Goal: Task Accomplishment & Management: Use online tool/utility

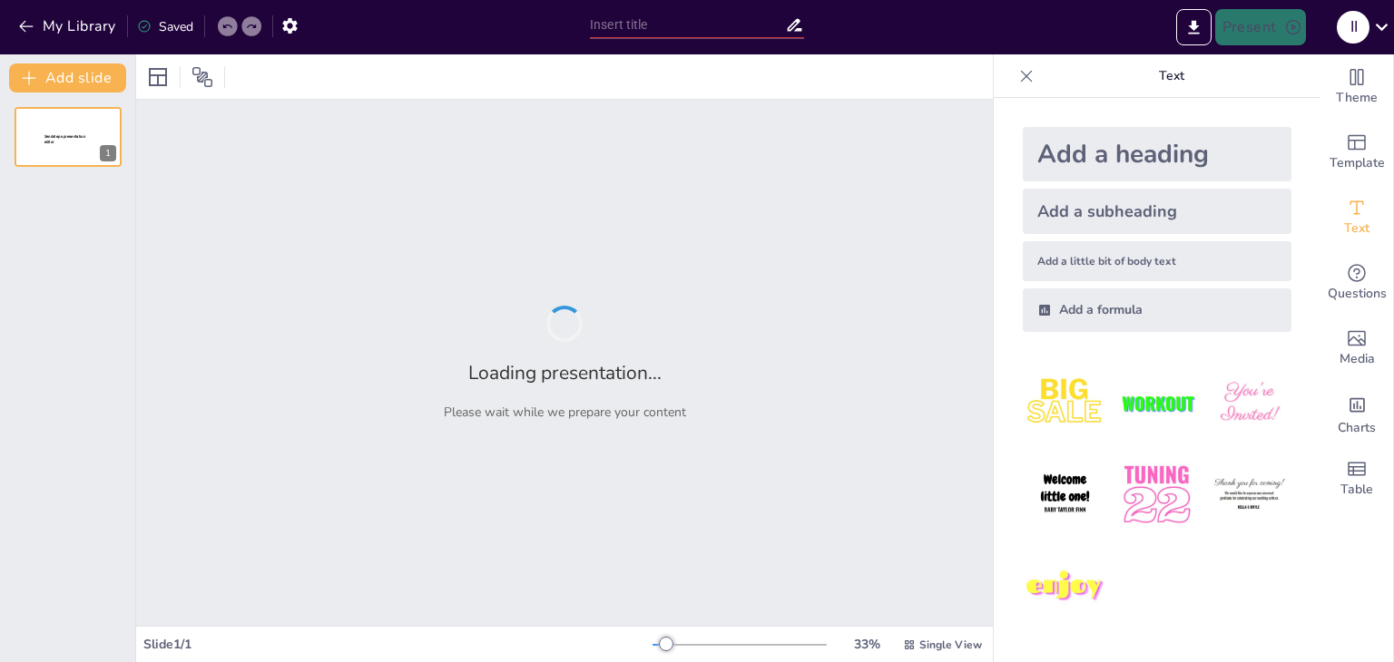
type input "Od Vile do Zmaja: Fascinantni Likovi Slovenske Mitologije"
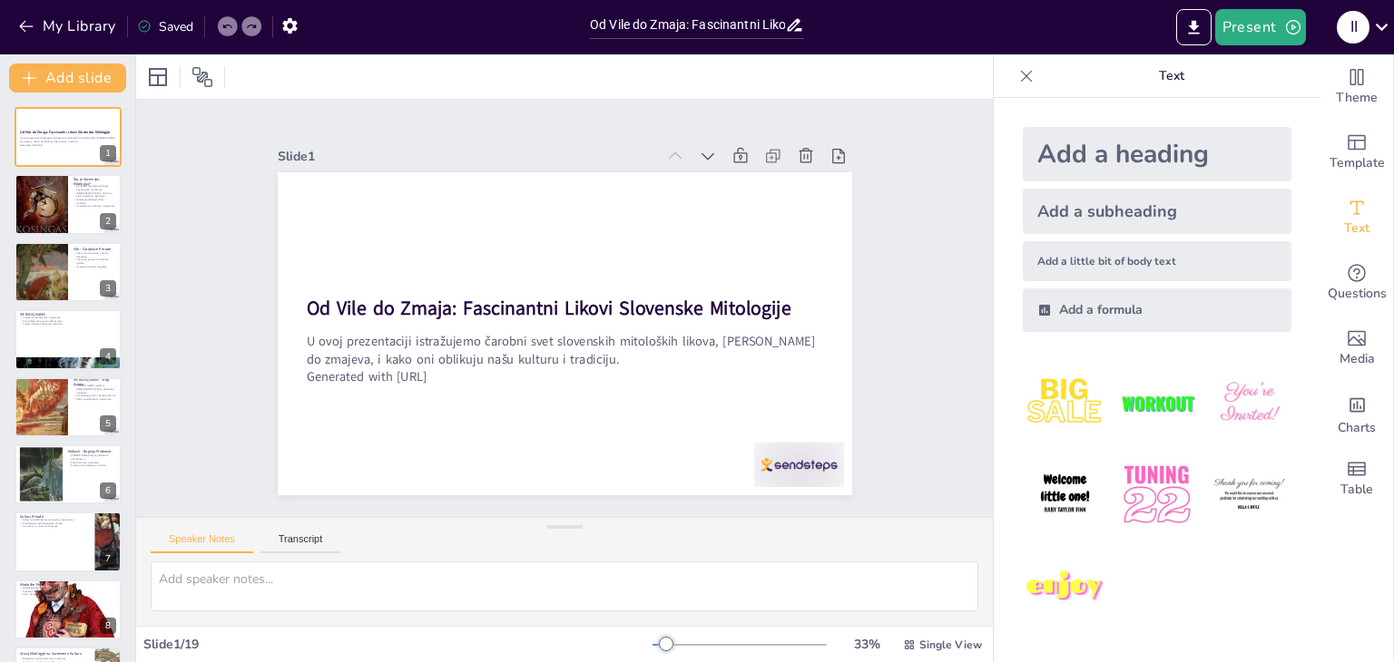
checkbox input "true"
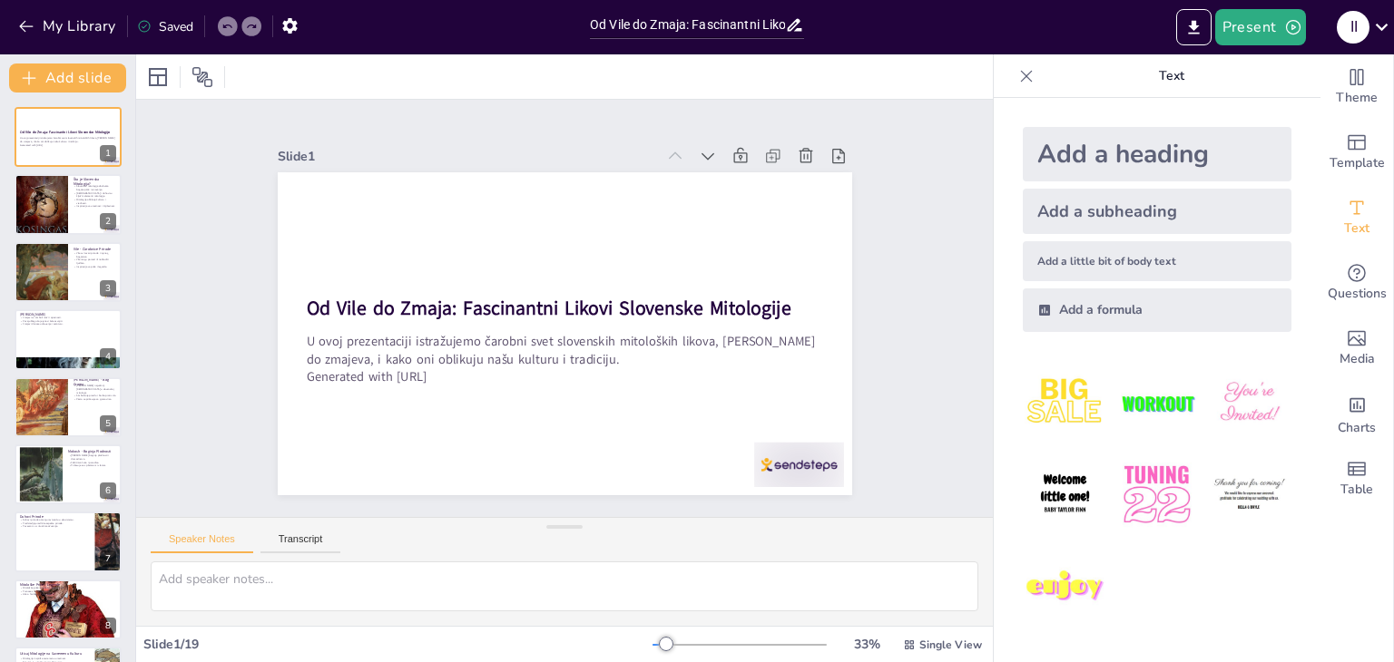
checkbox input "true"
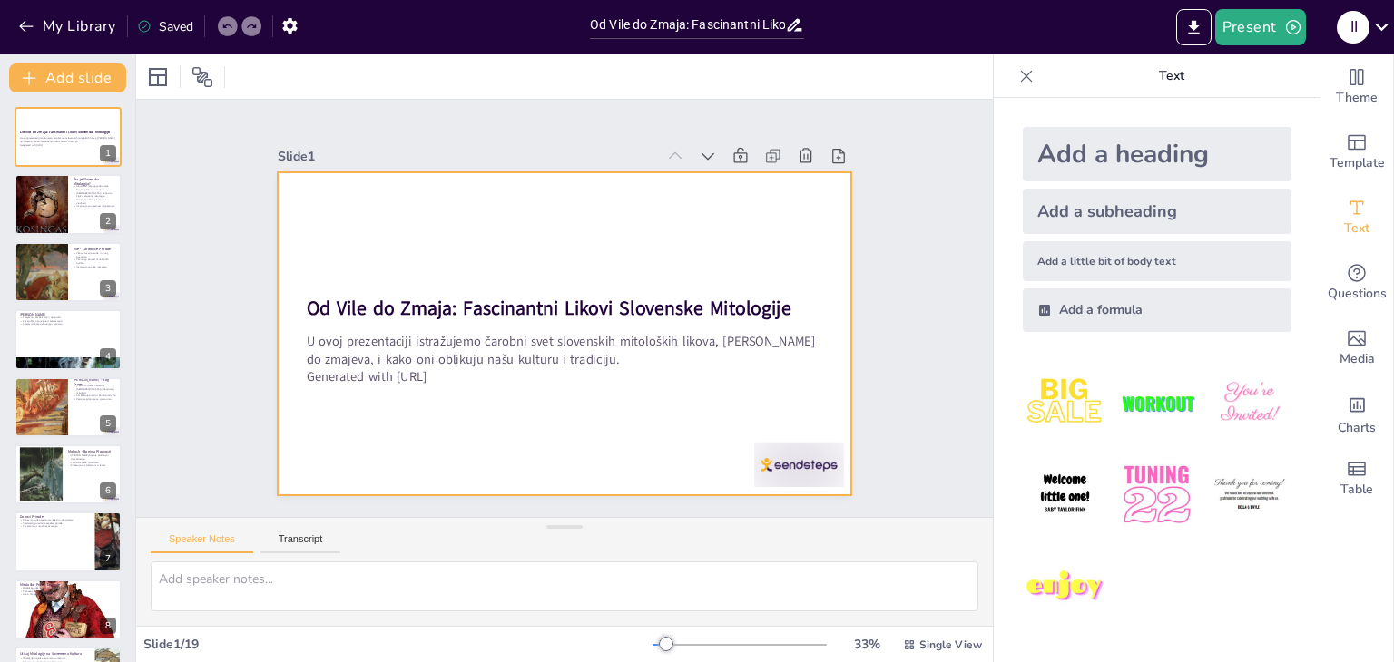
checkbox input "true"
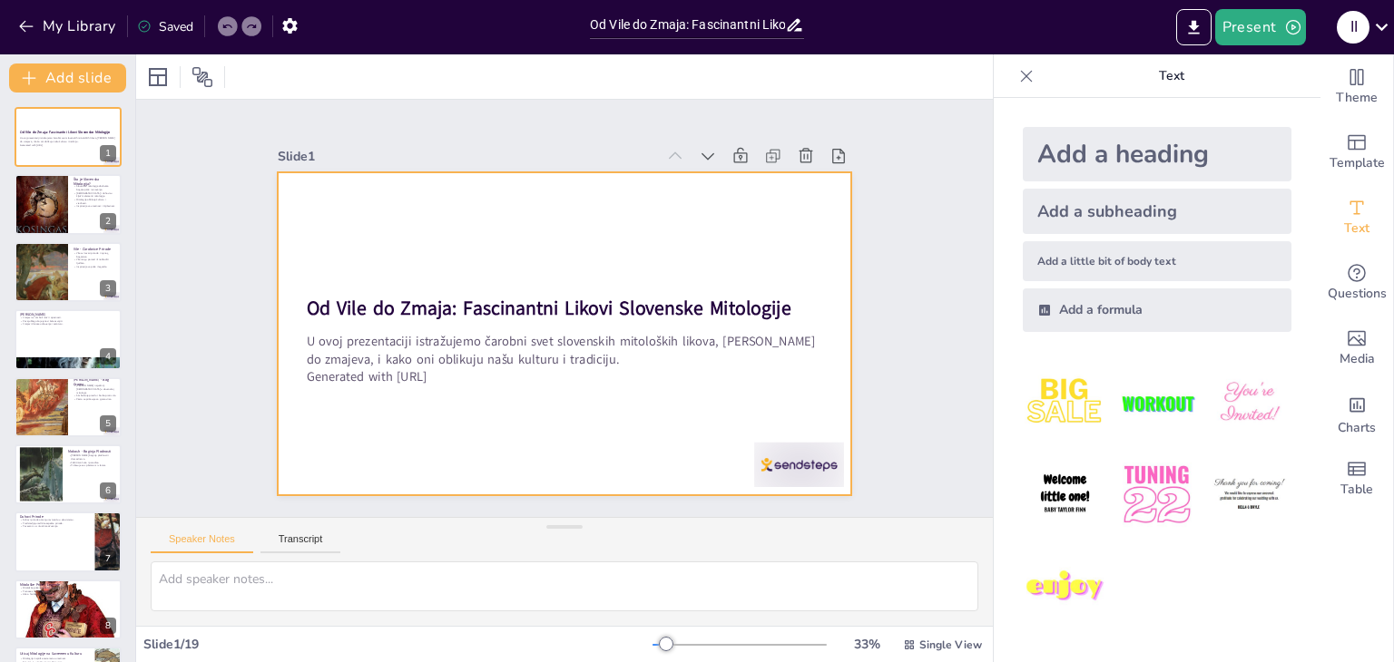
checkbox input "true"
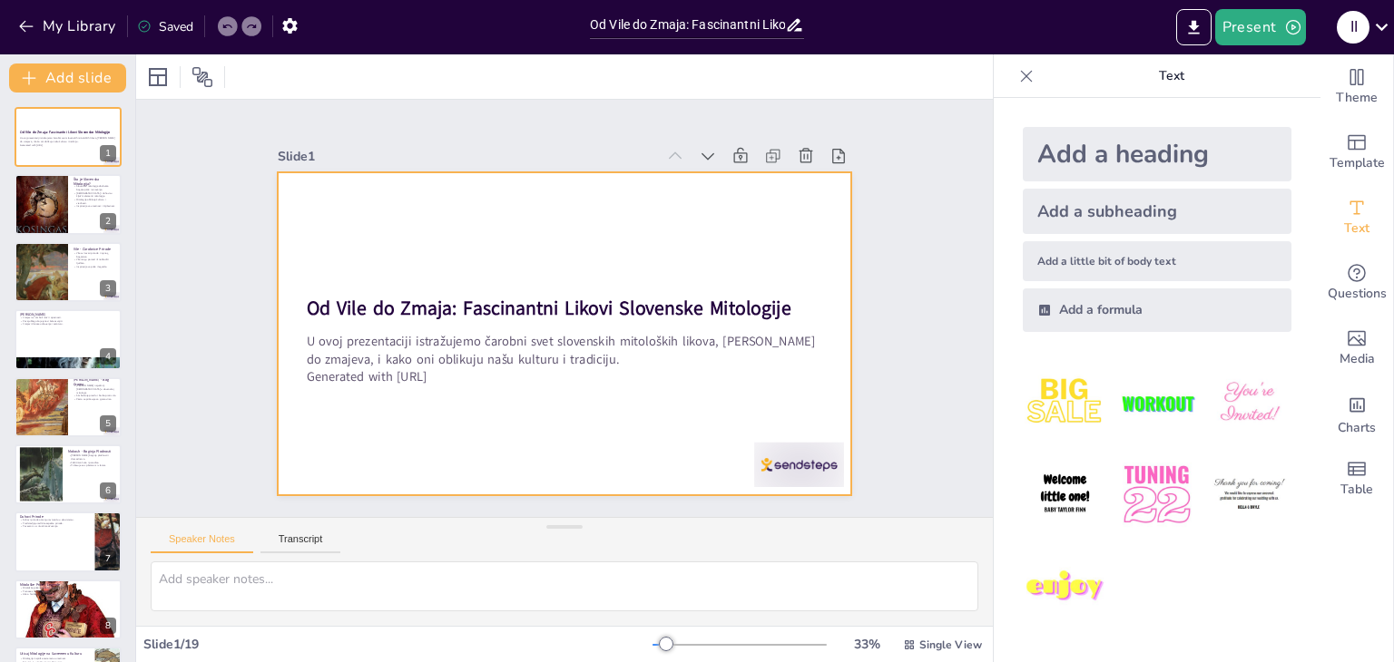
checkbox input "true"
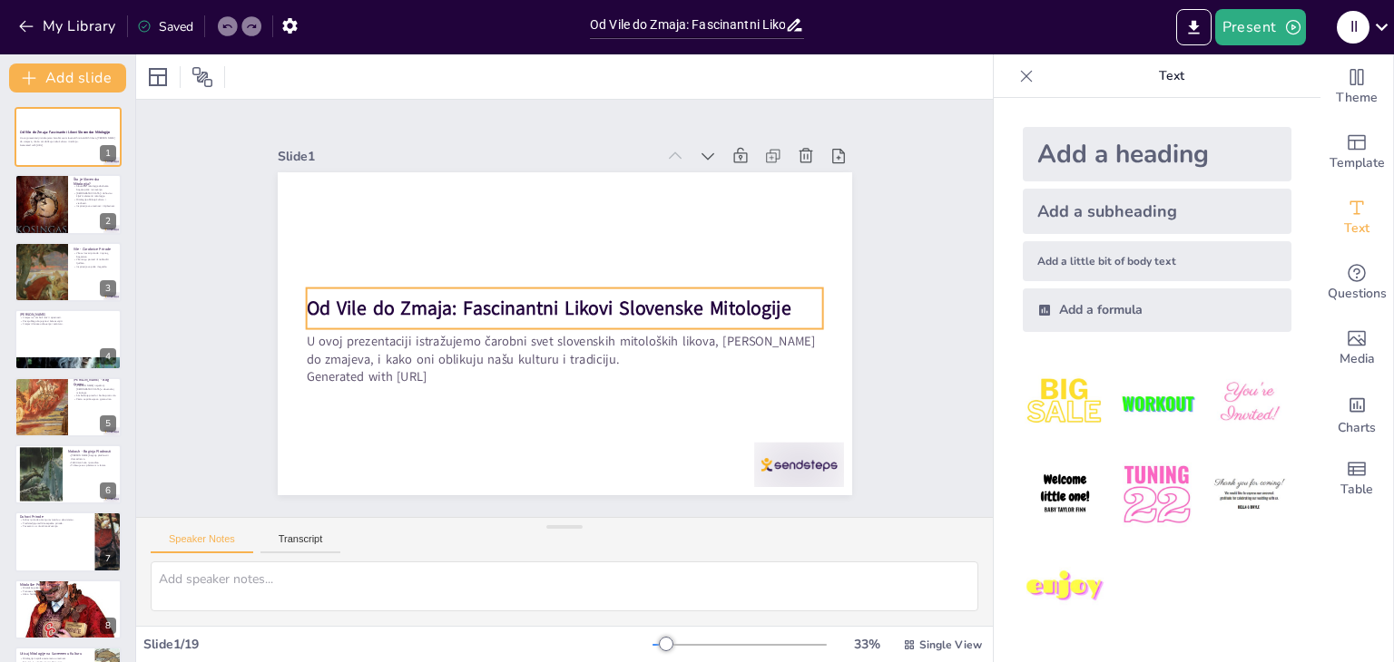
checkbox input "true"
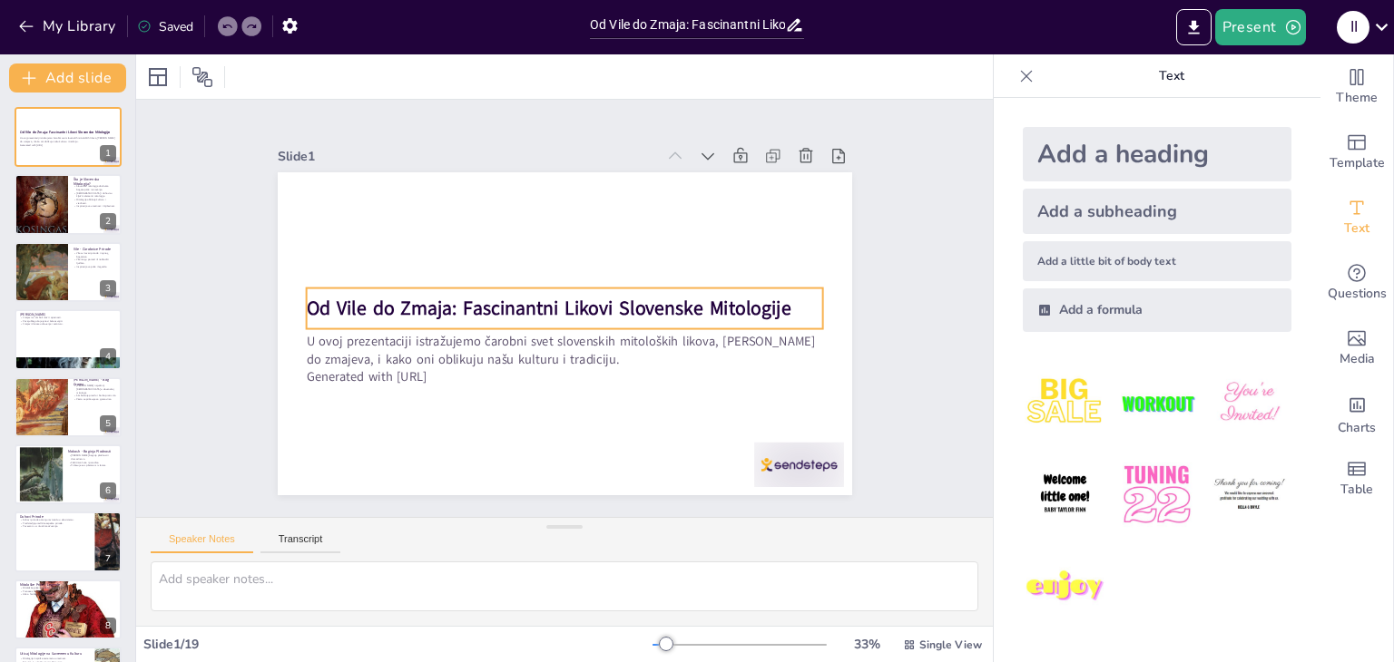
checkbox input "true"
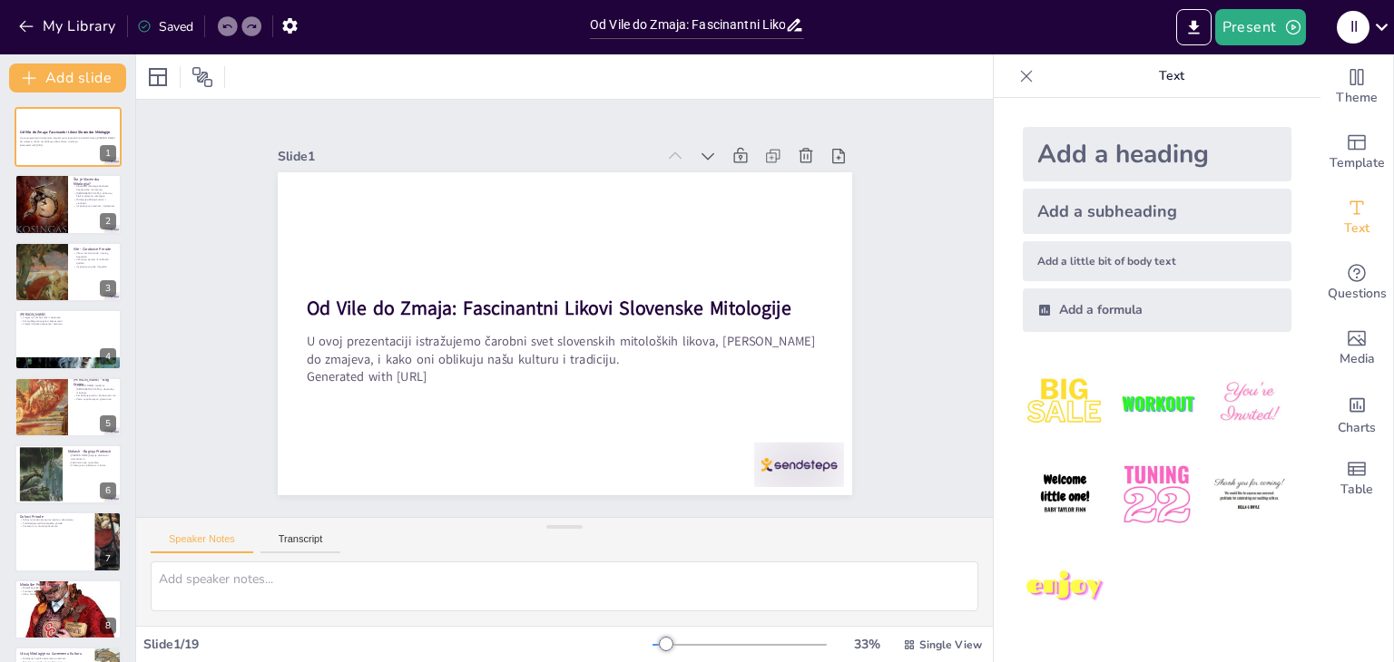
checkbox input "true"
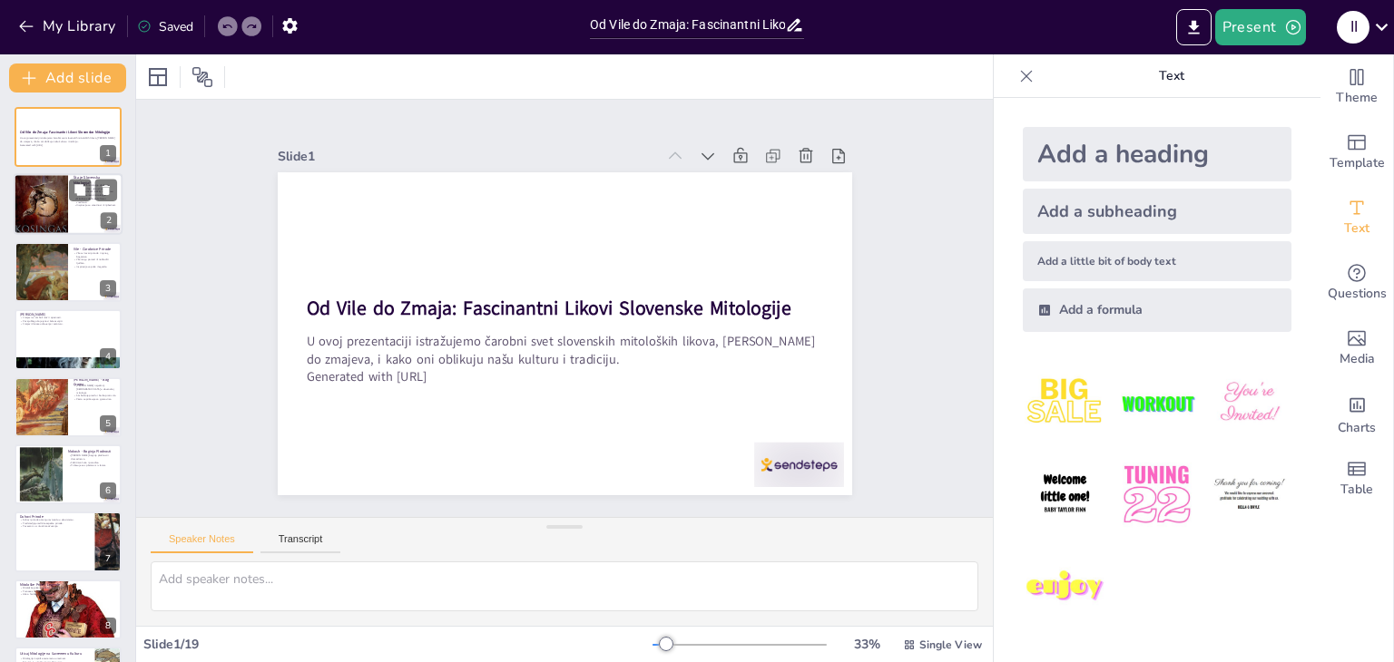
checkbox input "true"
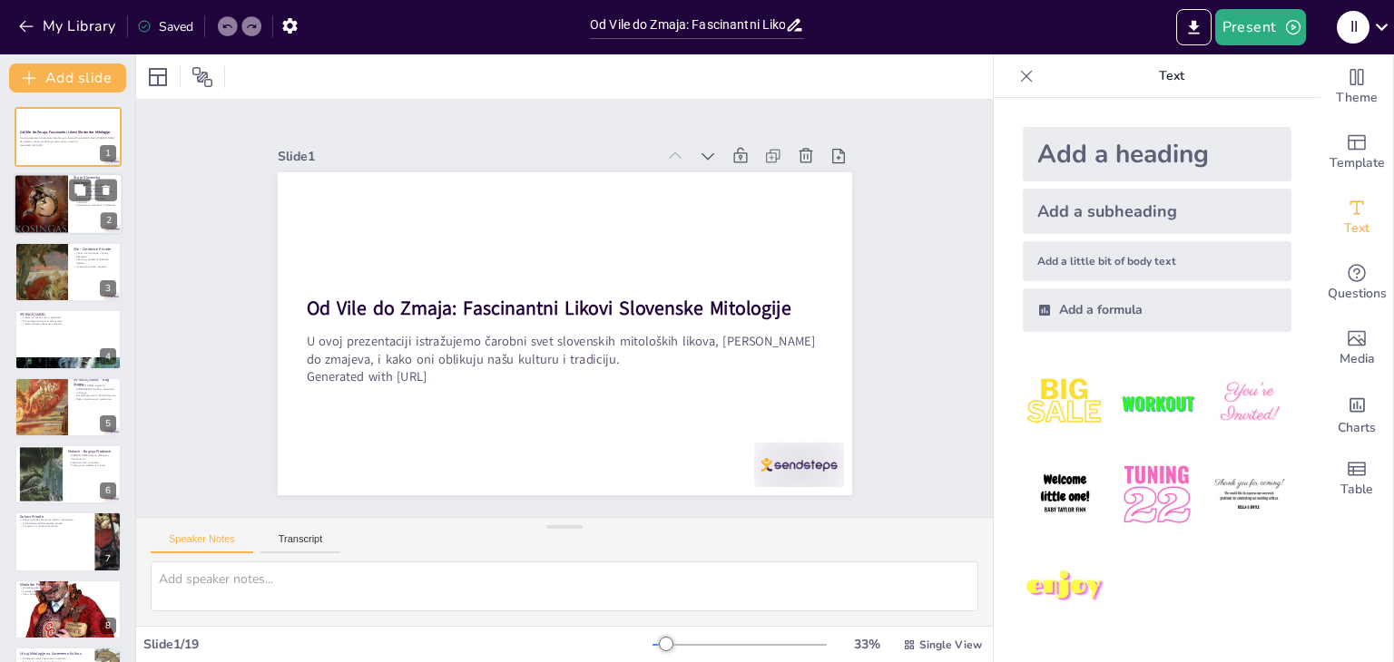
checkbox input "true"
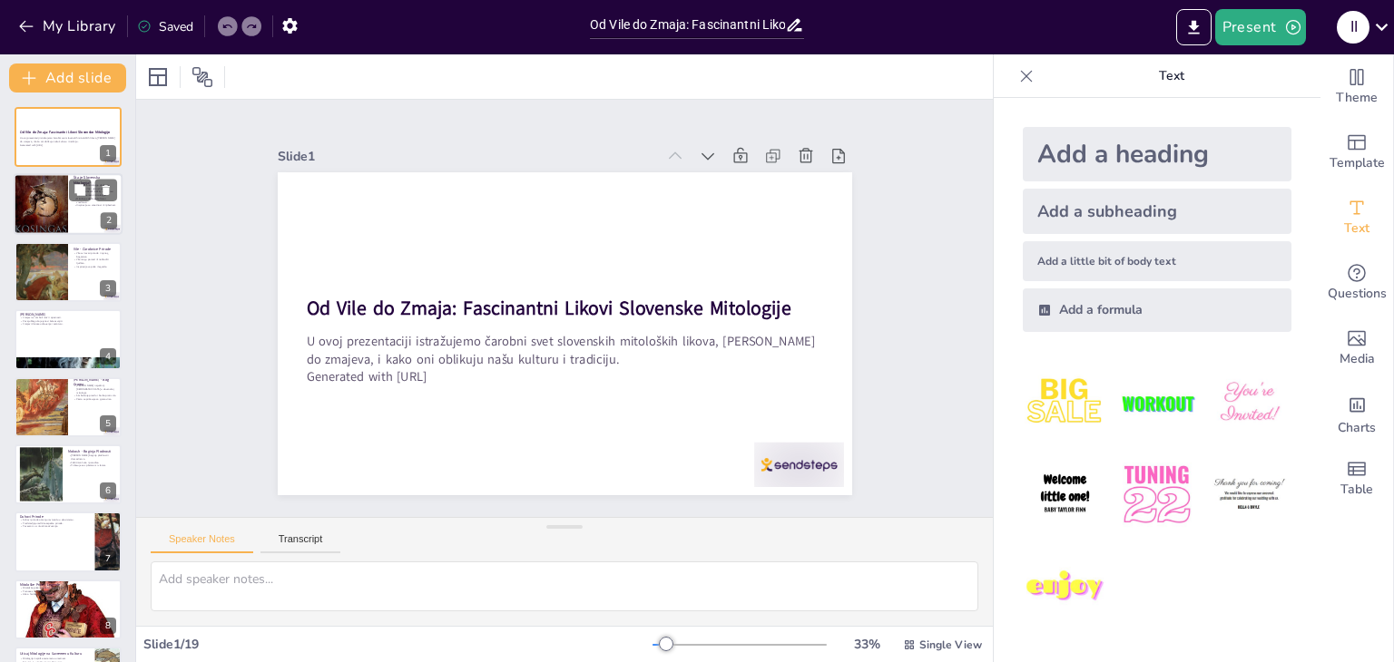
checkbox input "true"
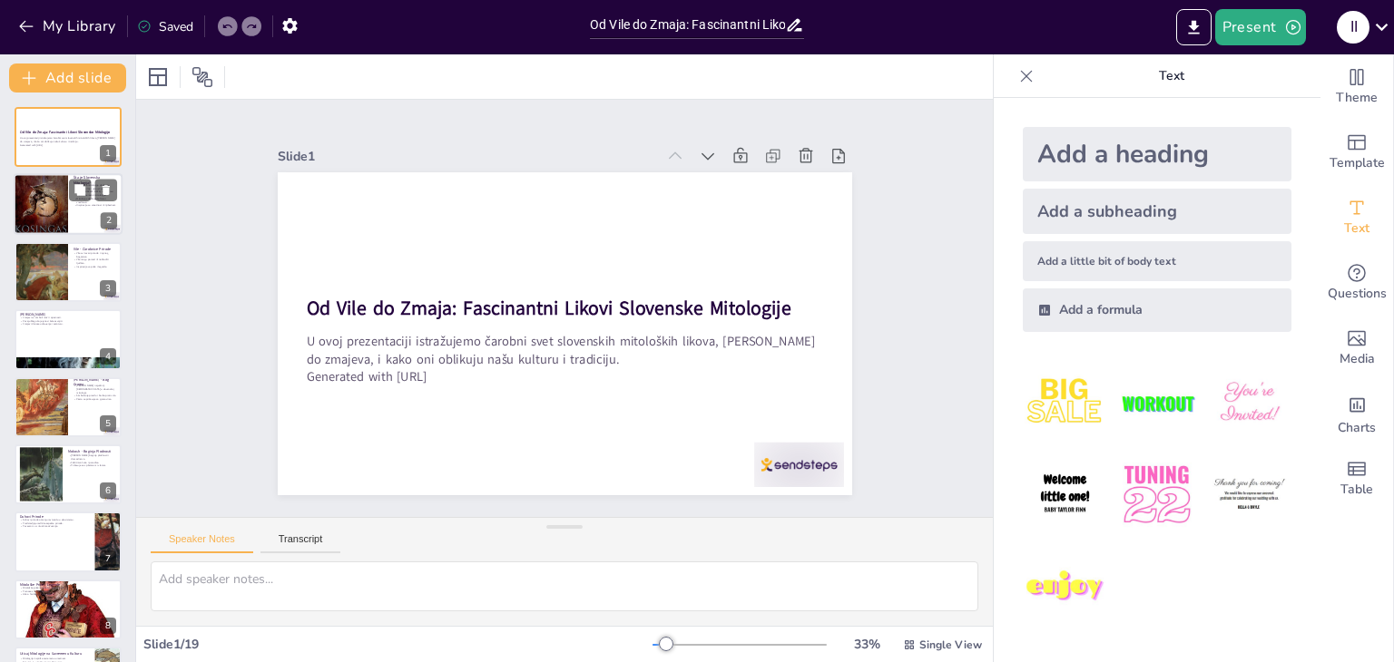
checkbox input "true"
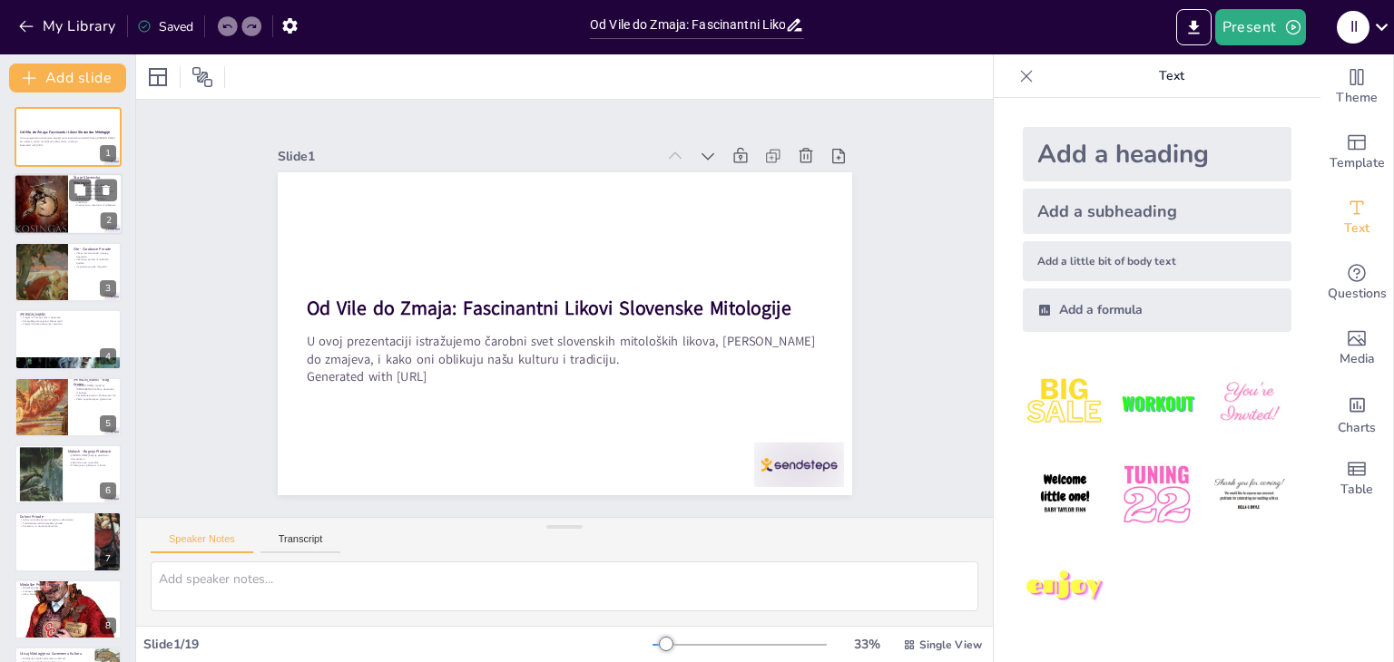
click at [68, 223] on div at bounding box center [41, 204] width 54 height 87
type textarea "Slovenska mitologija obuhvata bogatstvo priča i verovanja koja su se prenosila …"
checkbox input "true"
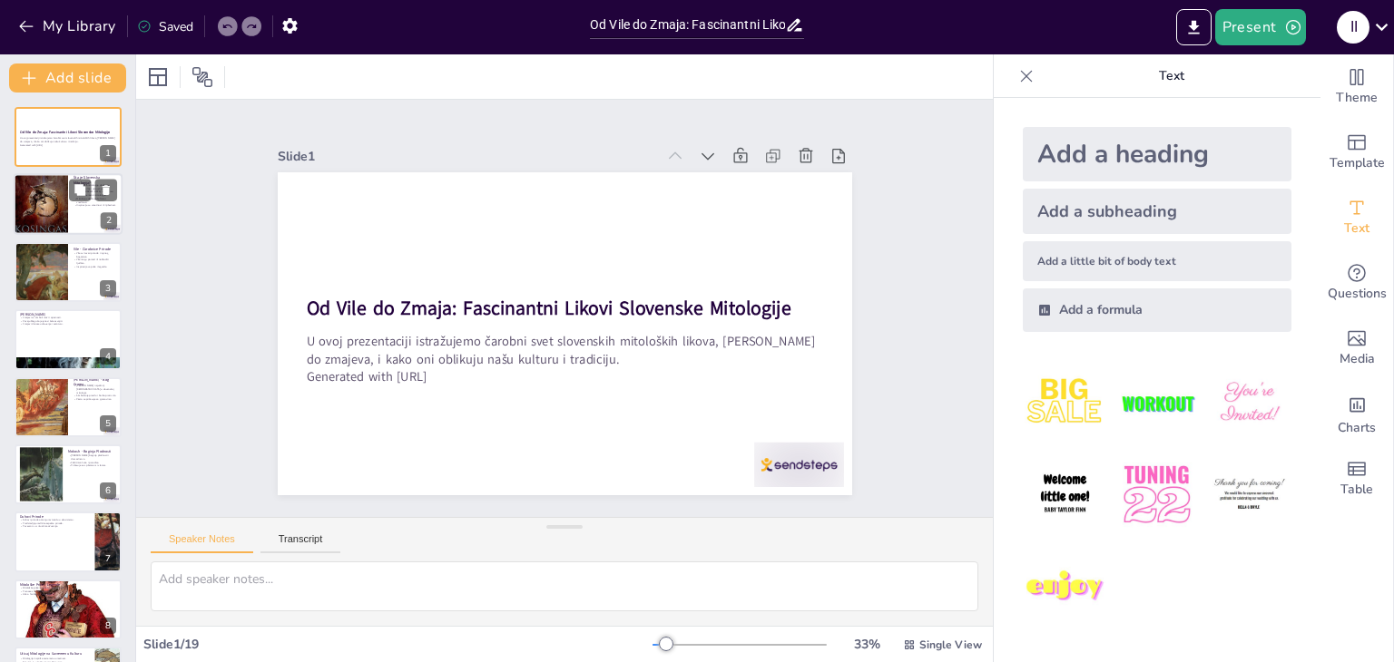
checkbox input "true"
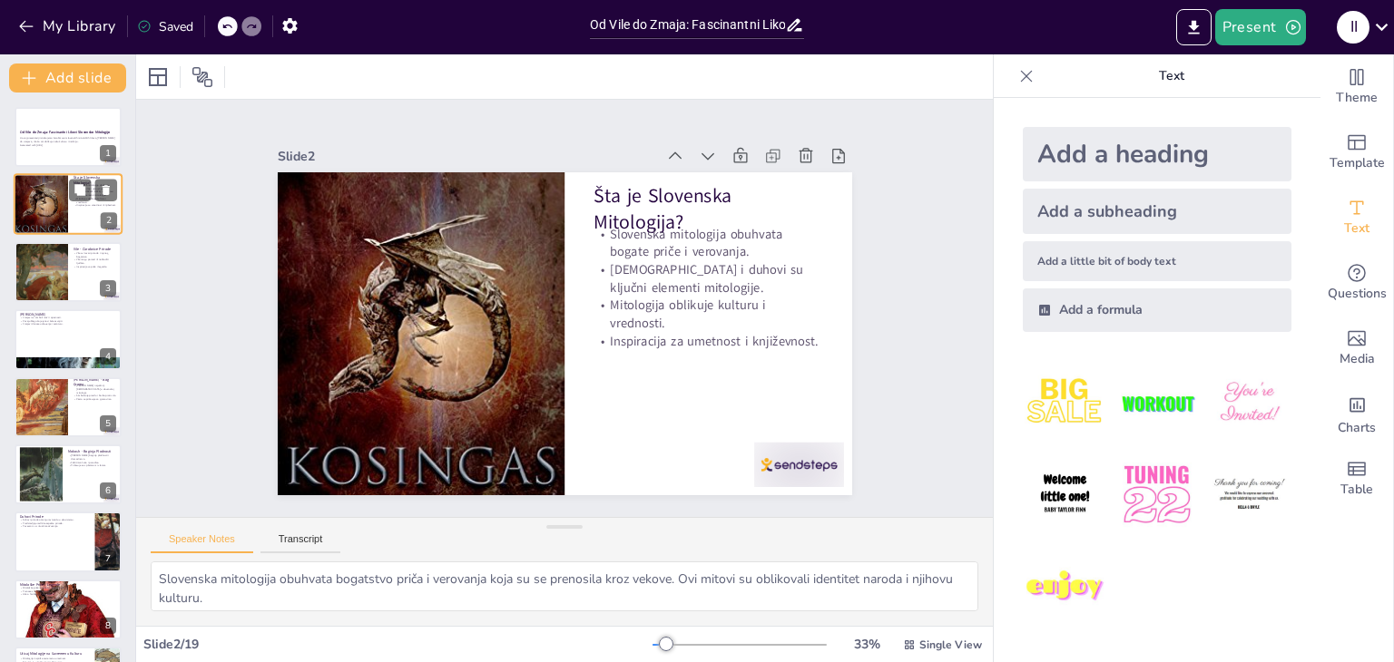
checkbox input "true"
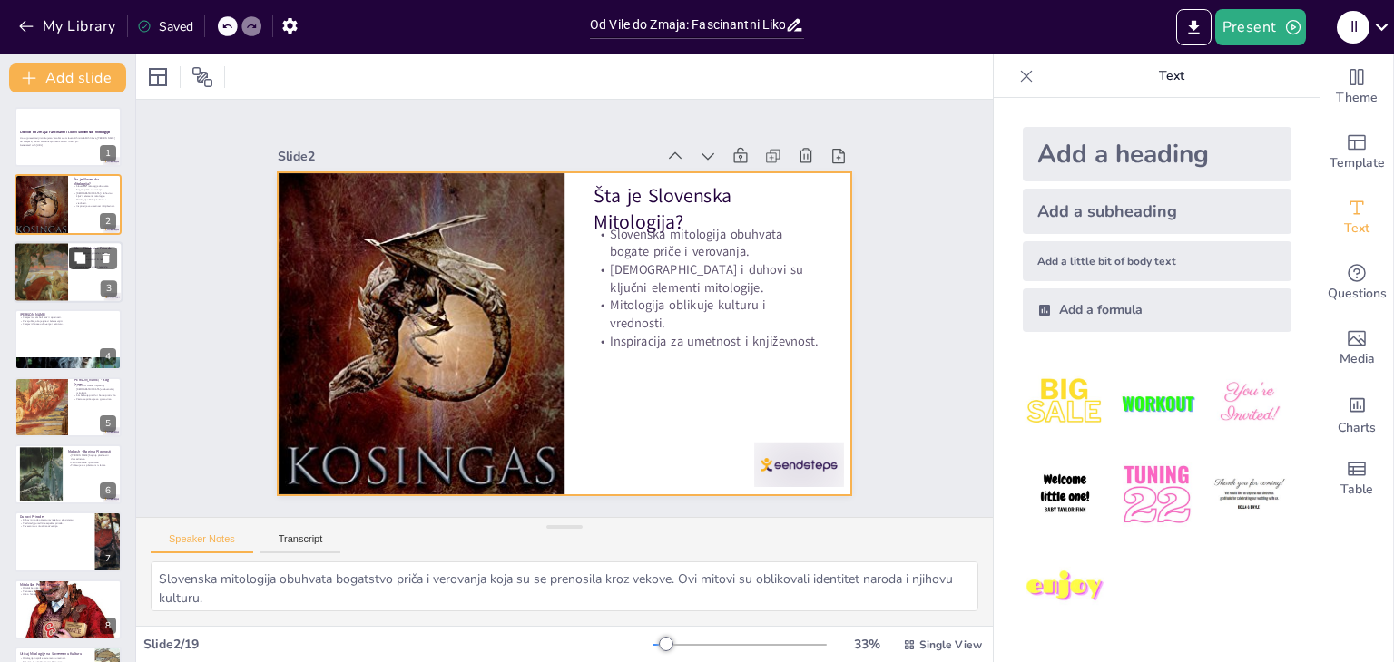
checkbox input "true"
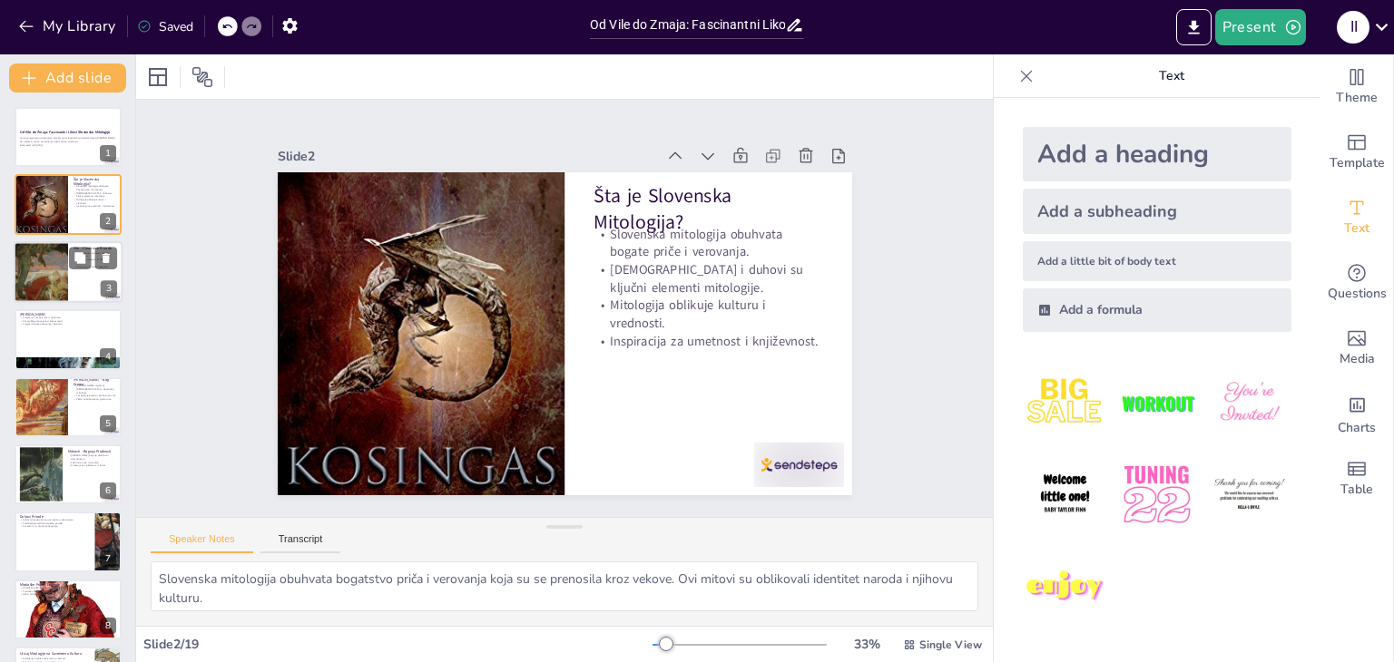
checkbox input "true"
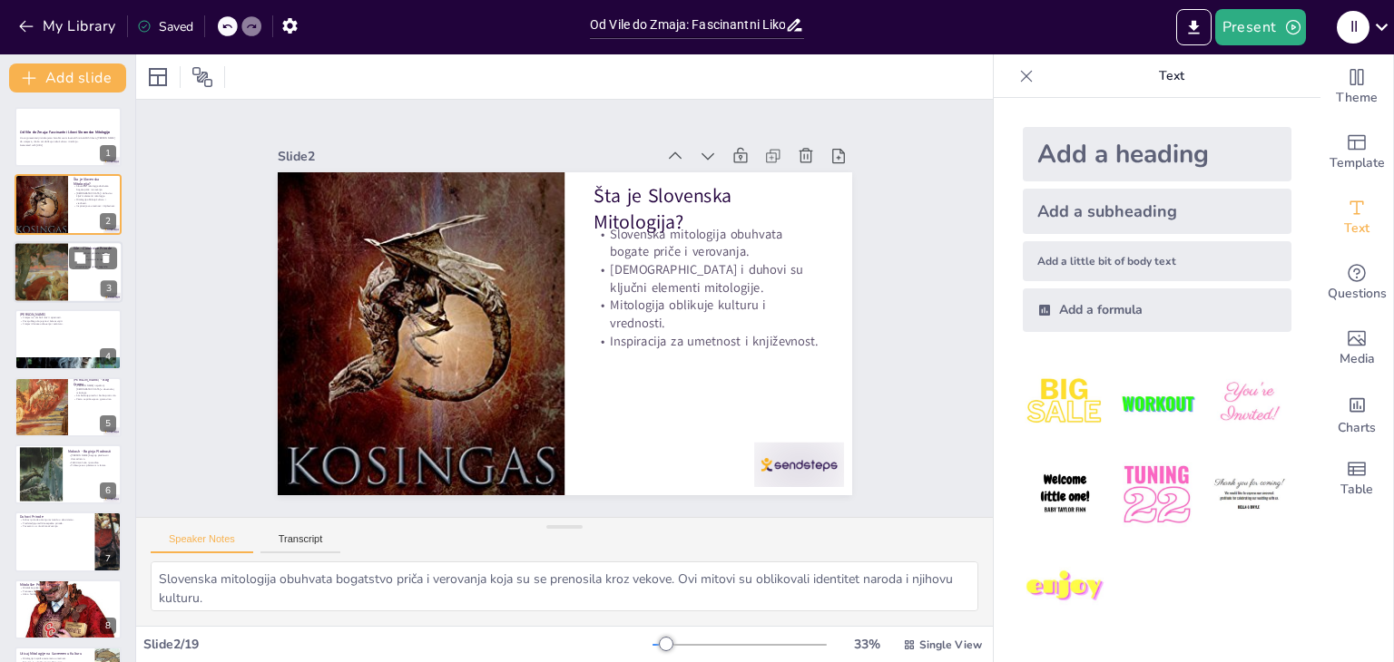
checkbox input "true"
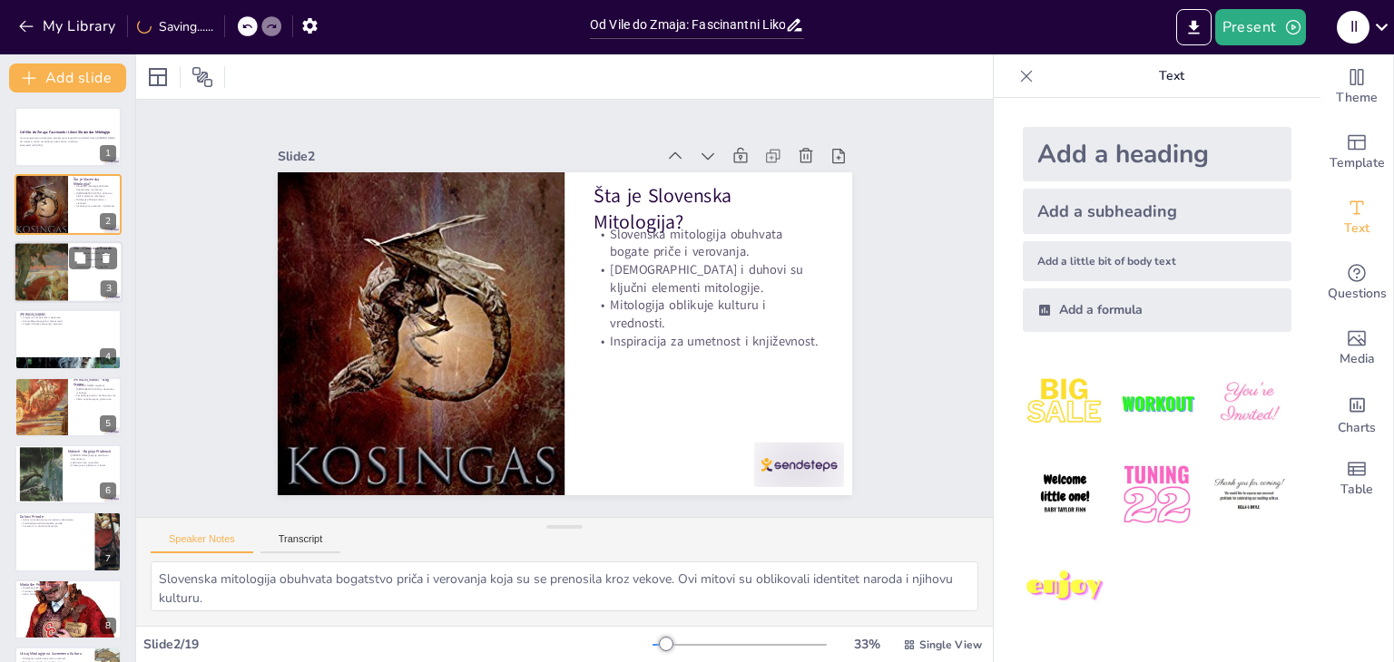
click at [68, 280] on div at bounding box center [41, 272] width 54 height 74
type textarea "Vile su čuvari prirode i njenog bogatstva. One su često viđene kao zaštitnice b…"
checkbox input "true"
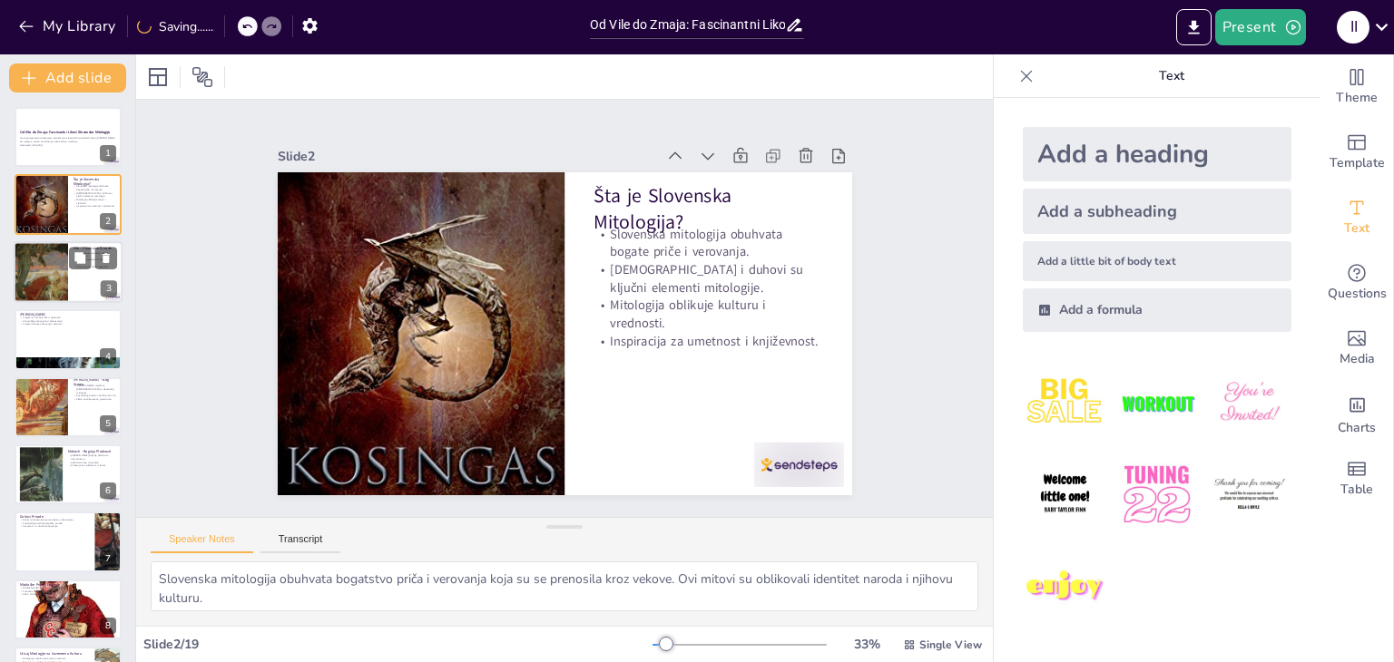
checkbox input "true"
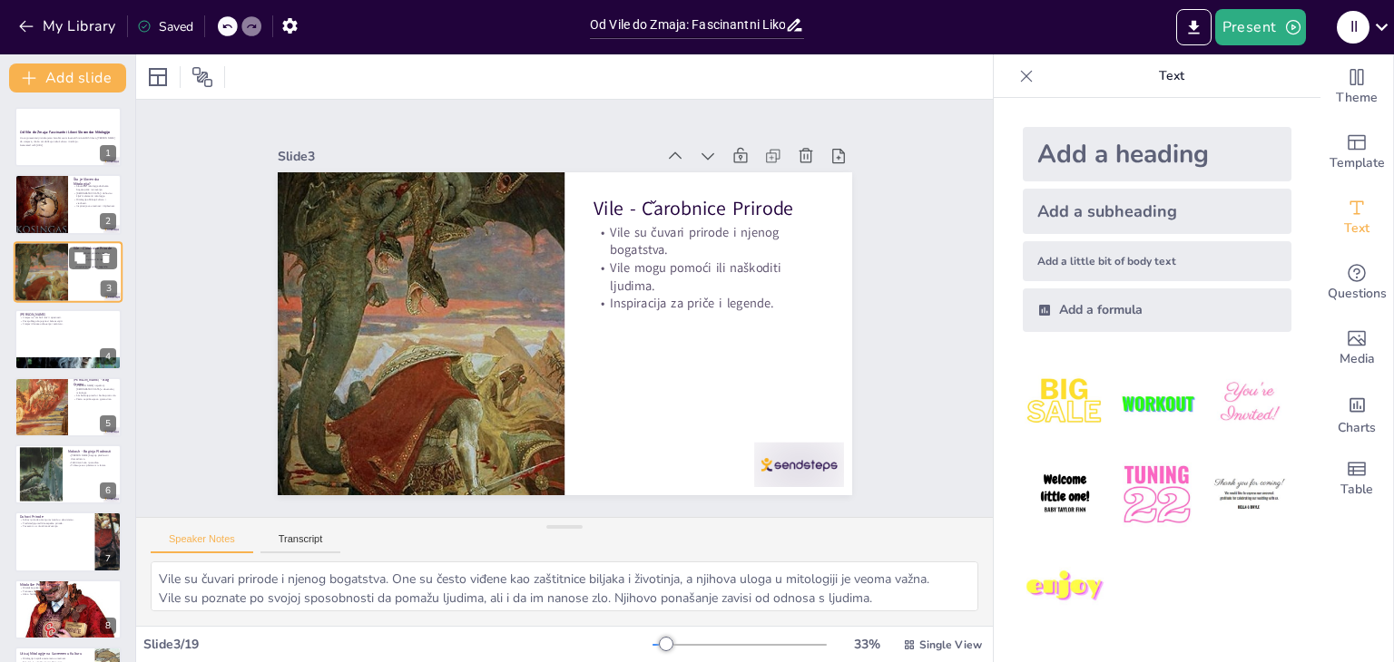
click at [68, 280] on div at bounding box center [41, 272] width 54 height 74
checkbox input "true"
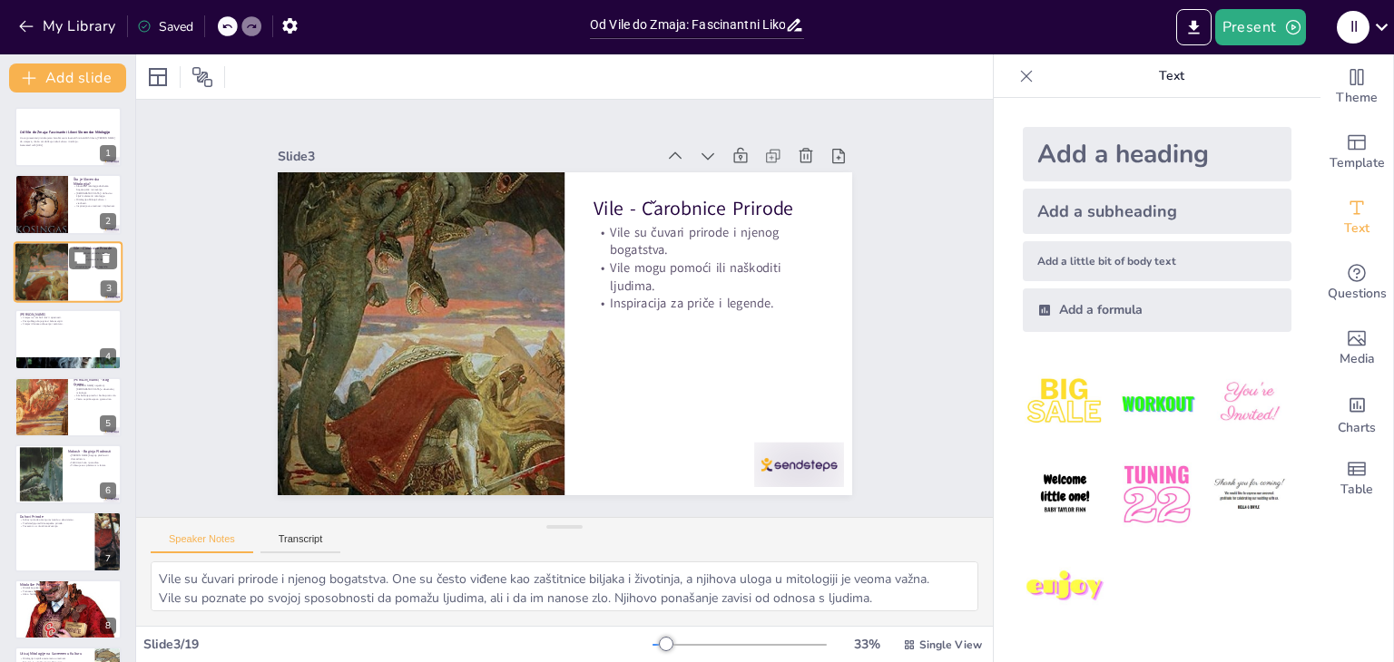
checkbox input "true"
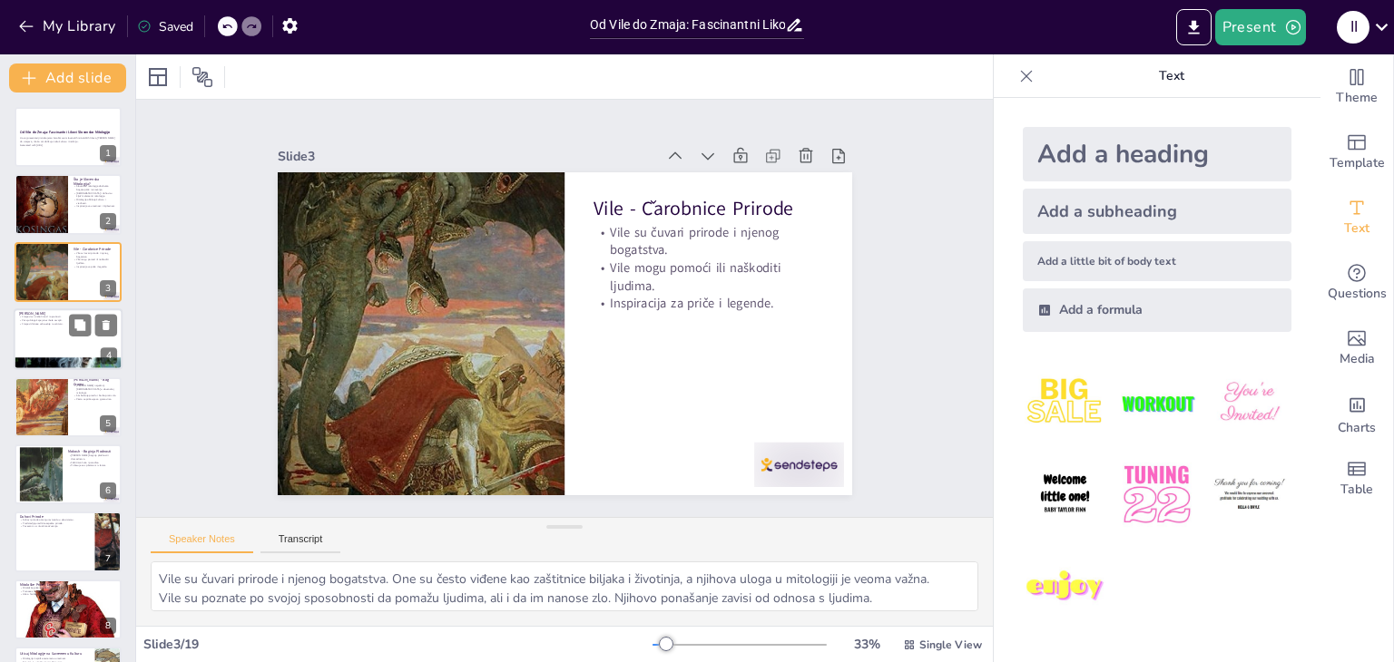
checkbox input "true"
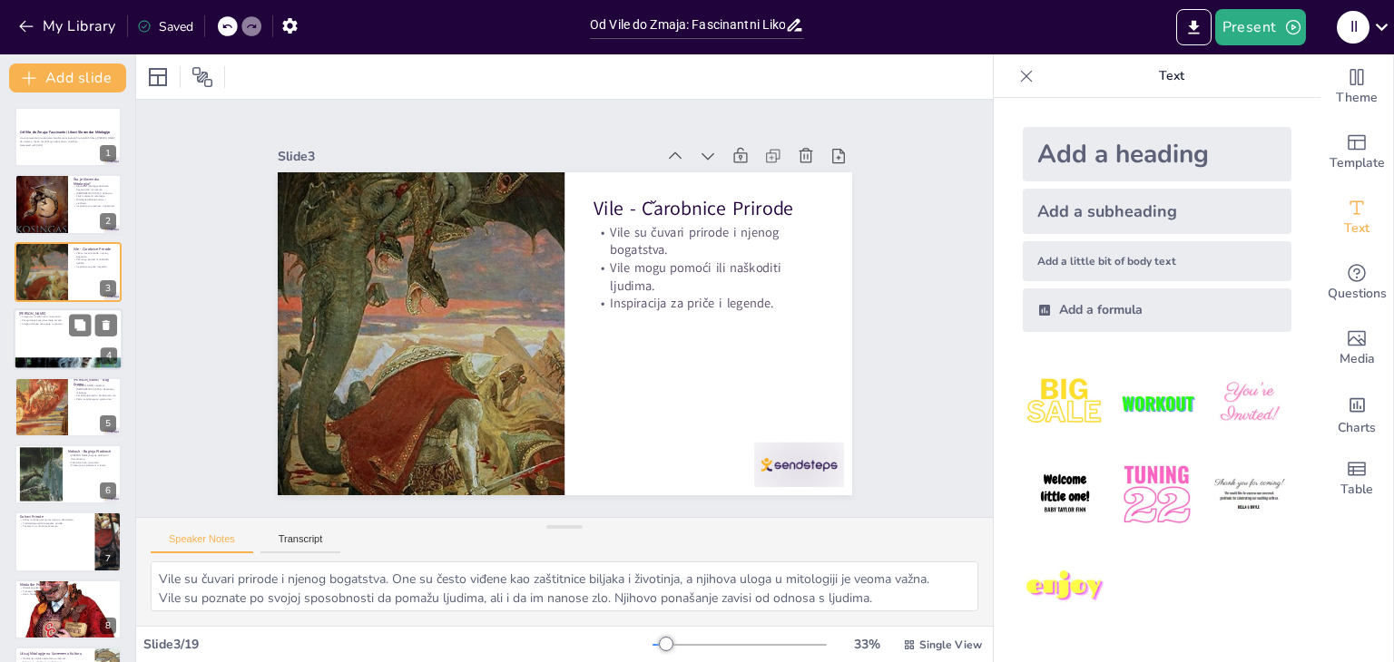
checkbox input "true"
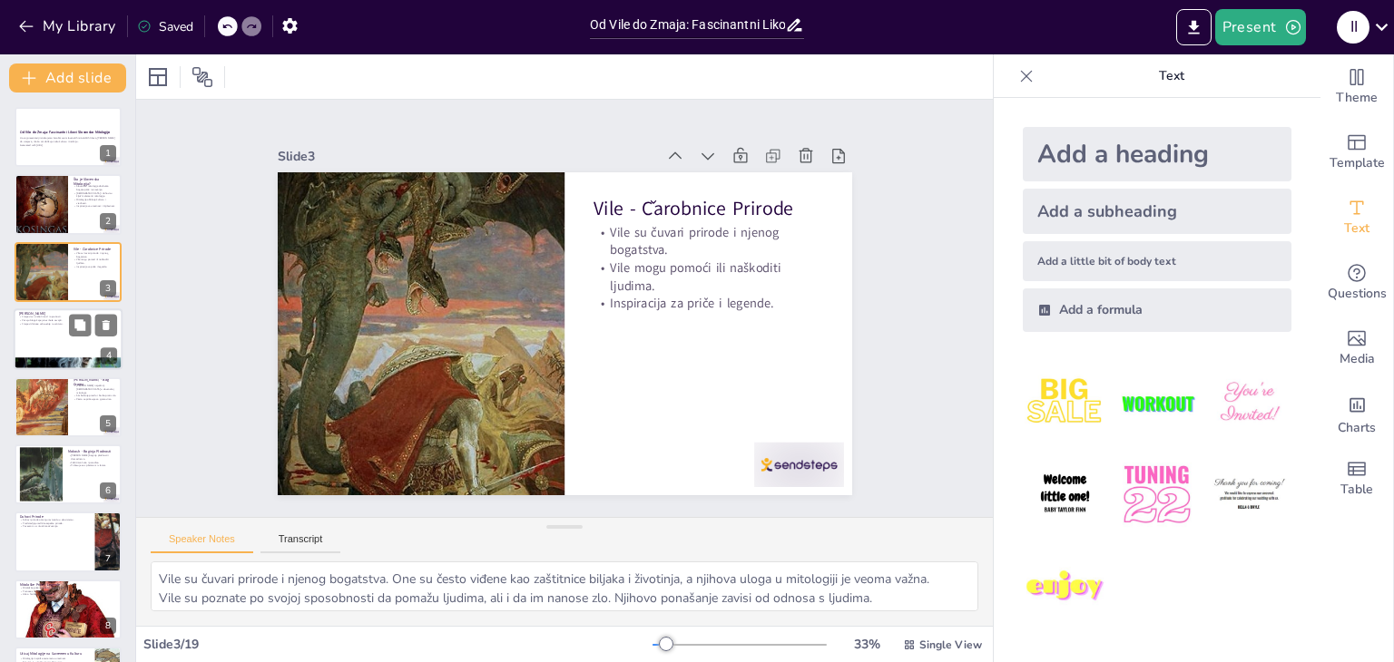
checkbox input "true"
click at [65, 345] on div at bounding box center [68, 340] width 109 height 62
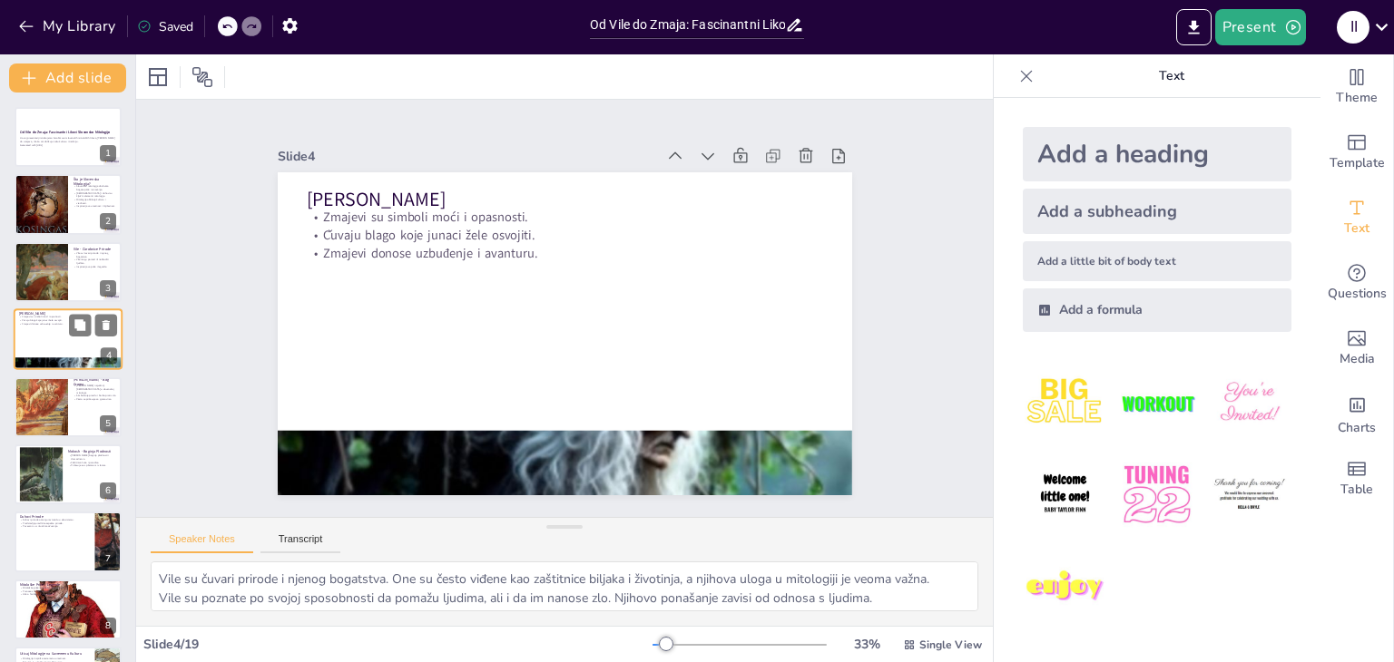
type textarea "Zmajevi su simboli moći i opasnosti u slovenskoj mitologiji. Njihova snaga i ve…"
checkbox input "true"
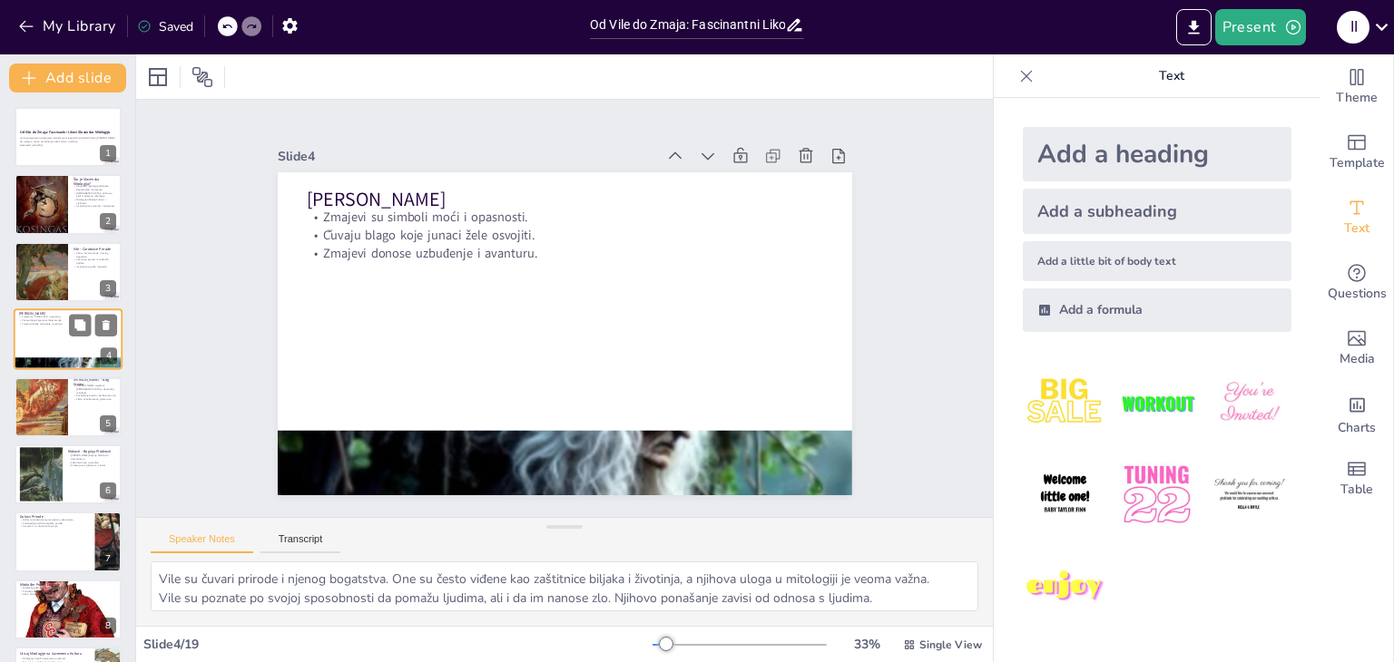
checkbox input "true"
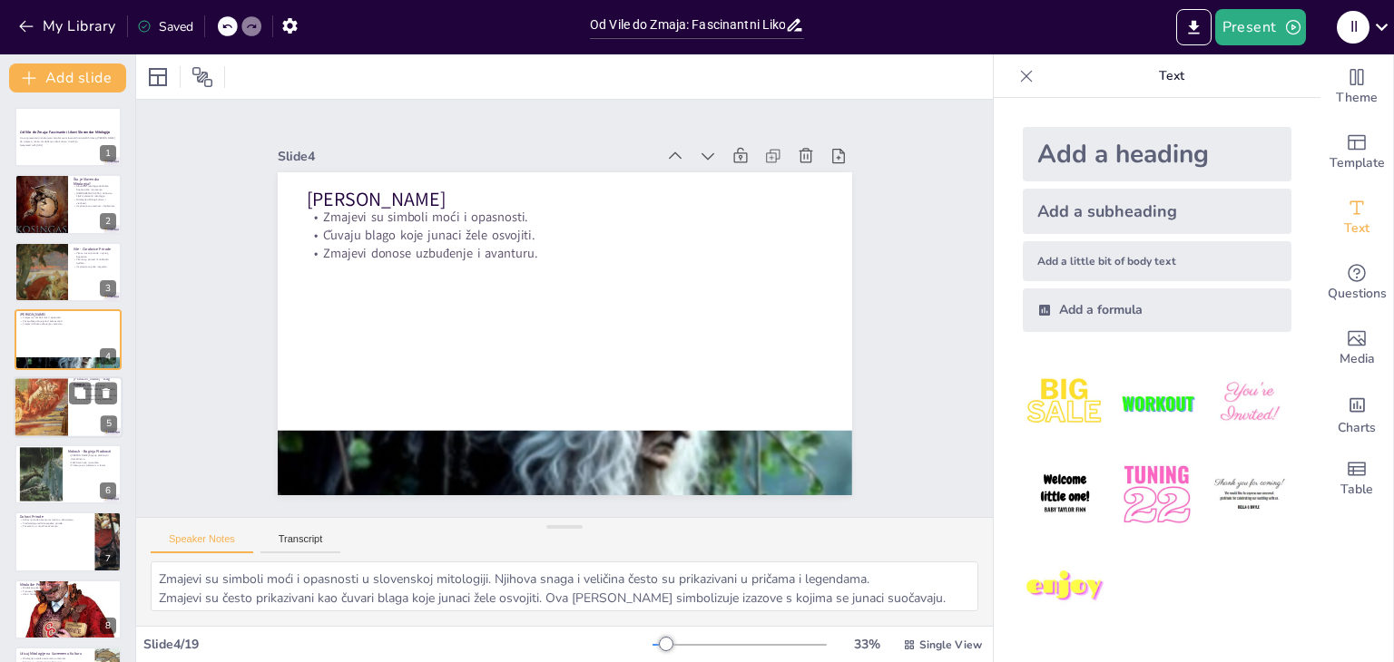
checkbox input "true"
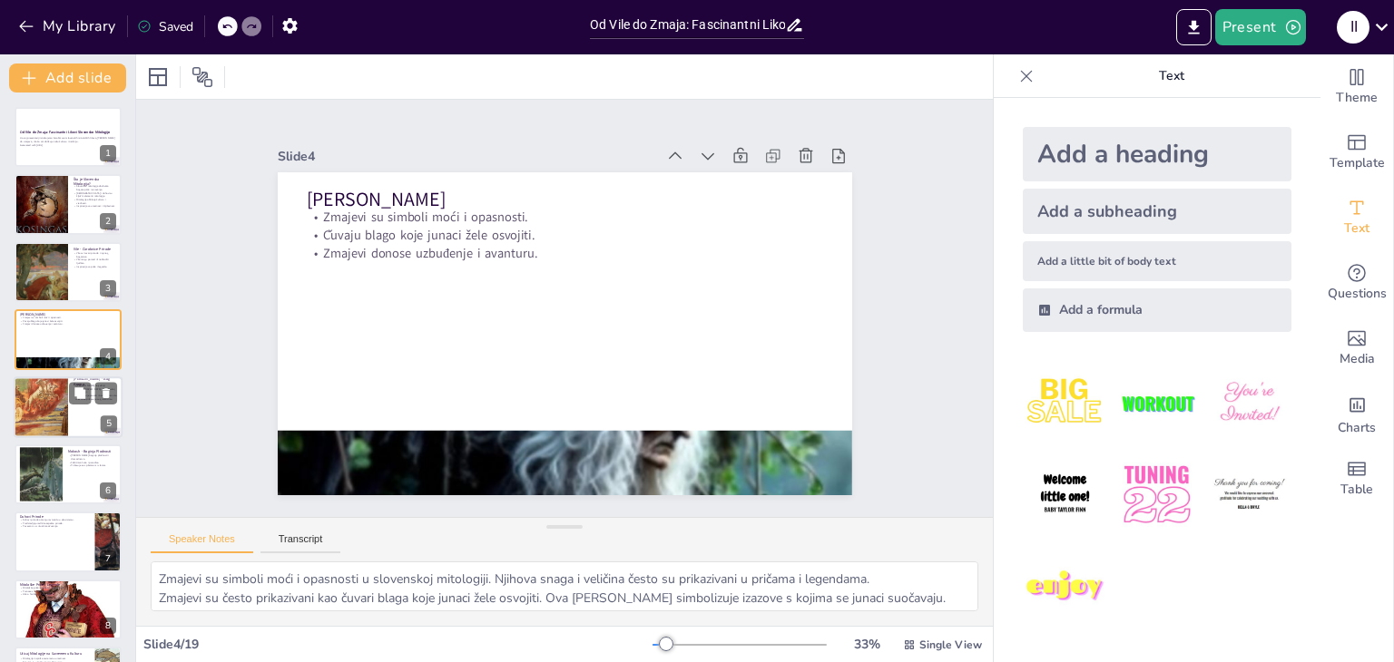
checkbox input "true"
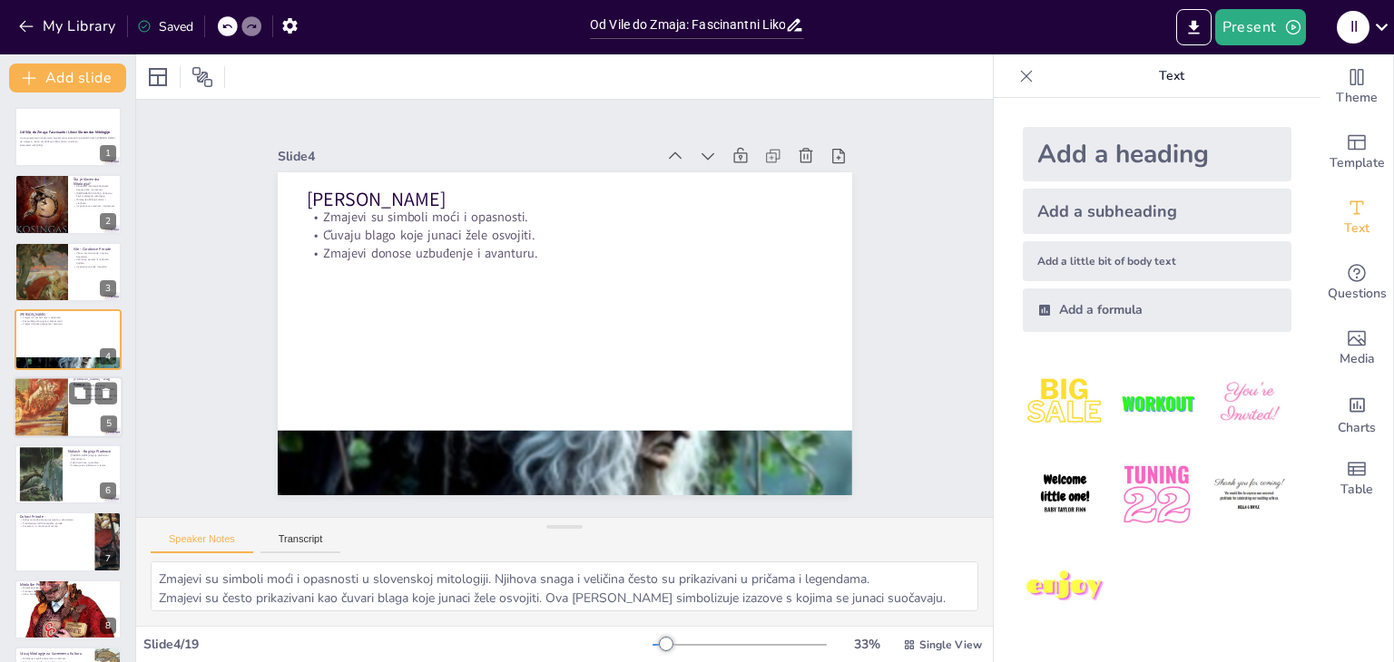
checkbox input "true"
click at [65, 398] on div at bounding box center [40, 408] width 77 height 62
type textarea "[PERSON_NAME] najvažniji [DEMOGRAPHIC_DATA] u slovenskoj mitologiji. Njegova ul…"
checkbox input "true"
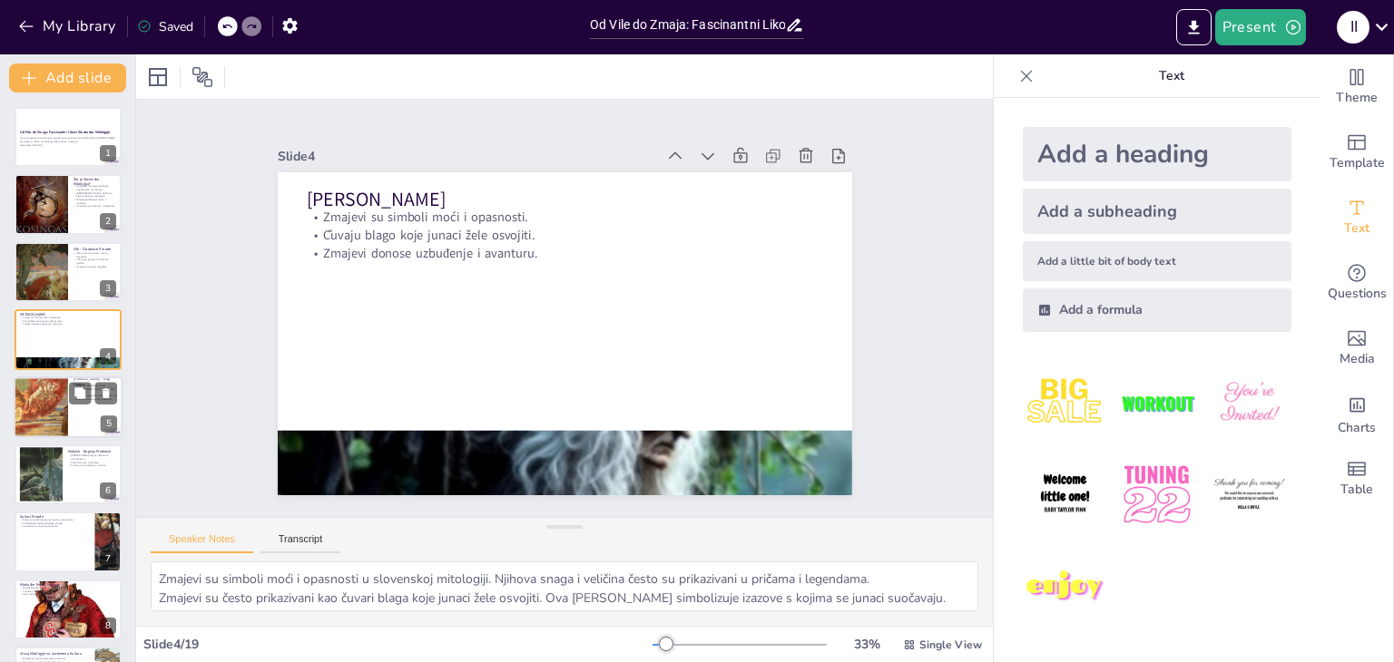
checkbox input "true"
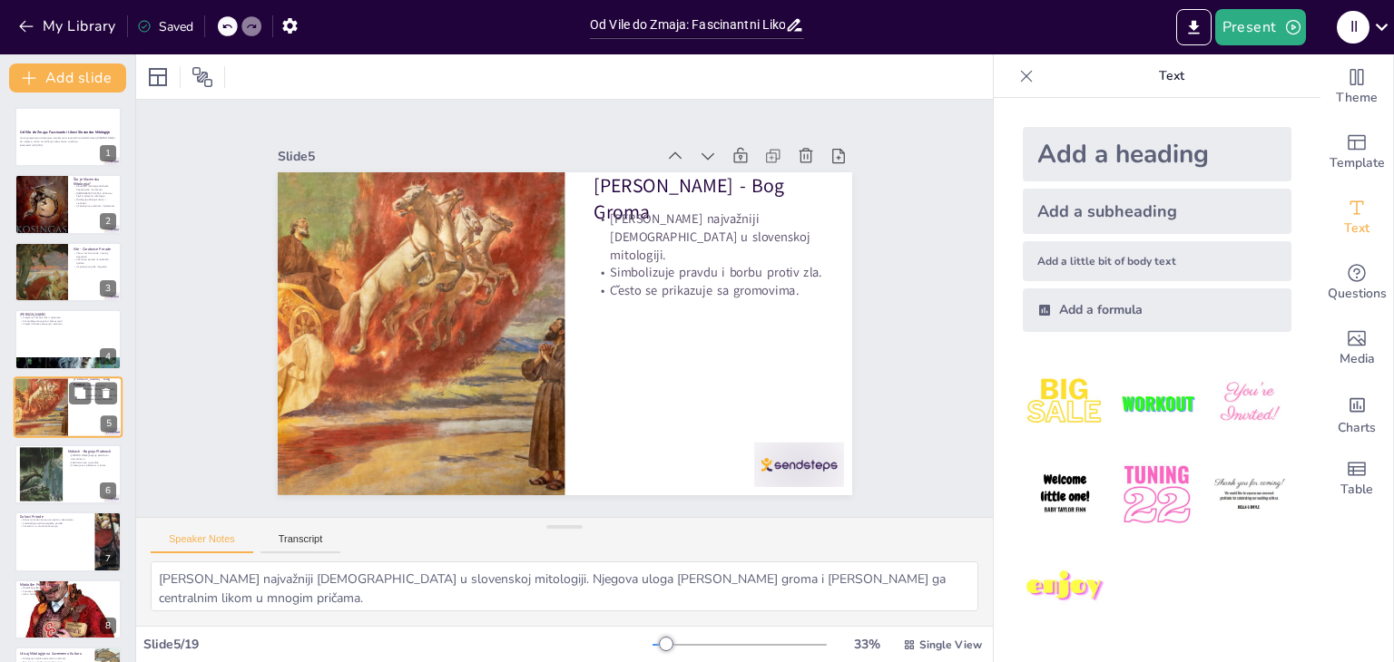
scroll to position [29, 0]
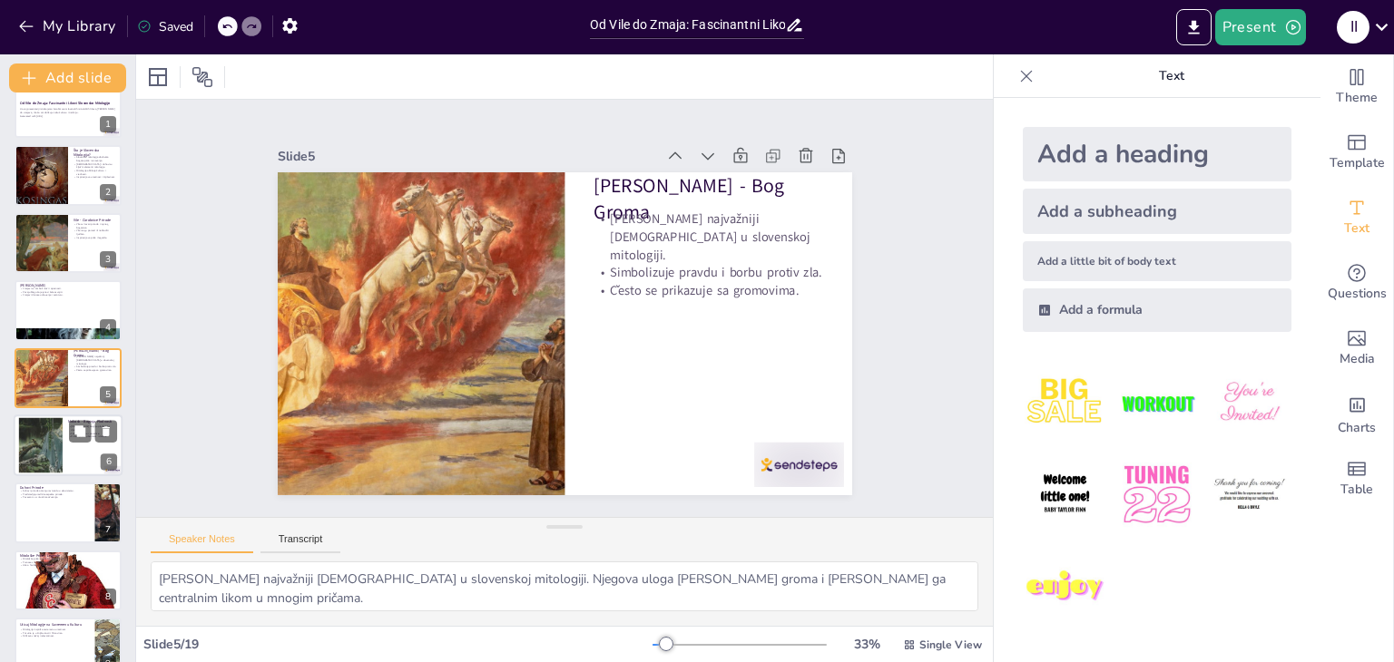
checkbox input "true"
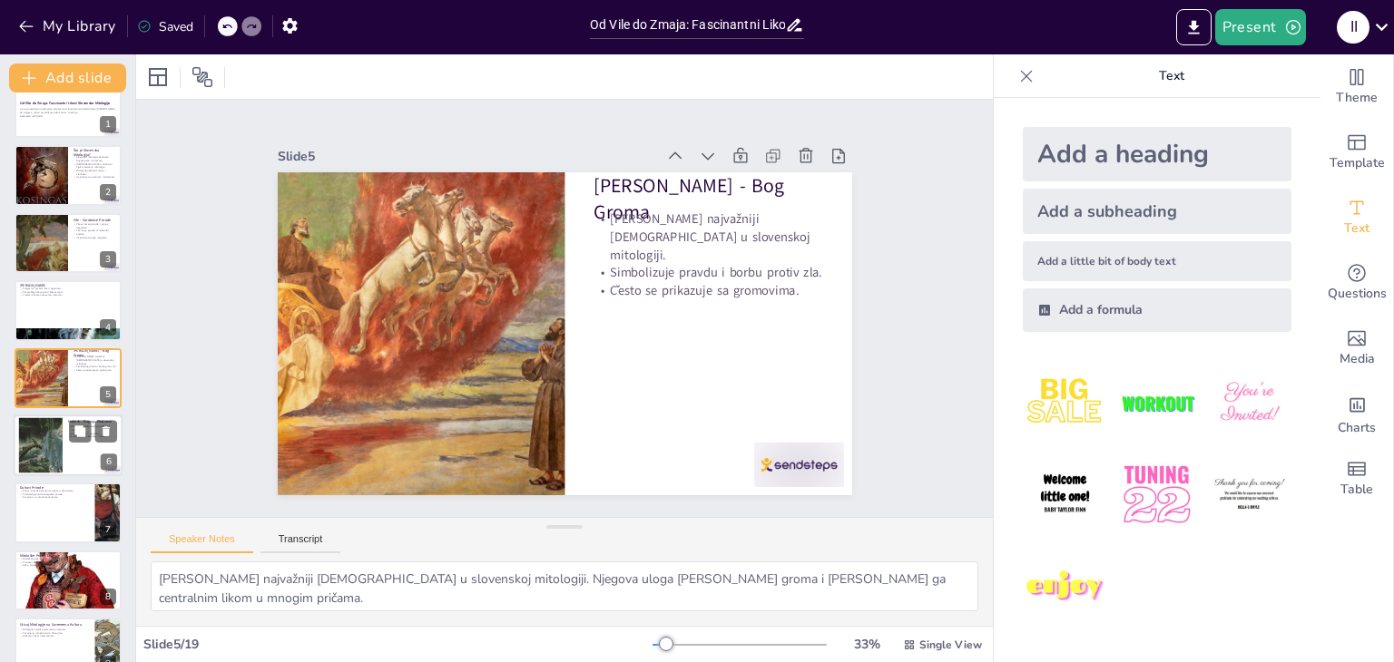
checkbox input "true"
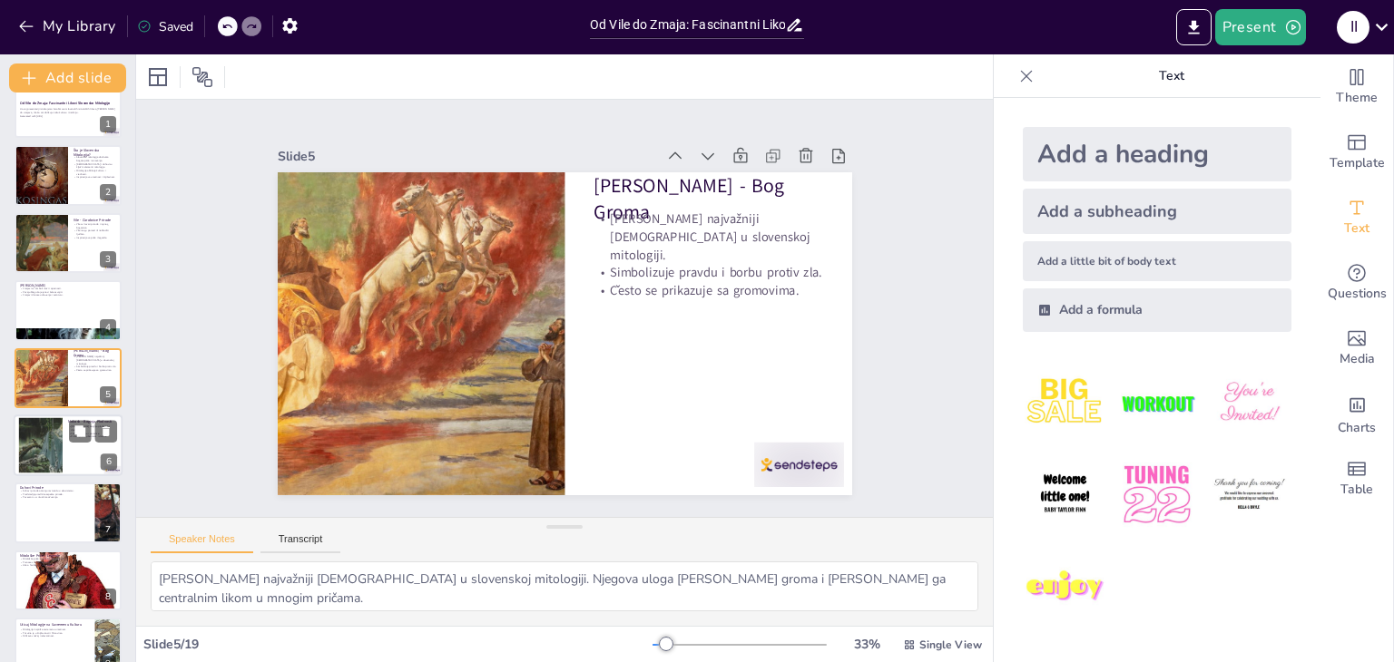
click at [59, 454] on div at bounding box center [41, 445] width 83 height 55
type textarea "Mokosh je boginja plodnosti i domaćinstva, što je čini ključnom figurom u život…"
checkbox input "true"
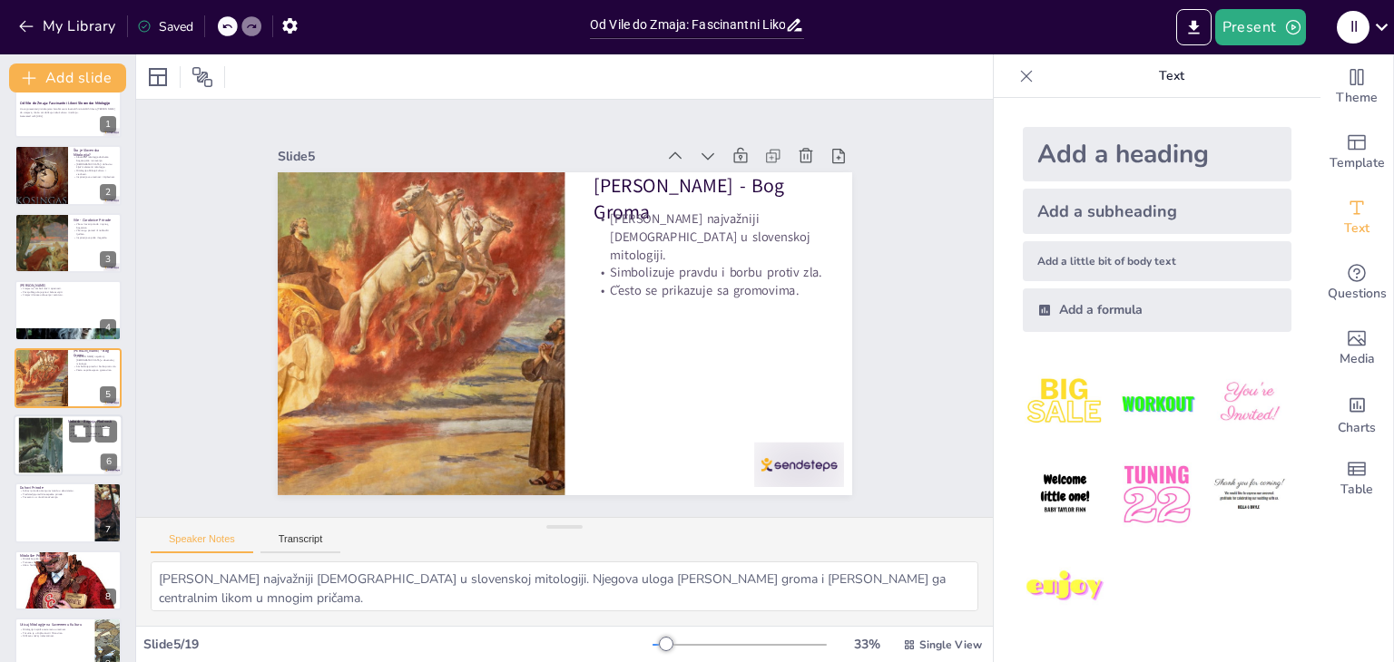
checkbox input "true"
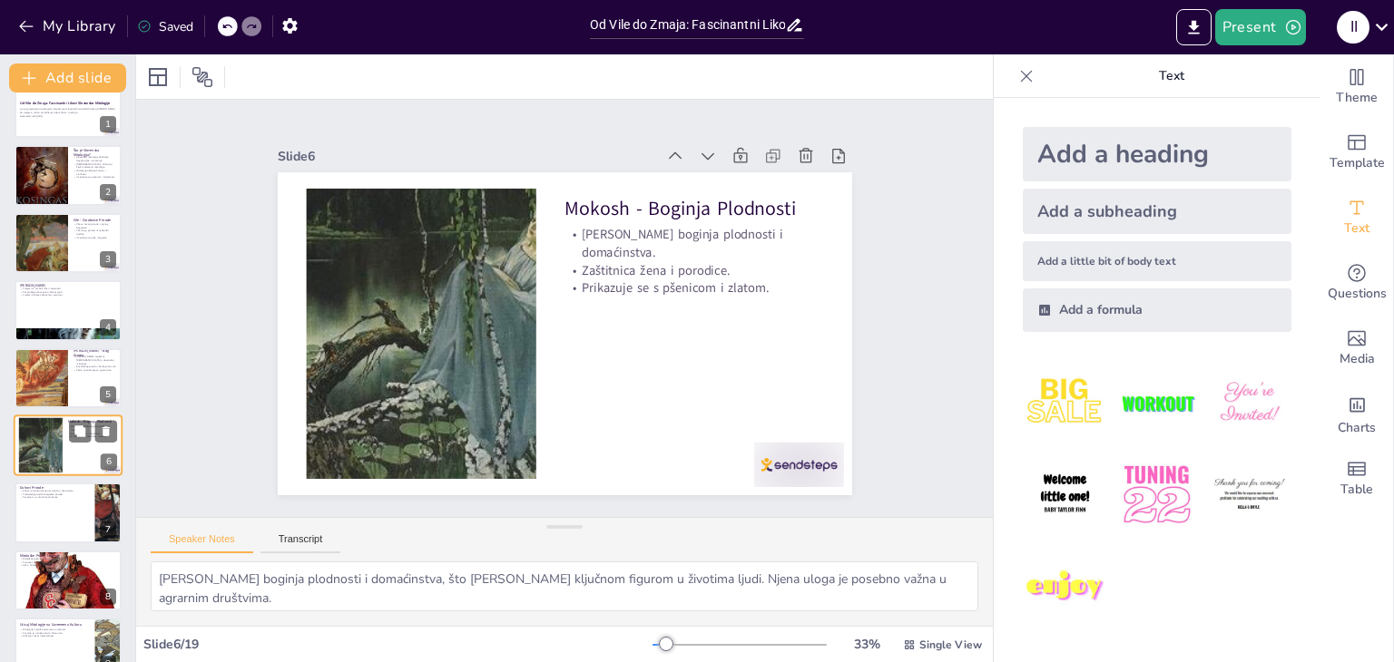
scroll to position [97, 0]
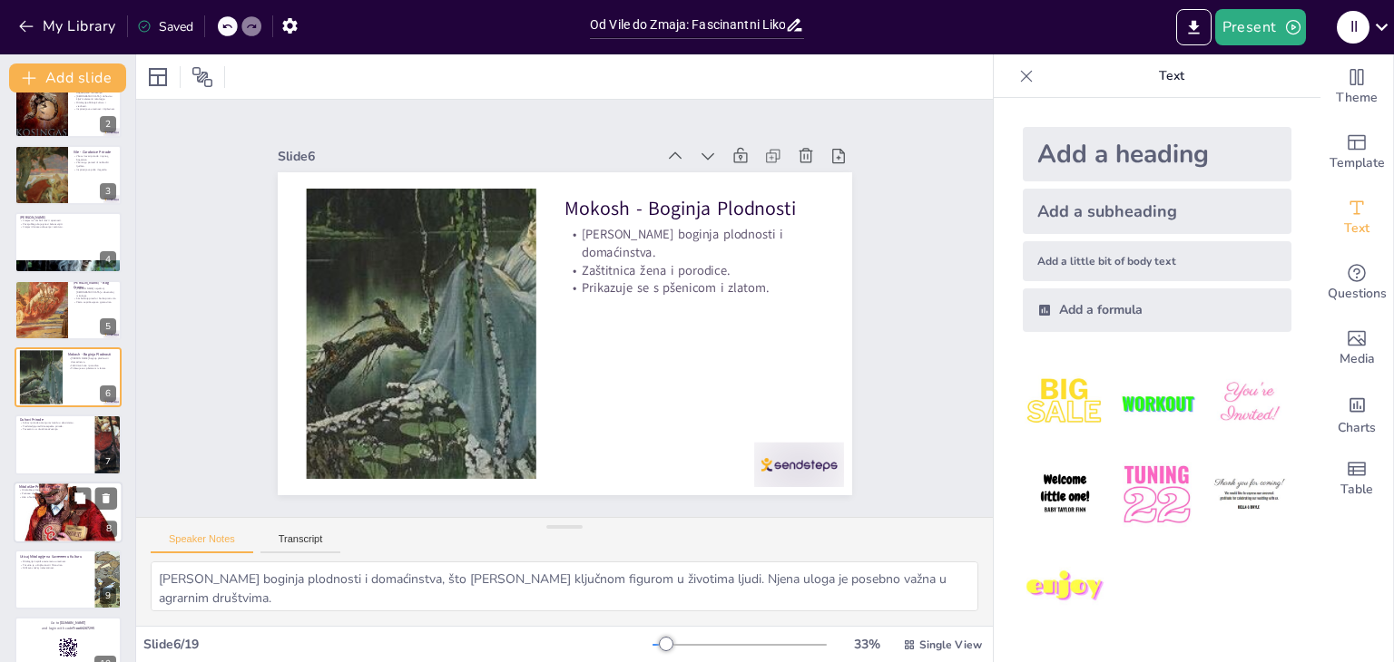
checkbox input "true"
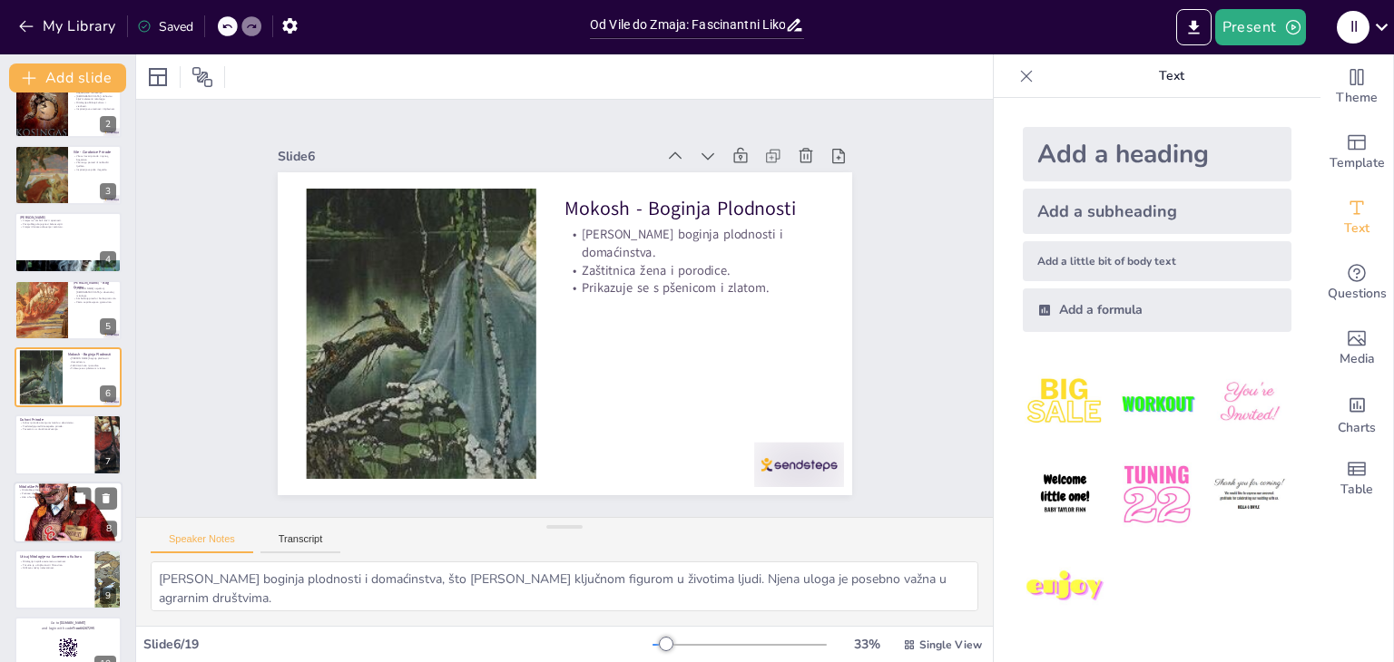
checkbox input "true"
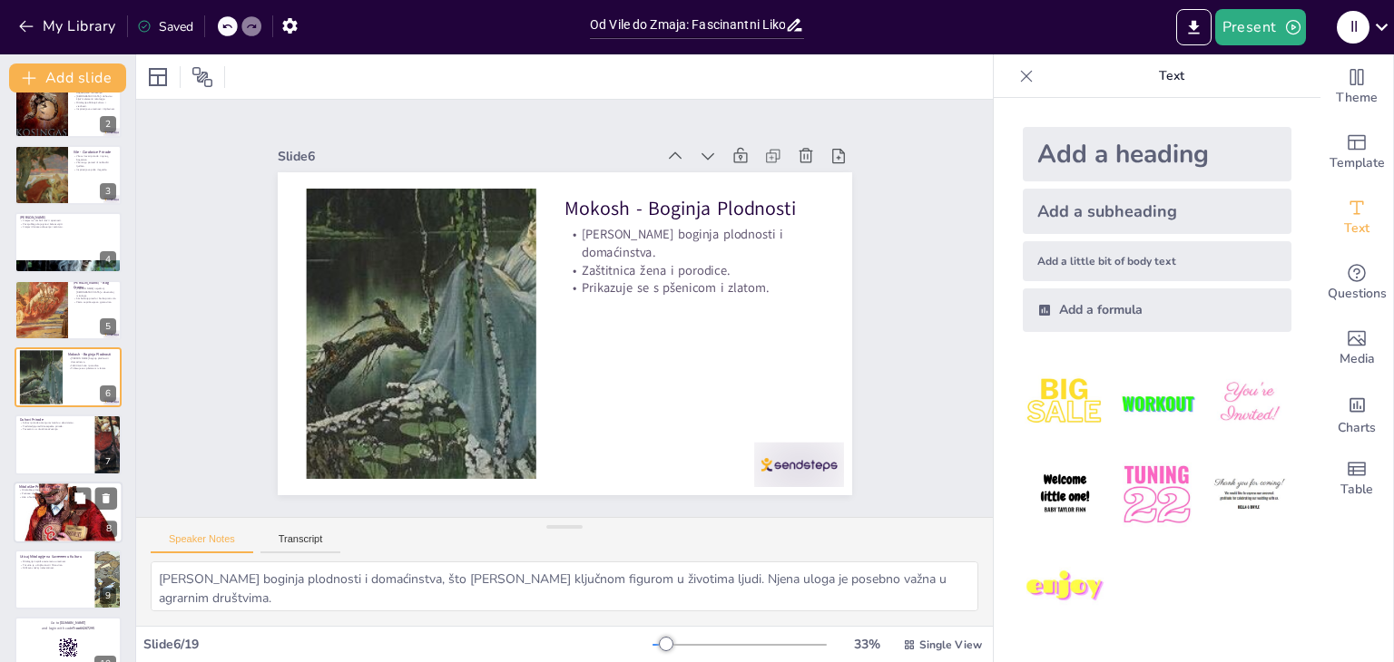
checkbox input "true"
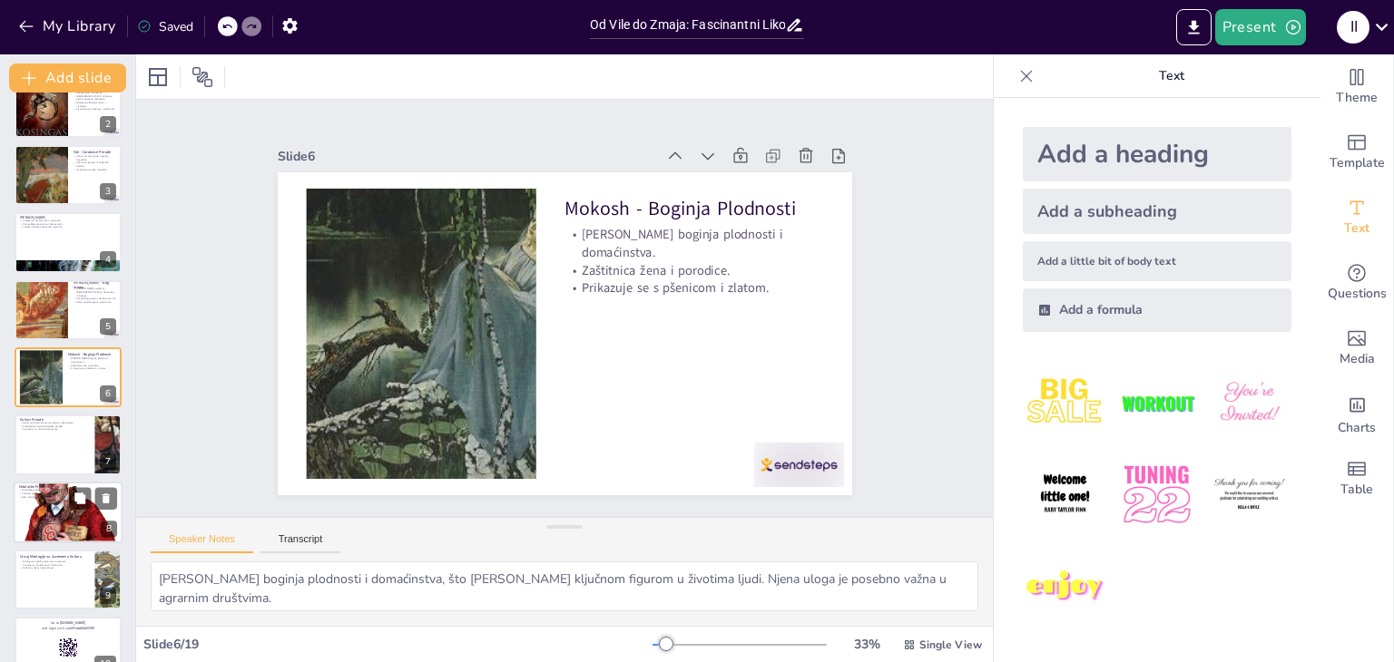
click at [54, 501] on div at bounding box center [68, 512] width 109 height 132
type textarea "Mitološke priče sadrže moralne poruke koje nas uče važnim vrednostima. Ove poru…"
checkbox input "true"
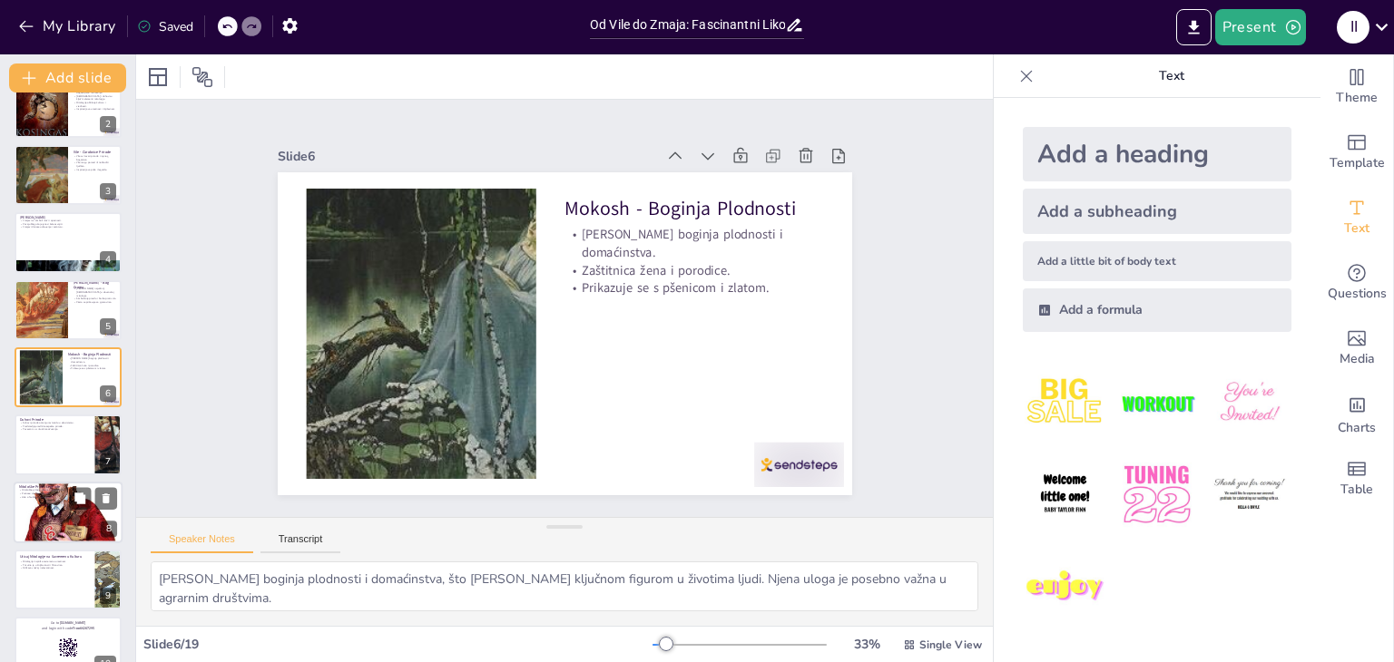
checkbox input "true"
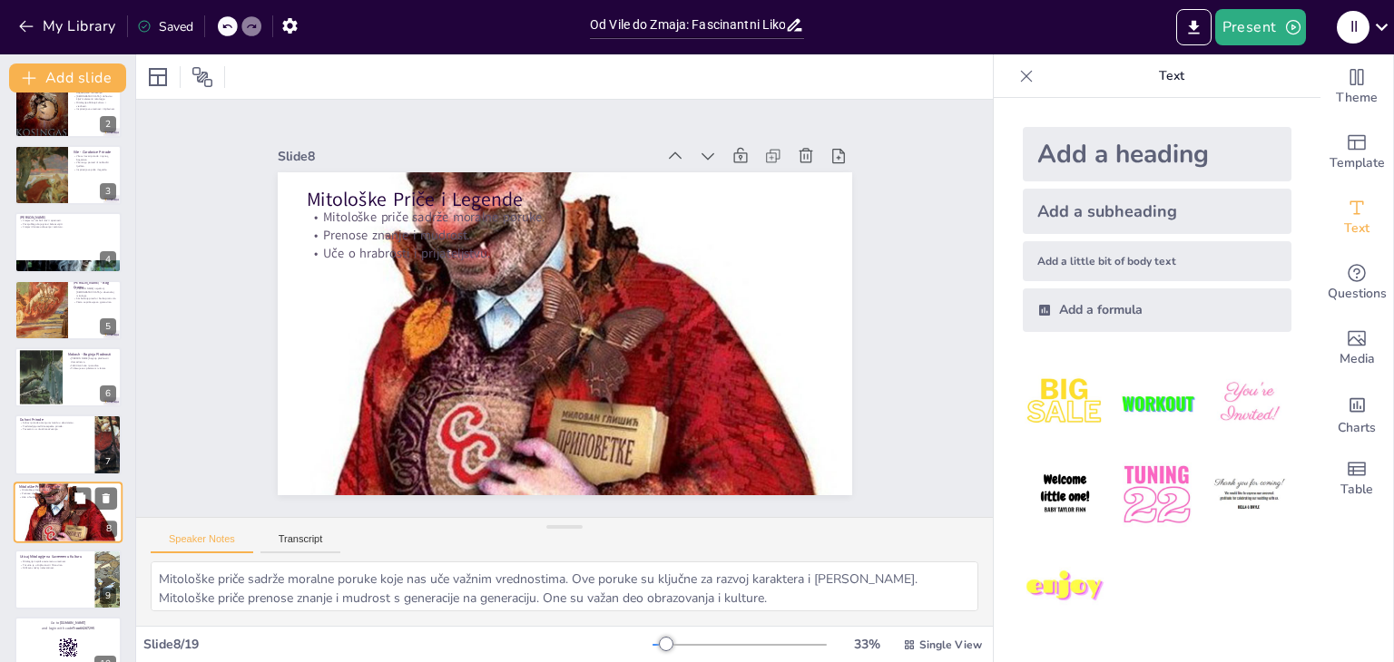
scroll to position [232, 0]
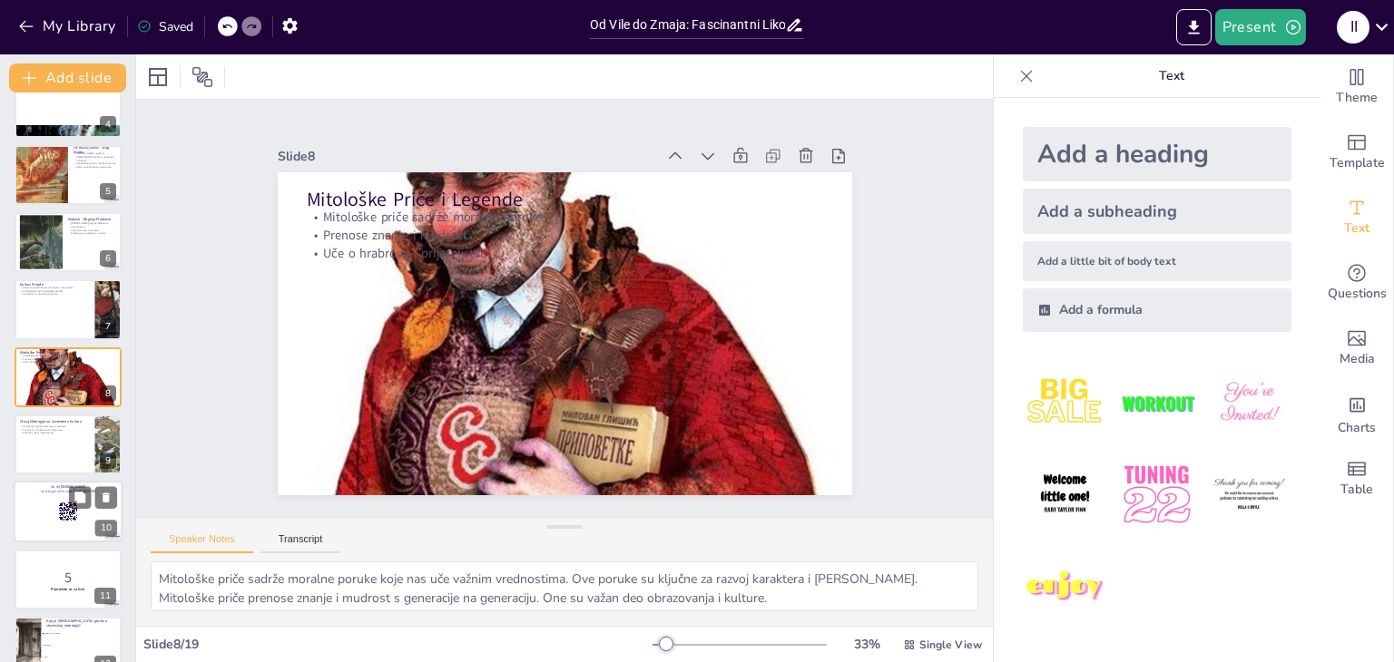
click at [49, 524] on div at bounding box center [68, 513] width 109 height 62
checkbox input "true"
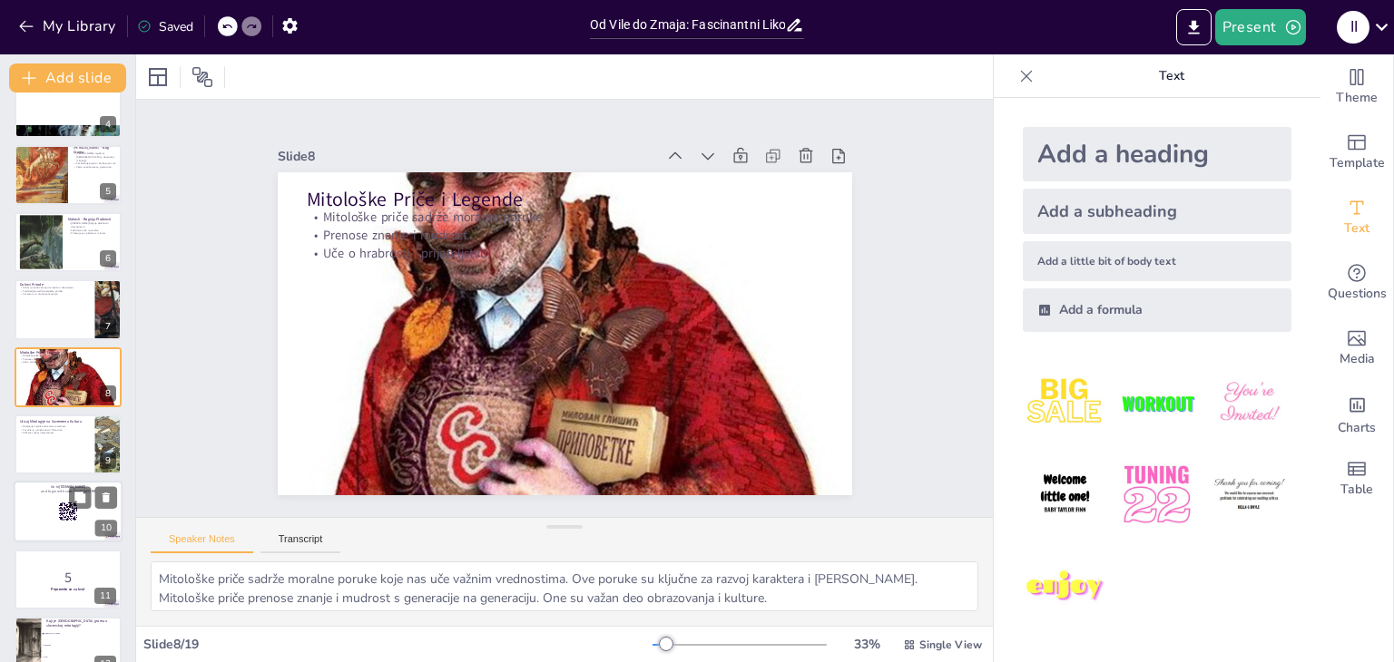
checkbox input "true"
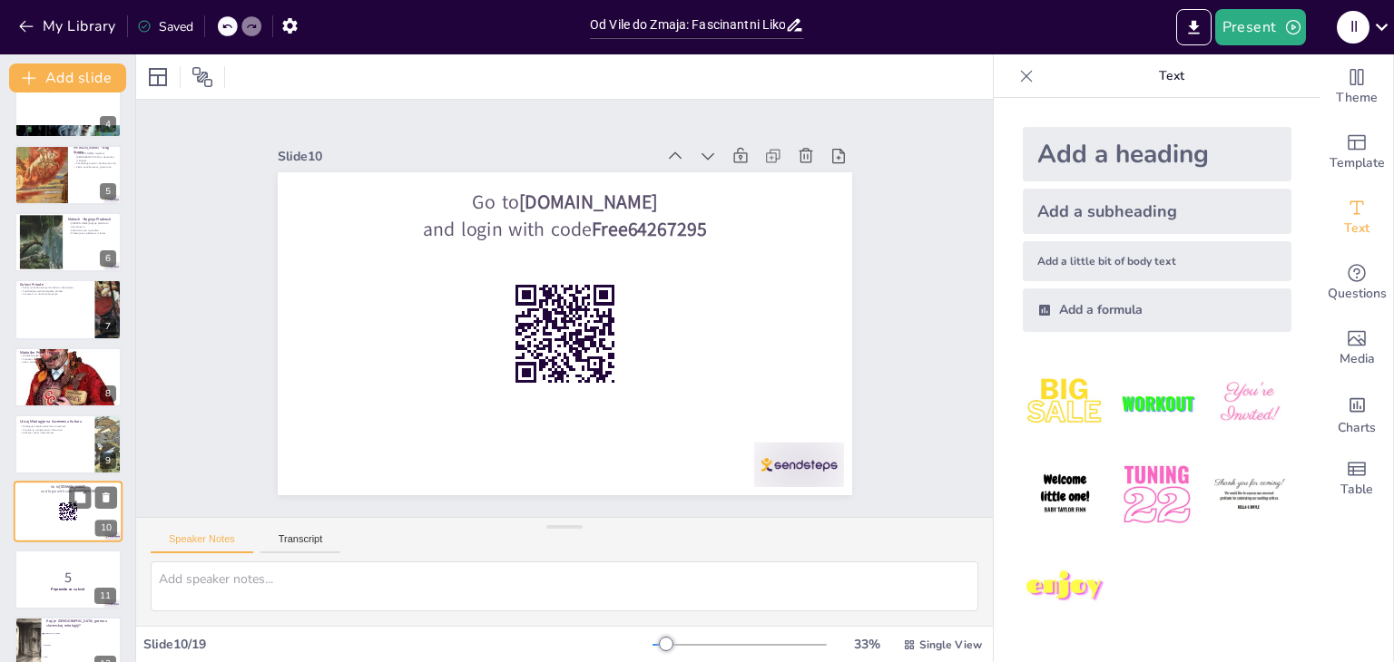
scroll to position [367, 0]
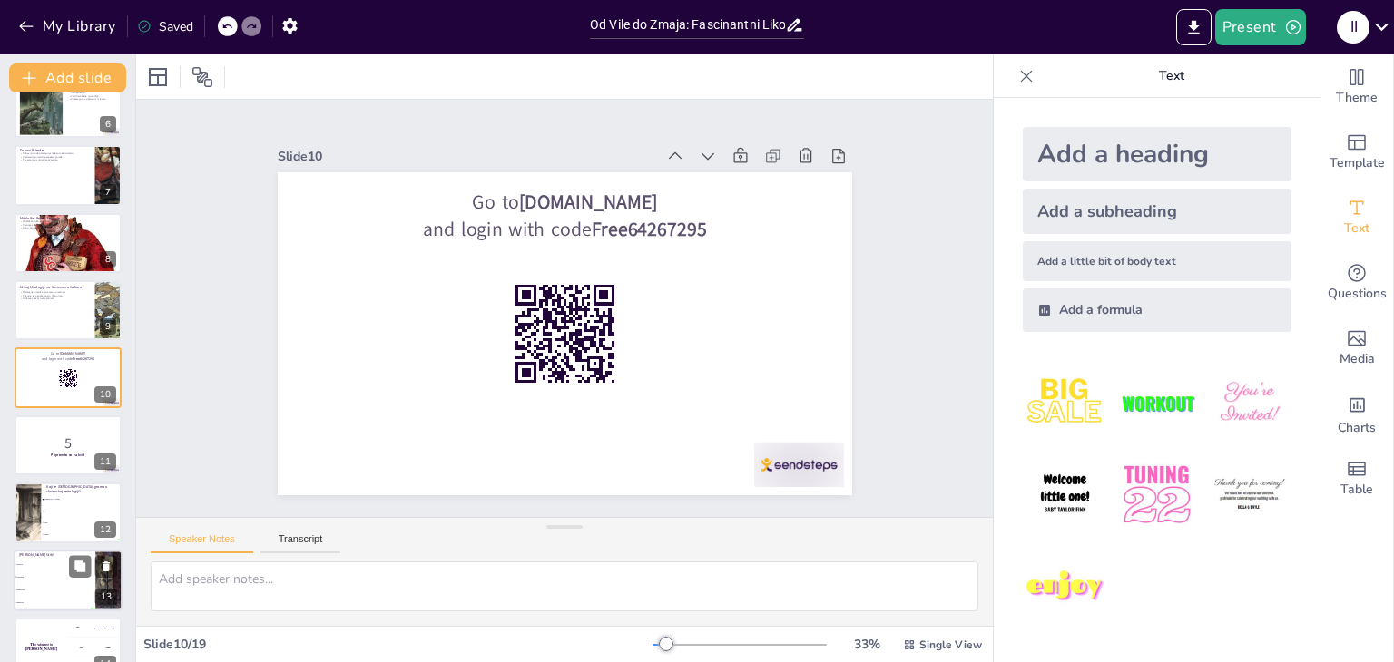
checkbox input "true"
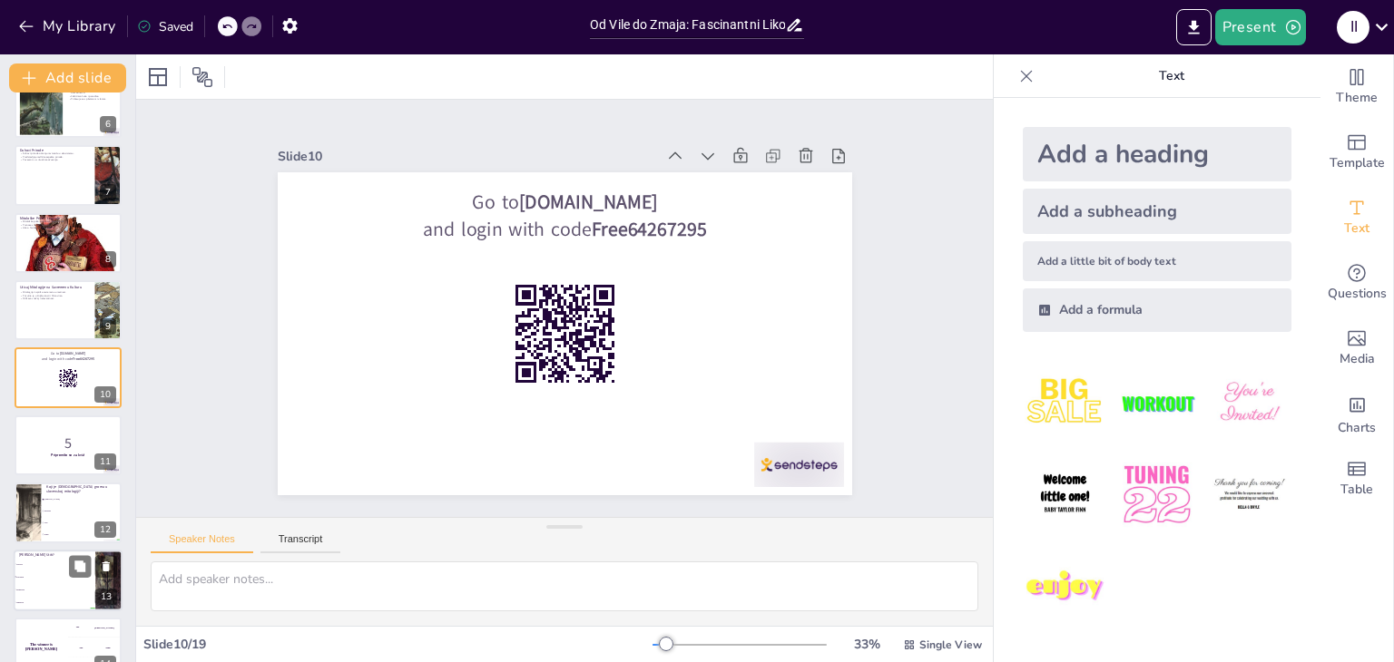
checkbox input "true"
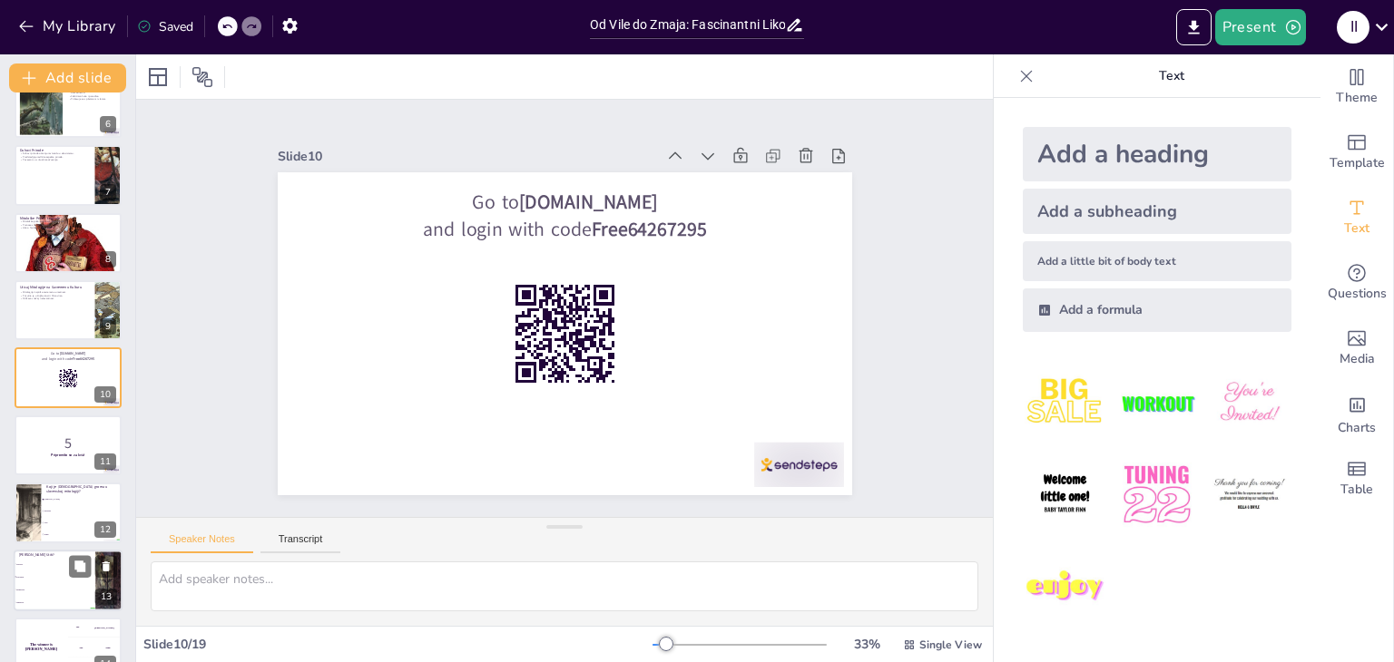
checkbox input "true"
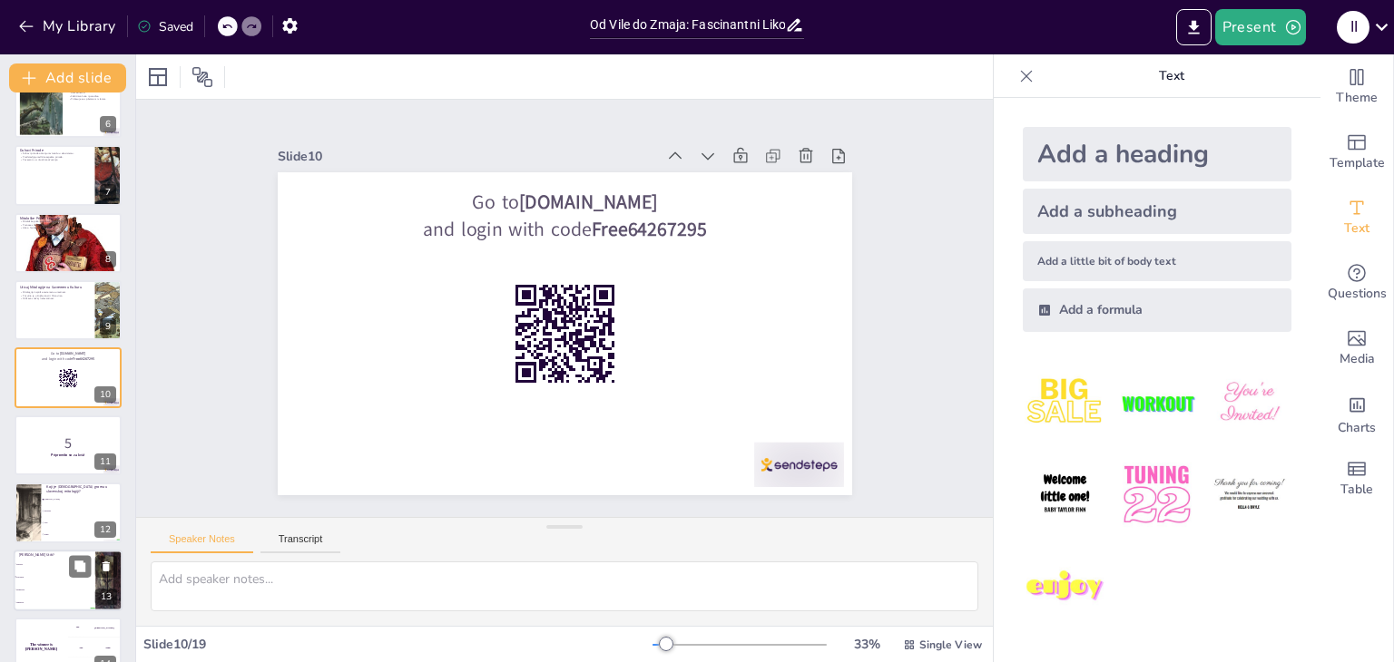
checkbox input "true"
click at [51, 571] on li "Porodicu" at bounding box center [55, 577] width 82 height 13
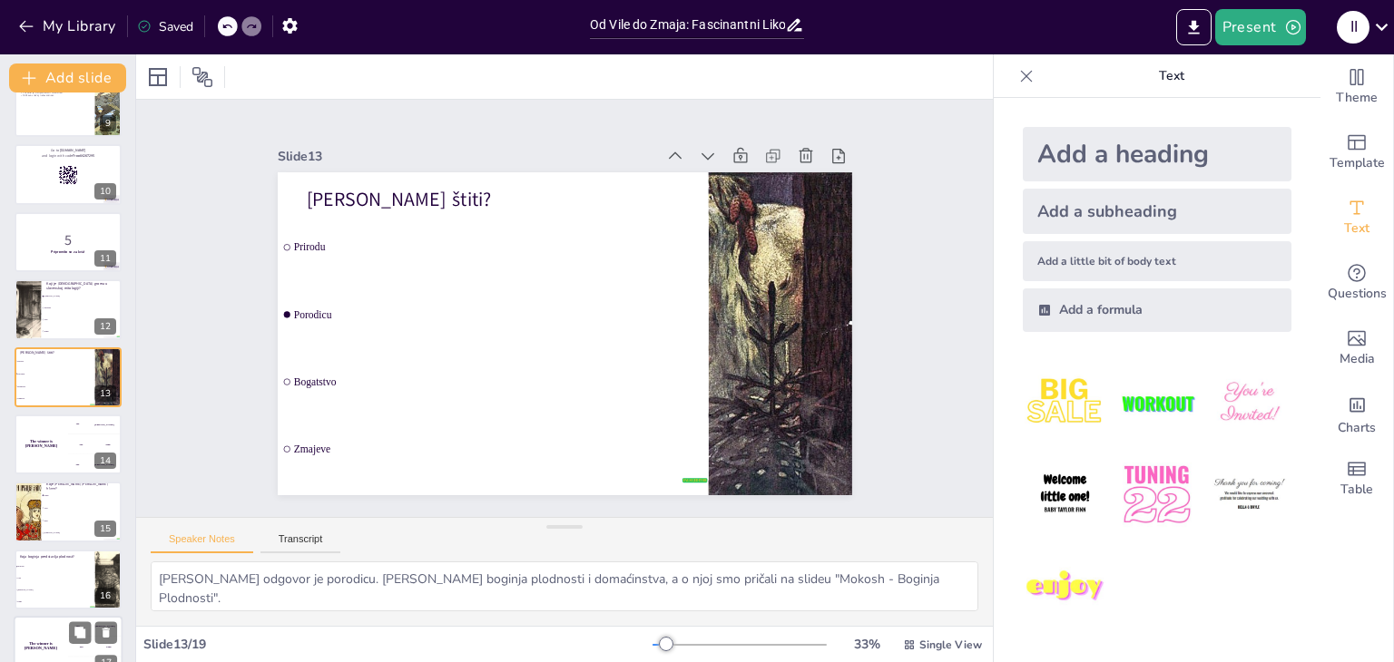
click at [57, 632] on div "The winner is [PERSON_NAME]" at bounding box center [41, 647] width 54 height 62
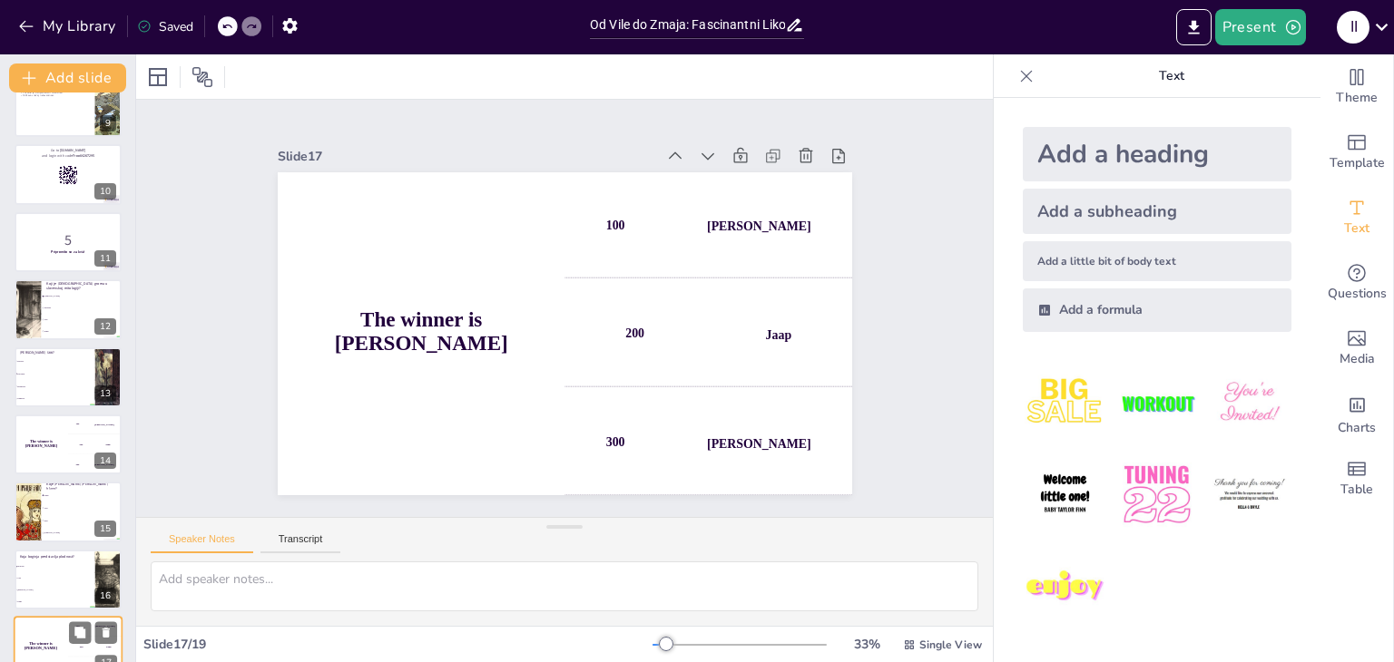
scroll to position [733, 0]
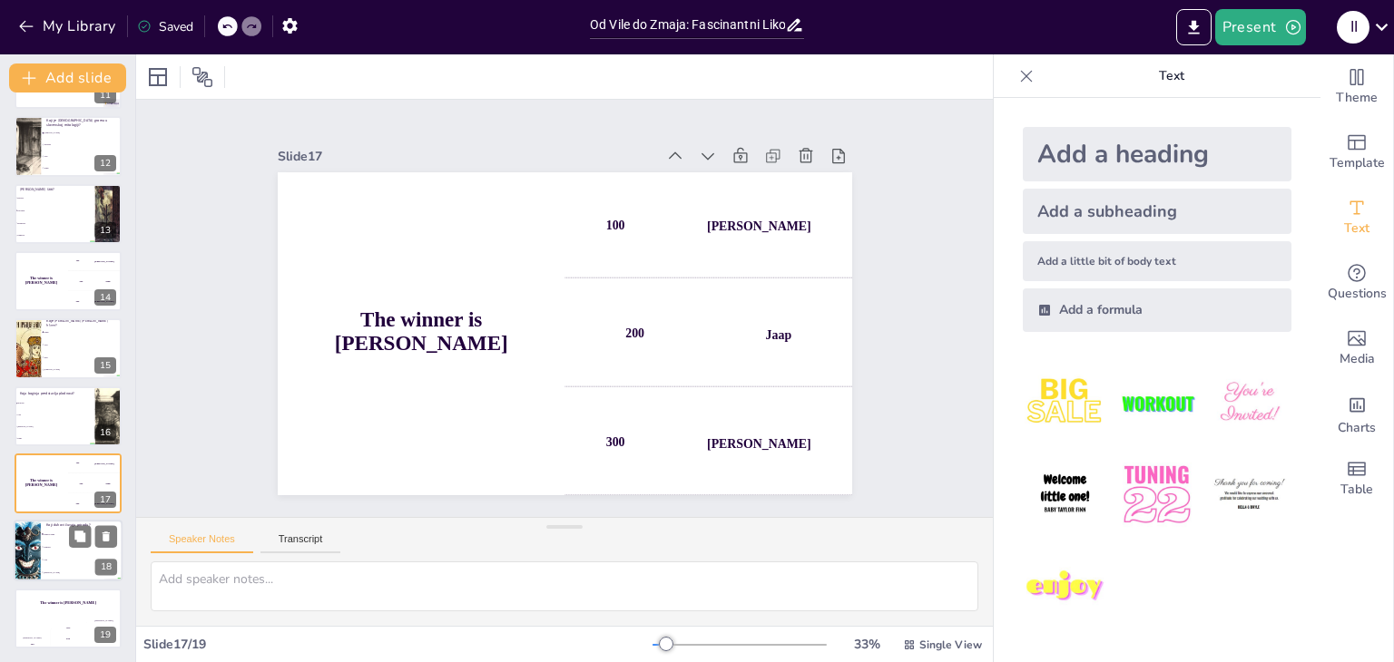
click at [45, 542] on li "Zmajevi" at bounding box center [82, 548] width 82 height 13
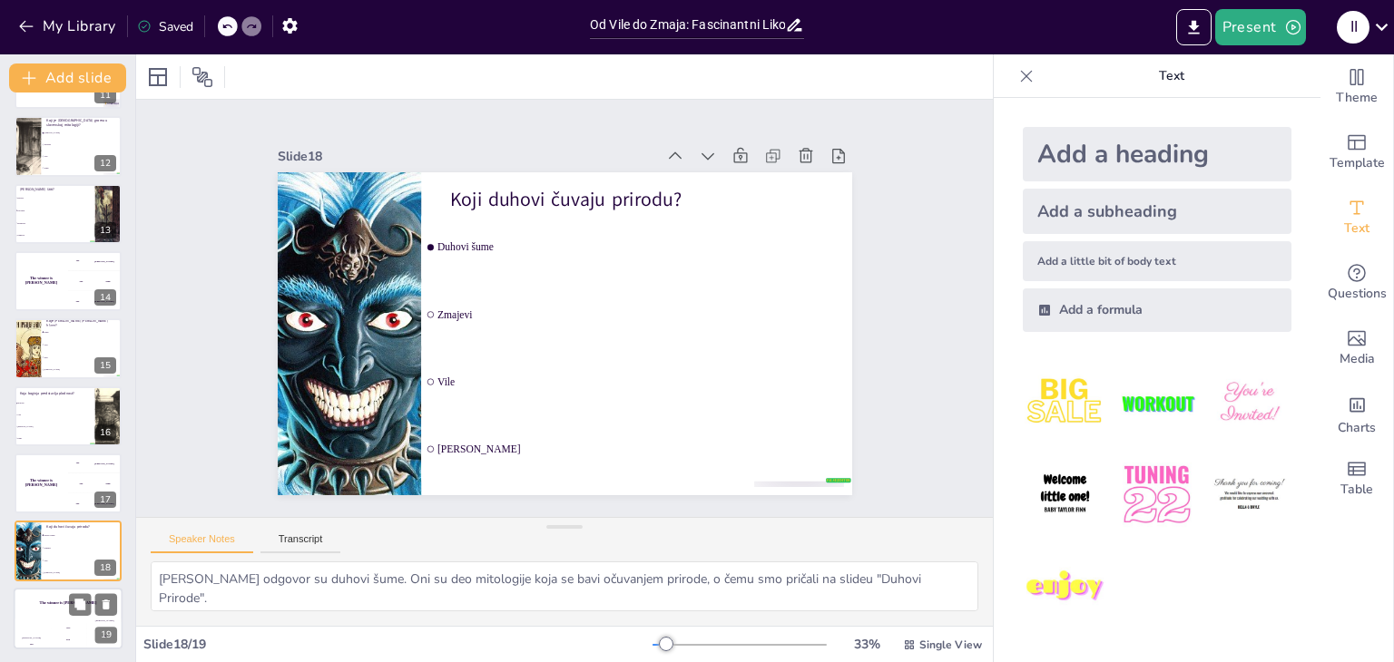
click at [48, 629] on div "Hasan 100" at bounding box center [32, 634] width 36 height 31
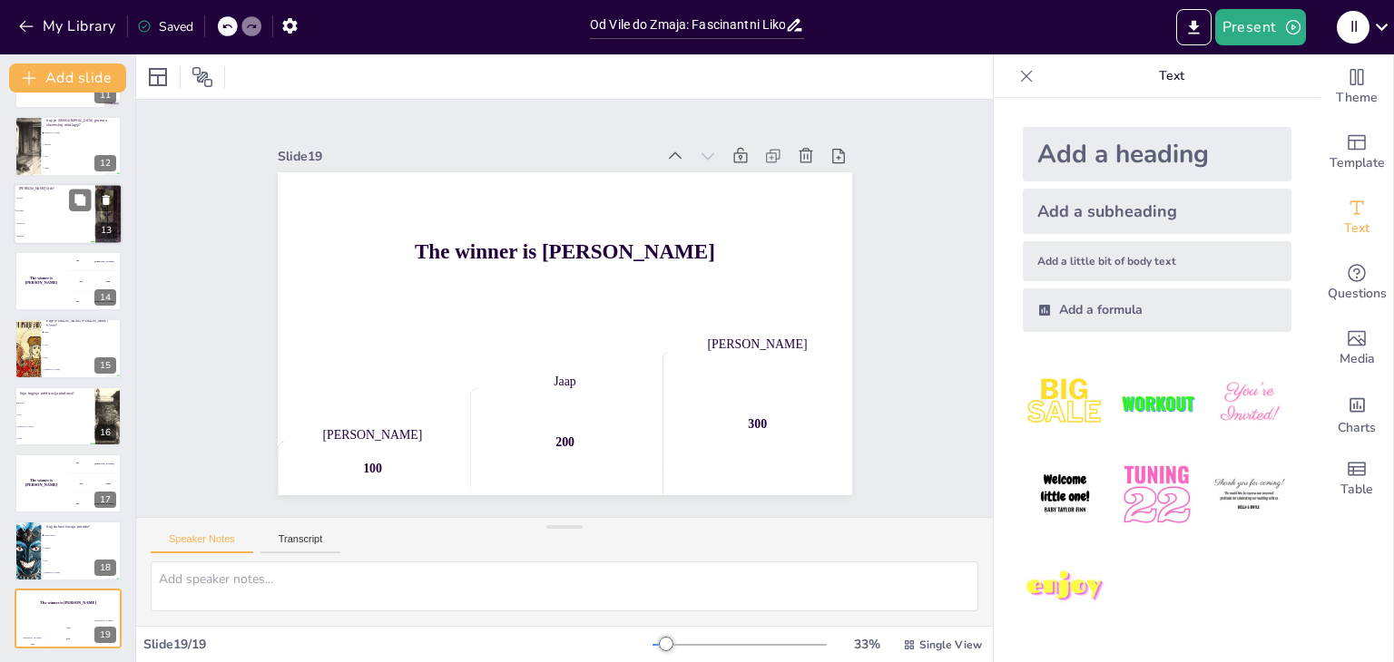
click at [61, 209] on span "Porodicu" at bounding box center [55, 210] width 78 height 3
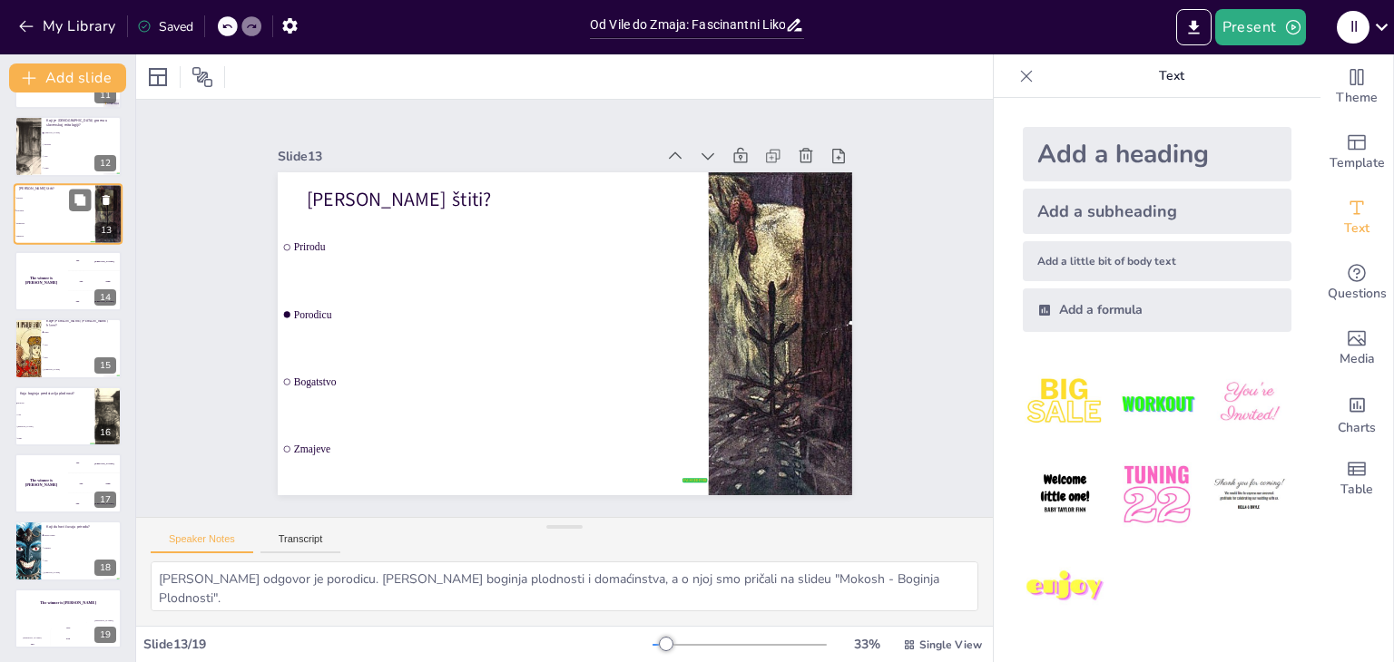
scroll to position [570, 0]
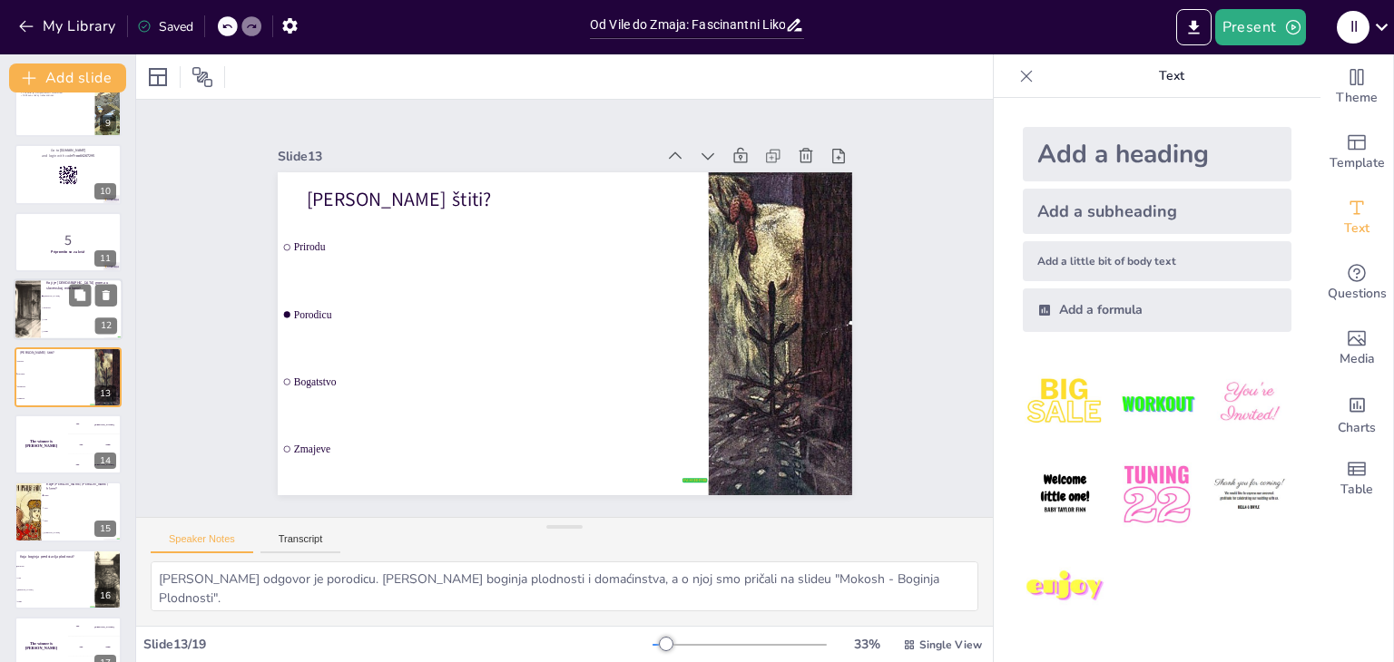
click at [62, 290] on li "[PERSON_NAME]" at bounding box center [82, 296] width 82 height 12
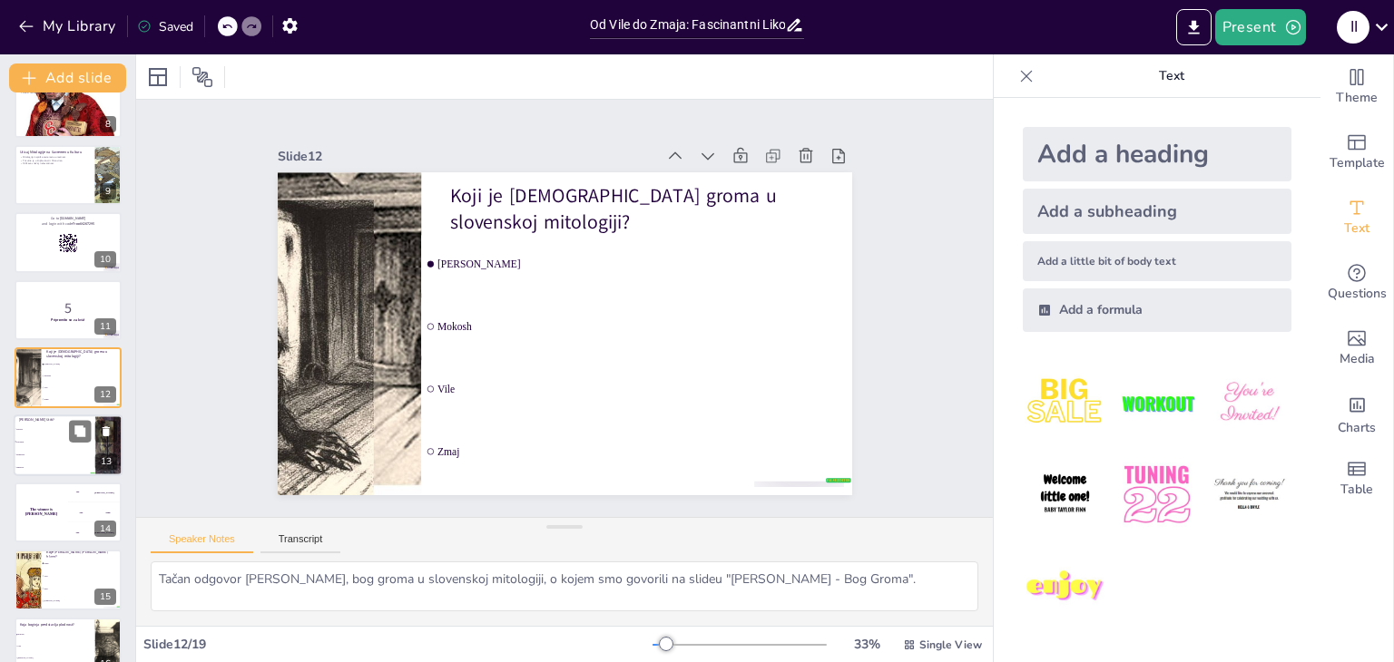
click at [61, 455] on li "Bogatstvo" at bounding box center [55, 454] width 82 height 13
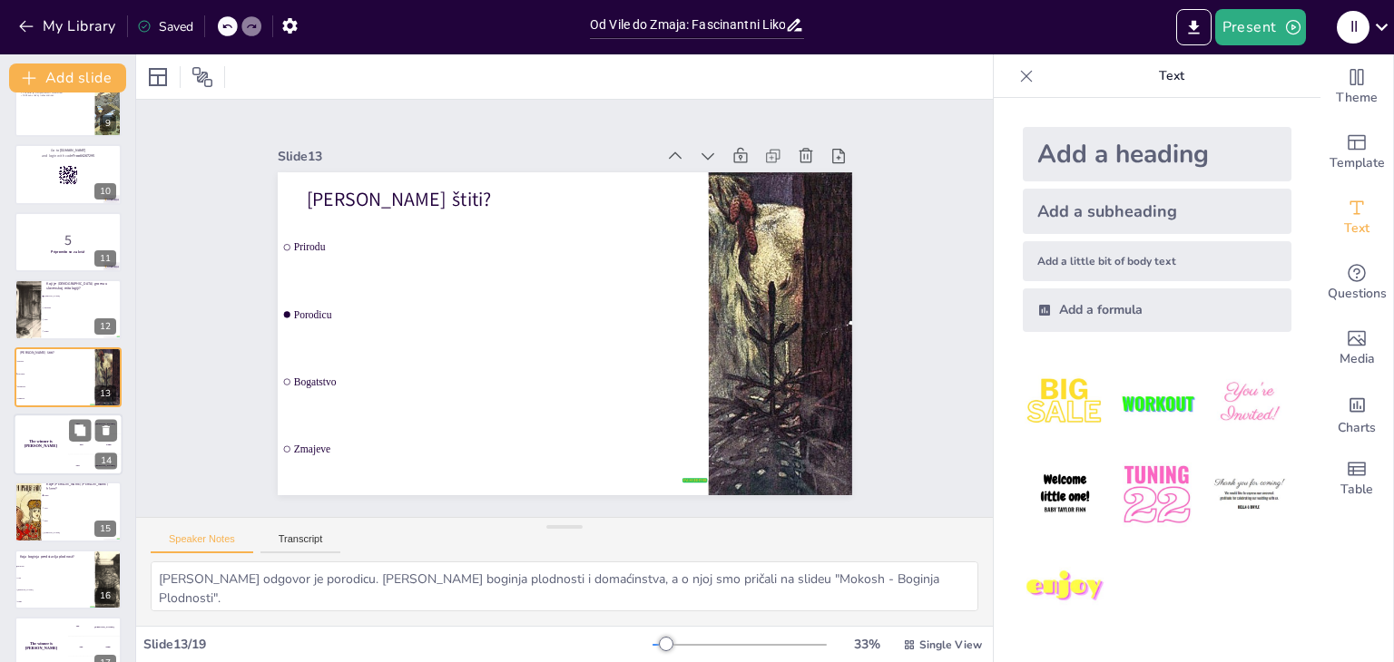
click at [53, 436] on div "The winner is [PERSON_NAME]" at bounding box center [41, 445] width 54 height 62
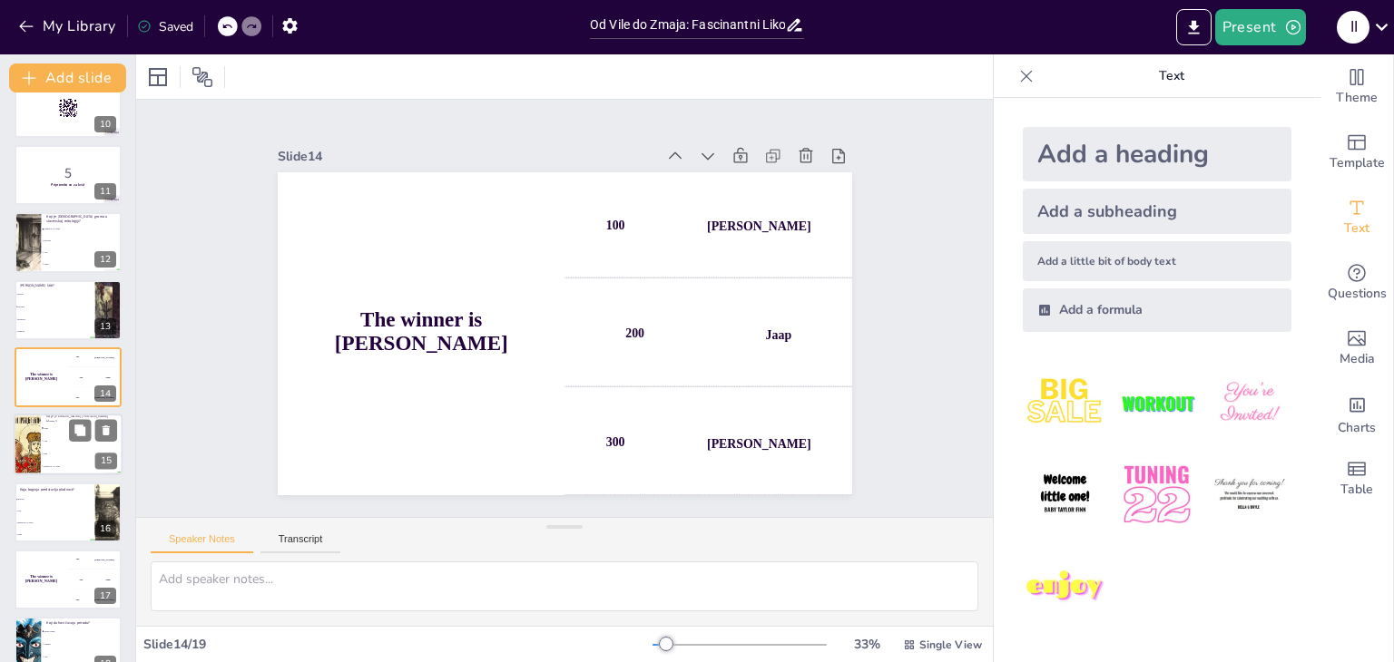
click at [51, 448] on li "Duh" at bounding box center [82, 454] width 82 height 13
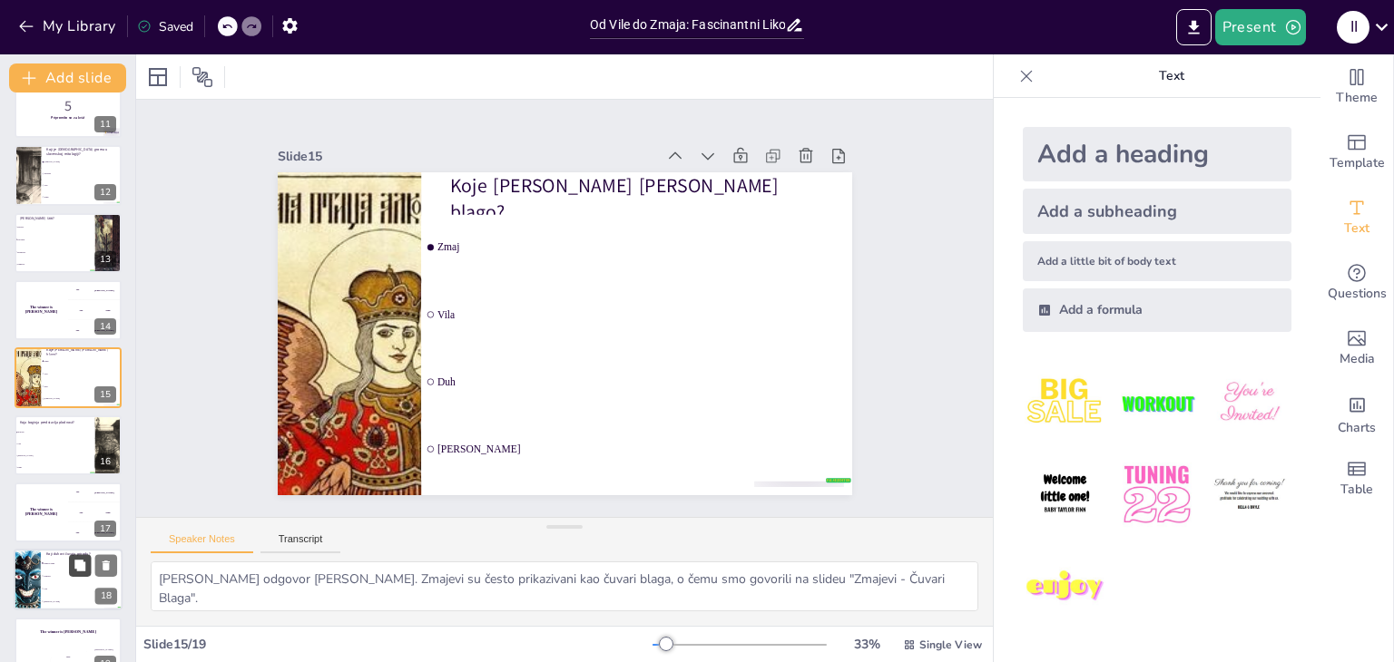
click at [69, 573] on button at bounding box center [80, 566] width 22 height 22
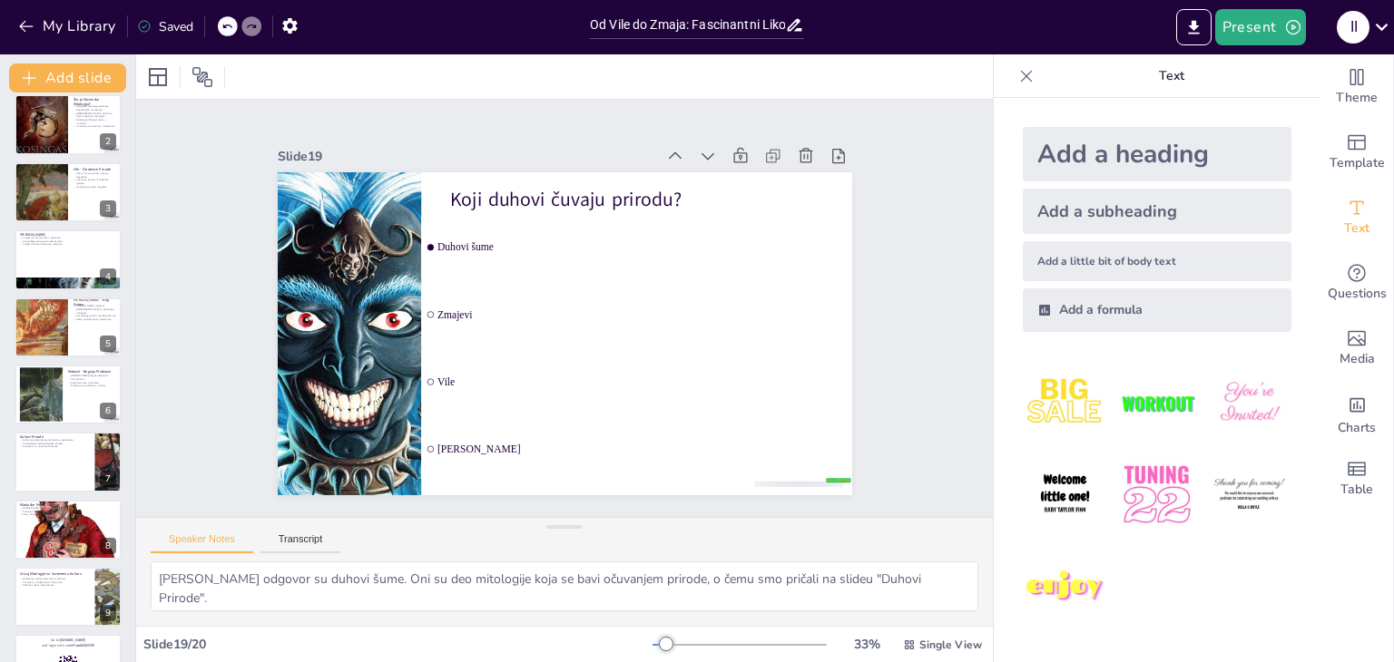
scroll to position [0, 0]
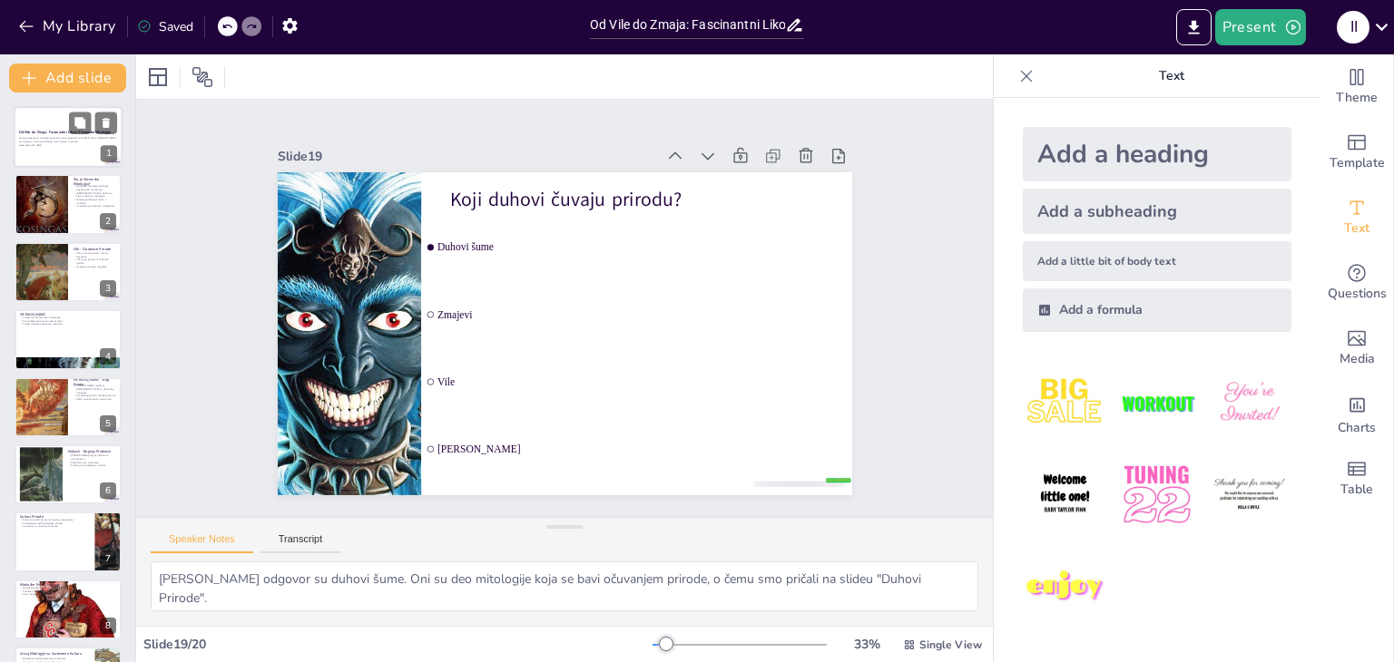
click at [48, 150] on div at bounding box center [68, 137] width 109 height 62
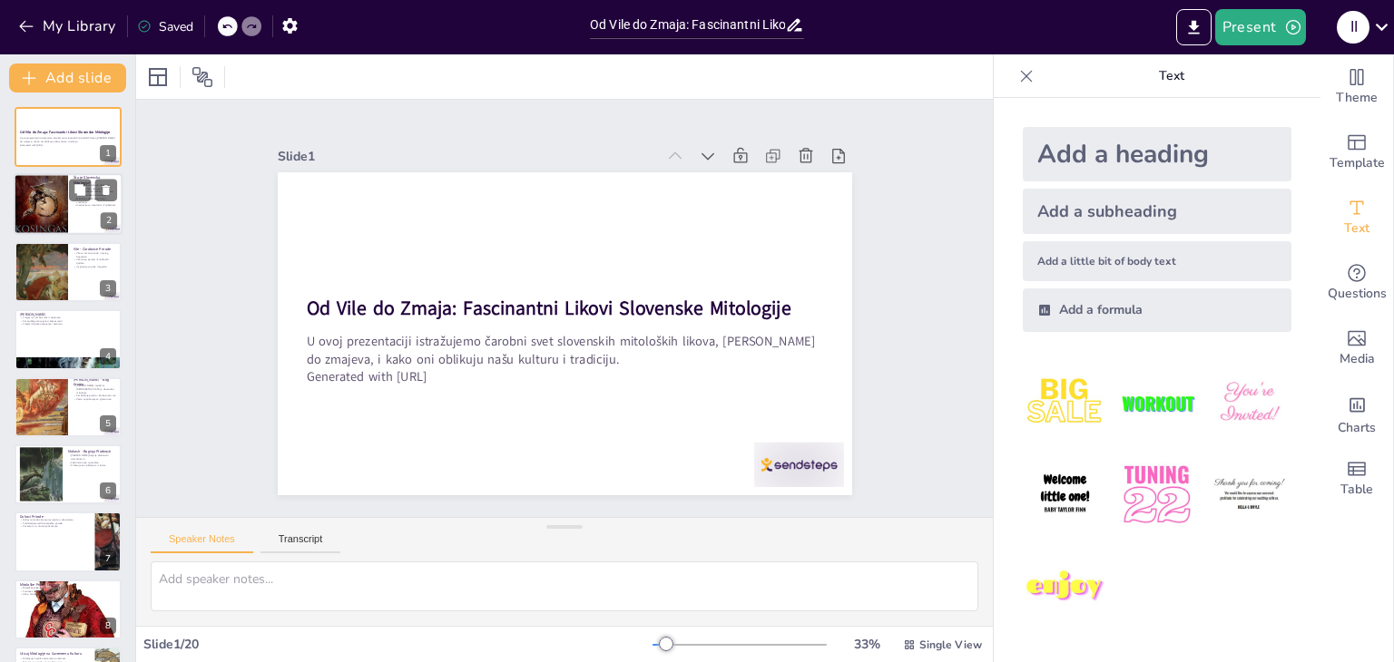
click at [40, 204] on div at bounding box center [41, 204] width 54 height 87
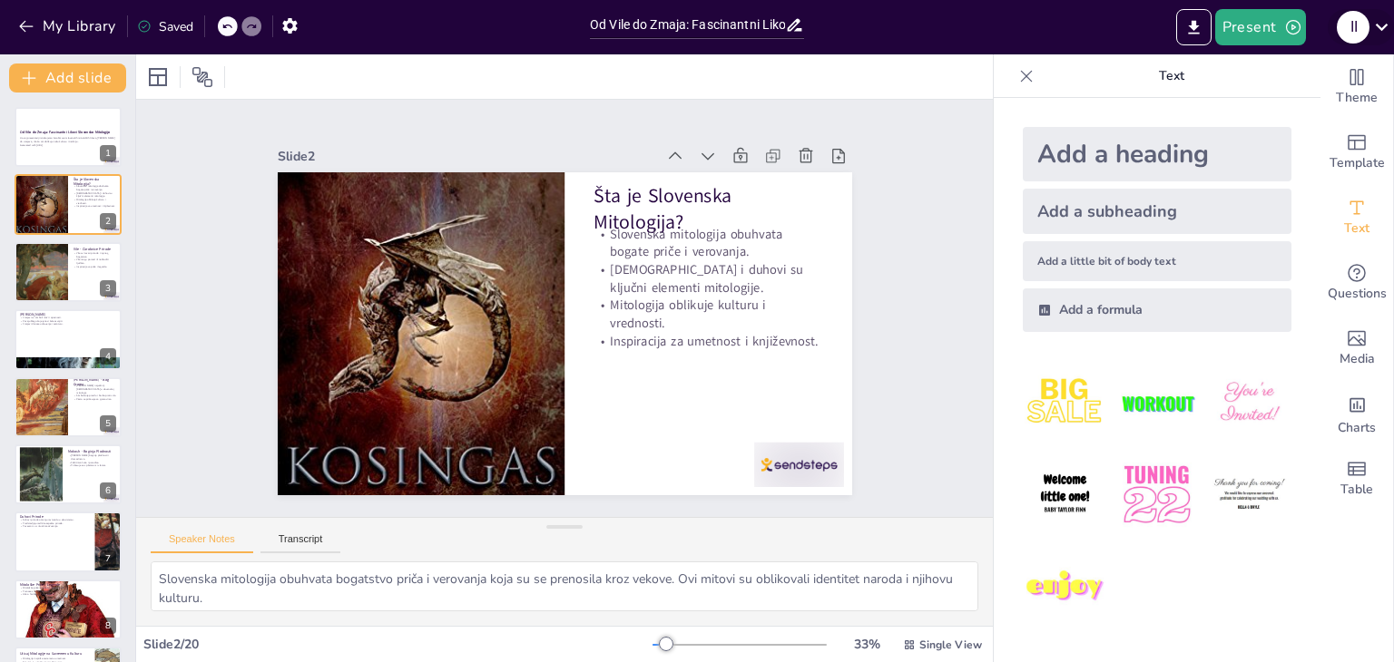
click at [1379, 36] on icon at bounding box center [1381, 27] width 25 height 25
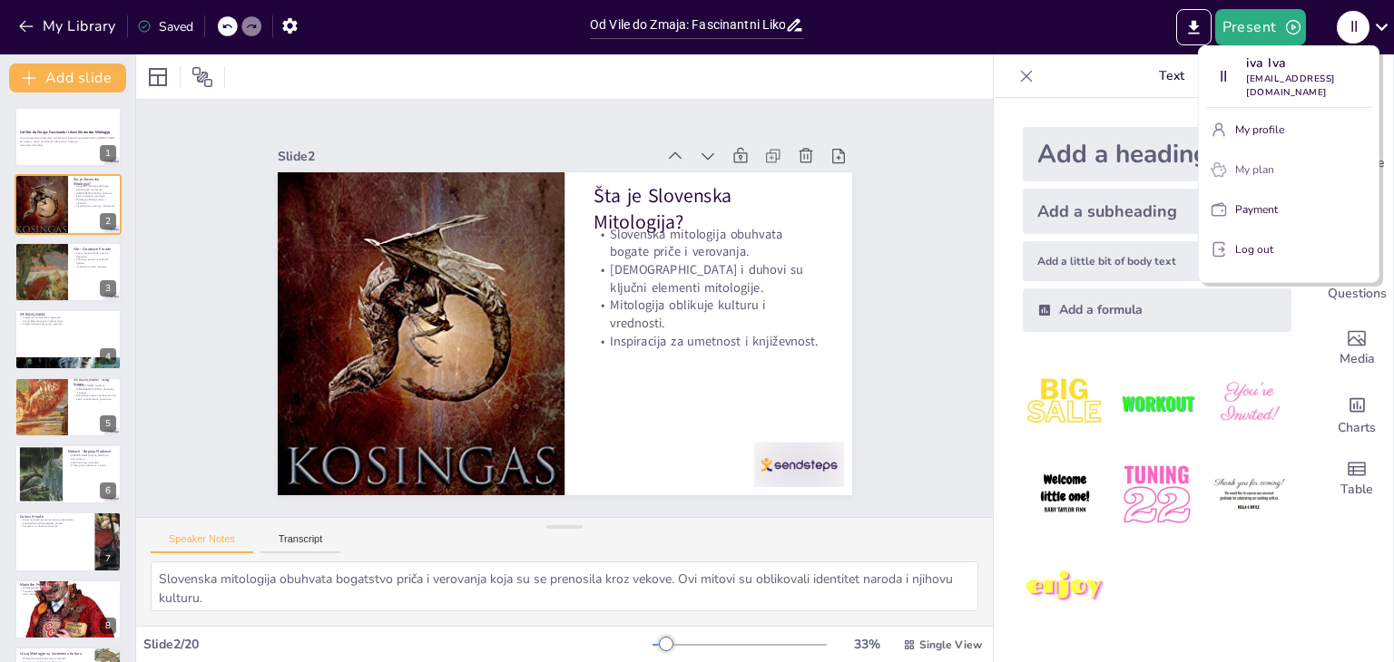
click at [1253, 162] on p "My plan" at bounding box center [1254, 170] width 39 height 16
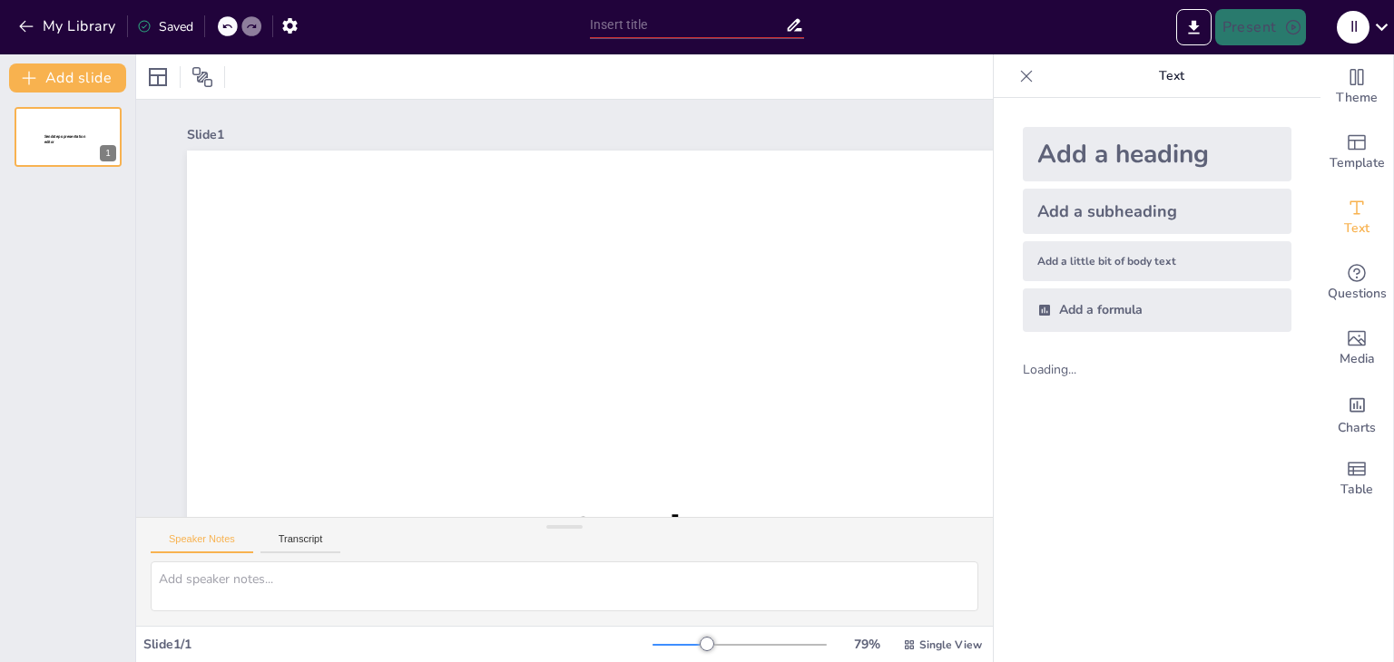
type input "Od Vile do Zmaja: Fascinantni Likovi Slovenske Mitologije"
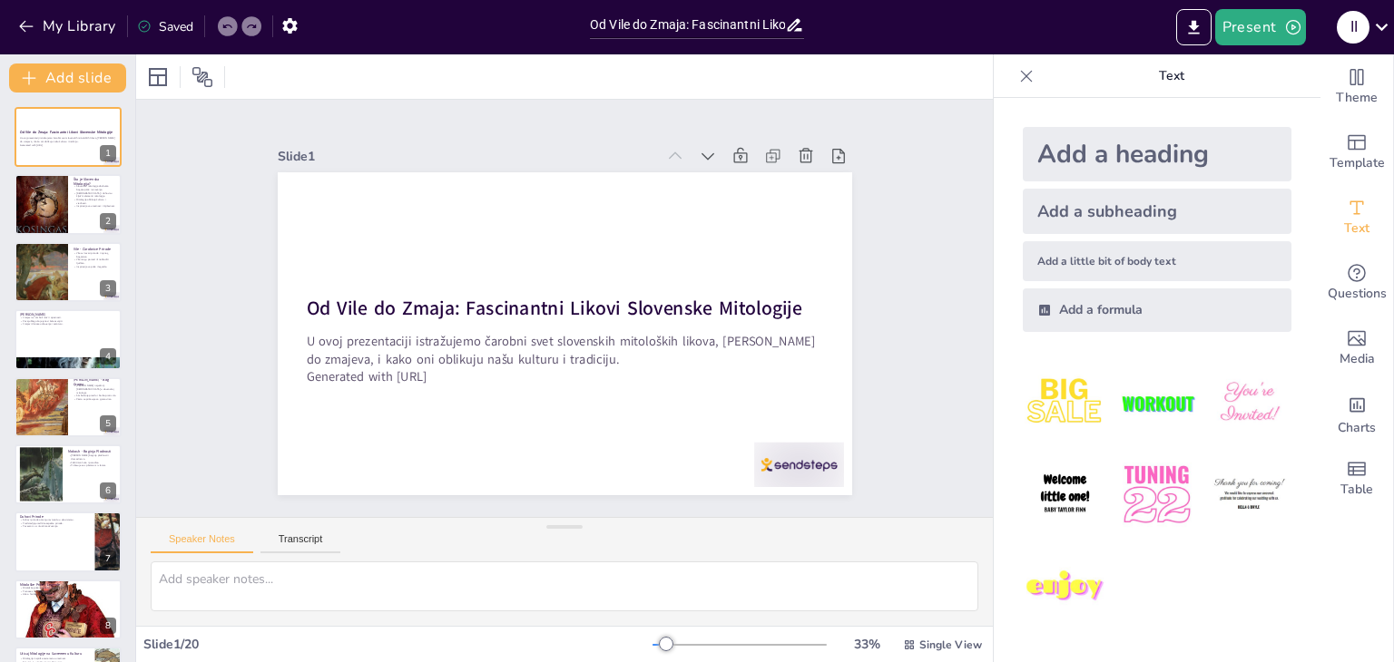
checkbox input "true"
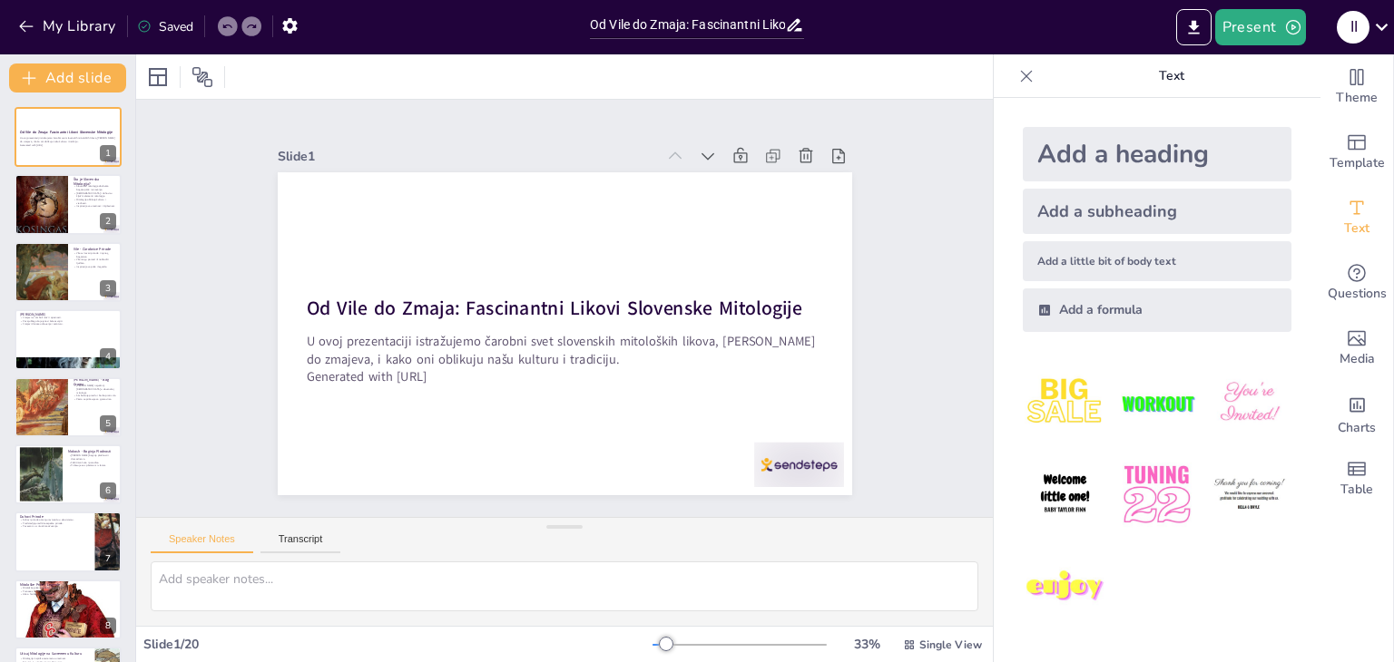
checkbox input "true"
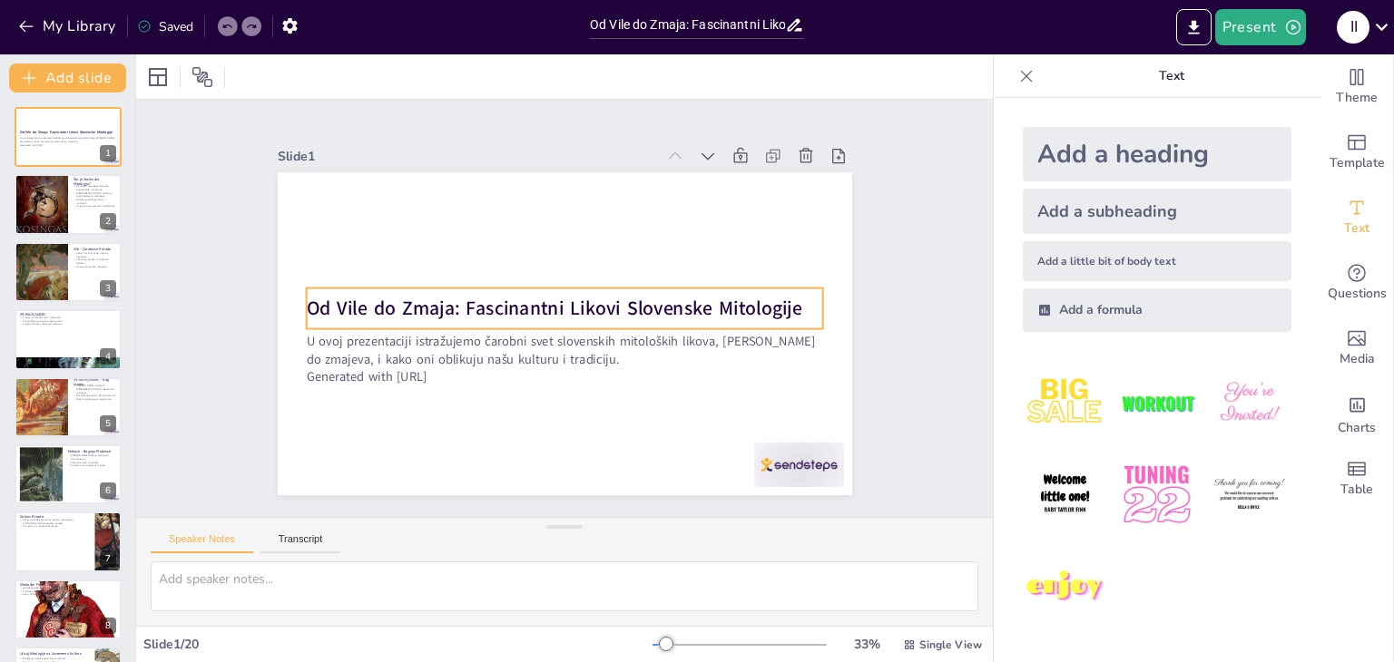
checkbox input "true"
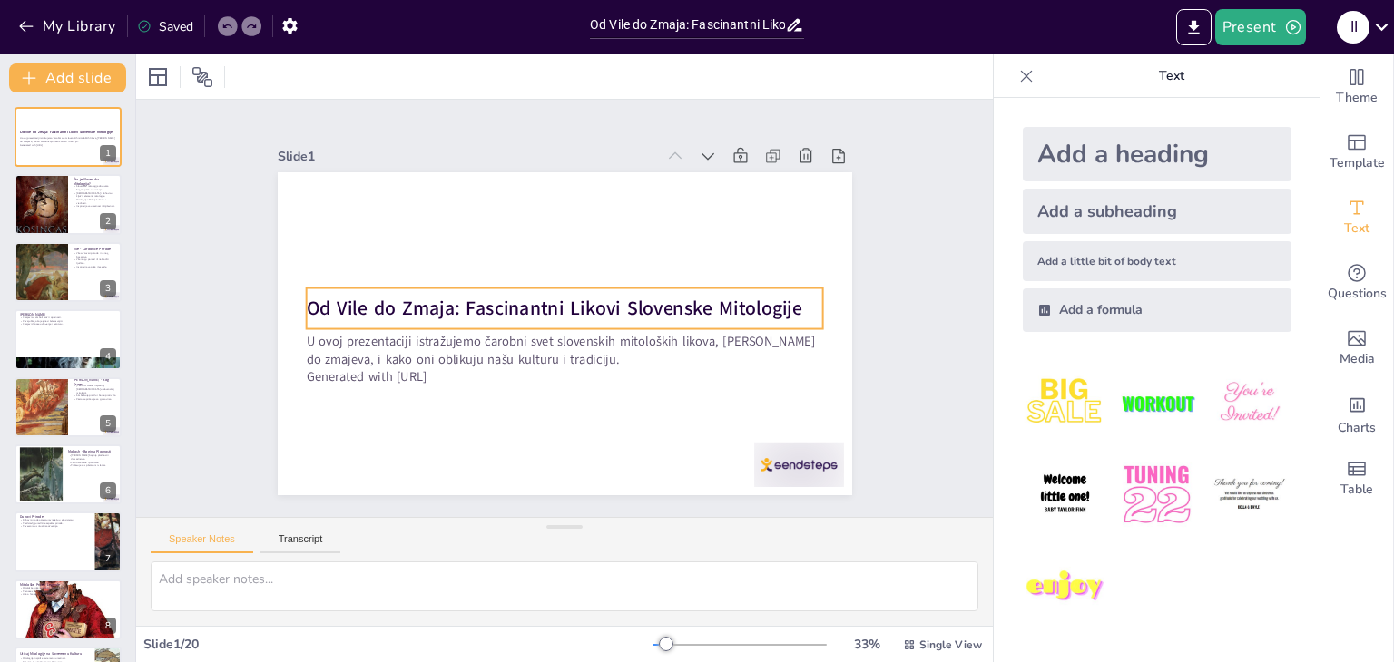
checkbox input "true"
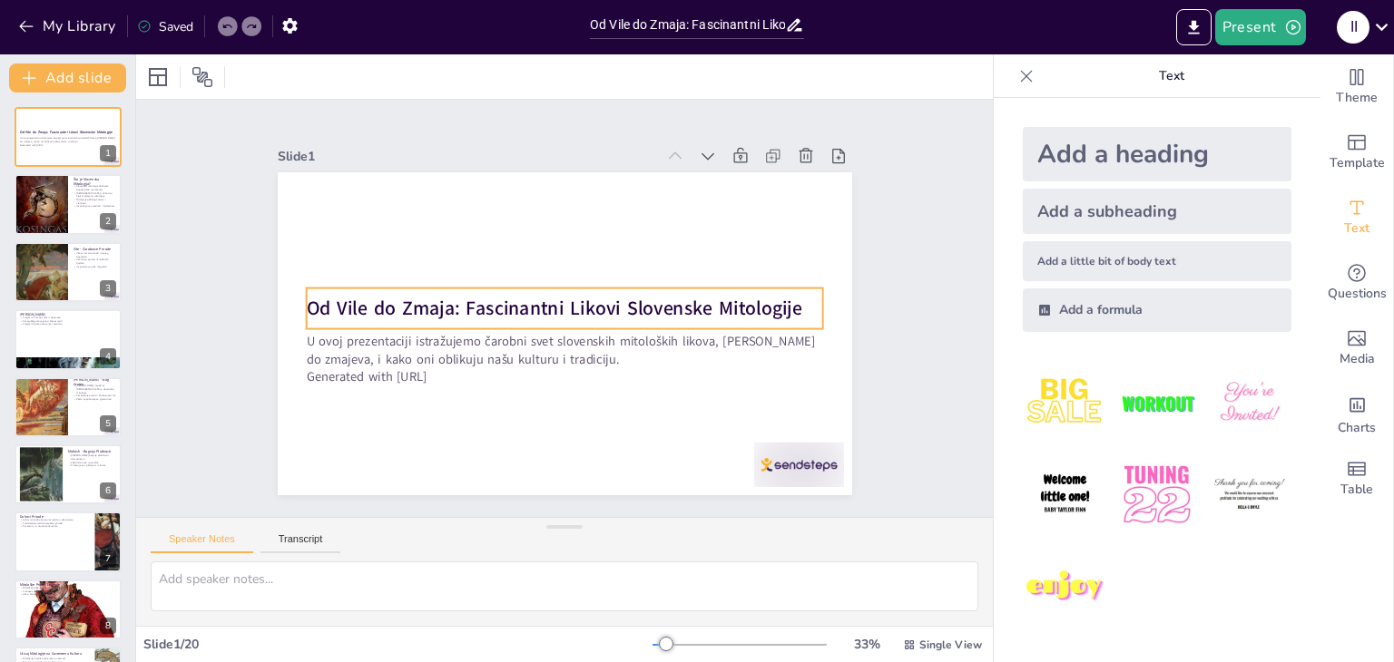
checkbox input "true"
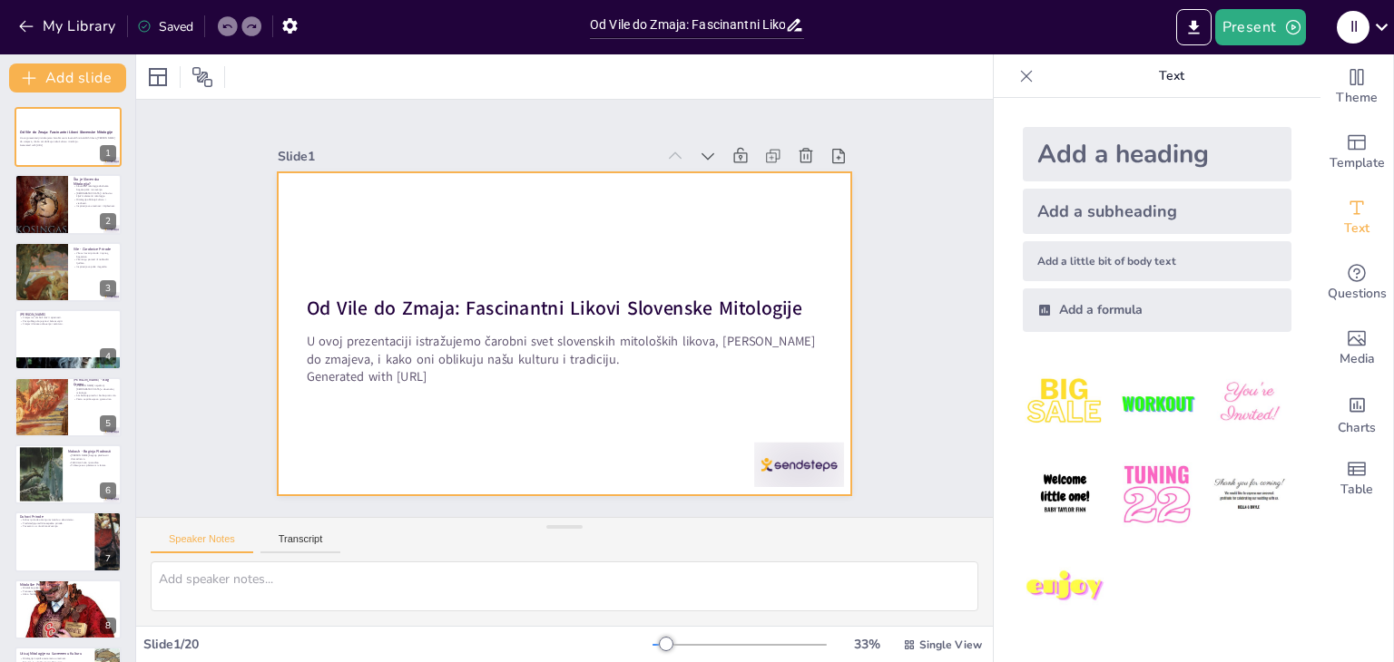
checkbox input "true"
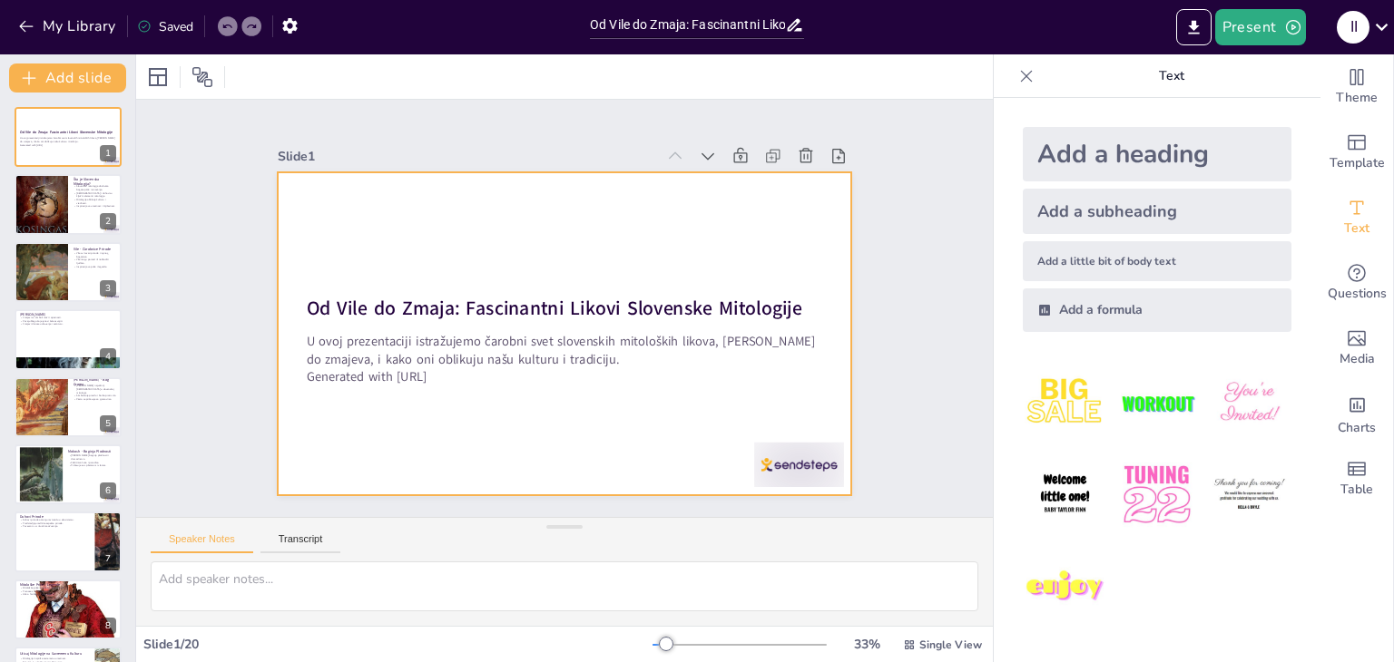
checkbox input "true"
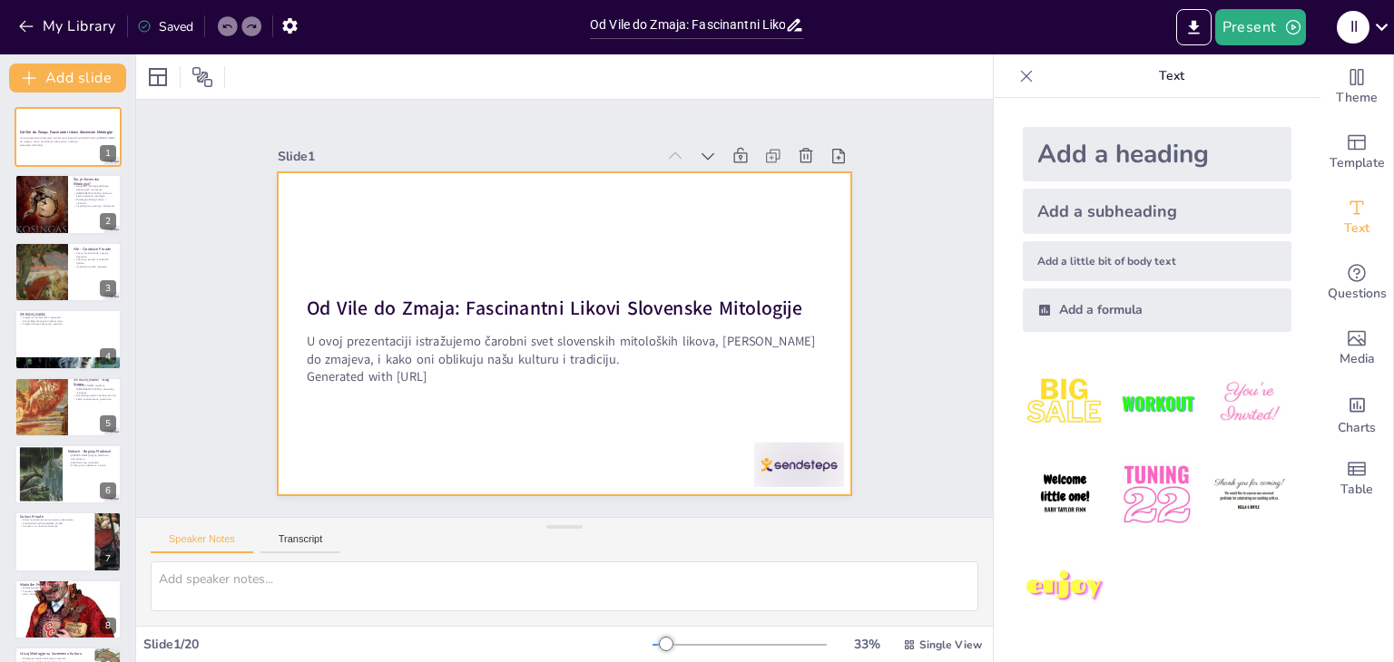
checkbox input "true"
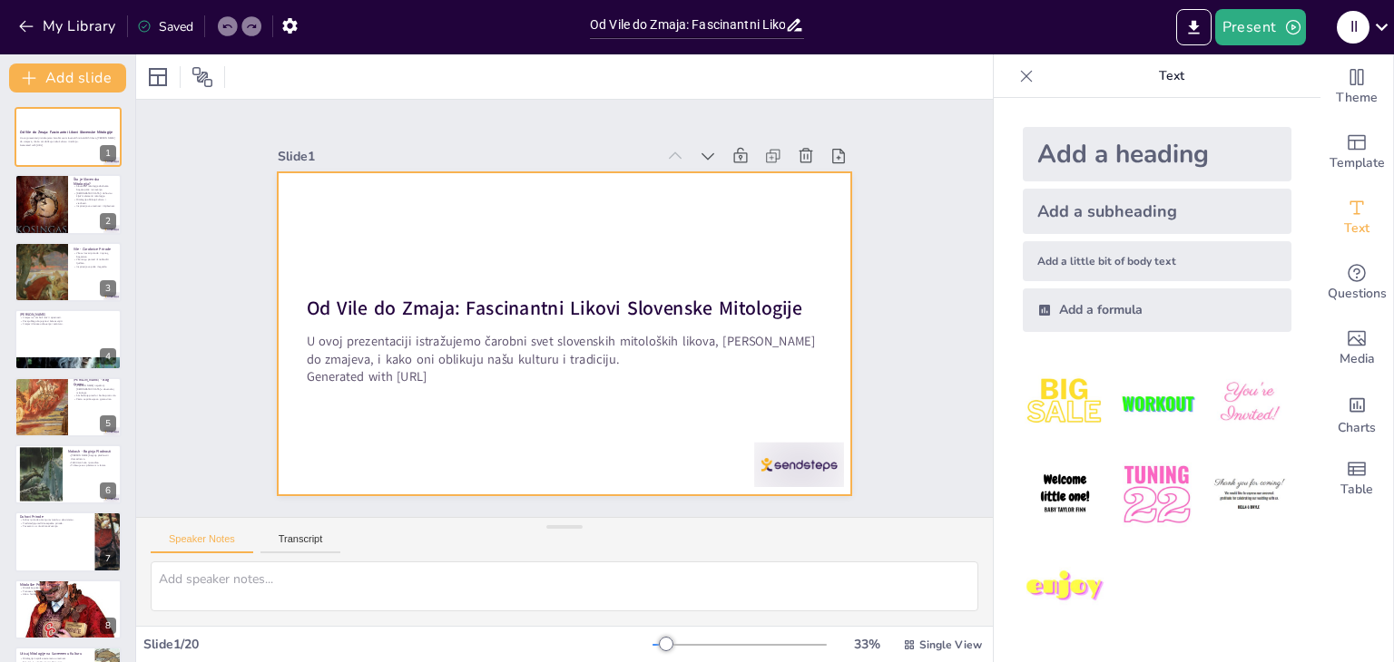
checkbox input "true"
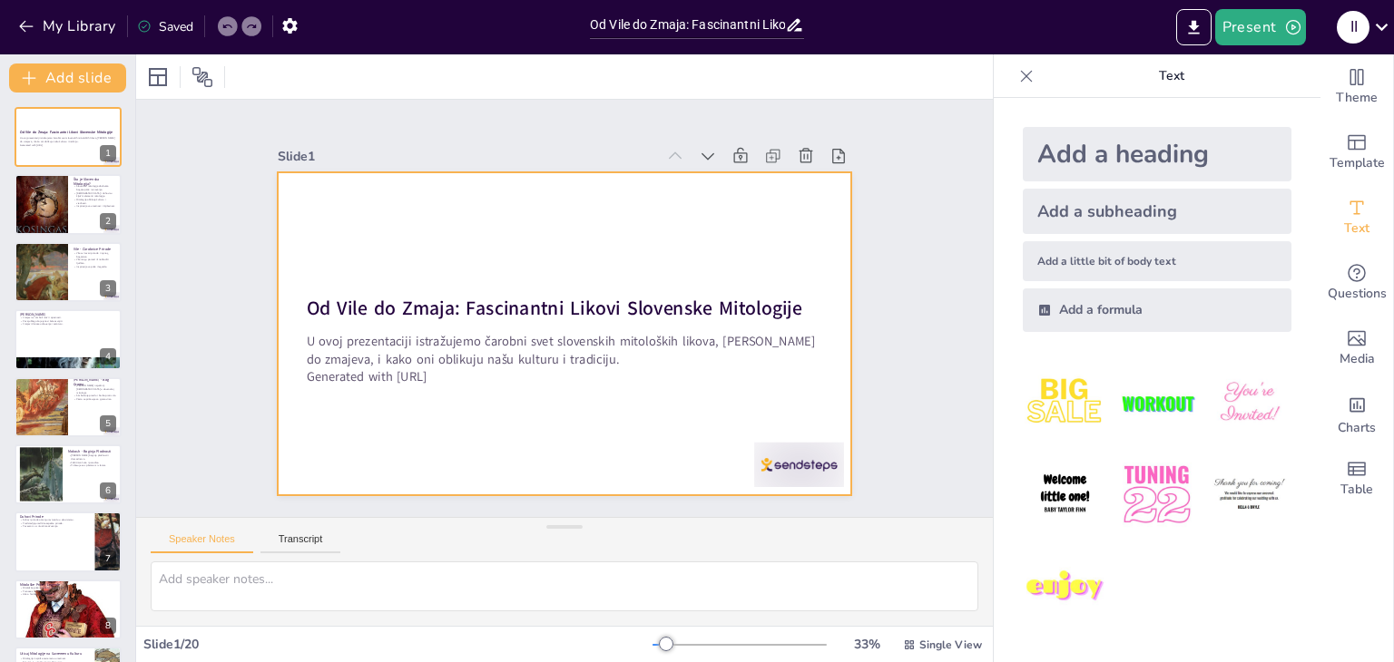
checkbox input "true"
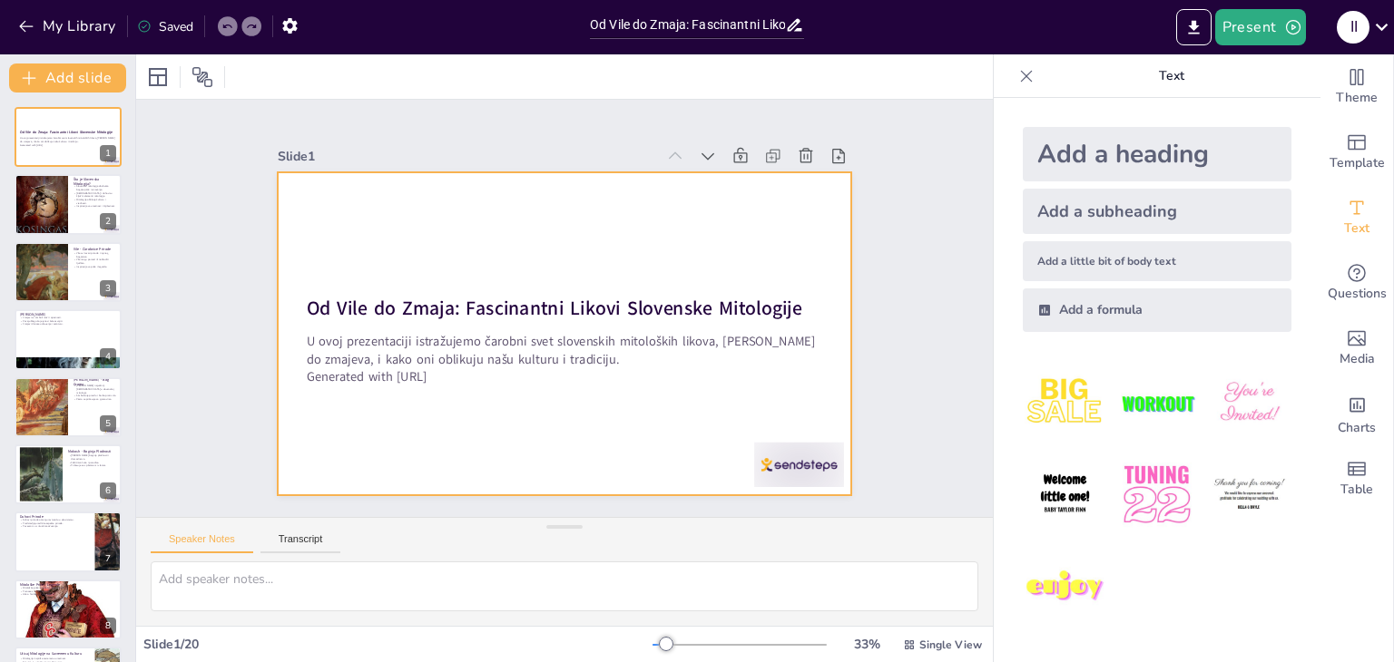
checkbox input "true"
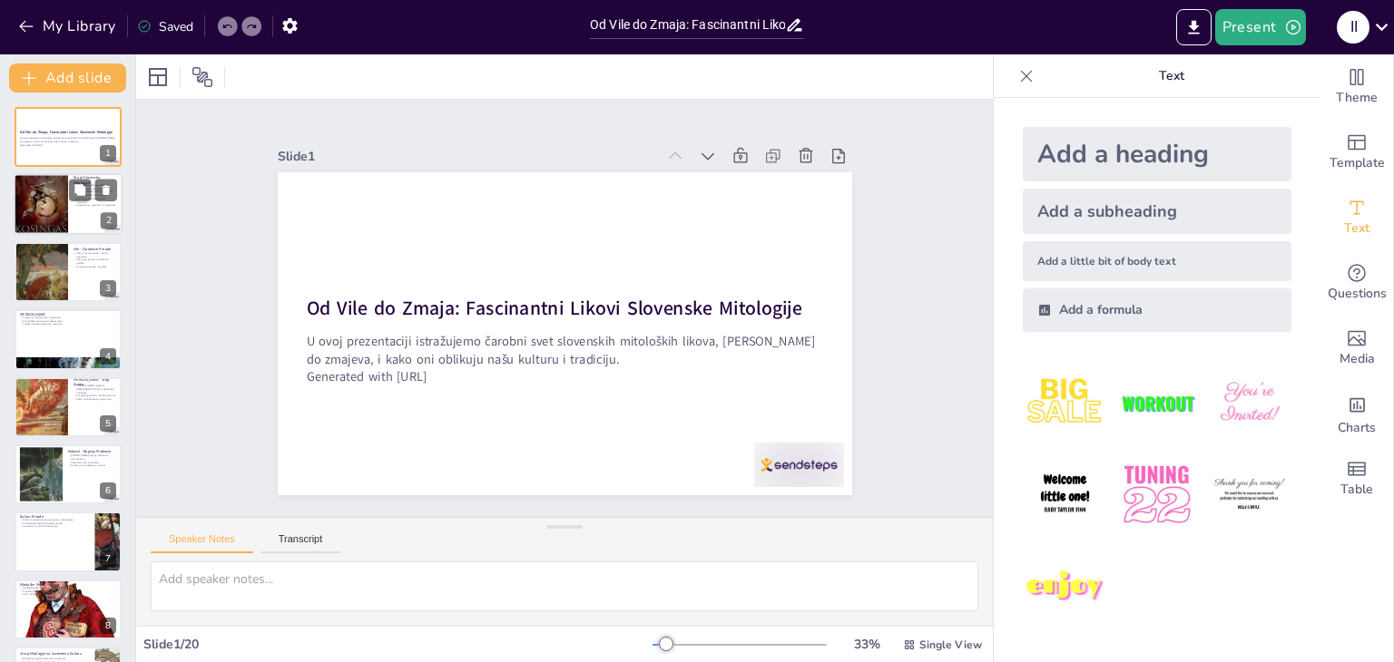
checkbox input "true"
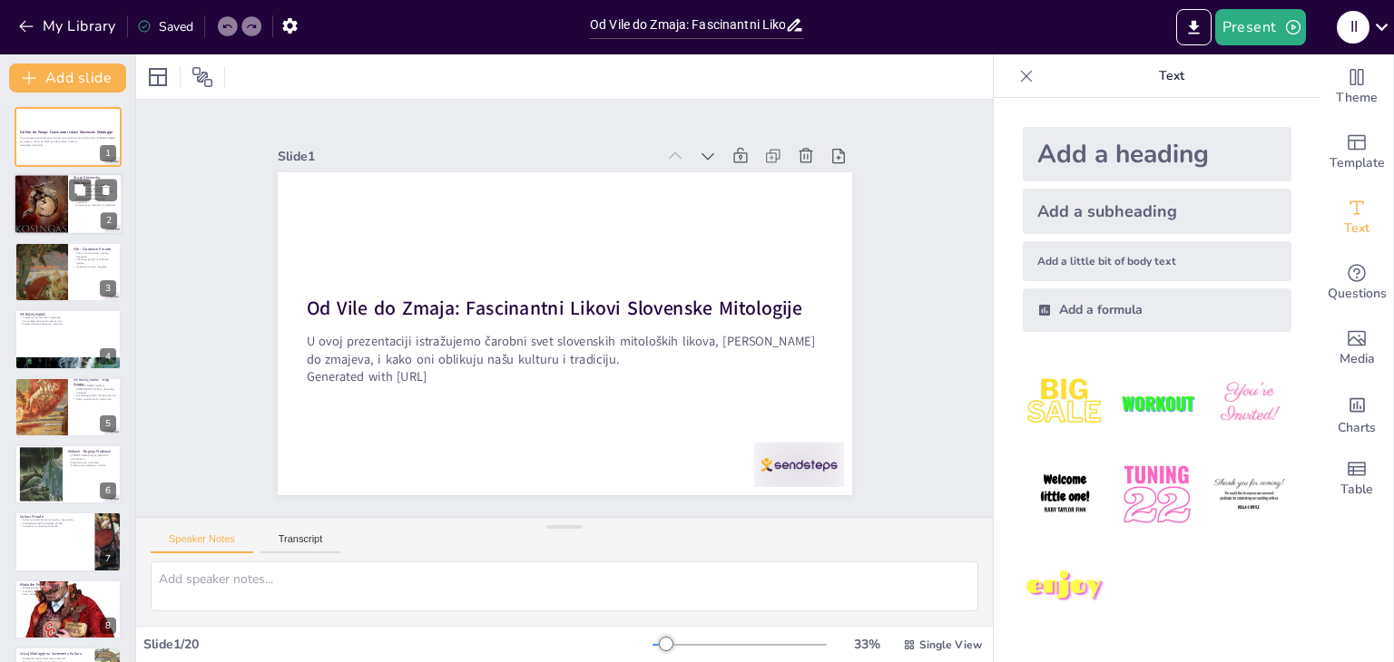
checkbox input "true"
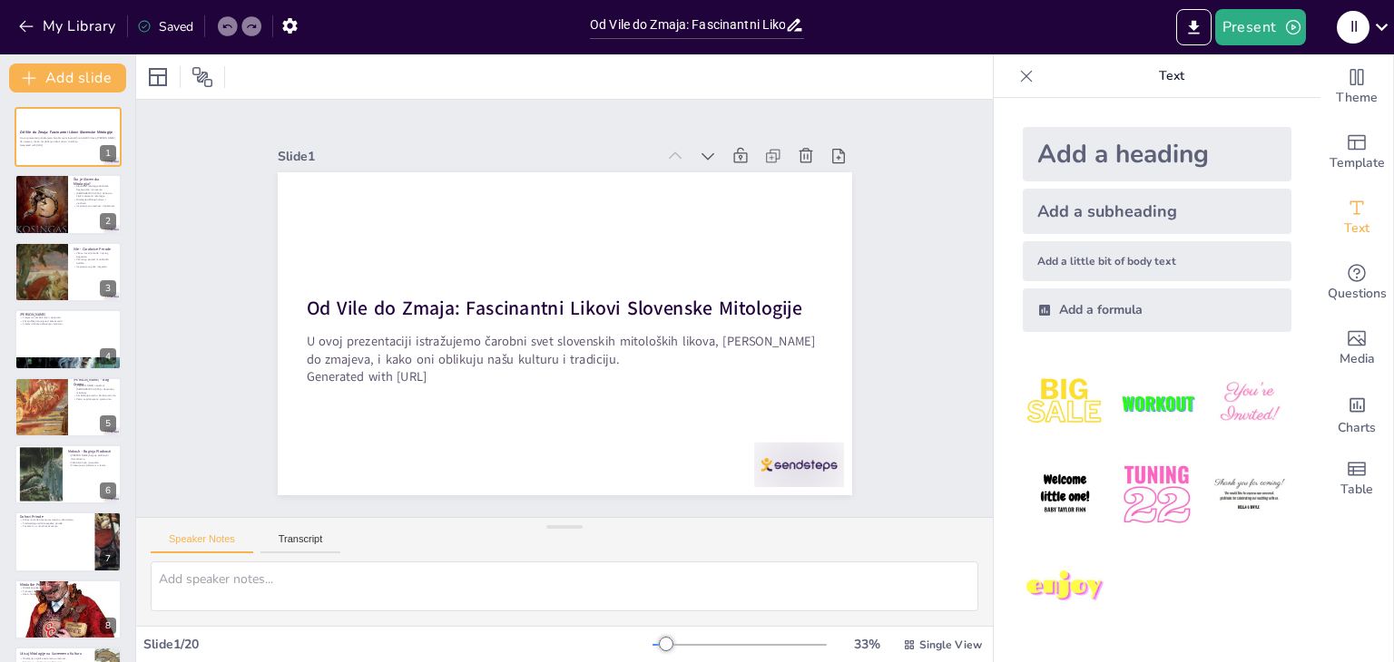
checkbox input "true"
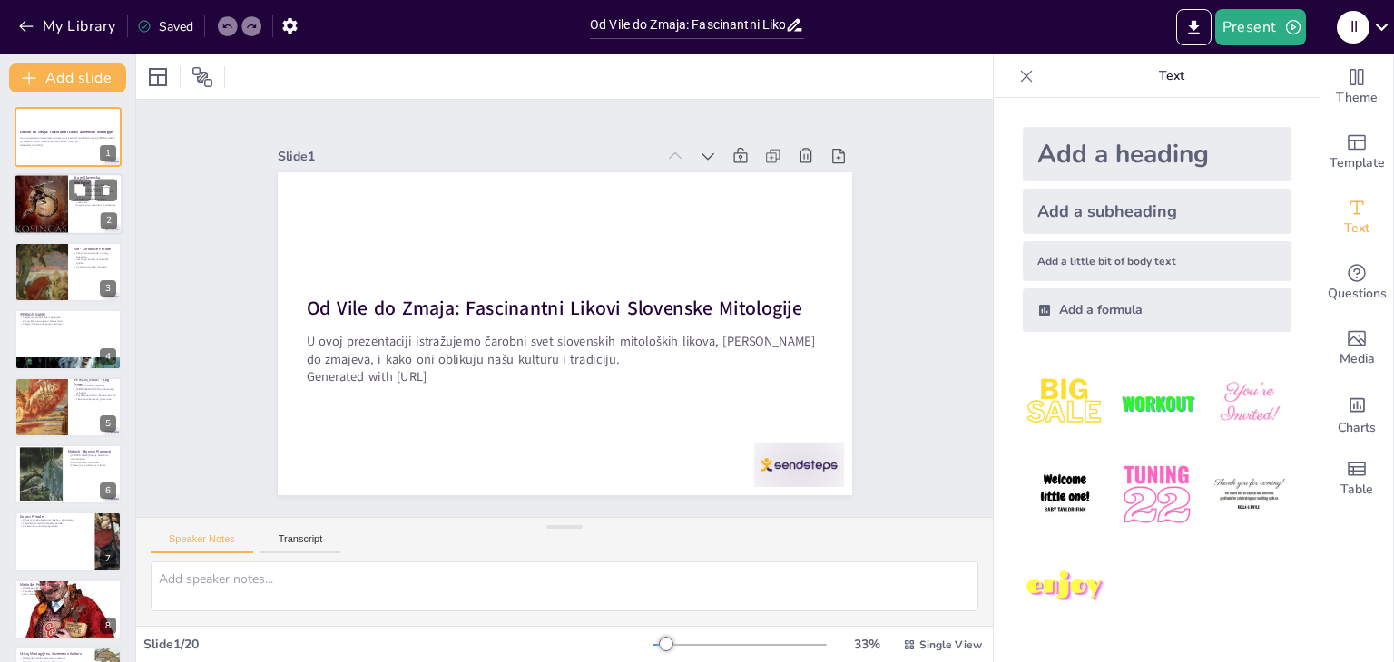
checkbox input "true"
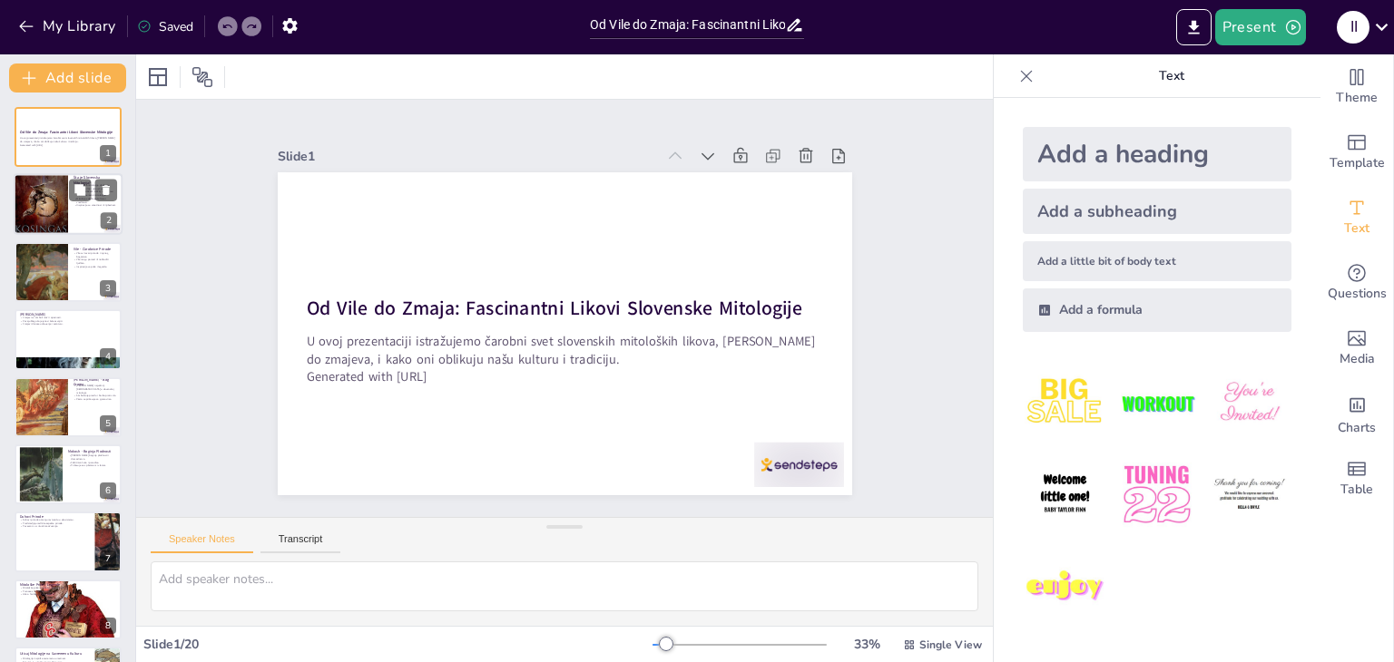
checkbox input "true"
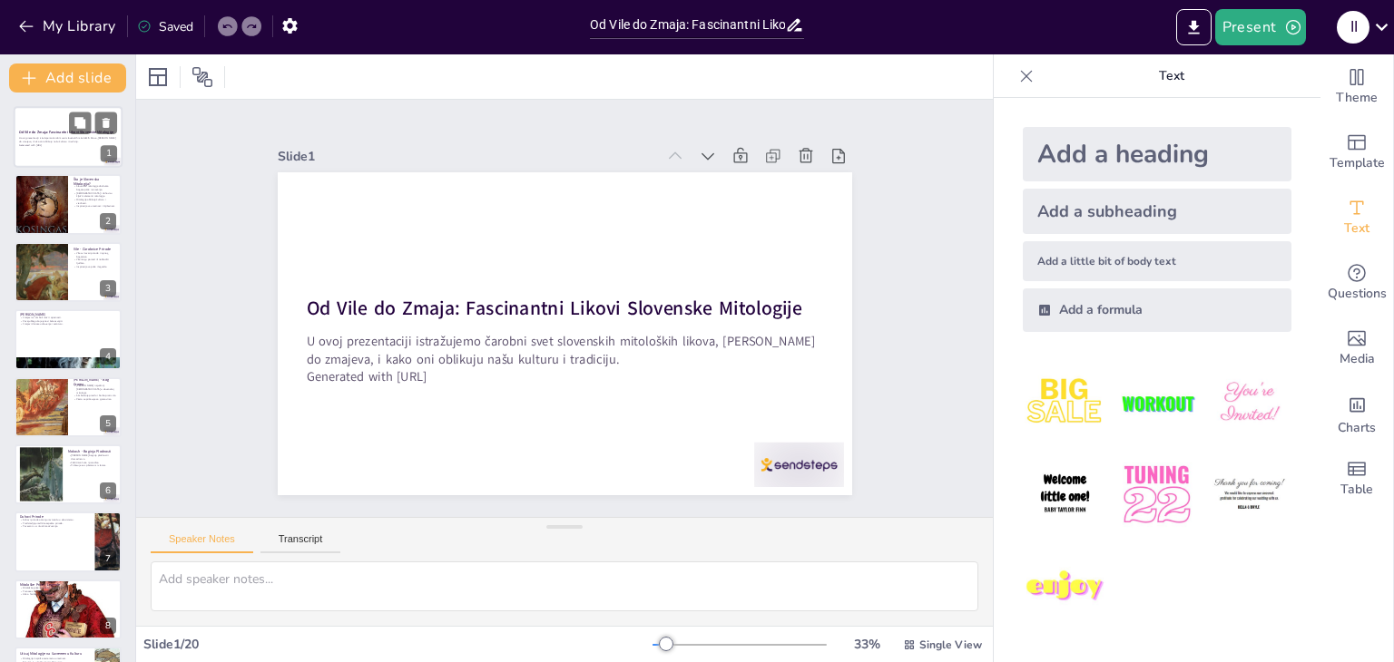
checkbox input "true"
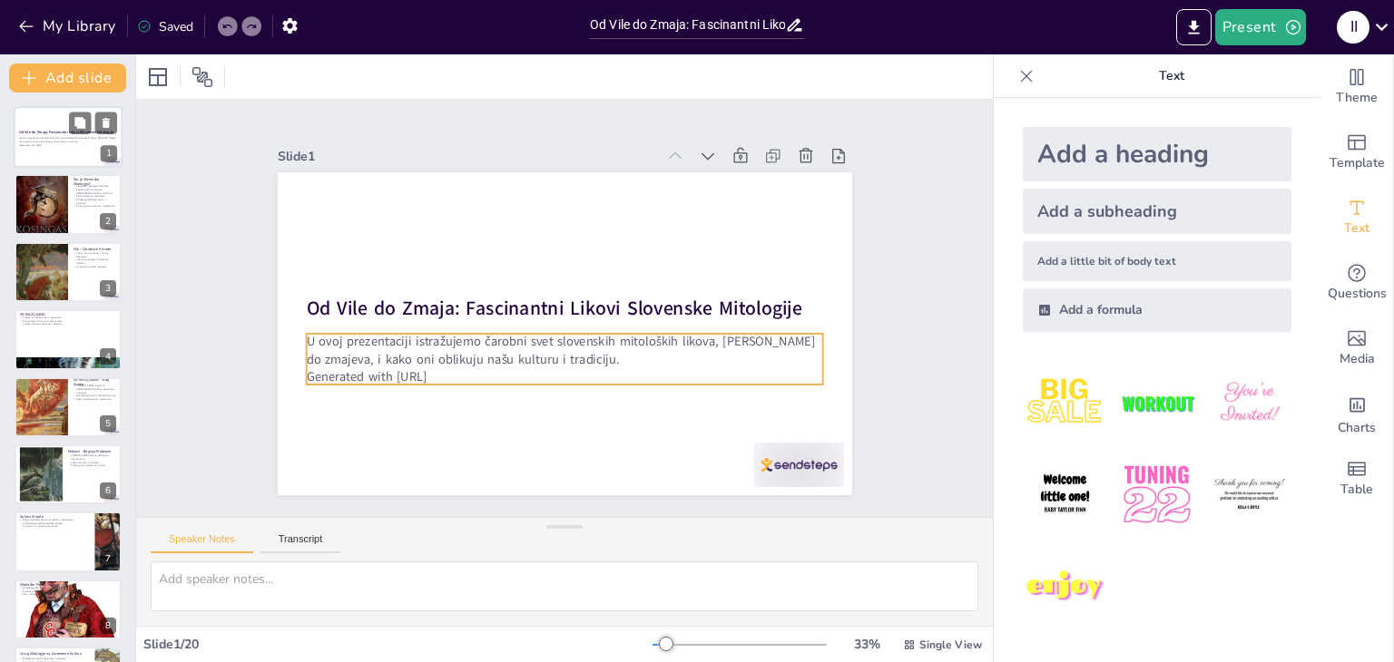
checkbox input "true"
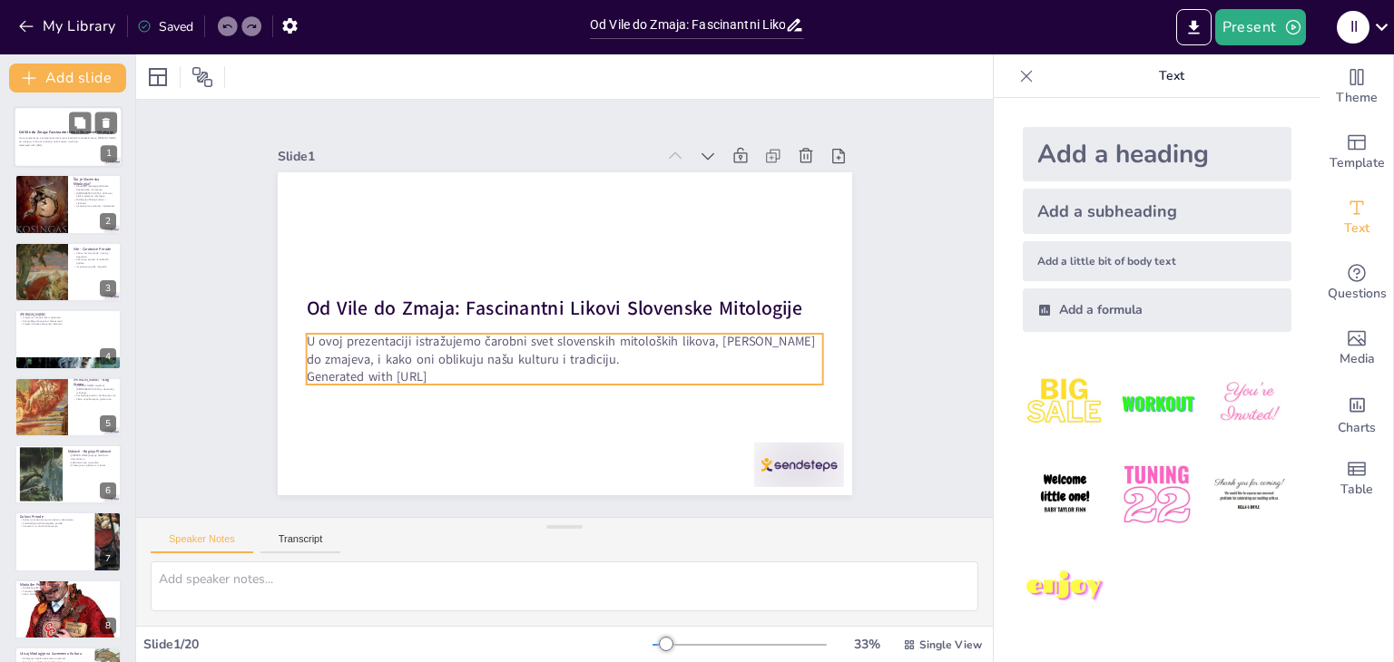
checkbox input "true"
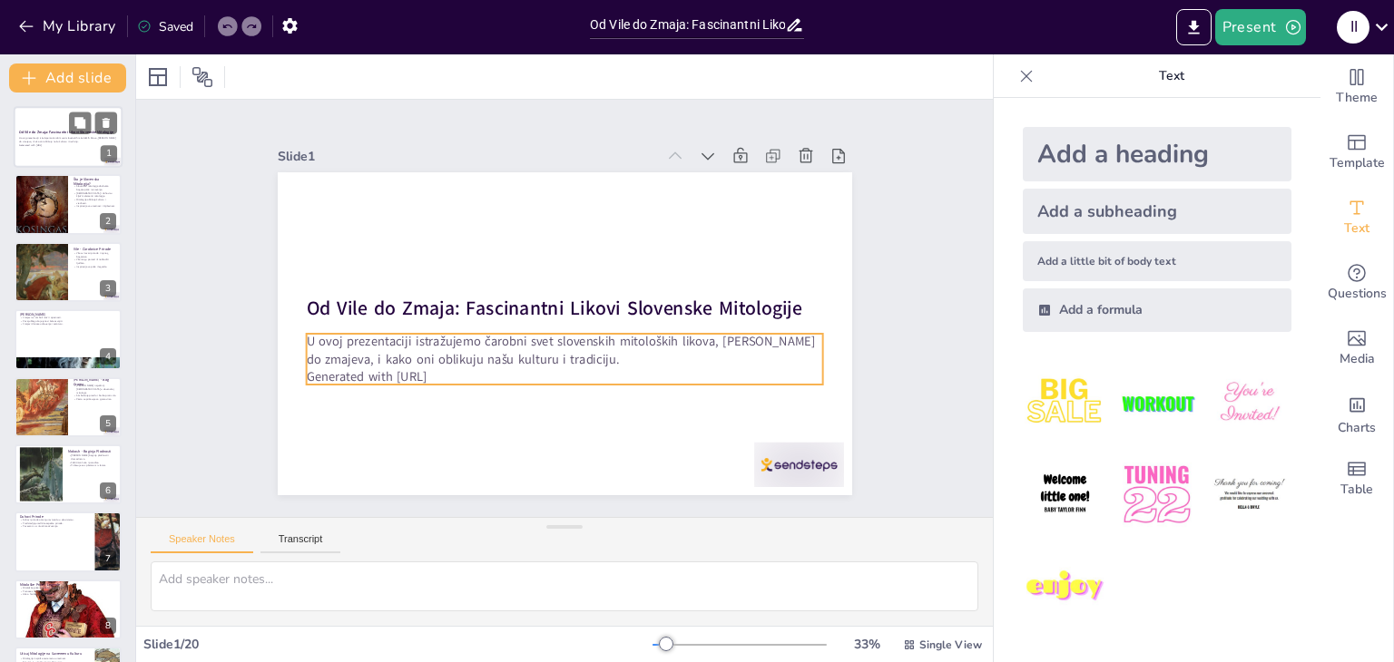
checkbox input "true"
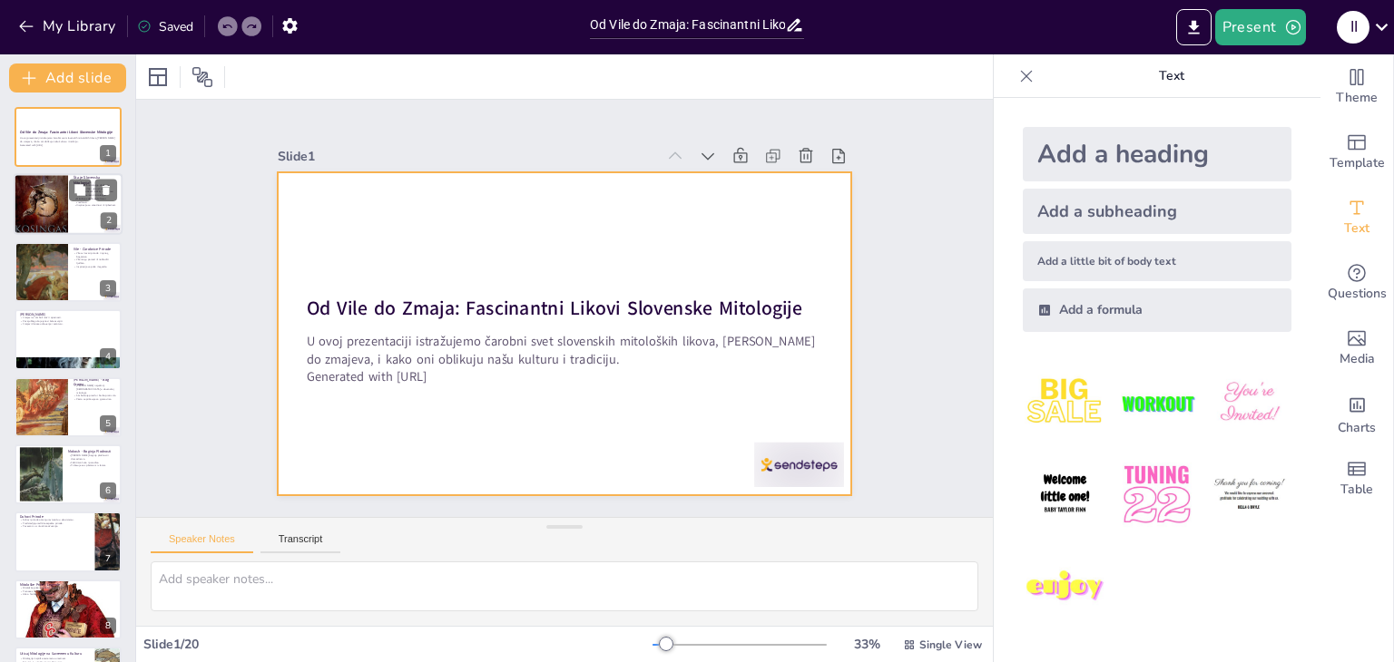
checkbox input "true"
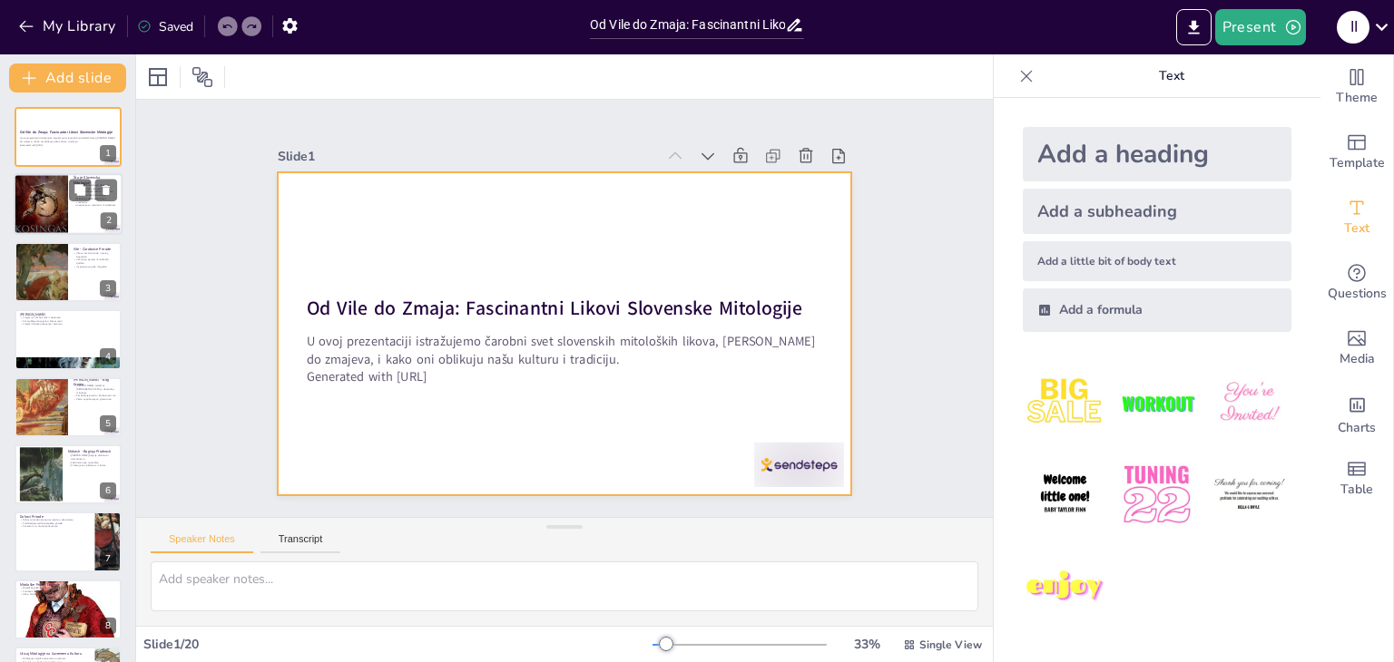
checkbox input "true"
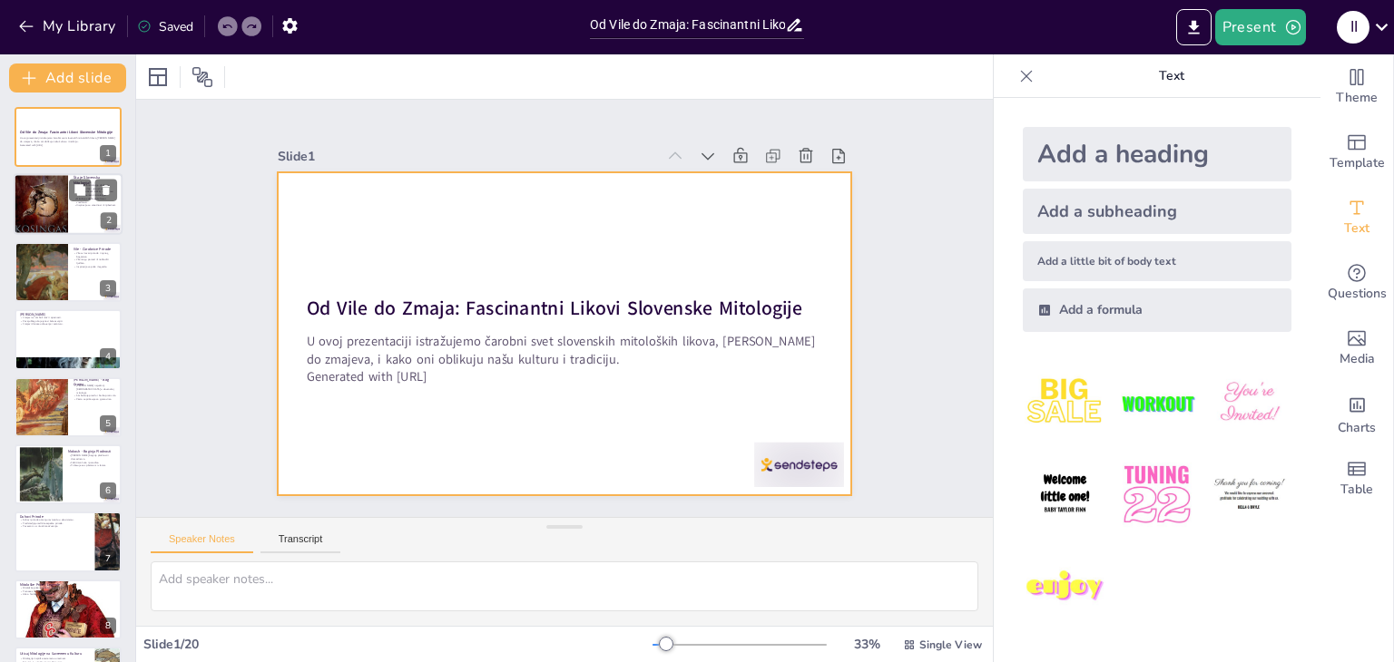
checkbox input "true"
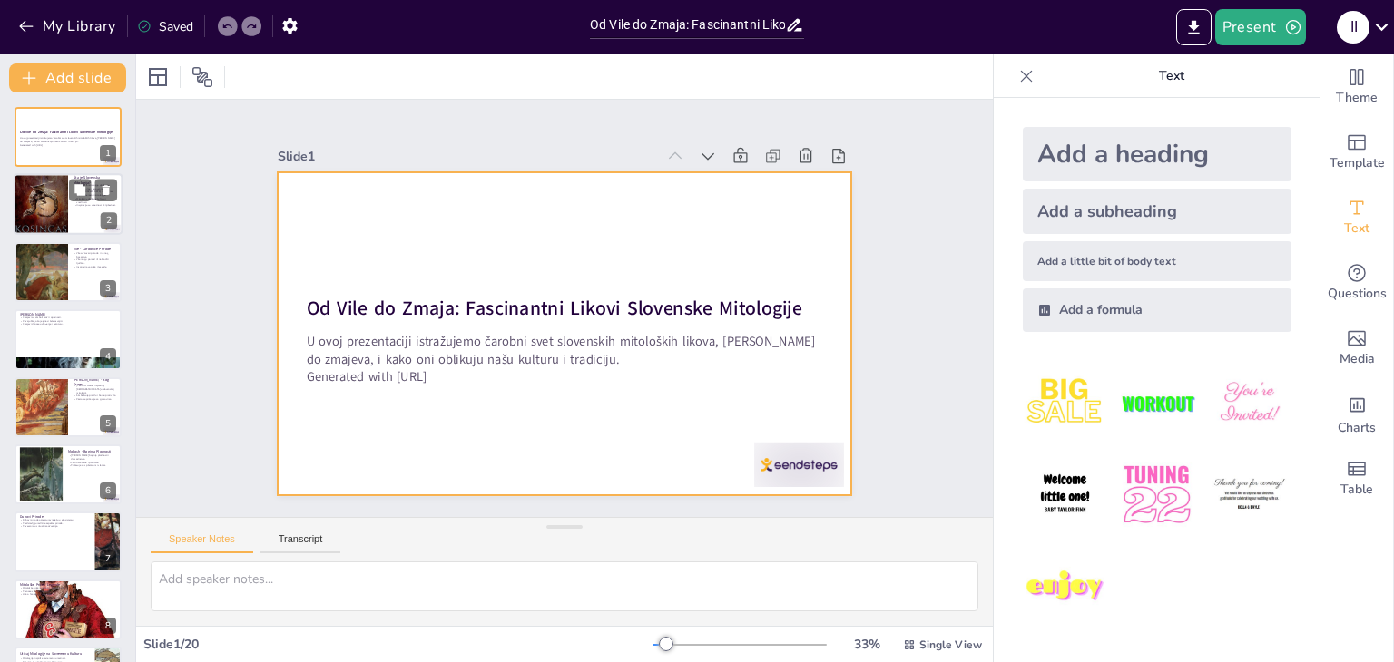
checkbox input "true"
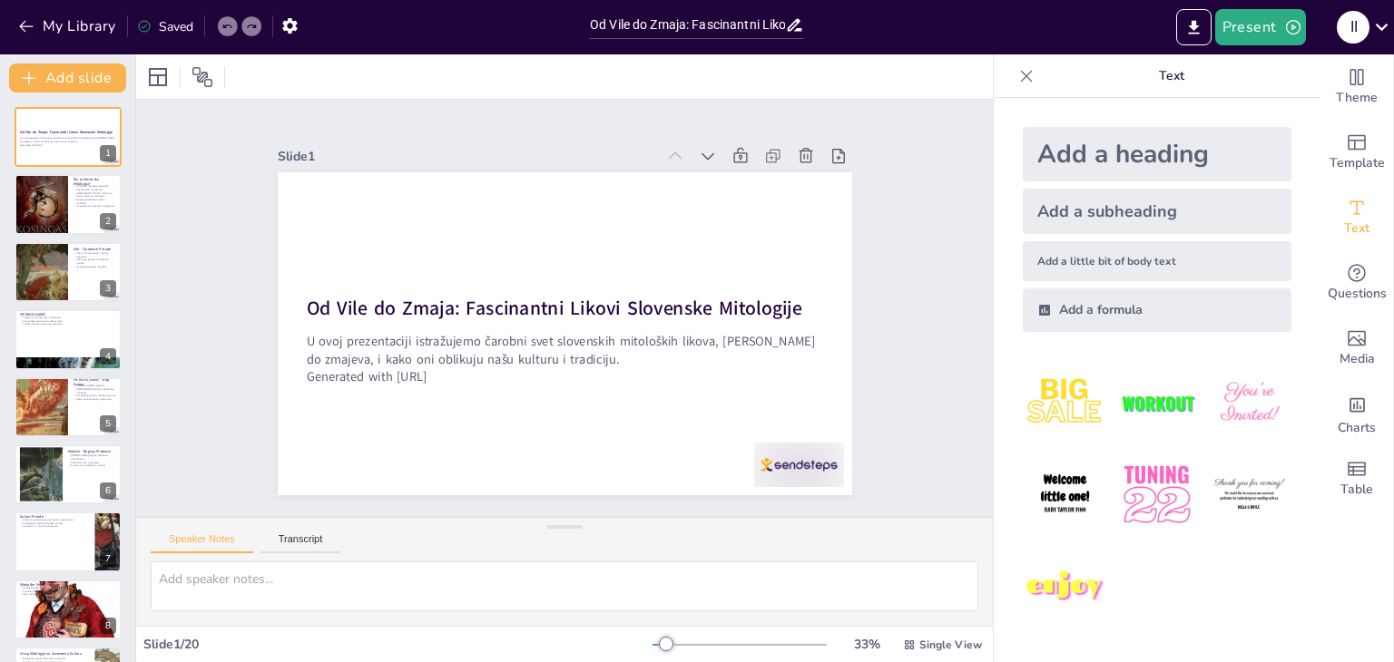
checkbox input "true"
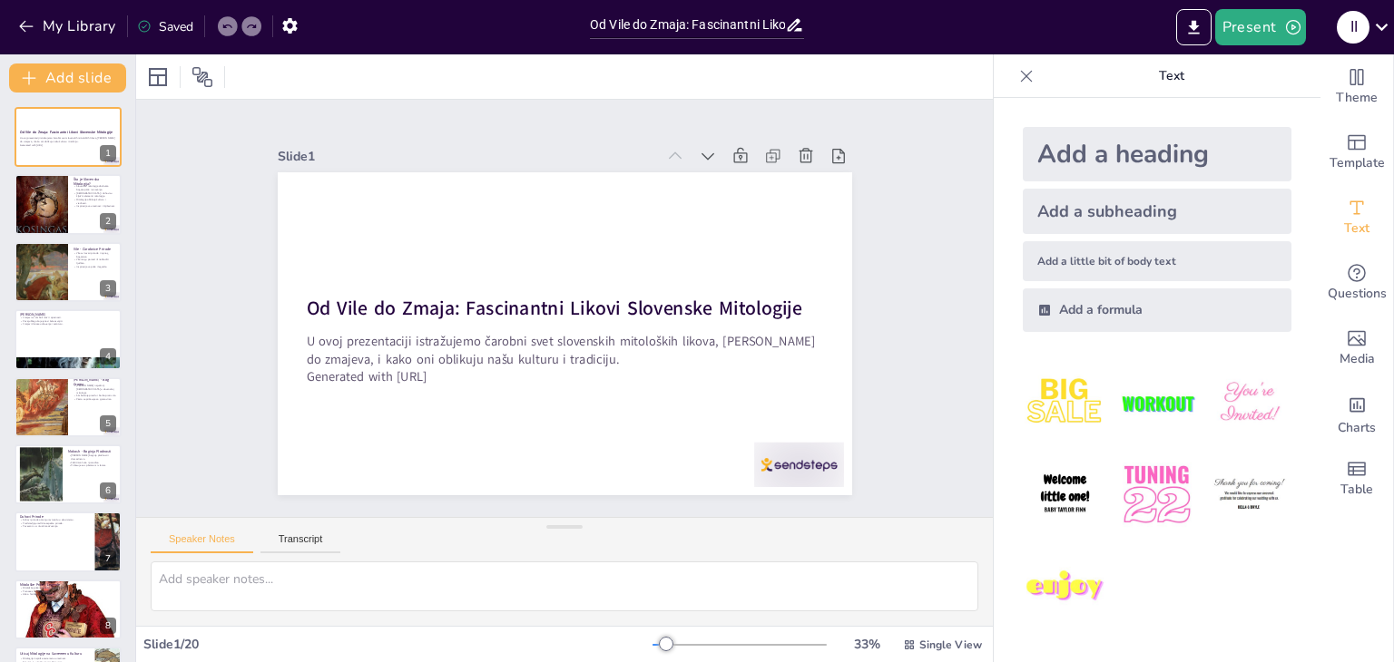
checkbox input "true"
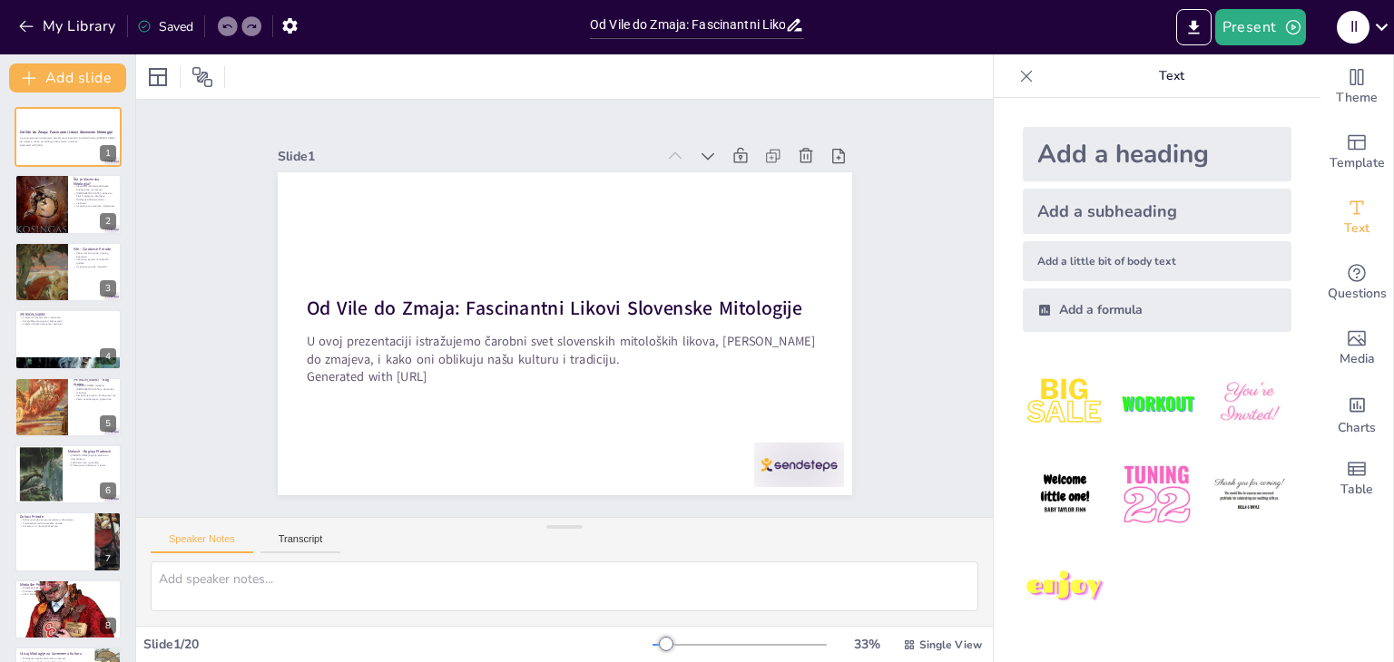
checkbox input "true"
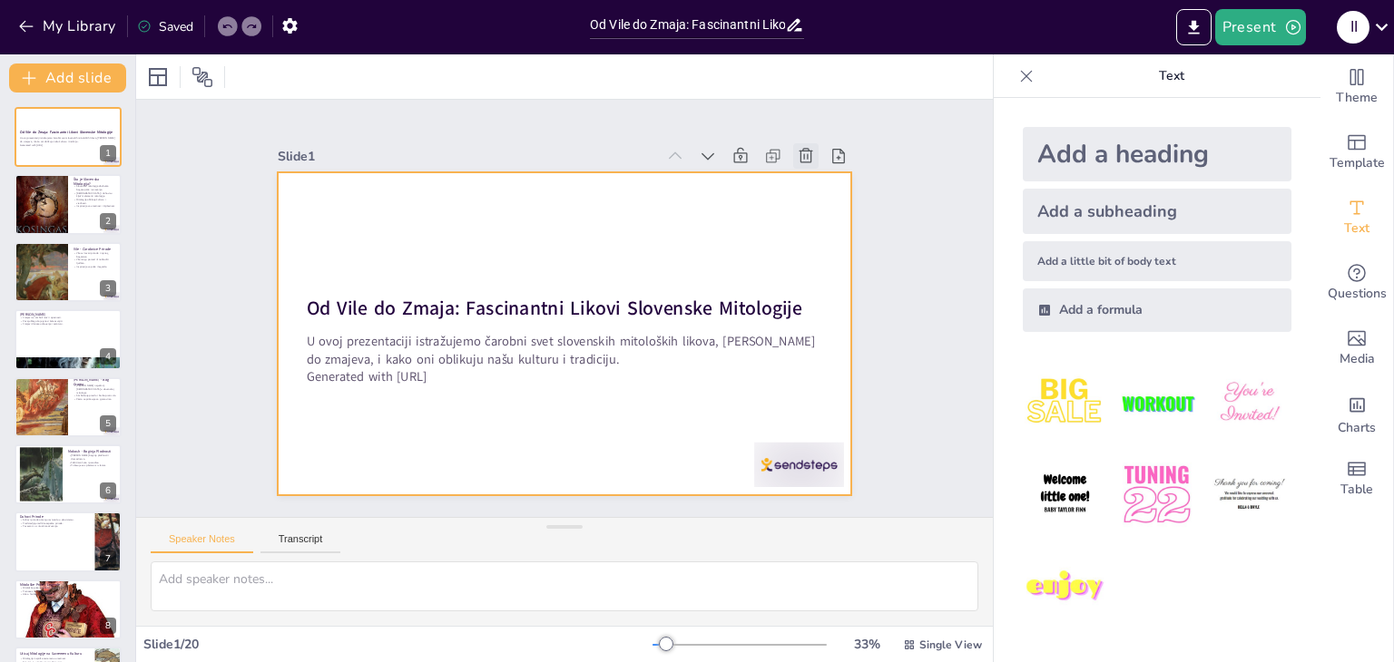
checkbox input "true"
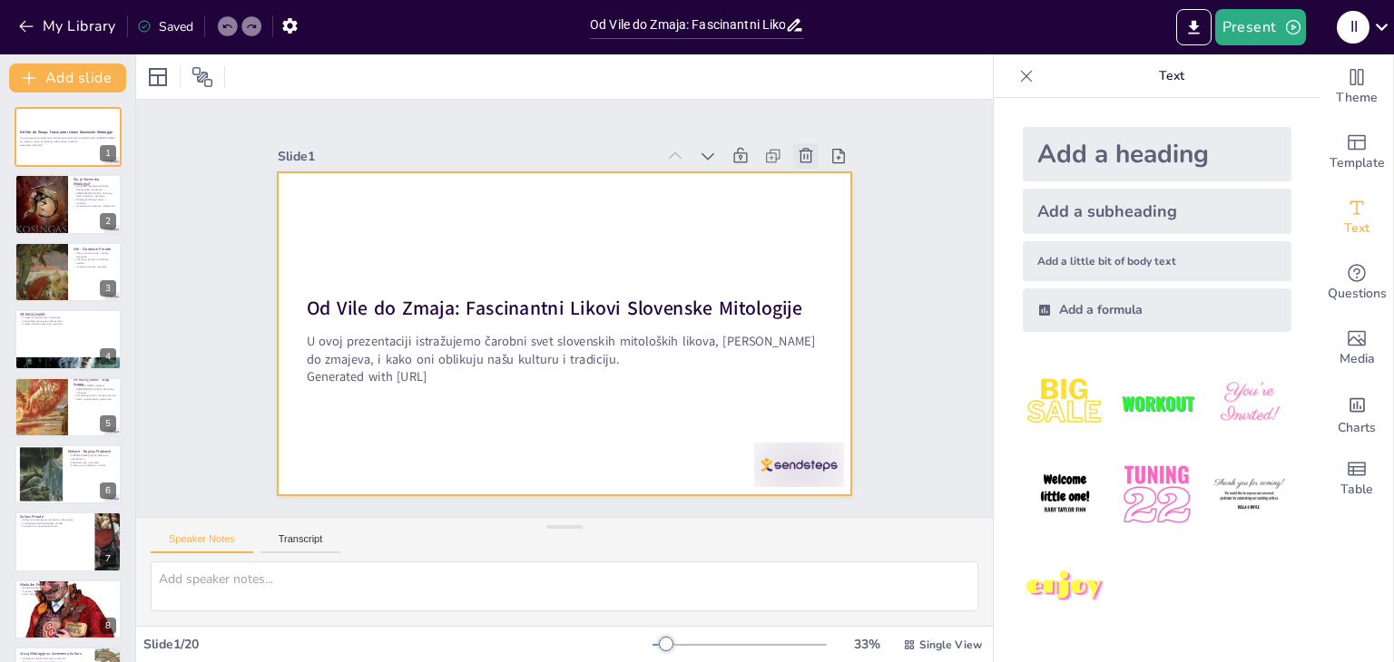
checkbox input "true"
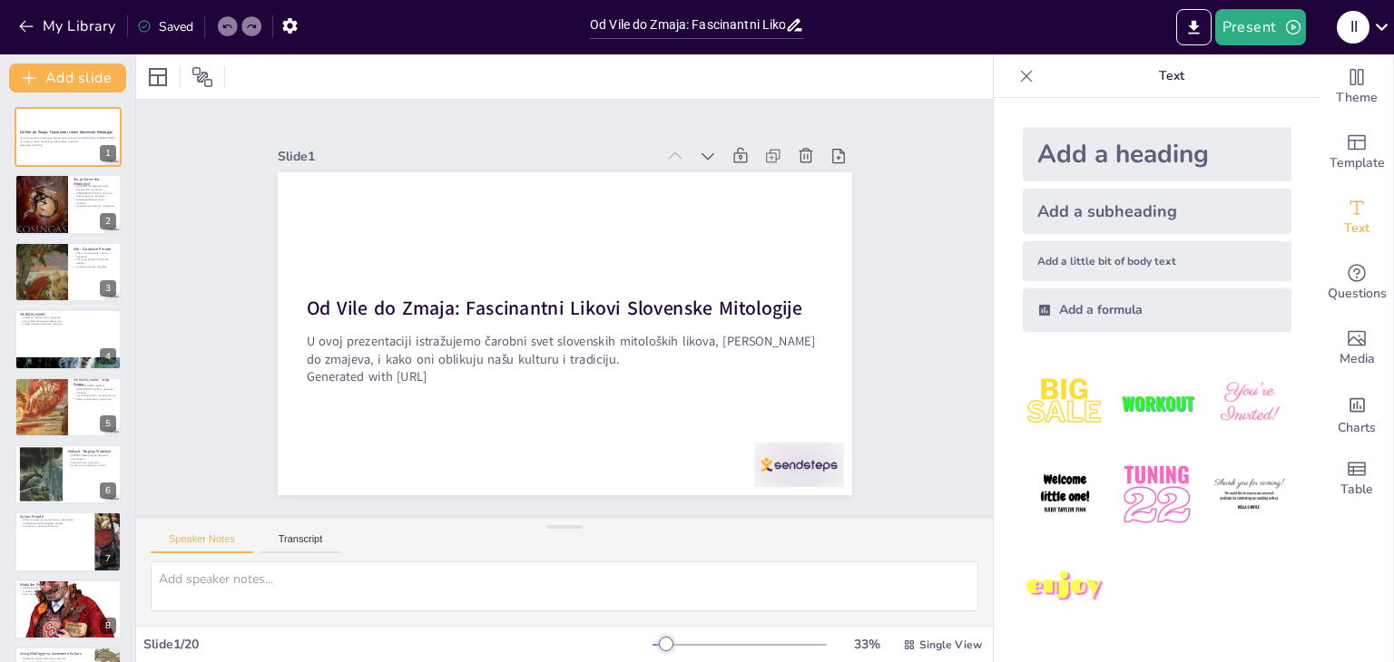
checkbox input "true"
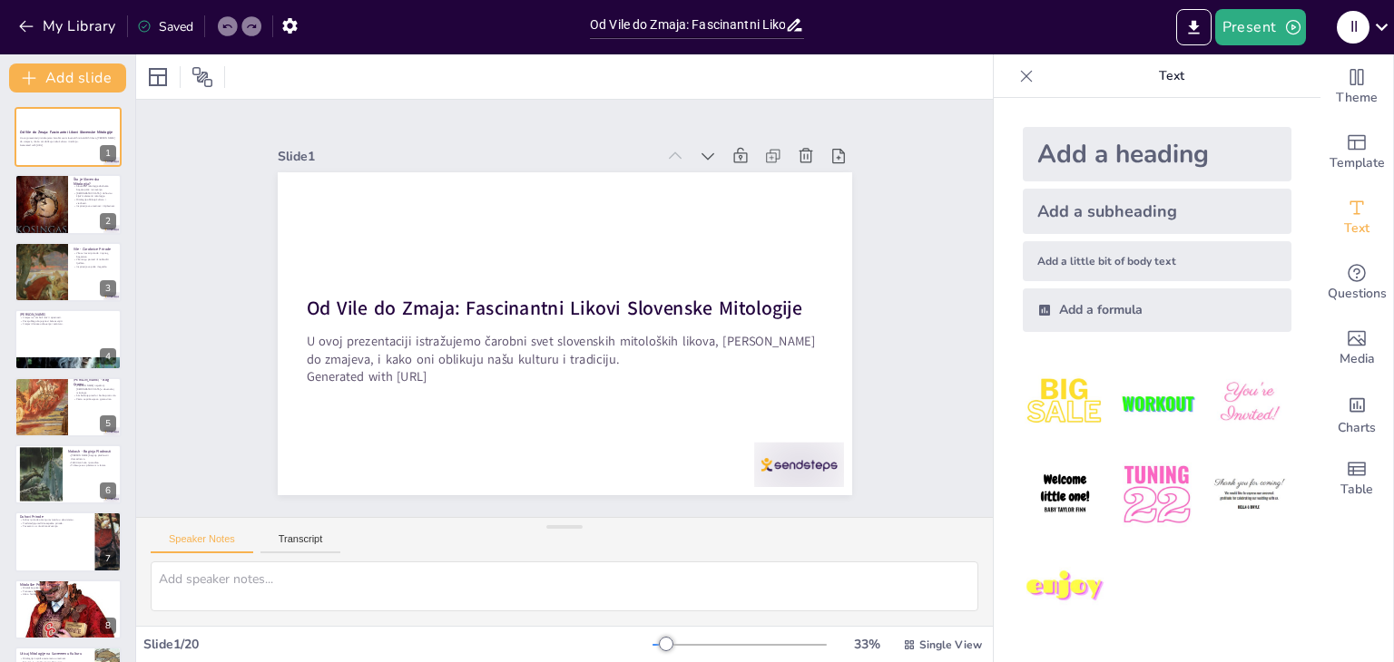
checkbox input "true"
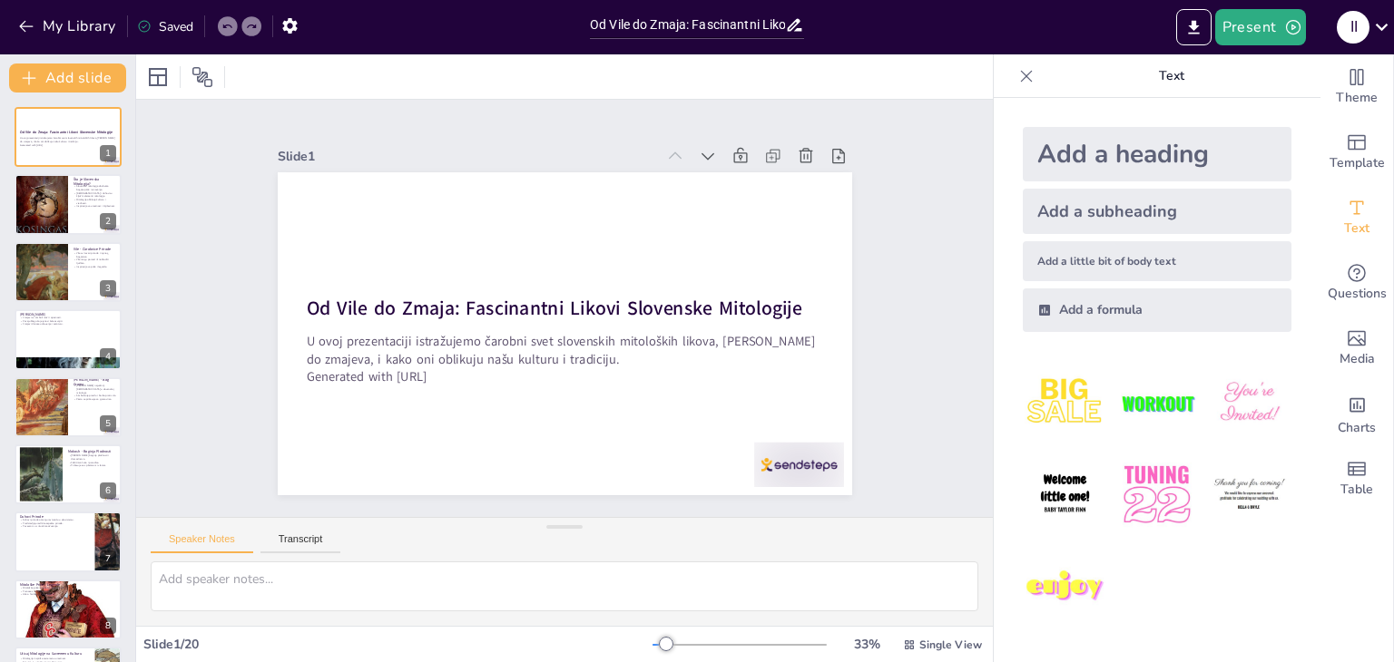
checkbox input "true"
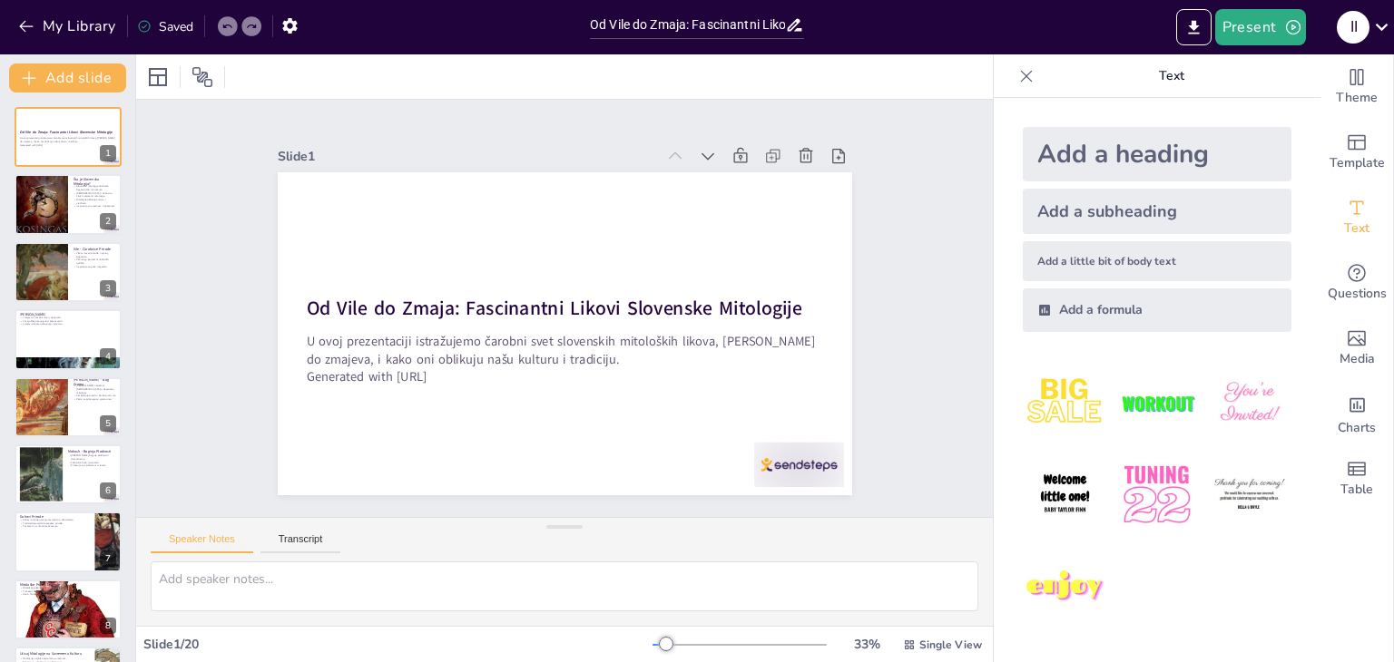
checkbox input "true"
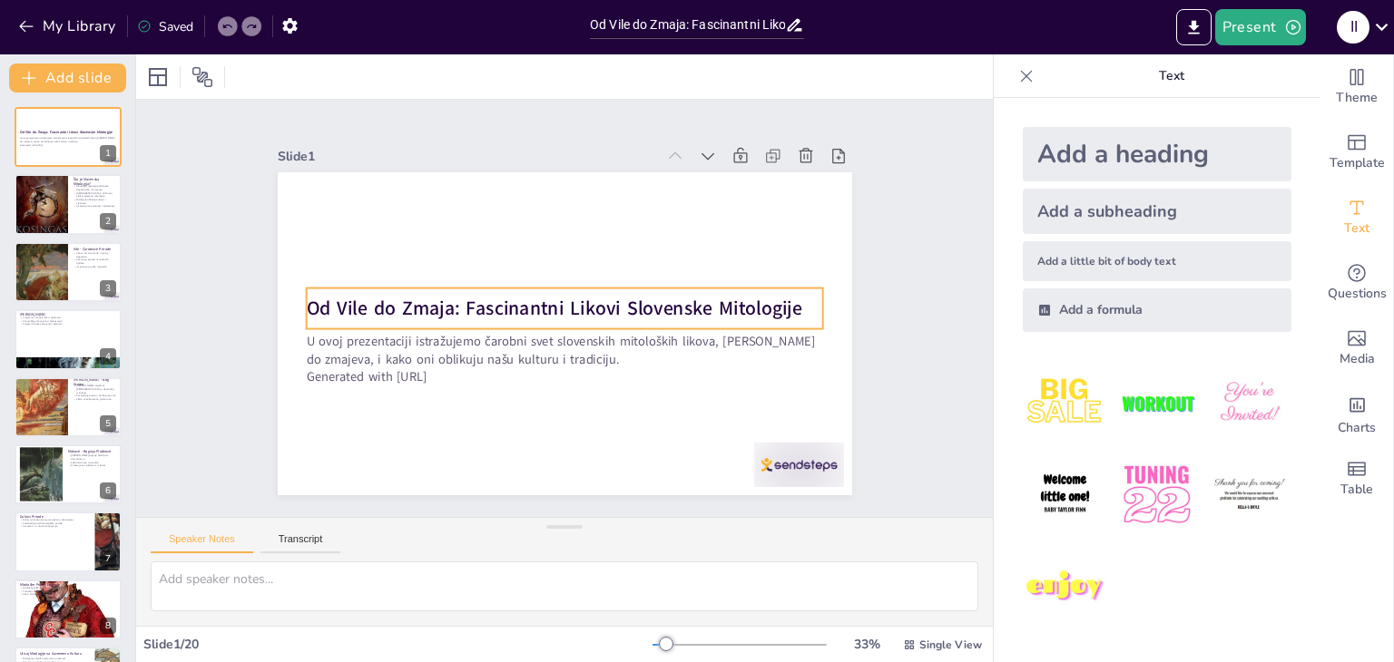
checkbox input "true"
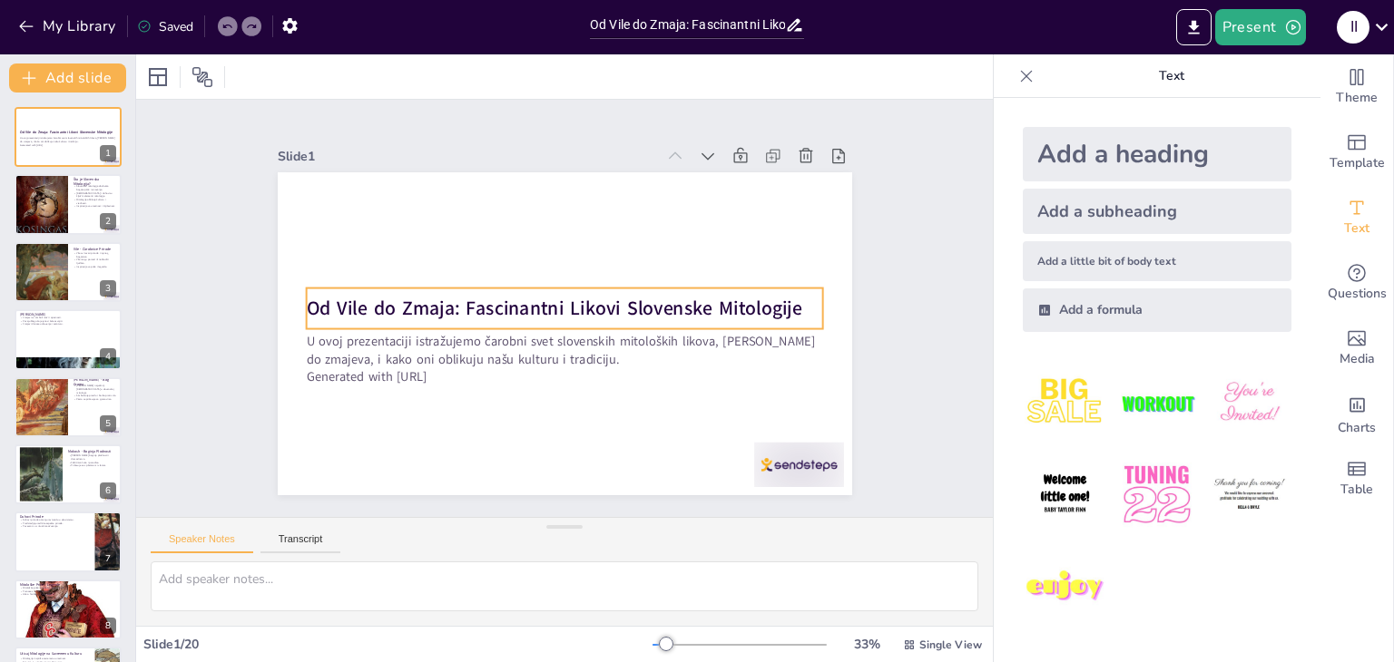
checkbox input "true"
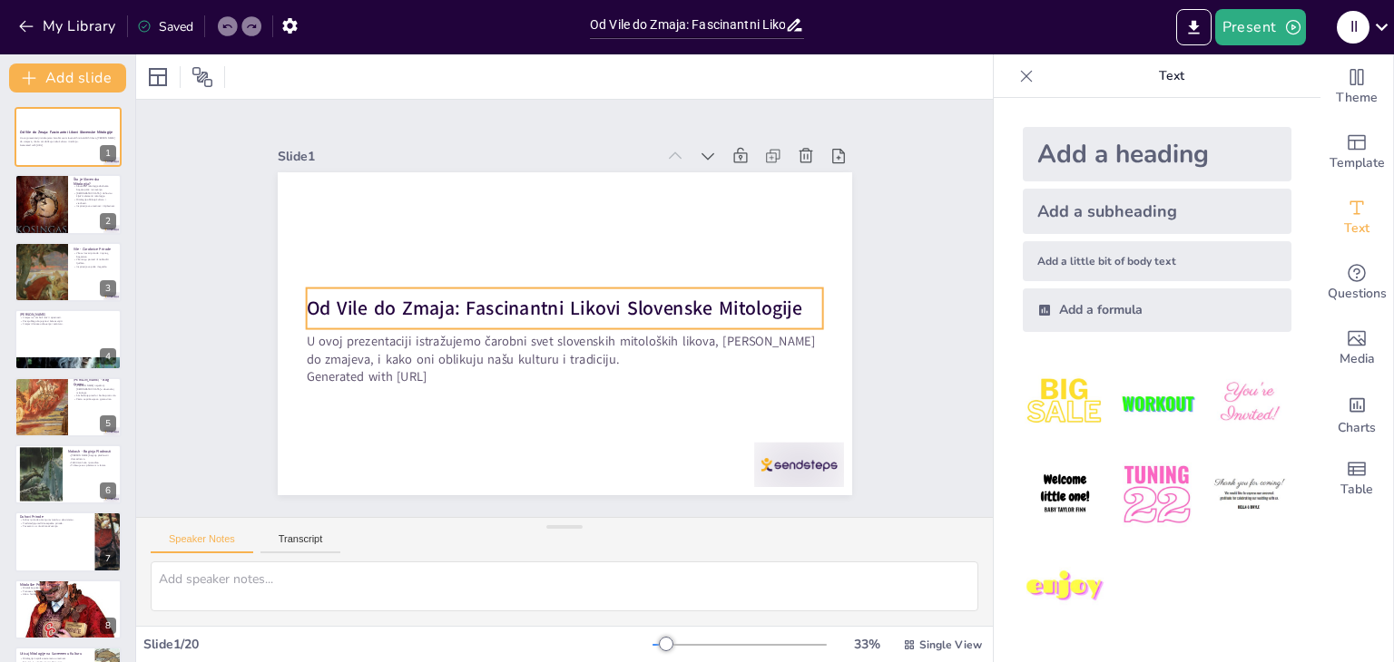
checkbox input "true"
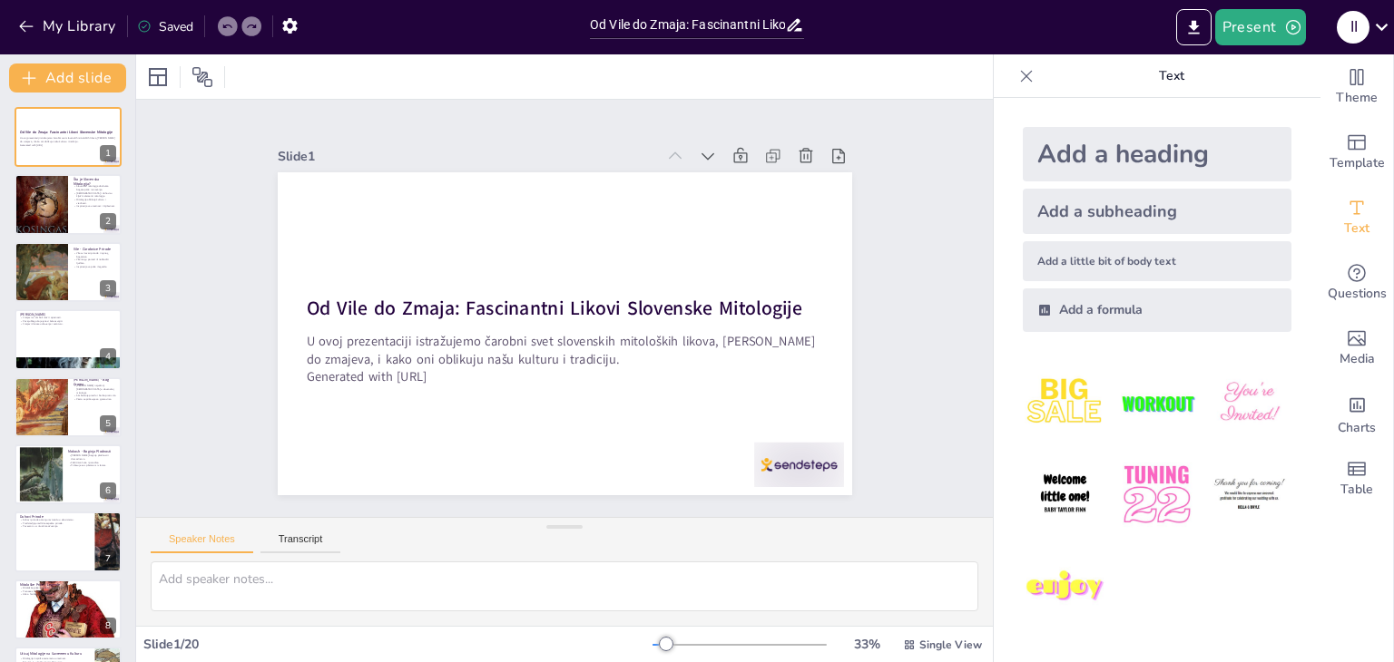
checkbox input "true"
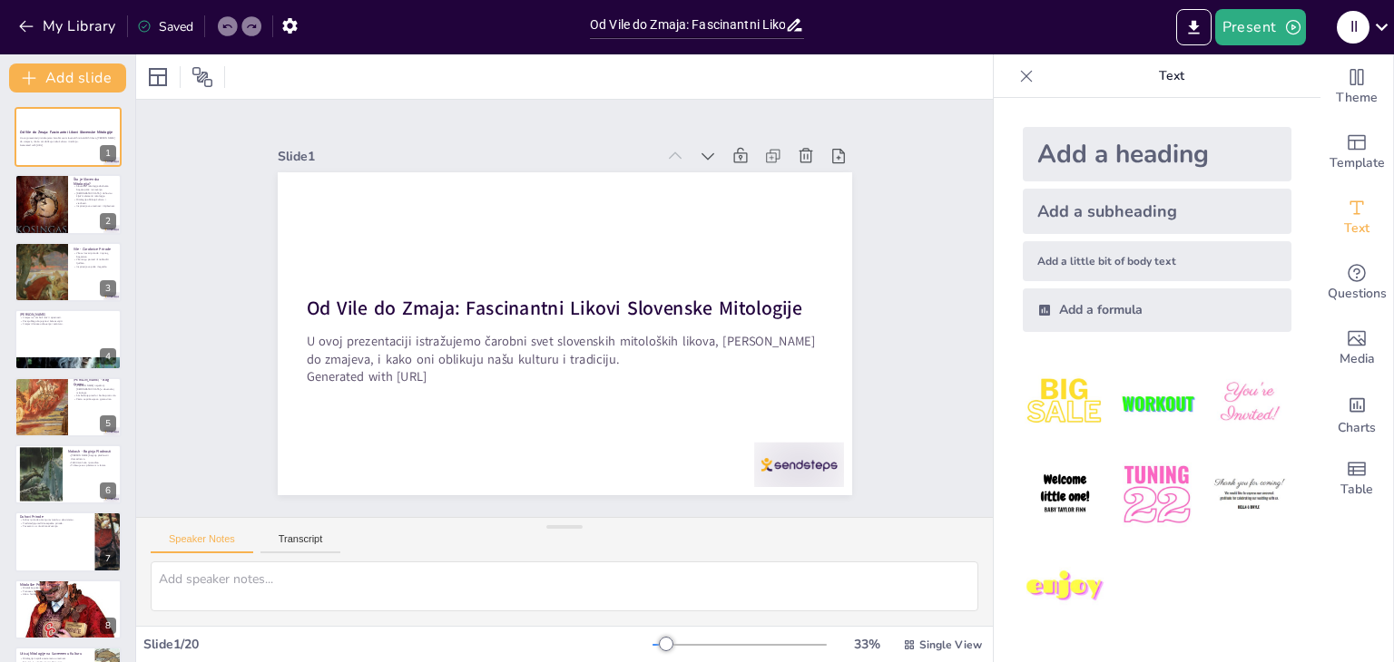
checkbox input "true"
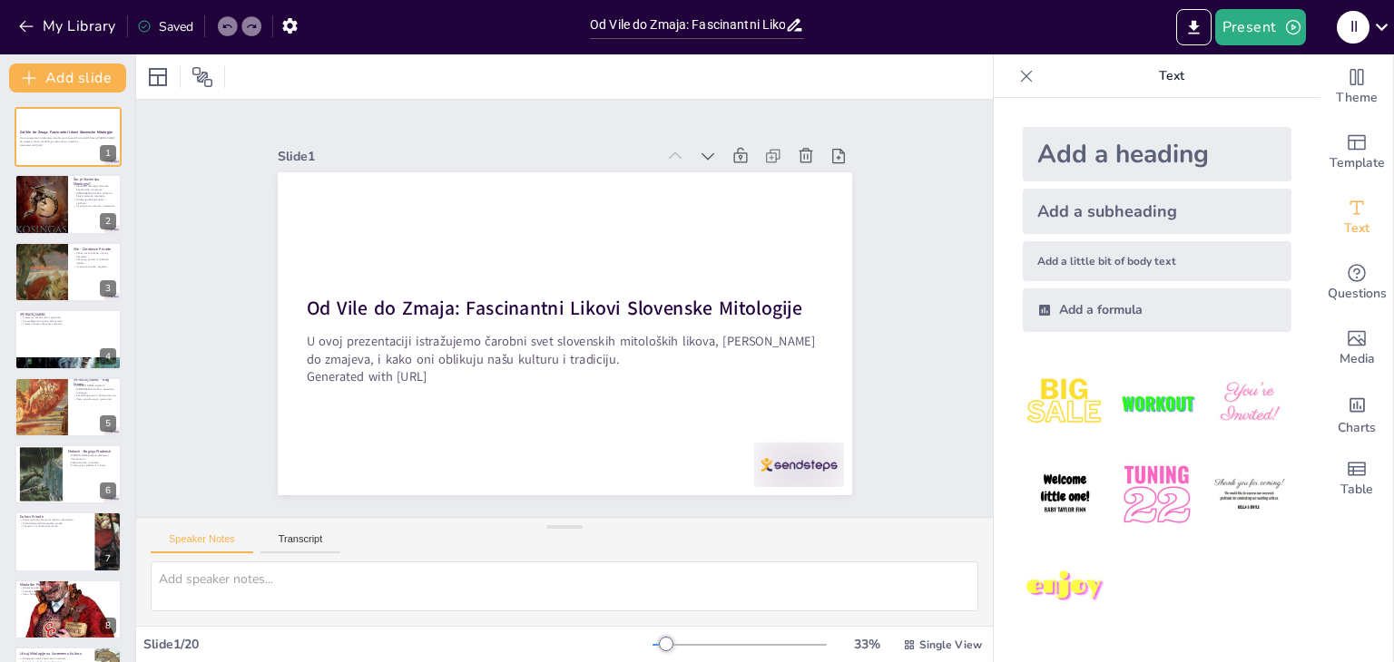
checkbox input "true"
click at [1350, 95] on span "Theme" at bounding box center [1357, 98] width 42 height 20
checkbox input "true"
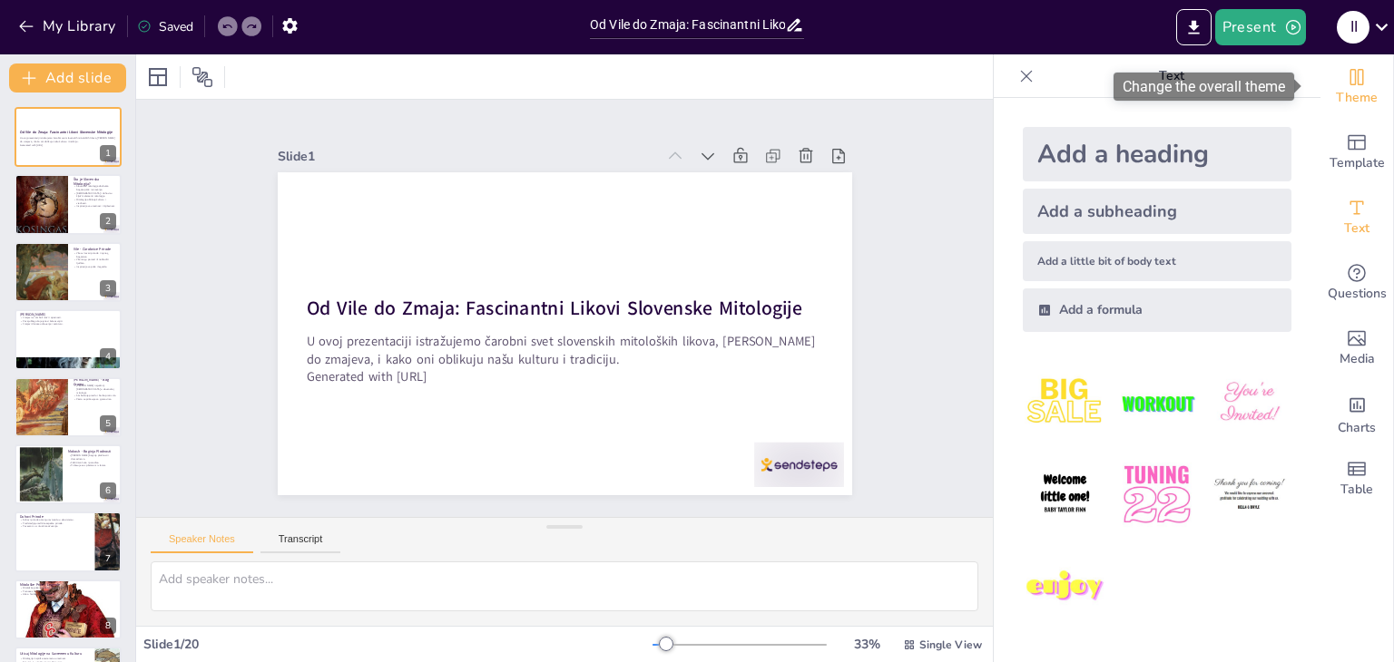
checkbox input "true"
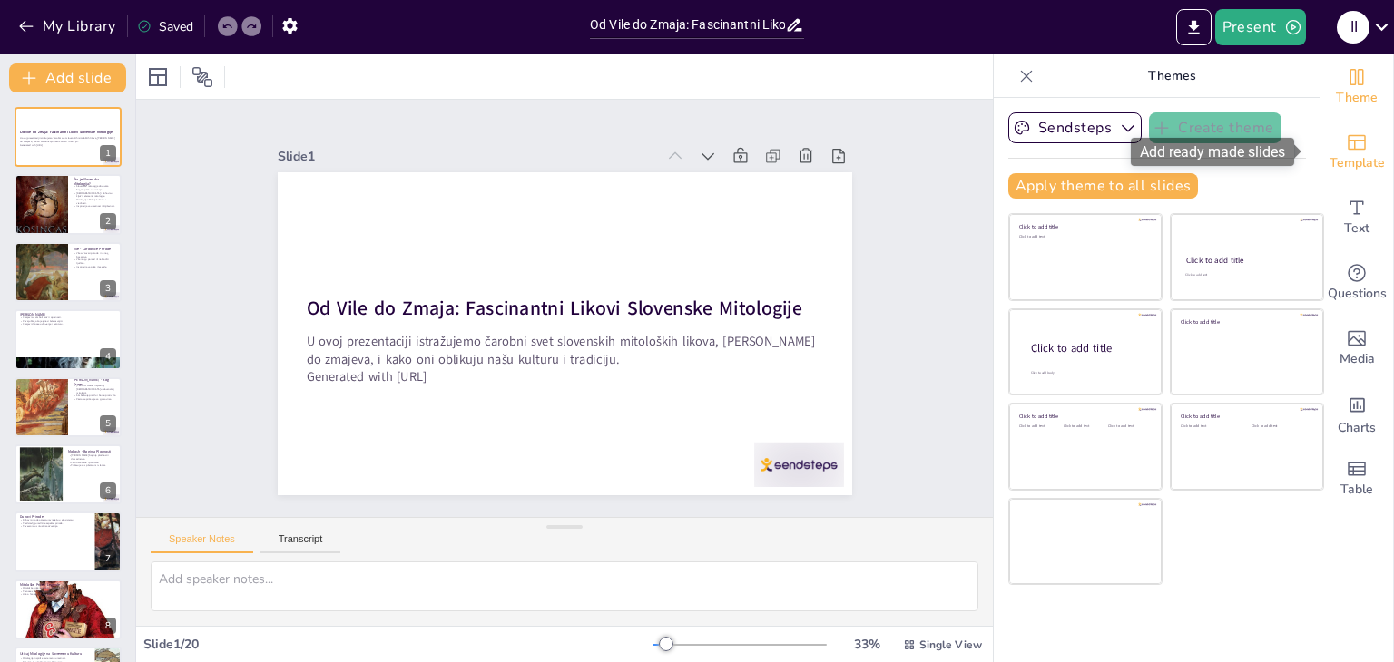
click at [1350, 145] on icon "Add ready made slides" at bounding box center [1357, 142] width 18 height 15
checkbox input "true"
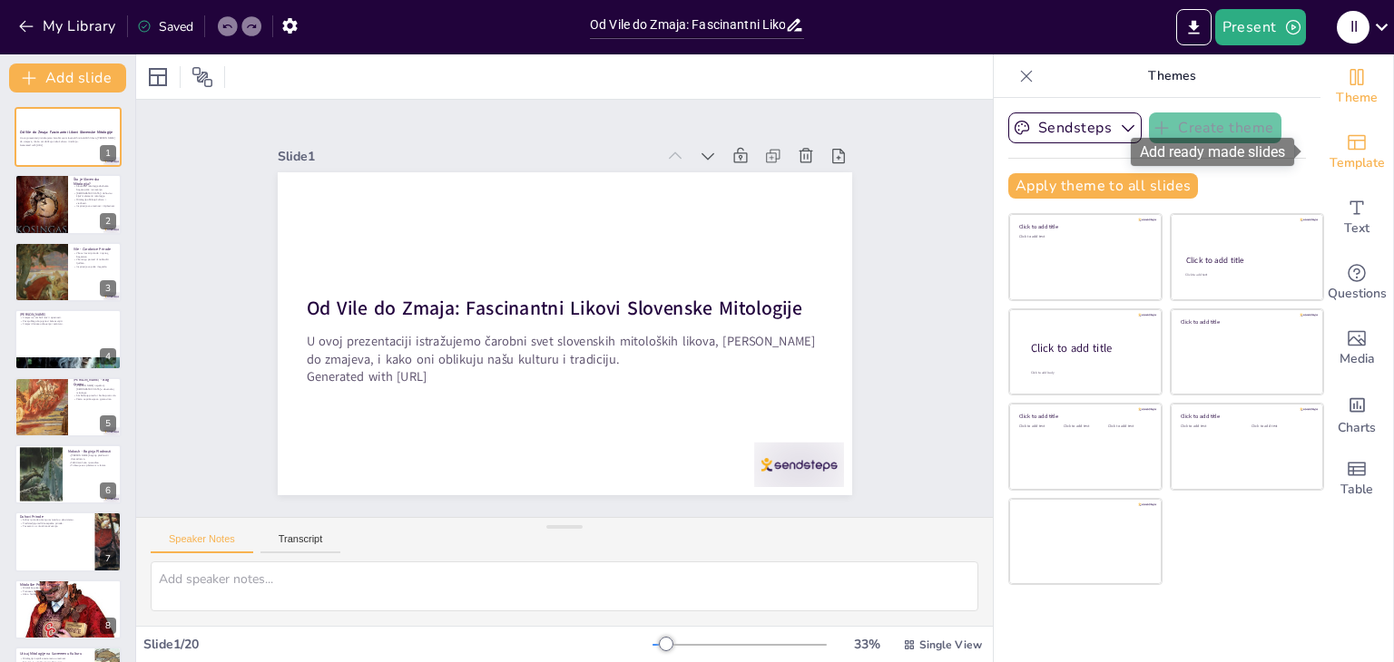
checkbox input "true"
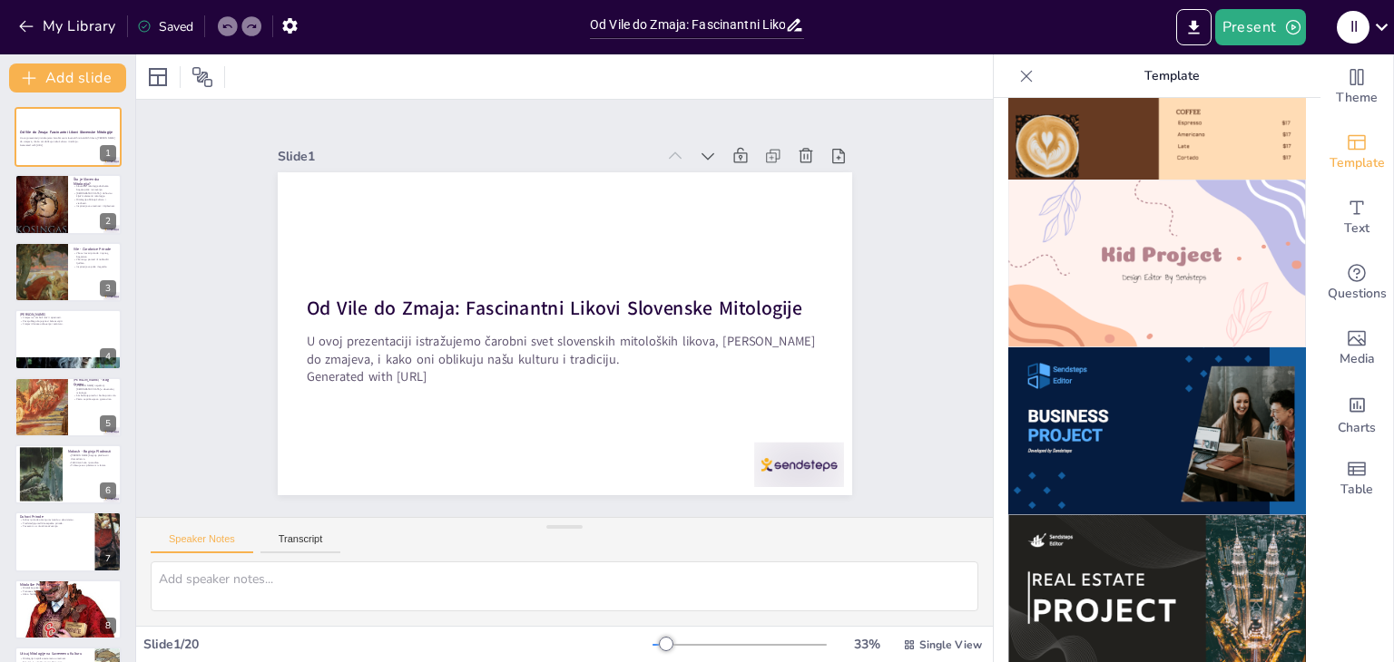
scroll to position [1194, 0]
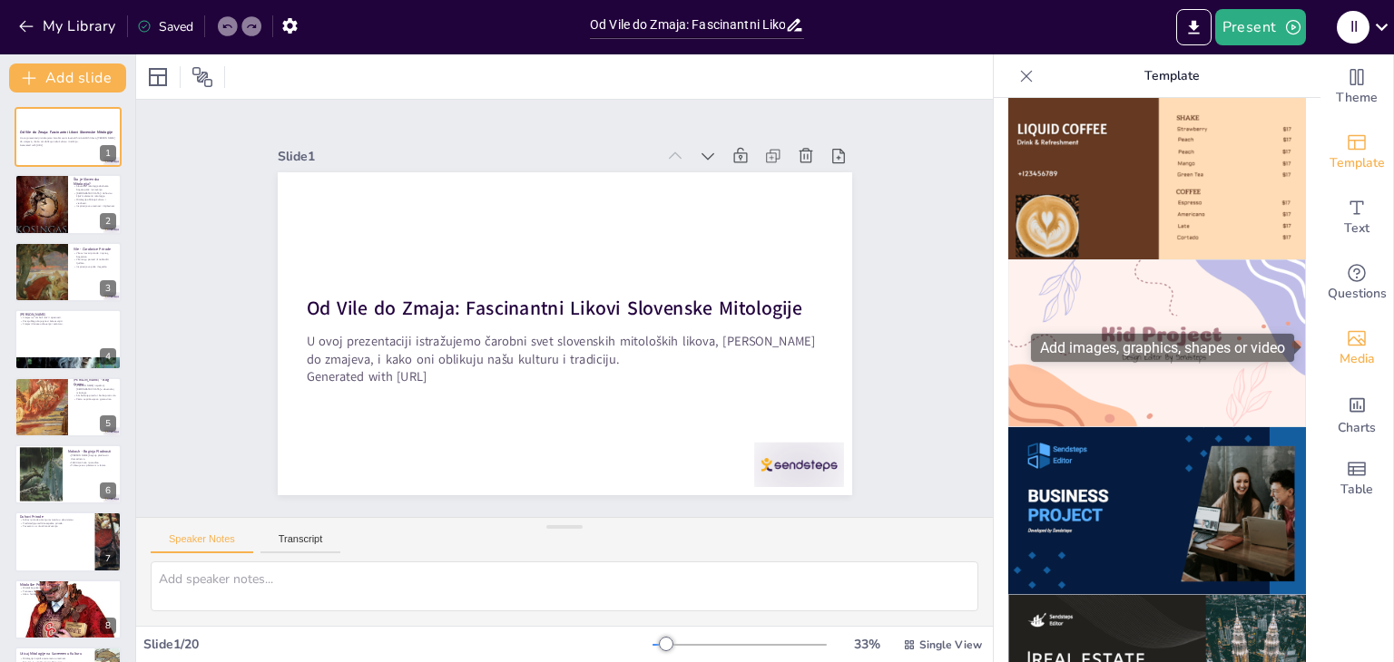
click at [1345, 349] on span "Media" at bounding box center [1356, 359] width 35 height 20
checkbox input "true"
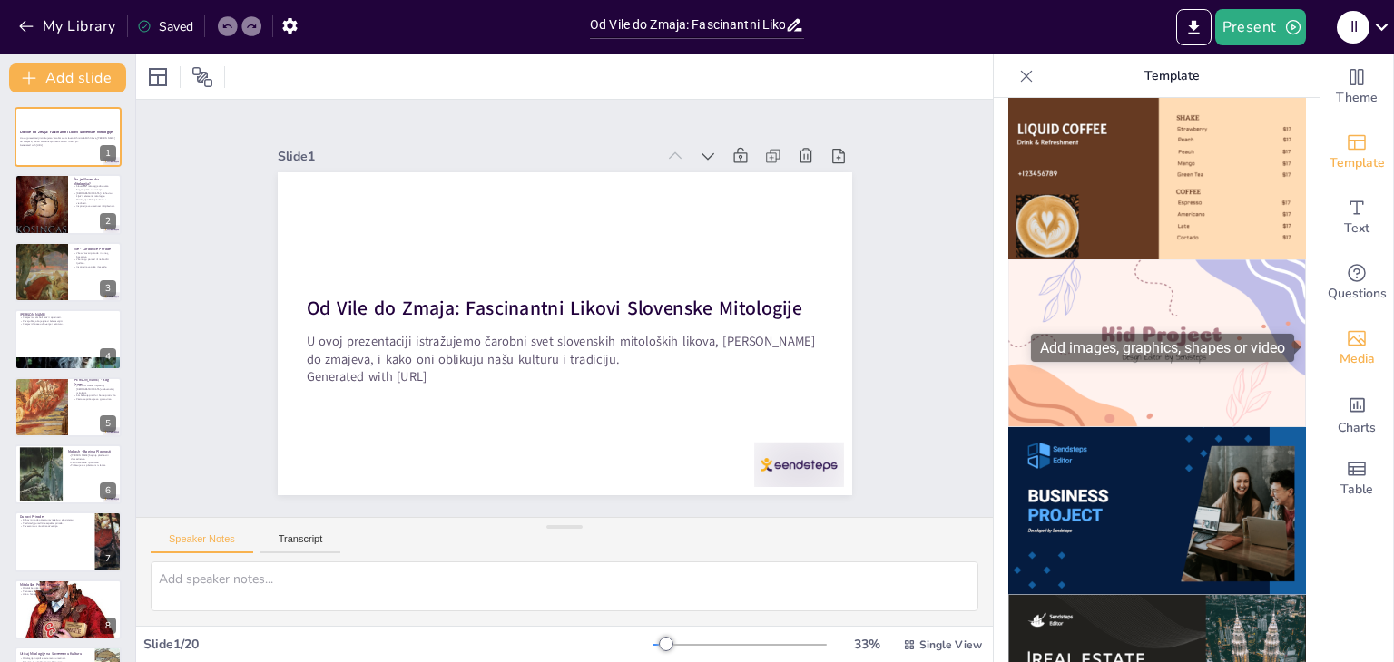
checkbox input "true"
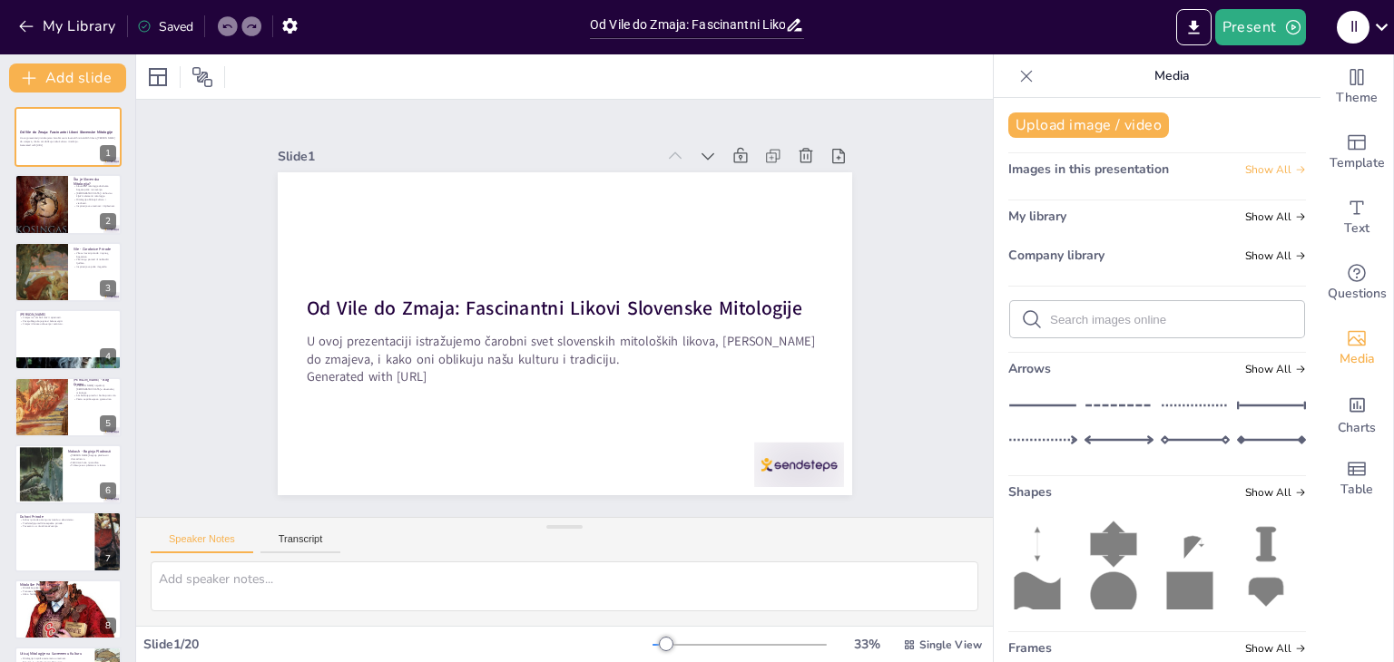
click at [1295, 164] on icon at bounding box center [1300, 169] width 11 height 11
checkbox input "true"
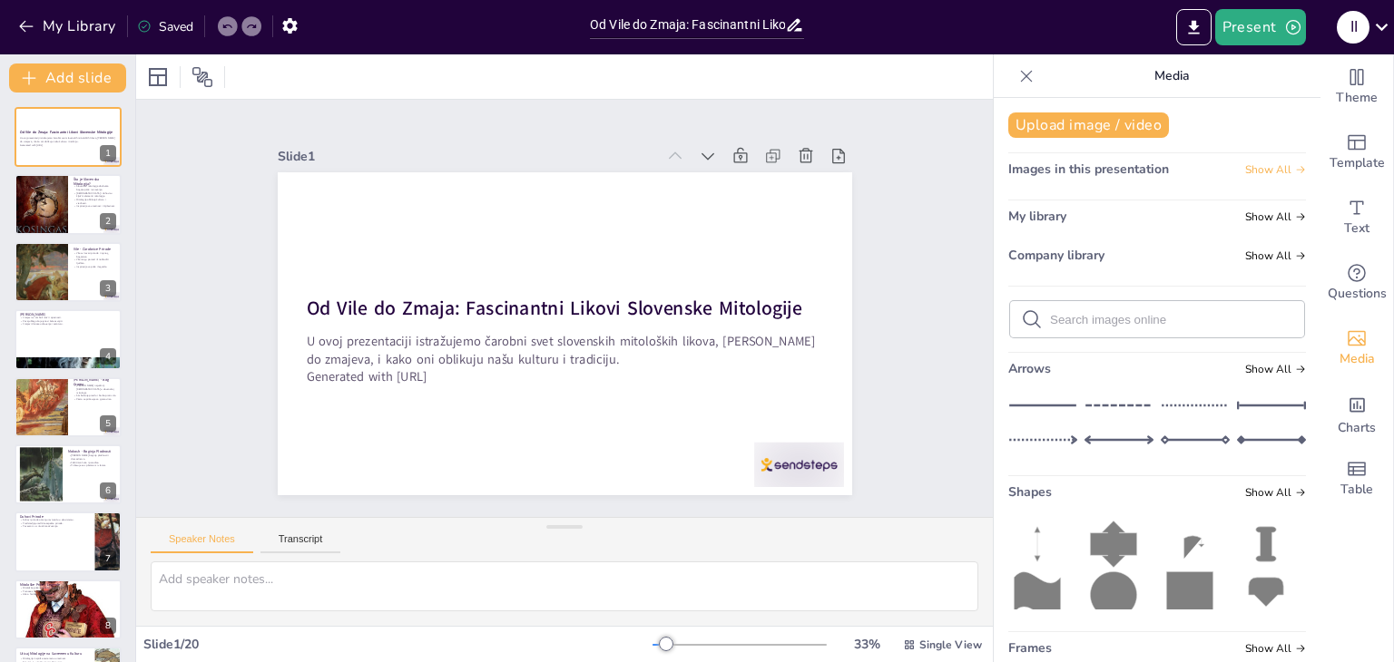
checkbox input "true"
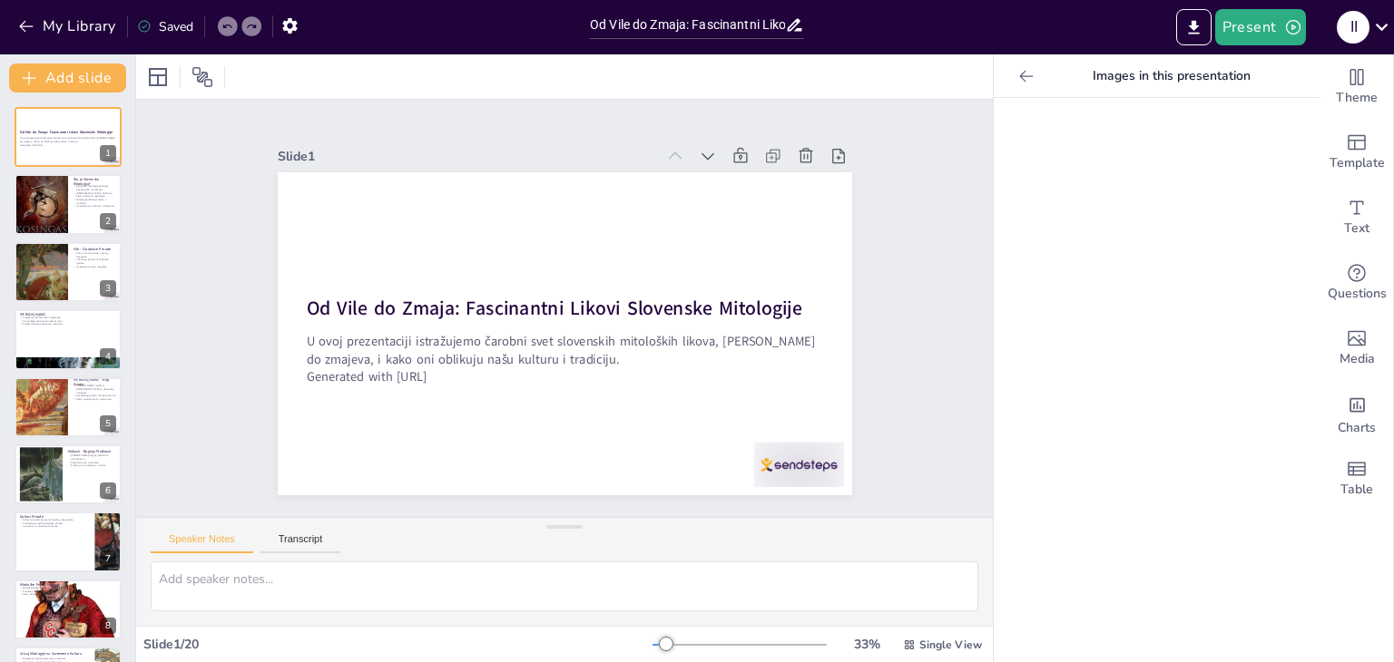
click at [1019, 77] on icon at bounding box center [1026, 76] width 14 height 12
checkbox input "true"
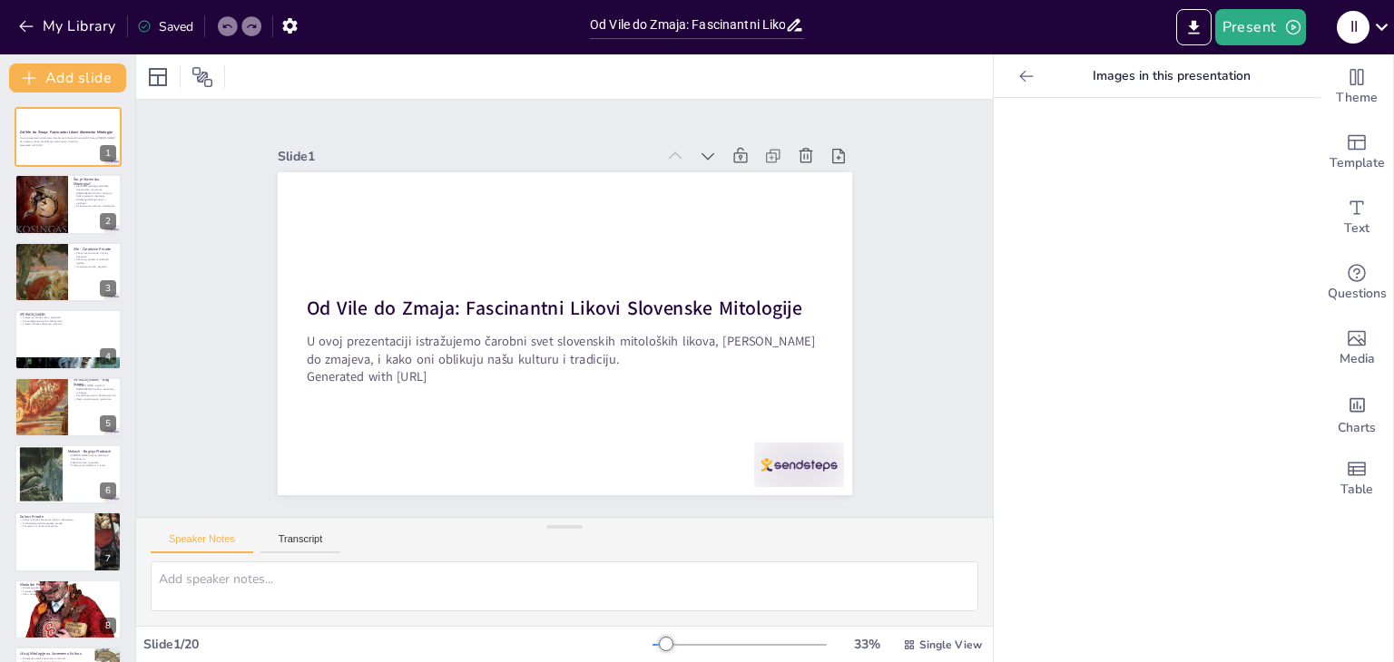
checkbox input "true"
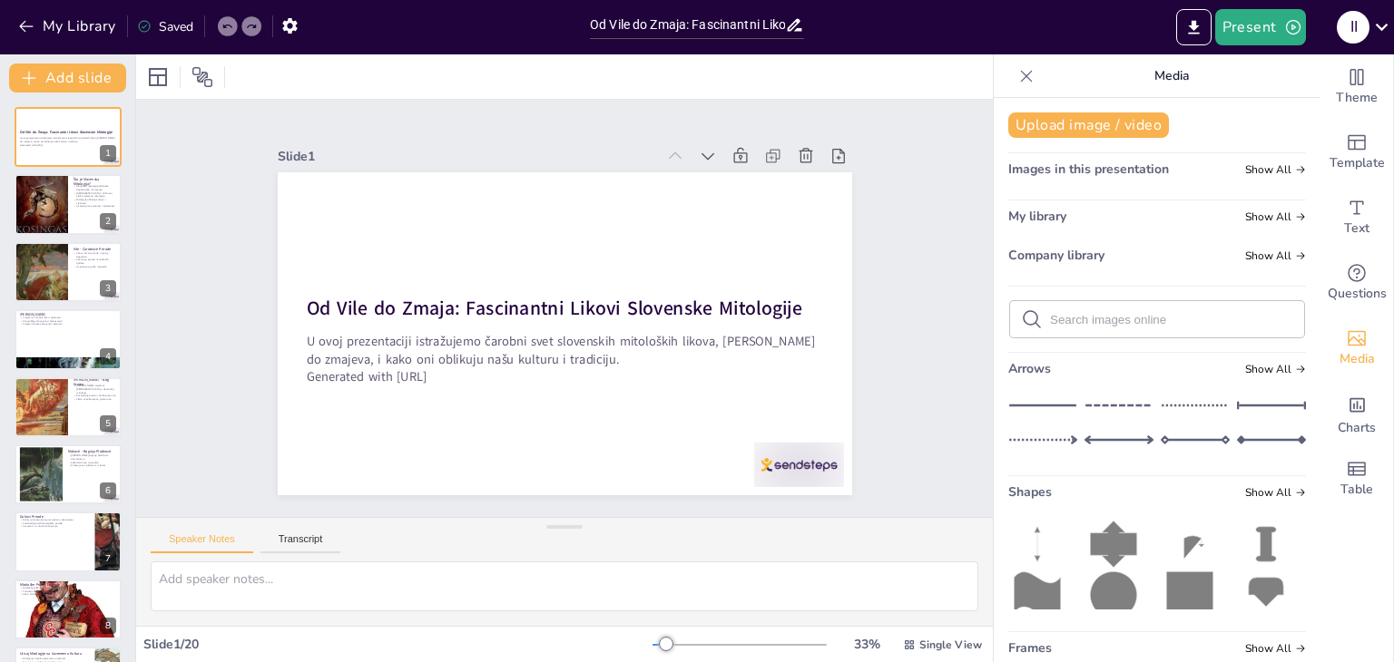
checkbox input "true"
click at [78, 206] on div at bounding box center [68, 205] width 109 height 62
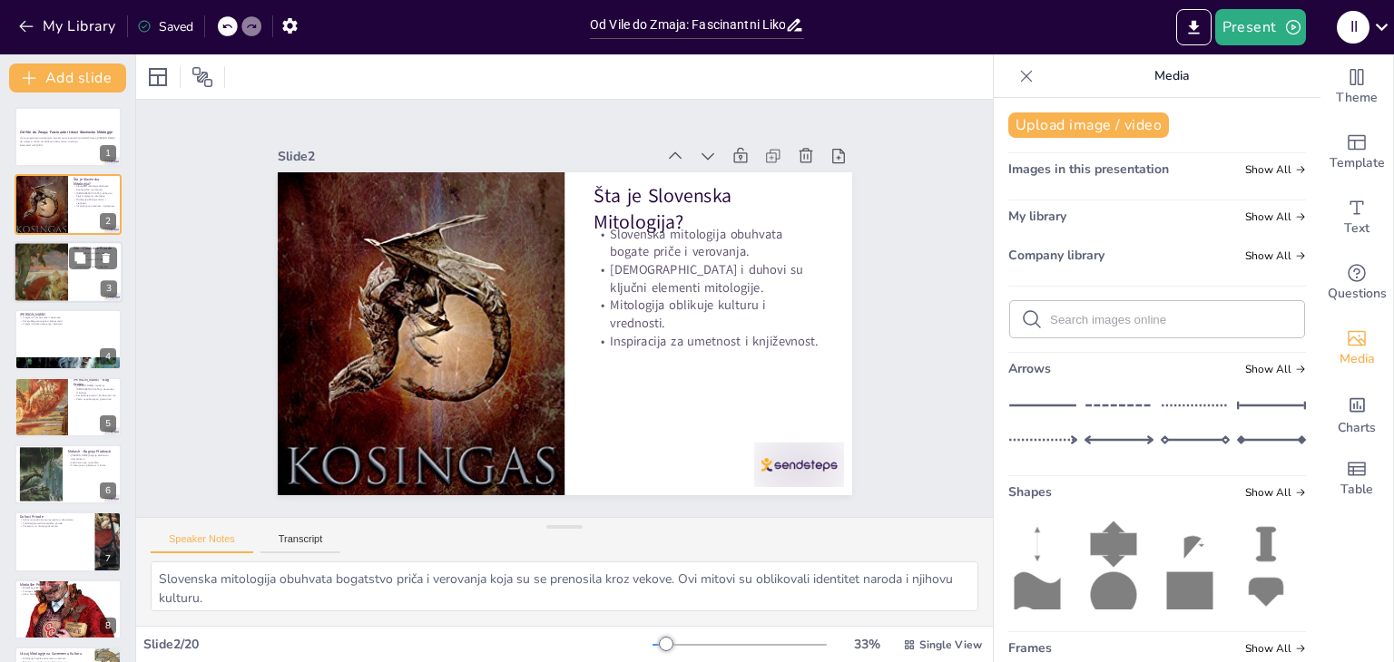
click at [52, 288] on div at bounding box center [41, 272] width 54 height 74
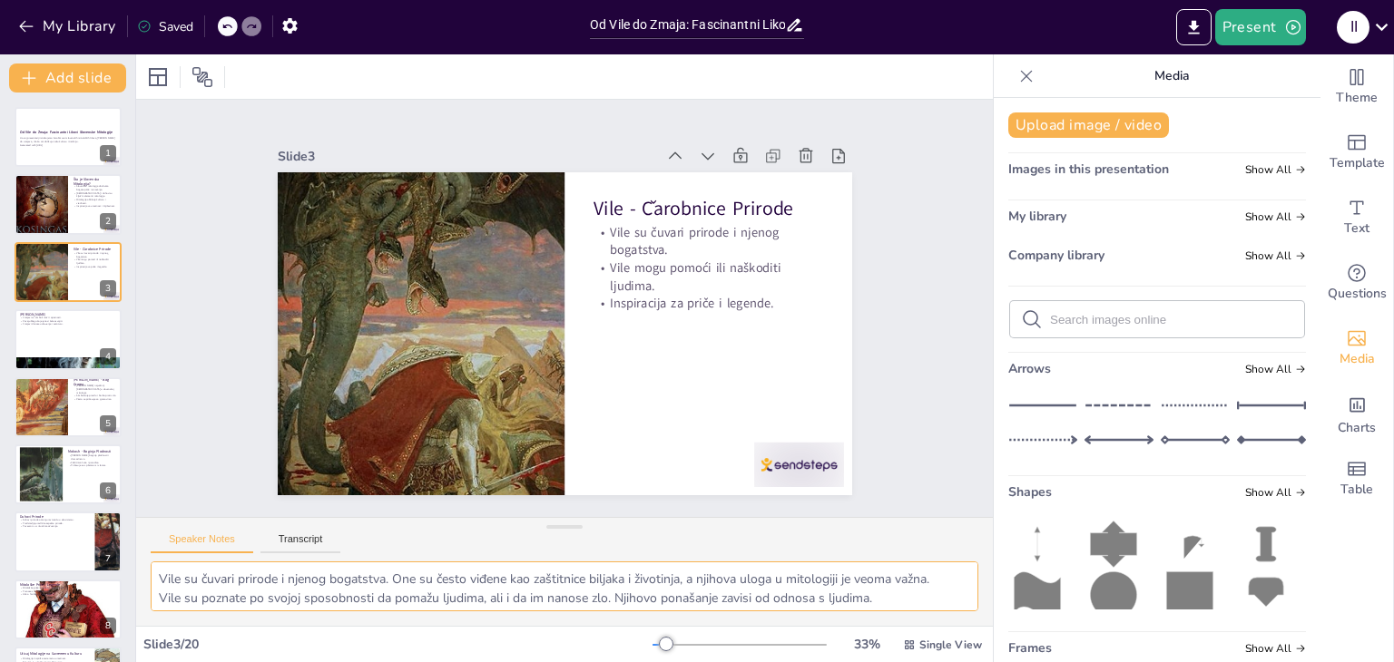
scroll to position [23, 0]
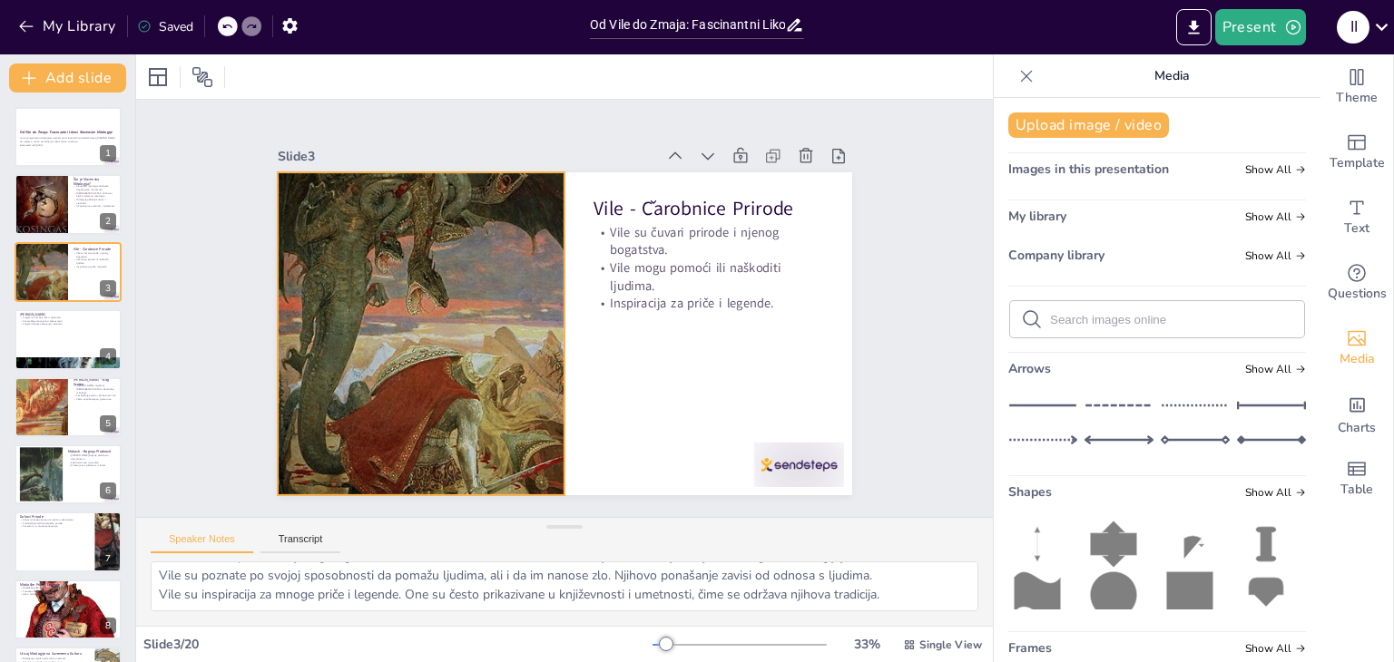
click at [442, 375] on div at bounding box center [421, 333] width 287 height 389
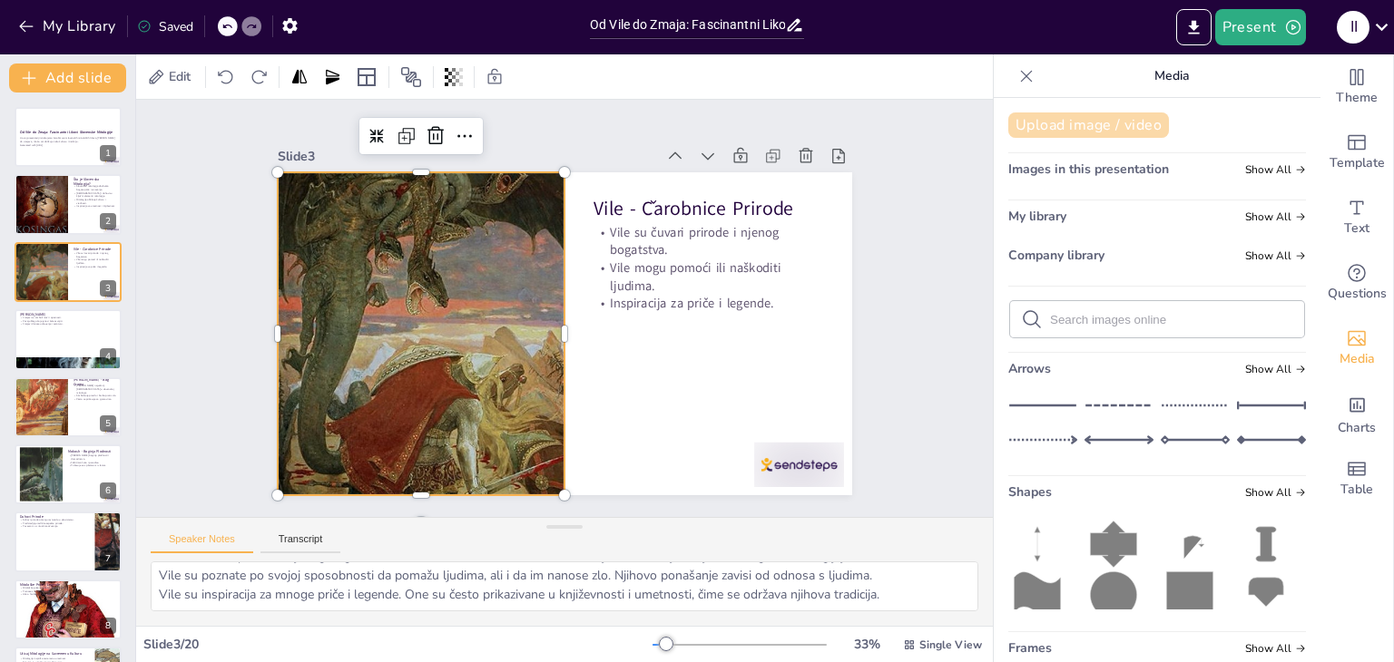
click at [1087, 120] on button "Upload image / video" at bounding box center [1088, 125] width 161 height 25
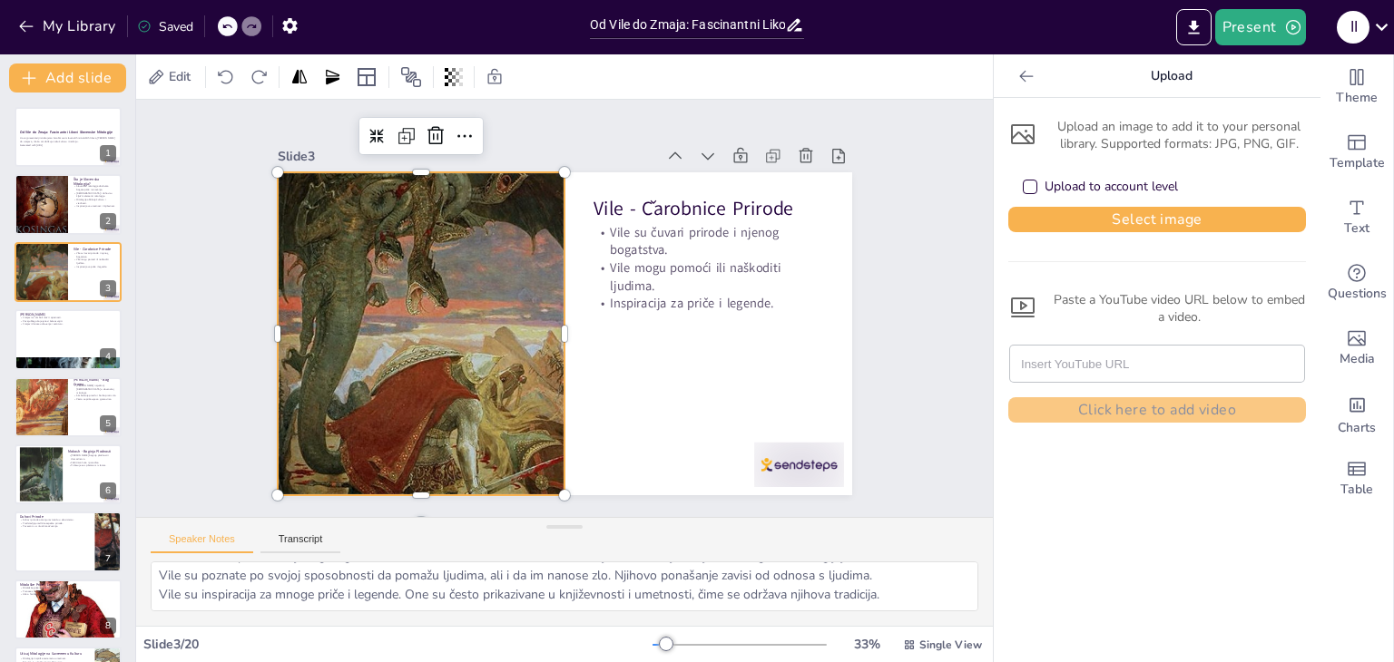
click at [1017, 76] on icon at bounding box center [1026, 76] width 18 height 18
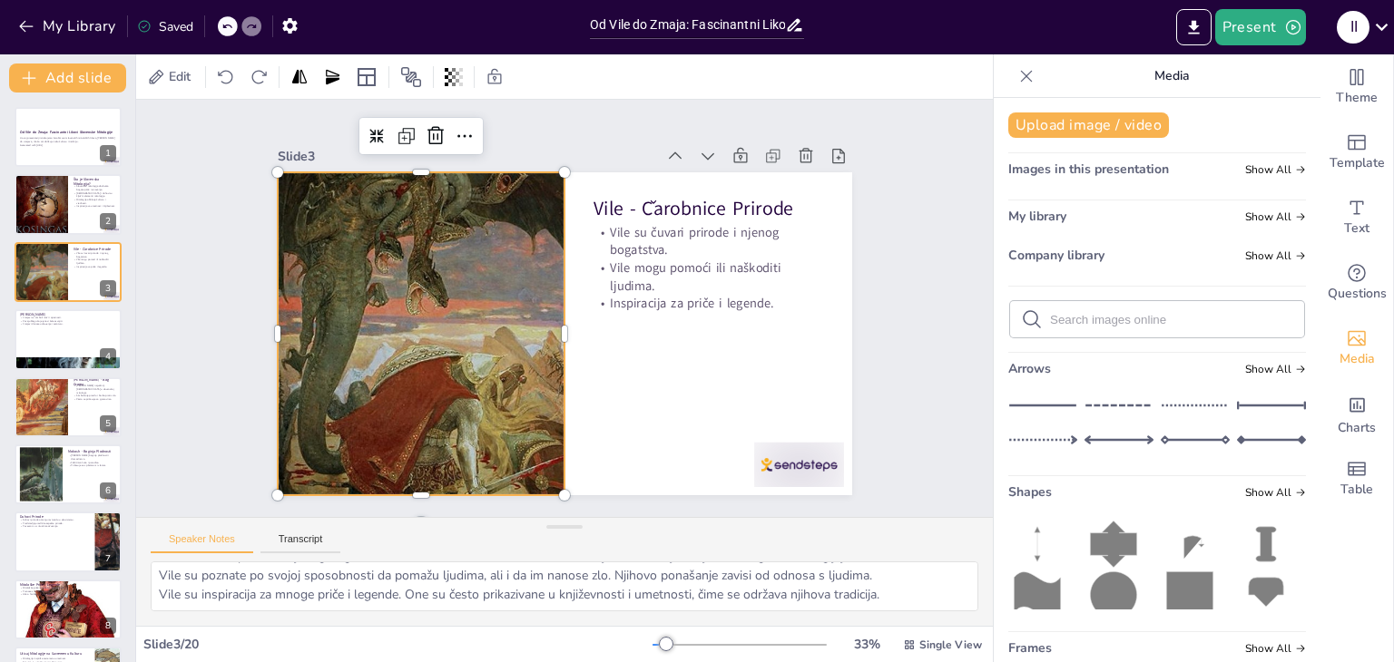
click at [1017, 70] on icon at bounding box center [1026, 76] width 18 height 18
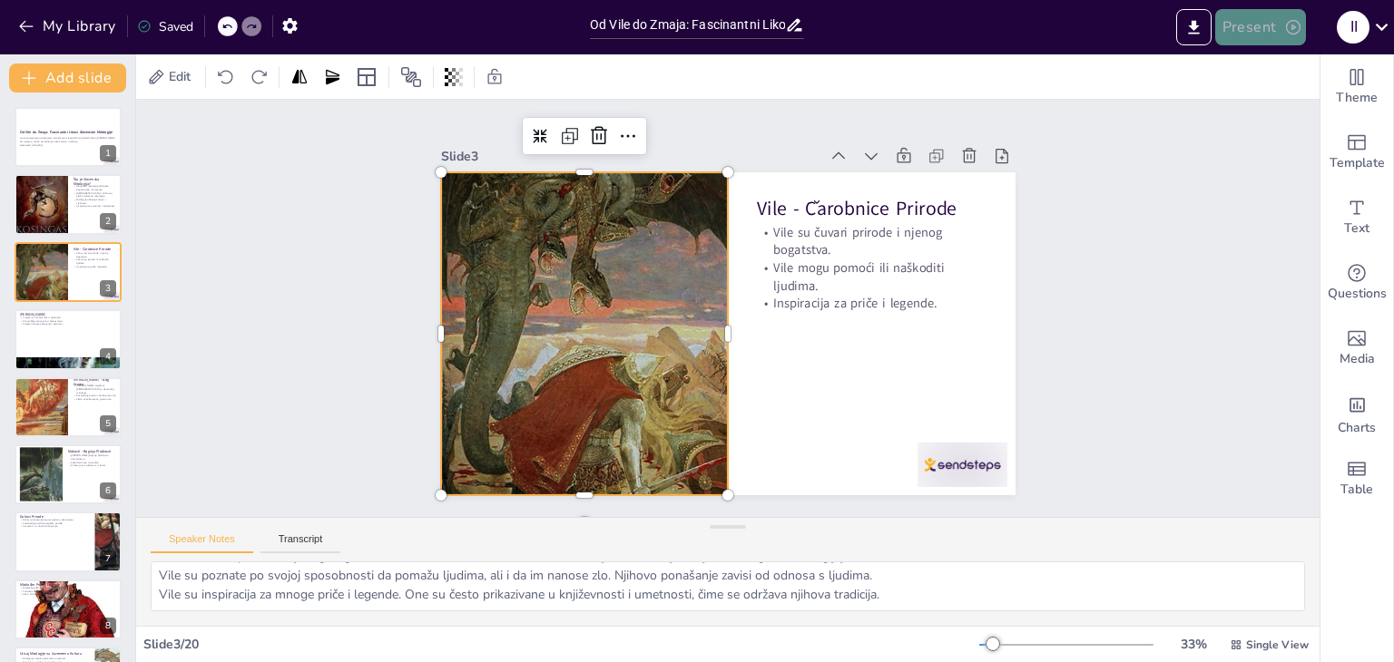
click at [1245, 19] on button "Present" at bounding box center [1260, 27] width 91 height 36
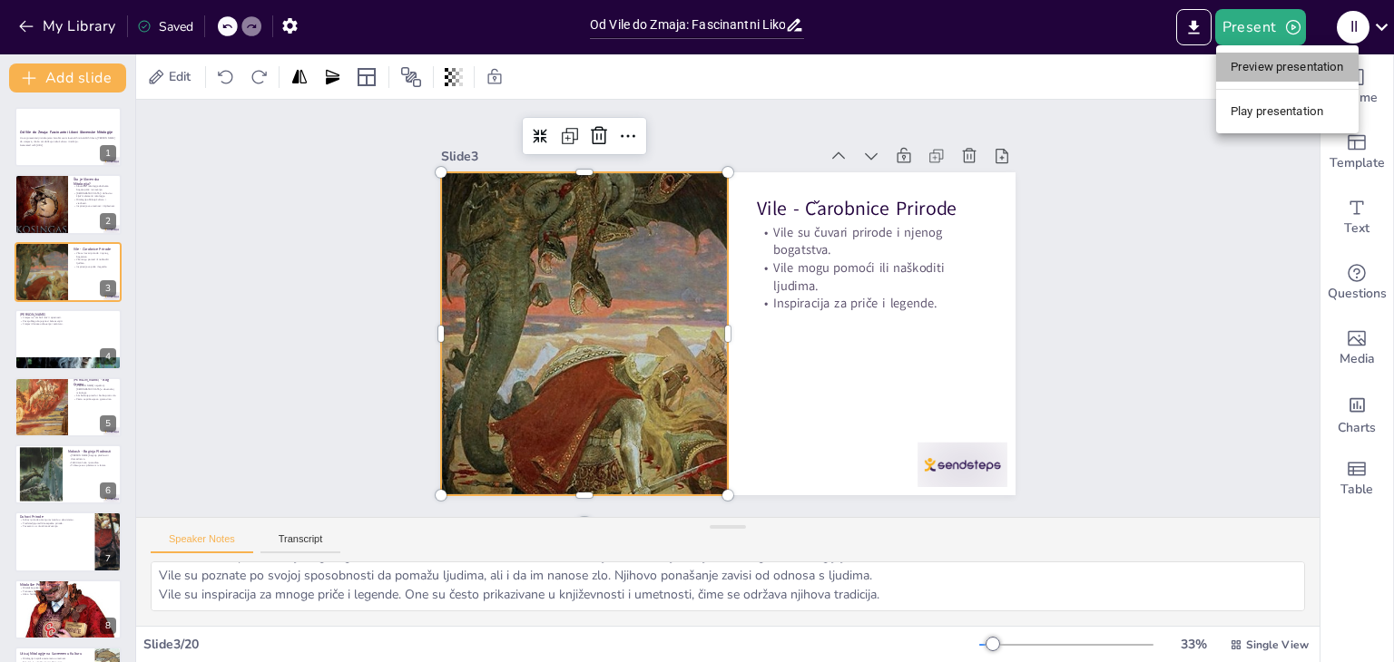
click at [1247, 67] on li "Preview presentation" at bounding box center [1287, 67] width 142 height 29
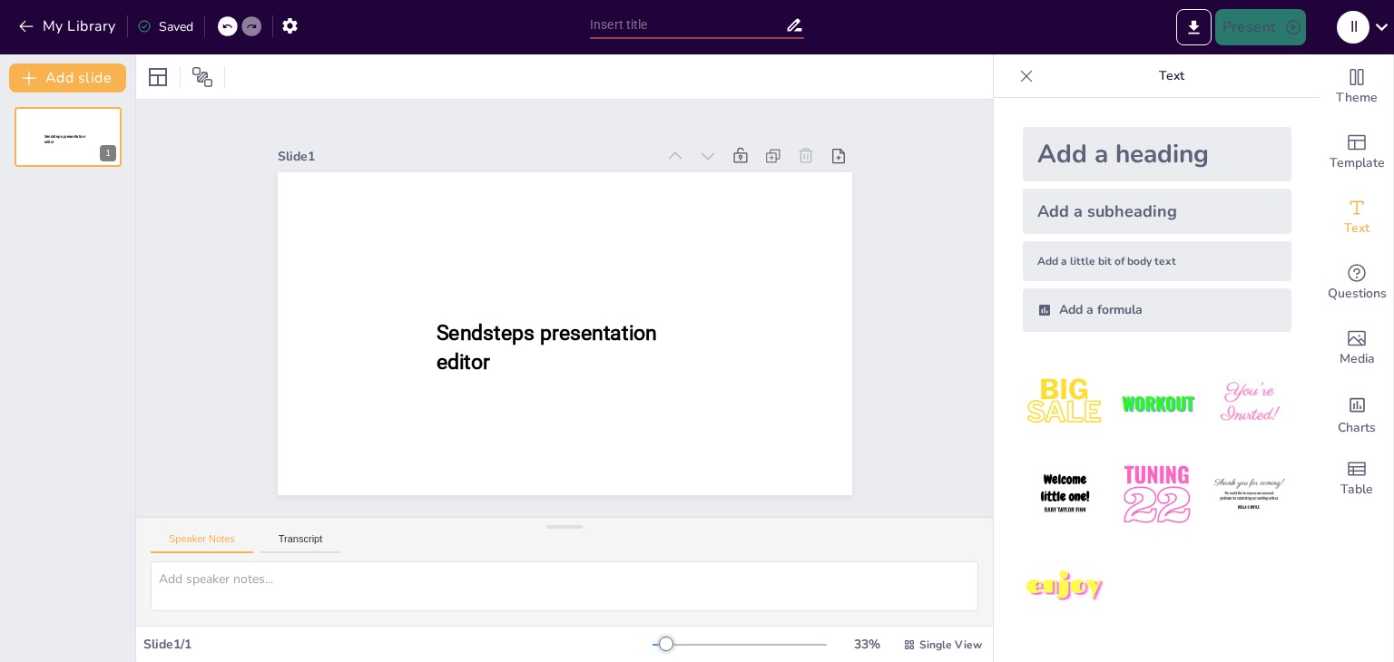
type input "Od Vile do Zmaja: Fascinantni Likovi Slovenske Mitologije"
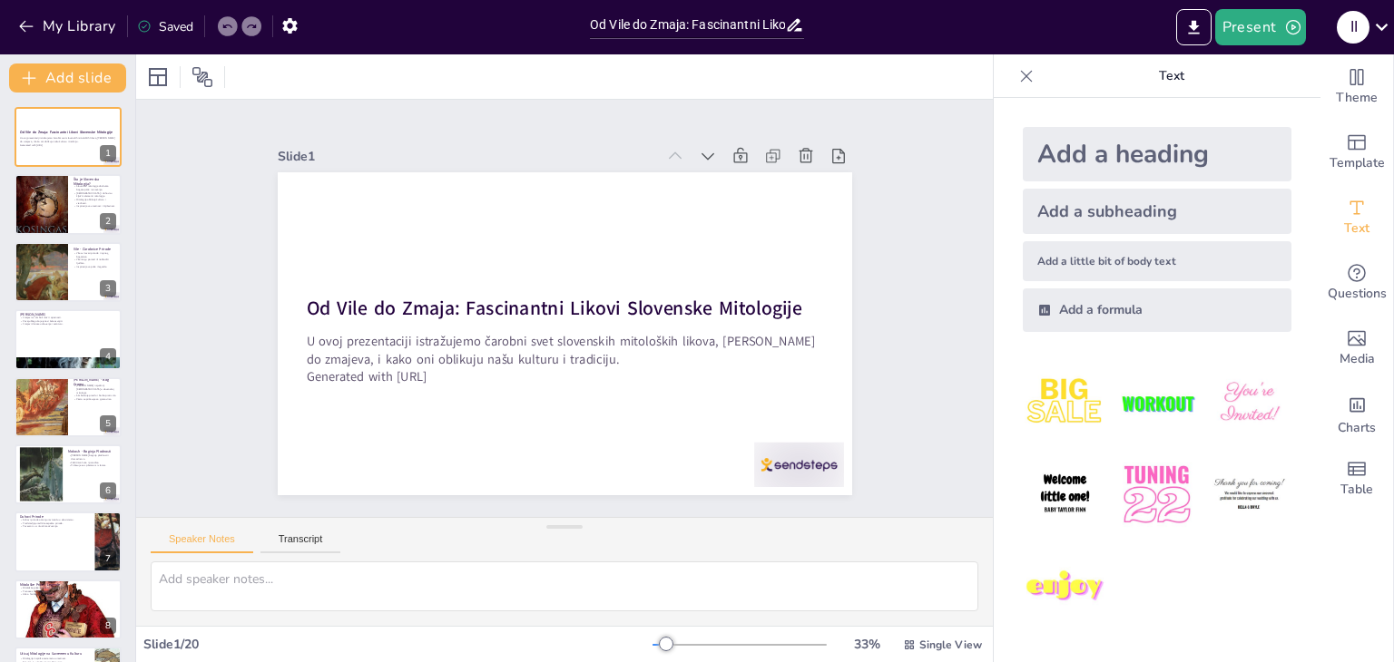
checkbox input "true"
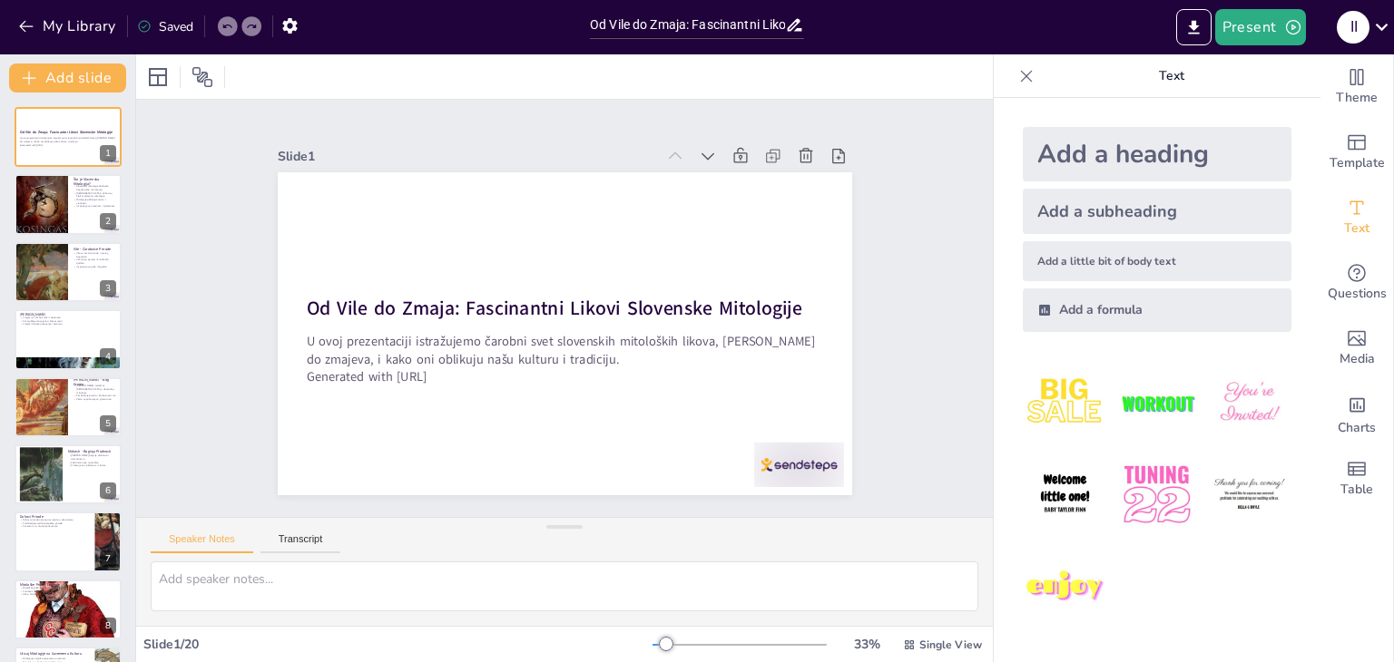
checkbox input "true"
click at [1017, 67] on icon at bounding box center [1026, 76] width 18 height 18
checkbox input "true"
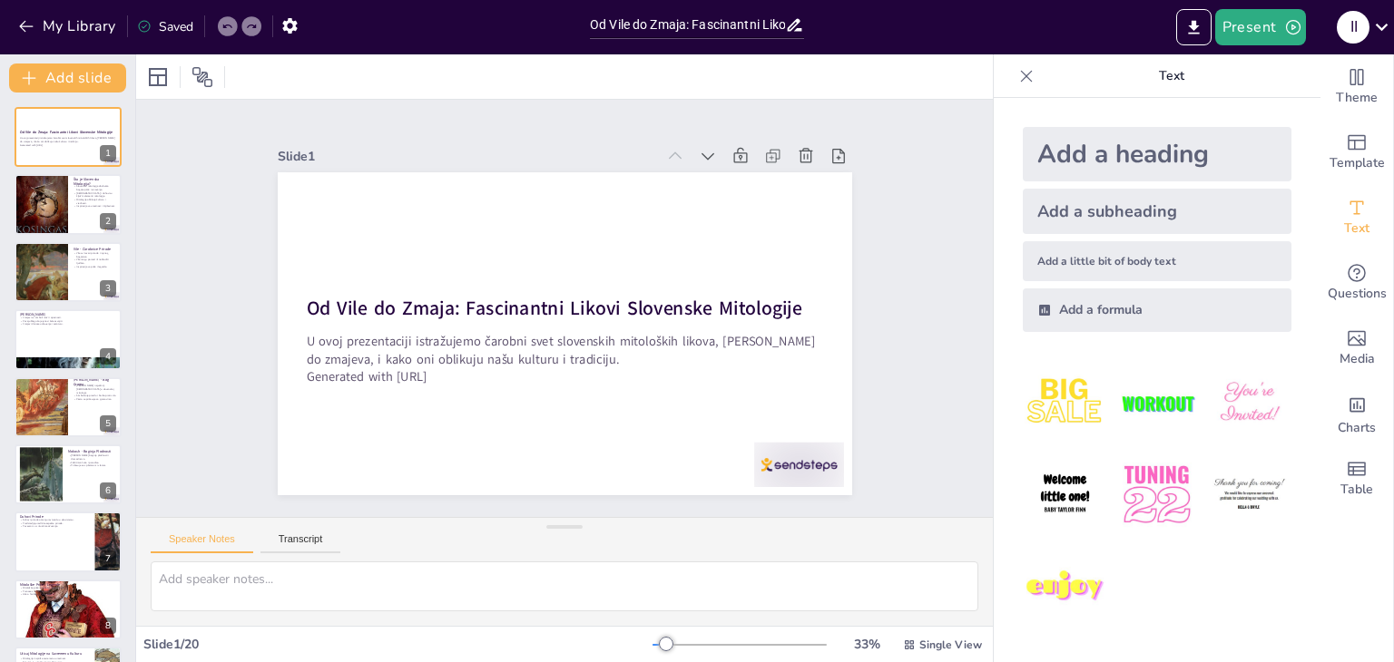
checkbox input "true"
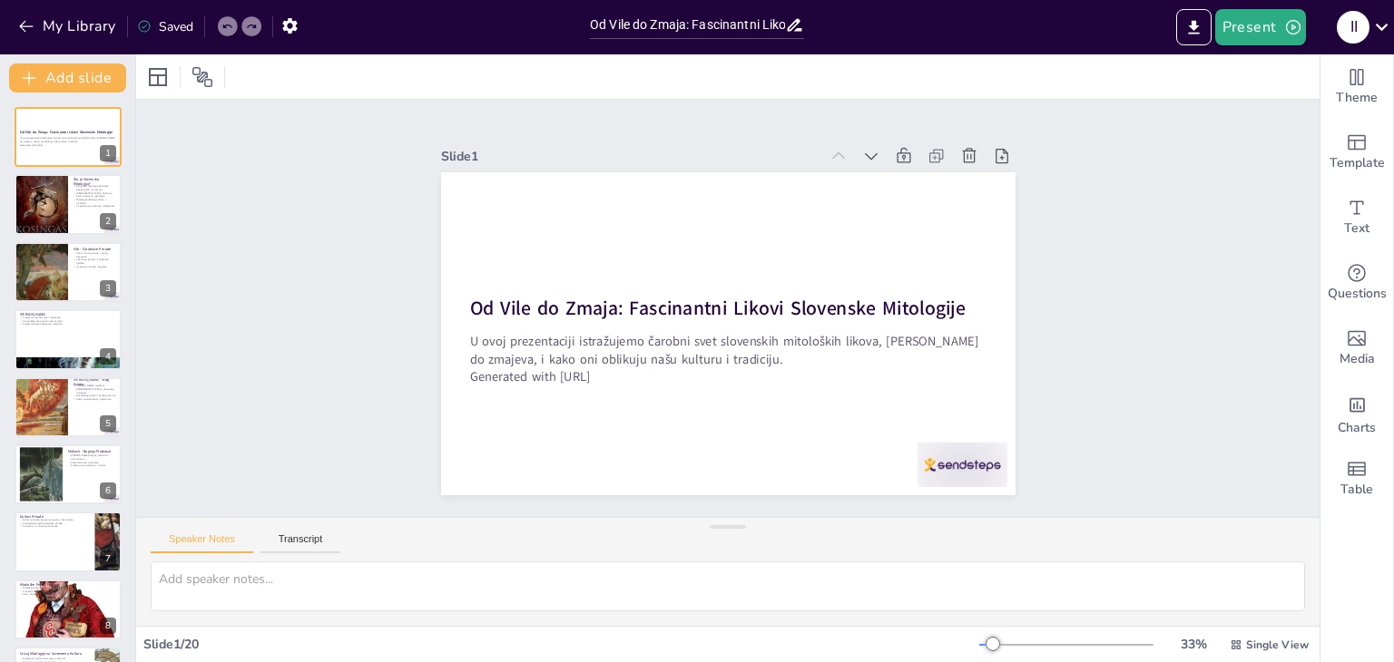
checkbox input "true"
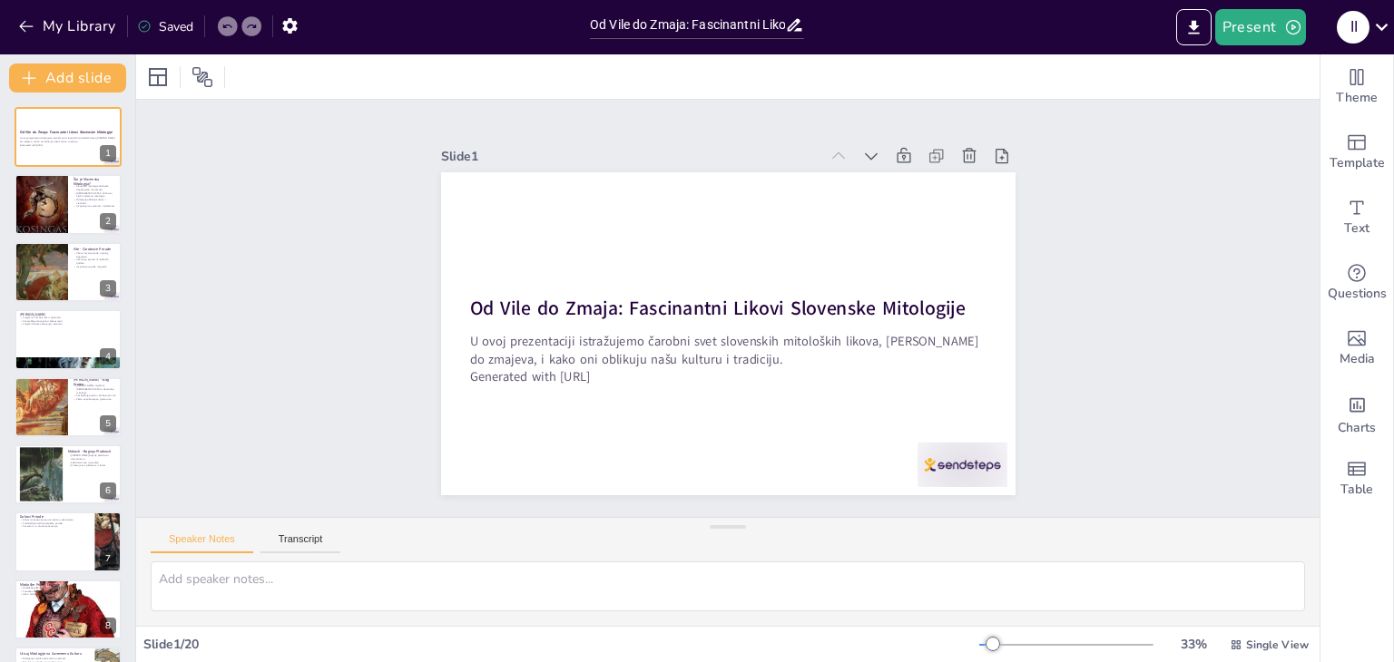
checkbox input "true"
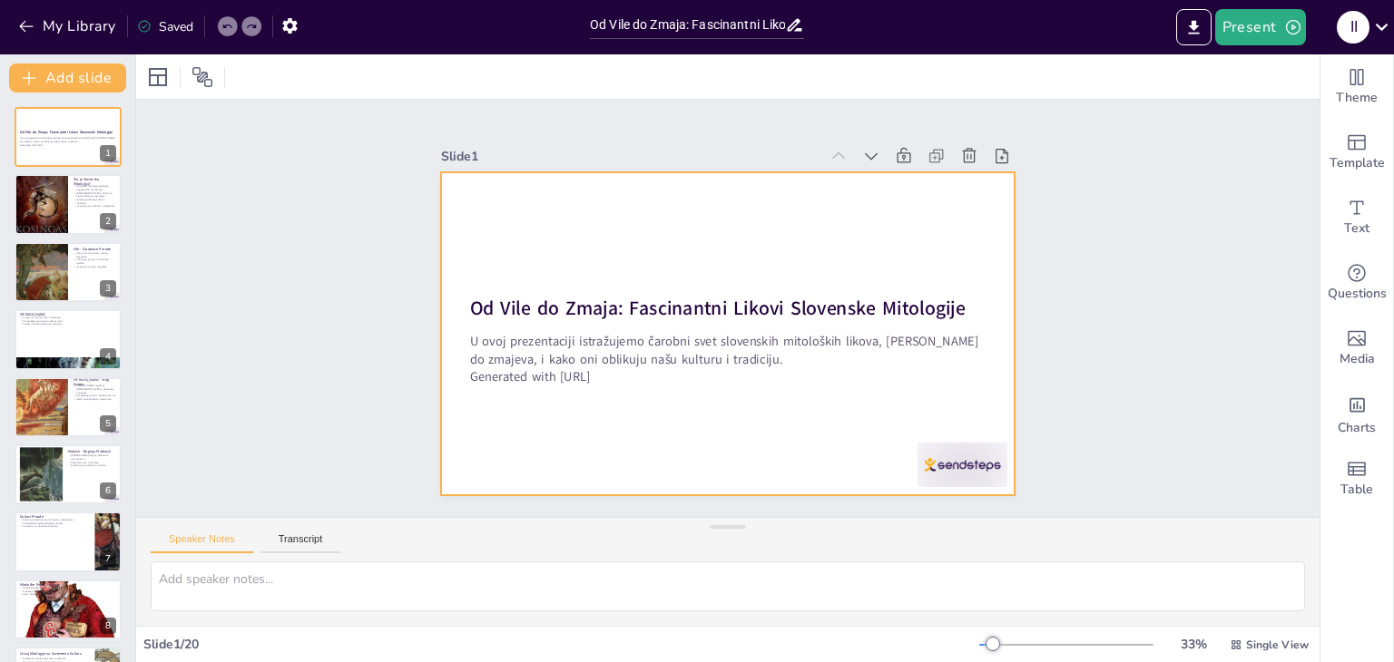
checkbox input "true"
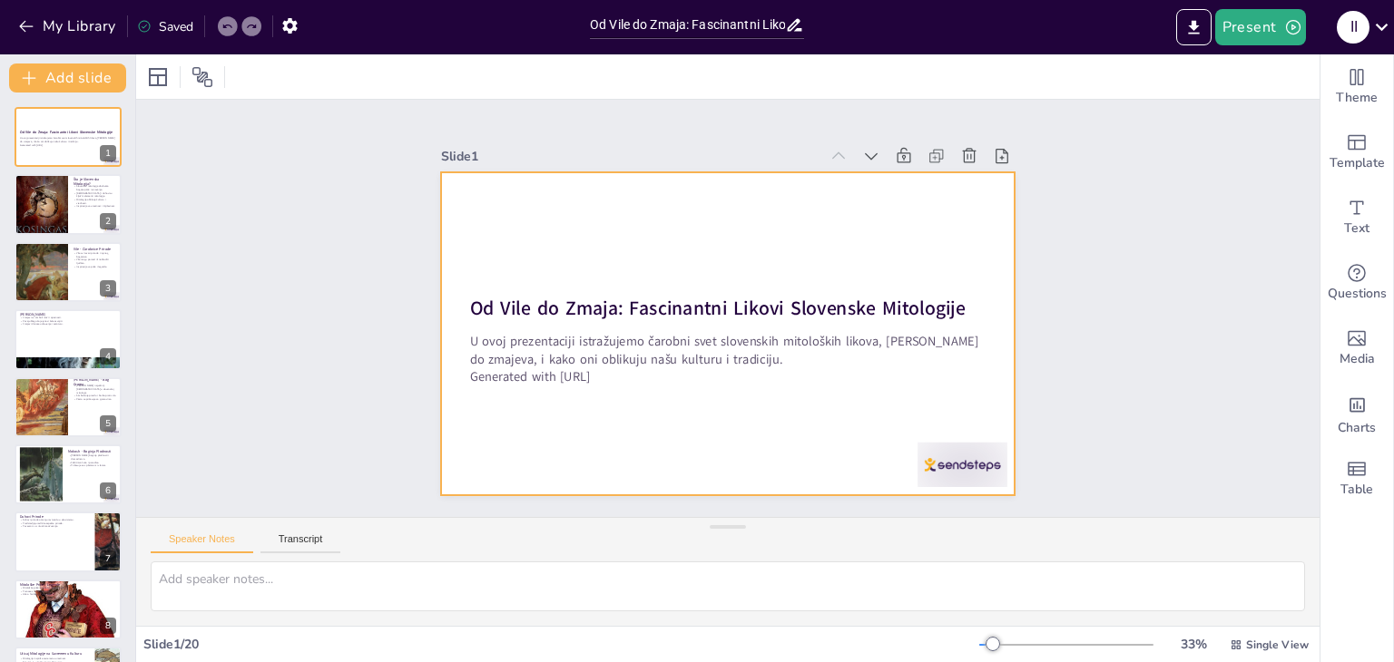
checkbox input "true"
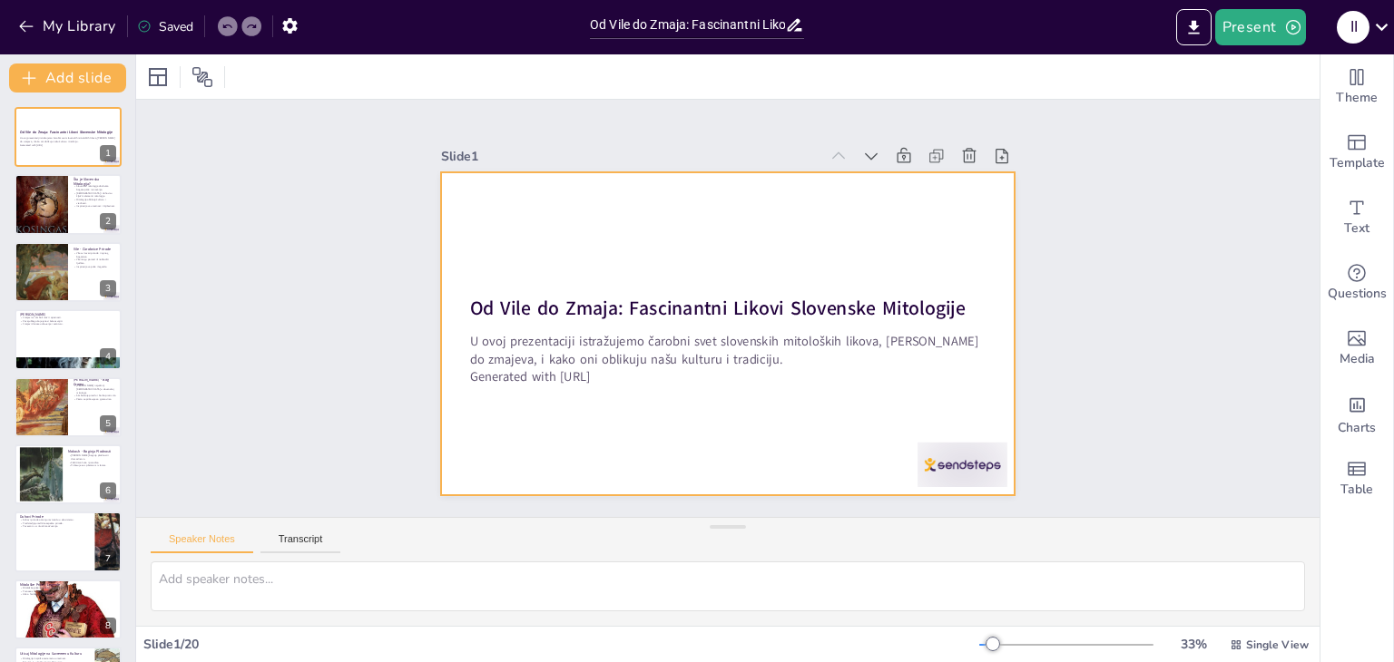
checkbox input "true"
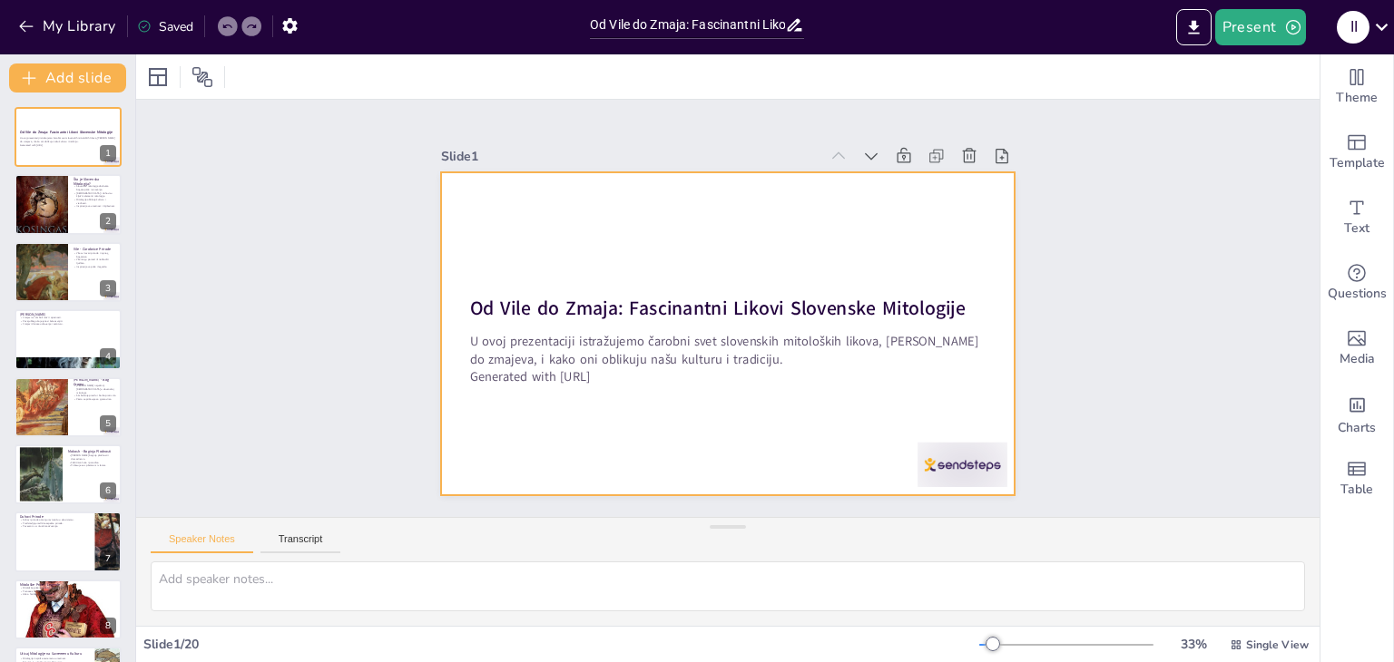
checkbox input "true"
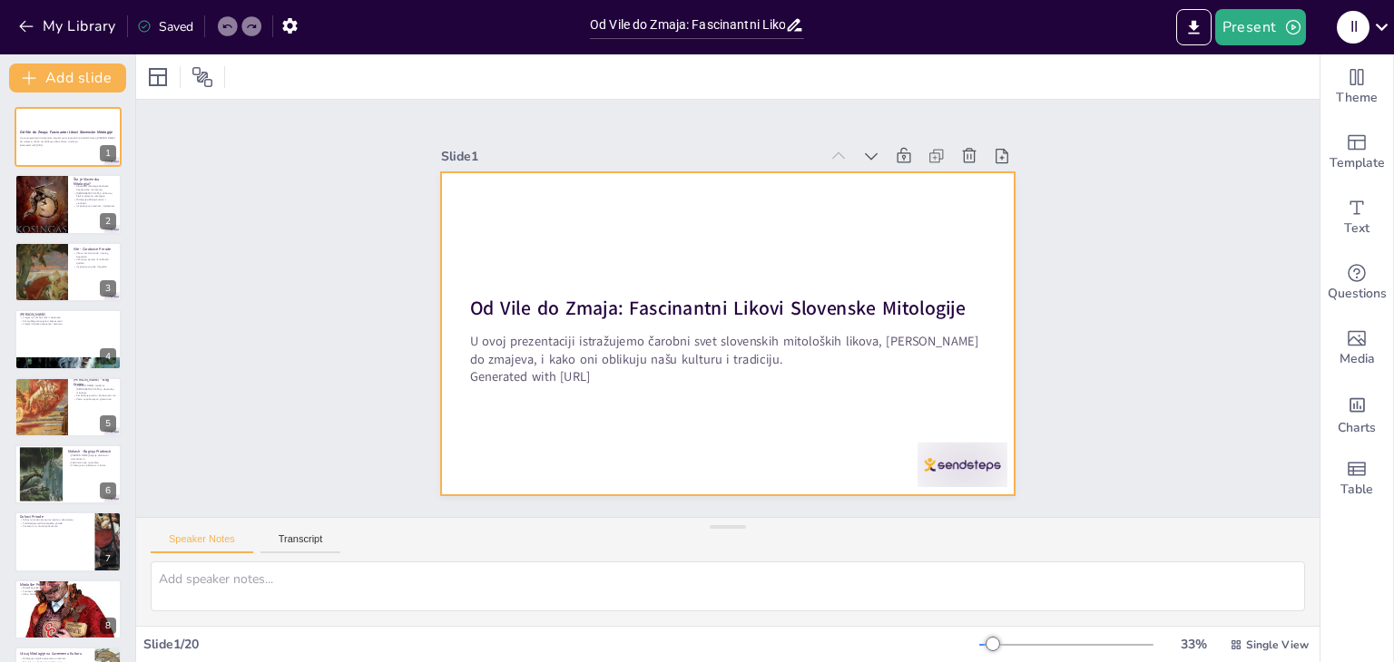
checkbox input "true"
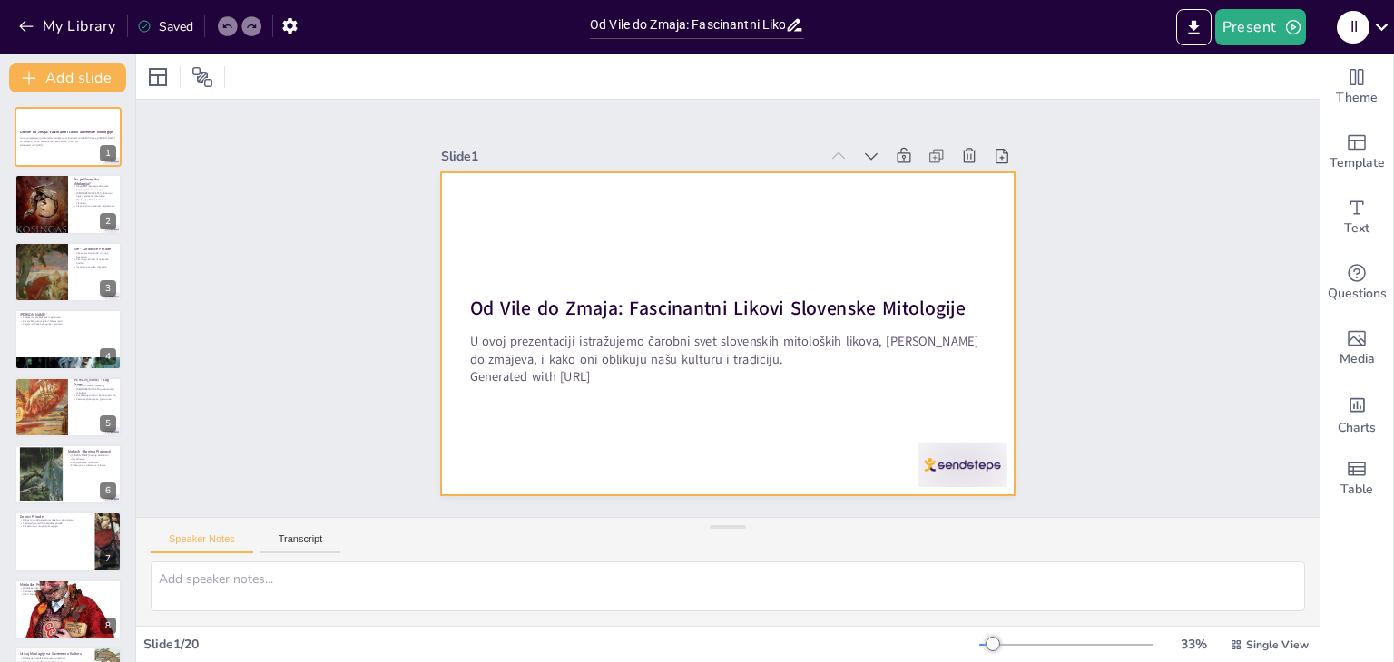
checkbox input "true"
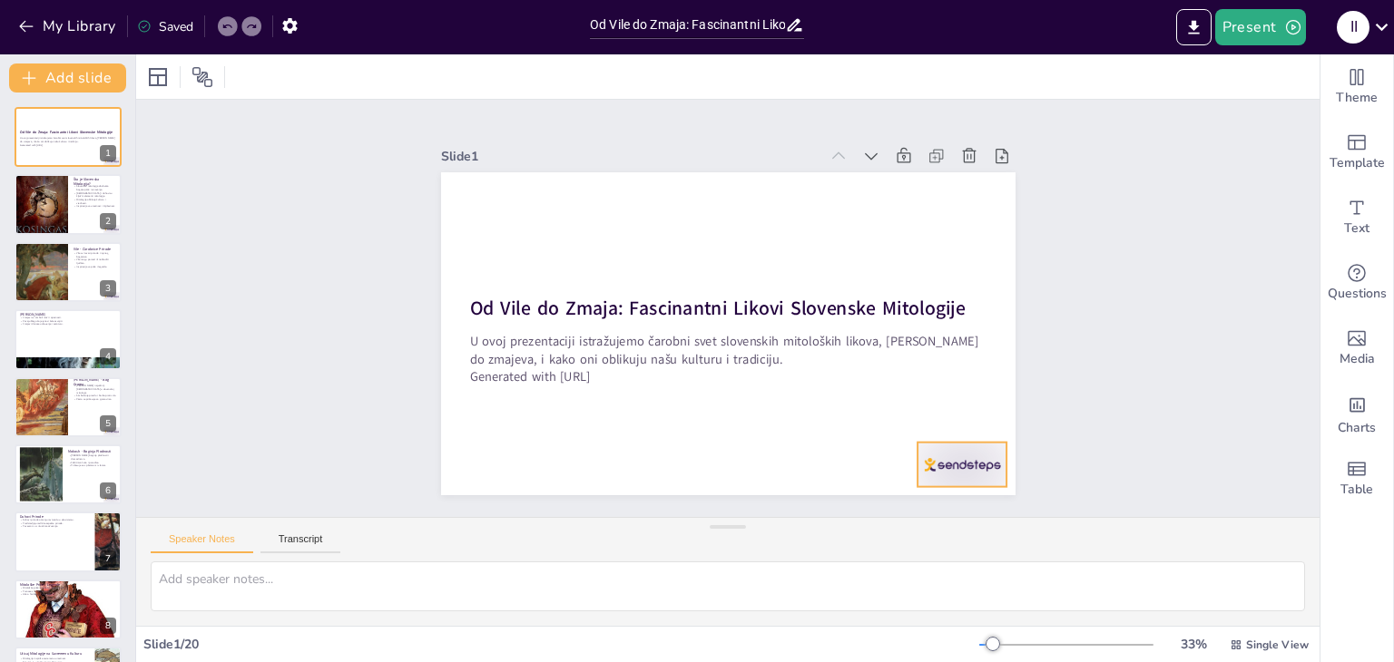
checkbox input "true"
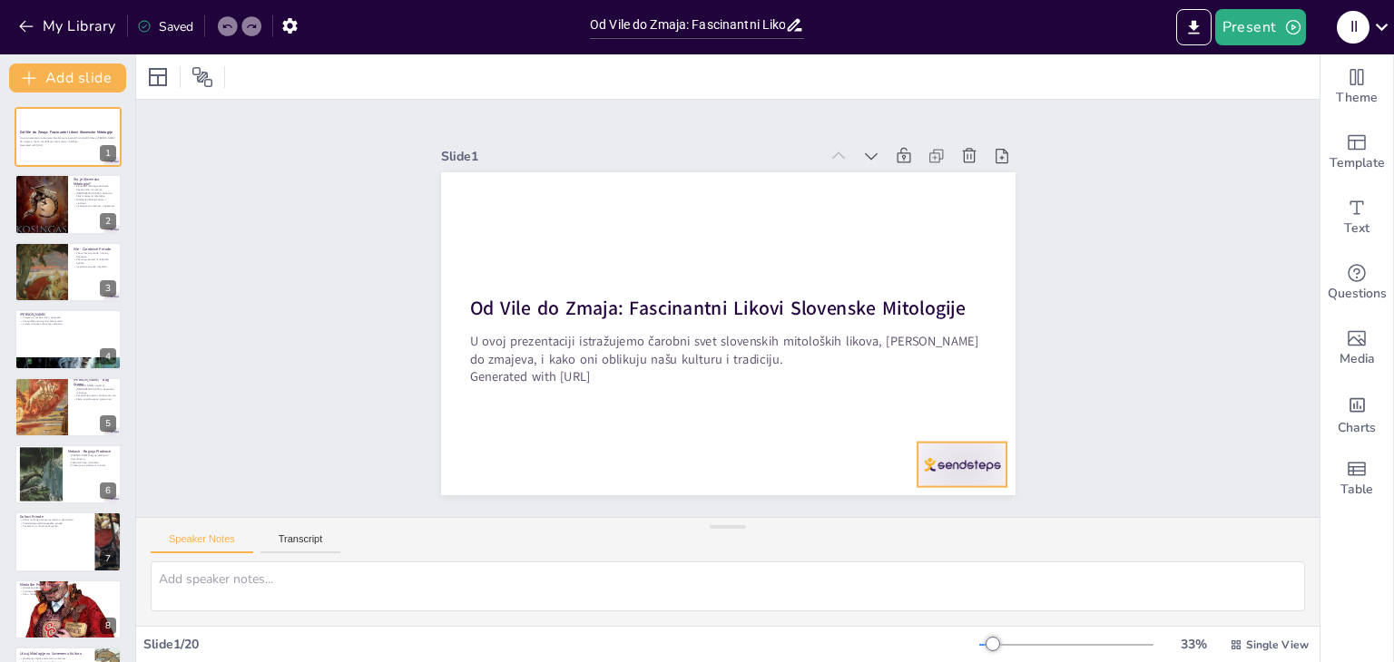
checkbox input "true"
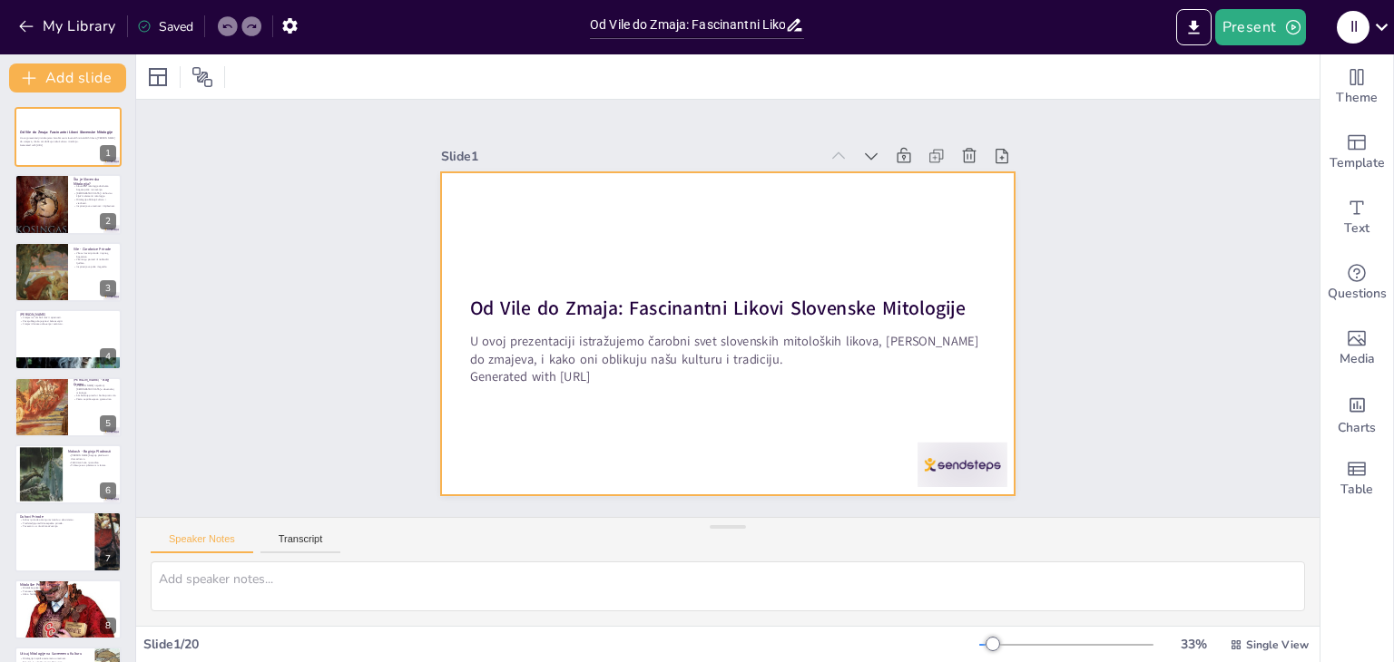
checkbox input "true"
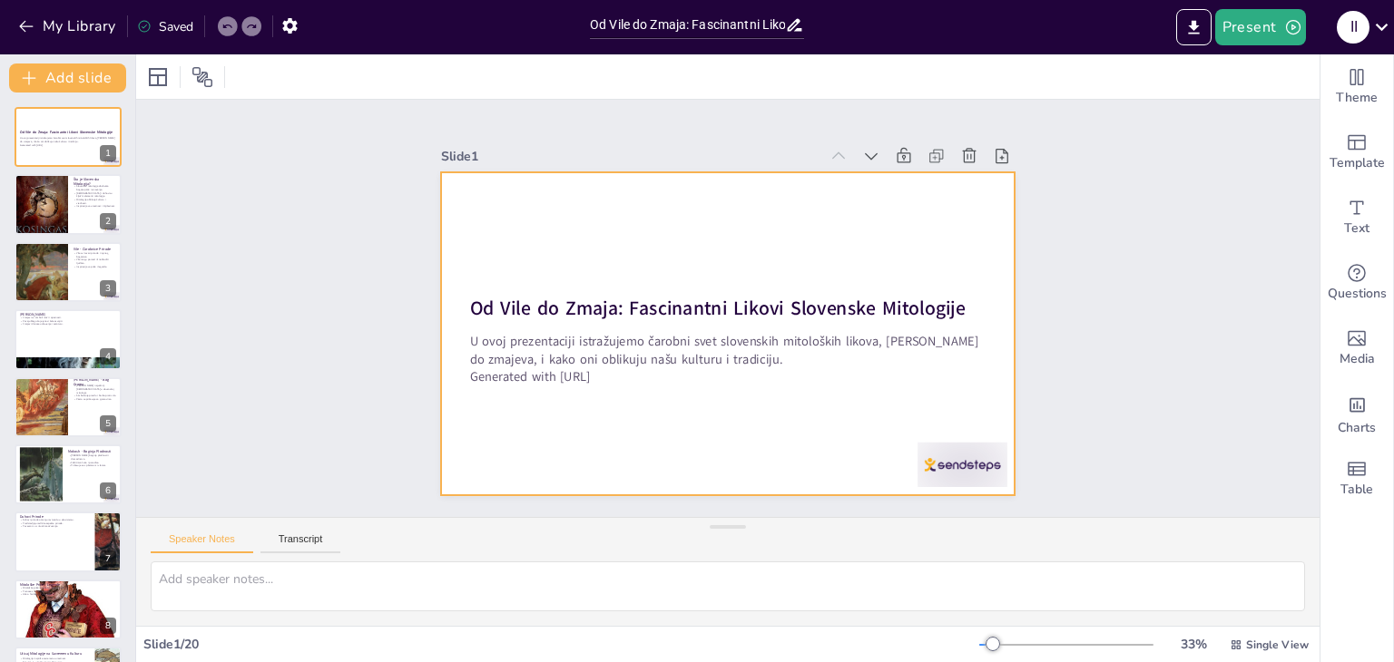
checkbox input "true"
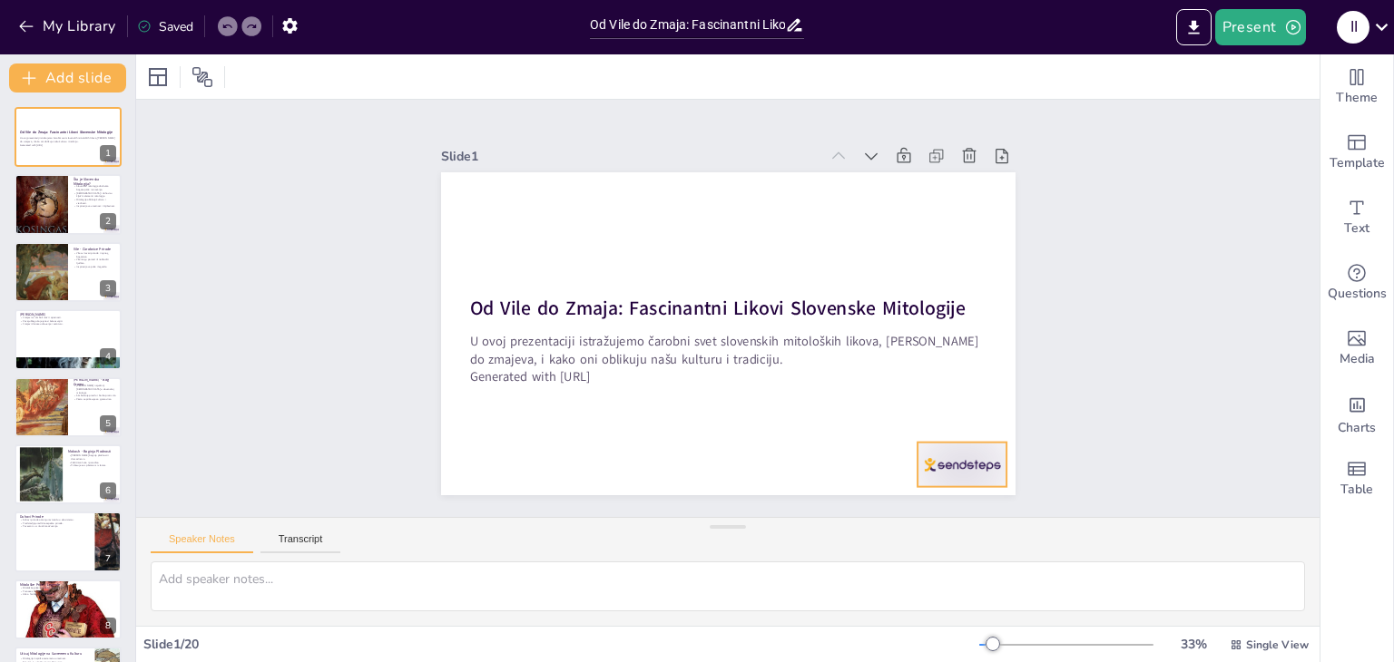
checkbox input "true"
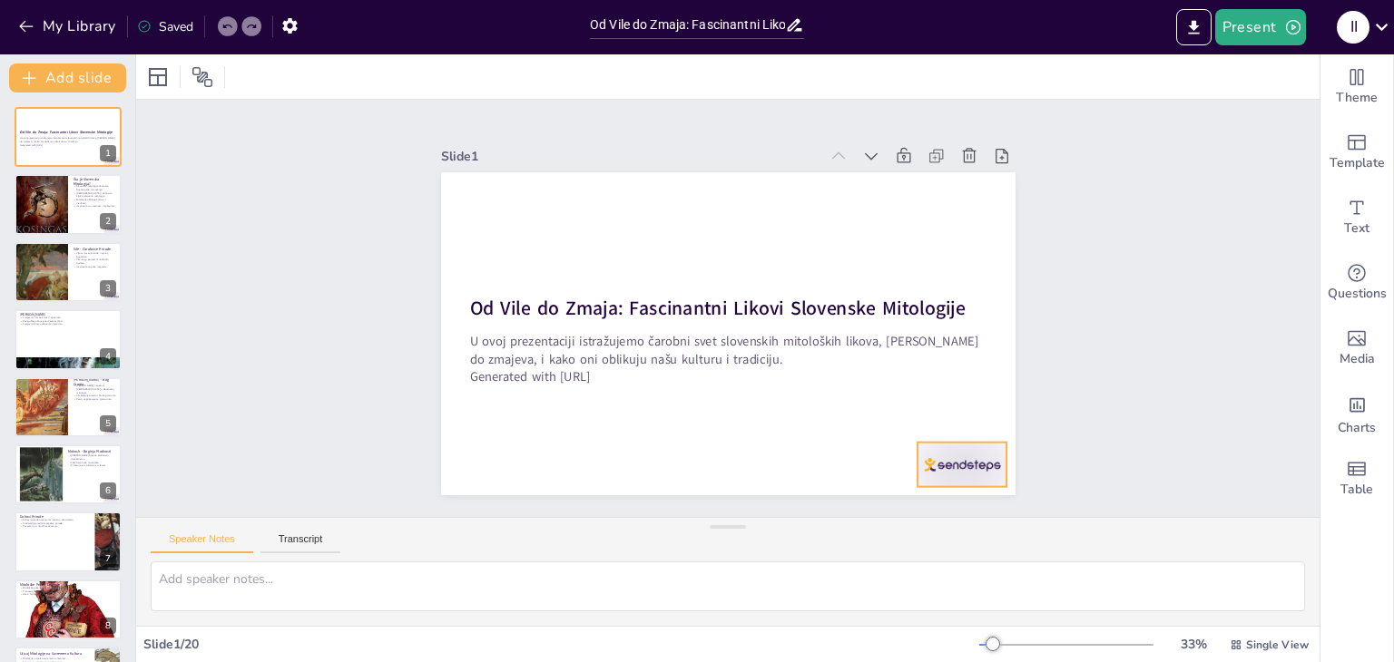
checkbox input "true"
click at [949, 456] on div at bounding box center [962, 465] width 90 height 44
checkbox input "true"
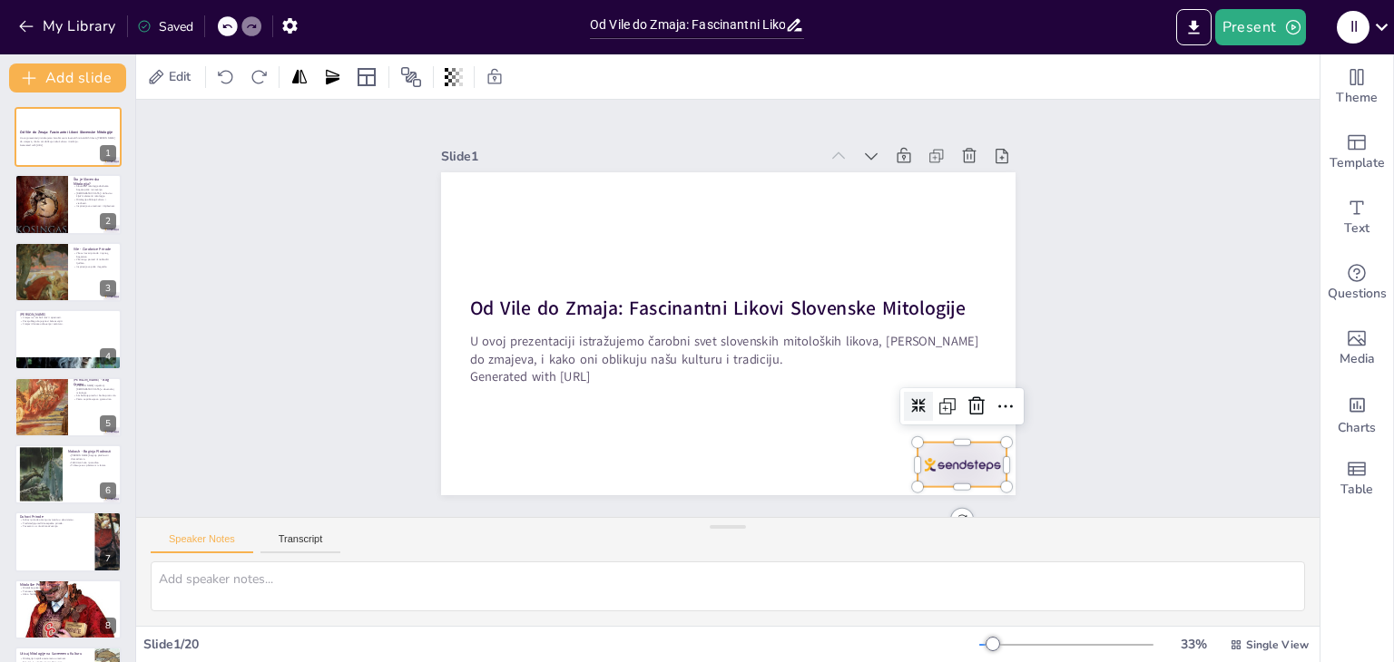
checkbox input "true"
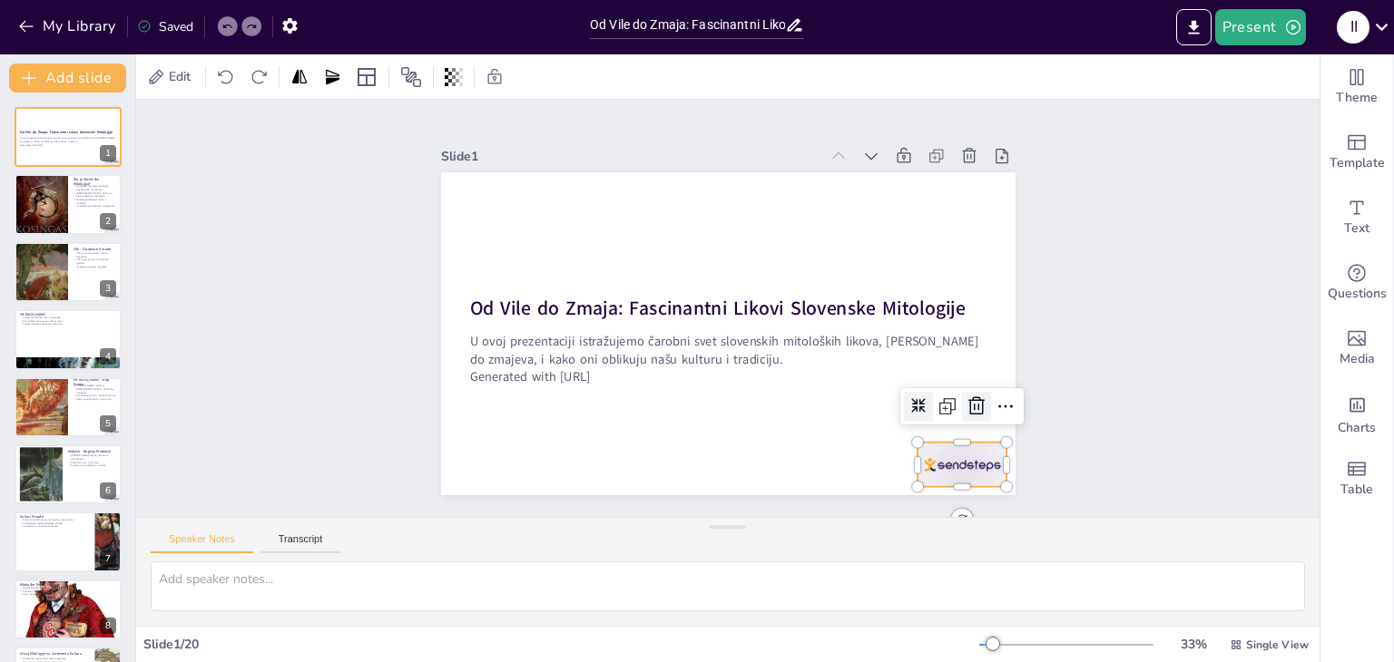
checkbox input "true"
click at [968, 397] on icon at bounding box center [976, 406] width 16 height 18
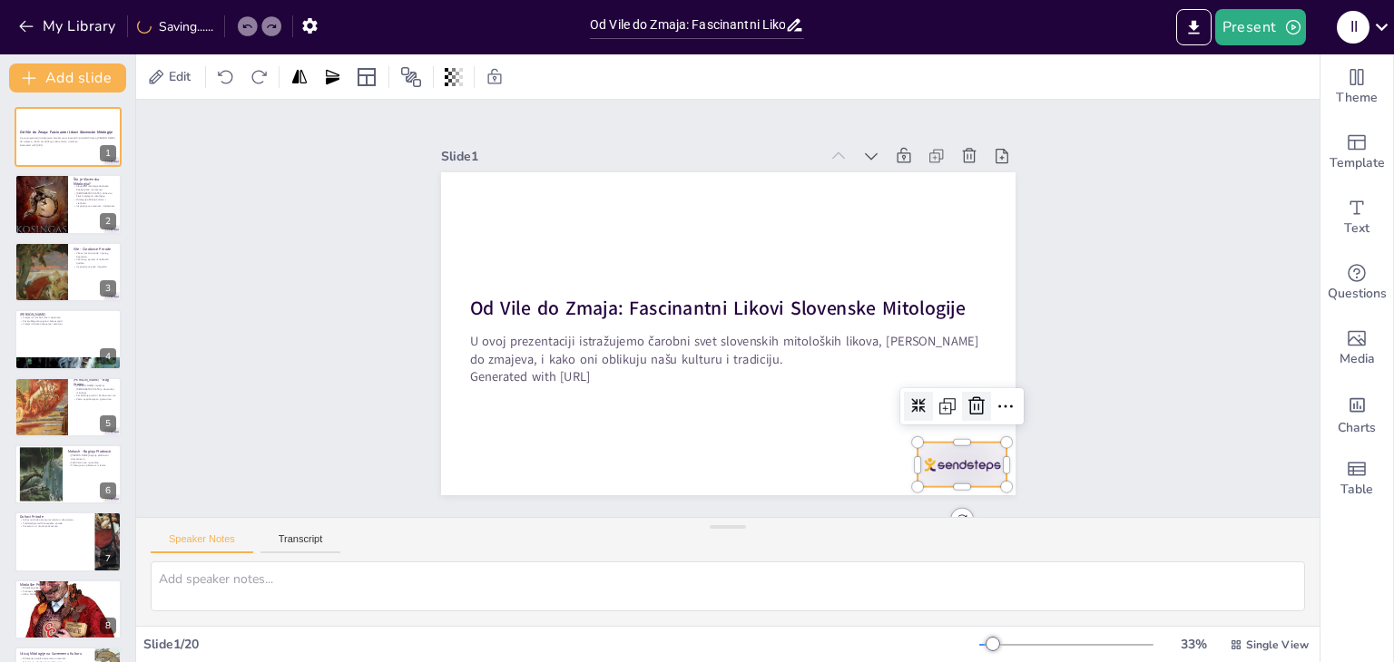
checkbox input "true"
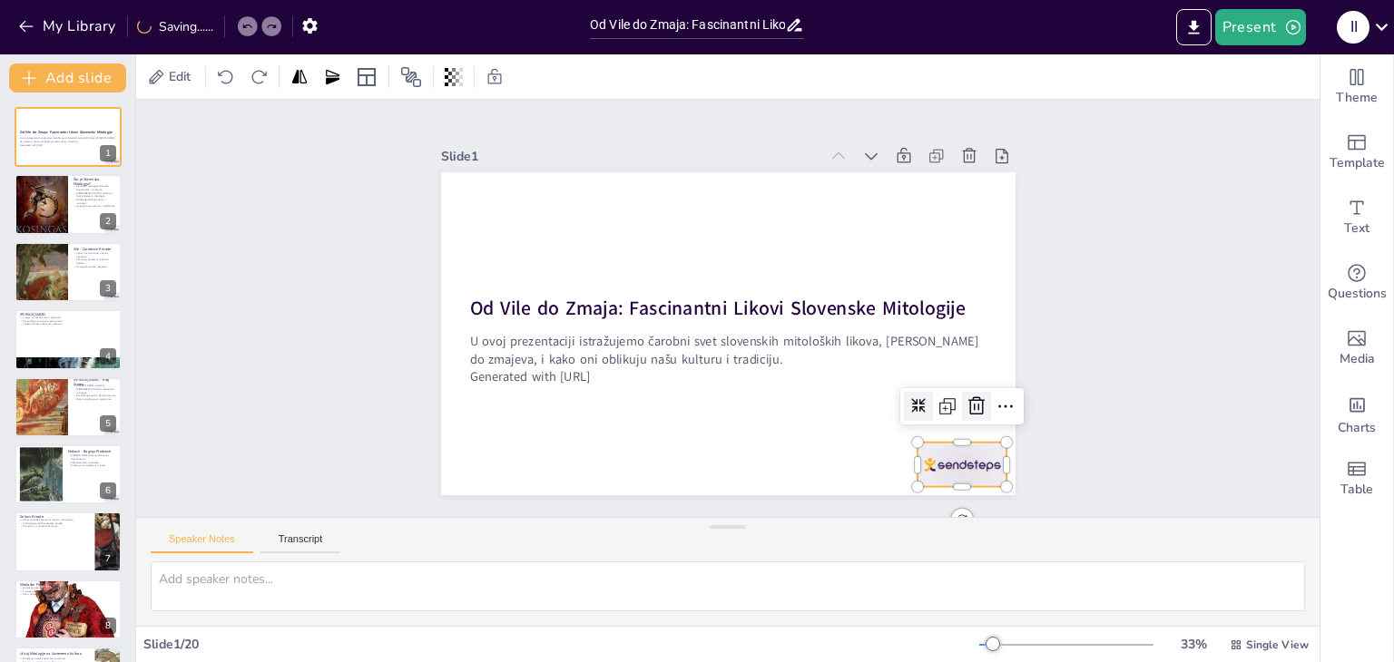
checkbox input "true"
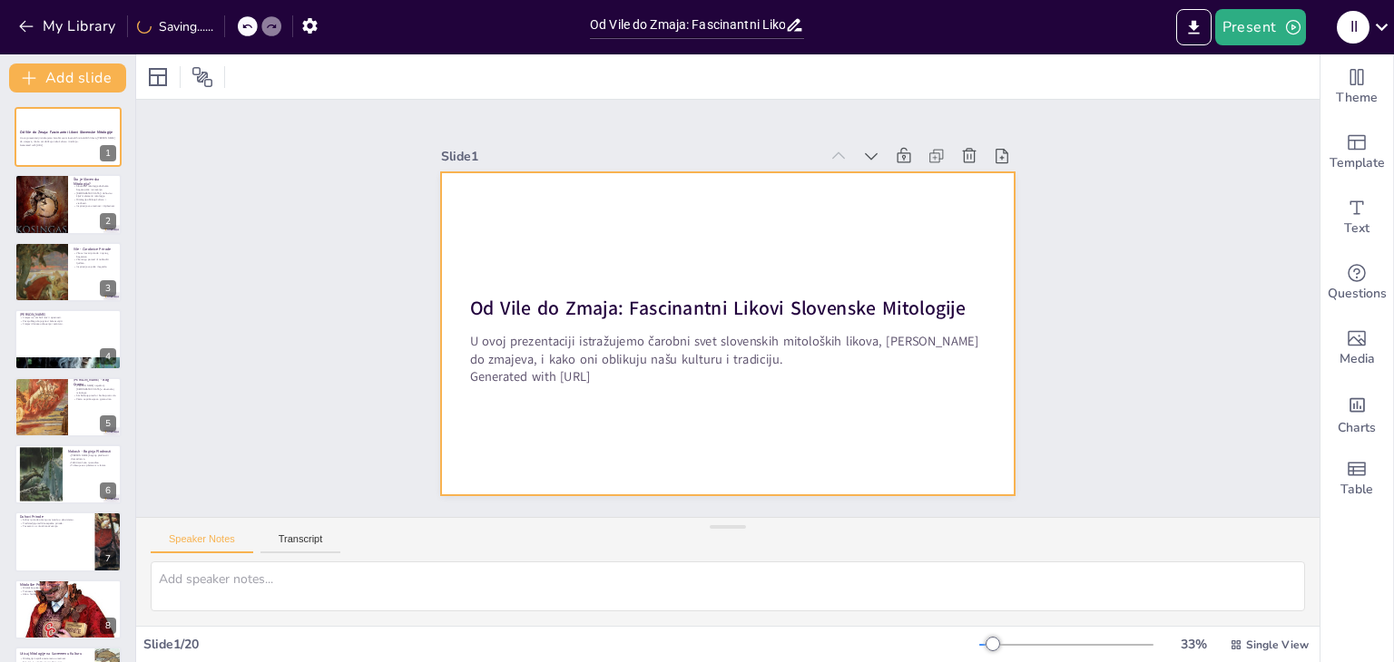
checkbox input "true"
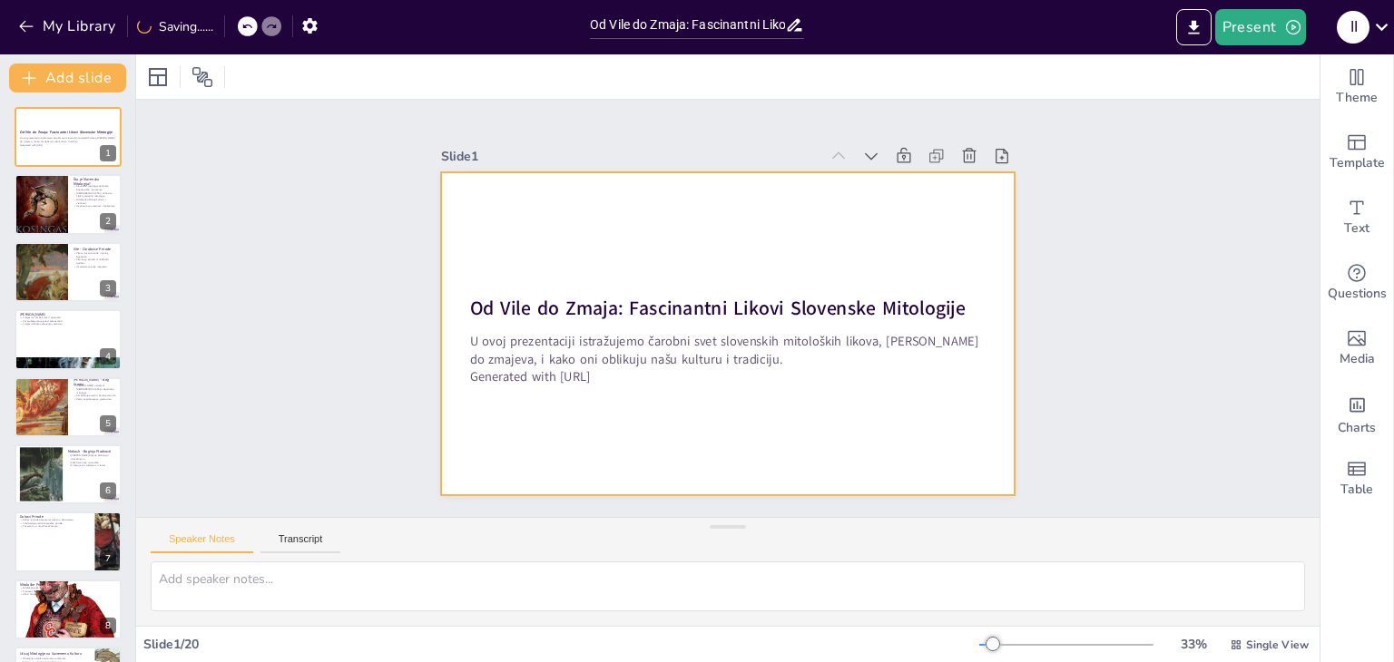
checkbox input "true"
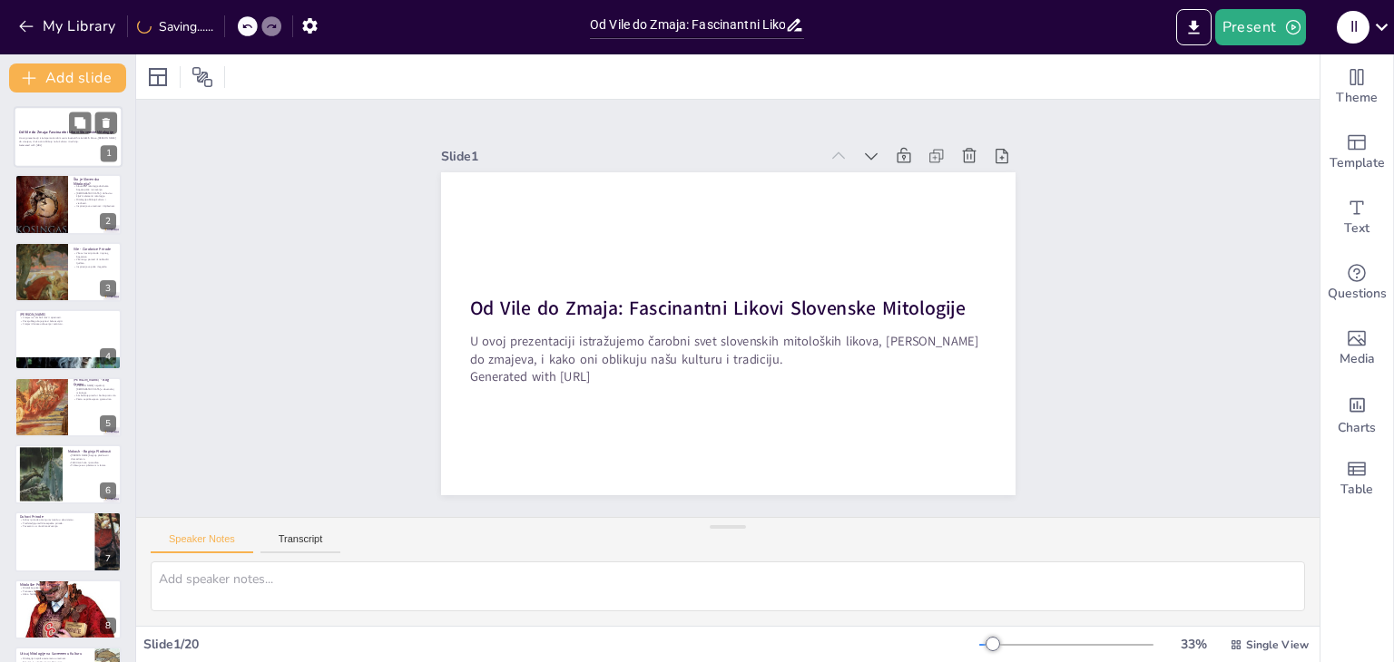
checkbox input "true"
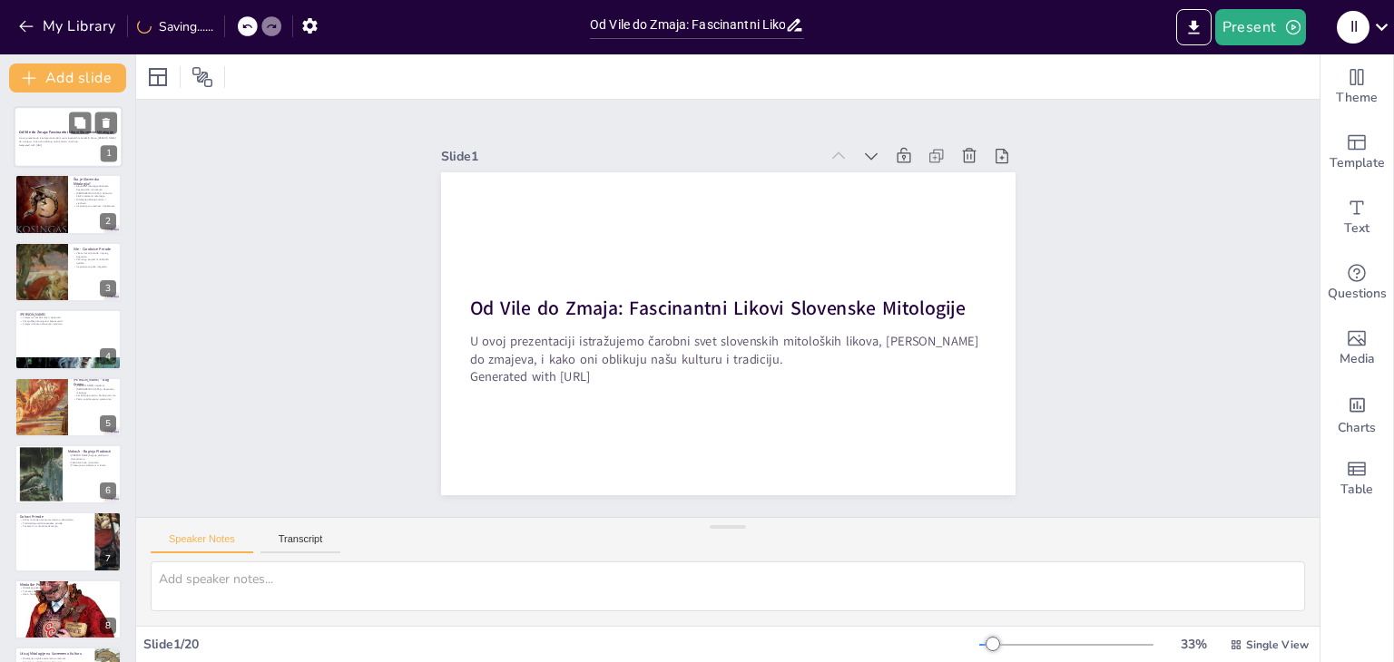
checkbox input "true"
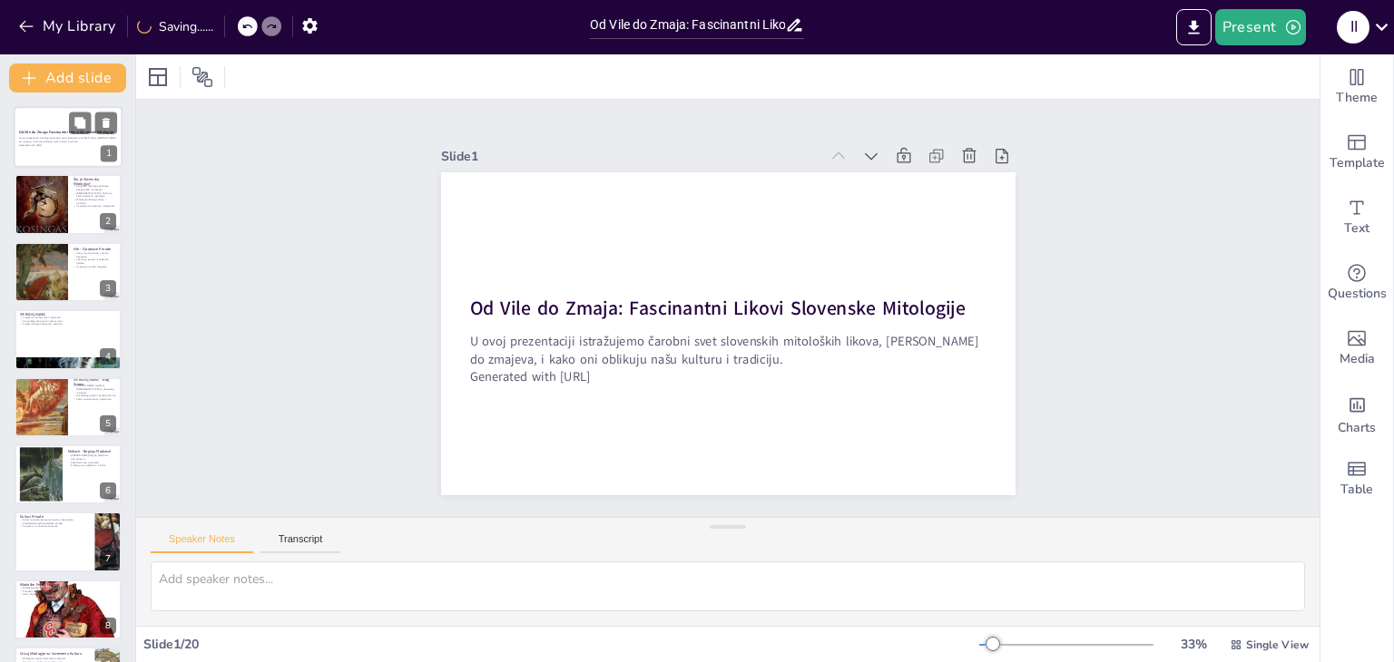
checkbox input "true"
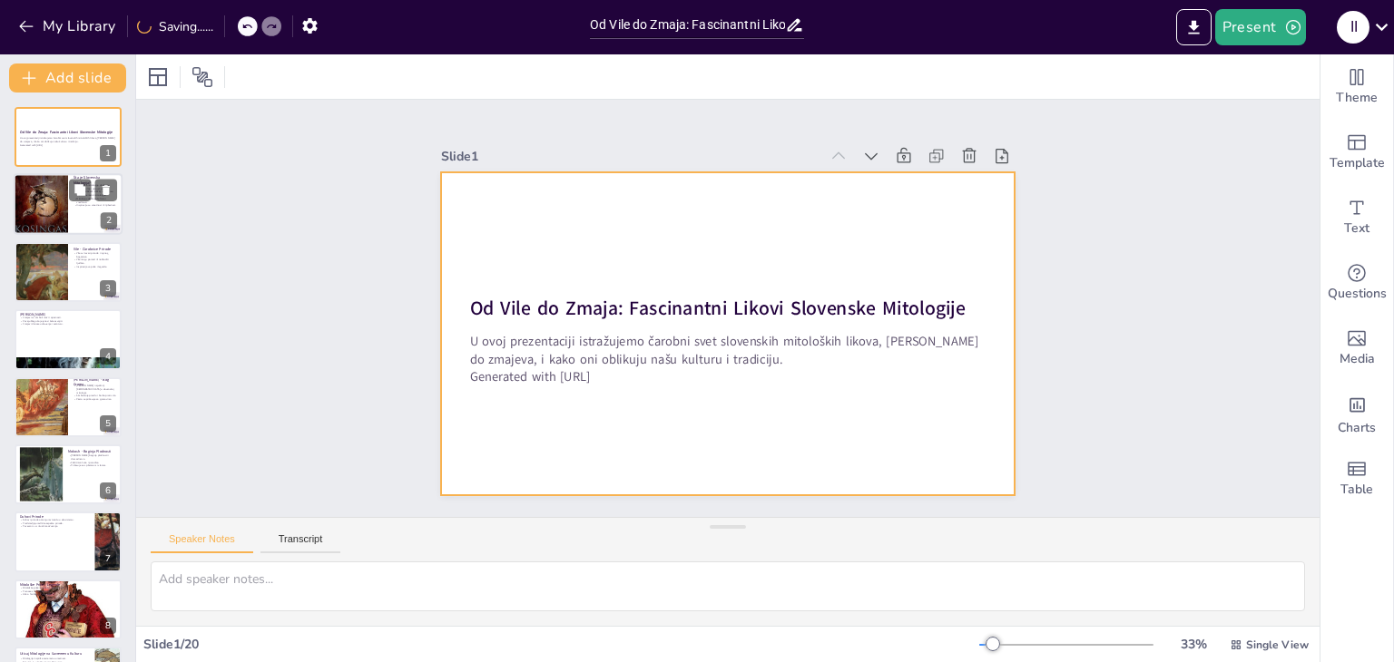
checkbox input "true"
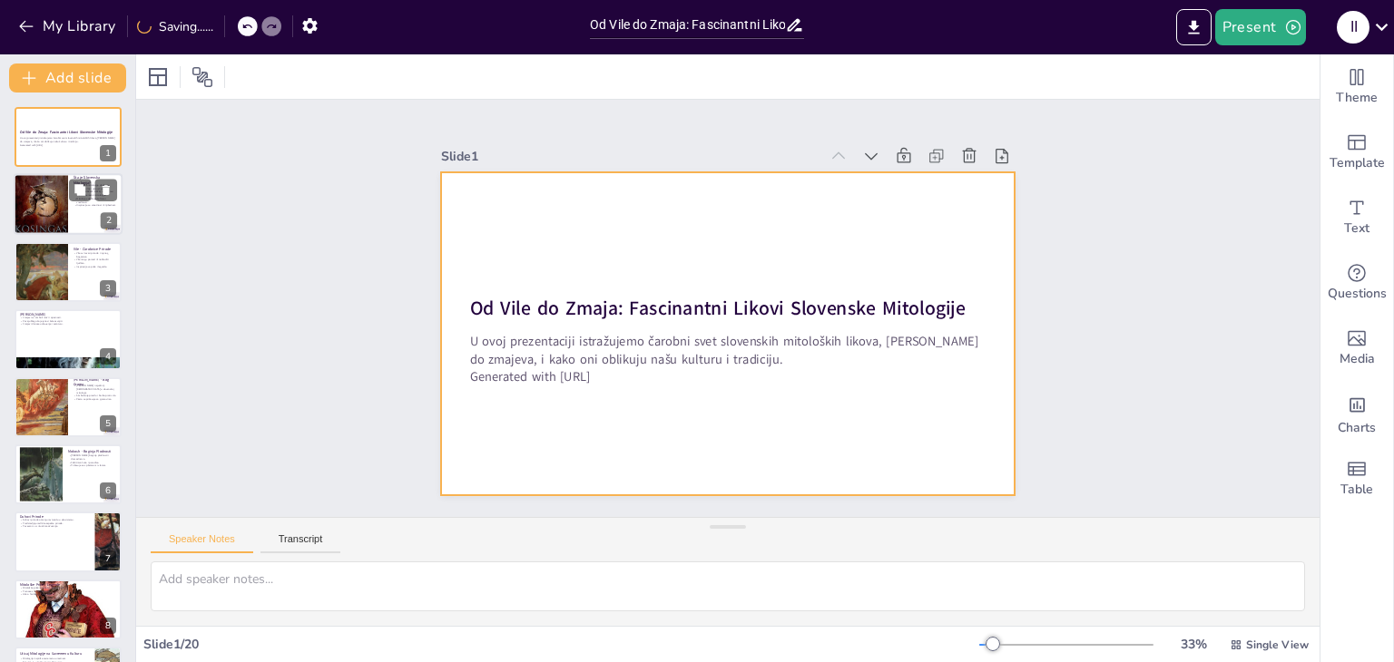
checkbox input "true"
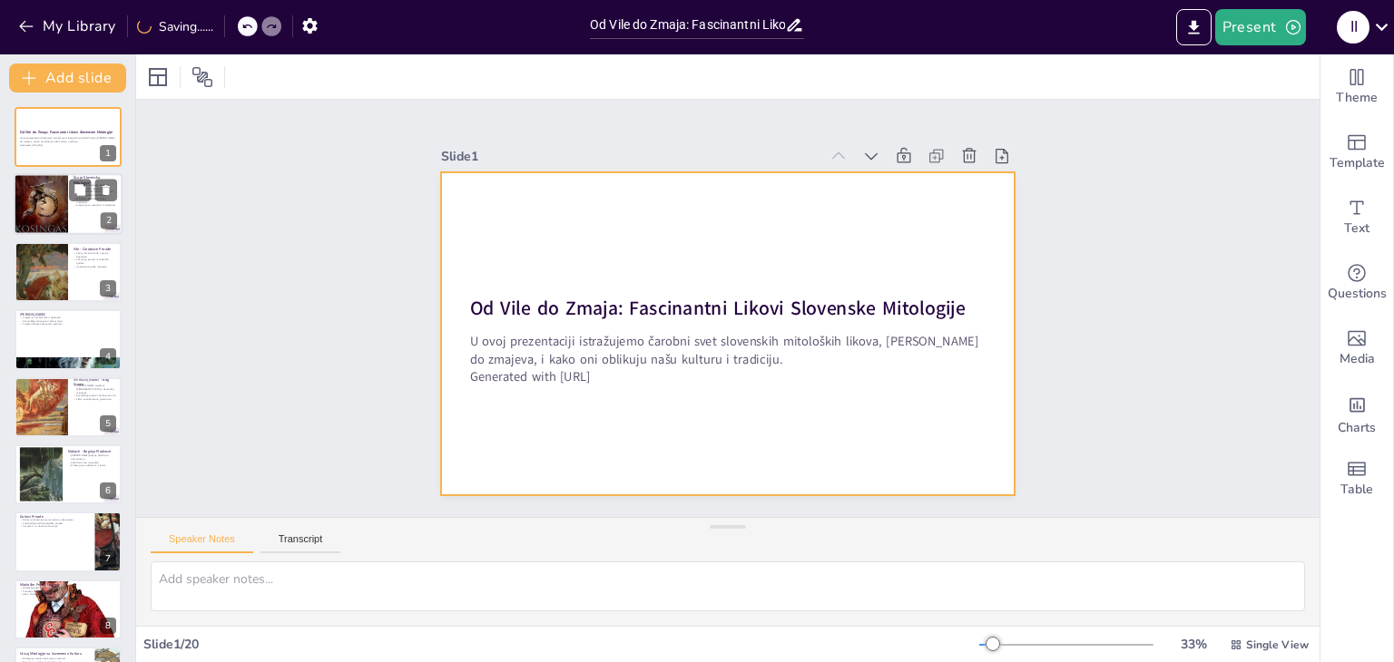
checkbox input "true"
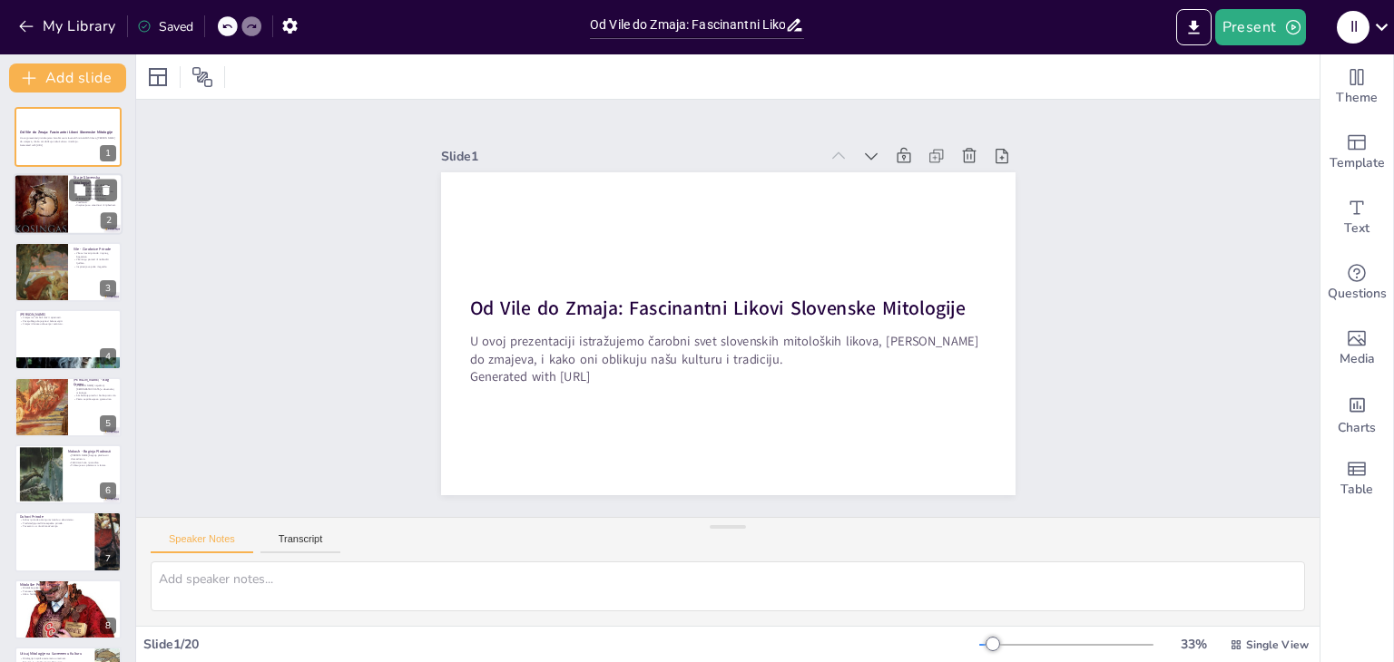
checkbox input "true"
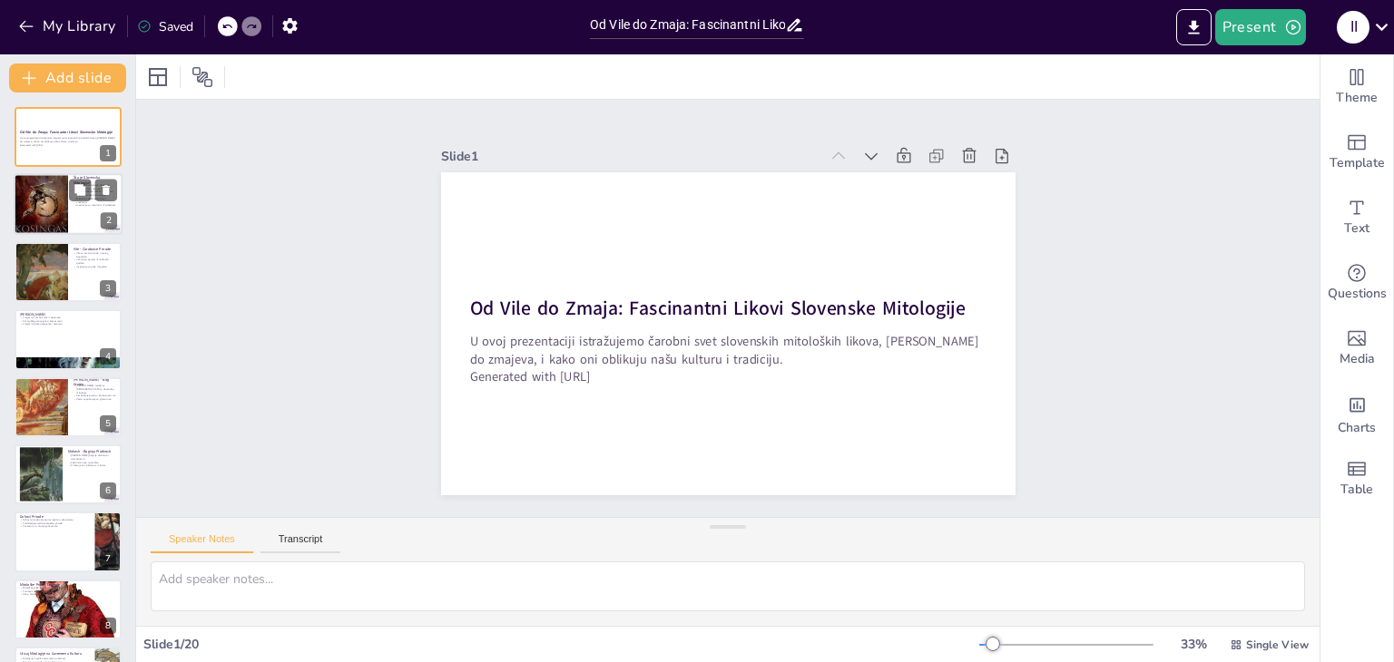
checkbox input "true"
click at [67, 205] on div at bounding box center [41, 204] width 54 height 87
type textarea "Slovenska mitologija obuhvata bogatstvo priča i verovanja koja su se prenosila …"
checkbox input "true"
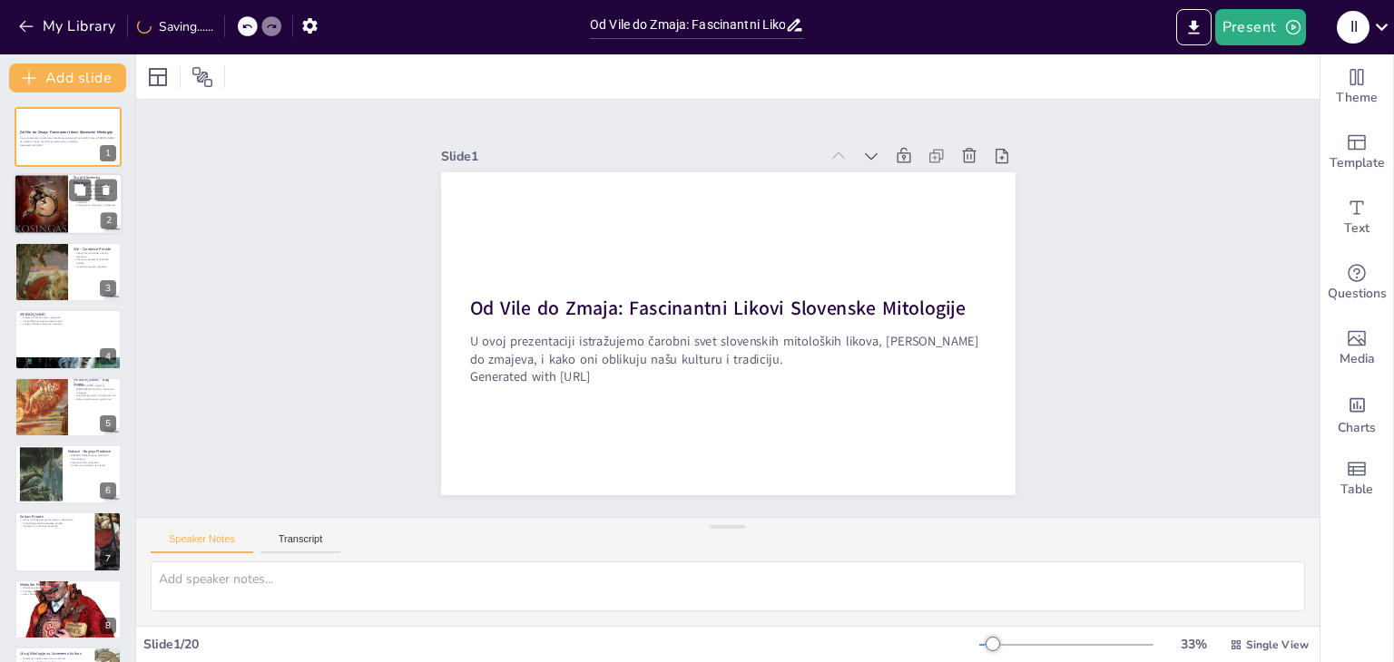
checkbox input "true"
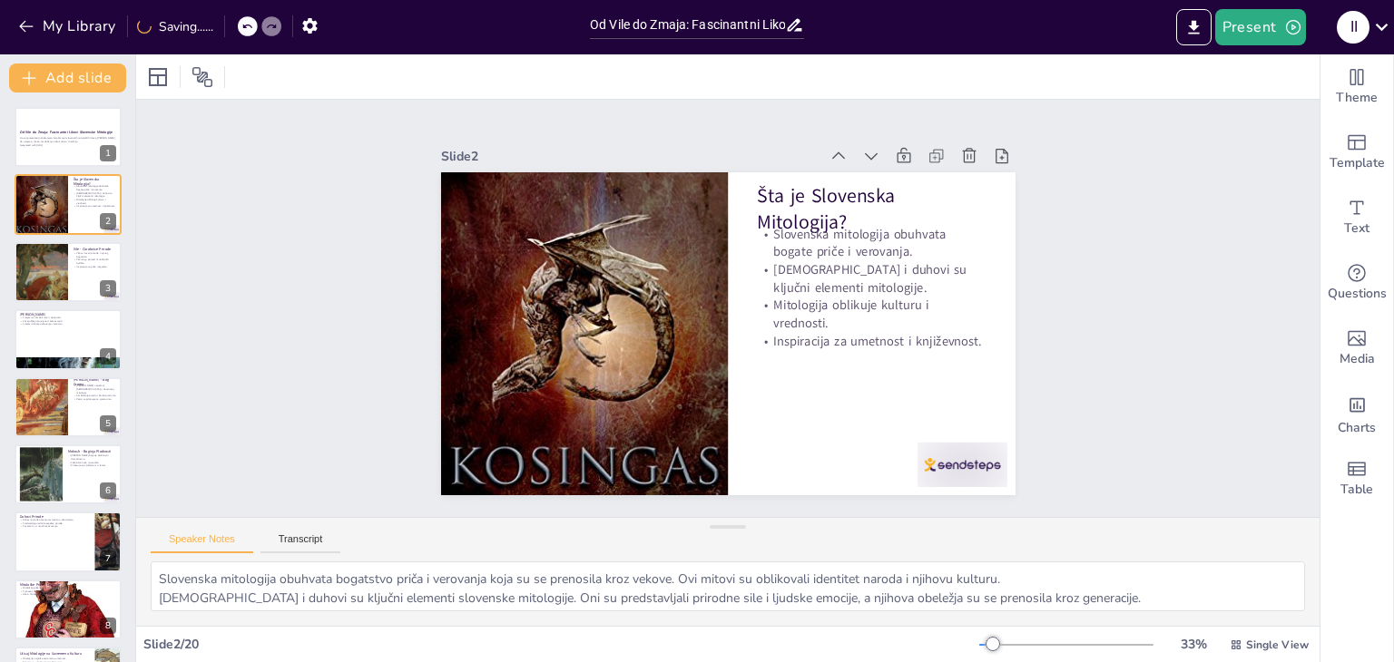
checkbox input "true"
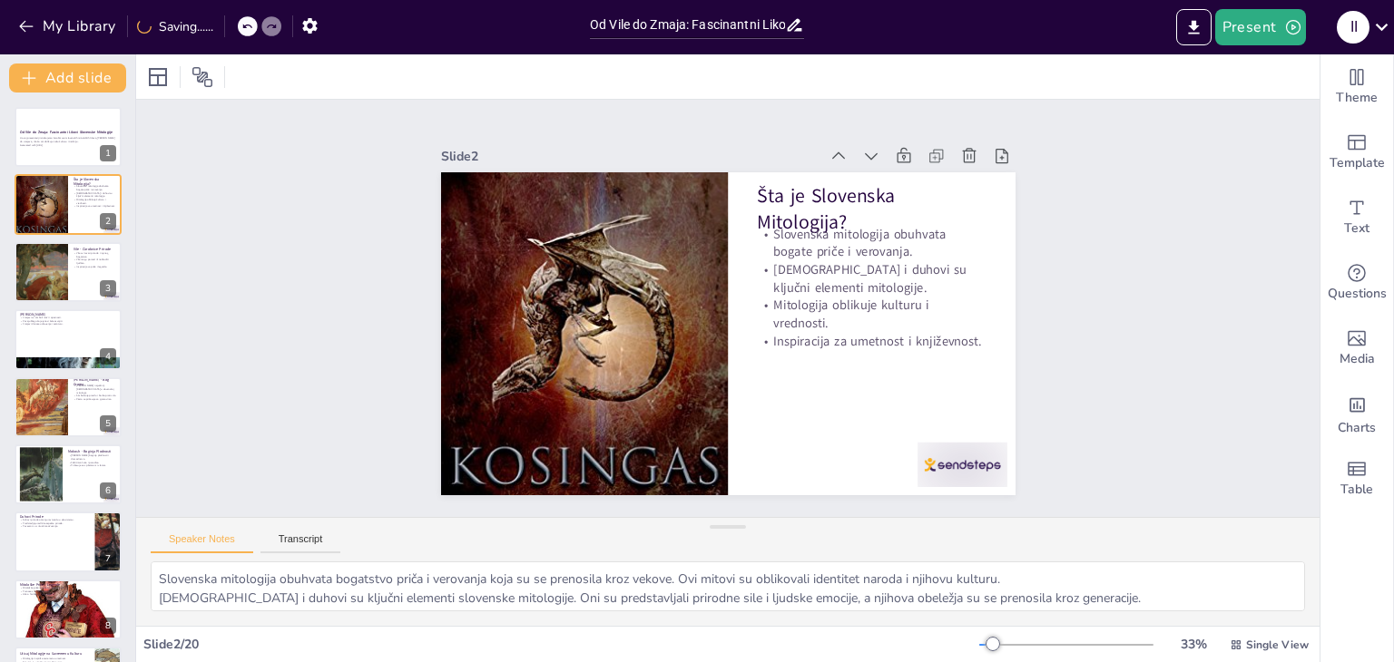
checkbox input "true"
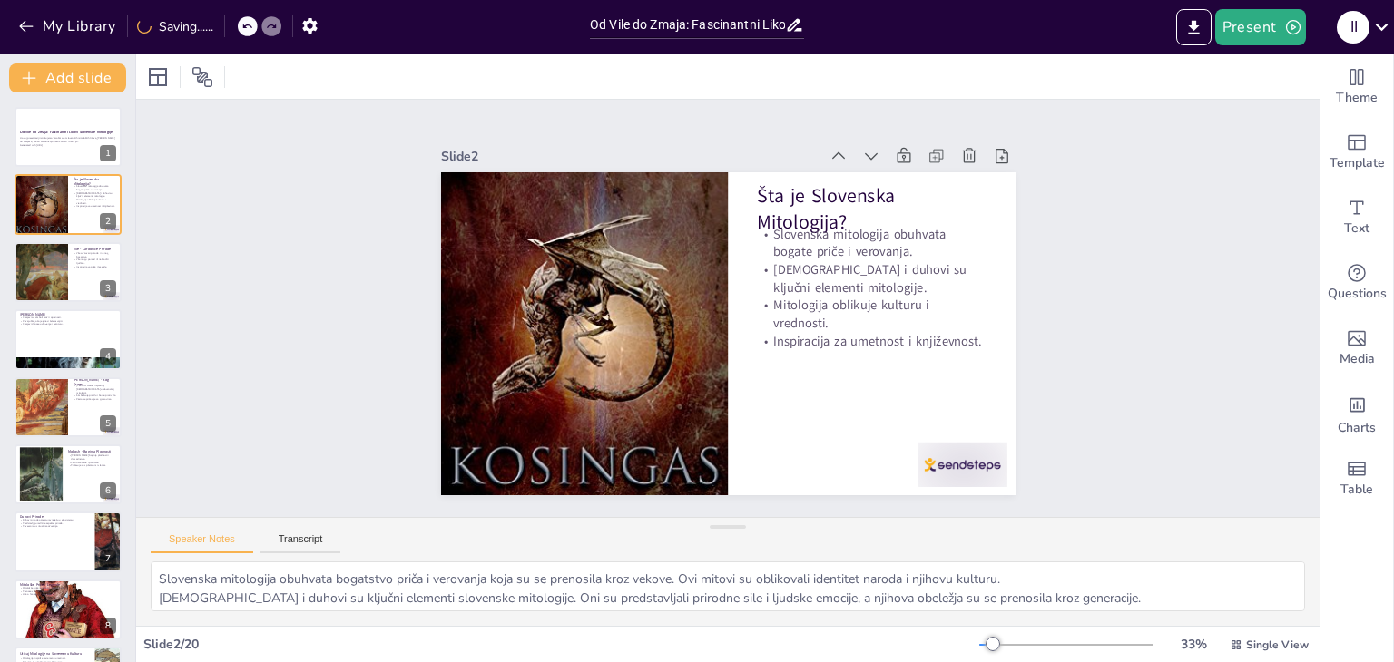
checkbox input "true"
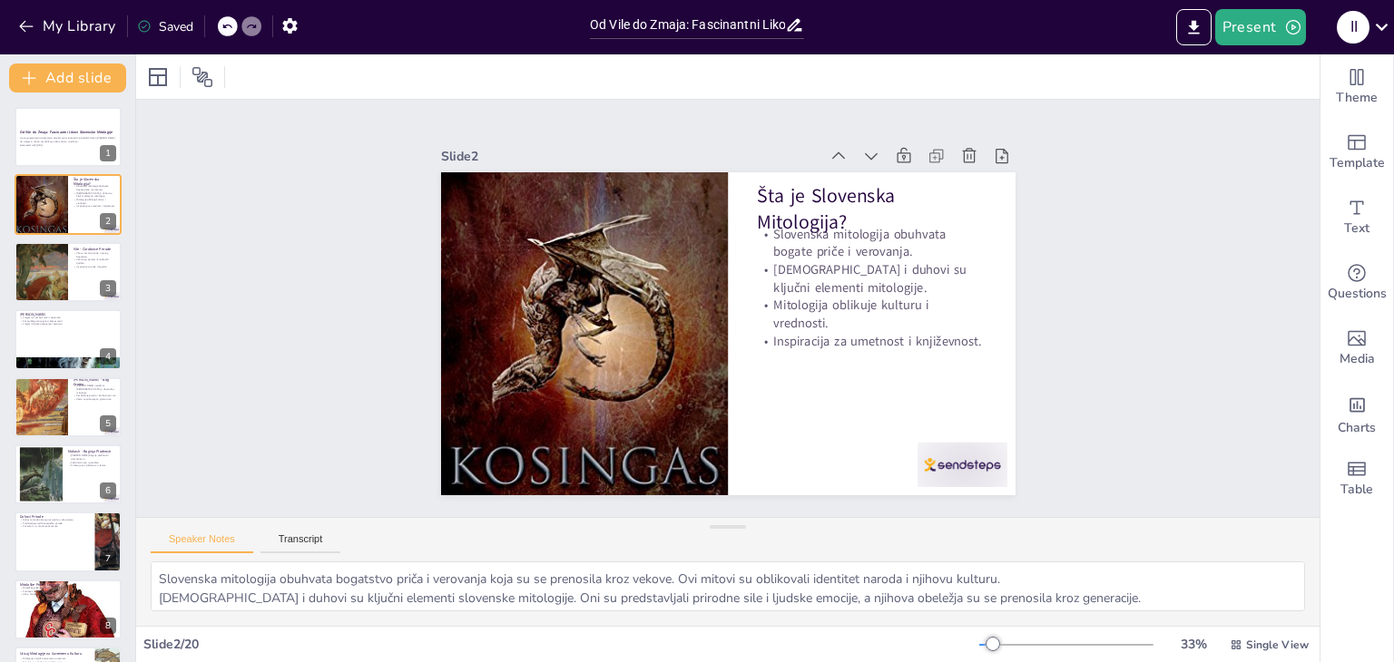
checkbox input "true"
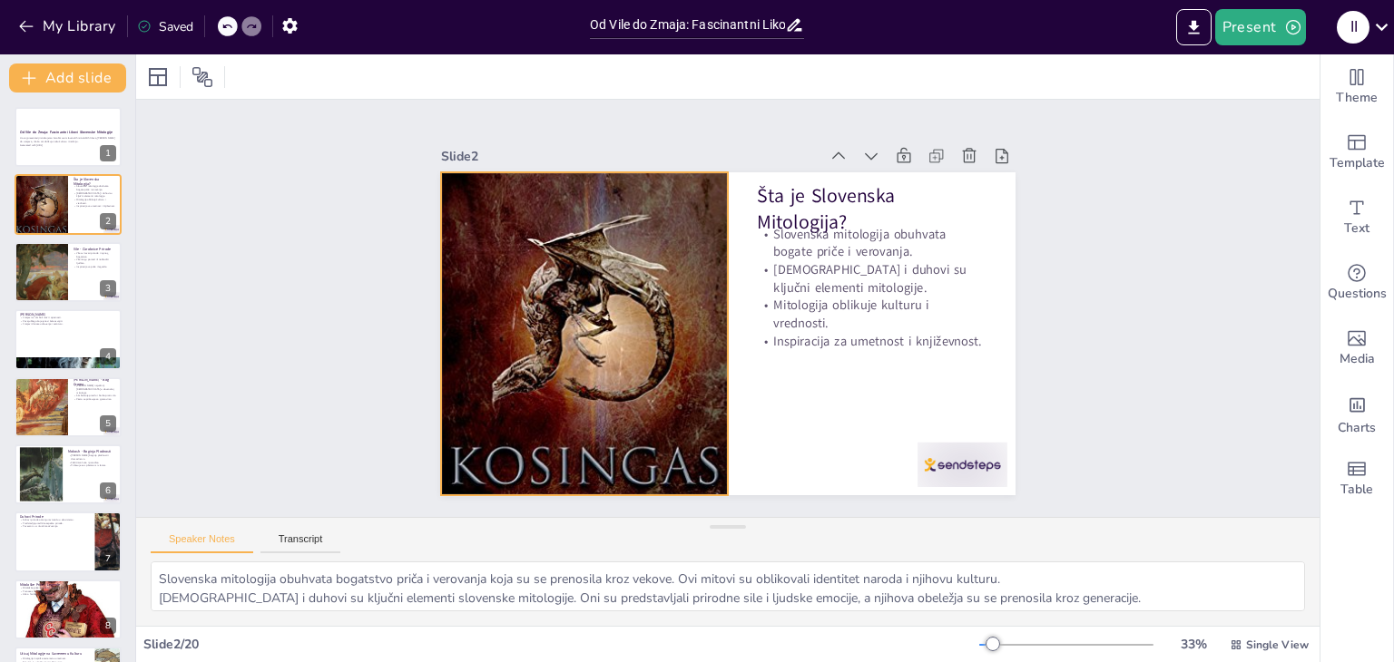
checkbox input "true"
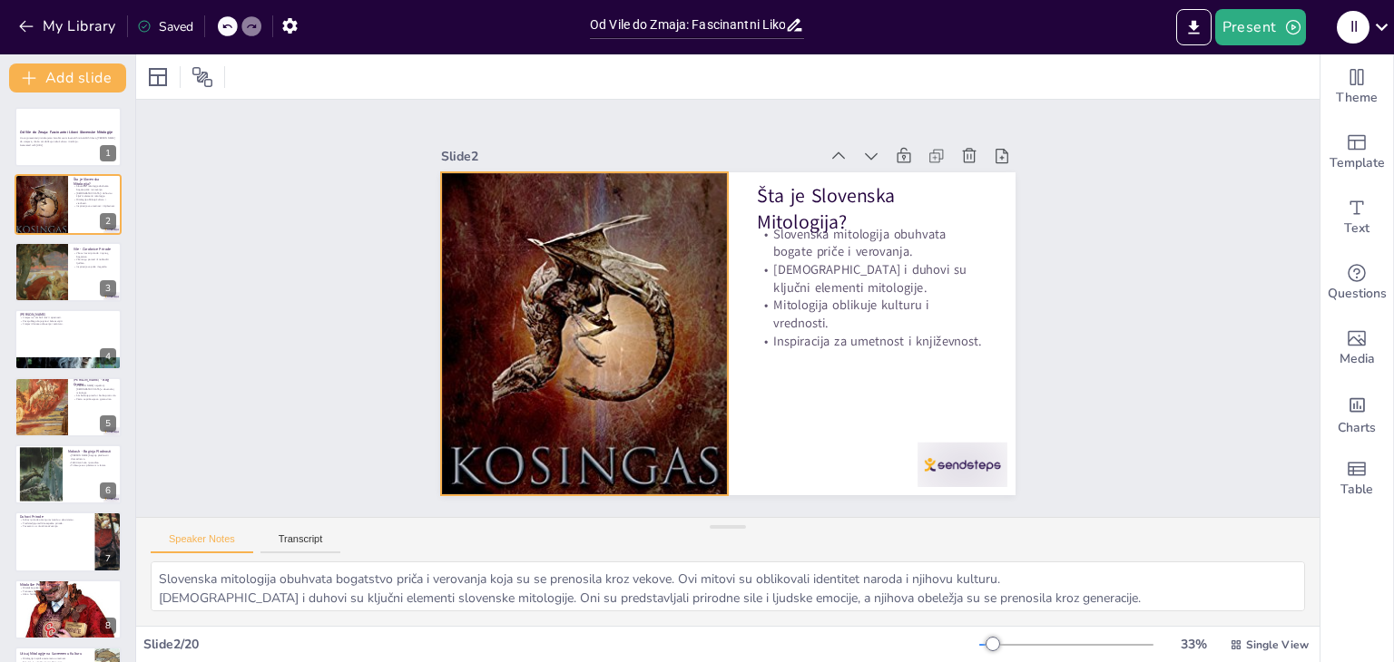
checkbox input "true"
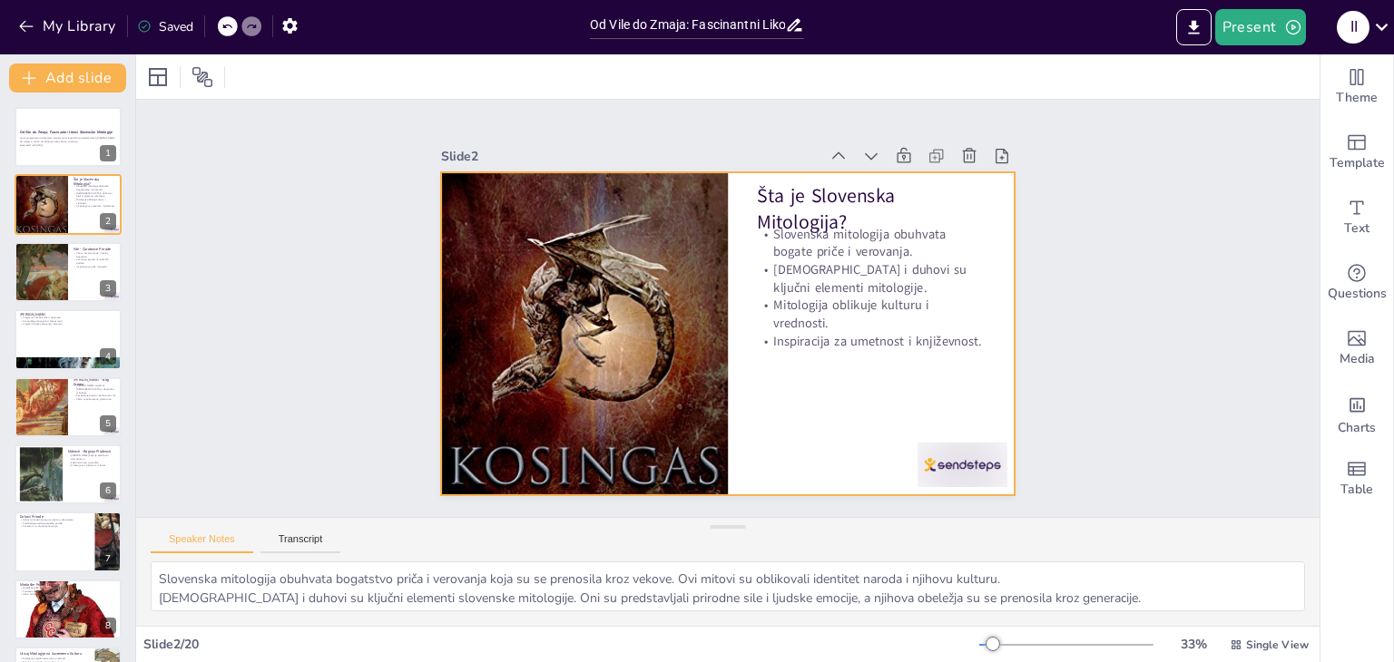
checkbox input "true"
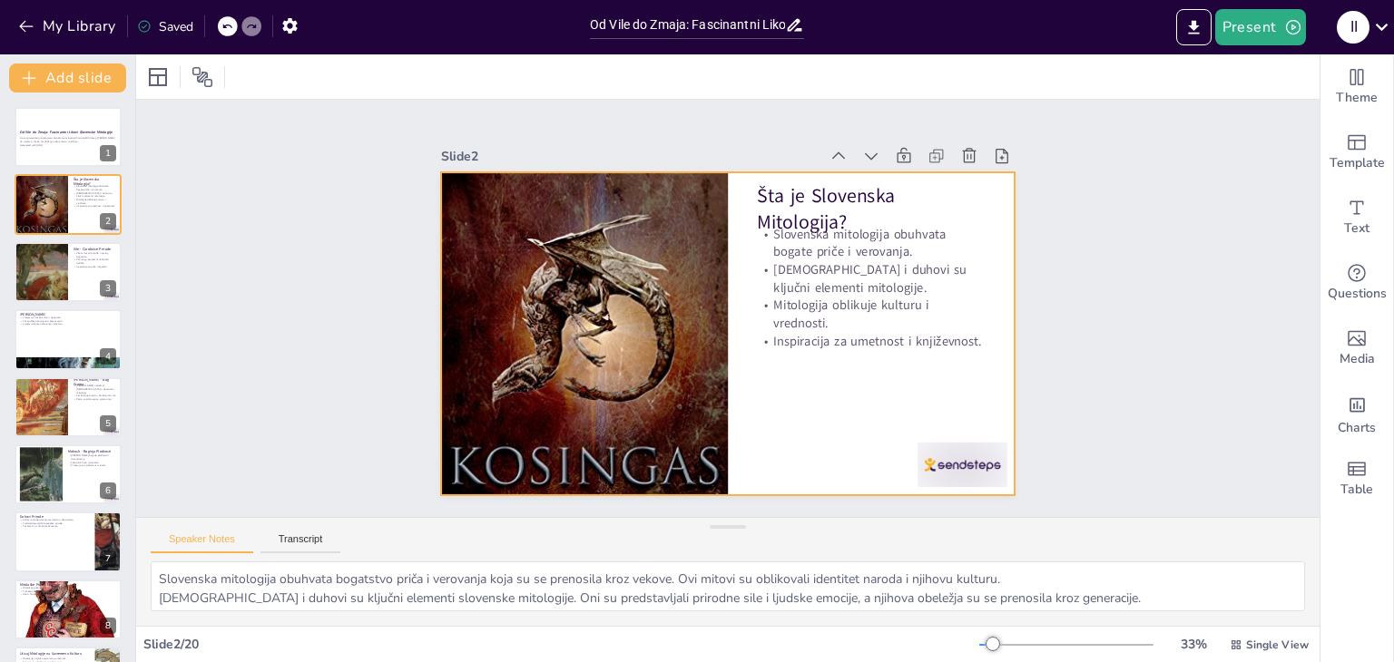
checkbox input "true"
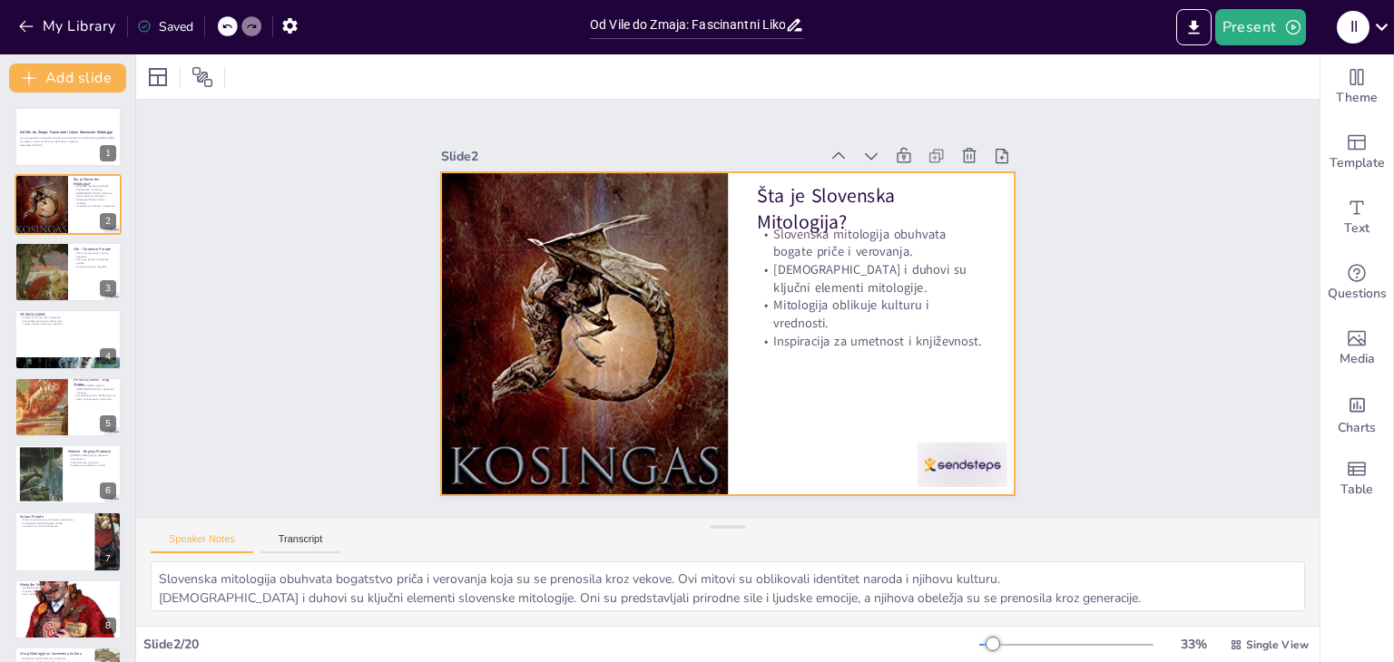
checkbox input "true"
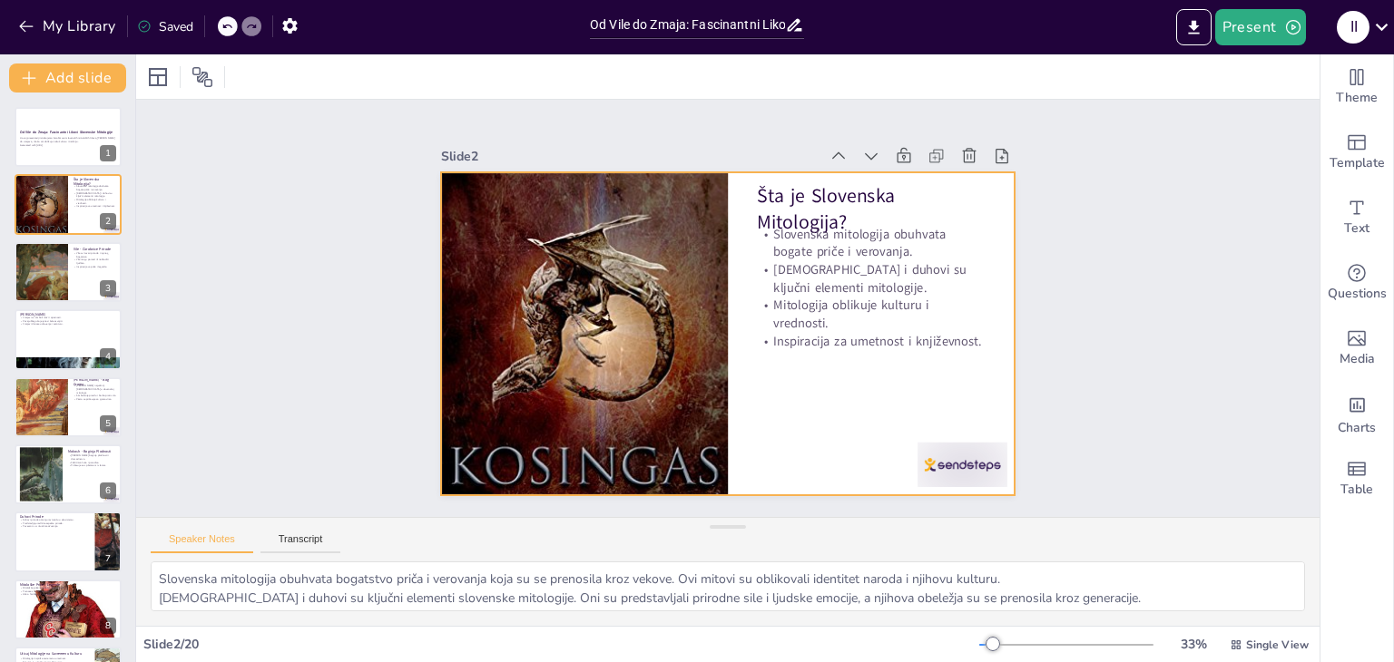
checkbox input "true"
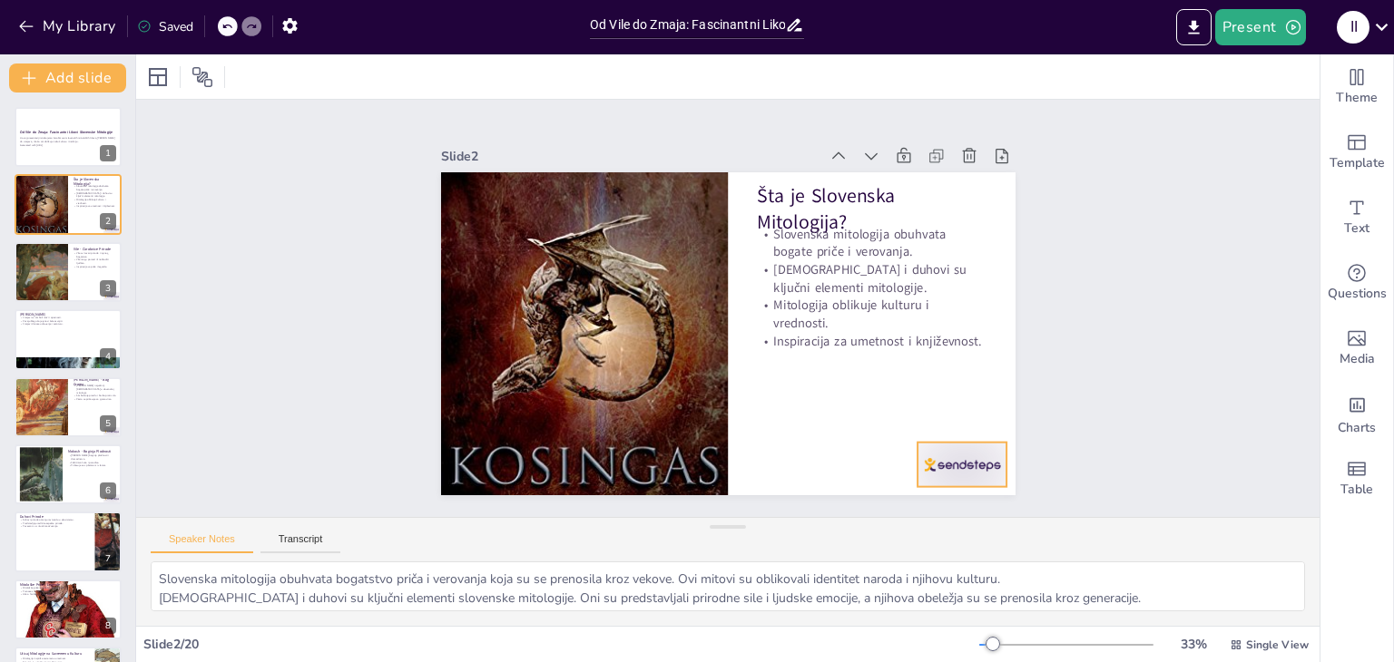
checkbox input "true"
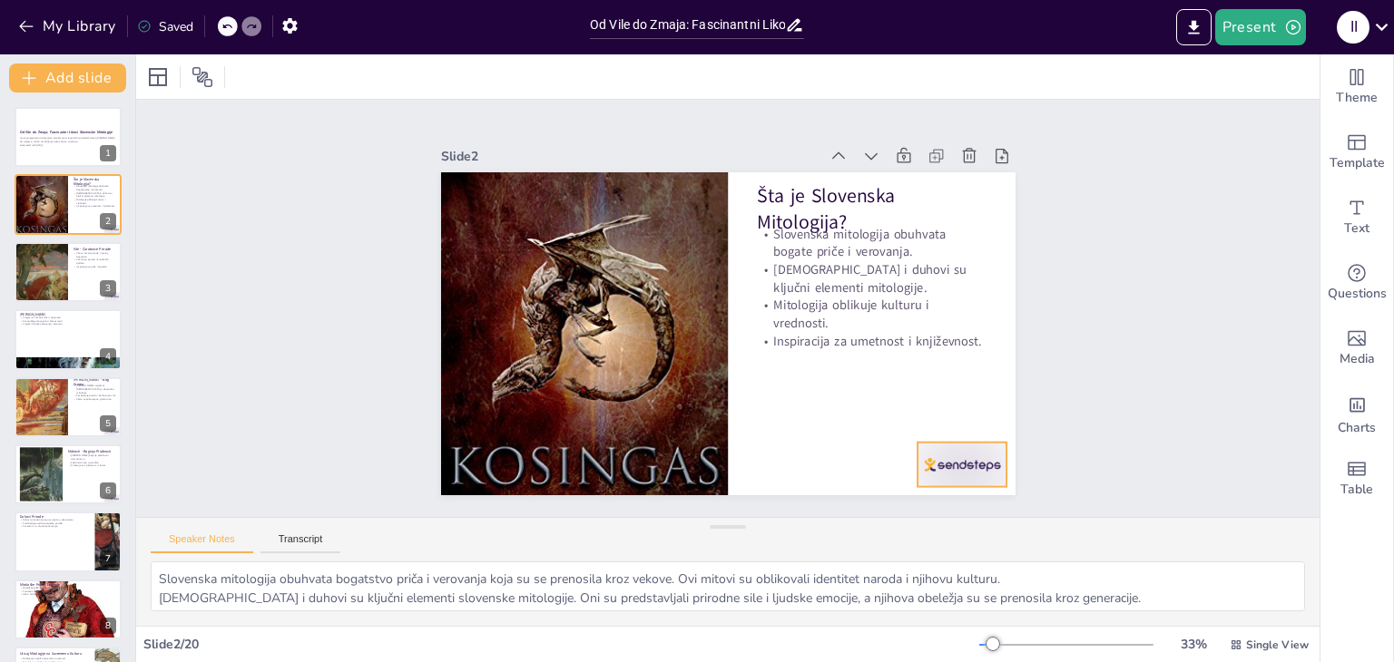
checkbox input "true"
click at [932, 479] on div at bounding box center [962, 465] width 90 height 44
checkbox input "true"
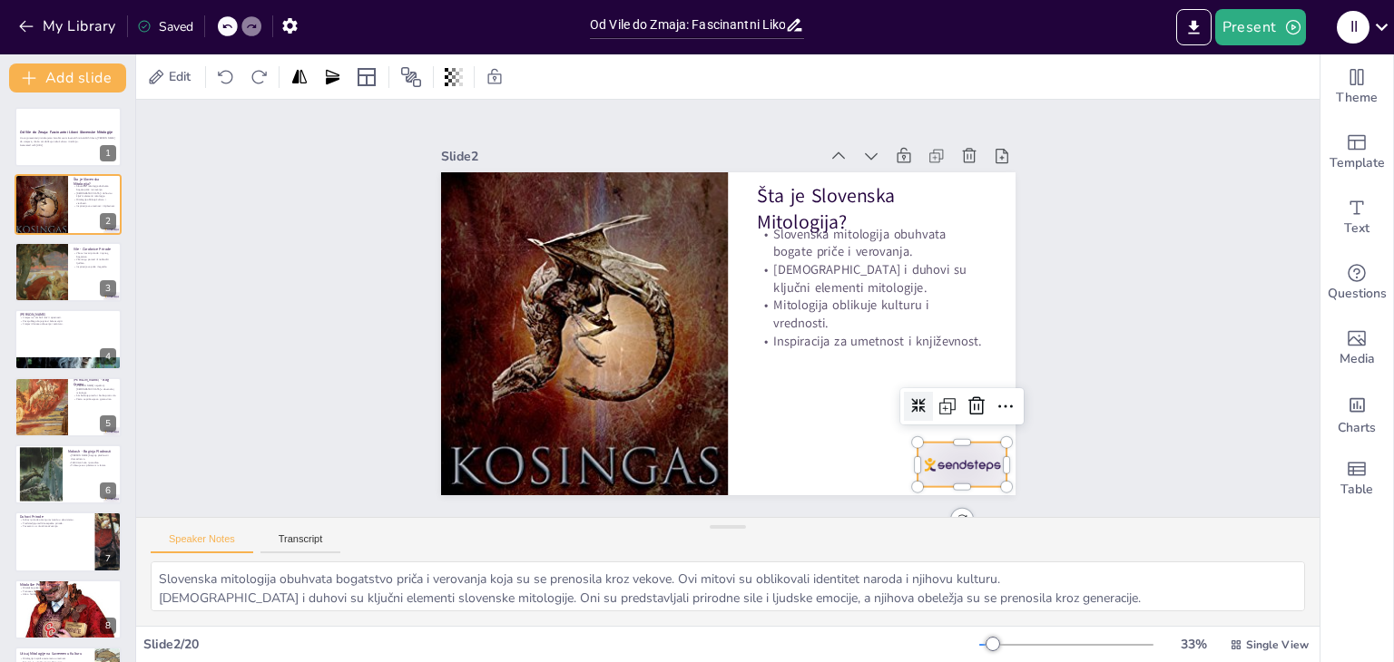
checkbox input "true"
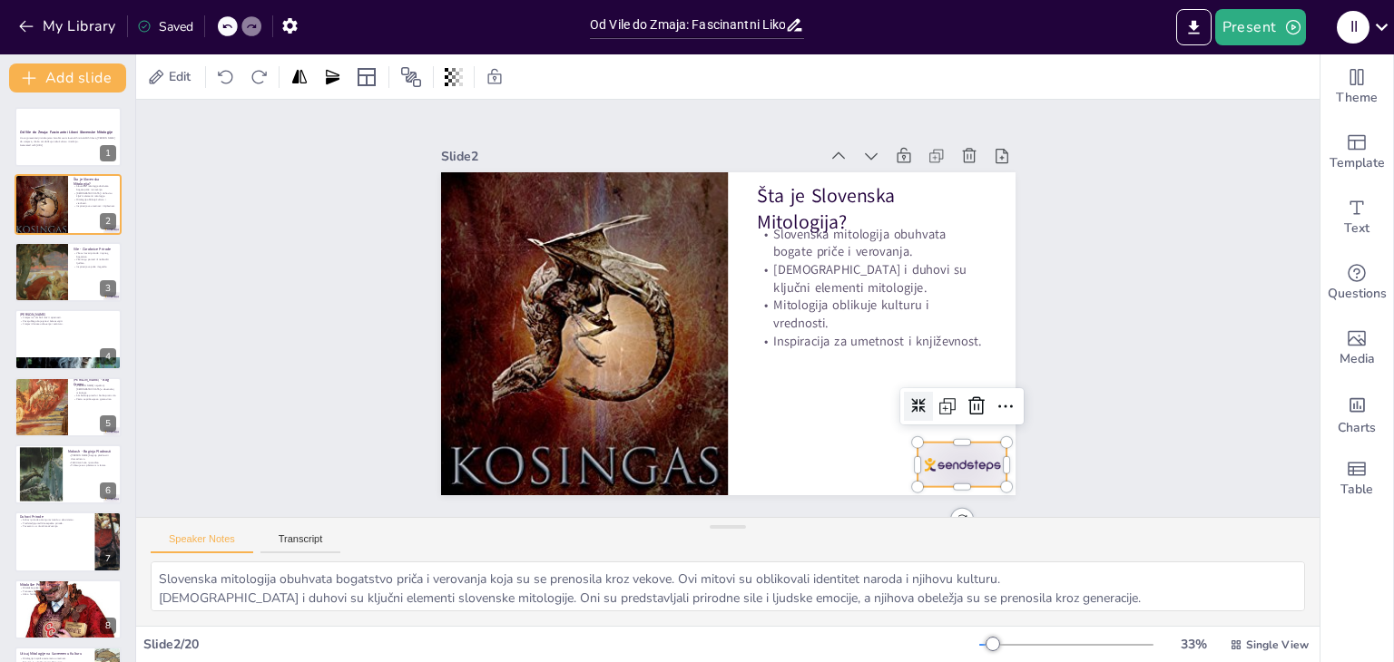
checkbox input "true"
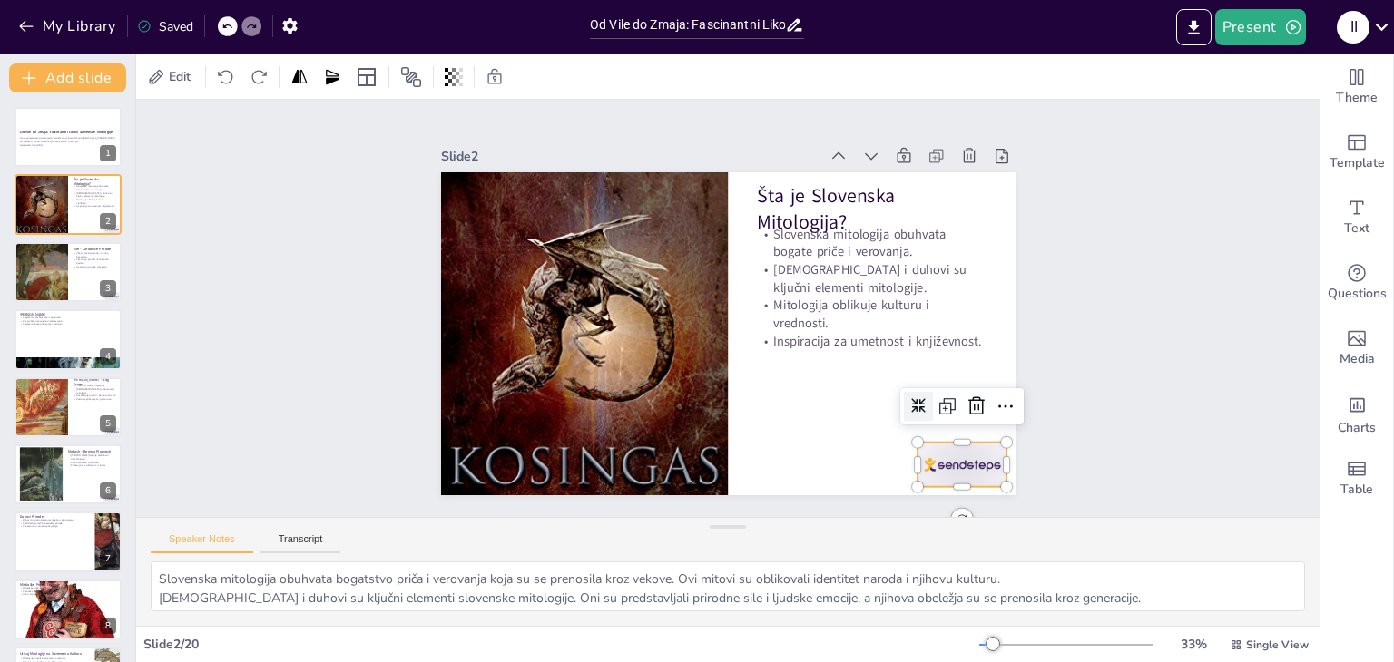
checkbox input "true"
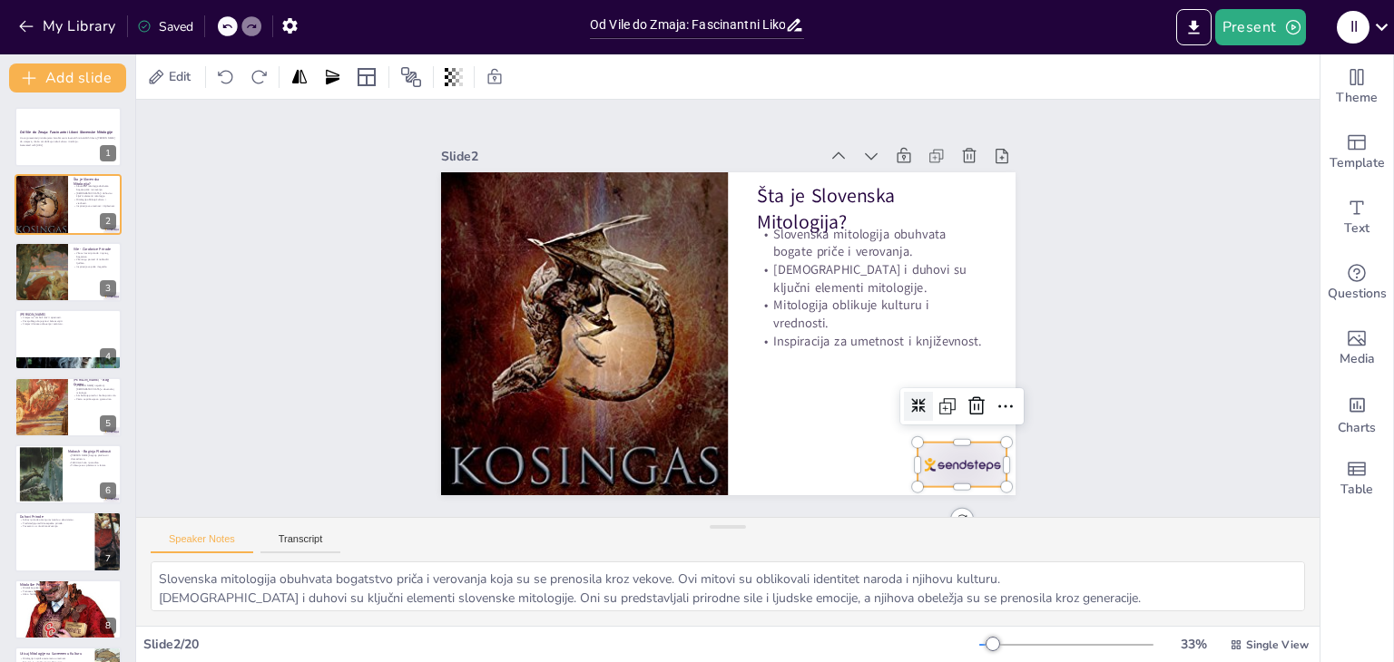
checkbox input "true"
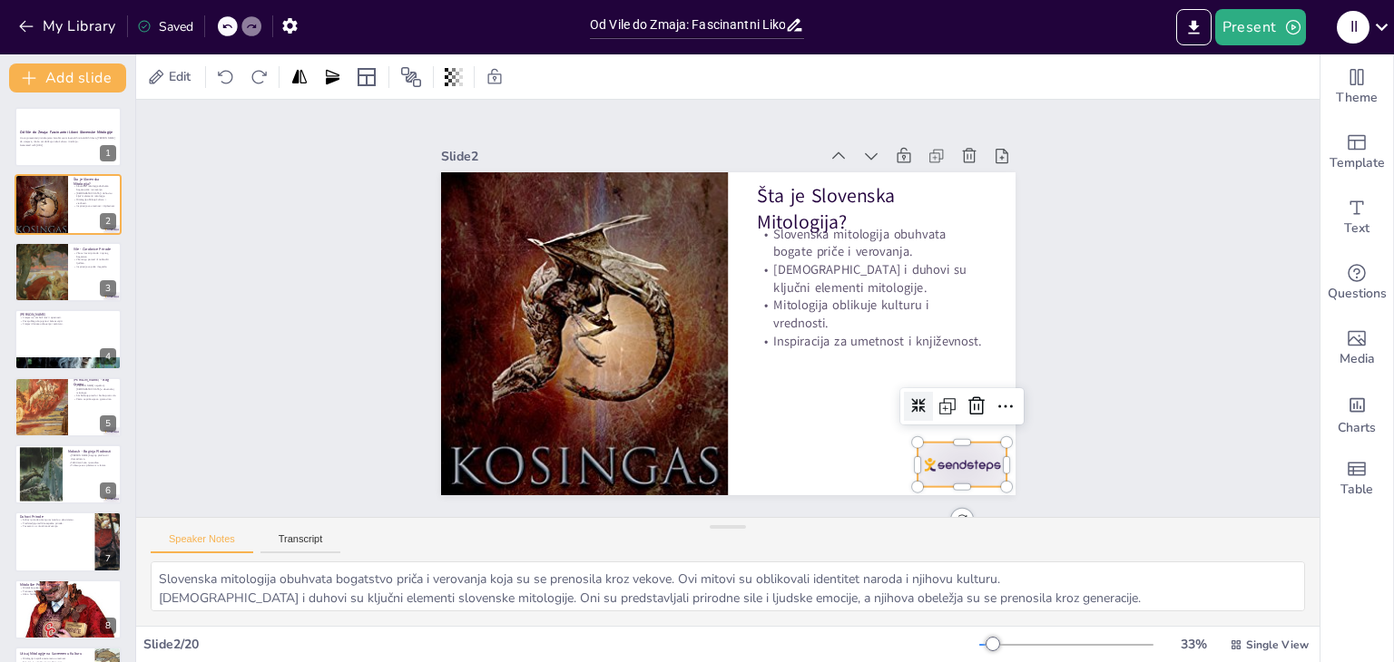
checkbox input "true"
click at [966, 396] on icon at bounding box center [977, 407] width 22 height 22
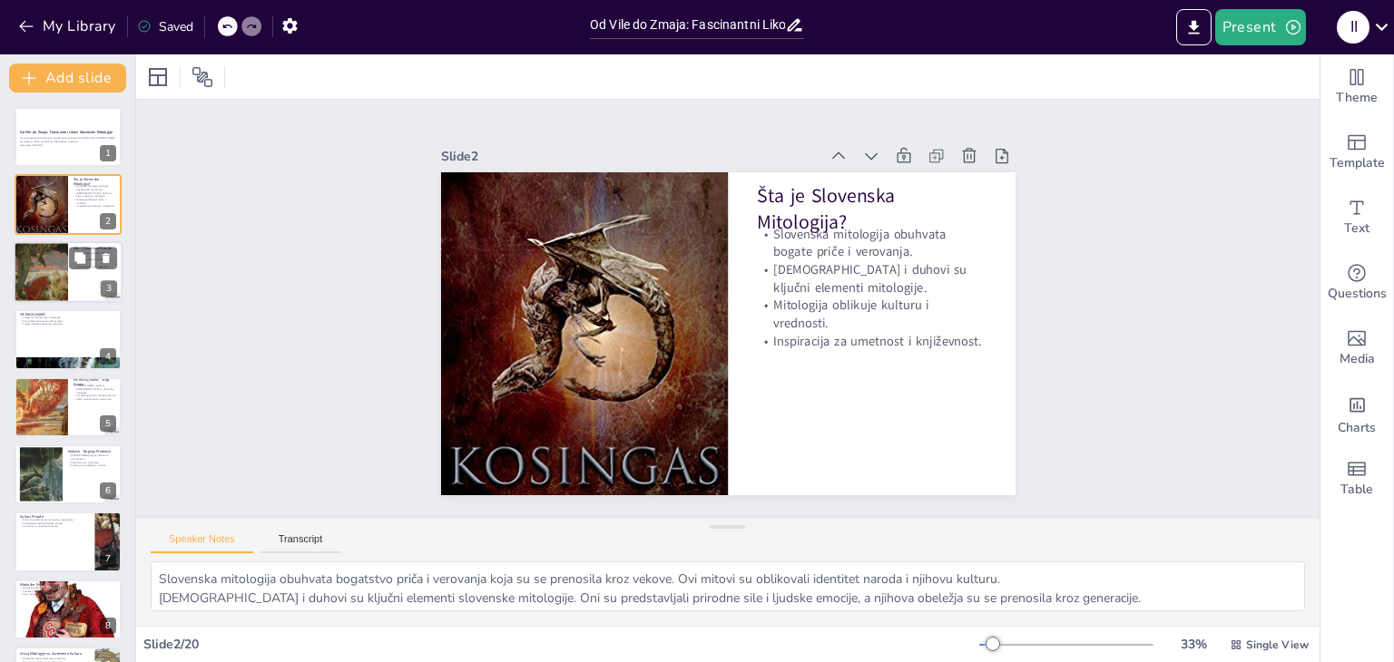
click at [80, 281] on div at bounding box center [68, 272] width 109 height 62
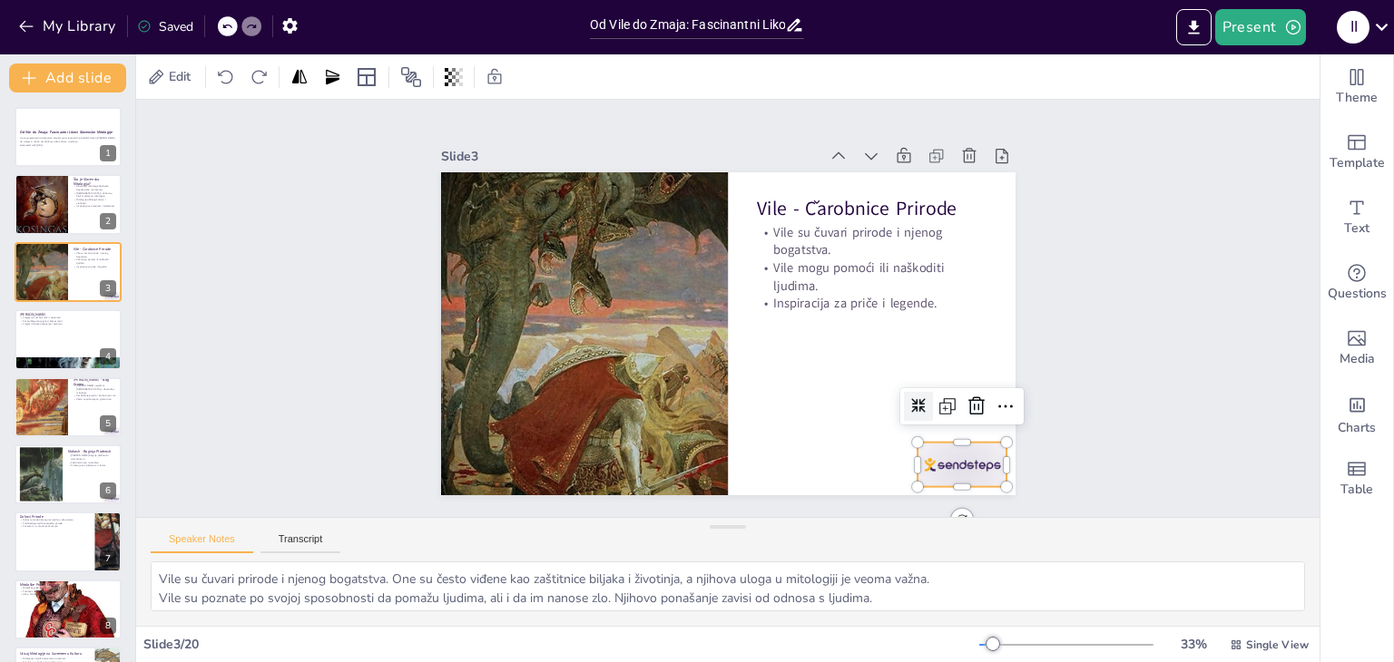
click at [950, 447] on div at bounding box center [962, 465] width 90 height 44
click at [966, 400] on icon at bounding box center [977, 407] width 22 height 22
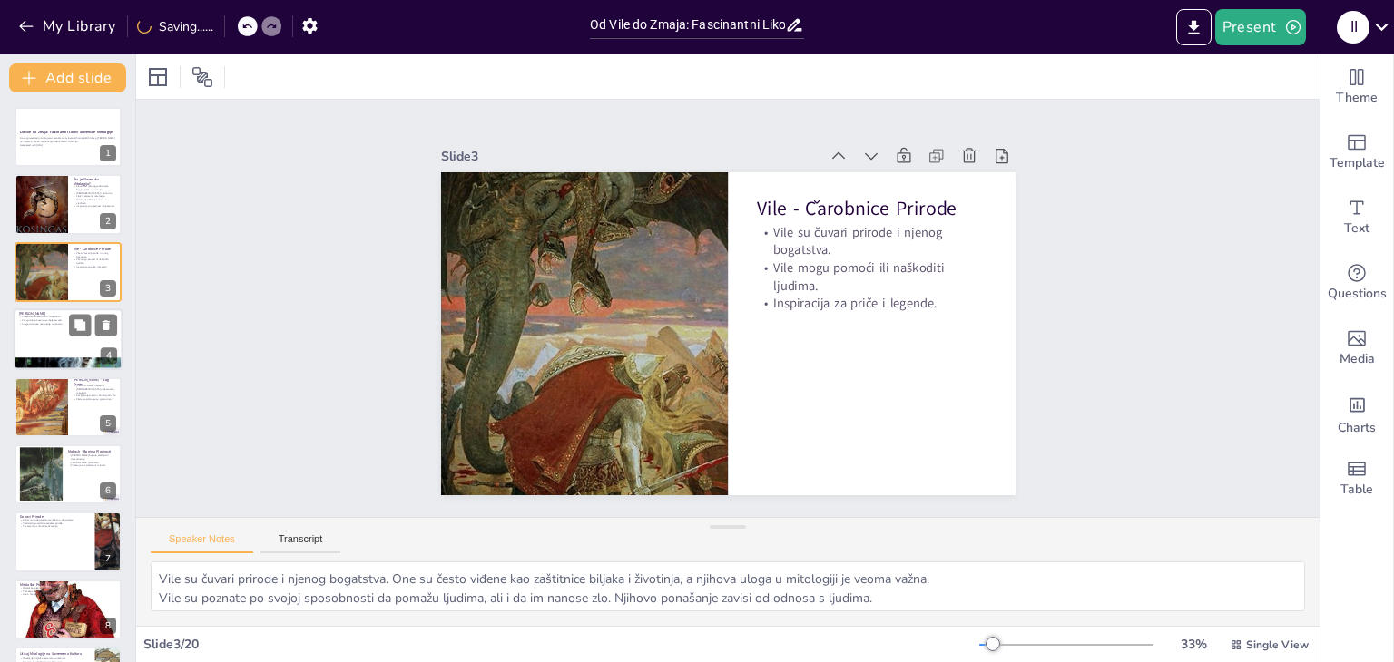
click at [60, 338] on div at bounding box center [68, 340] width 109 height 62
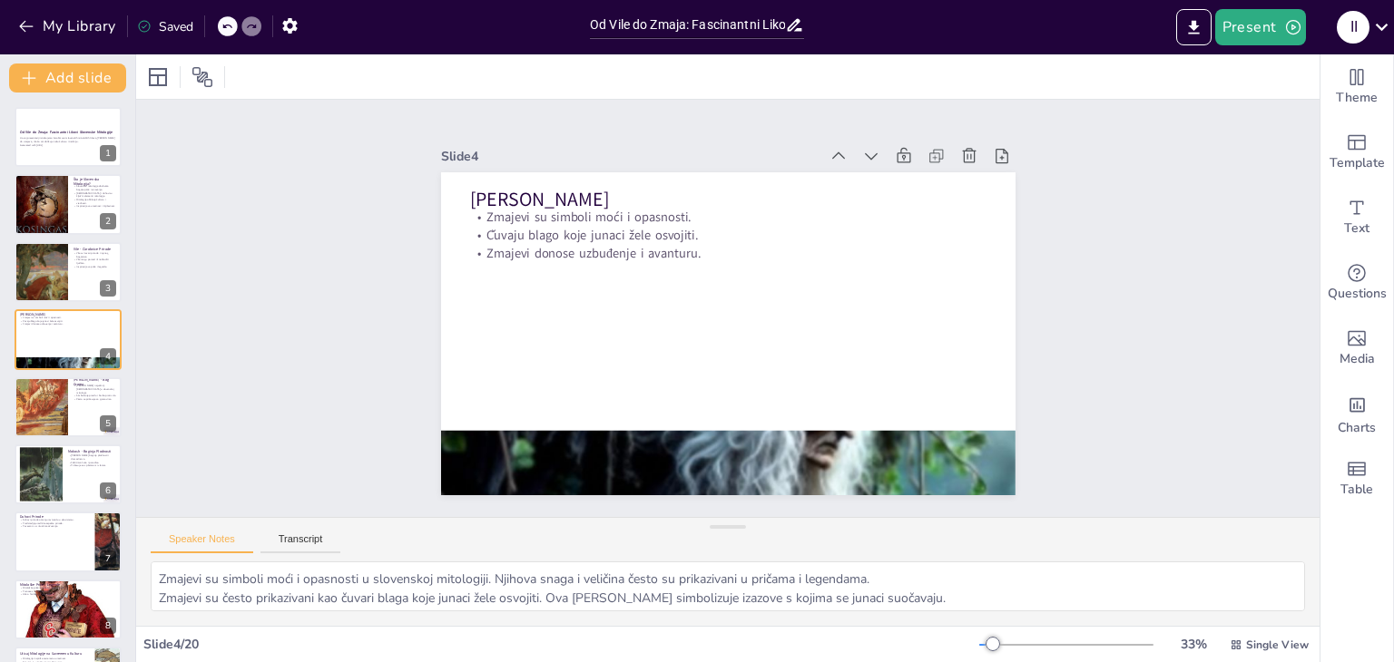
click at [792, 25] on icon at bounding box center [795, 25] width 15 height 13
click at [698, 19] on input "Od Vile do Zmaja: Fascinantni Likovi Slovenske Mitologije" at bounding box center [687, 25] width 195 height 26
click at [83, 407] on div at bounding box center [68, 408] width 109 height 62
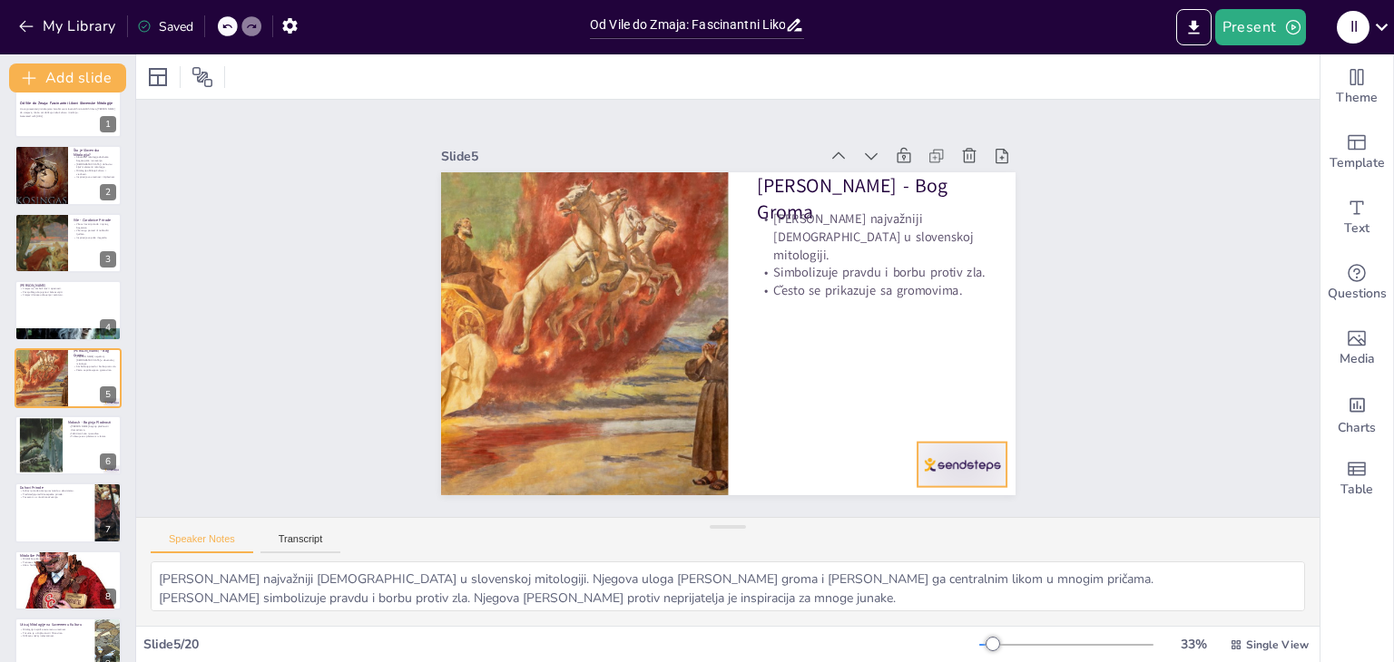
click at [952, 446] on div at bounding box center [962, 465] width 90 height 44
click at [968, 401] on icon at bounding box center [976, 406] width 16 height 18
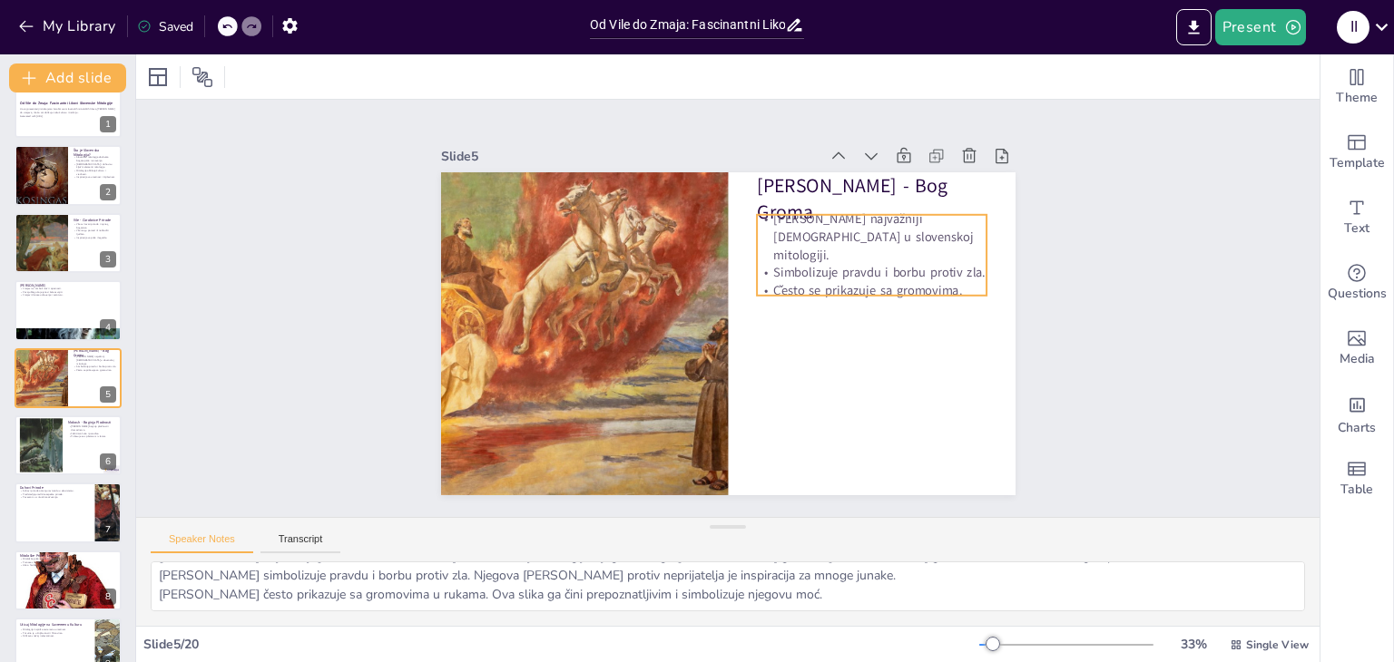
click at [942, 282] on p "Često se prikazuje sa gromovima." at bounding box center [872, 291] width 230 height 18
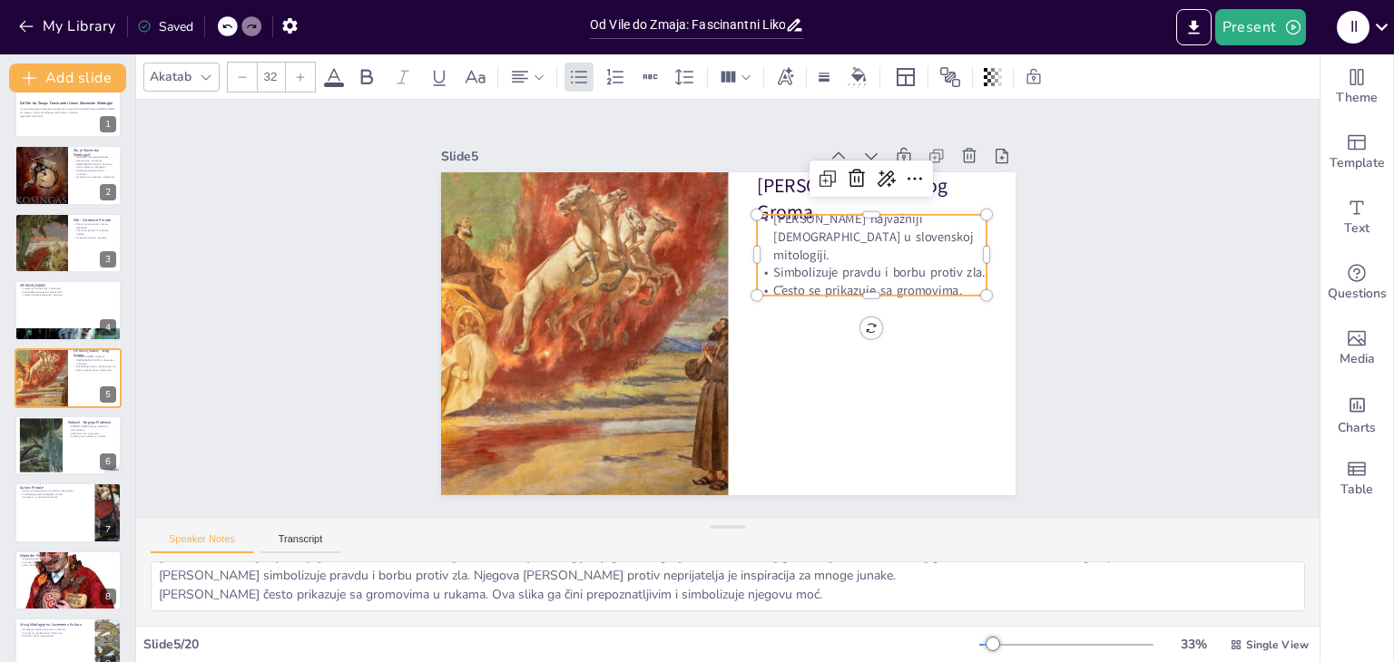
click at [859, 219] on p "[PERSON_NAME] najvažniji [DEMOGRAPHIC_DATA] u slovenskoj mitologiji." at bounding box center [872, 238] width 230 height 54
click at [877, 171] on icon at bounding box center [886, 179] width 18 height 16
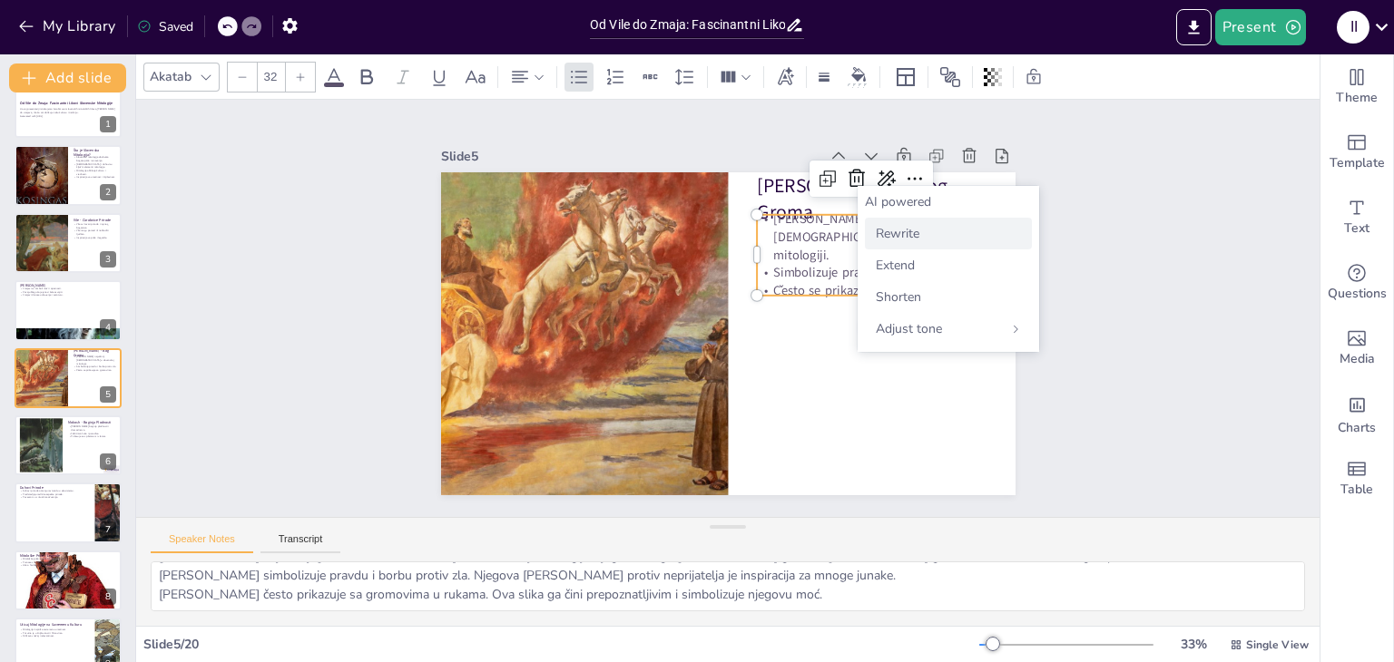
click at [903, 231] on span "Rewrite" at bounding box center [898, 233] width 44 height 17
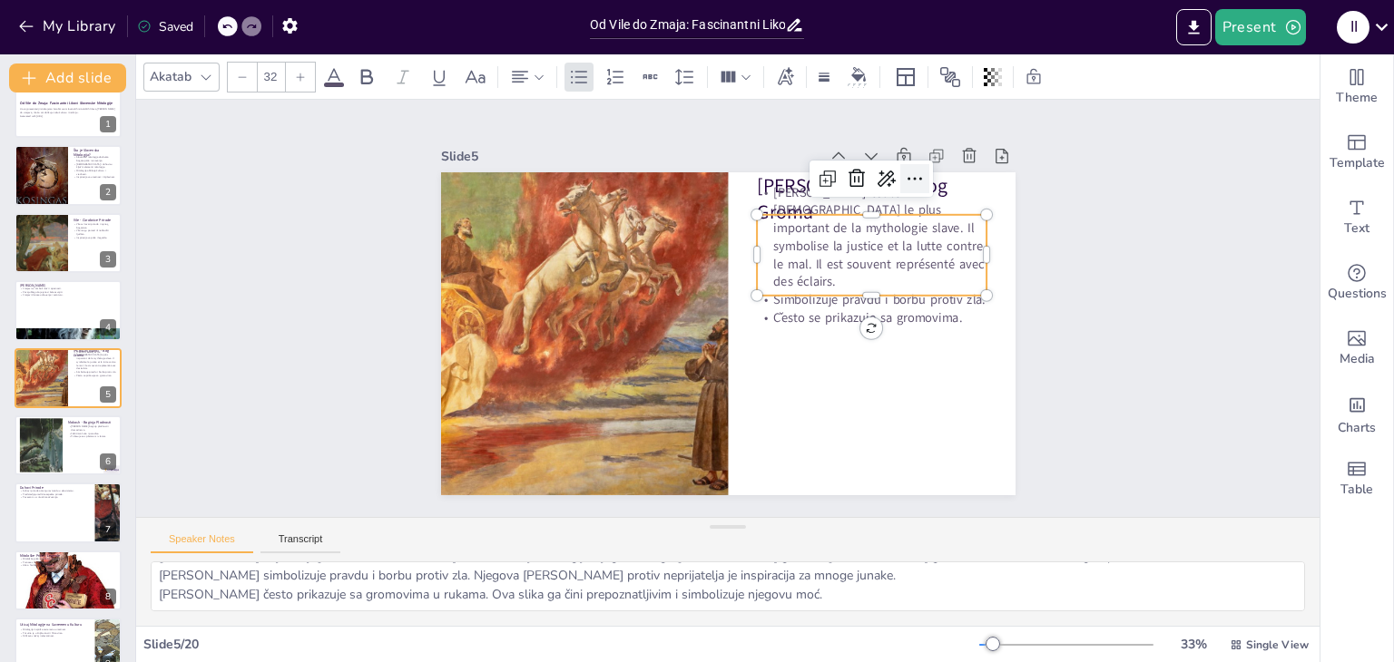
click at [907, 177] on icon at bounding box center [914, 178] width 15 height 3
click at [229, 28] on icon at bounding box center [226, 26] width 11 height 11
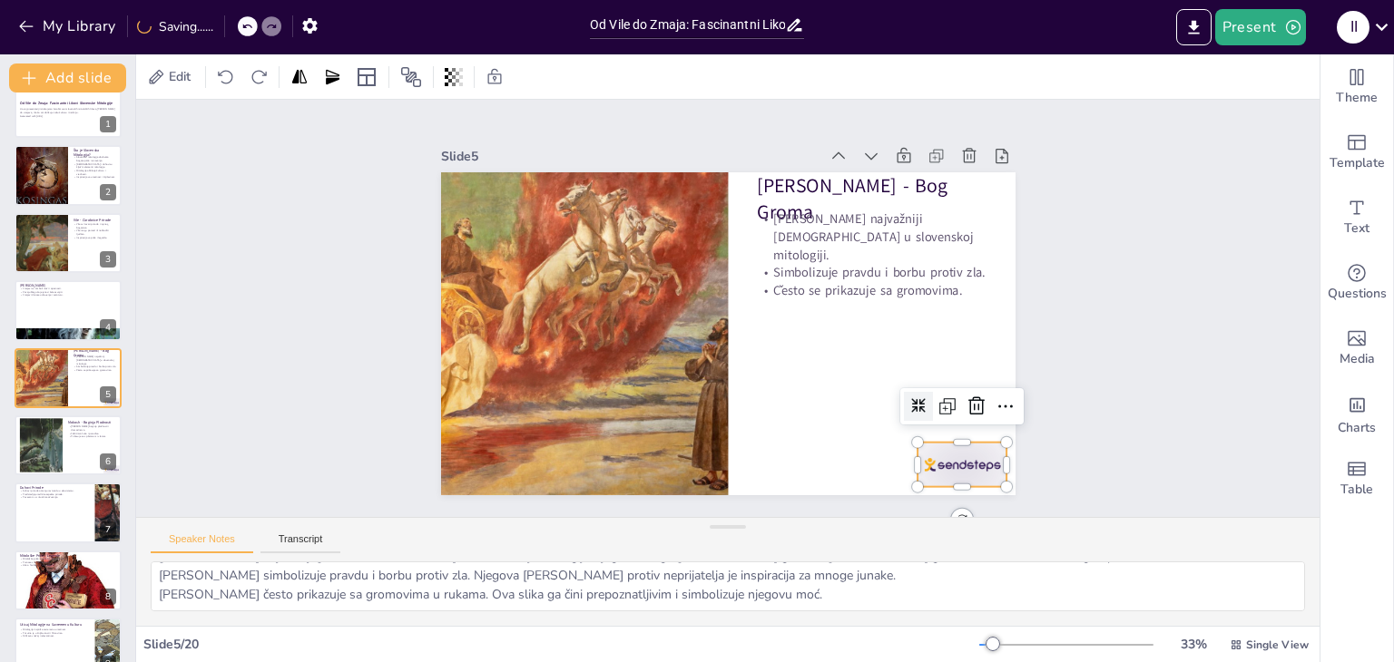
click at [956, 462] on div at bounding box center [962, 465] width 90 height 44
click at [966, 397] on icon at bounding box center [977, 407] width 22 height 22
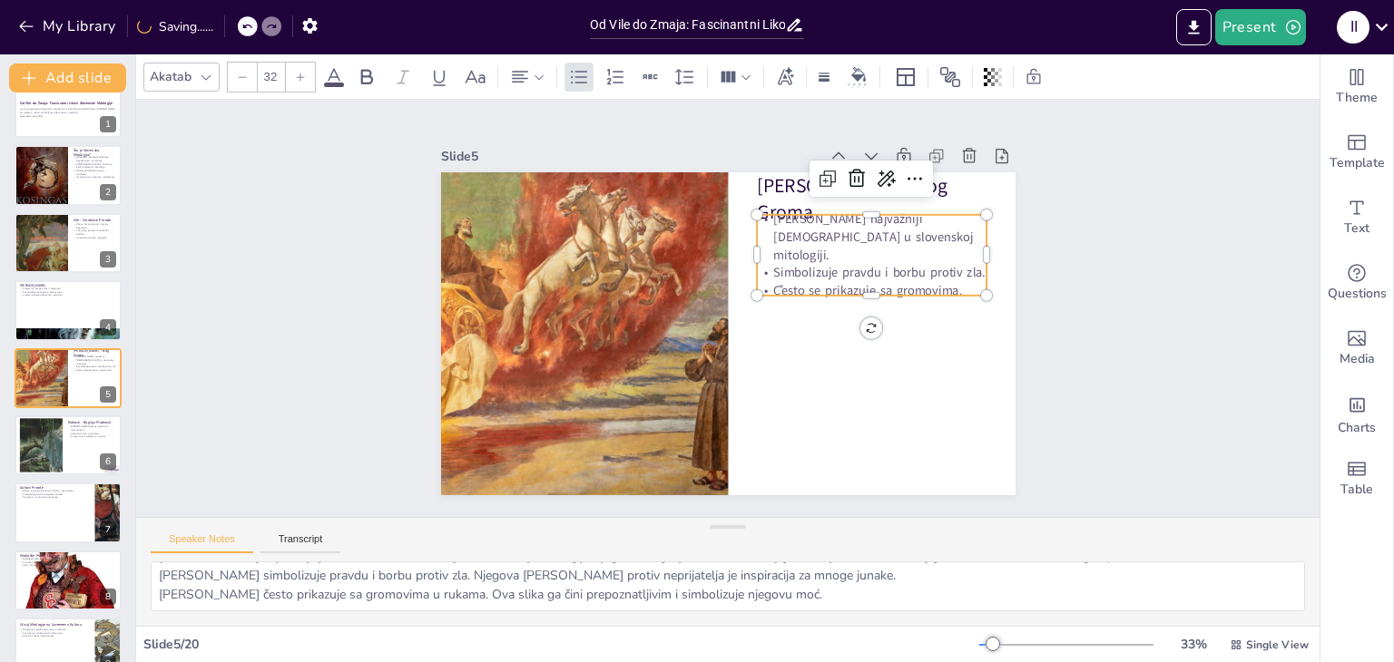
click at [805, 236] on p "[PERSON_NAME] najvažniji [DEMOGRAPHIC_DATA] u slovenskoj mitologiji." at bounding box center [872, 238] width 230 height 54
click at [817, 173] on icon at bounding box center [828, 179] width 22 height 22
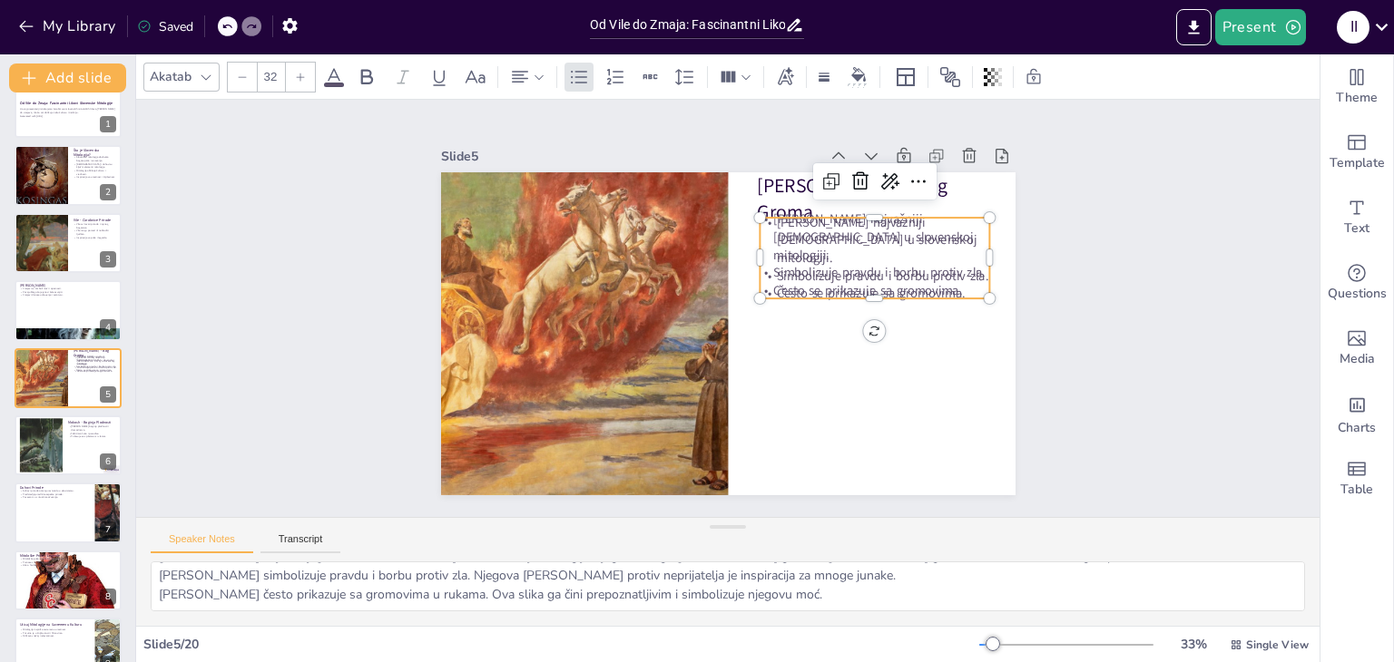
click at [221, 28] on div at bounding box center [228, 26] width 20 height 20
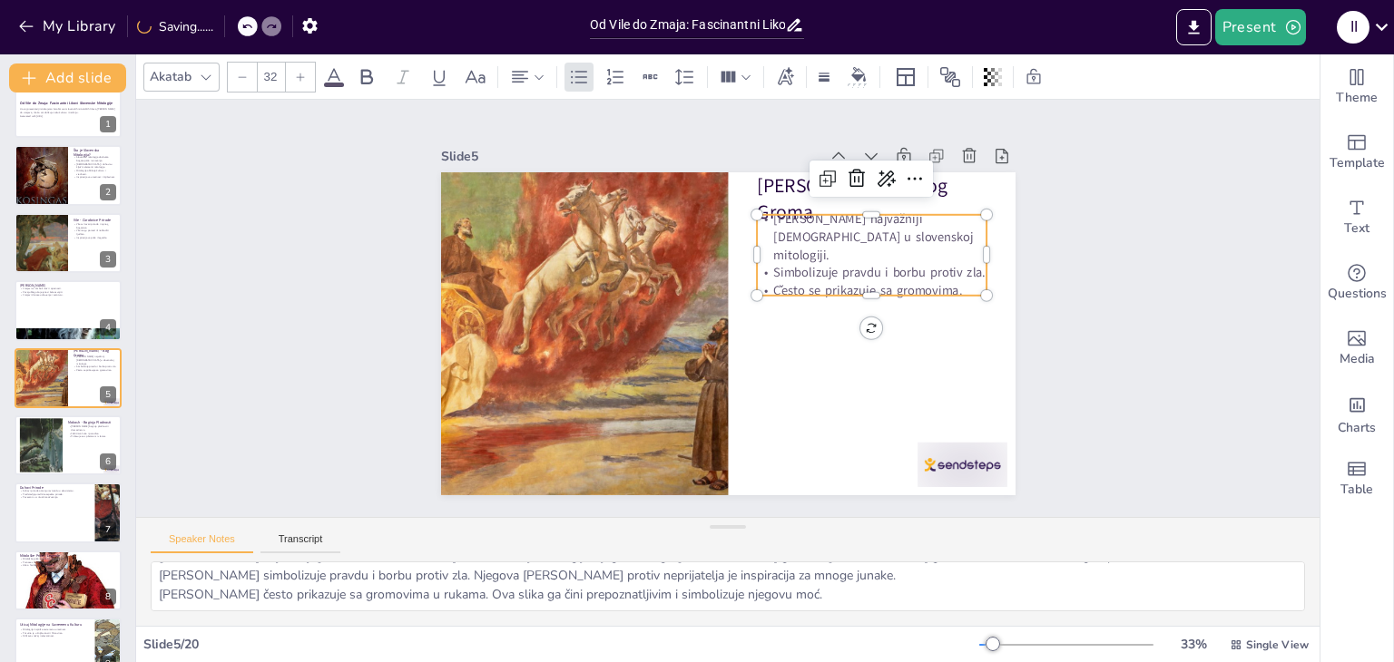
click at [871, 235] on p "[PERSON_NAME] najvažniji [DEMOGRAPHIC_DATA] u slovenskoj mitologiji." at bounding box center [872, 238] width 230 height 54
click at [877, 172] on icon at bounding box center [886, 179] width 18 height 16
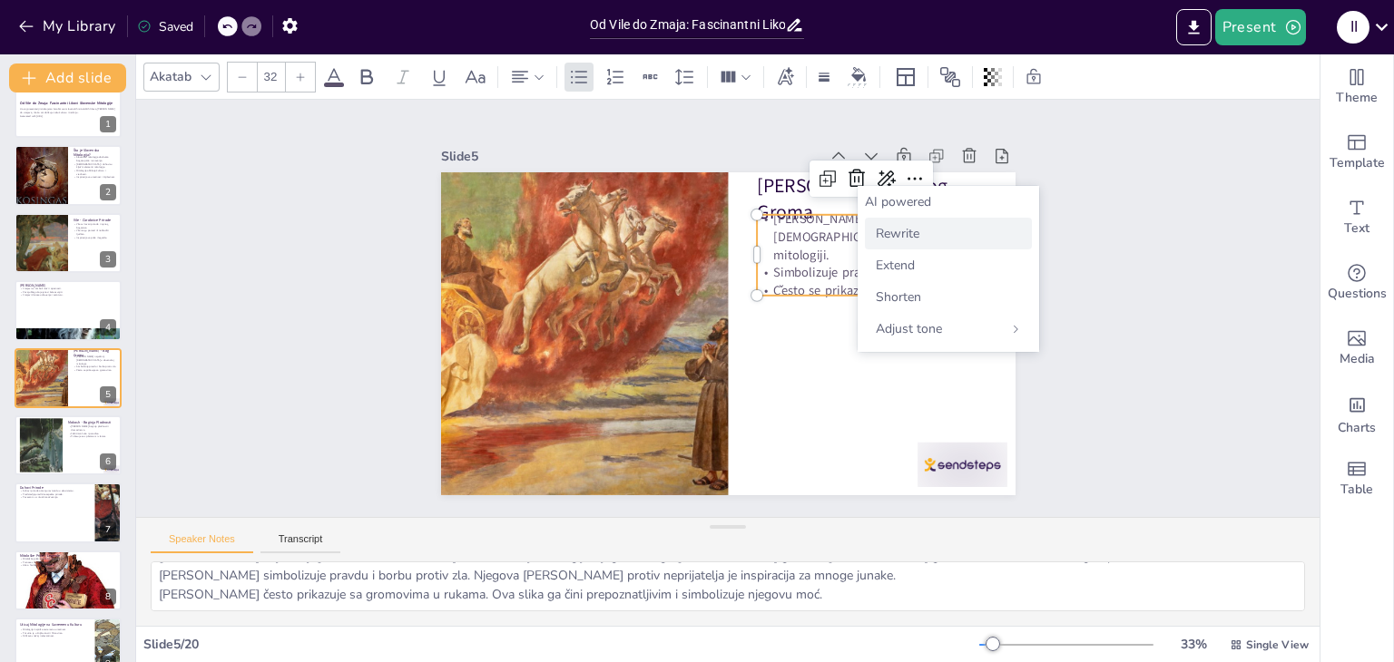
click at [923, 233] on div "Rewrite" at bounding box center [948, 234] width 167 height 32
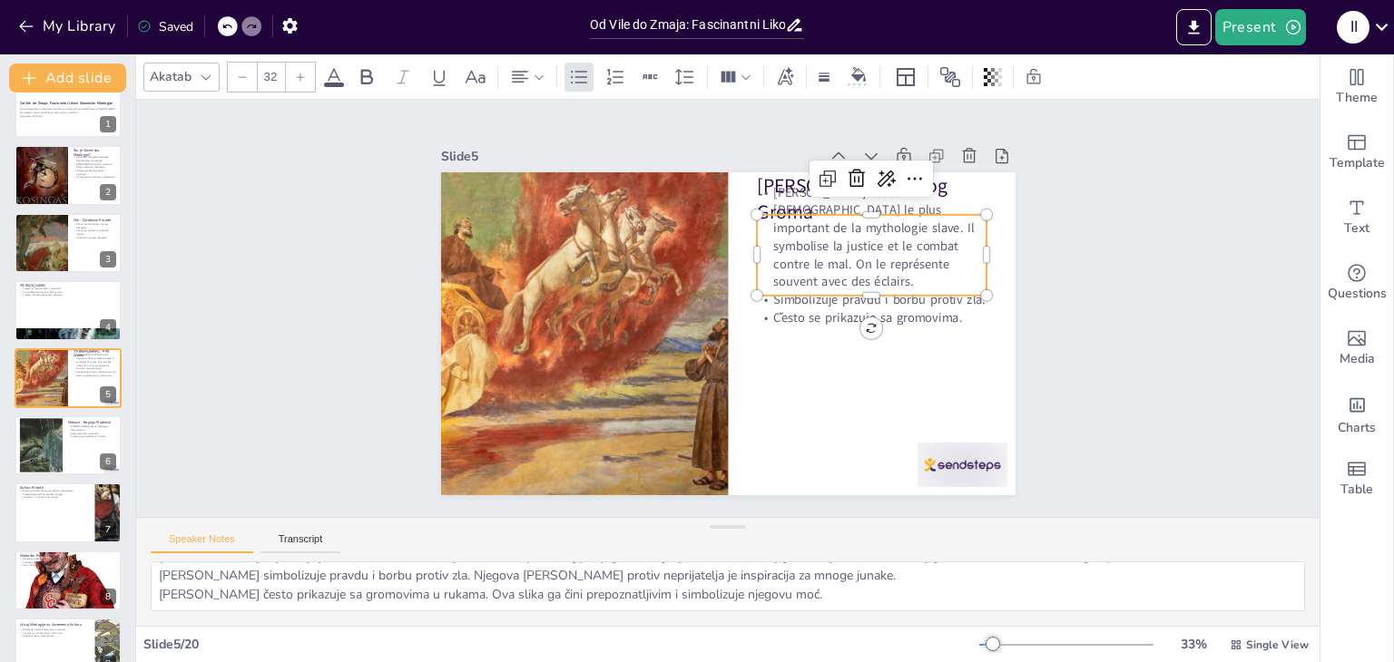
click at [229, 27] on icon at bounding box center [226, 26] width 11 height 11
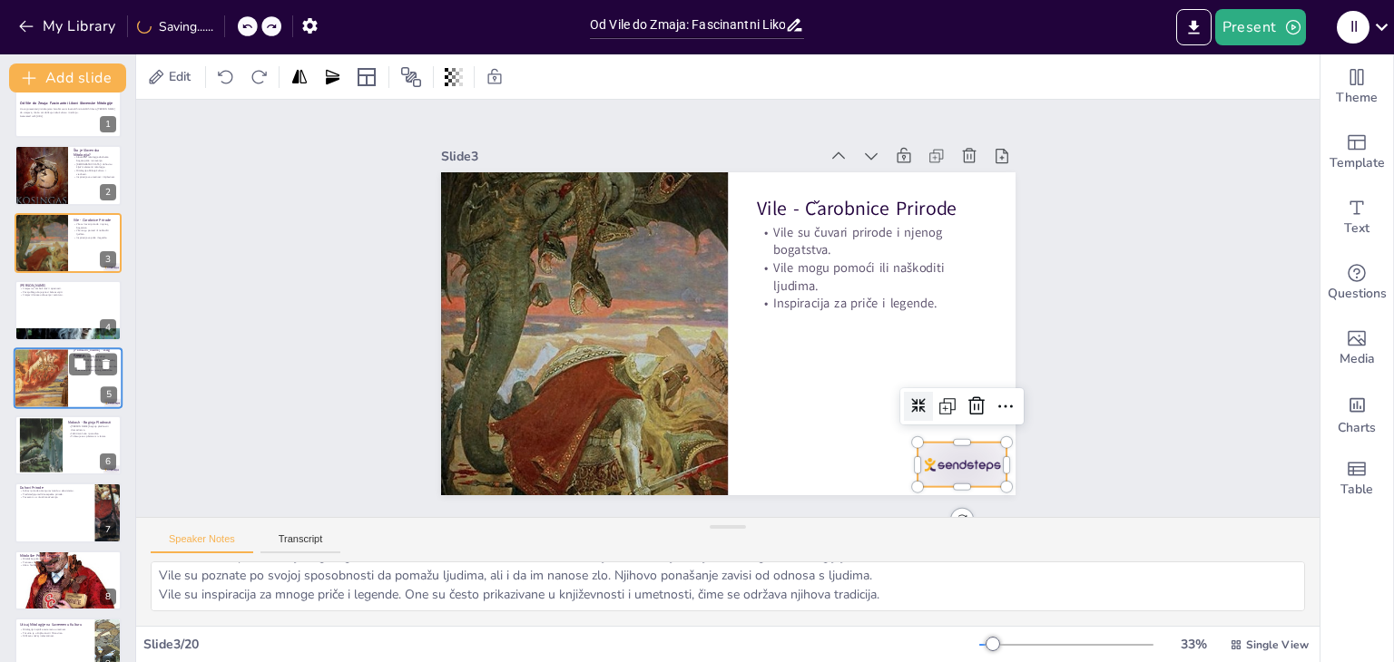
click at [76, 382] on div at bounding box center [68, 379] width 109 height 62
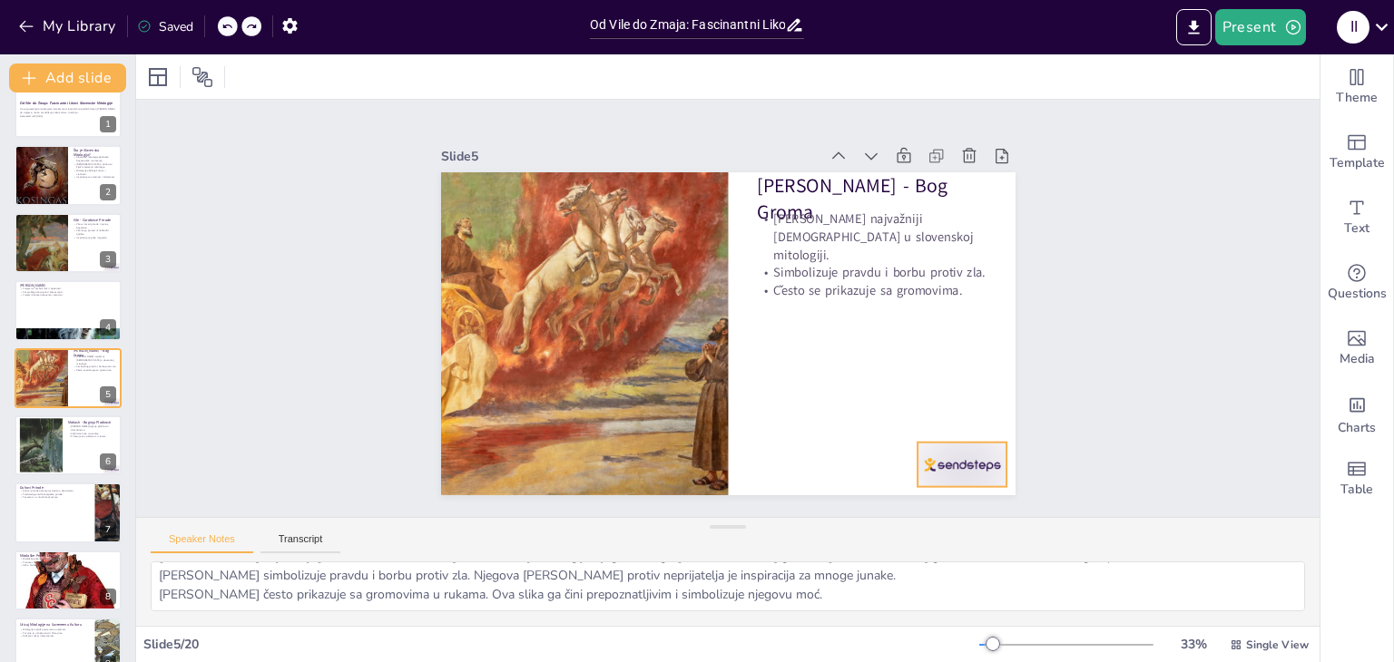
click at [971, 472] on div at bounding box center [962, 465] width 90 height 44
click at [966, 397] on icon at bounding box center [977, 407] width 22 height 22
click at [93, 300] on div at bounding box center [93, 297] width 48 height 22
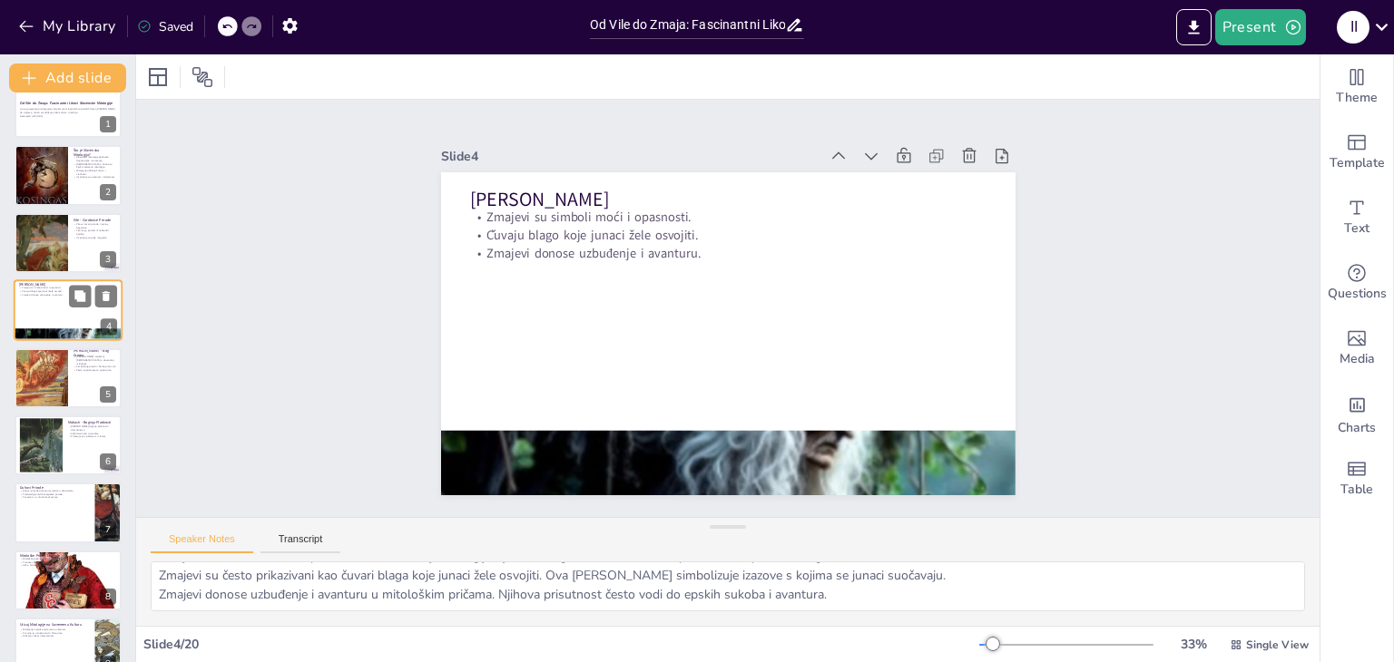
scroll to position [0, 0]
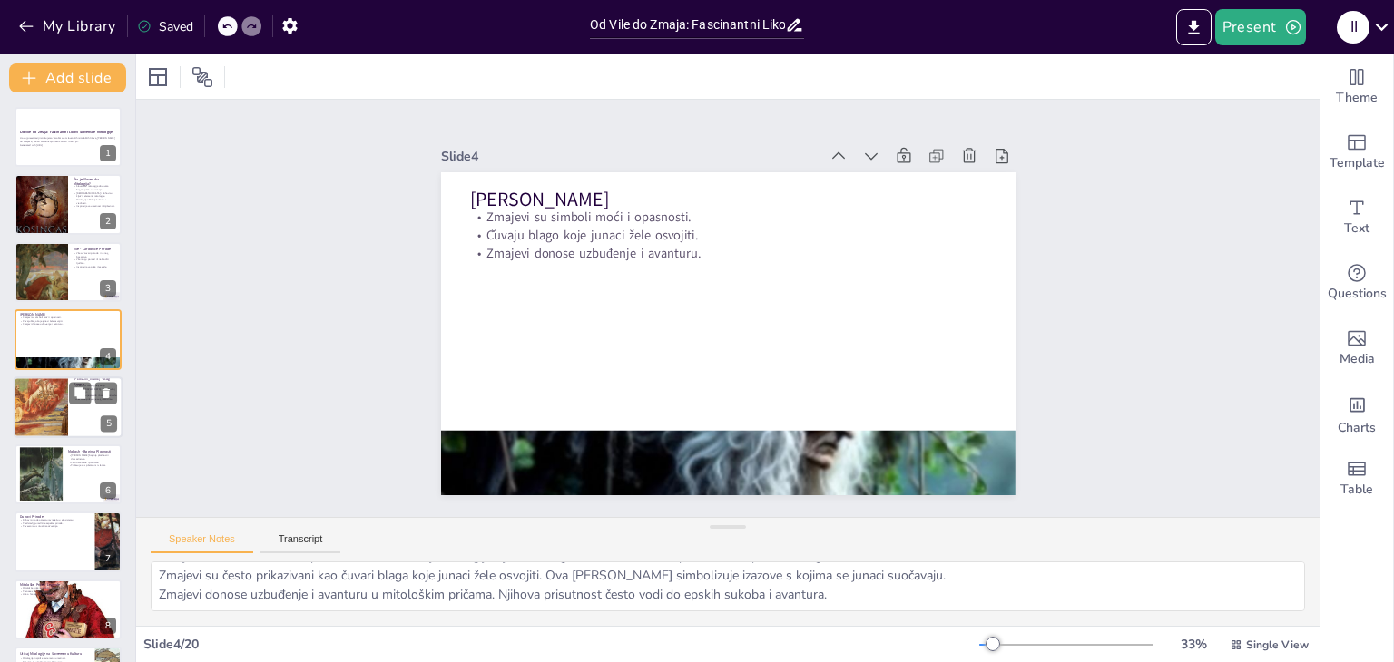
click at [77, 421] on div at bounding box center [68, 408] width 109 height 62
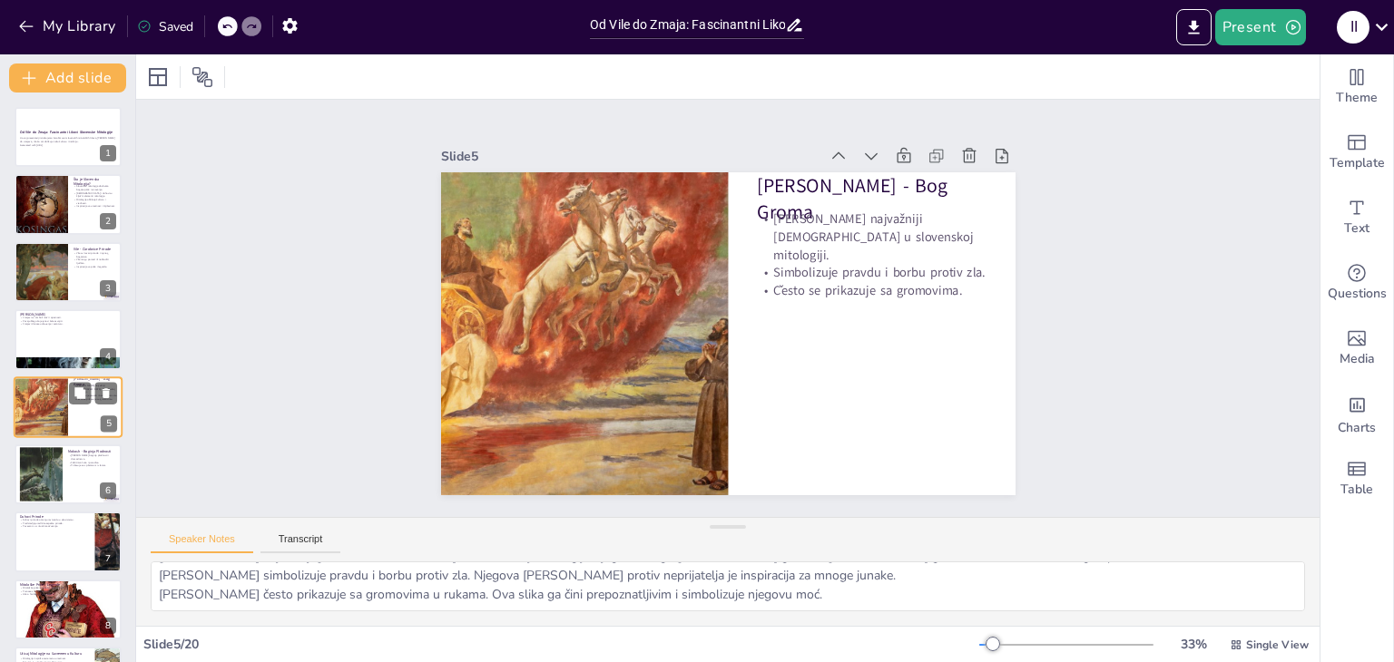
scroll to position [29, 0]
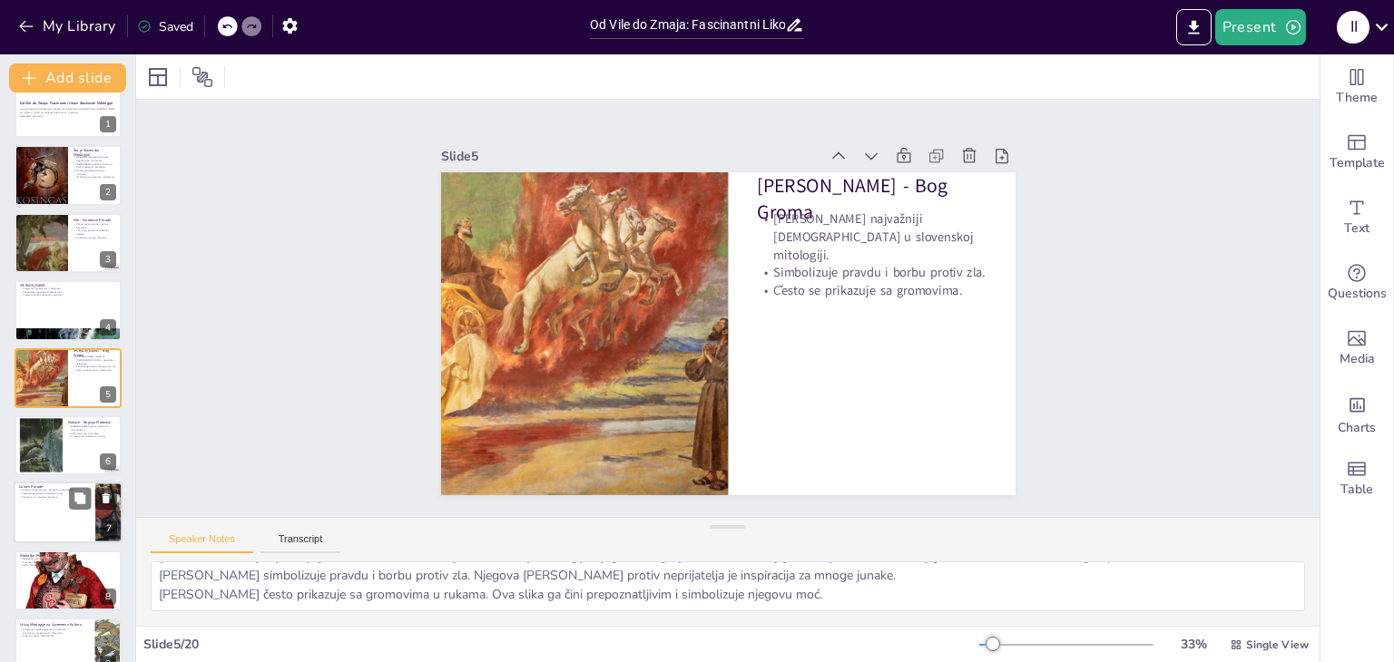
click at [64, 499] on div at bounding box center [68, 514] width 109 height 62
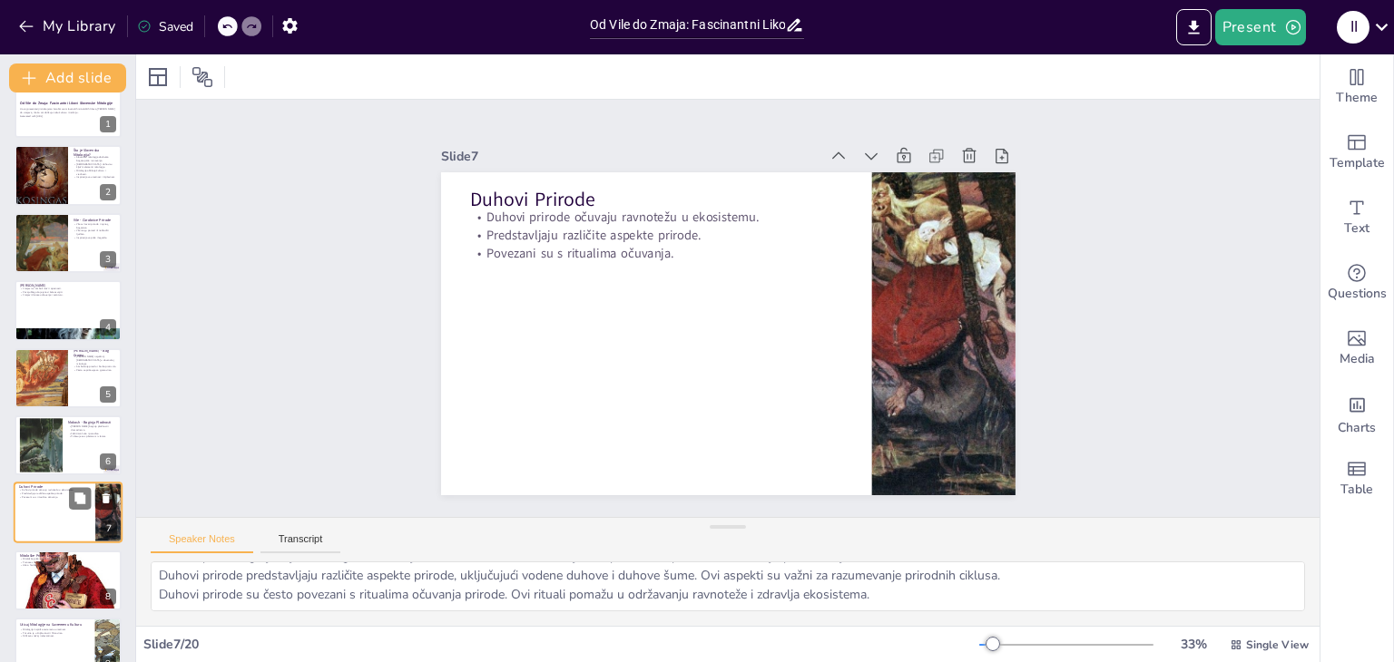
scroll to position [164, 0]
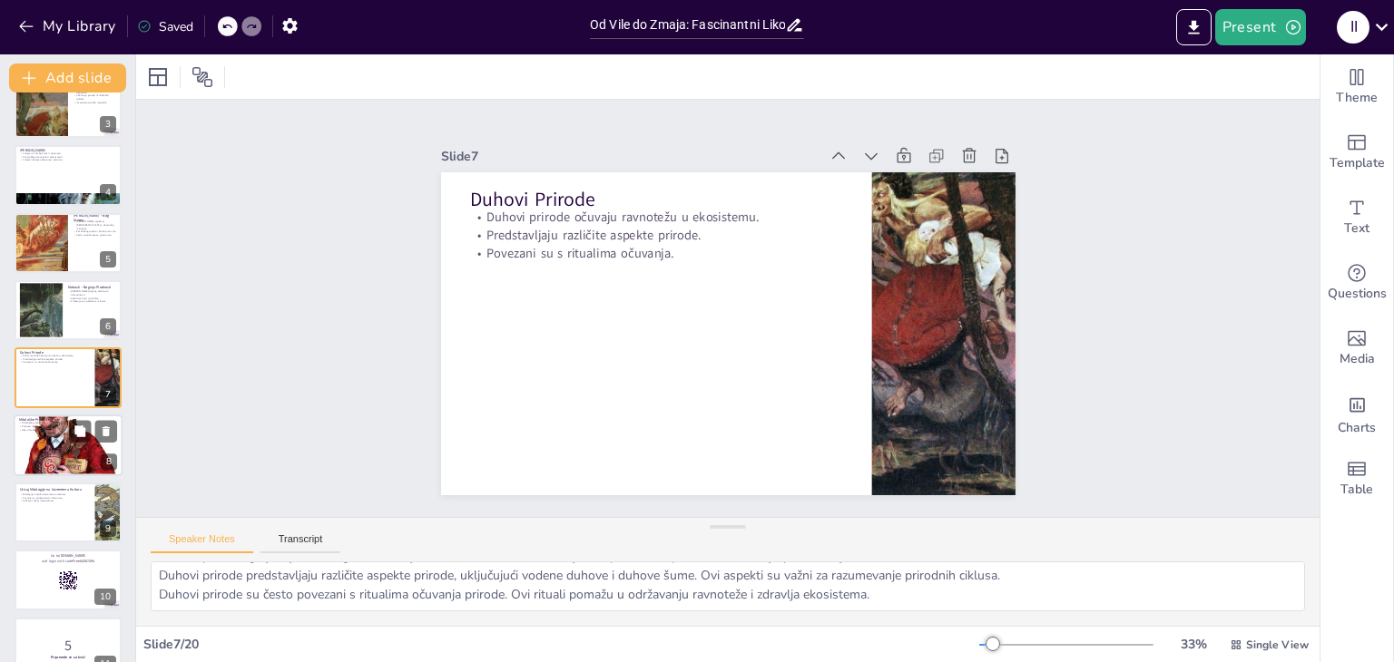
click at [47, 448] on div at bounding box center [68, 445] width 109 height 132
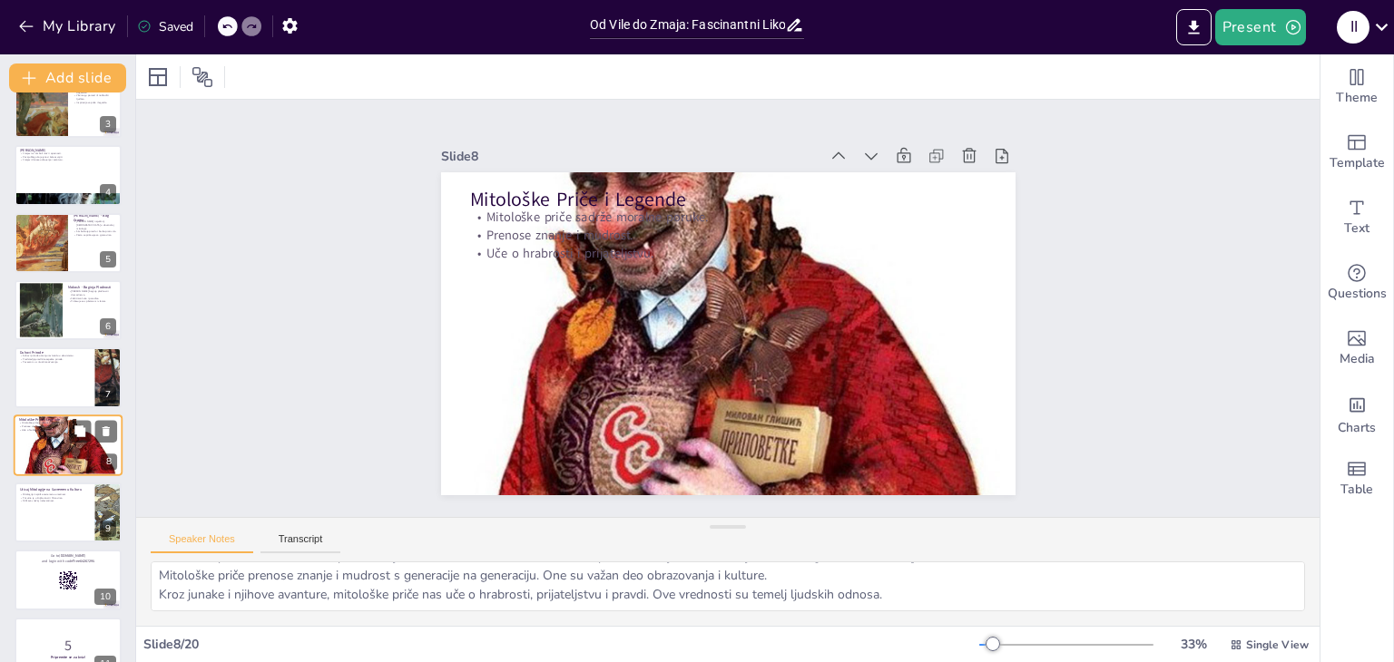
scroll to position [232, 0]
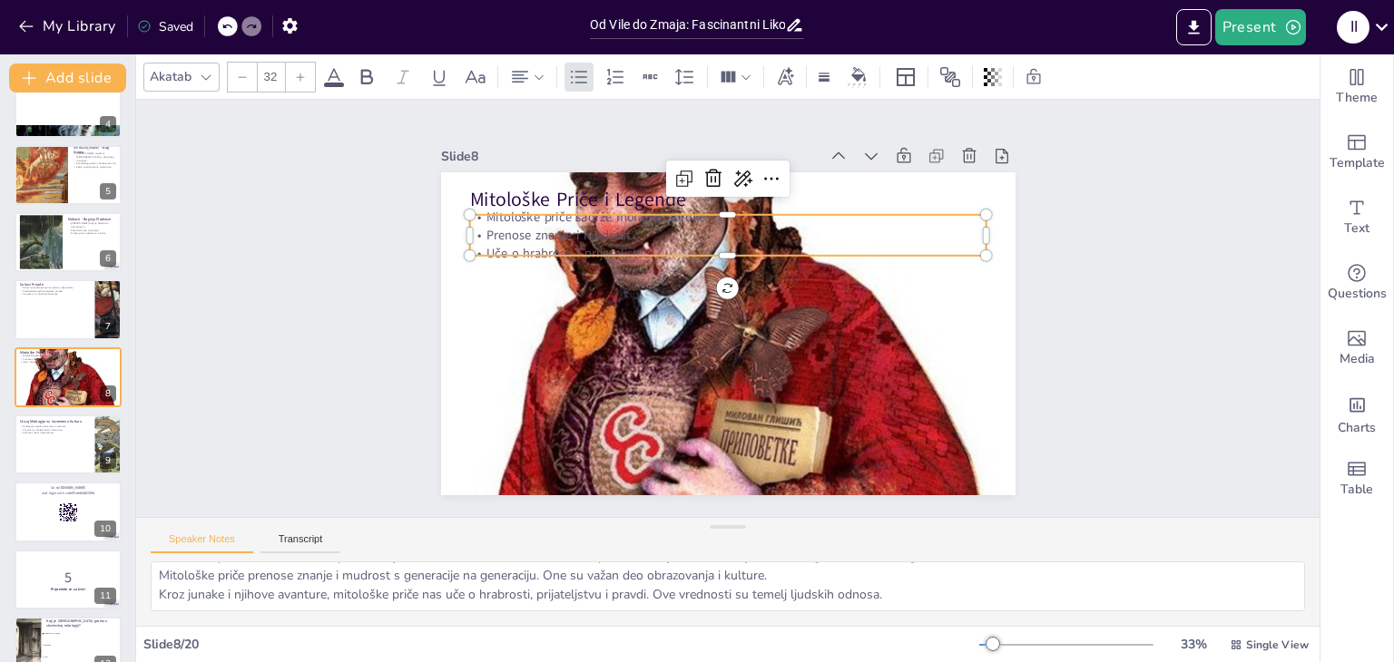
click at [572, 247] on p "Uče o hrabrosti i prijateljstvu." at bounding box center [727, 253] width 517 height 18
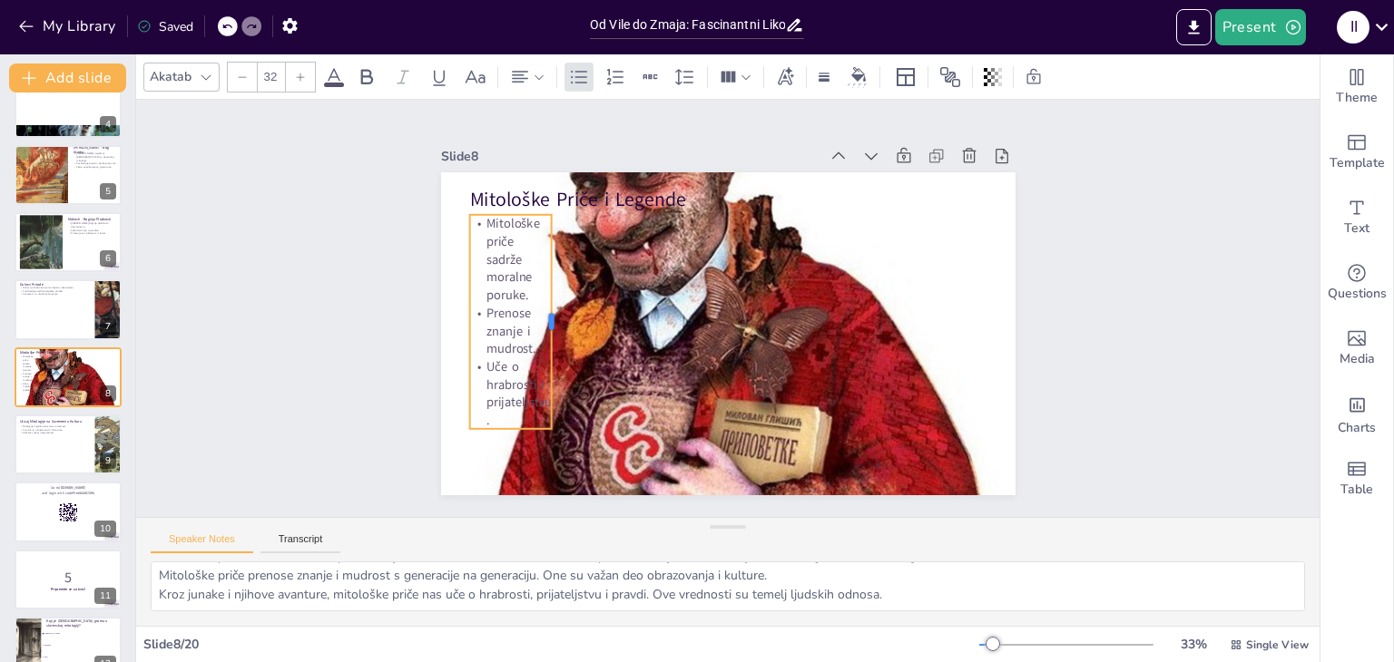
drag, startPoint x: 976, startPoint y: 228, endPoint x: 542, endPoint y: 295, distance: 439.8
click at [552, 295] on div at bounding box center [559, 322] width 15 height 214
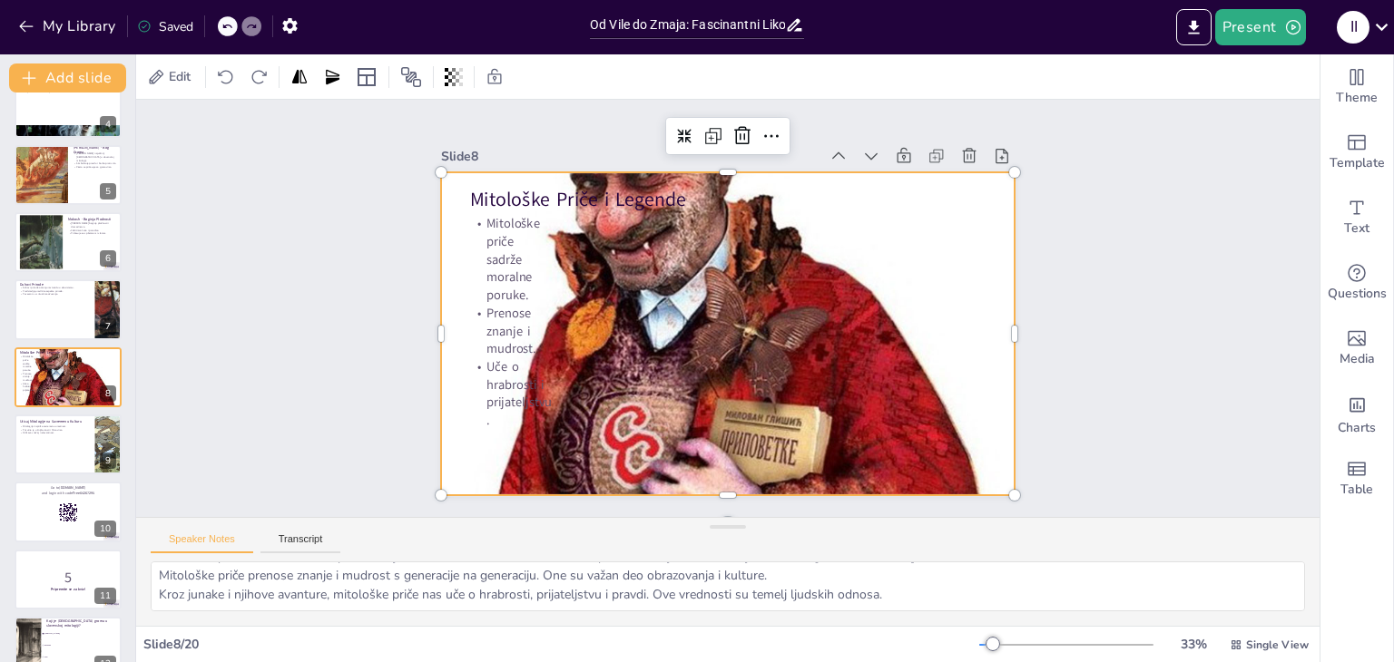
click at [730, 305] on div at bounding box center [728, 334] width 574 height 699
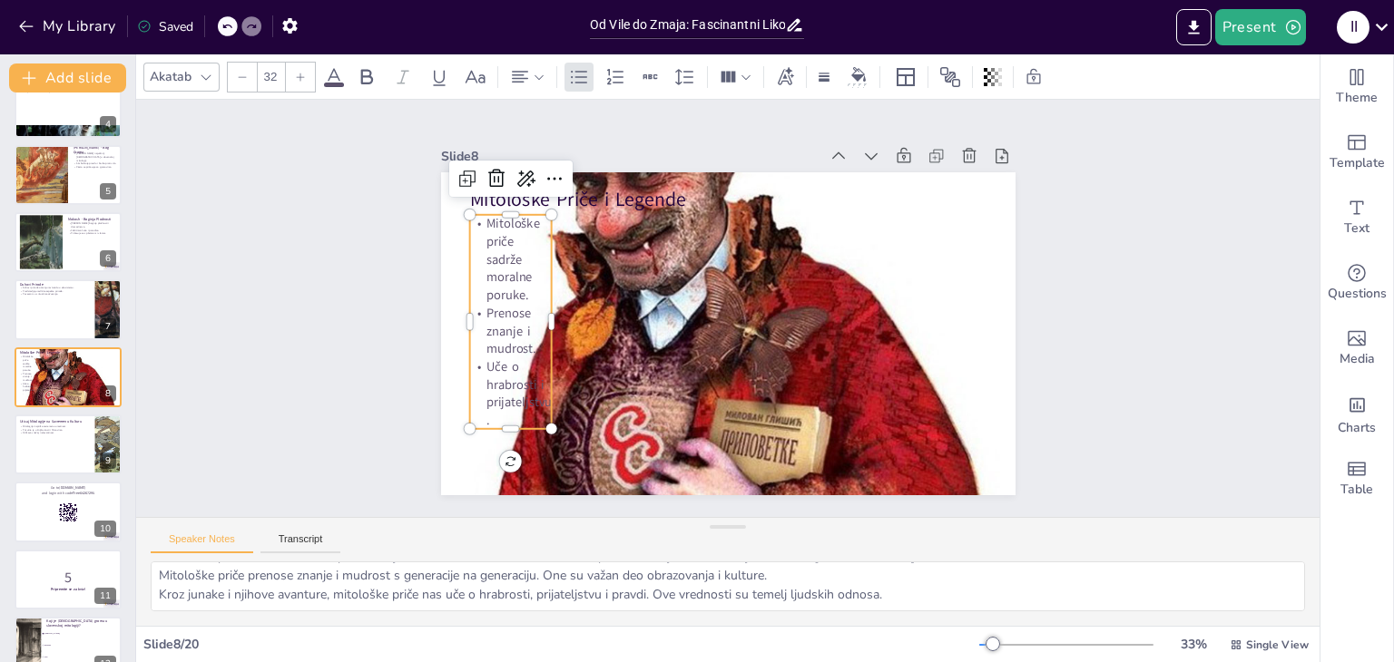
click at [523, 340] on p "Prenose znanje i mudrost." at bounding box center [510, 331] width 83 height 54
click at [1353, 230] on span "Text" at bounding box center [1356, 229] width 25 height 20
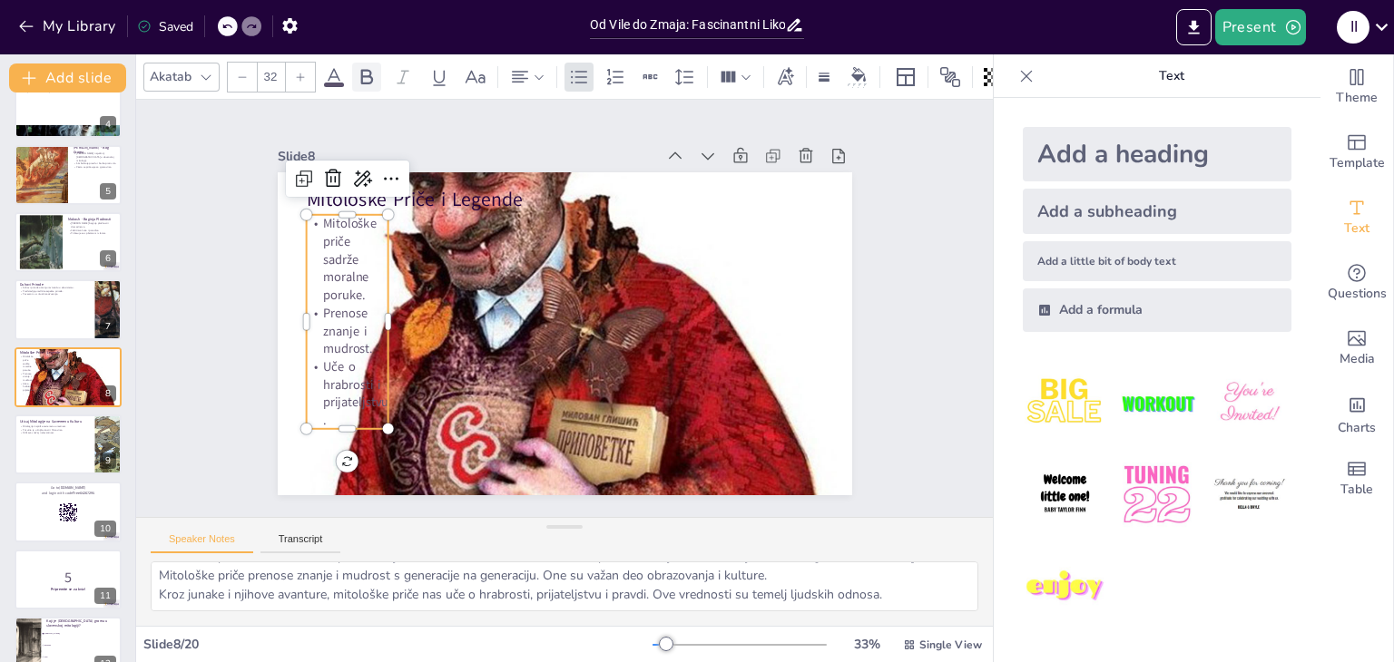
click at [366, 66] on icon at bounding box center [367, 77] width 22 height 22
drag, startPoint x: 377, startPoint y: 311, endPoint x: 431, endPoint y: 309, distance: 53.6
click at [403, 309] on div at bounding box center [395, 322] width 15 height 214
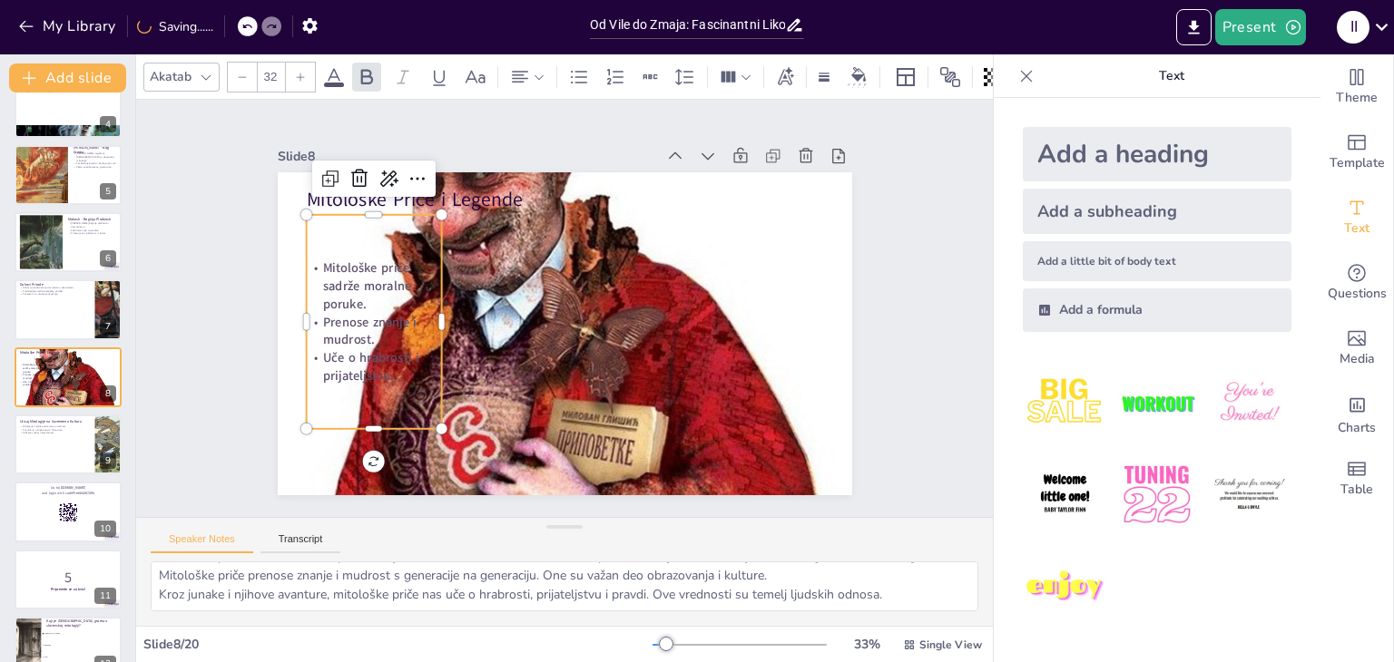
click at [476, 310] on div at bounding box center [565, 334] width 574 height 699
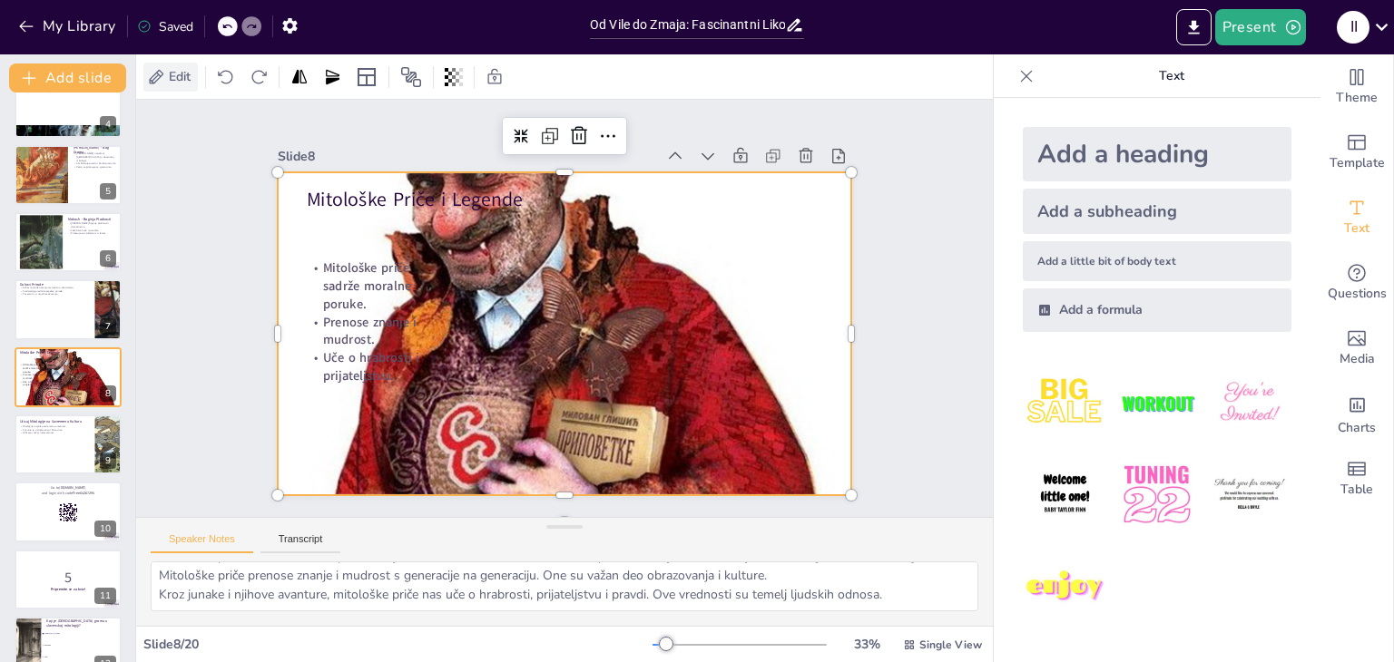
click at [185, 83] on span "Edit" at bounding box center [179, 76] width 29 height 17
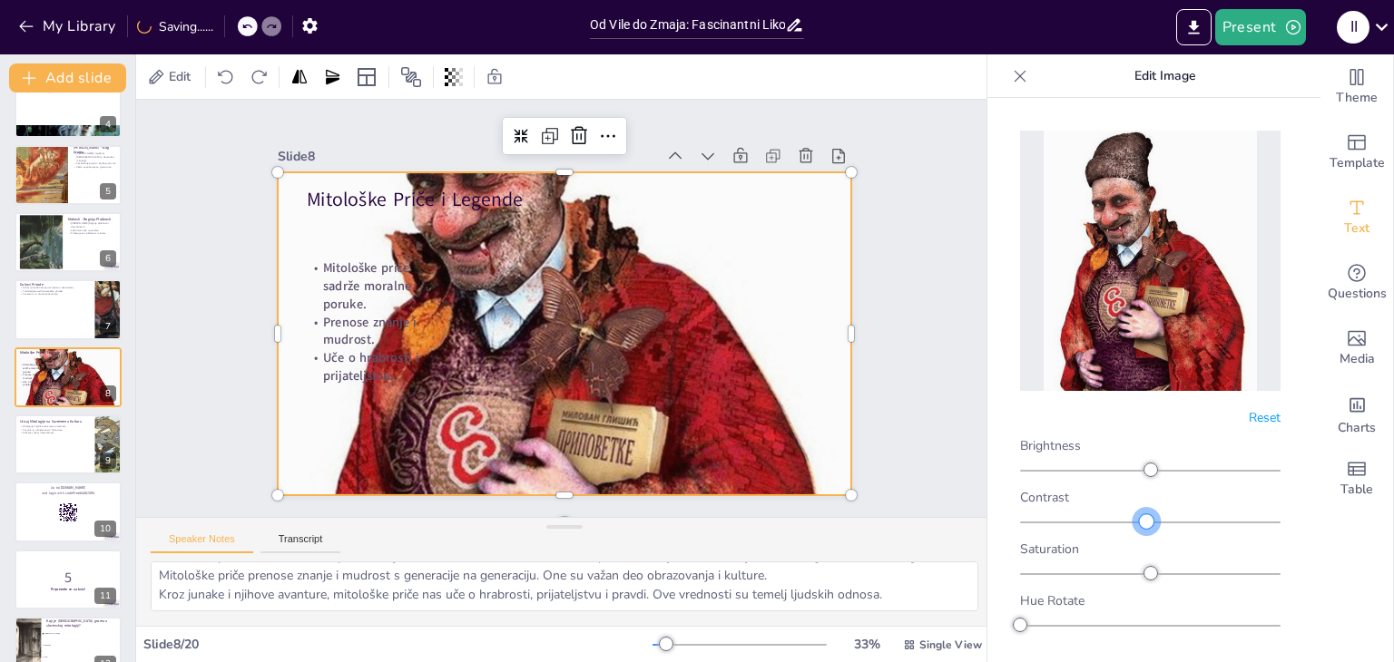
click at [1140, 515] on div at bounding box center [1146, 522] width 15 height 15
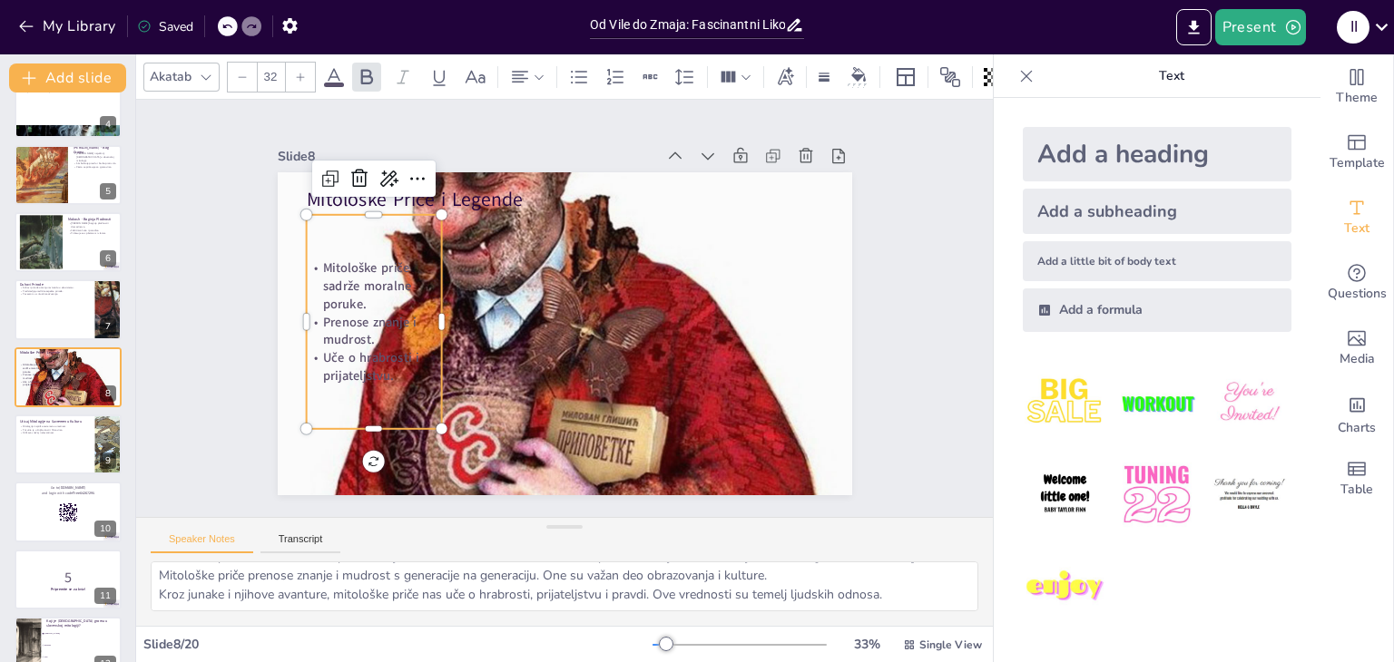
click at [337, 300] on span "Mitološke priče sadrže moralne poruke." at bounding box center [366, 287] width 88 height 54
click at [1085, 215] on div "Add a subheading" at bounding box center [1157, 211] width 269 height 45
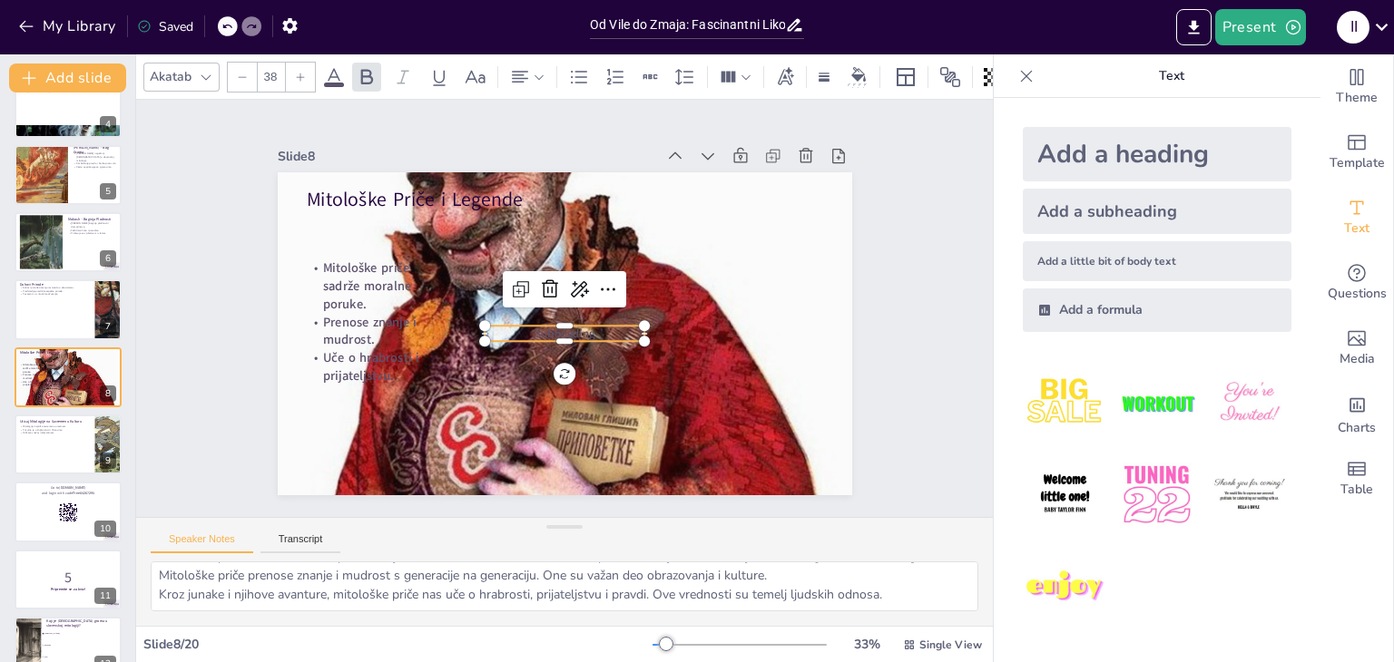
click at [245, 30] on div at bounding box center [251, 26] width 20 height 20
click at [221, 23] on div at bounding box center [228, 26] width 20 height 20
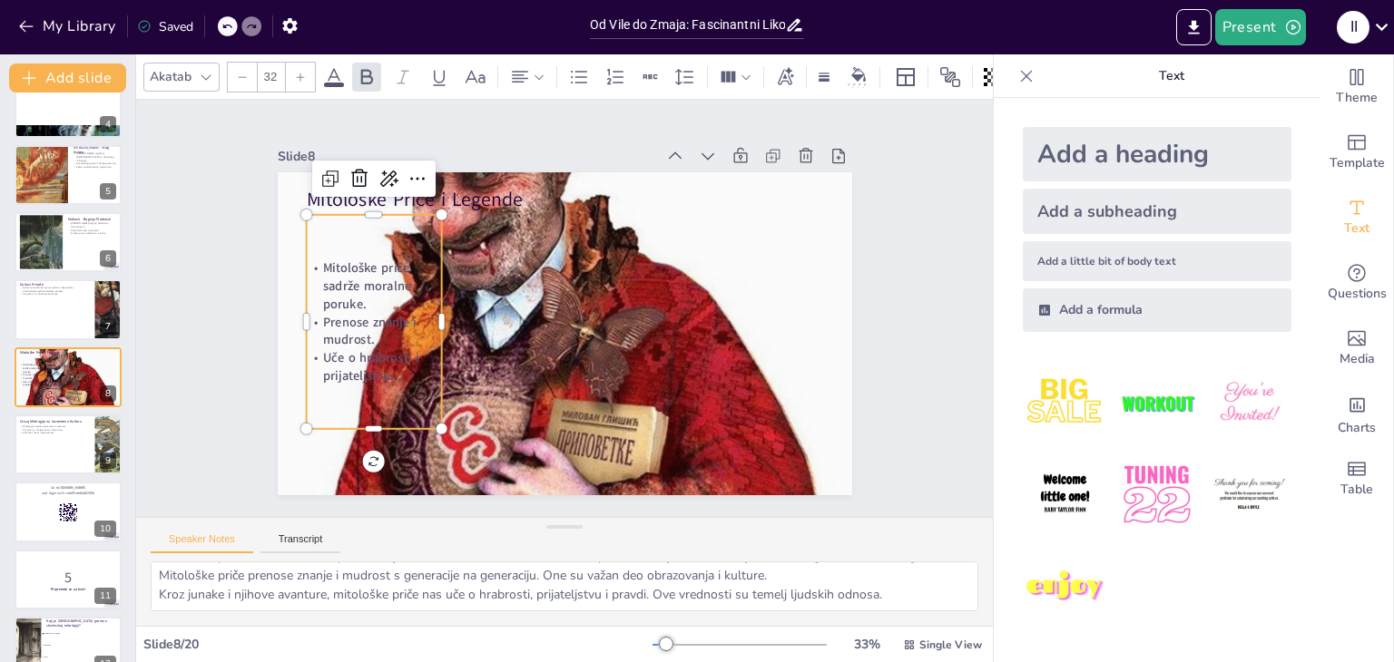
click at [370, 296] on p "Mitološke priče sadrže moralne poruke." at bounding box center [374, 287] width 136 height 54
click at [864, 71] on icon at bounding box center [858, 74] width 15 height 15
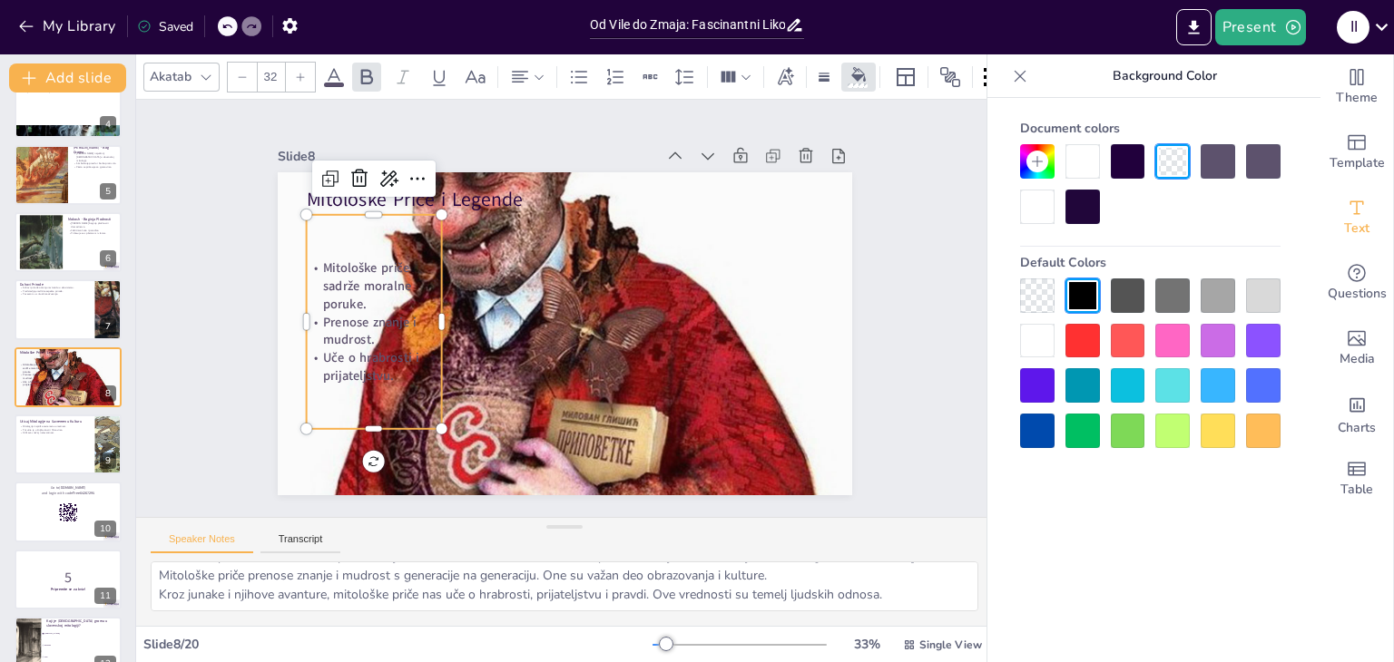
click at [1083, 200] on div at bounding box center [1082, 207] width 34 height 34
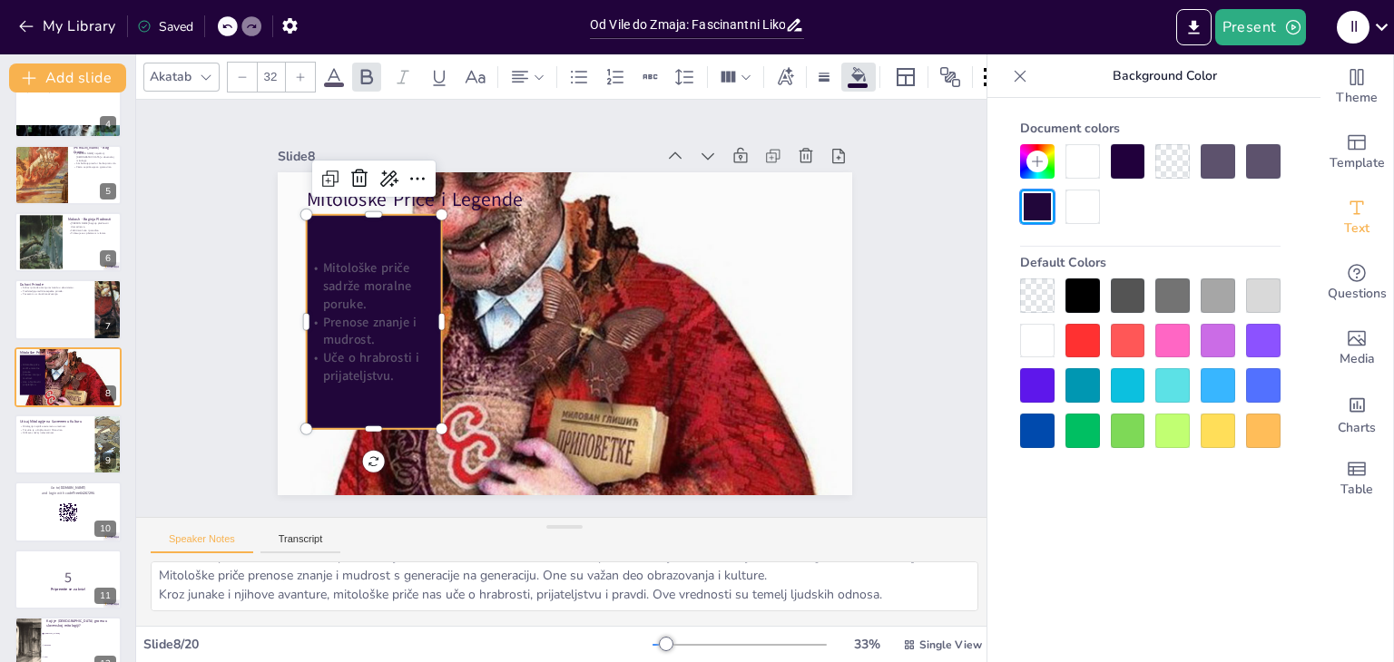
click at [1165, 296] on div at bounding box center [1172, 296] width 34 height 34
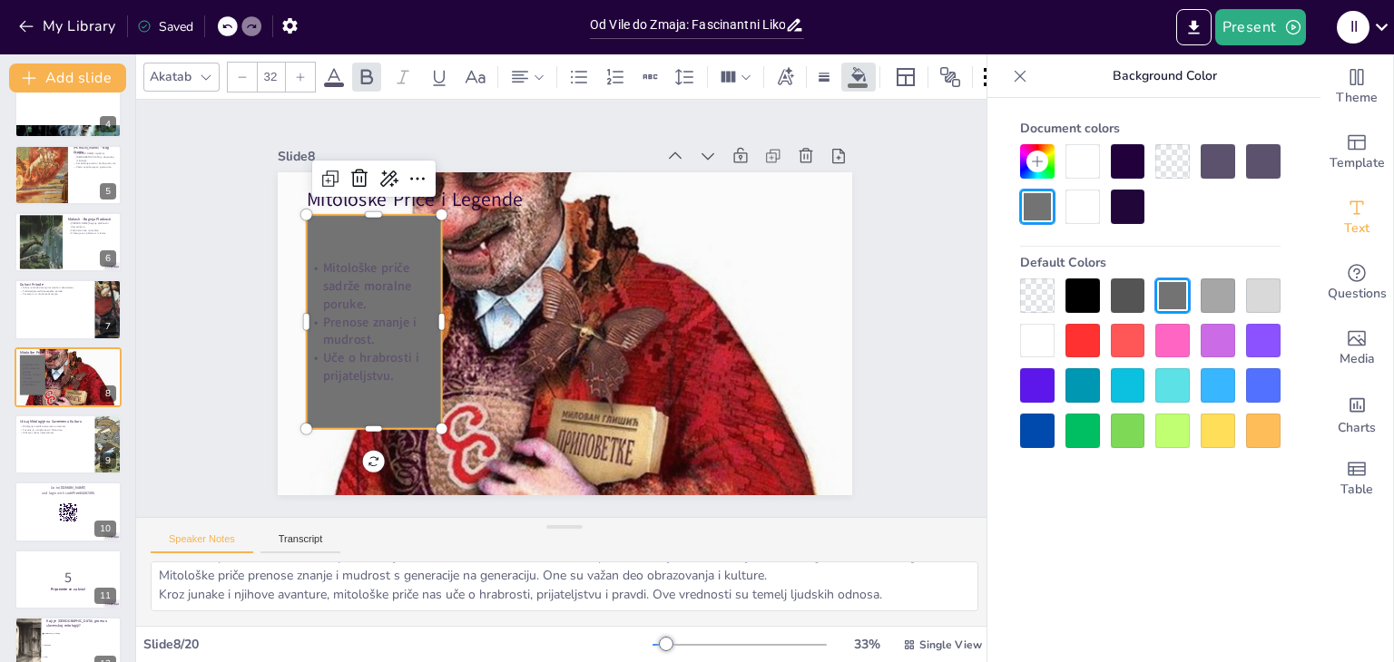
click at [1015, 70] on icon at bounding box center [1020, 76] width 18 height 18
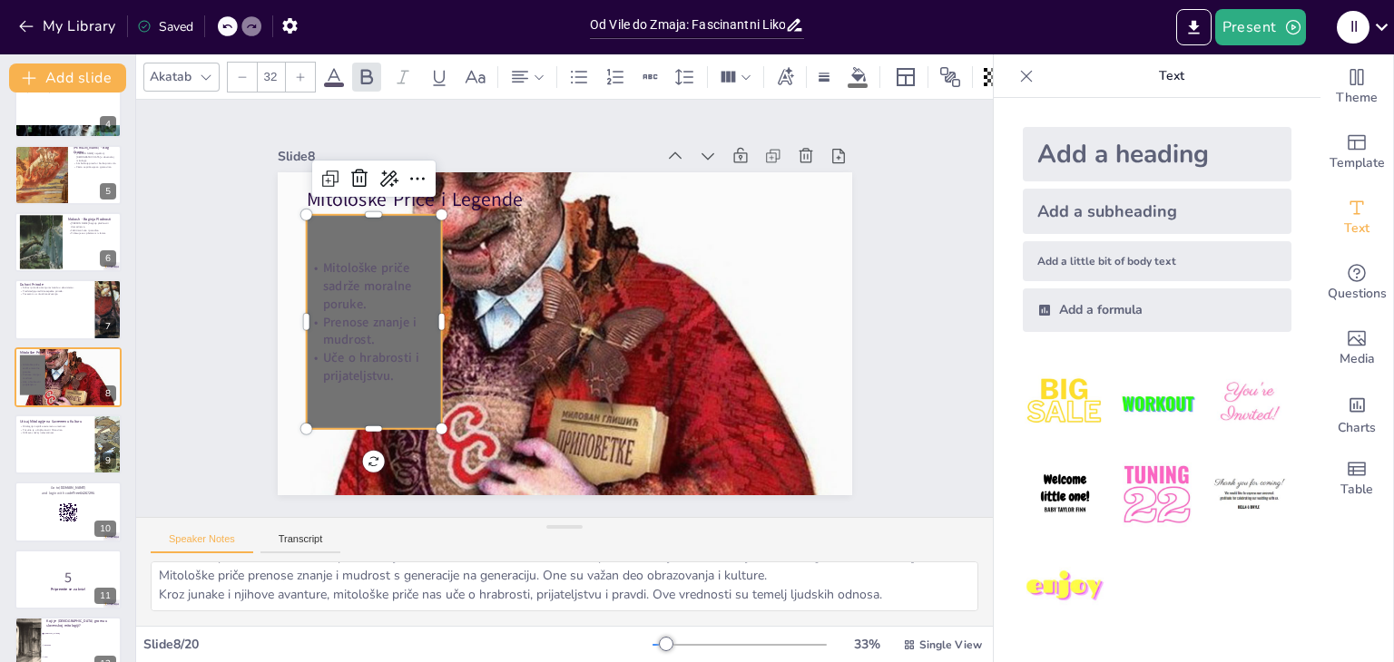
click at [346, 315] on span "Prenose znanje i mudrost." at bounding box center [368, 330] width 93 height 35
click at [469, 71] on icon at bounding box center [476, 76] width 20 height 13
click at [334, 73] on icon at bounding box center [334, 77] width 22 height 22
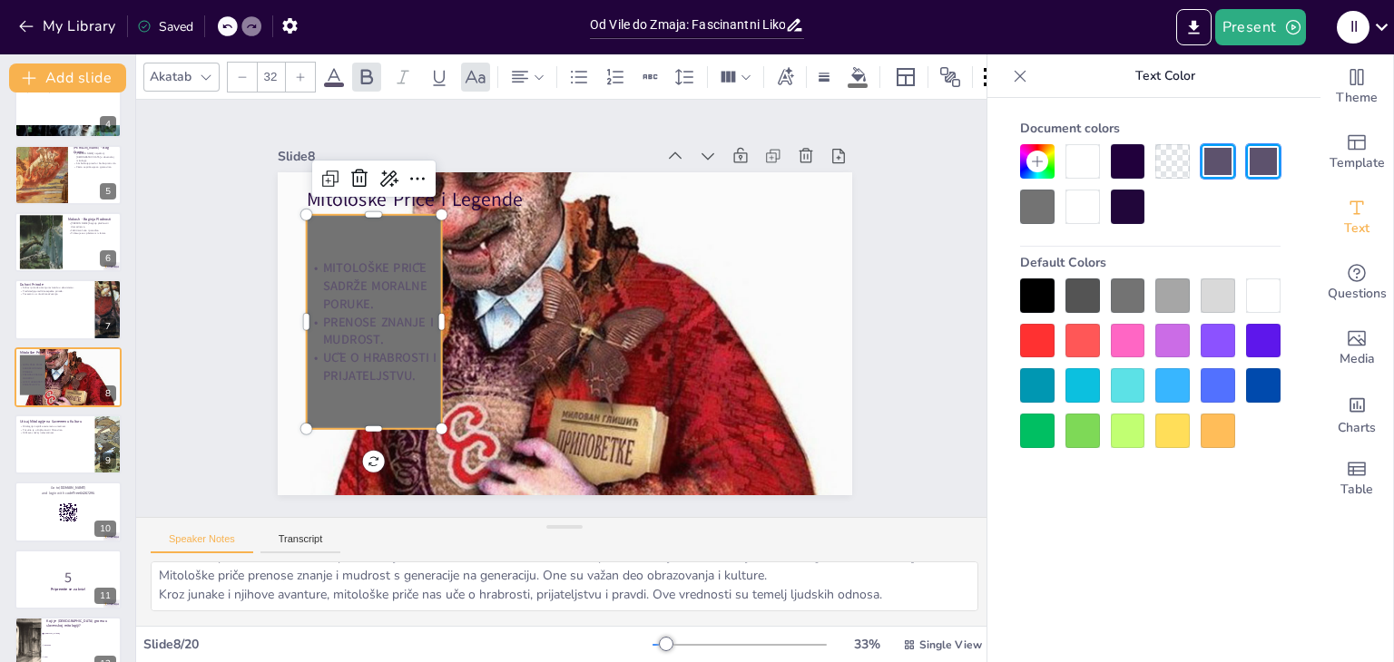
click at [1081, 211] on div at bounding box center [1082, 207] width 34 height 34
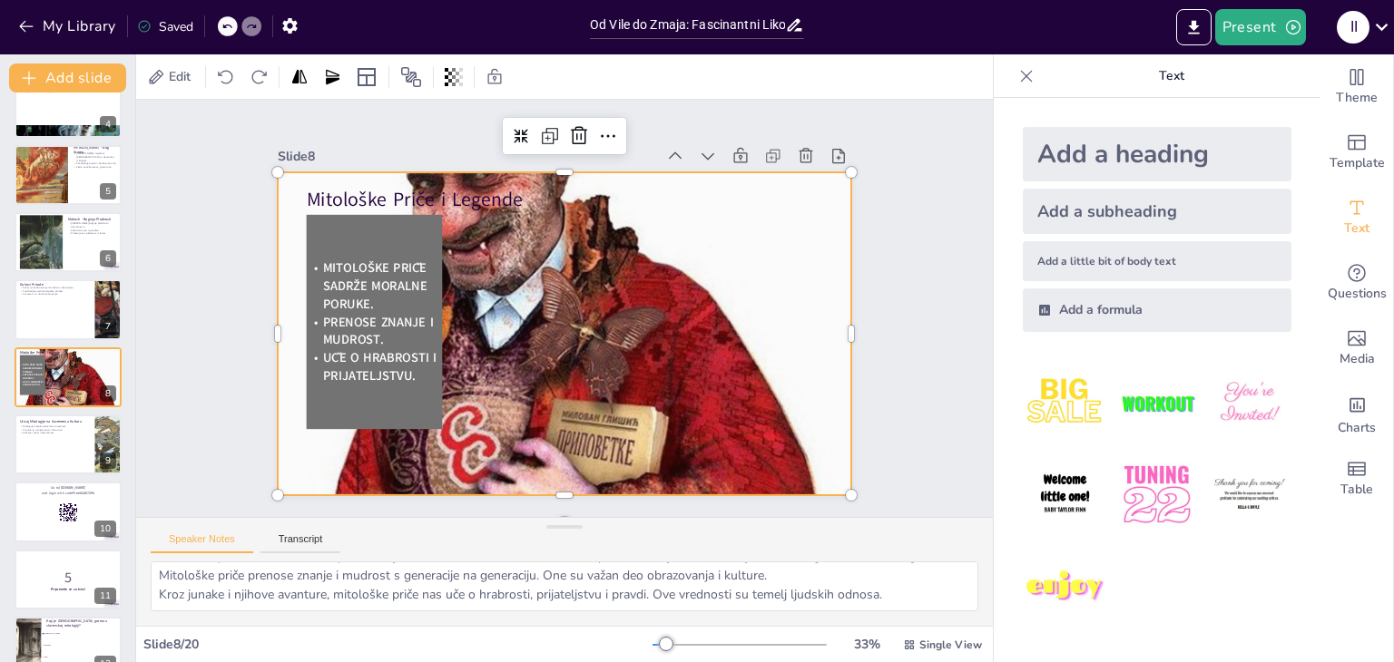
click at [730, 289] on div at bounding box center [565, 334] width 574 height 699
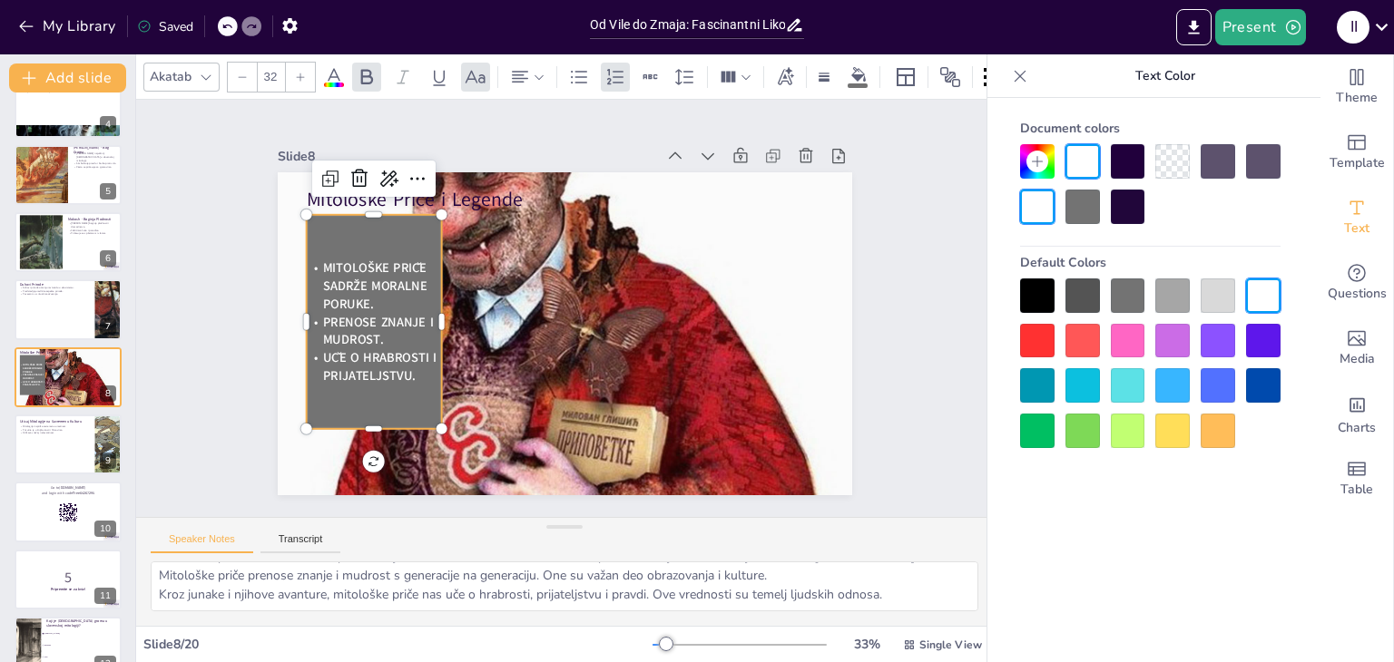
click at [417, 313] on span "Prenose znanje i mudrost." at bounding box center [377, 330] width 111 height 35
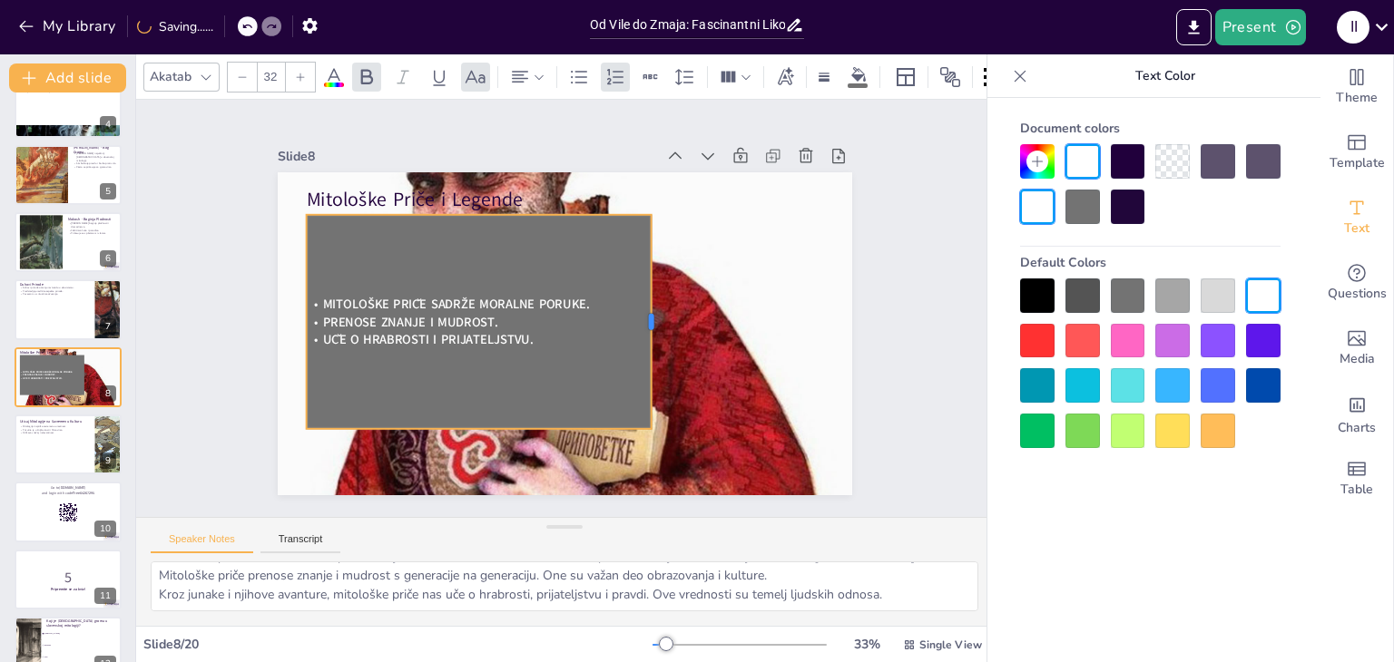
drag, startPoint x: 428, startPoint y: 312, endPoint x: 638, endPoint y: 305, distance: 209.7
click at [652, 305] on div at bounding box center [659, 322] width 15 height 214
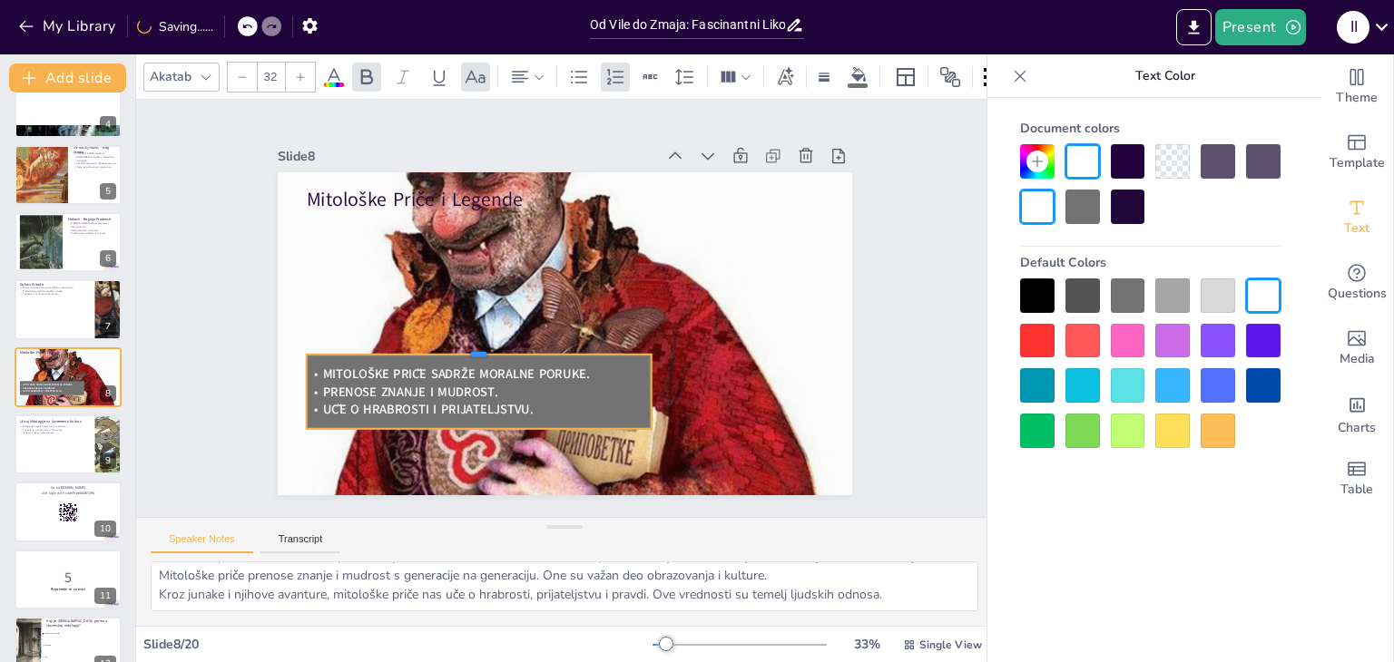
drag, startPoint x: 461, startPoint y: 206, endPoint x: 457, endPoint y: 346, distance: 139.8
click at [457, 346] on div at bounding box center [479, 347] width 346 height 15
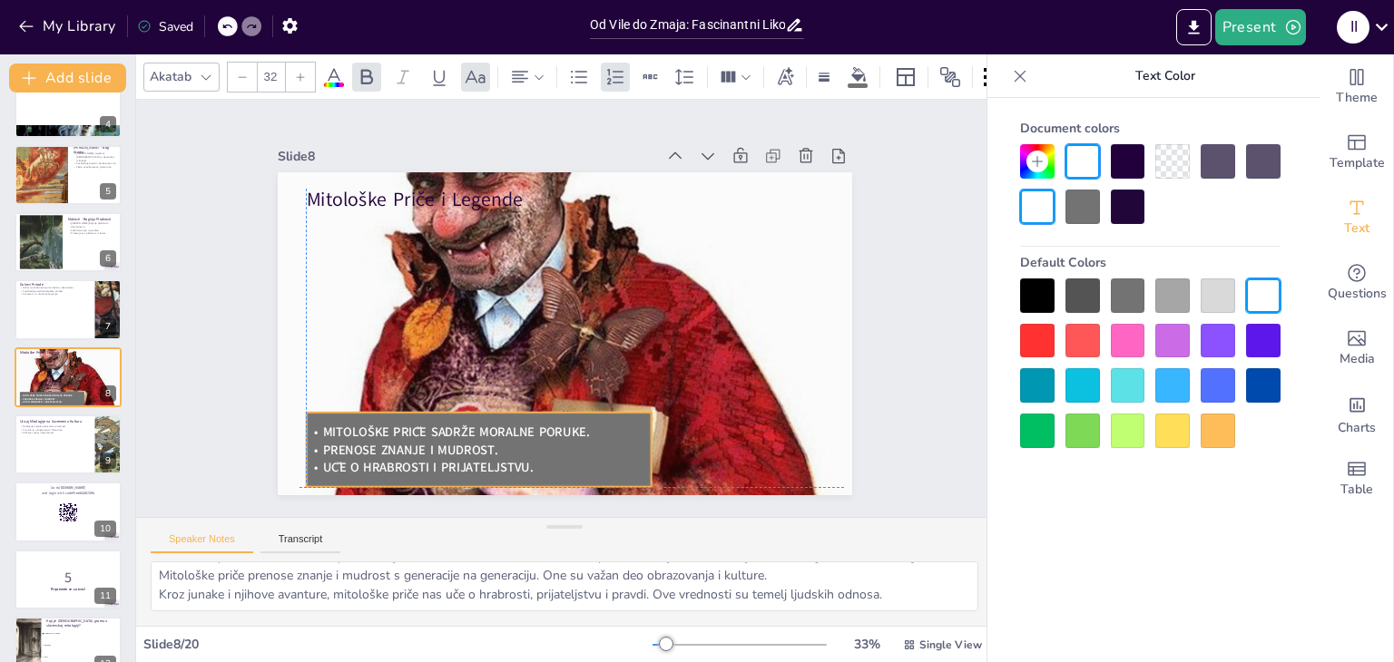
drag, startPoint x: 413, startPoint y: 397, endPoint x: 407, endPoint y: 450, distance: 53.9
click at [407, 450] on div "Mitološke priče sadrže moralne poruke. Prenose znanje i mudrost. Uče o hrabrost…" at bounding box center [479, 450] width 346 height 54
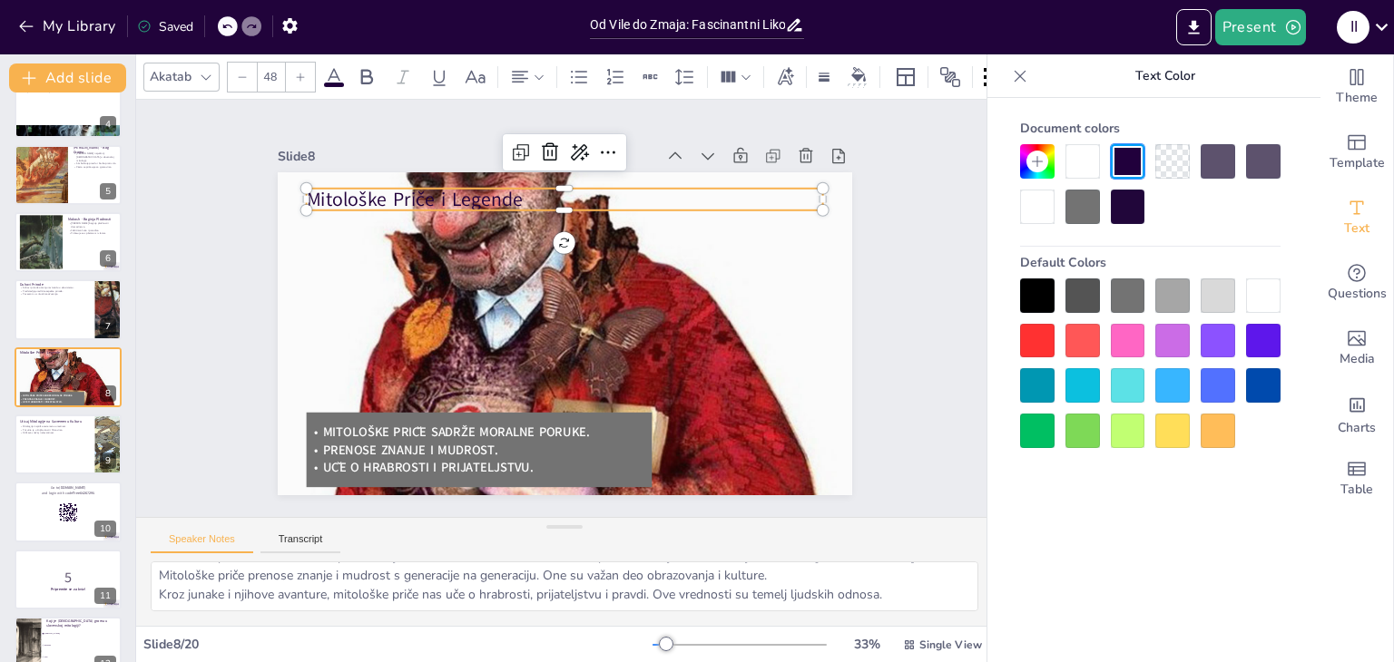
click at [338, 193] on p "Mitološke Priče i Legende" at bounding box center [564, 199] width 517 height 27
click at [333, 68] on icon at bounding box center [334, 77] width 22 height 22
click at [345, 122] on div "Slide 1 Od Vile do Zmaja: Fascinantni Likovi Slovenske Mitologije U ovoj prezen…" at bounding box center [565, 309] width 574 height 374
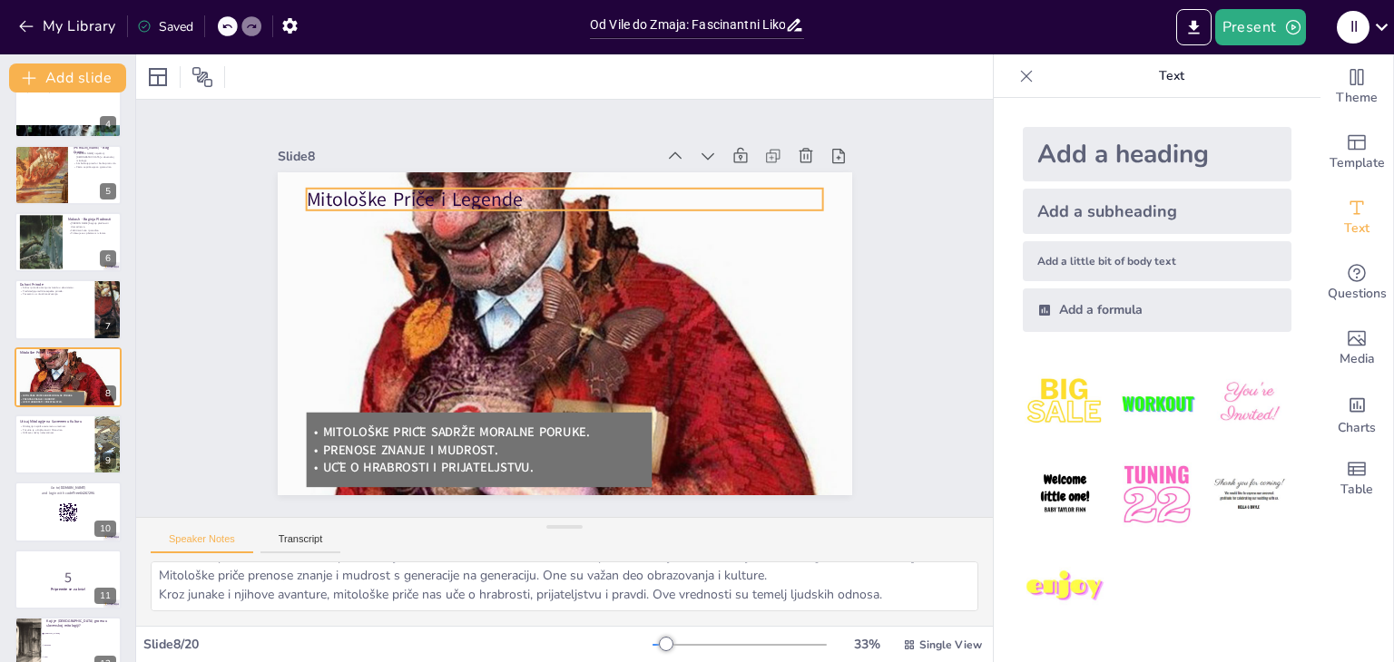
click at [347, 193] on p "Mitološke Priče i Legende" at bounding box center [564, 199] width 517 height 27
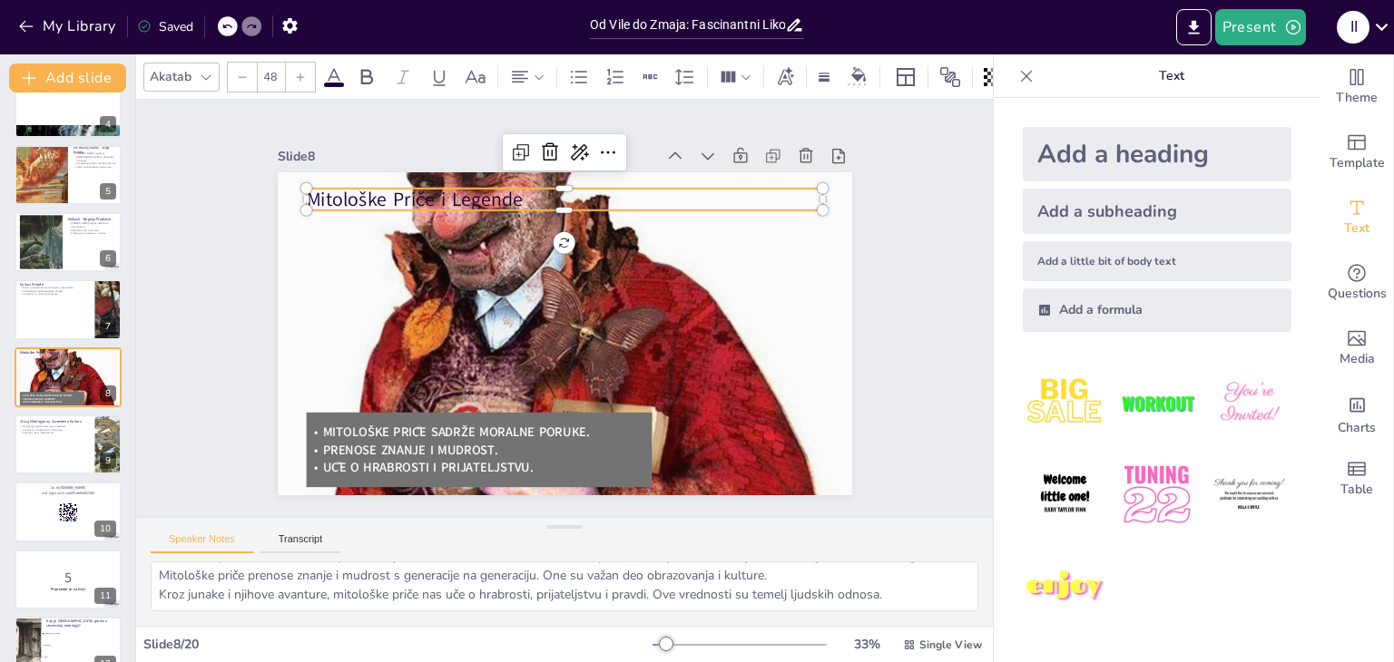
click at [328, 69] on icon at bounding box center [334, 76] width 16 height 17
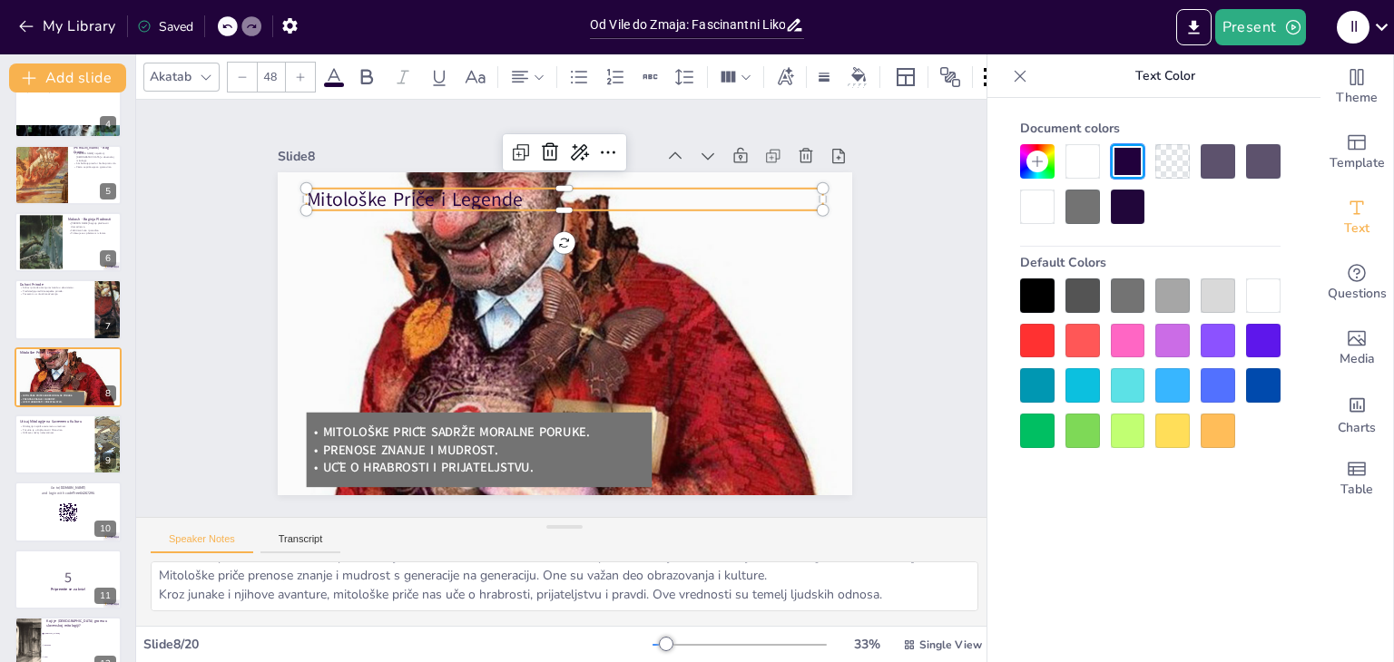
click at [1071, 157] on div at bounding box center [1082, 161] width 34 height 34
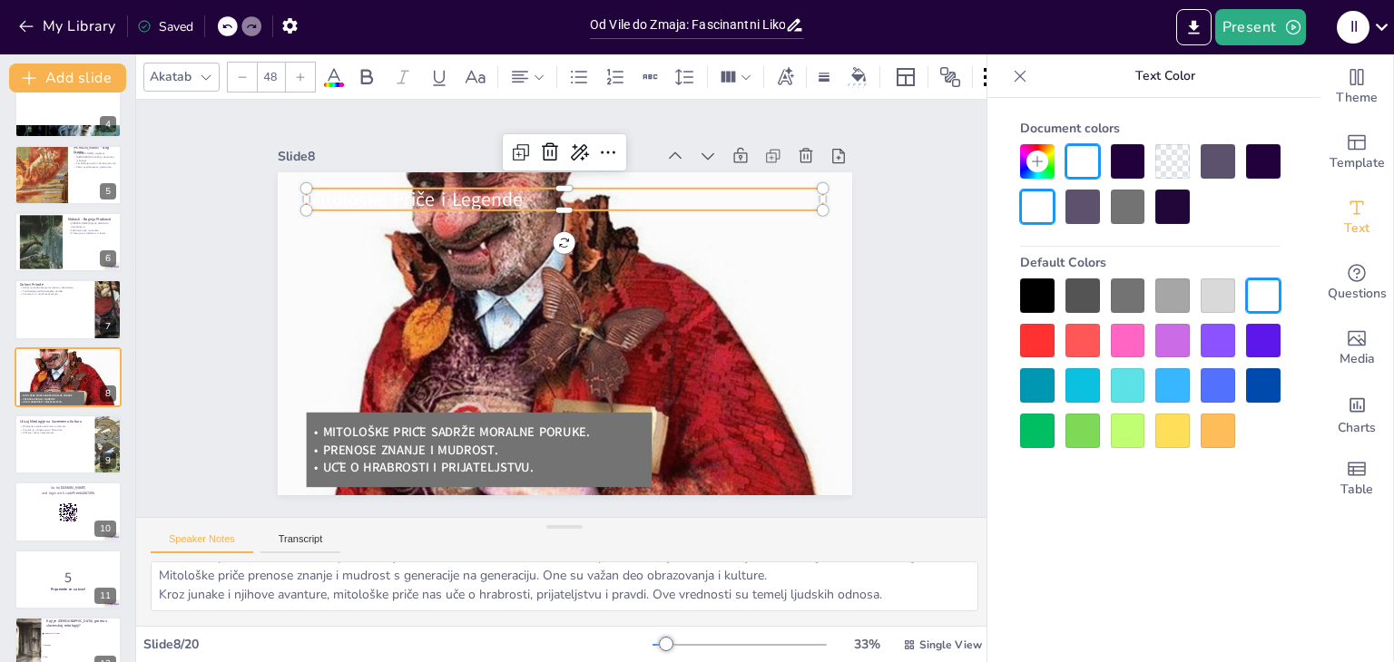
click at [1028, 348] on div at bounding box center [1037, 341] width 34 height 34
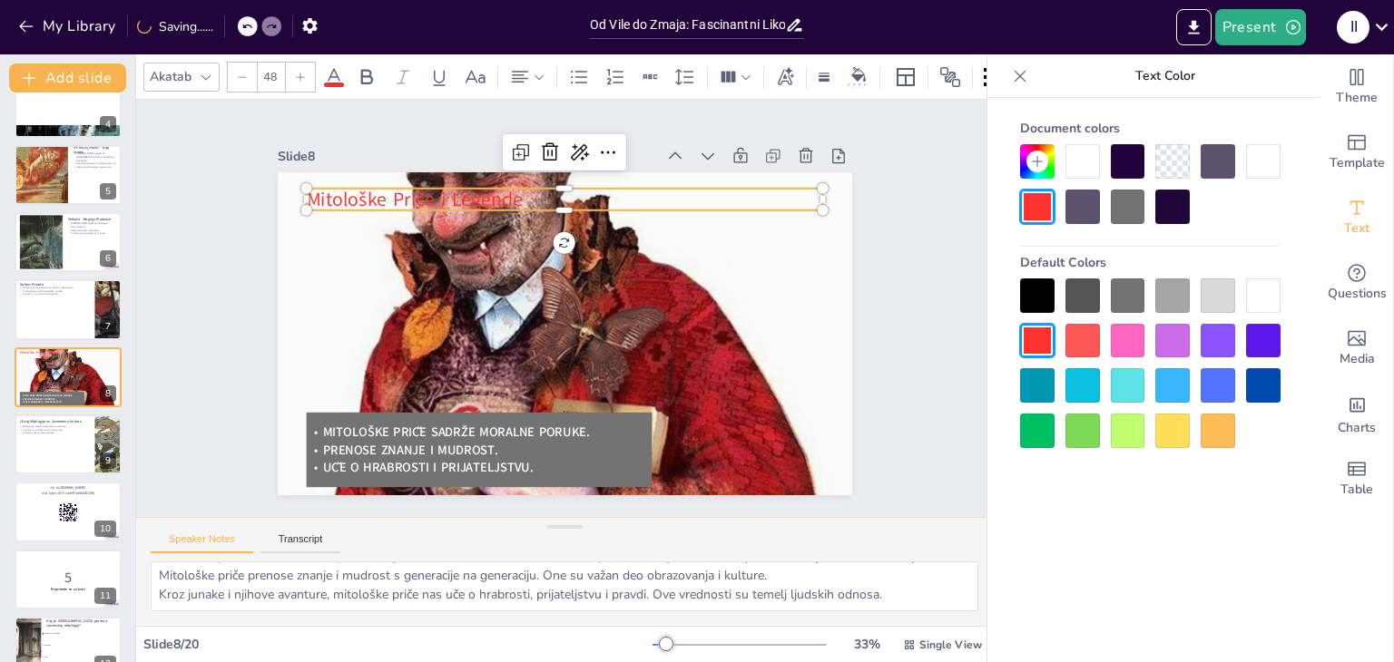
click at [1078, 291] on div at bounding box center [1082, 296] width 34 height 34
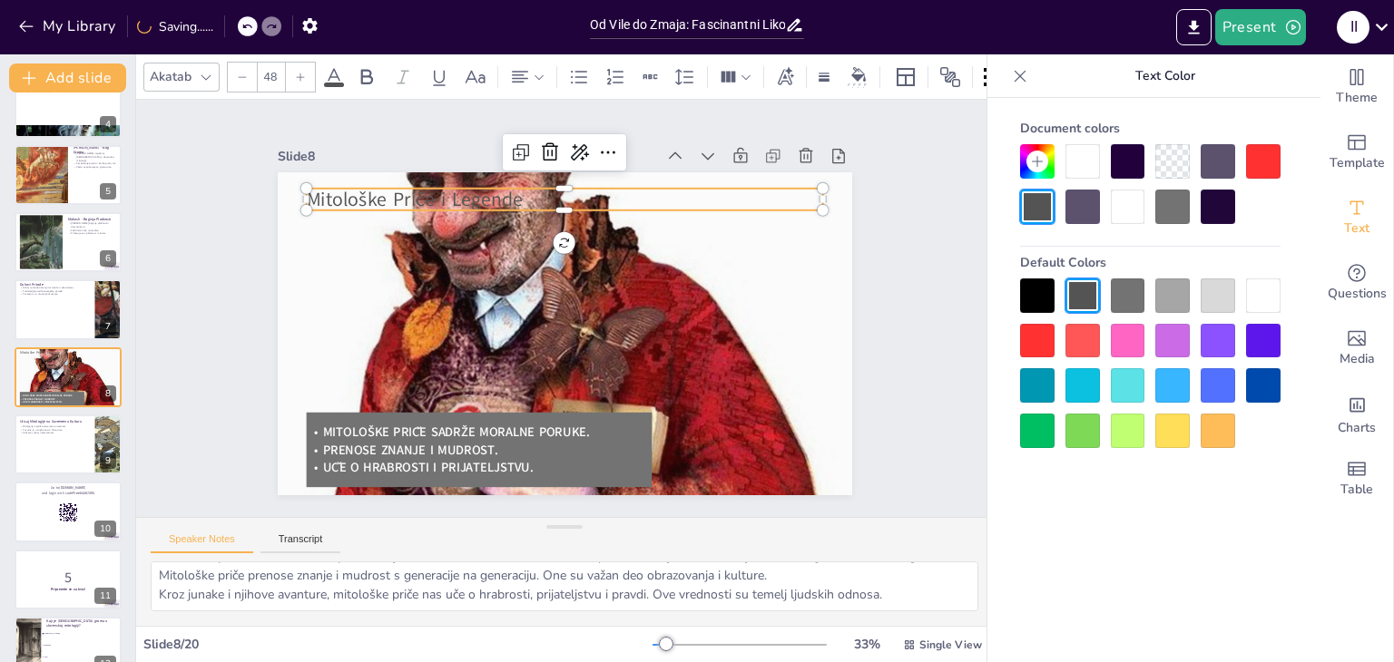
click at [1031, 291] on div at bounding box center [1037, 296] width 34 height 34
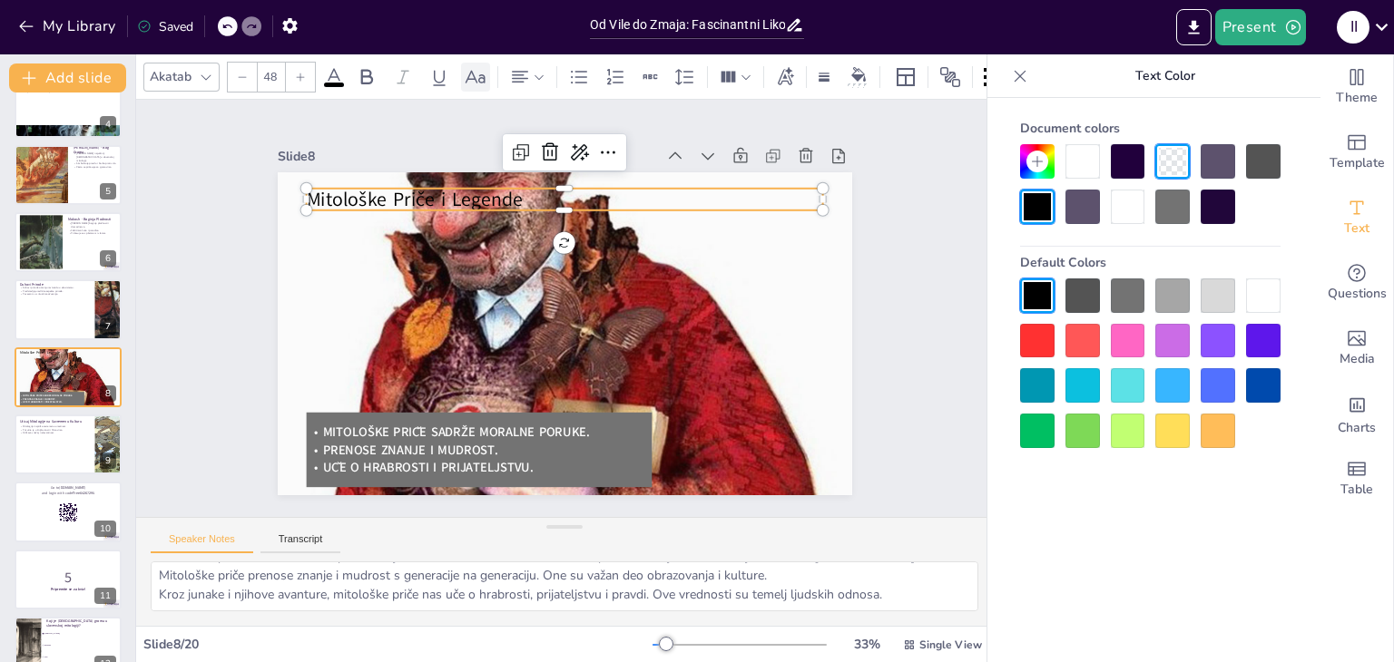
click at [479, 70] on icon at bounding box center [476, 76] width 20 height 13
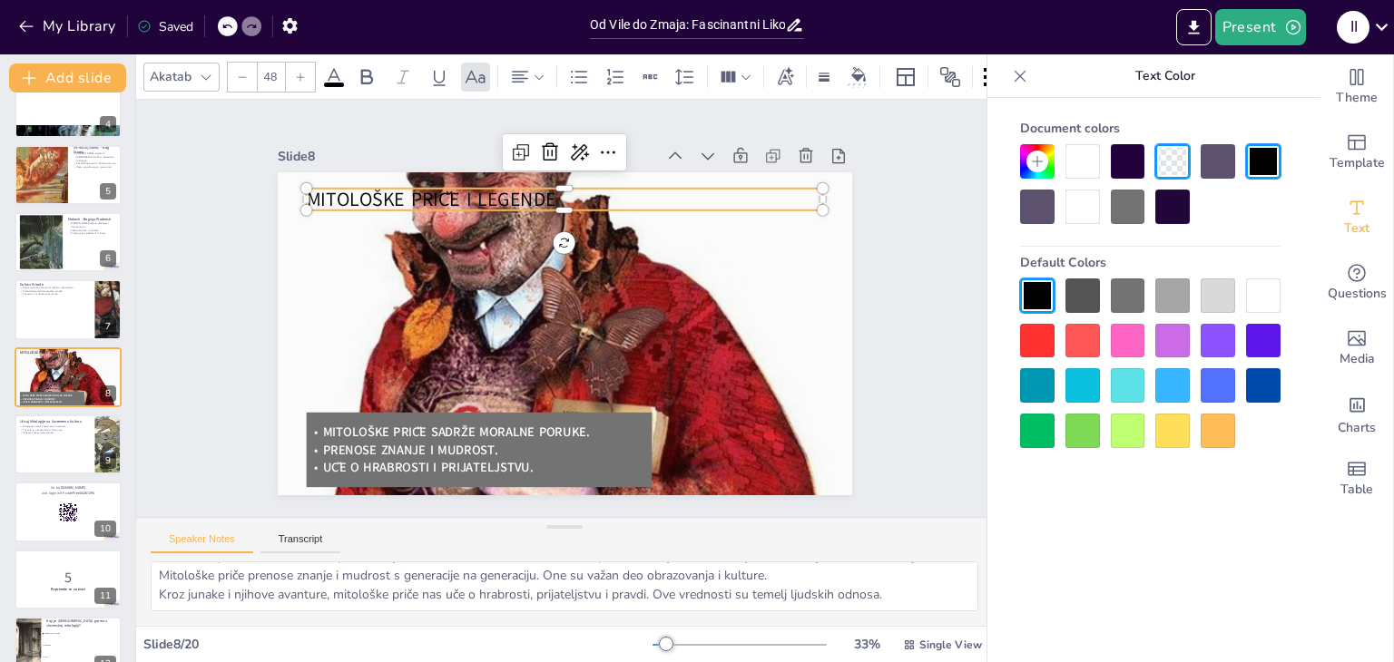
click at [1111, 214] on div at bounding box center [1128, 207] width 34 height 34
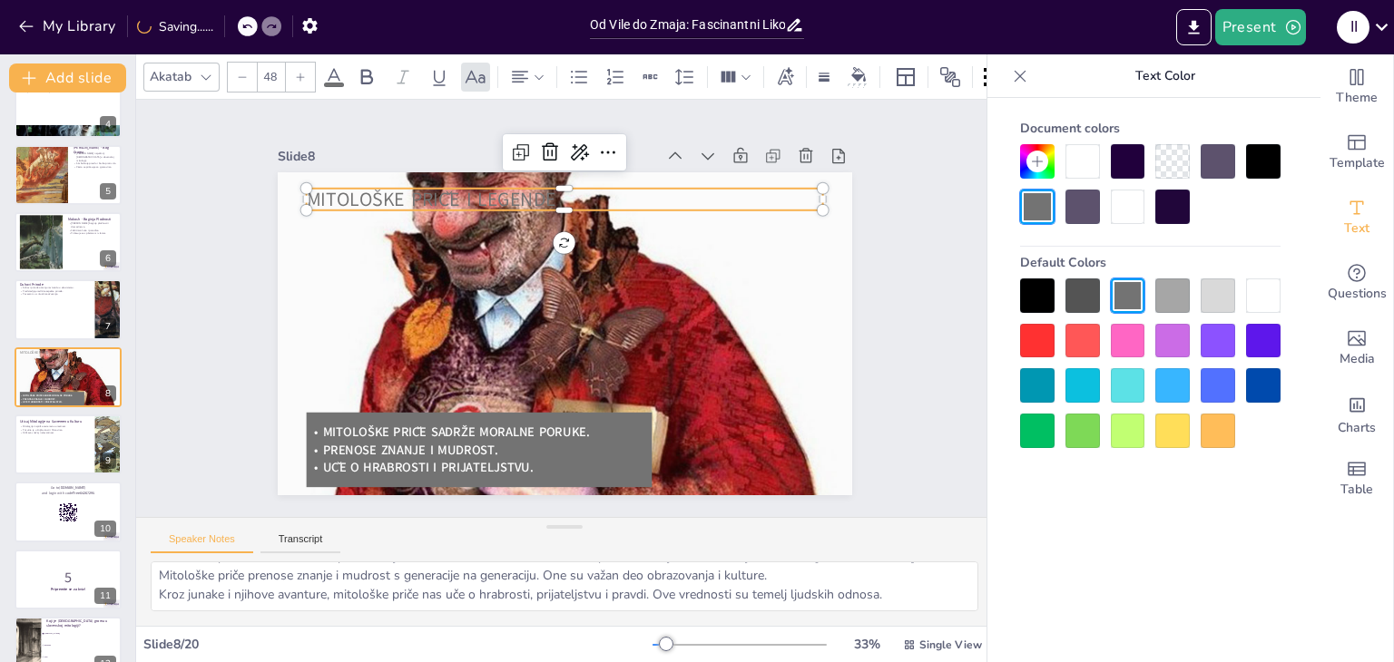
click at [1118, 162] on div at bounding box center [1128, 161] width 34 height 34
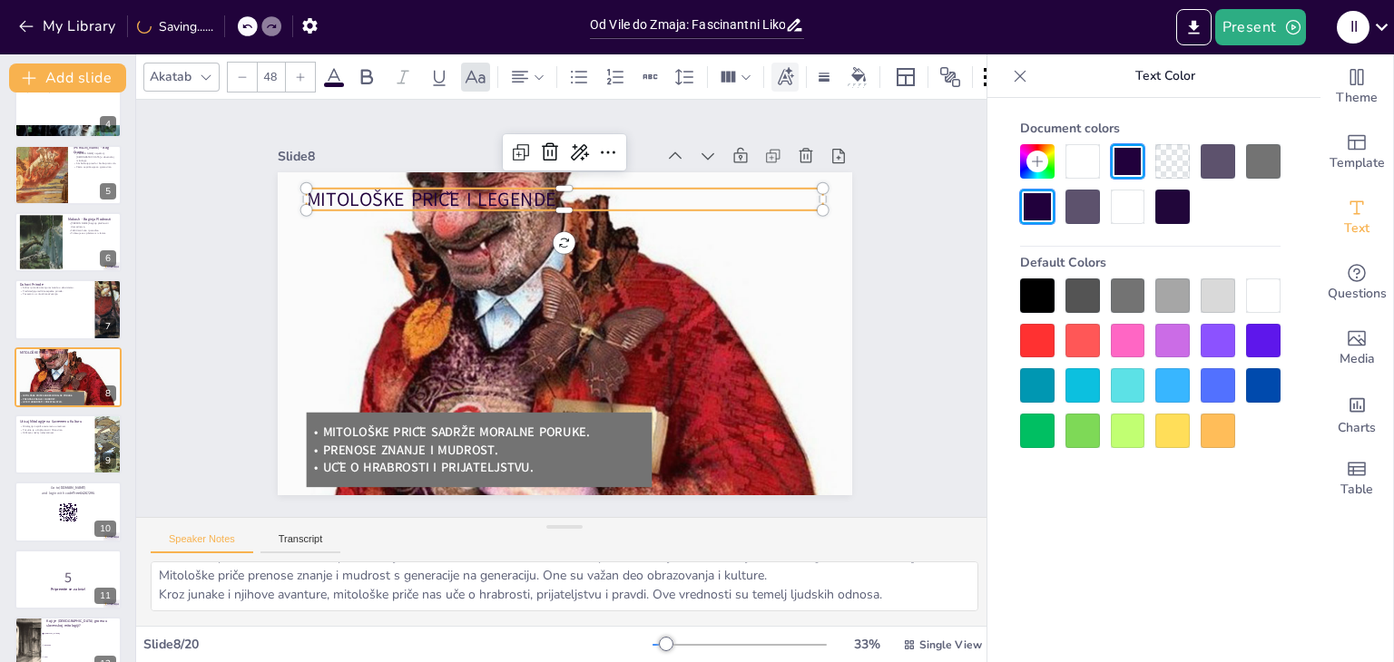
click at [778, 70] on icon at bounding box center [785, 77] width 20 height 20
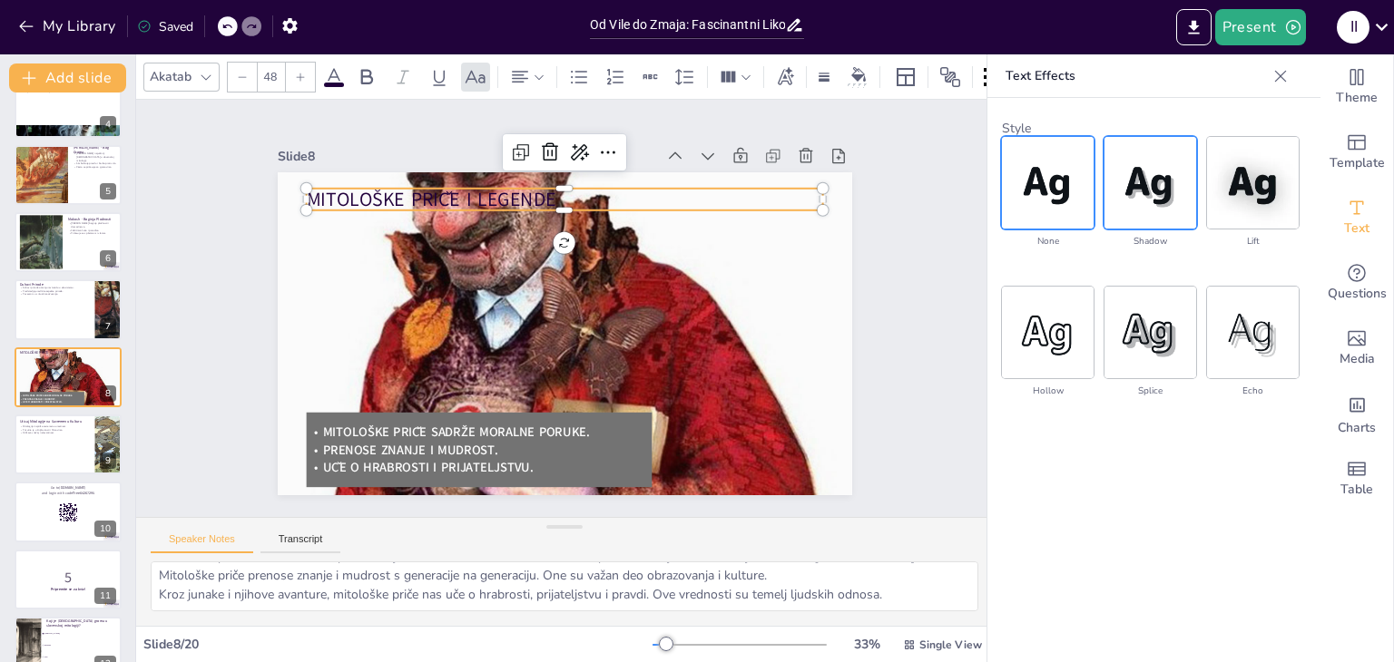
click at [1151, 211] on img at bounding box center [1150, 183] width 92 height 92
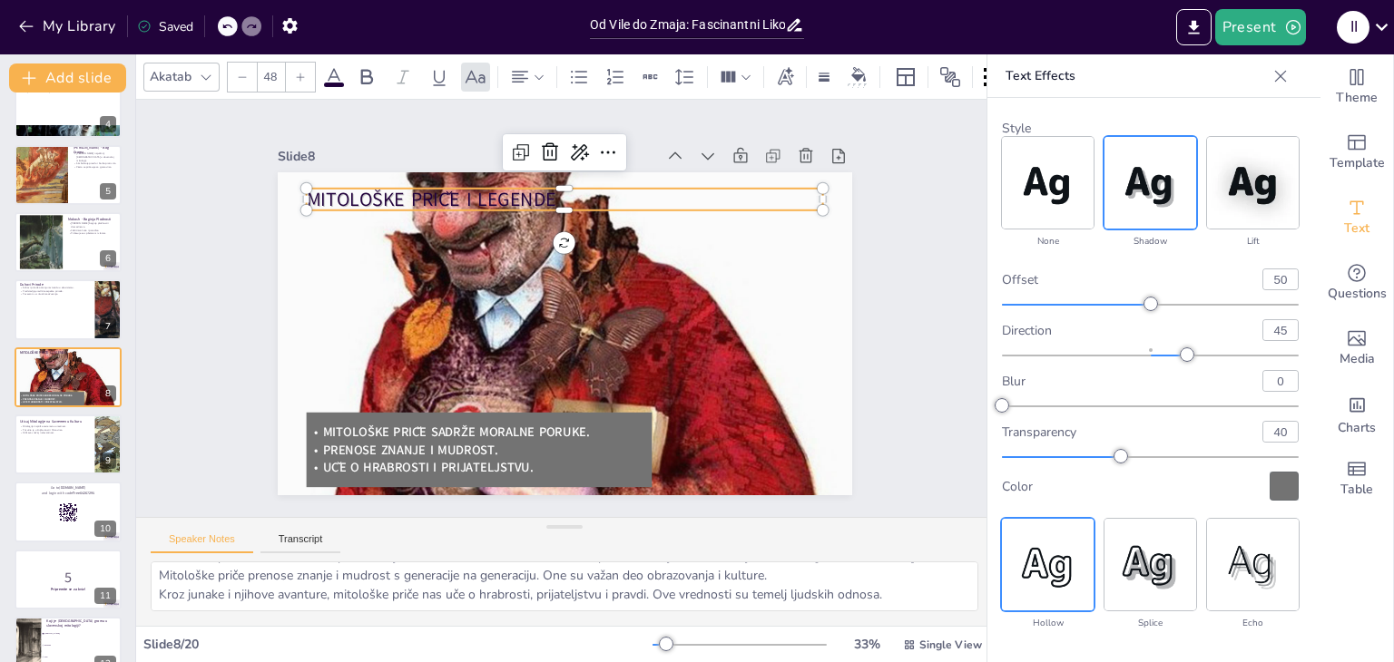
click at [1060, 564] on img at bounding box center [1048, 565] width 92 height 92
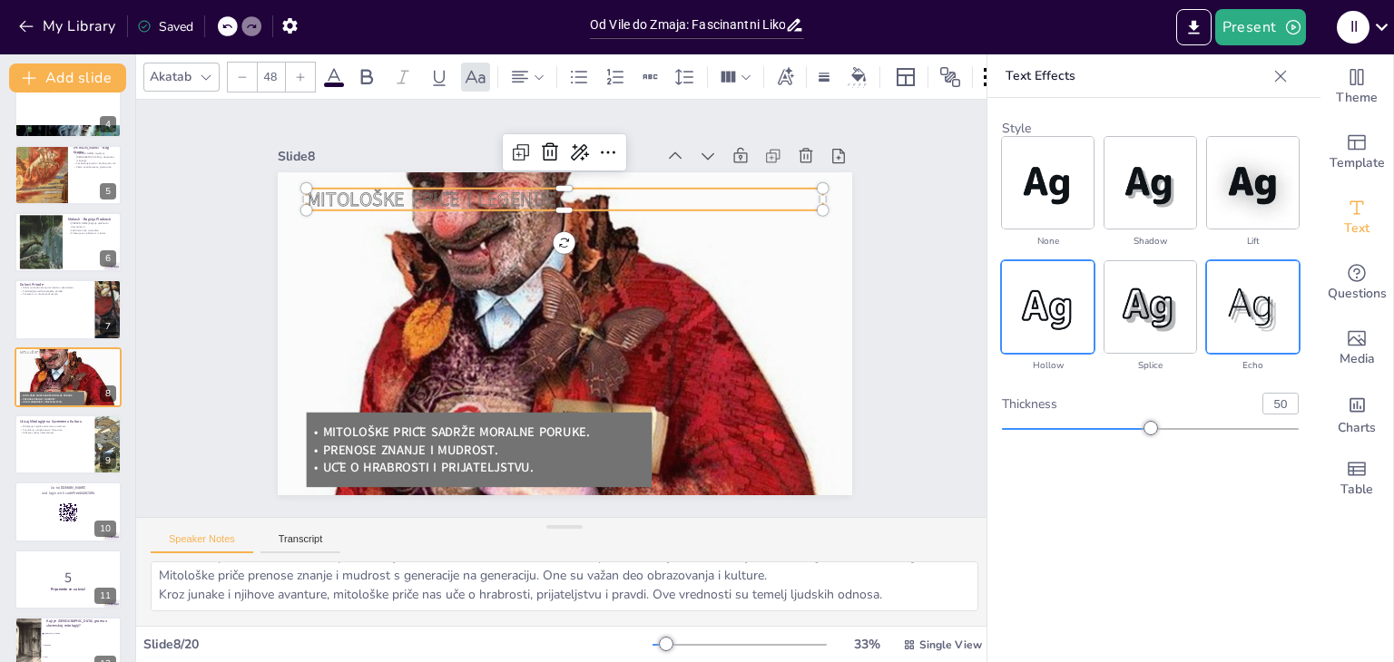
click at [1260, 317] on img at bounding box center [1253, 307] width 92 height 92
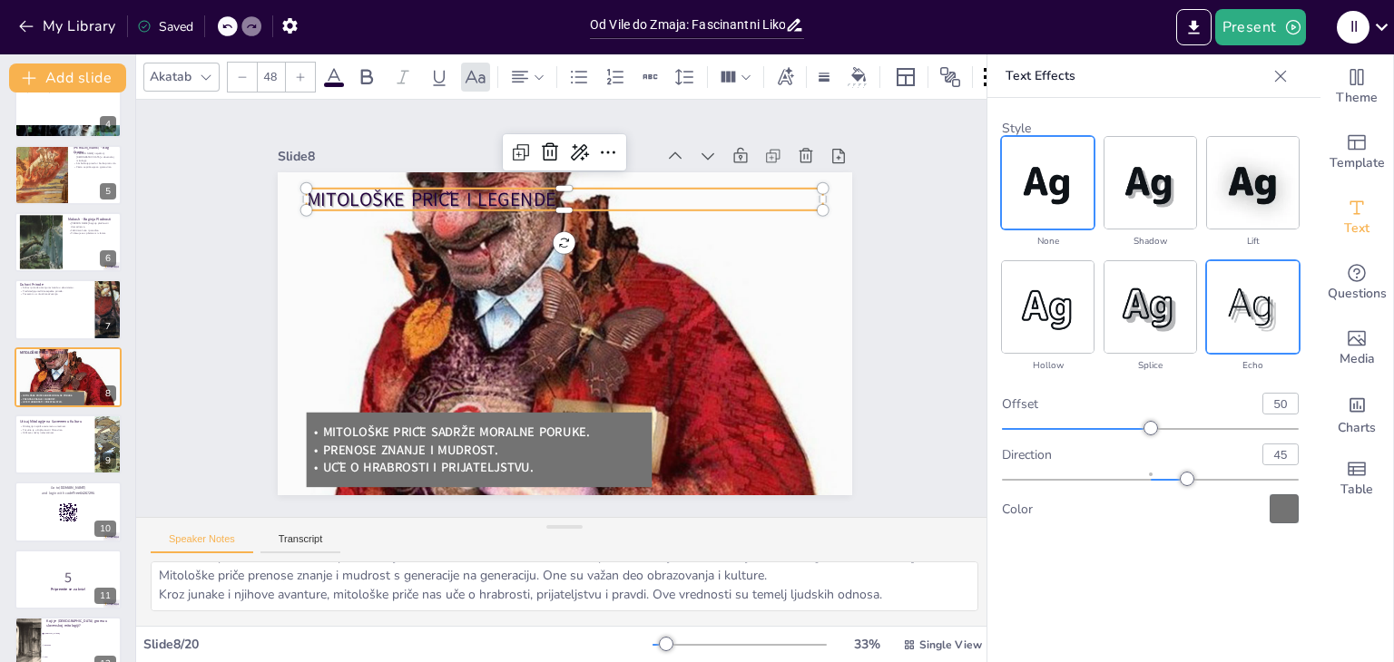
click at [1049, 179] on img at bounding box center [1048, 183] width 92 height 92
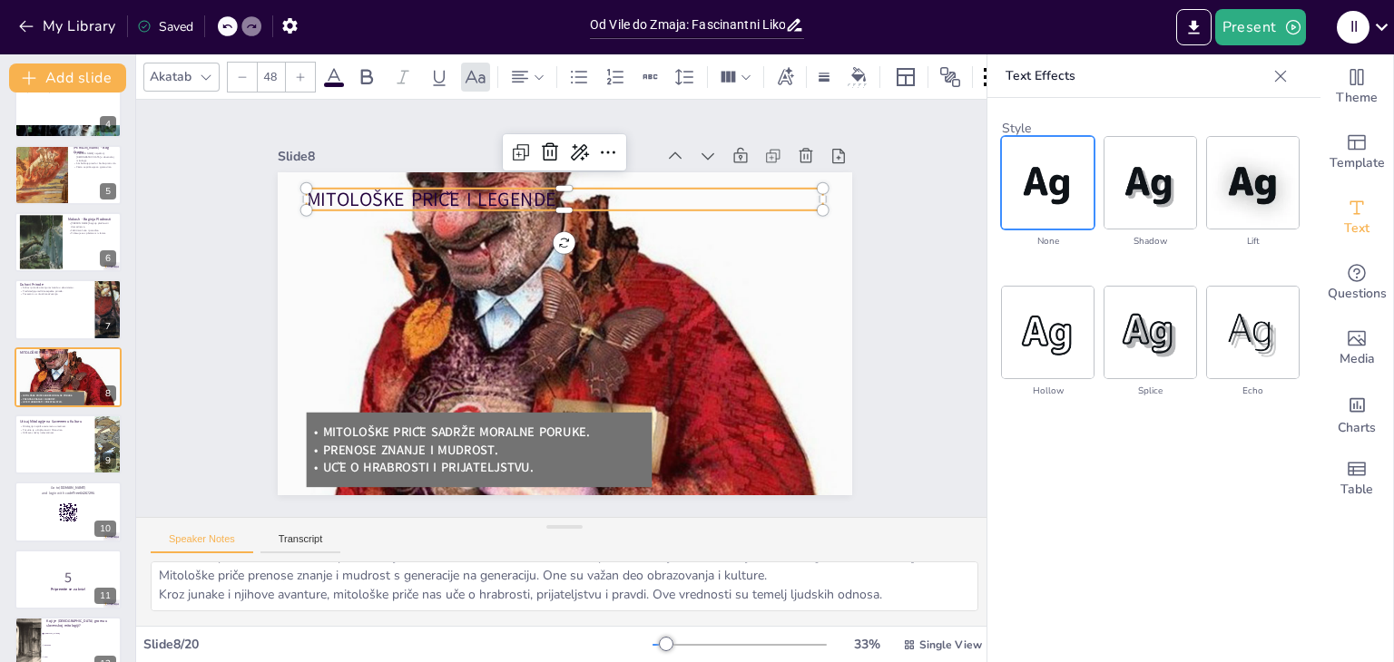
click at [1274, 74] on icon at bounding box center [1280, 76] width 18 height 18
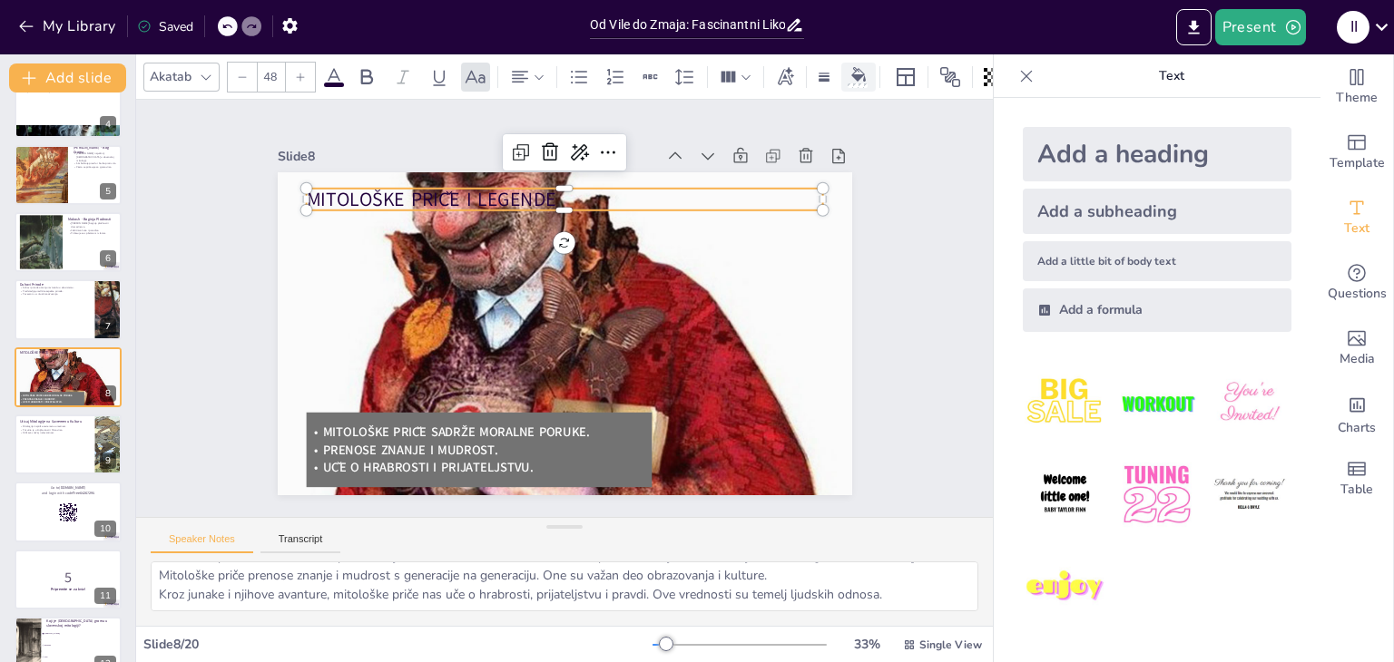
click at [864, 74] on div at bounding box center [858, 76] width 27 height 19
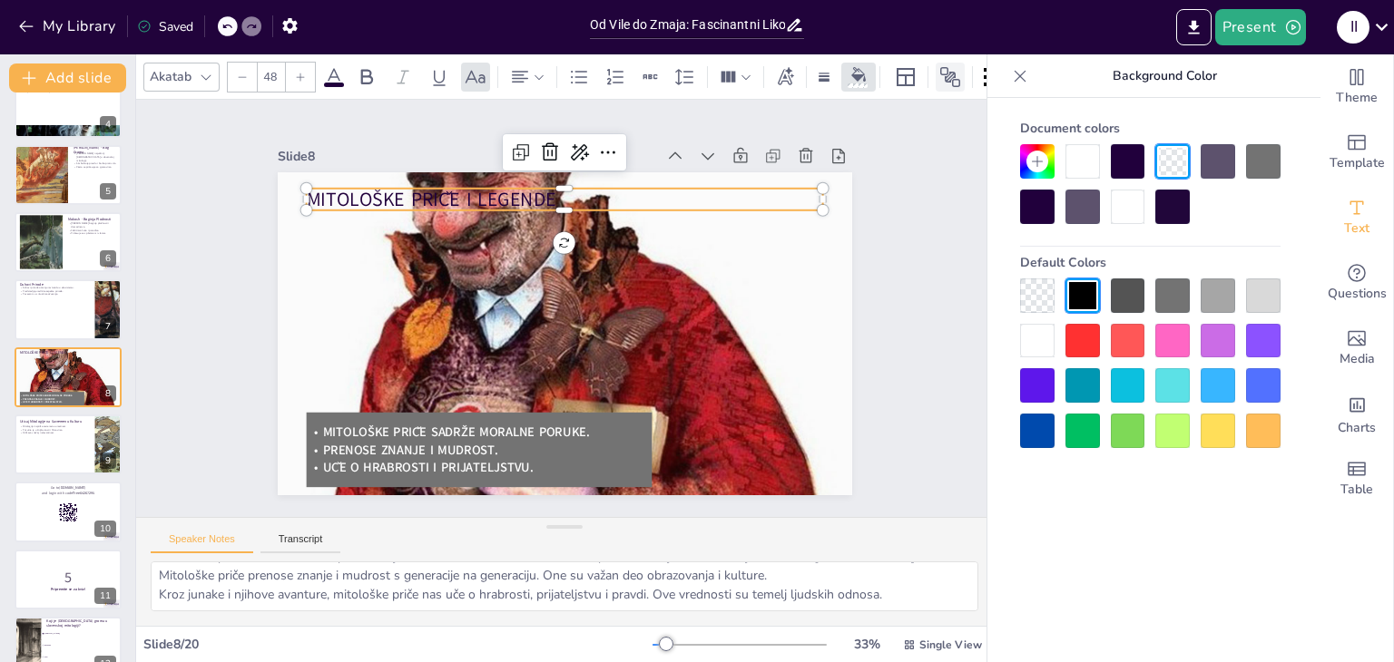
click at [941, 73] on icon at bounding box center [950, 77] width 22 height 22
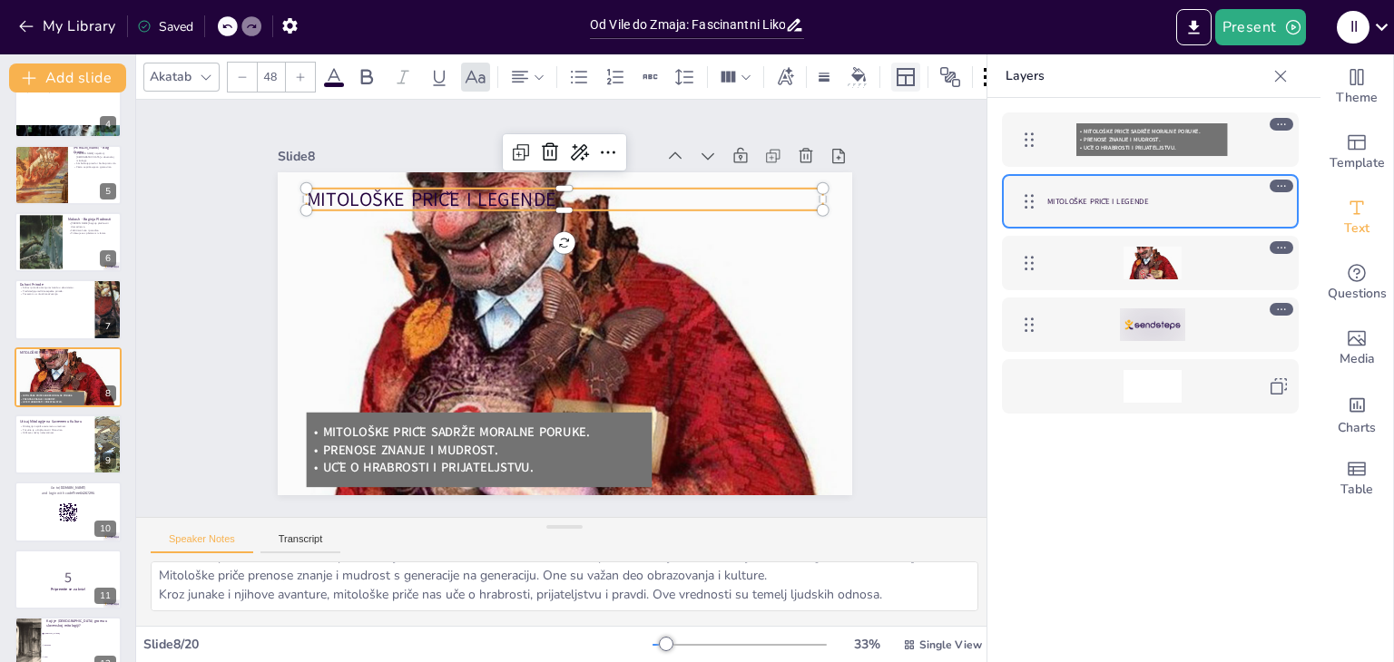
click at [900, 69] on icon at bounding box center [906, 77] width 22 height 22
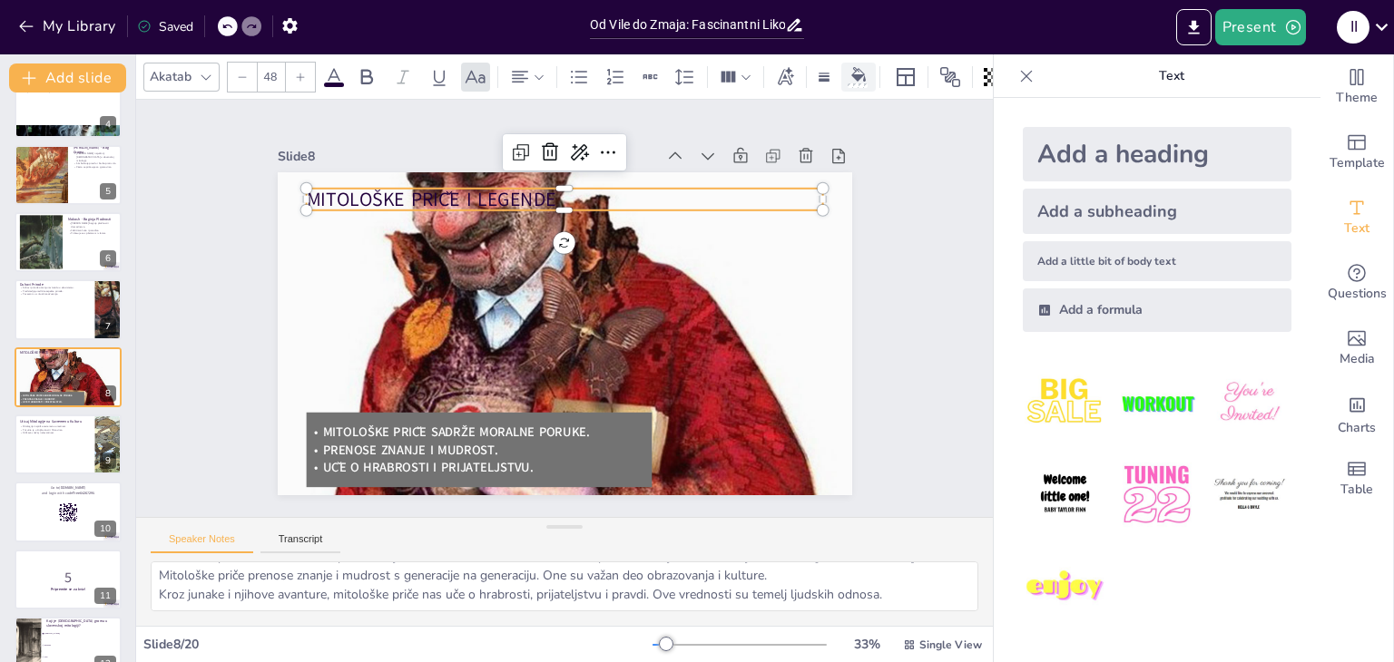
click at [867, 75] on div at bounding box center [858, 76] width 27 height 19
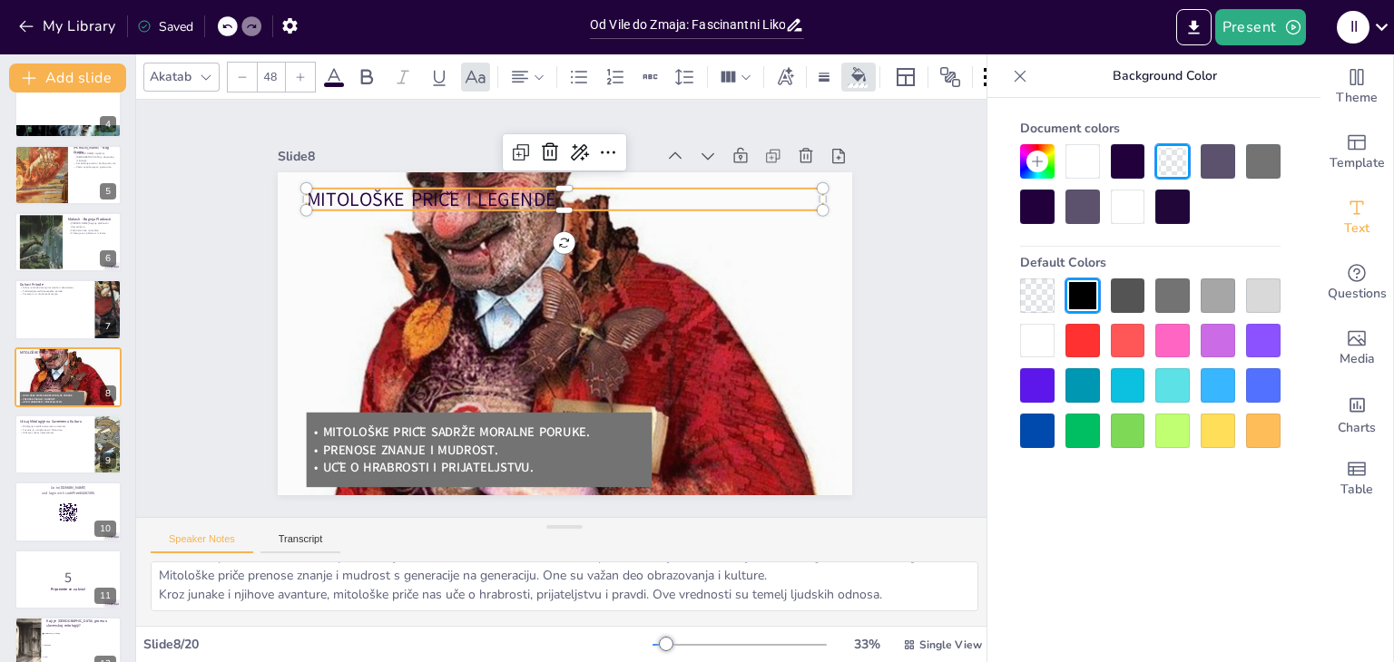
click at [1079, 165] on div at bounding box center [1082, 161] width 34 height 34
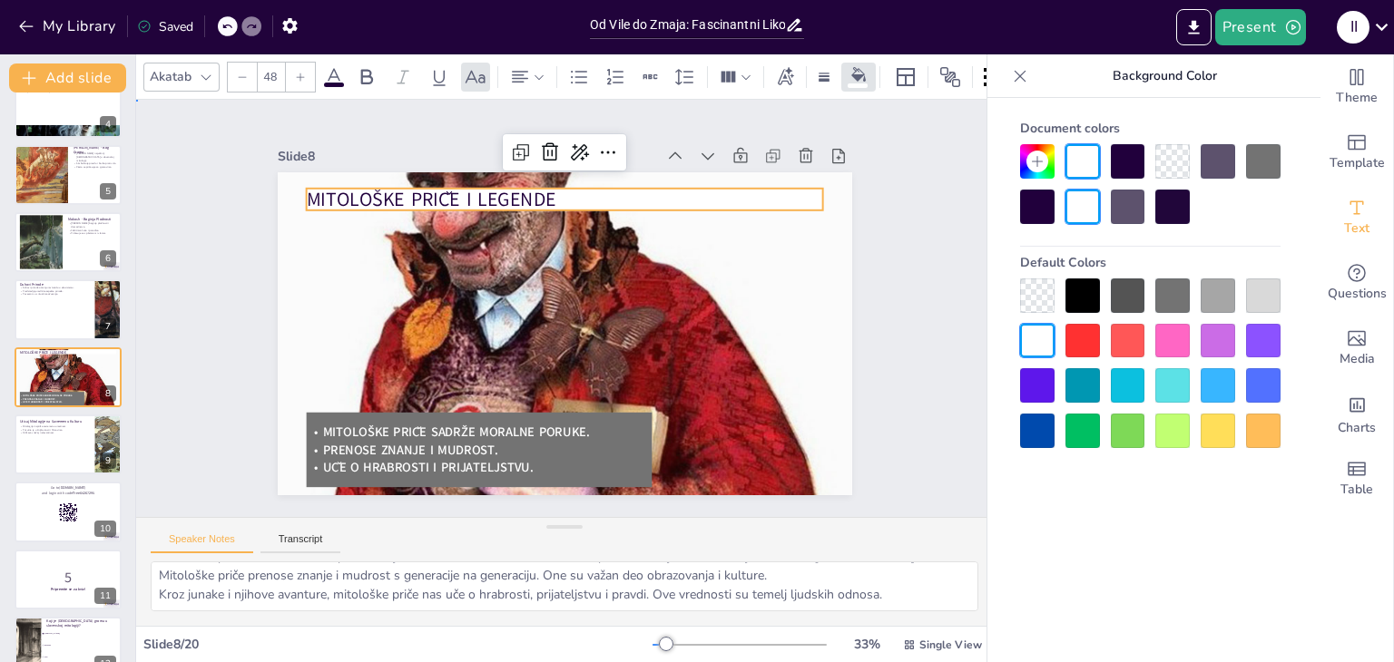
click at [902, 270] on div "Slide 1 Od Vile do Zmaja: Fascinantni Likovi Slovenske Mitologije U ovoj prezen…" at bounding box center [564, 308] width 857 height 417
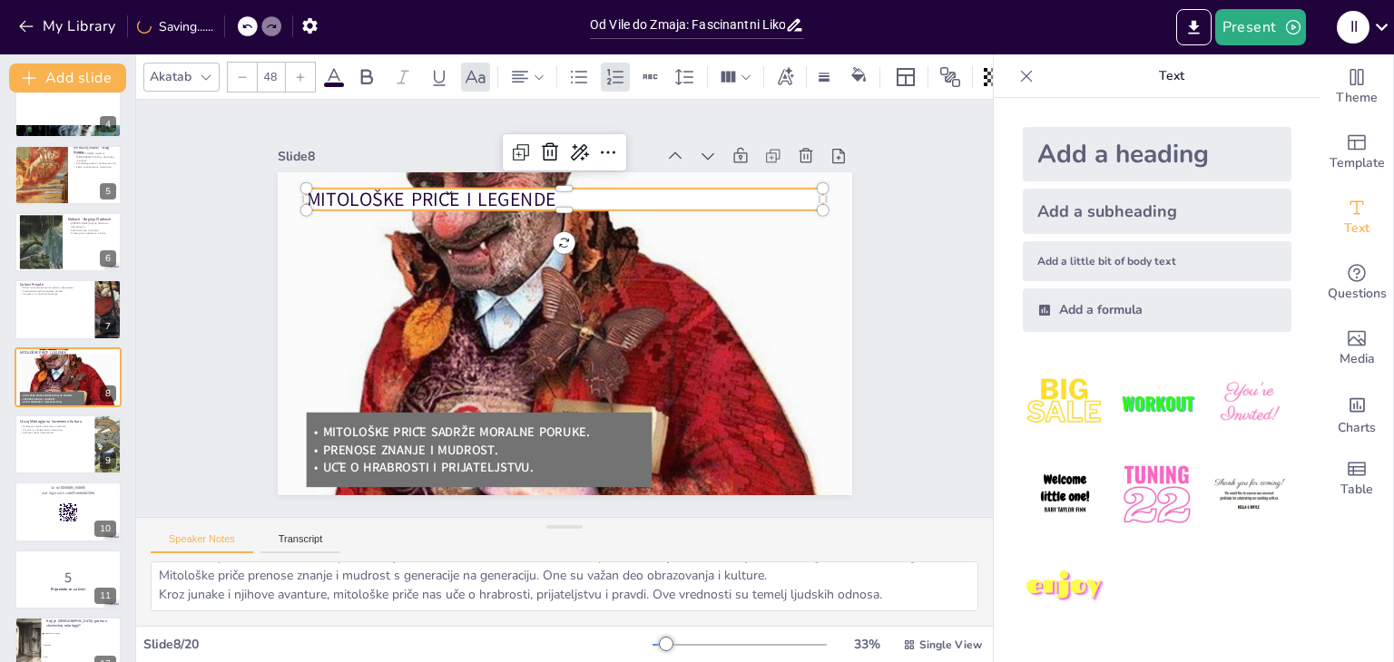
click at [705, 190] on p "Mitološke Priče i Legende" at bounding box center [564, 199] width 517 height 27
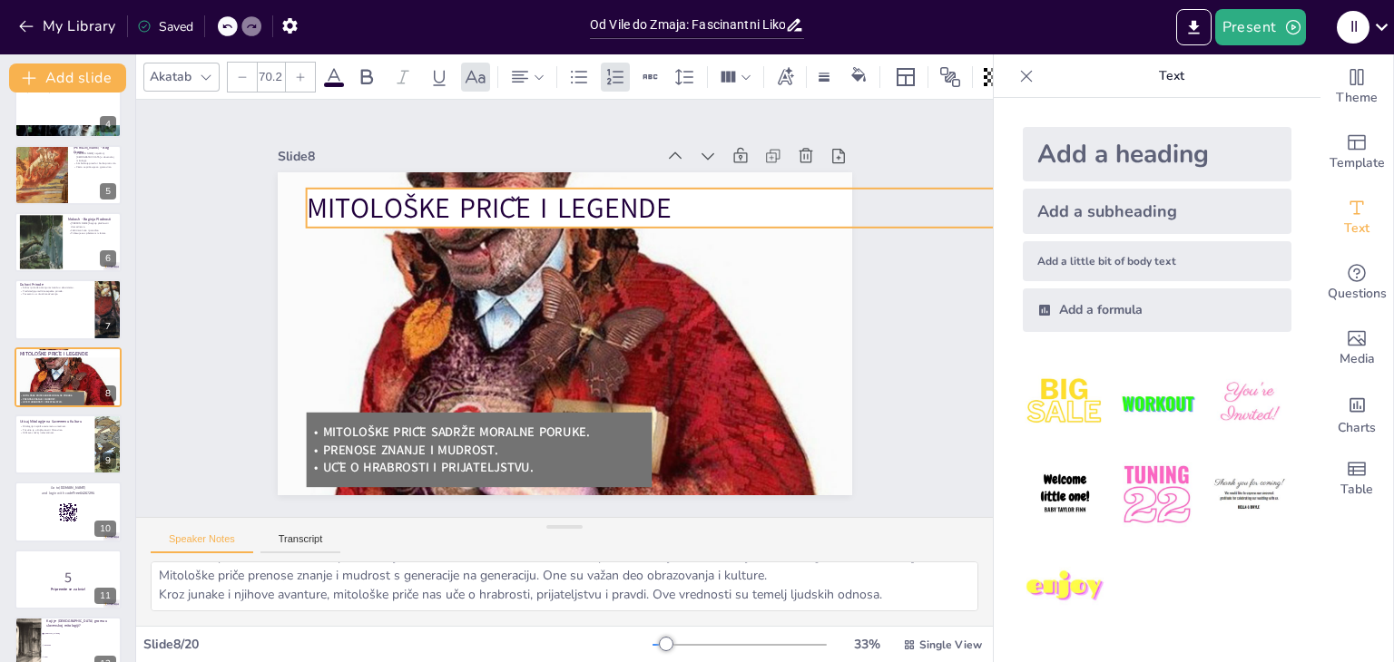
drag, startPoint x: 809, startPoint y: 202, endPoint x: 466, endPoint y: 212, distance: 343.2
click at [466, 212] on div "Mitološke Priče i Legende Mitološke priče sadrže moralne poruke. Prenose znanje…" at bounding box center [565, 333] width 574 height 323
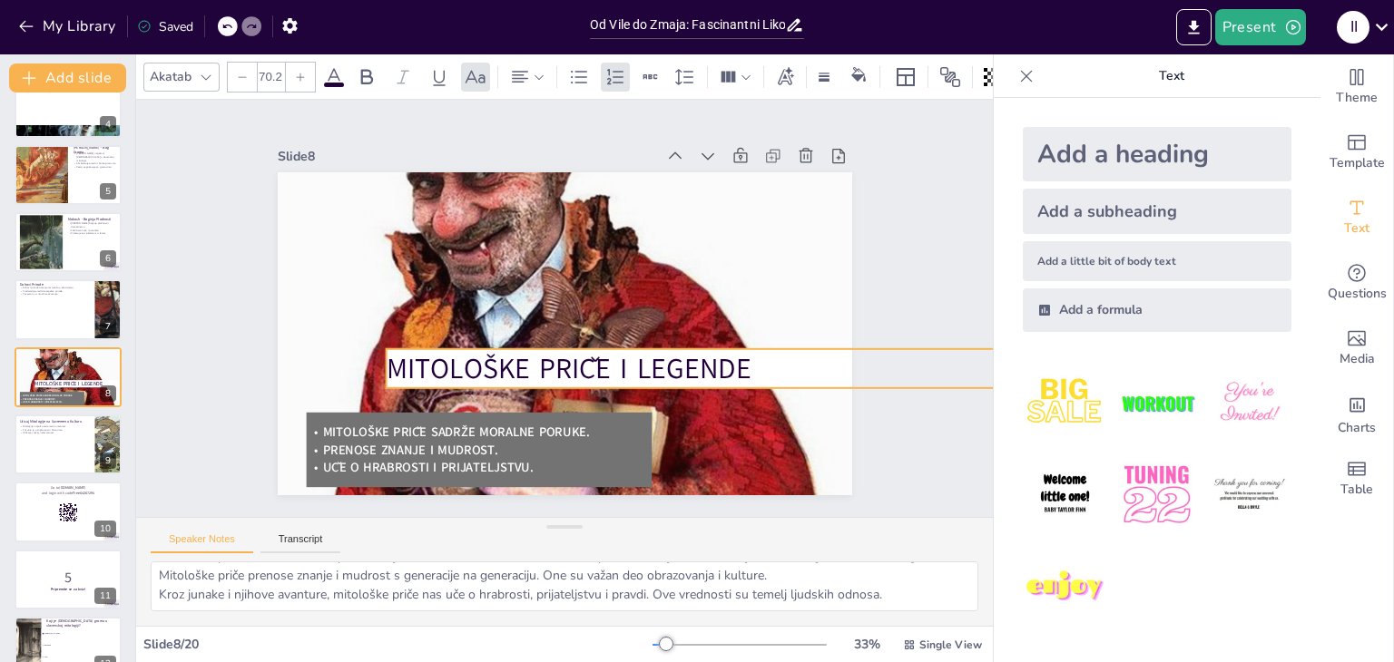
drag, startPoint x: 526, startPoint y: 191, endPoint x: 606, endPoint y: 352, distance: 179.4
click at [606, 352] on span "Mitološke Priče i Legende" at bounding box center [568, 368] width 365 height 38
click at [795, 360] on p "Mitološke Priče i Legende" at bounding box center [764, 368] width 757 height 39
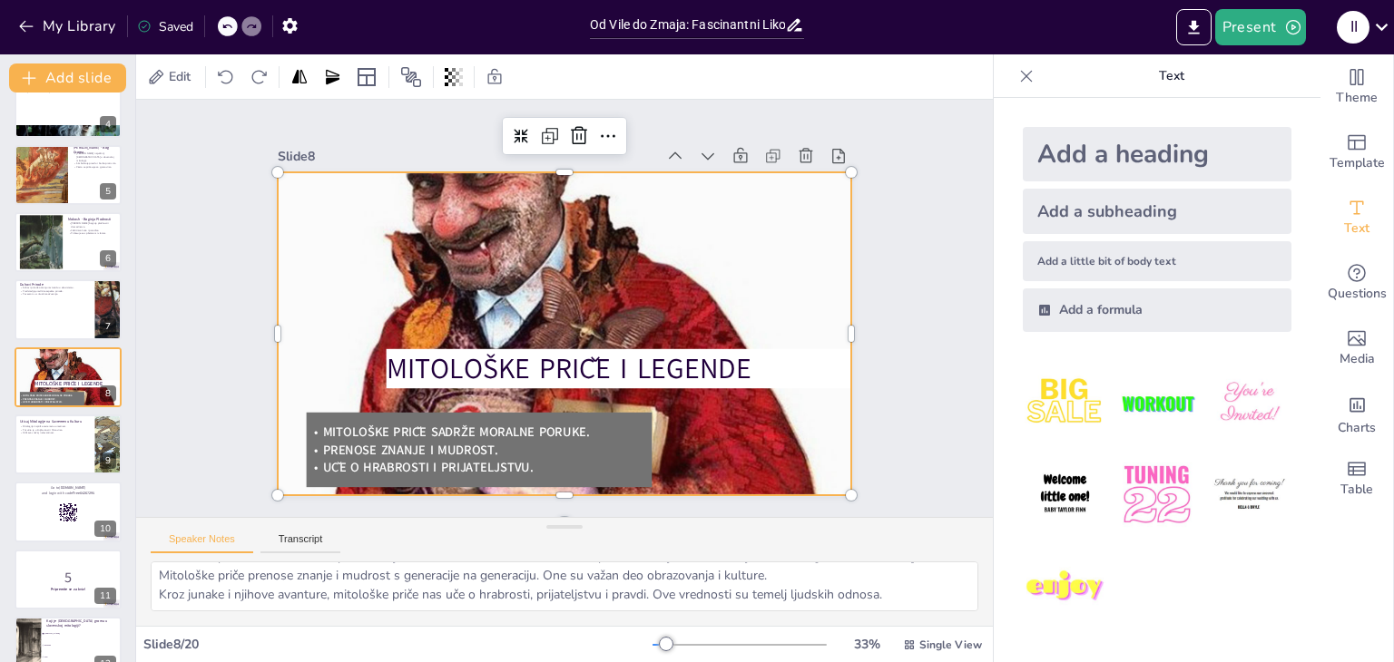
click at [812, 458] on div at bounding box center [565, 334] width 574 height 699
click at [584, 360] on span "Mitološke Priče i Legende" at bounding box center [568, 368] width 365 height 38
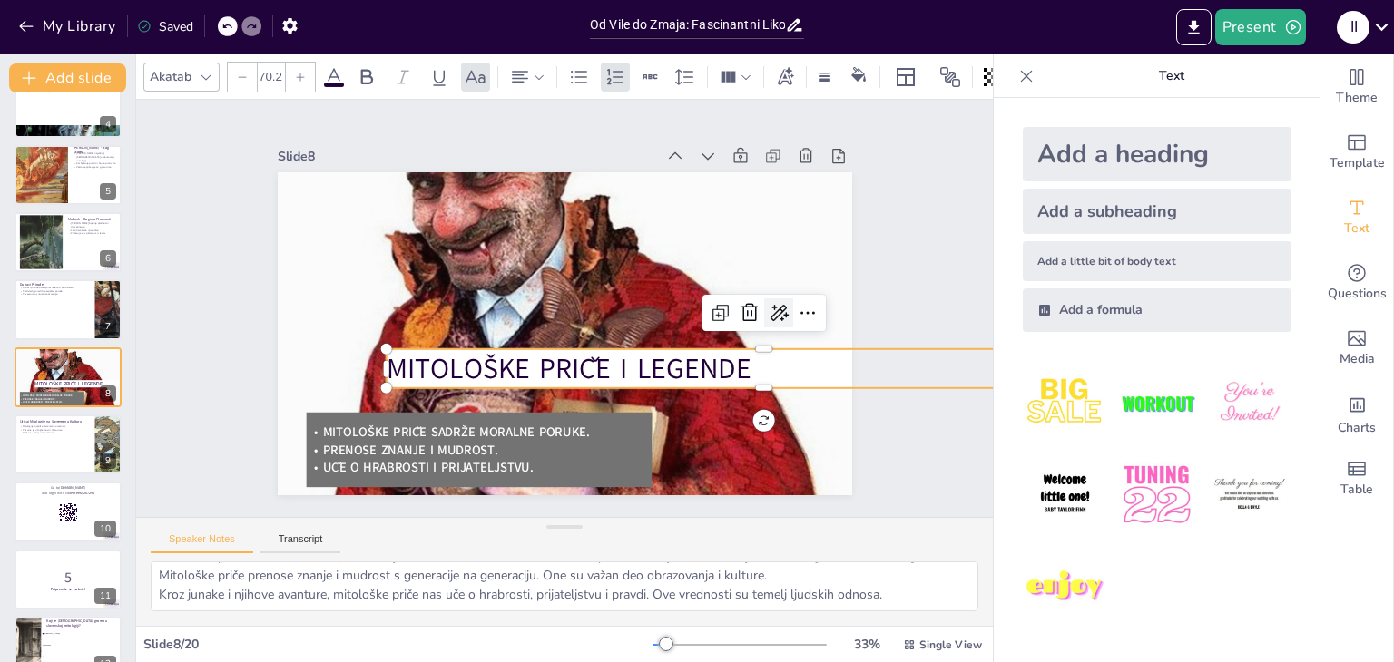
click at [770, 309] on icon at bounding box center [779, 313] width 22 height 22
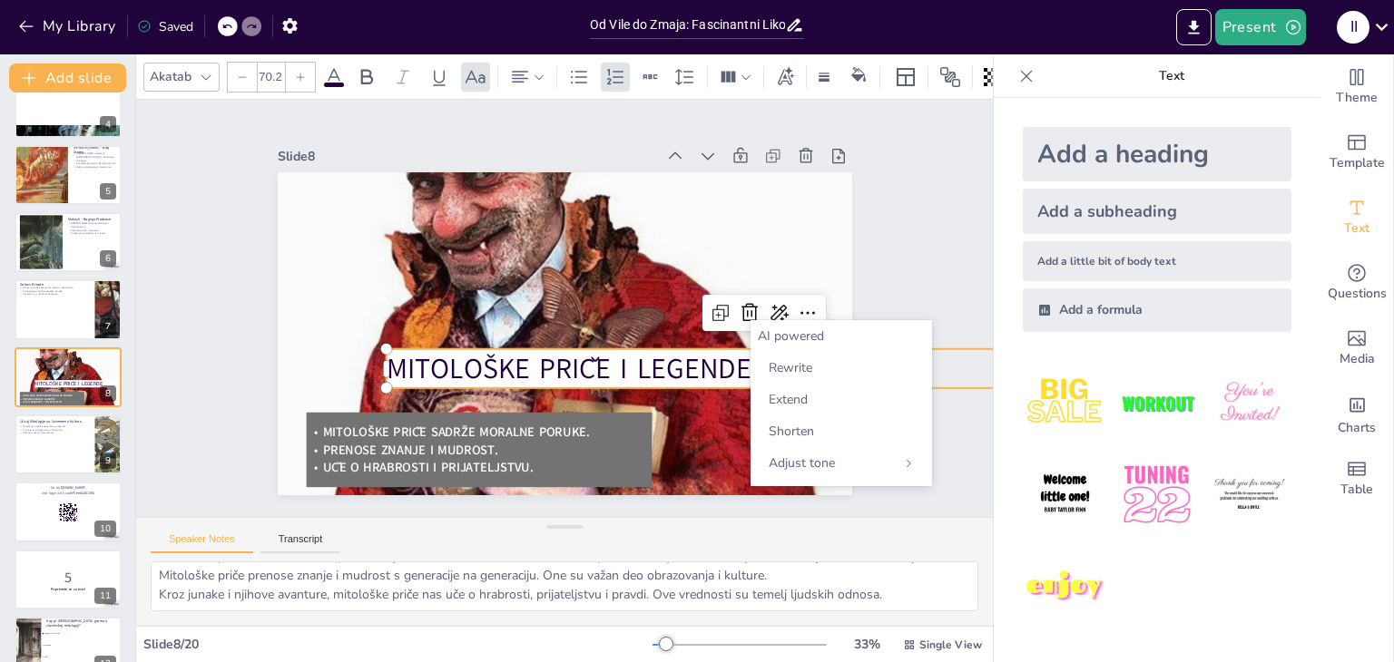
click at [780, 340] on div "AI powered" at bounding box center [841, 336] width 167 height 17
click at [773, 340] on div "AI powered" at bounding box center [841, 336] width 167 height 17
click at [771, 335] on div "AI powered" at bounding box center [841, 336] width 167 height 17
click at [577, 361] on span "Mitološke Priče i Legende" at bounding box center [568, 368] width 365 height 38
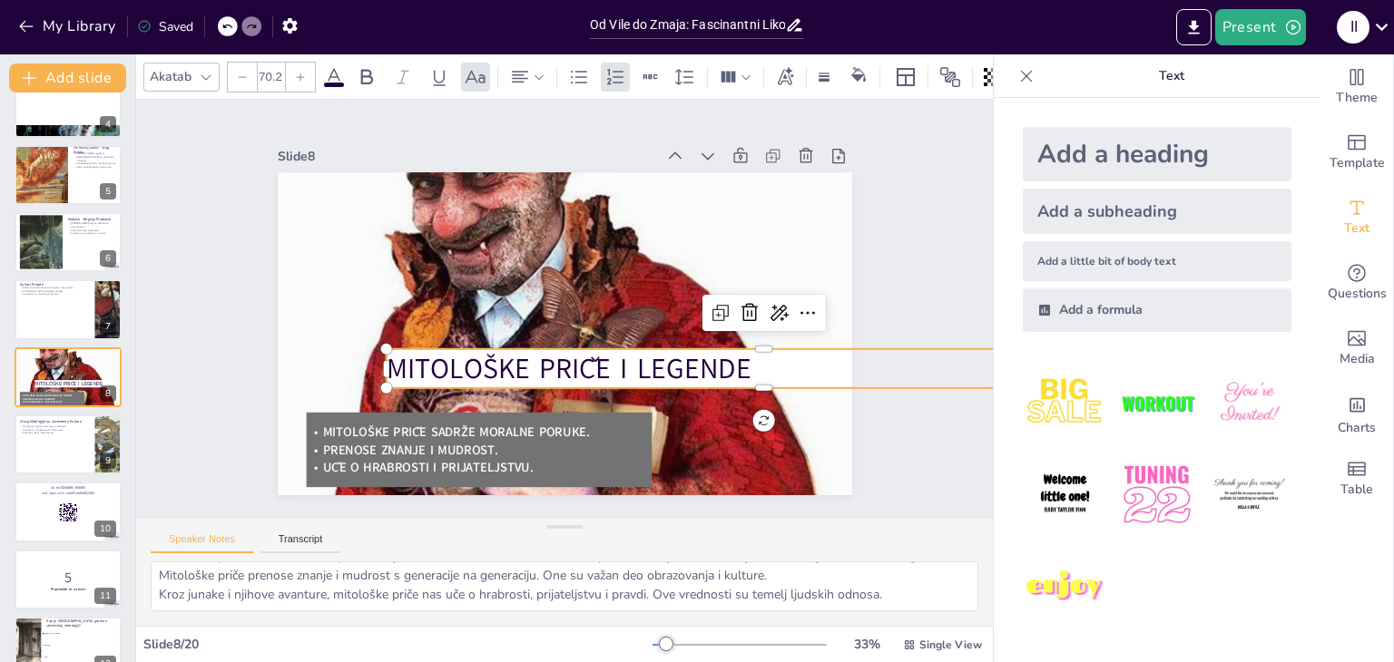
click at [577, 361] on span "Mitološke Priče i Legende" at bounding box center [568, 368] width 365 height 38
click at [577, 358] on span "Mitološke Priče i Legende" at bounding box center [568, 368] width 365 height 38
click at [1062, 503] on img at bounding box center [1065, 495] width 84 height 84
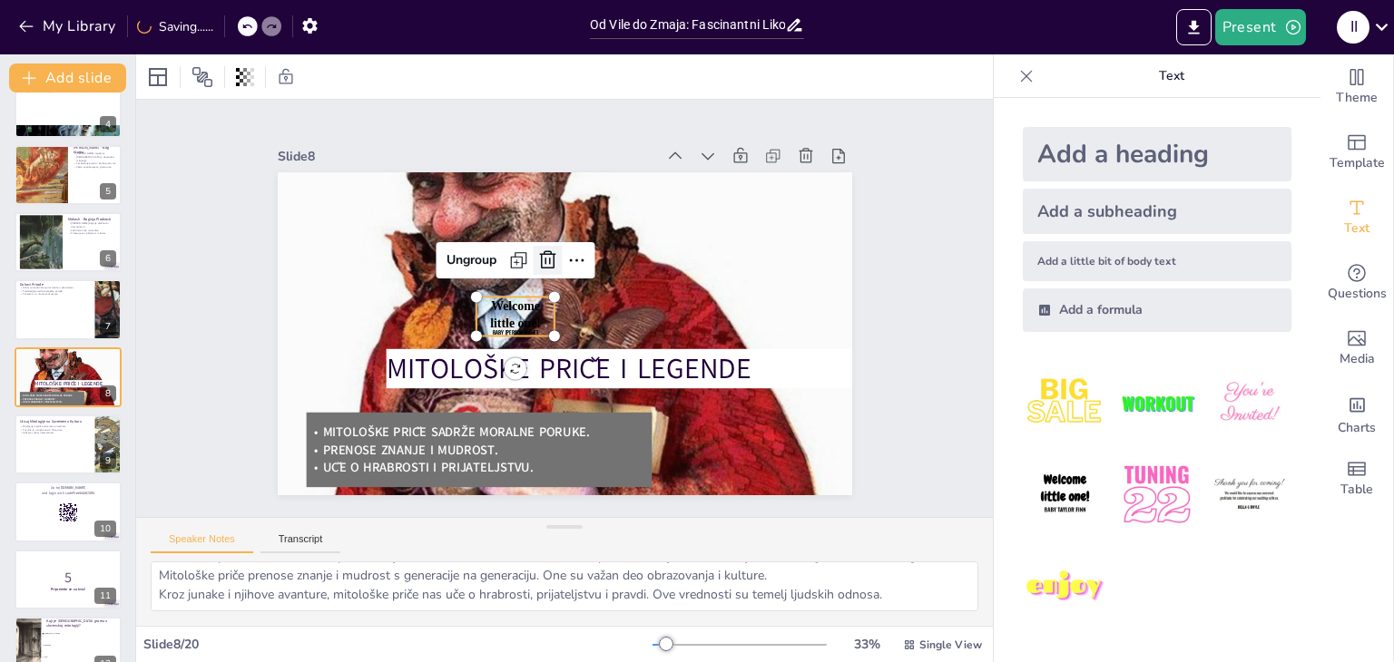
click at [536, 253] on icon at bounding box center [547, 261] width 22 height 22
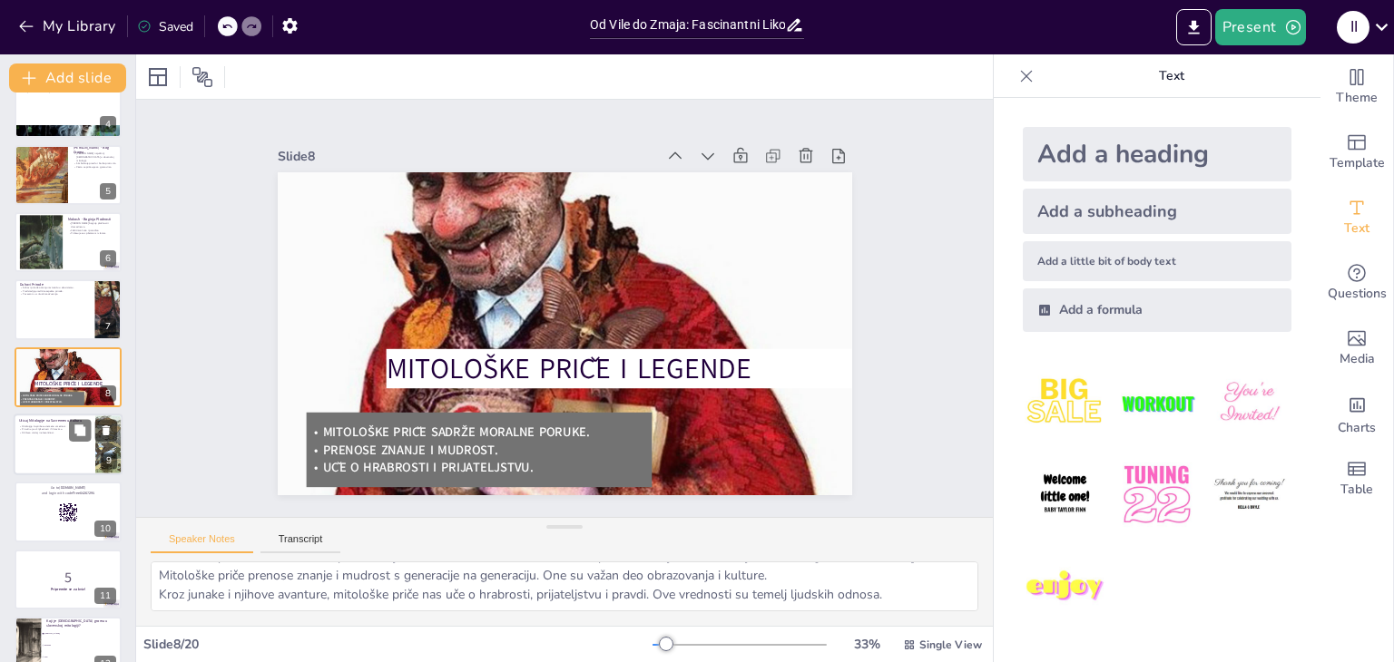
click at [40, 431] on p "Održava značaj i relevantnost." at bounding box center [54, 433] width 71 height 4
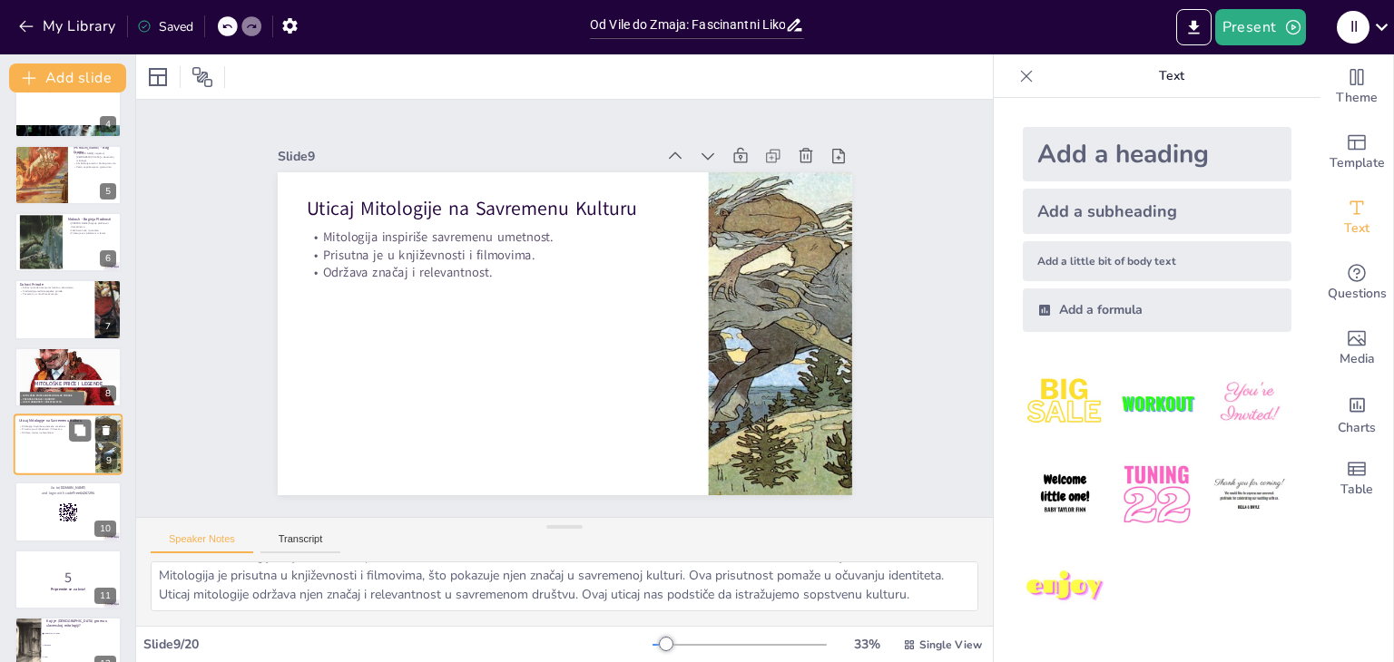
scroll to position [299, 0]
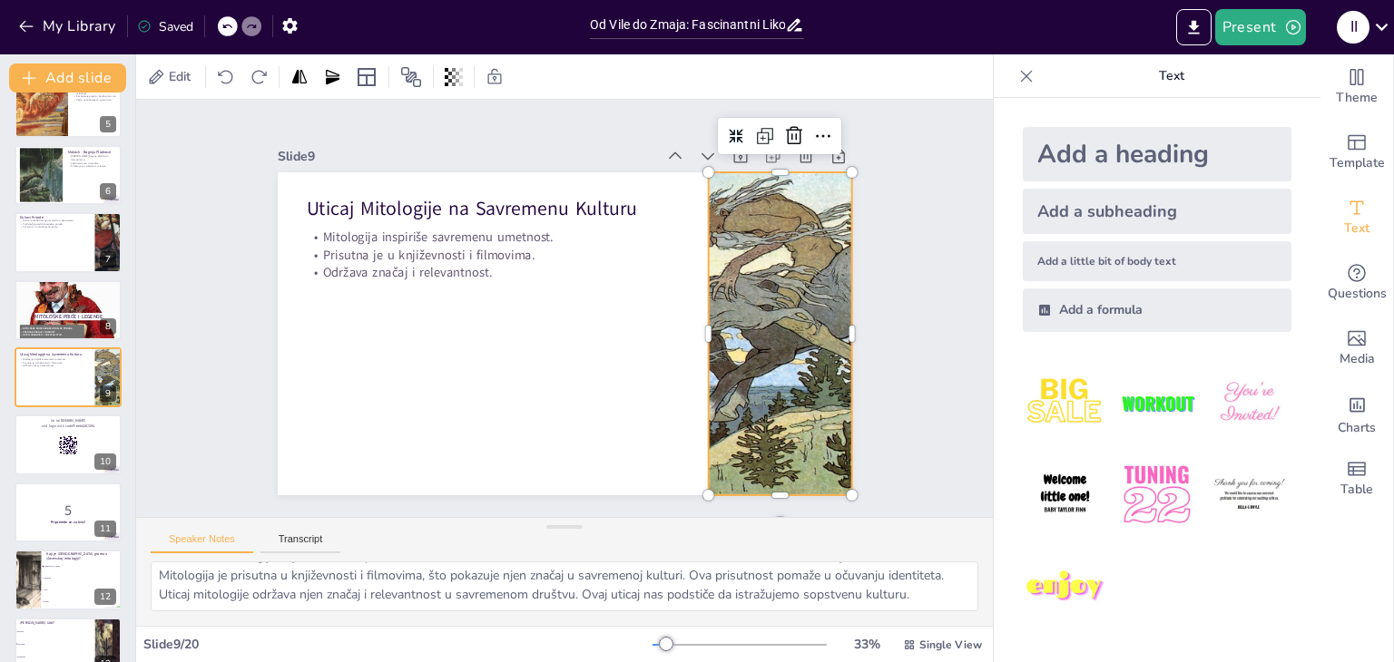
click at [770, 376] on div at bounding box center [780, 333] width 522 height 323
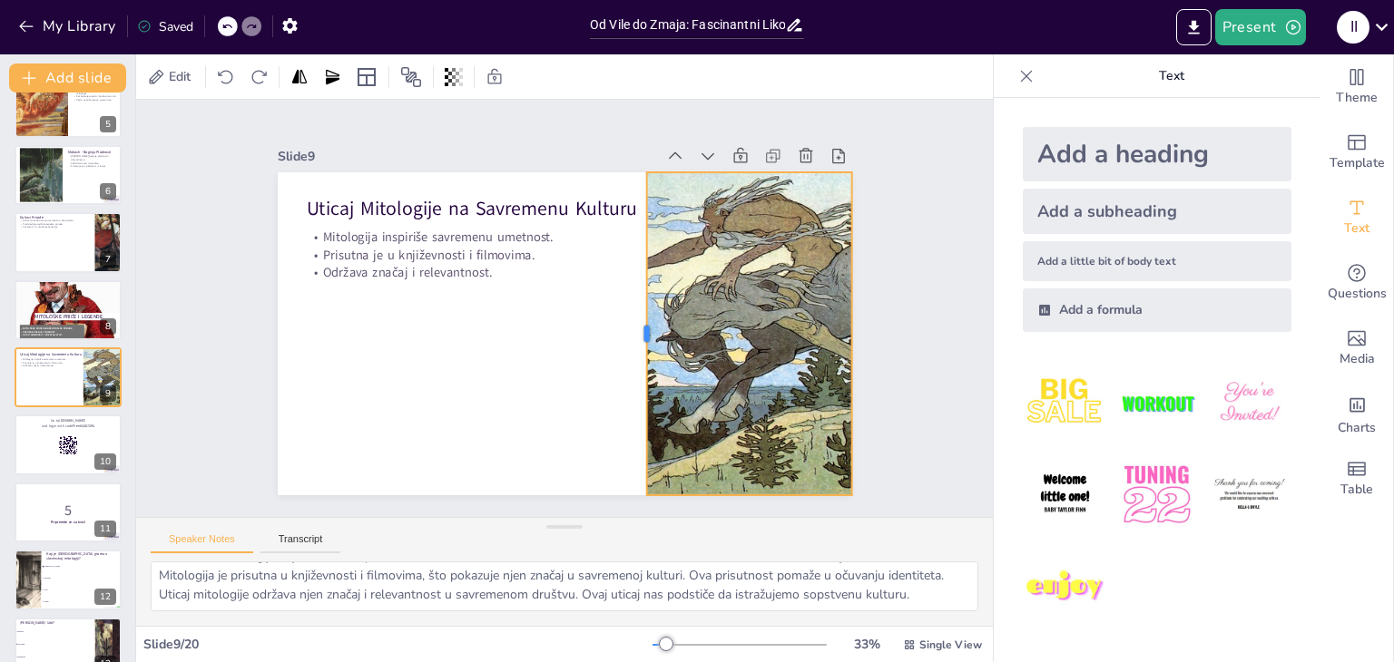
drag, startPoint x: 690, startPoint y: 325, endPoint x: 626, endPoint y: 325, distance: 63.5
click at [632, 325] on div at bounding box center [639, 333] width 15 height 323
click at [851, 328] on div at bounding box center [858, 333] width 15 height 323
drag, startPoint x: 734, startPoint y: 161, endPoint x: 728, endPoint y: 169, distance: 10.3
click at [728, 169] on div at bounding box center [747, 173] width 207 height 15
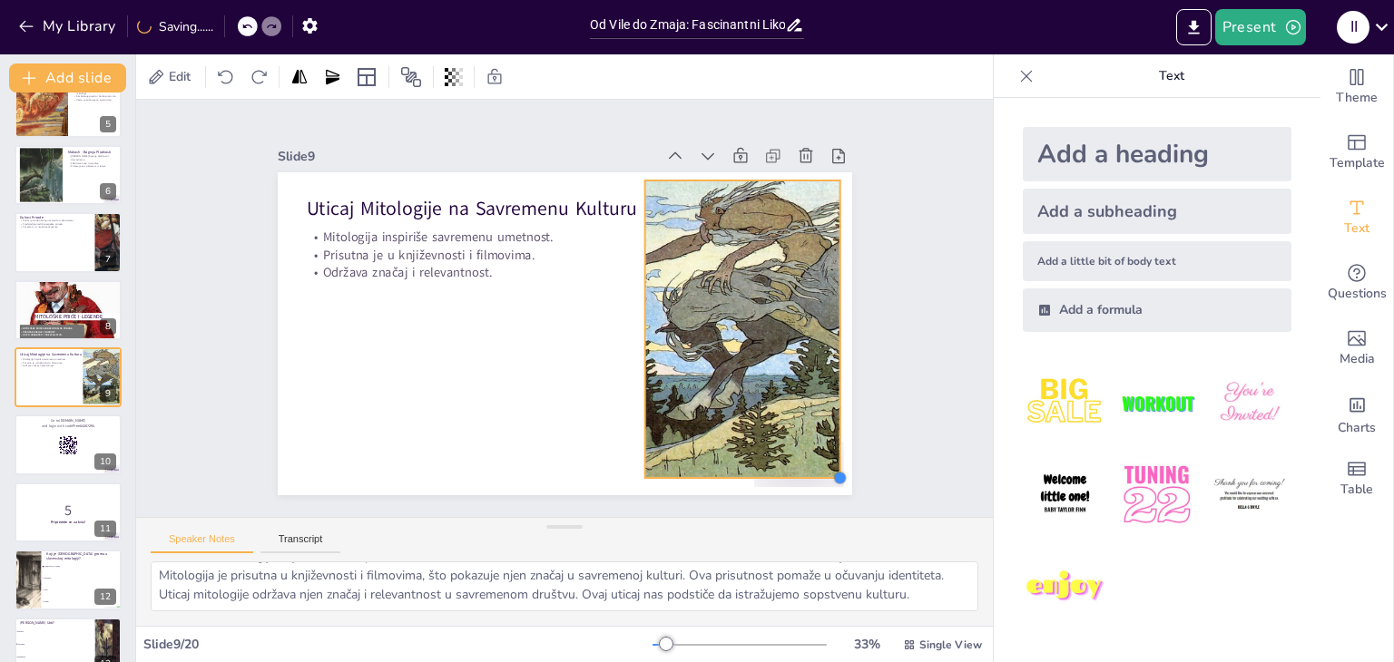
drag, startPoint x: 836, startPoint y: 485, endPoint x: 818, endPoint y: 468, distance: 25.0
click at [818, 468] on div "Uticaj Mitologije na Savremenu Kulturu Mitologija inspiriše savremenu umetnost.…" at bounding box center [565, 333] width 574 height 323
click at [917, 402] on div "Slide 1 Od Vile do Zmaja: Fascinantni Likovi Slovenske Mitologije U ovoj prezen…" at bounding box center [564, 308] width 857 height 417
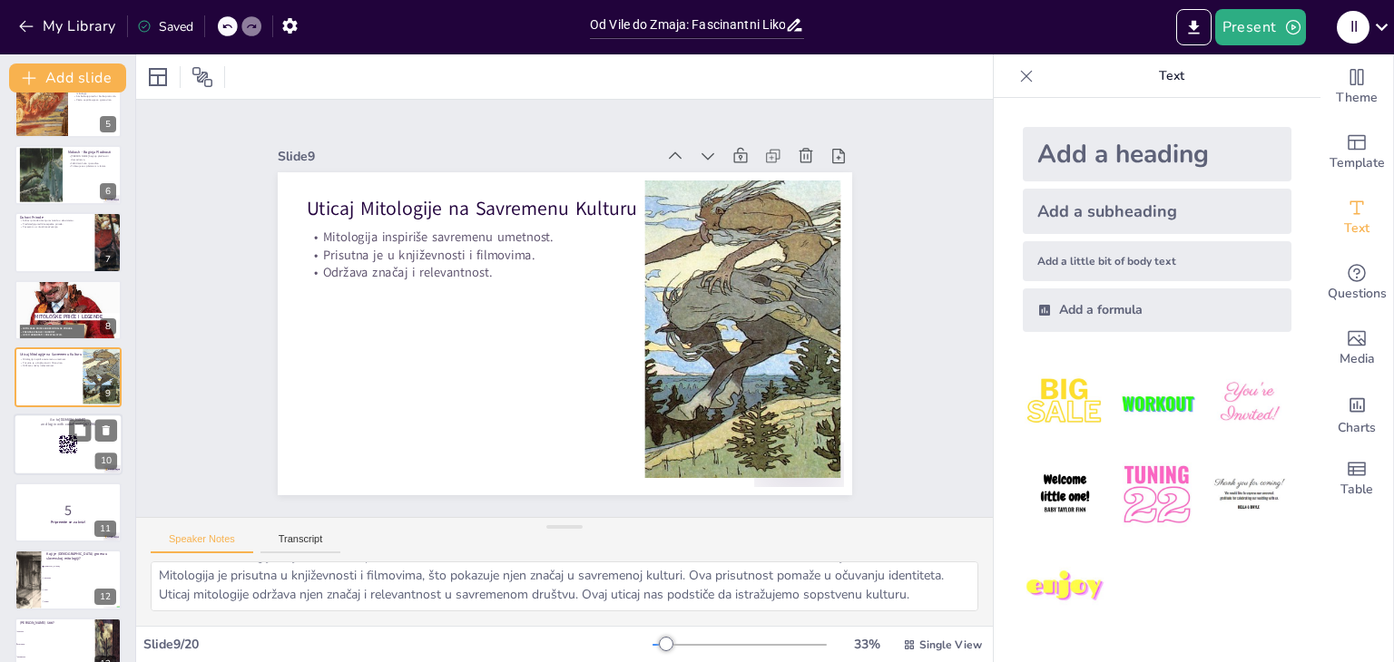
click at [69, 464] on div at bounding box center [68, 446] width 109 height 62
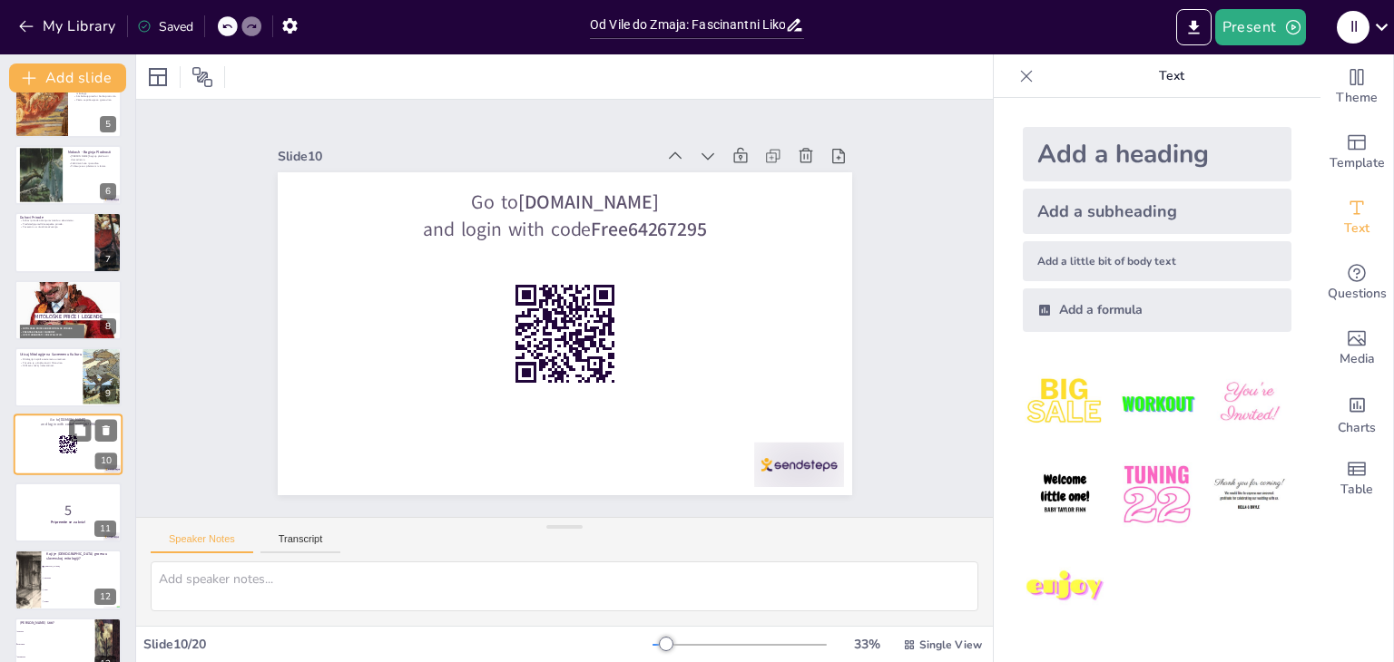
scroll to position [0, 0]
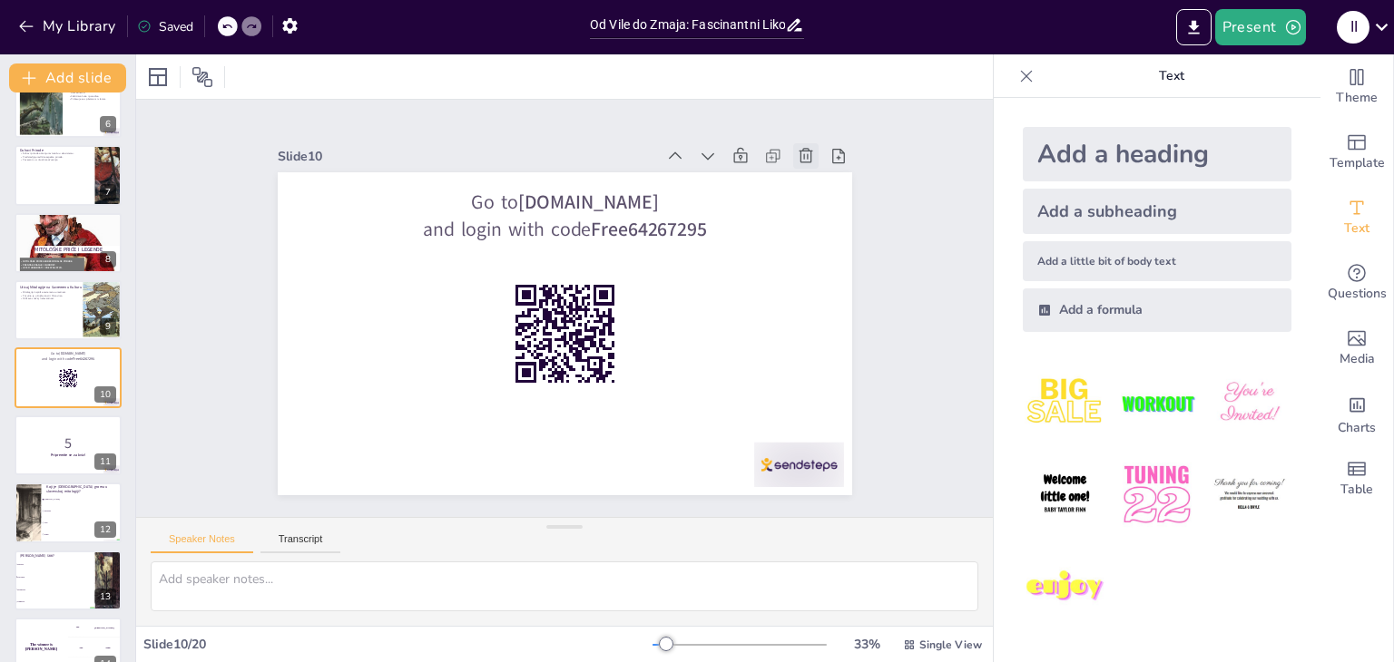
click at [800, 148] on icon at bounding box center [806, 156] width 18 height 18
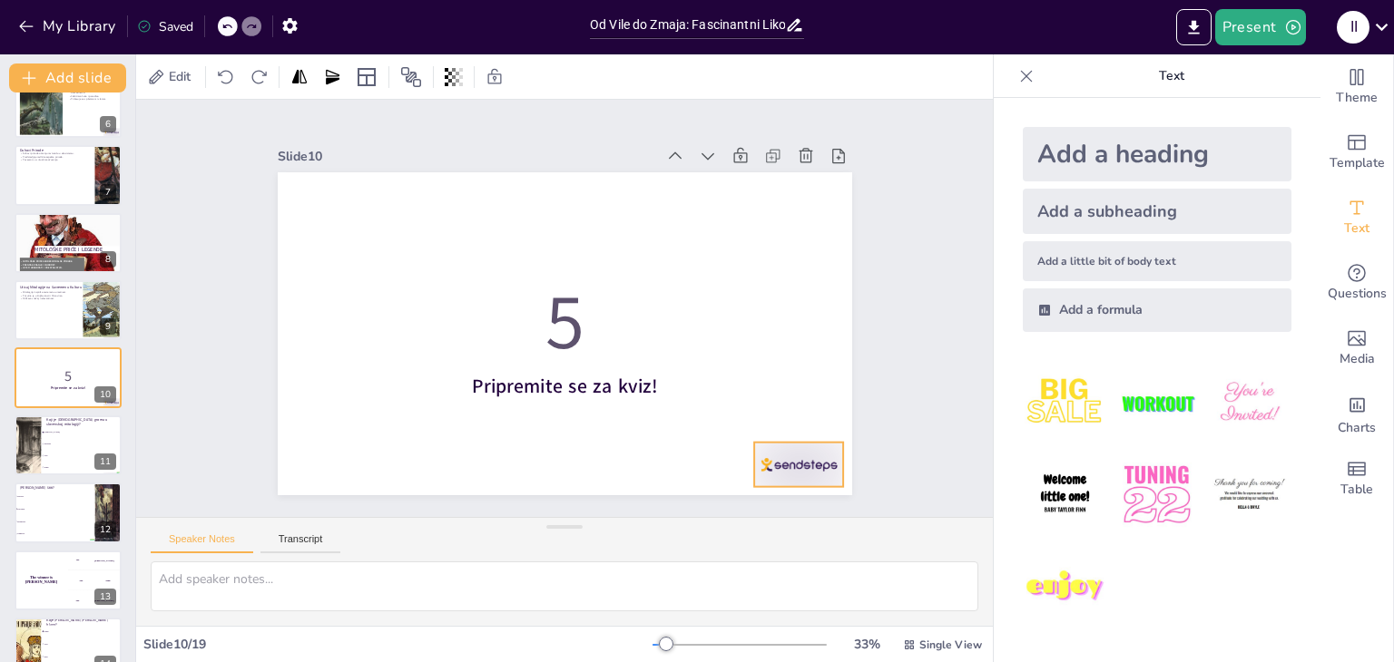
click at [807, 445] on div at bounding box center [799, 465] width 90 height 44
click at [805, 397] on icon at bounding box center [813, 406] width 16 height 18
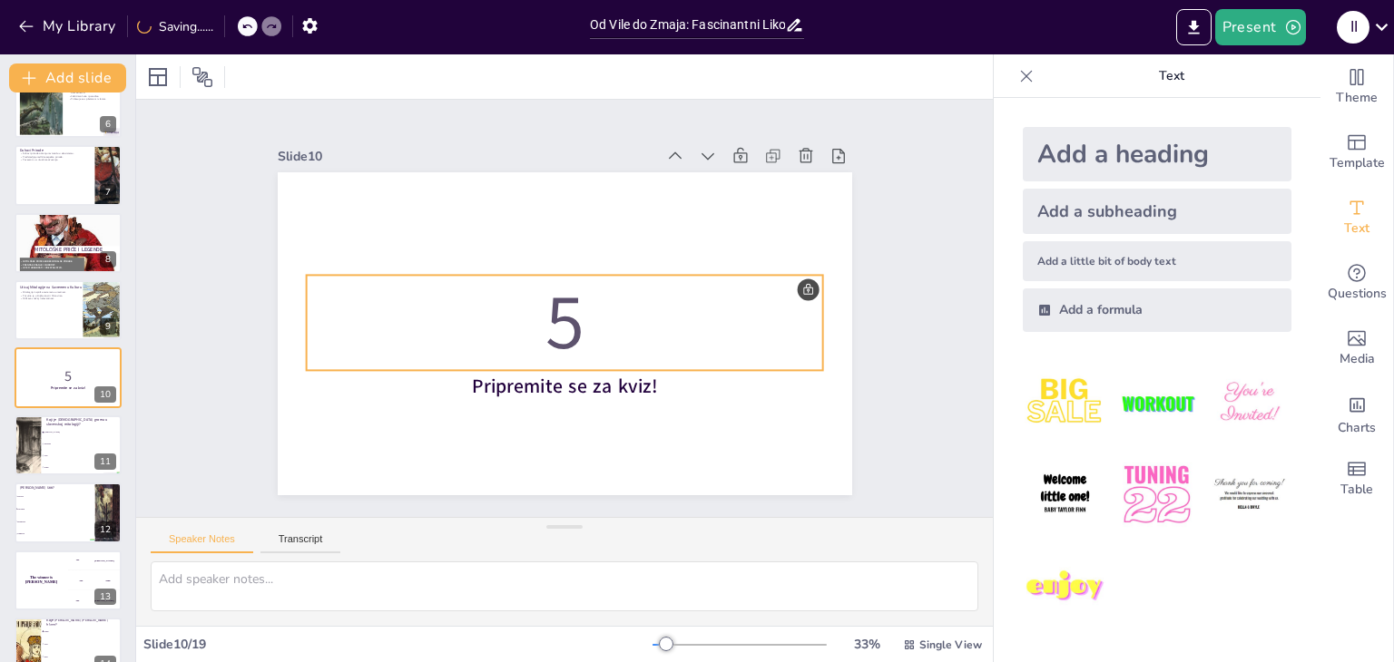
click at [559, 317] on p "5" at bounding box center [564, 323] width 517 height 107
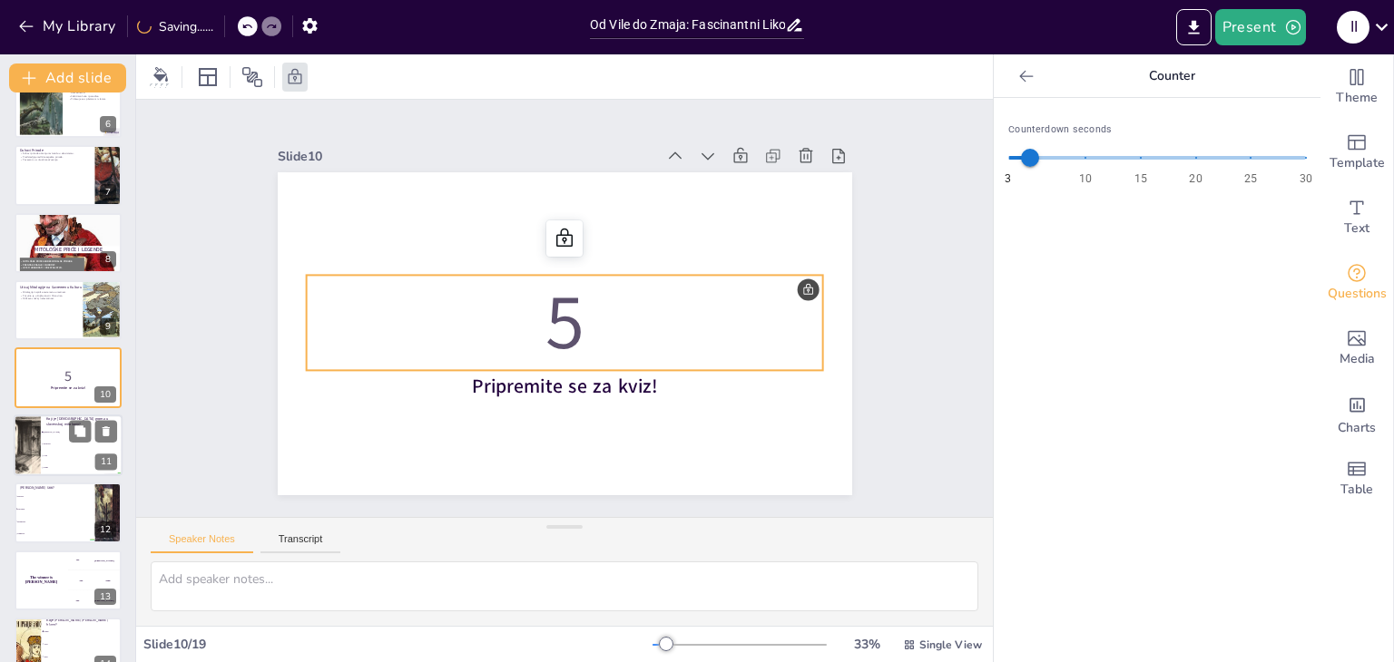
click at [46, 466] on span "Zmaj" at bounding box center [83, 467] width 78 height 3
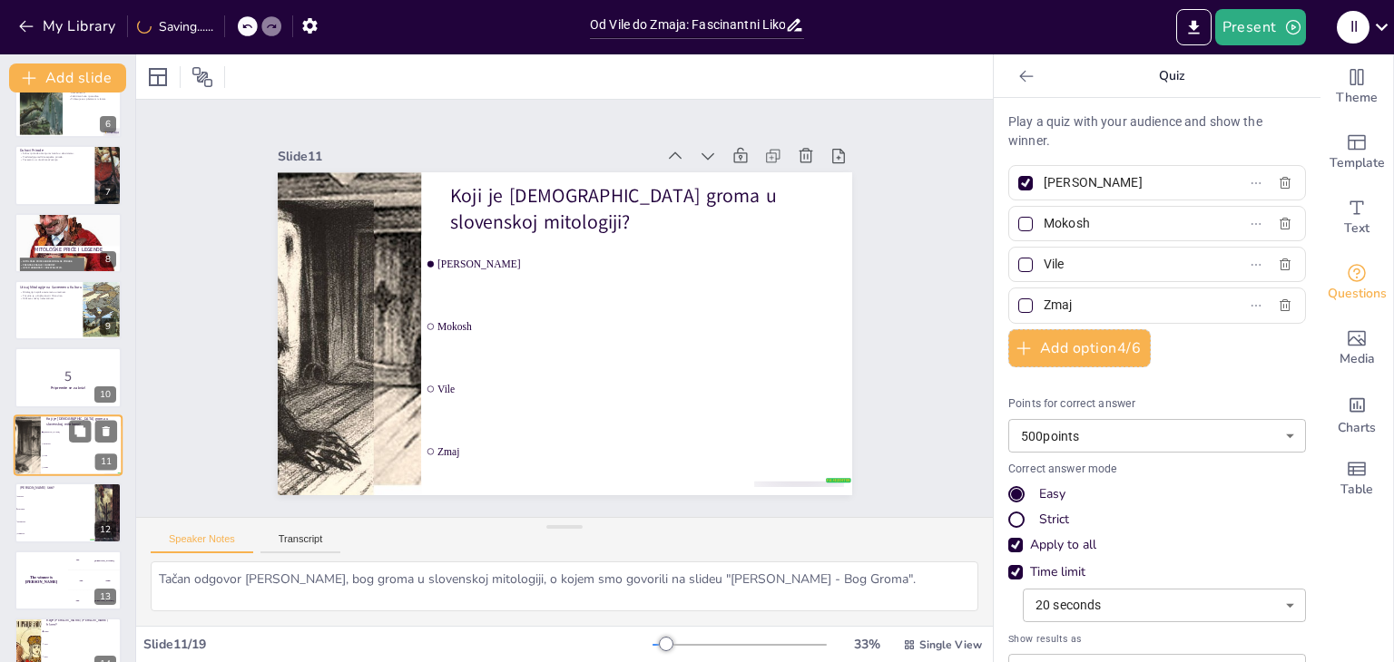
scroll to position [435, 0]
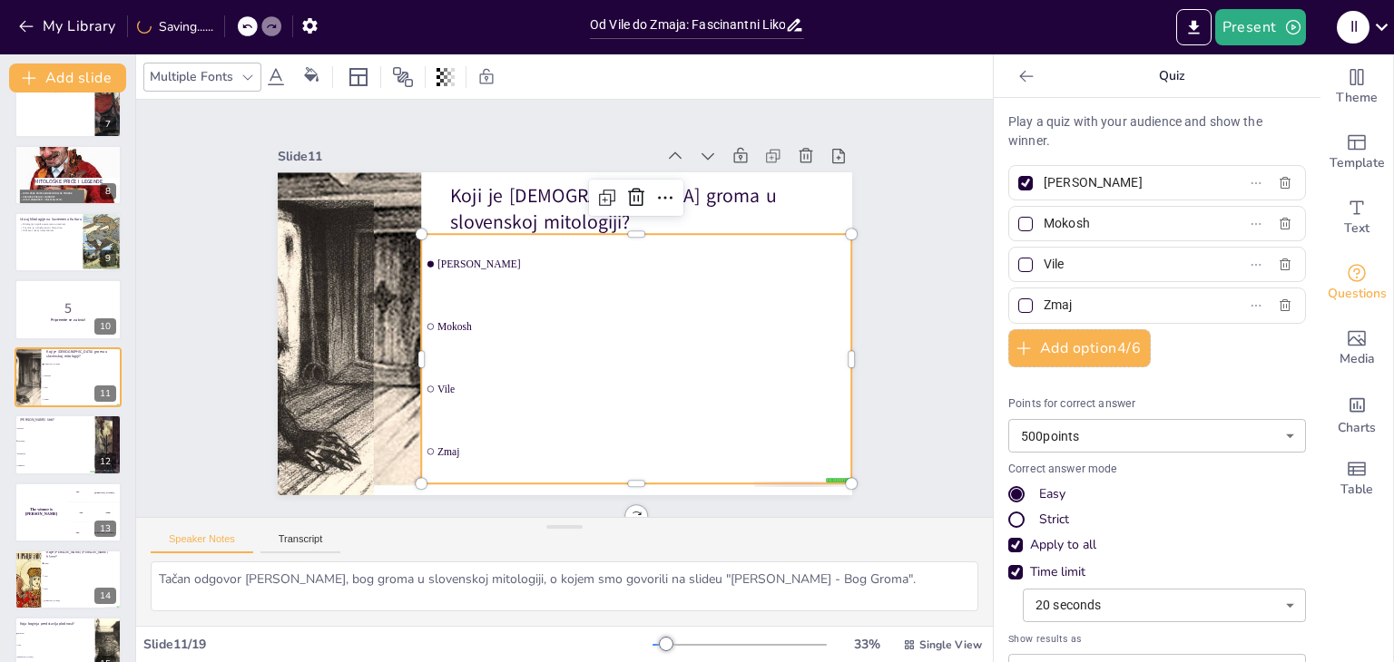
click at [445, 258] on ul "[PERSON_NAME] Mokosh Vile Zmaj" at bounding box center [636, 359] width 431 height 250
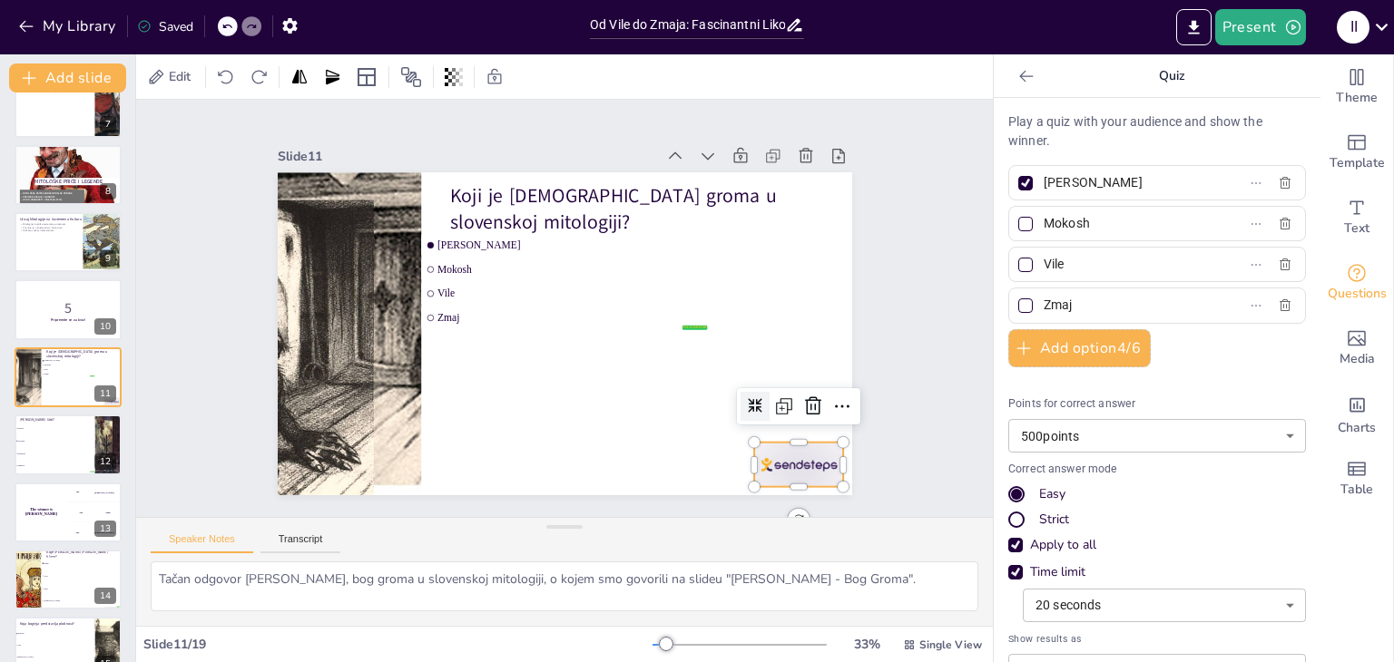
click at [782, 456] on div at bounding box center [799, 465] width 90 height 44
click at [805, 398] on icon at bounding box center [813, 406] width 16 height 18
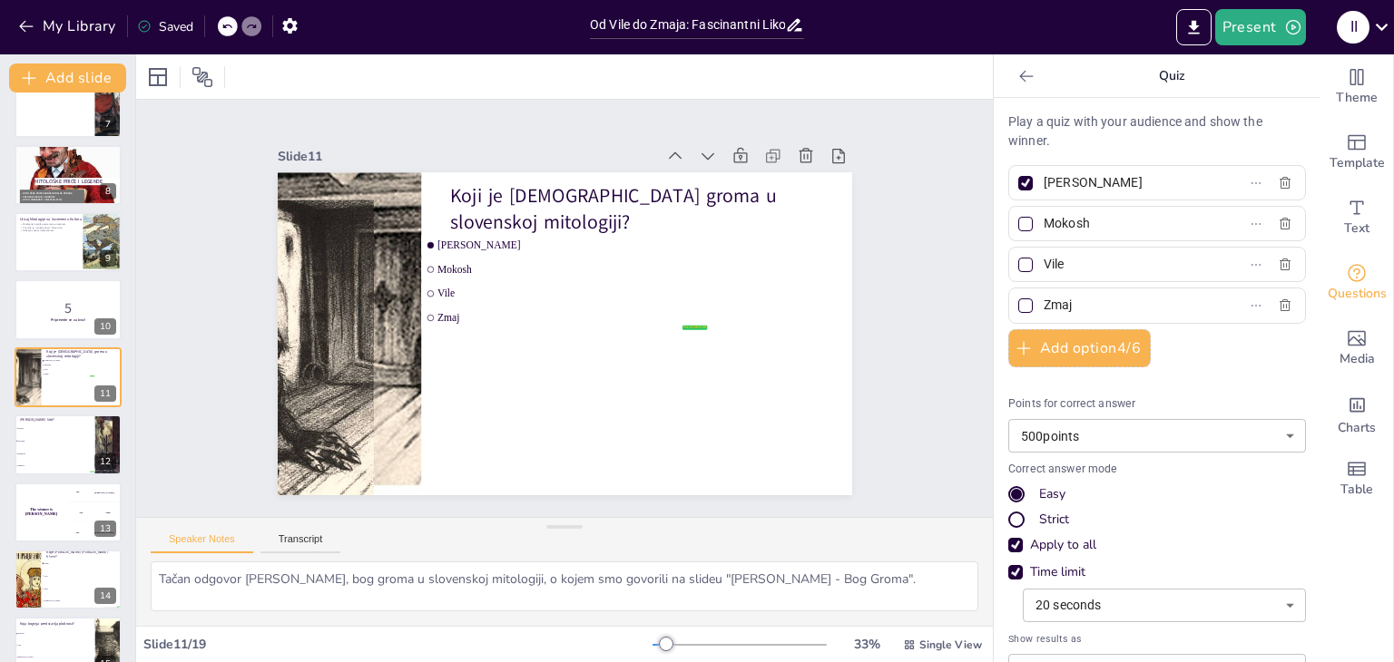
click at [1018, 185] on div at bounding box center [1025, 183] width 15 height 15
click at [1044, 185] on input "[PERSON_NAME]" at bounding box center [1128, 183] width 169 height 26
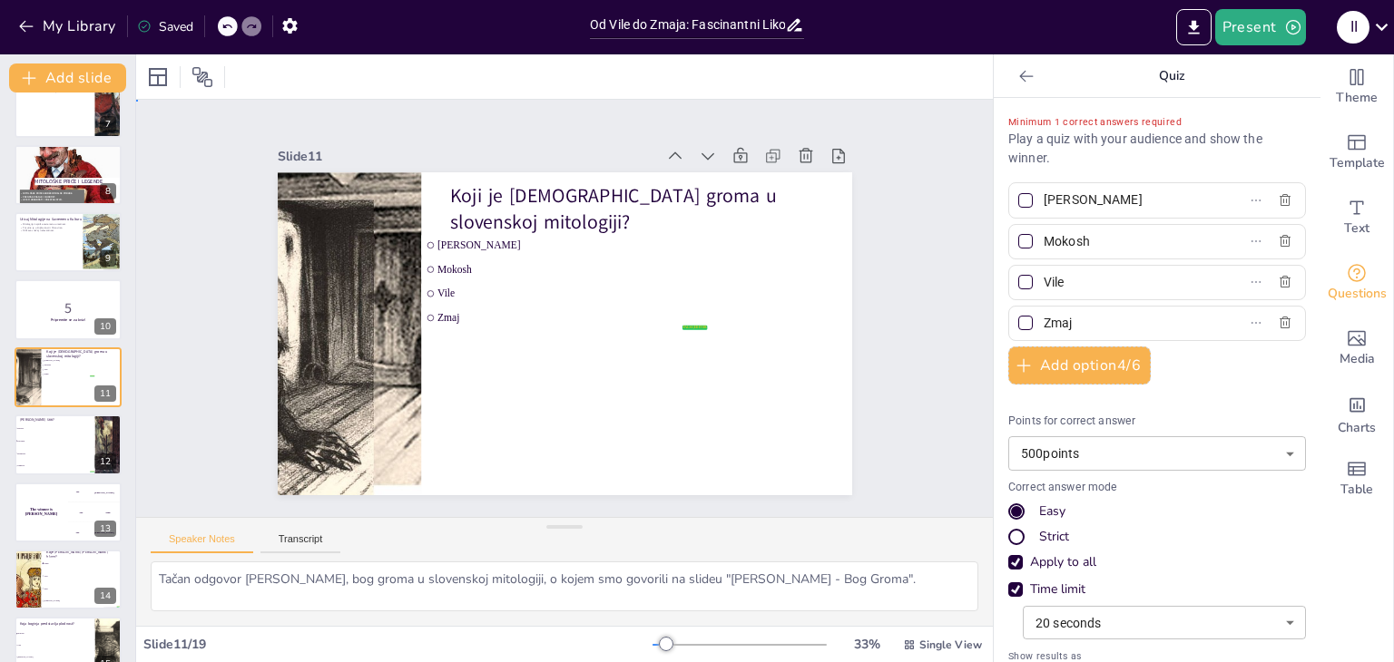
click at [863, 343] on div "Slide 1 Od Vile do Zmaja: Fascinantni Likovi Slovenske Mitologije U ovoj prezen…" at bounding box center [565, 309] width 676 height 374
click at [79, 453] on span "Bogatstvo" at bounding box center [55, 454] width 78 height 3
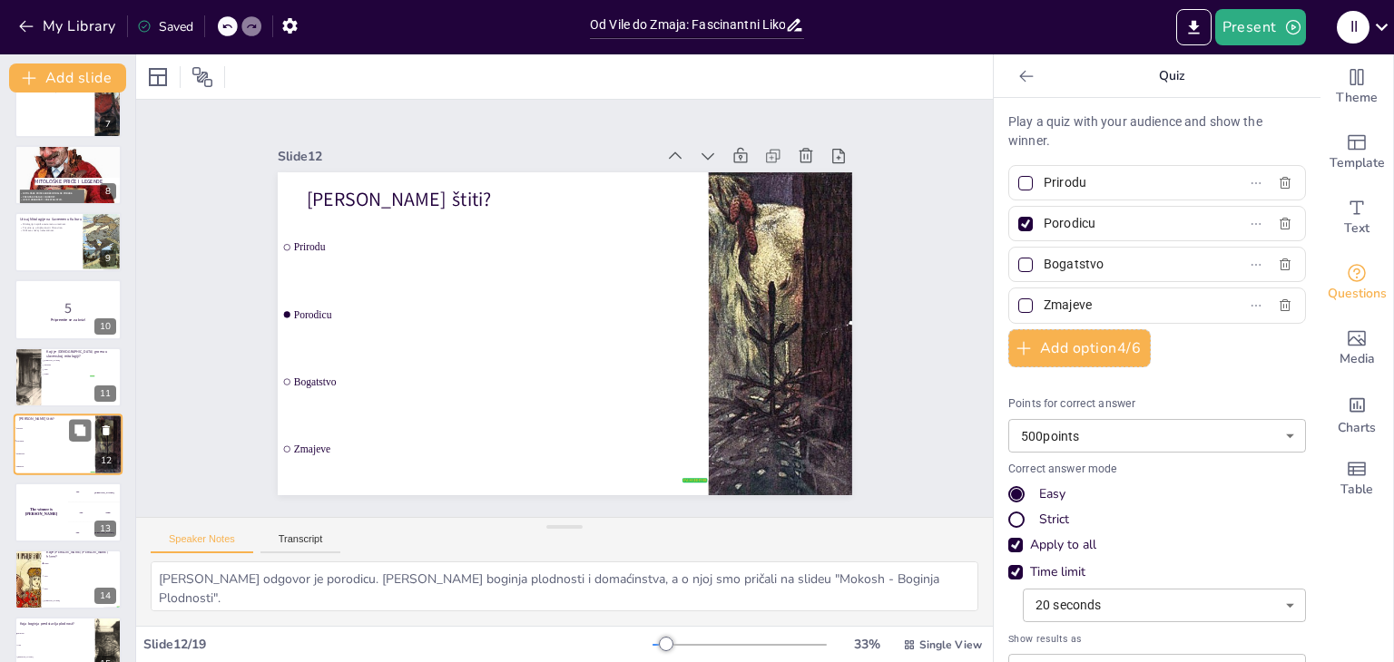
scroll to position [502, 0]
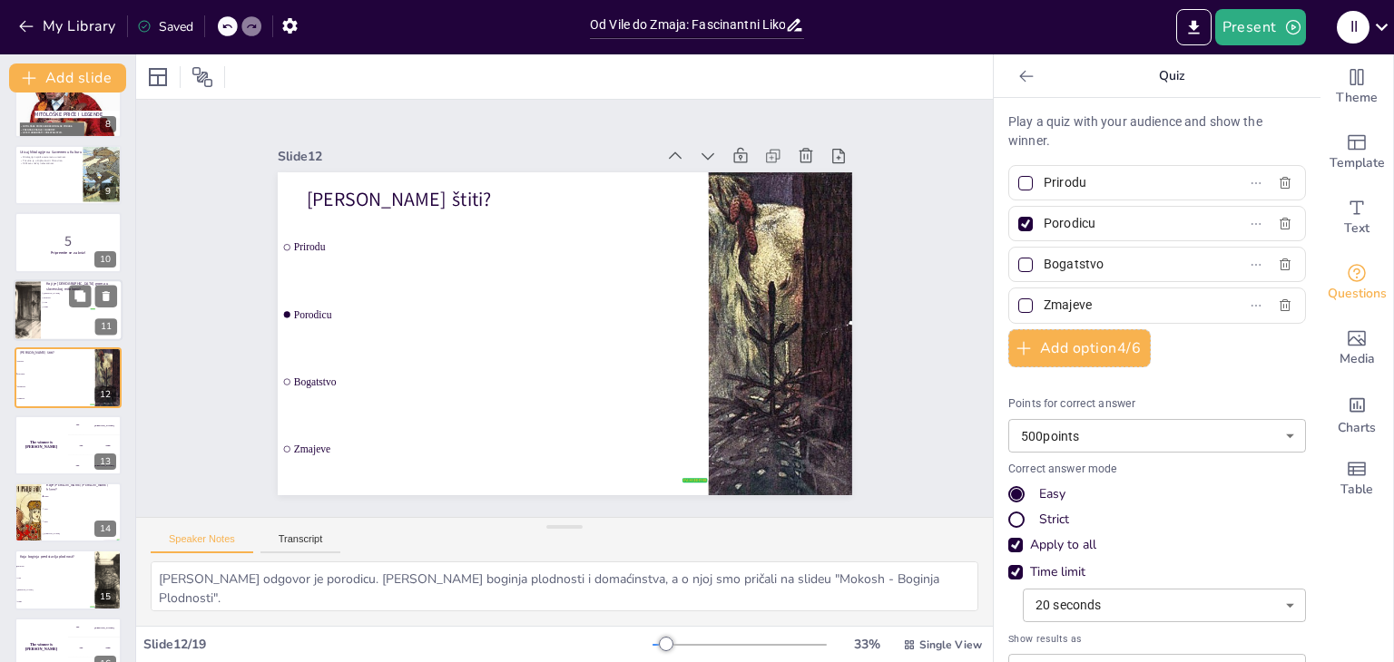
click at [79, 321] on div at bounding box center [68, 310] width 109 height 62
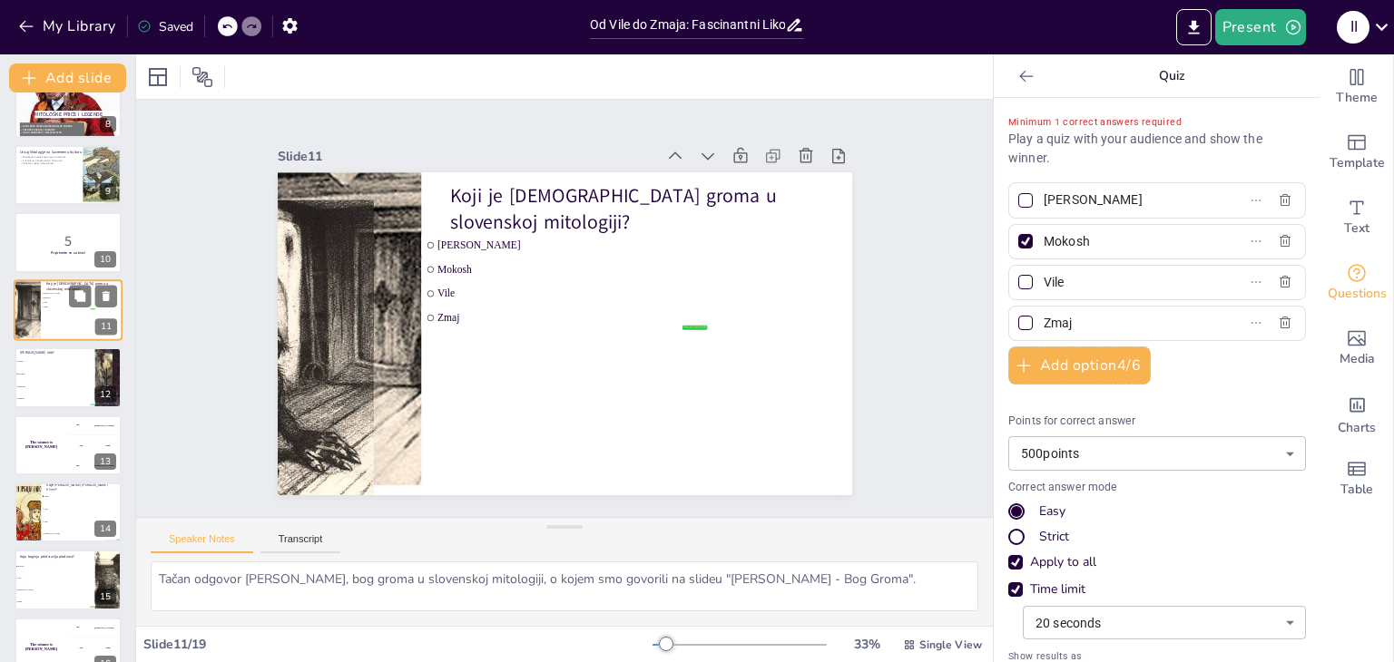
scroll to position [435, 0]
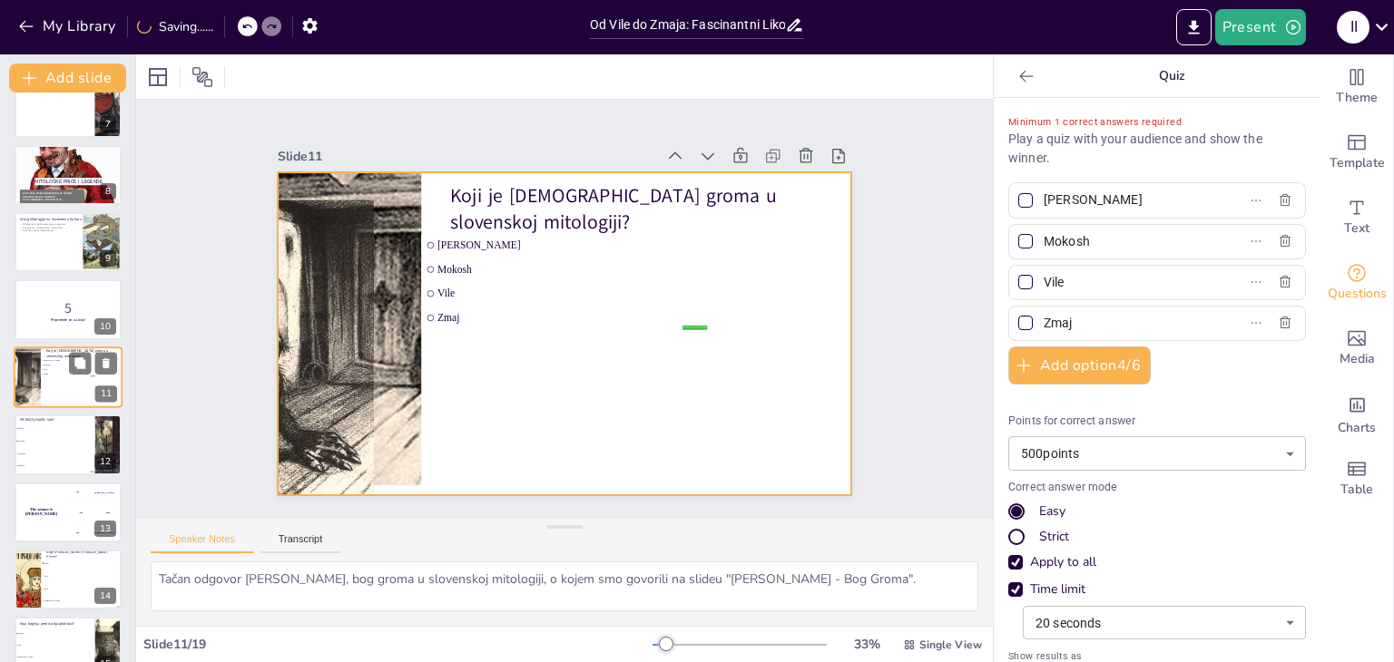
click at [78, 403] on div at bounding box center [68, 378] width 109 height 62
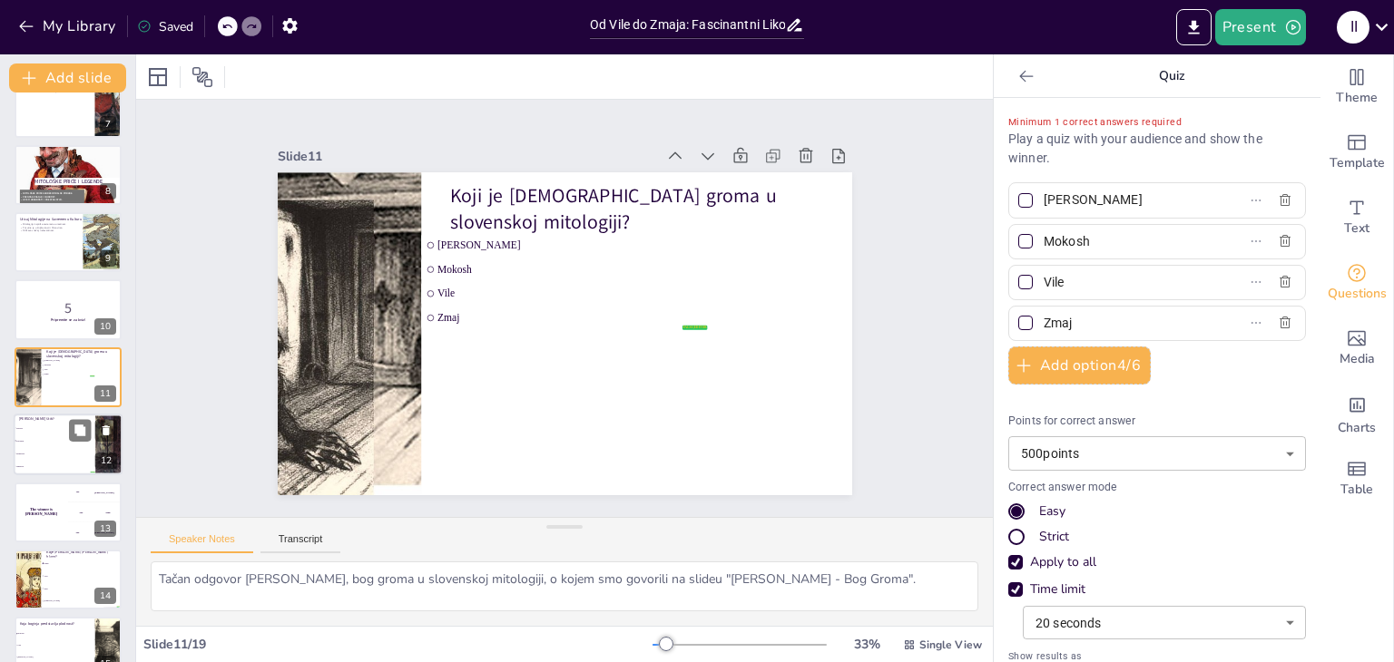
click at [44, 444] on li "Porodicu" at bounding box center [55, 441] width 82 height 13
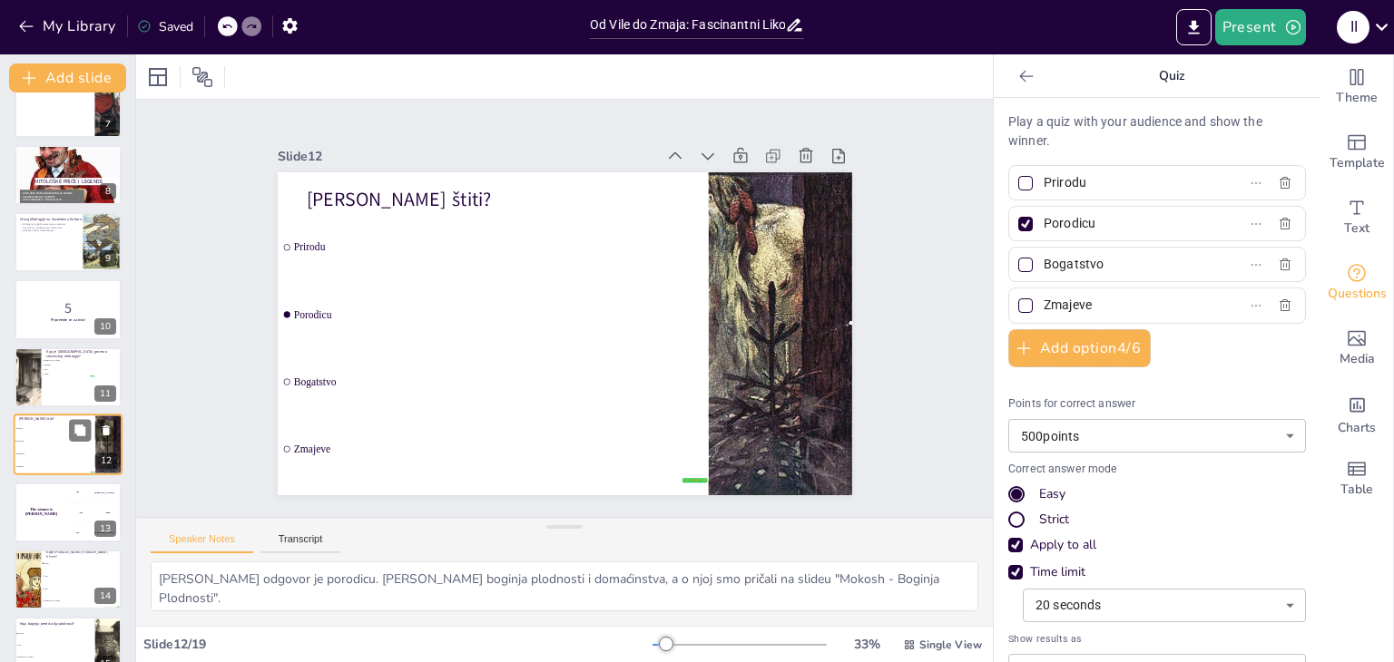
scroll to position [502, 0]
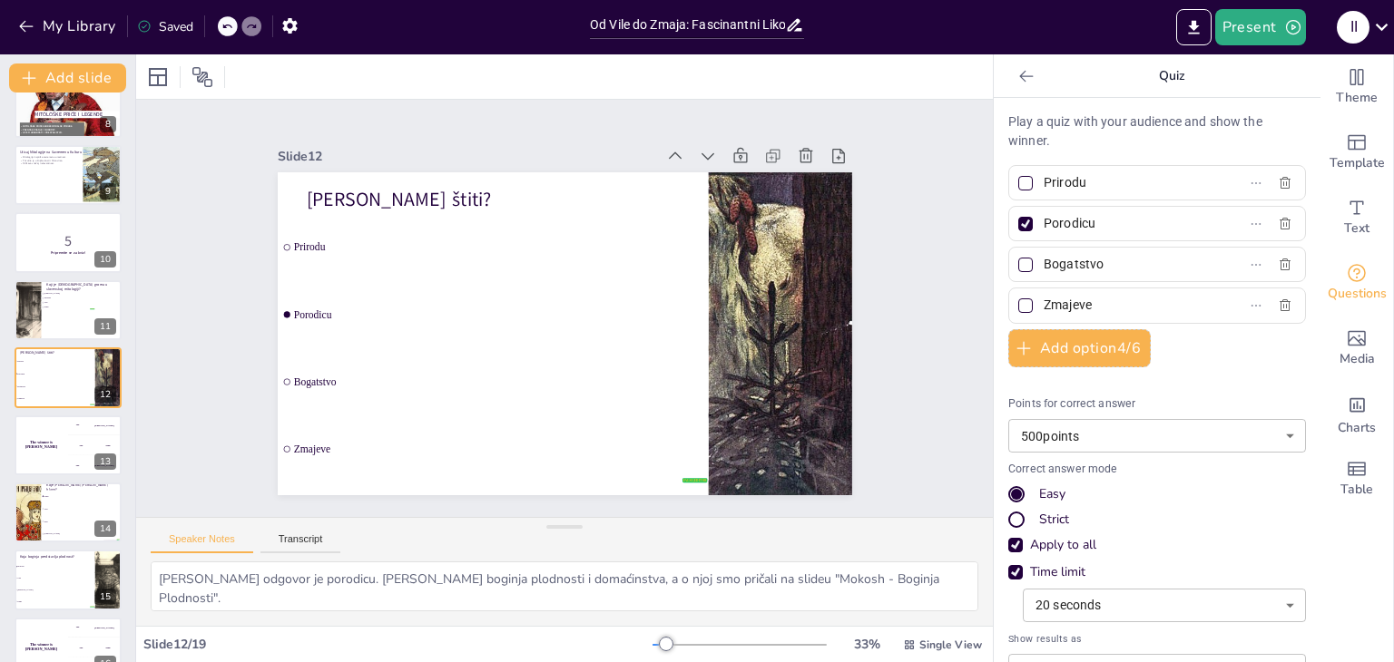
click at [1021, 226] on div at bounding box center [1025, 224] width 9 height 9
click at [1044, 226] on input "Porodicu" at bounding box center [1128, 224] width 169 height 26
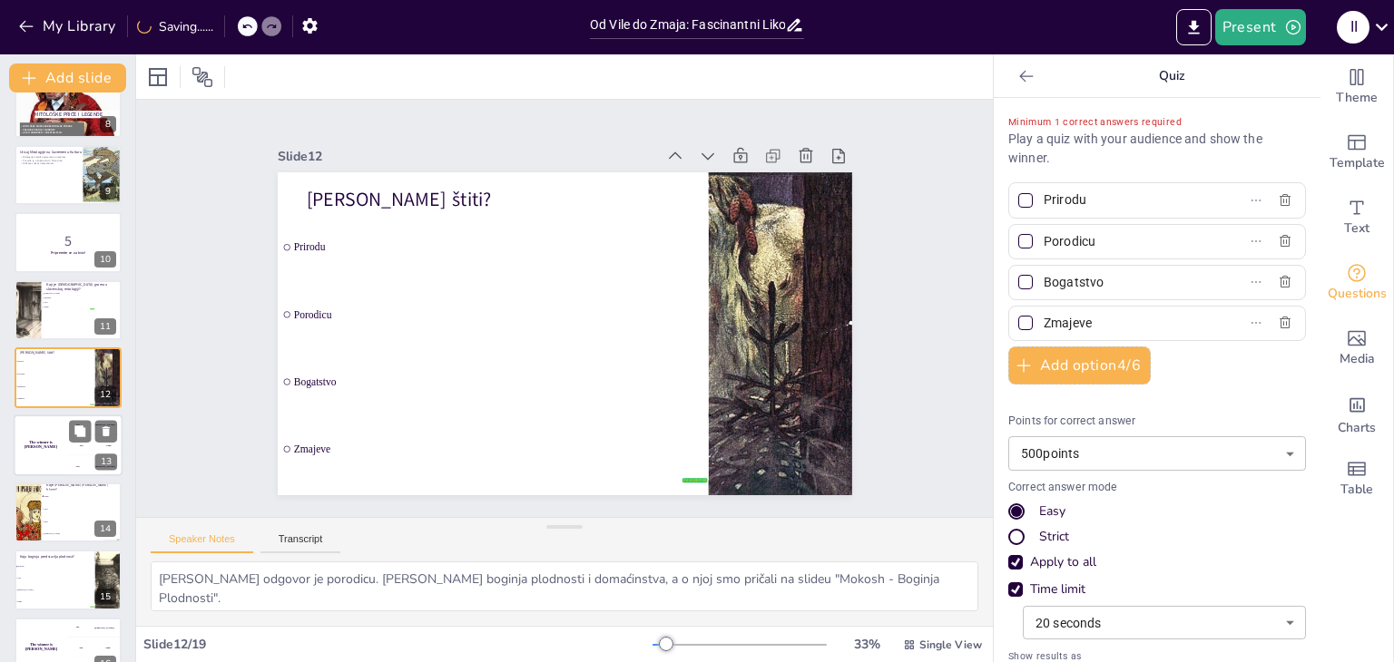
click at [62, 451] on div "The winner is [PERSON_NAME]" at bounding box center [41, 446] width 54 height 62
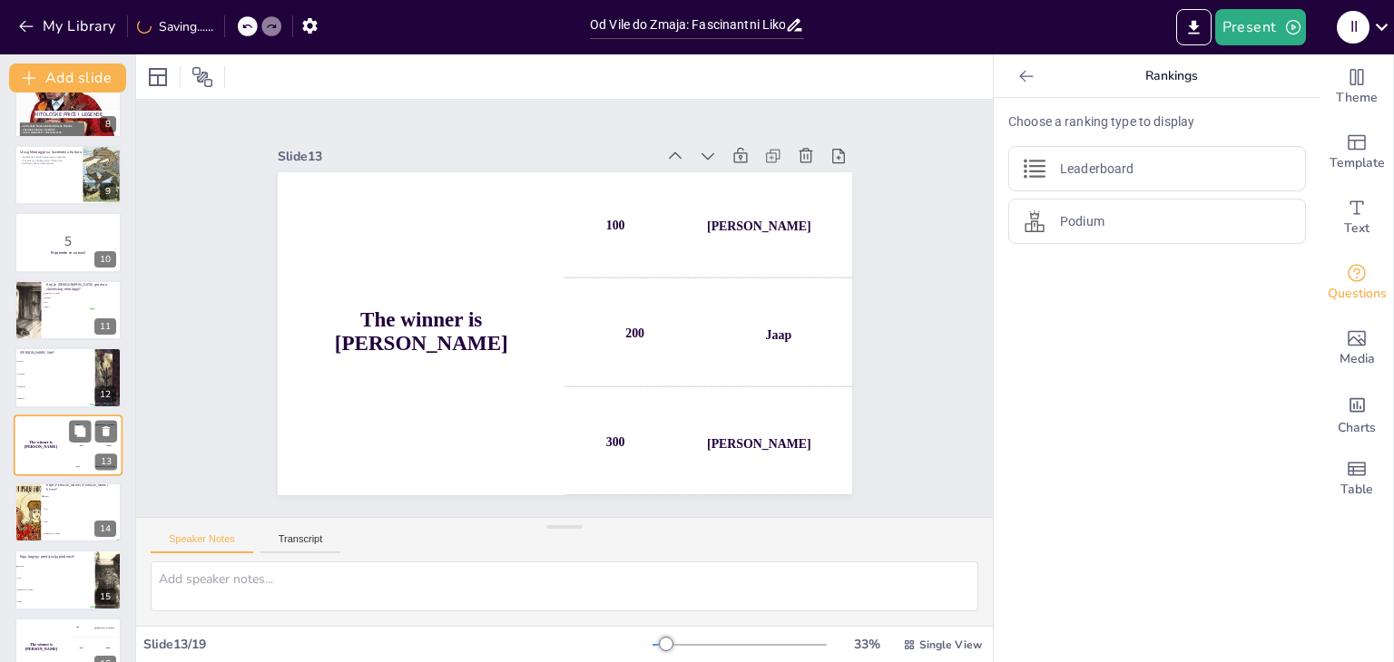
scroll to position [570, 0]
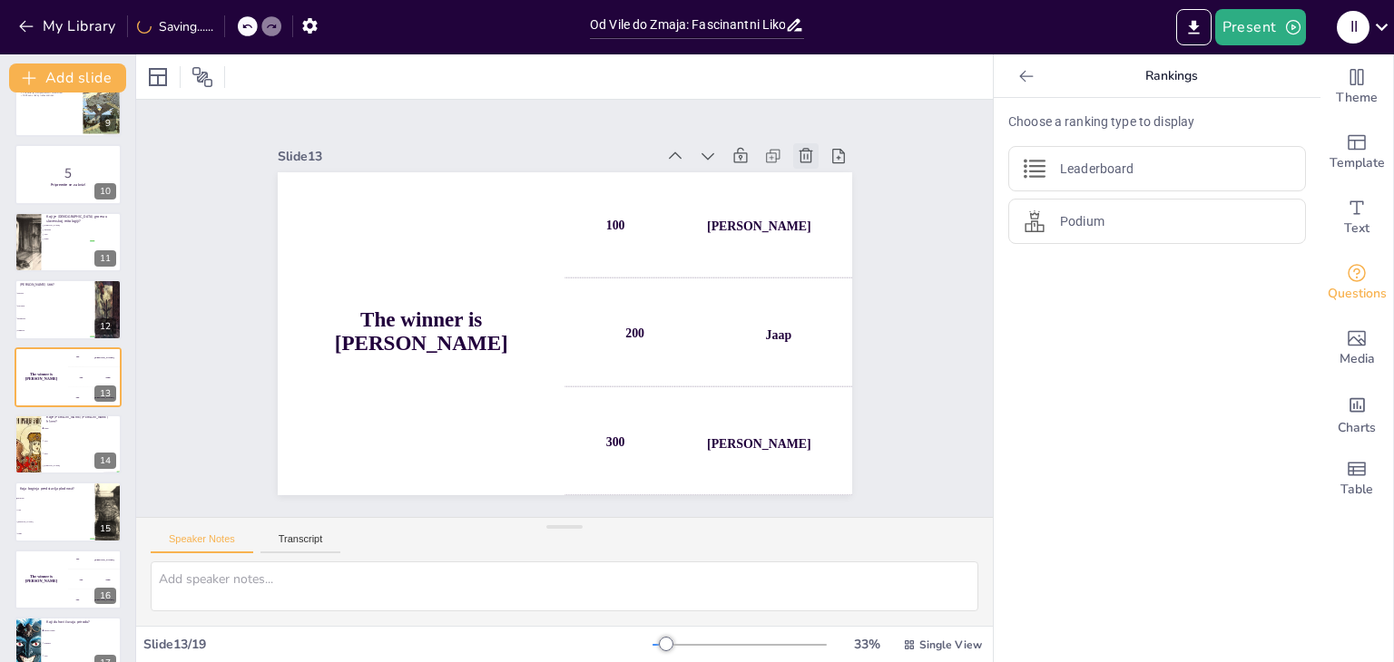
click at [797, 153] on icon at bounding box center [806, 156] width 18 height 18
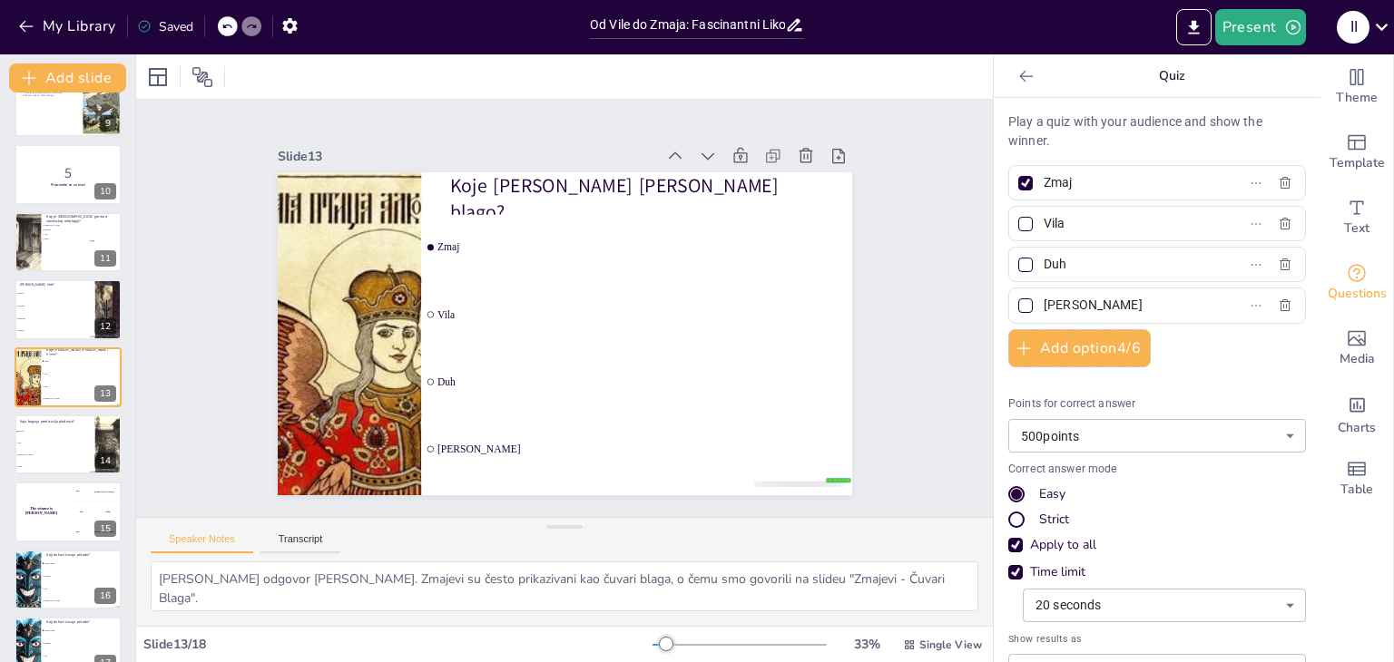
click at [1018, 178] on div at bounding box center [1025, 183] width 15 height 15
click at [1044, 178] on input "Zmaj" at bounding box center [1128, 183] width 169 height 26
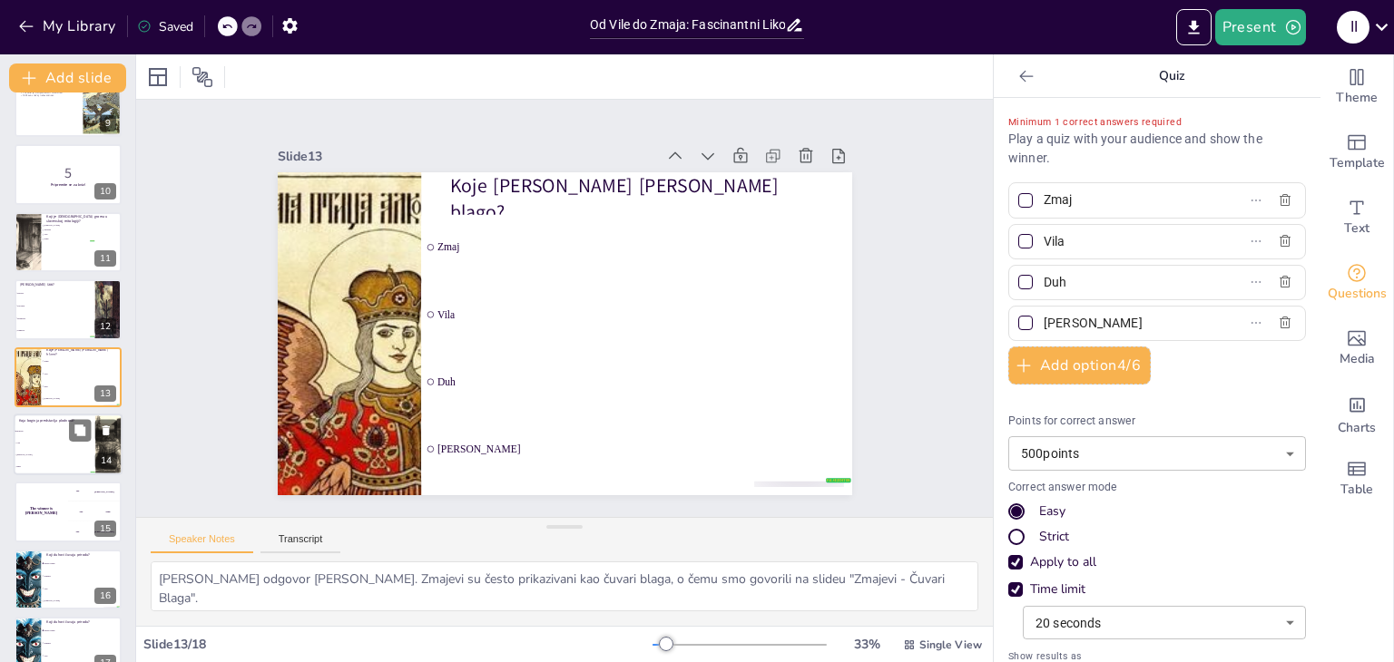
click at [73, 446] on li "Vile" at bounding box center [55, 443] width 82 height 12
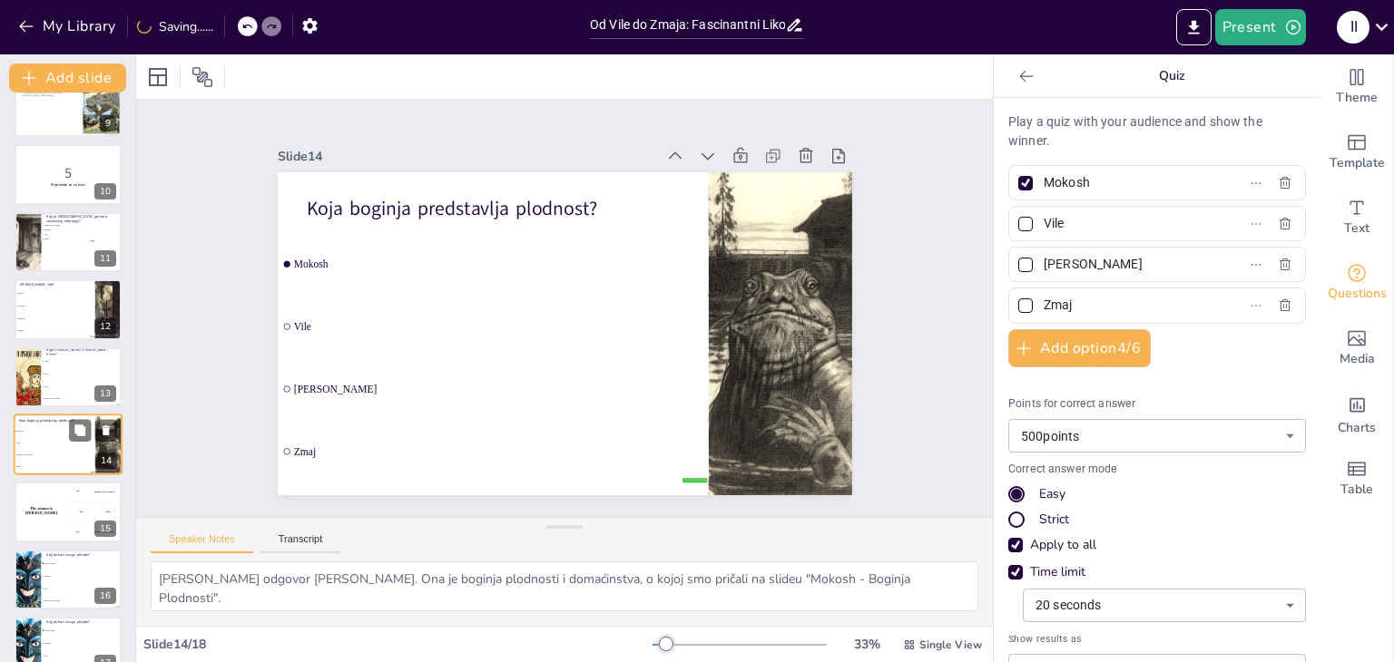
scroll to position [637, 0]
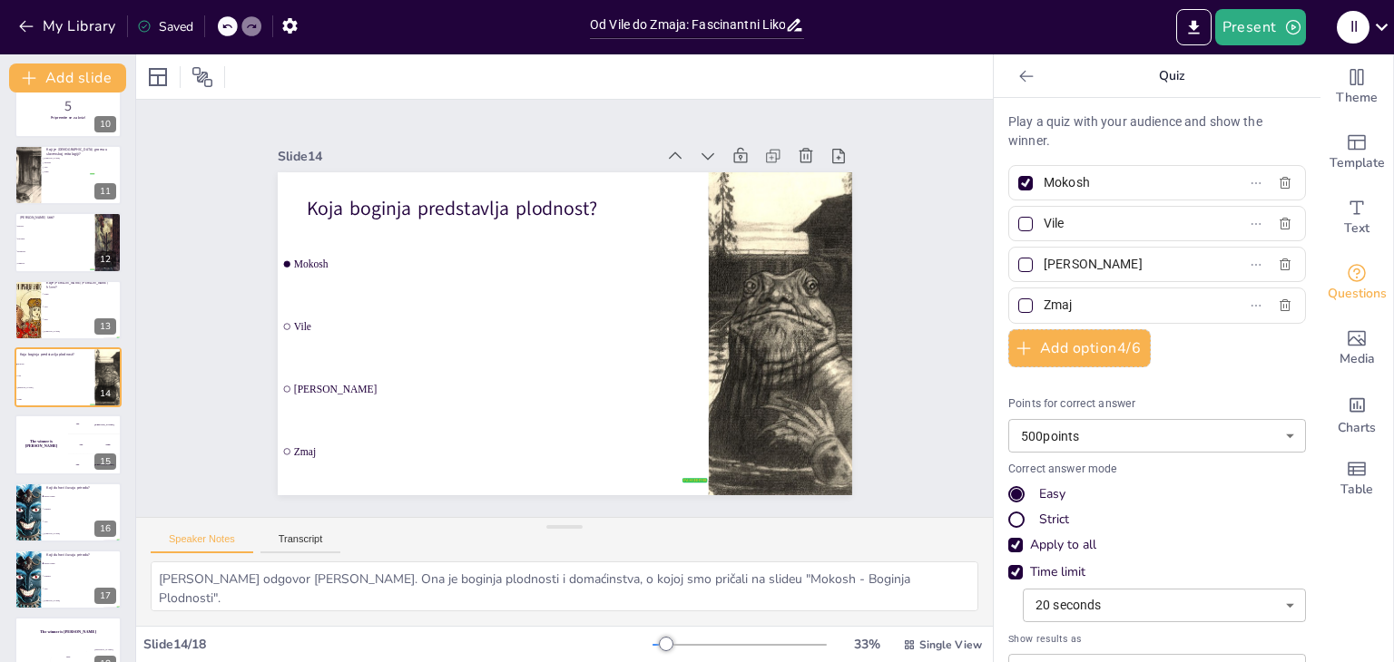
click at [1018, 179] on div at bounding box center [1025, 183] width 15 height 15
click at [1044, 179] on input "Mokosh" at bounding box center [1128, 183] width 169 height 26
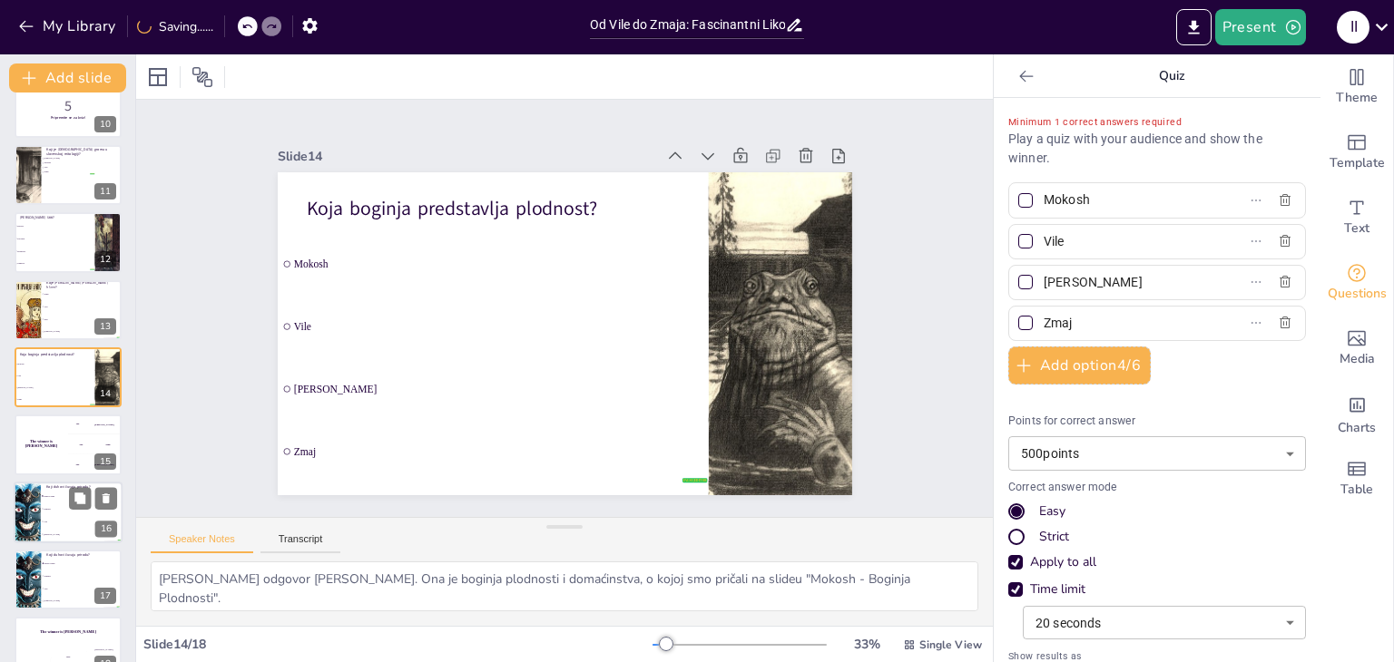
click at [58, 516] on li "Vile" at bounding box center [82, 521] width 82 height 13
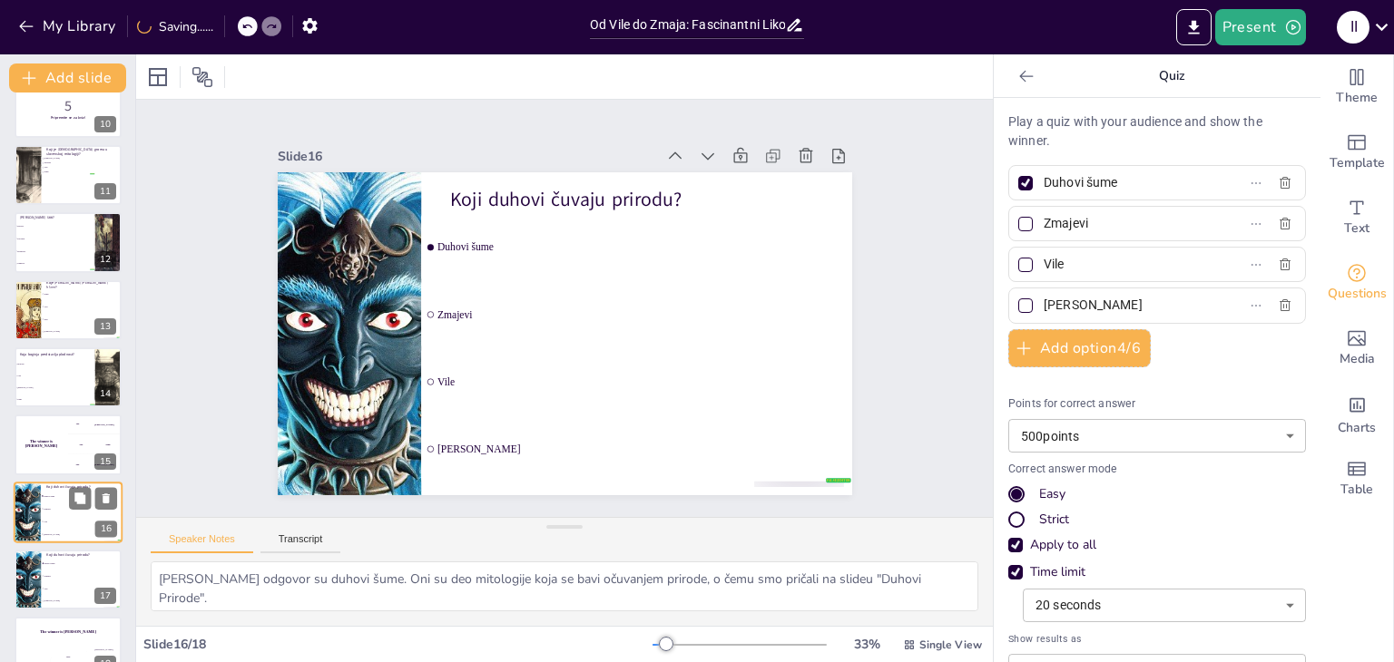
scroll to position [666, 0]
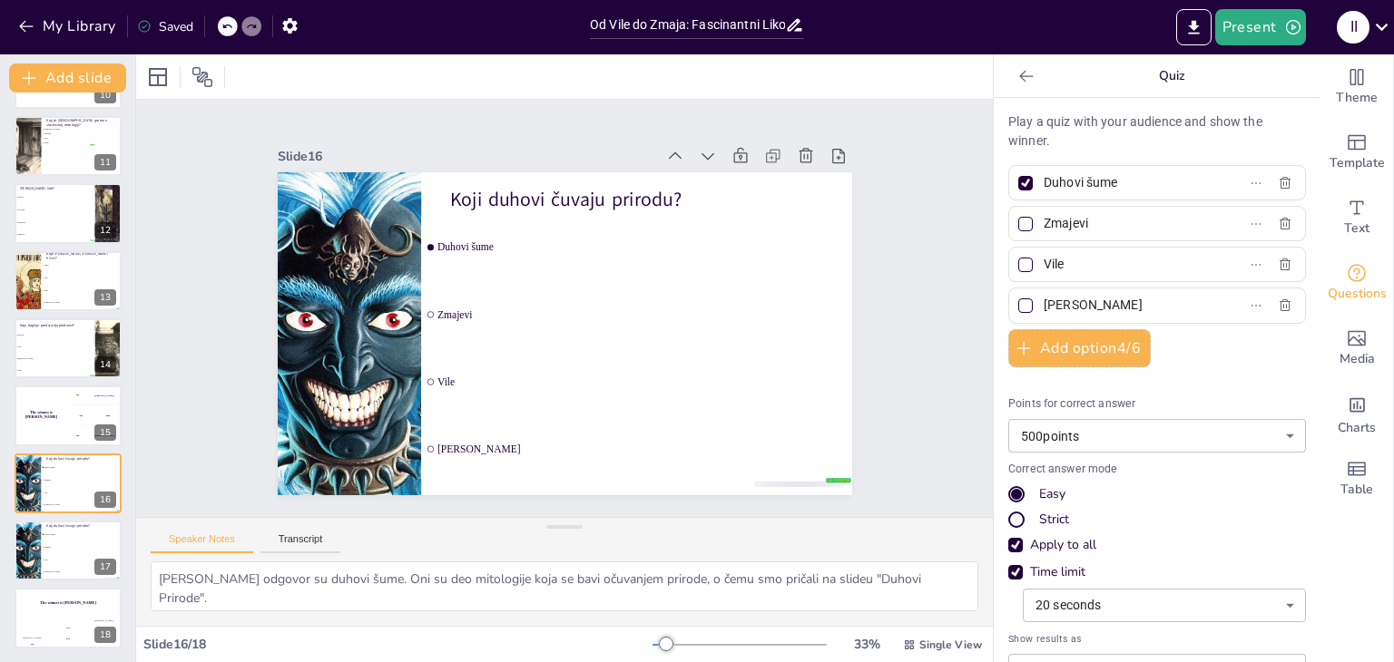
click at [1019, 177] on div at bounding box center [1026, 183] width 22 height 22
click at [1044, 177] on input "Duhovi šume" at bounding box center [1128, 183] width 169 height 26
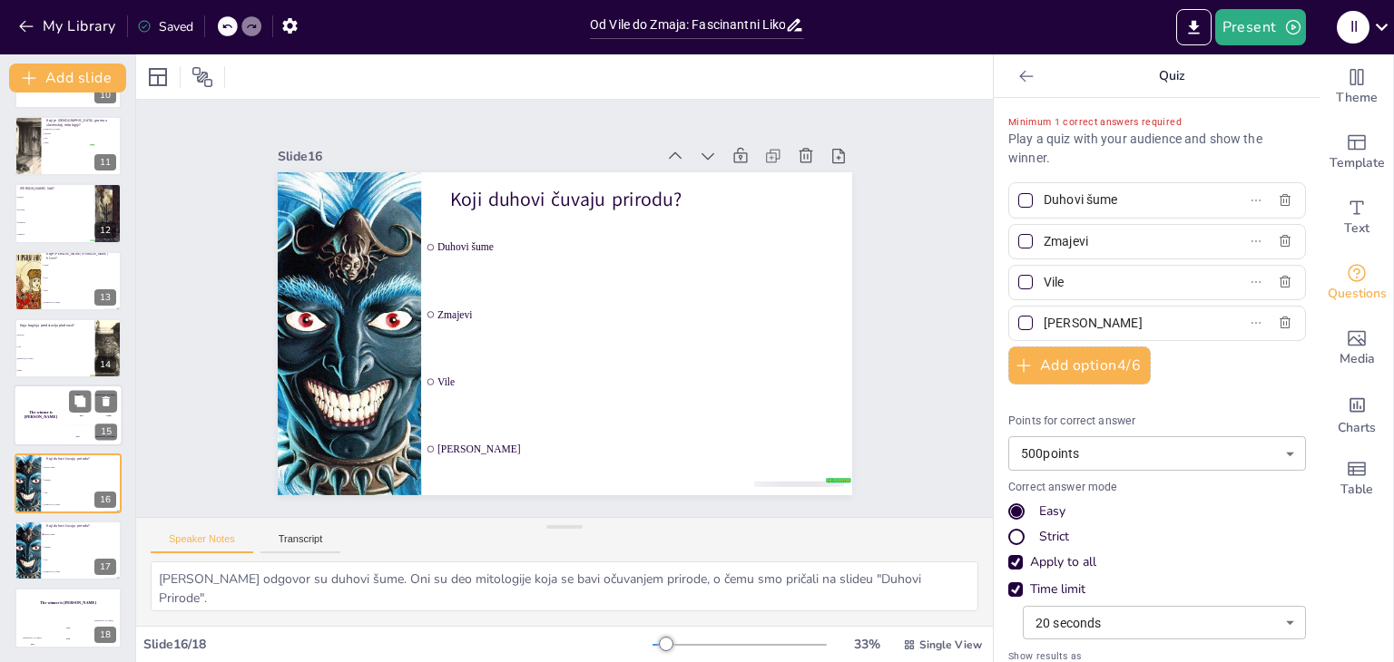
click at [33, 407] on div "The winner is [PERSON_NAME]" at bounding box center [41, 417] width 54 height 62
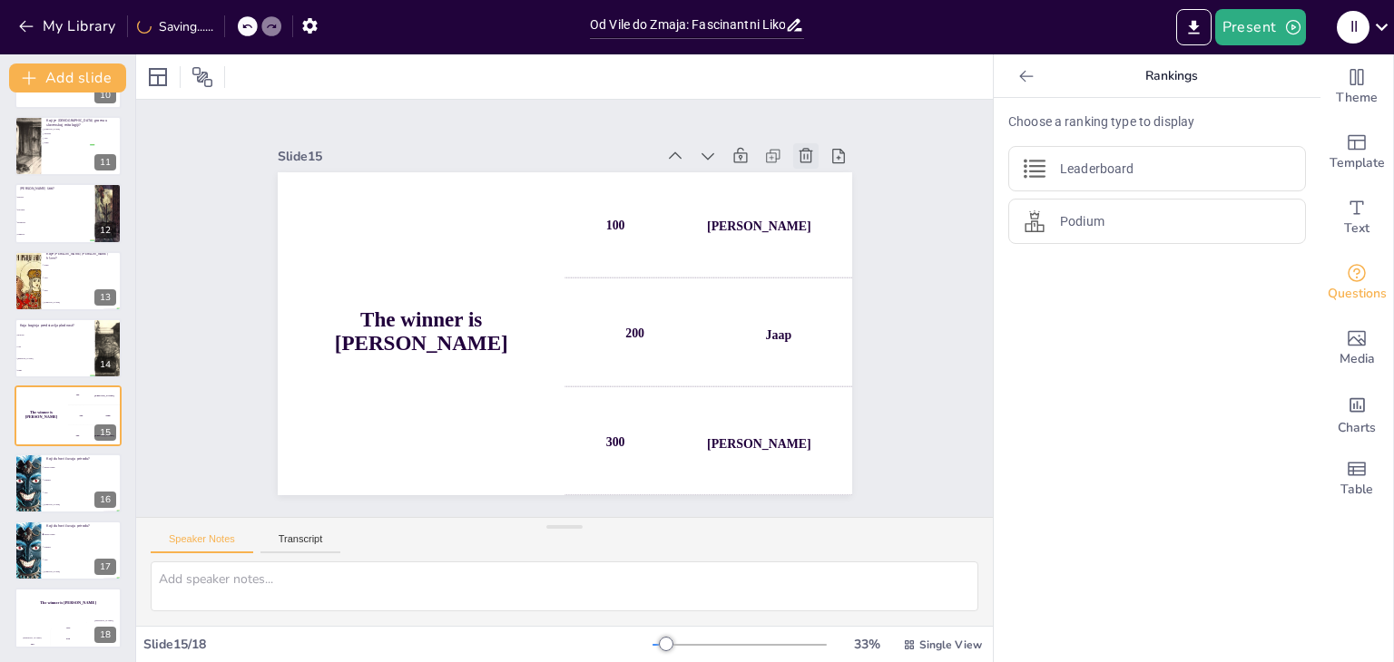
click at [799, 149] on icon at bounding box center [806, 155] width 14 height 15
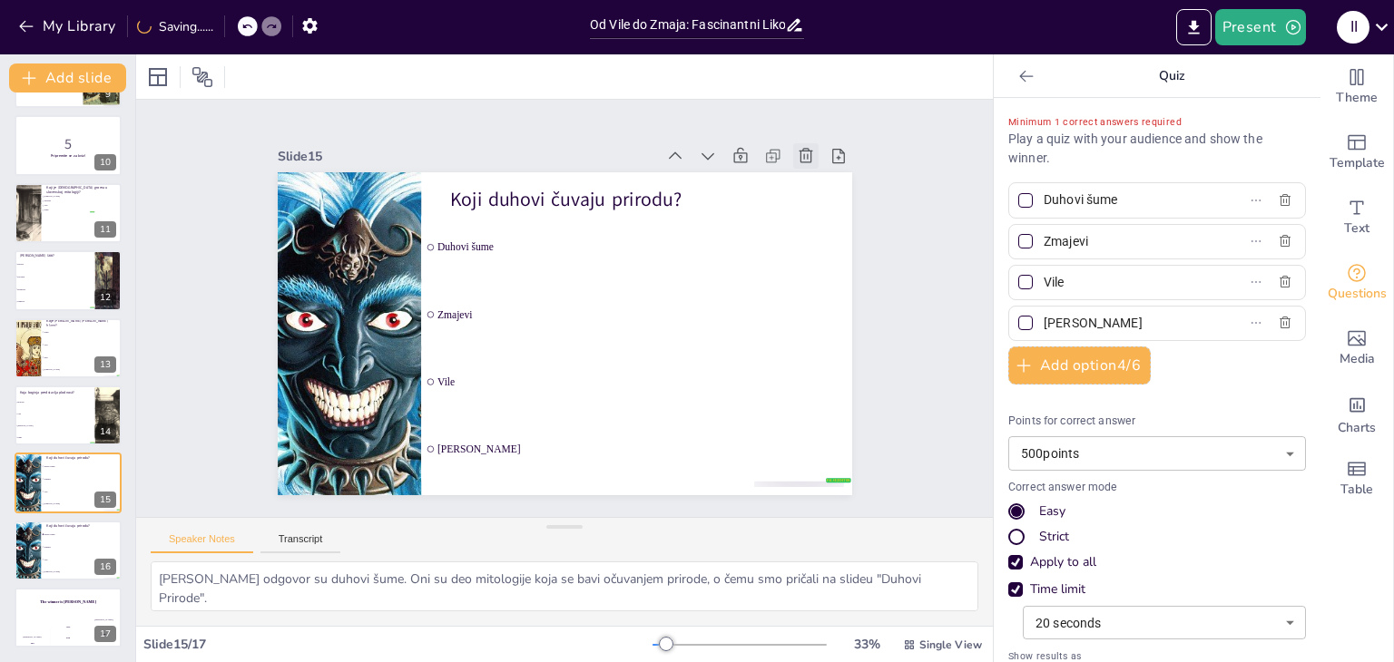
scroll to position [599, 0]
click at [54, 560] on span "Vile" at bounding box center [83, 560] width 78 height 3
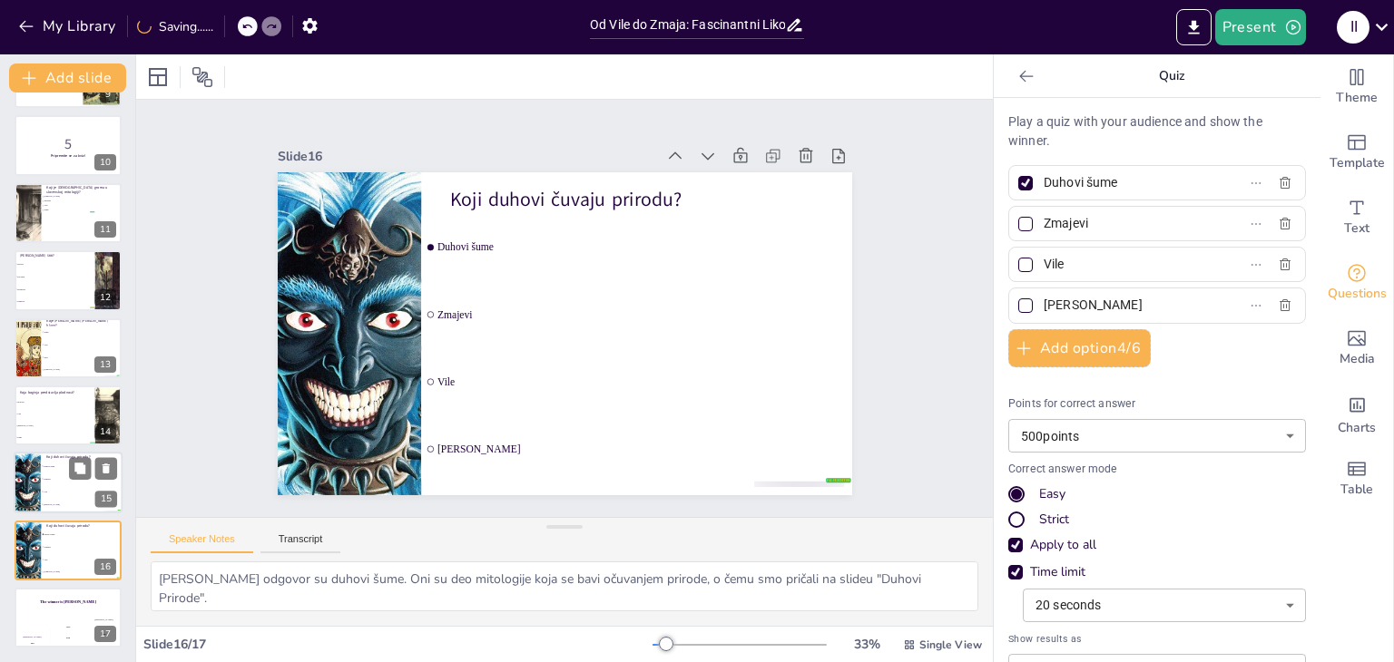
click at [42, 461] on li "Duhovi šume" at bounding box center [82, 466] width 82 height 13
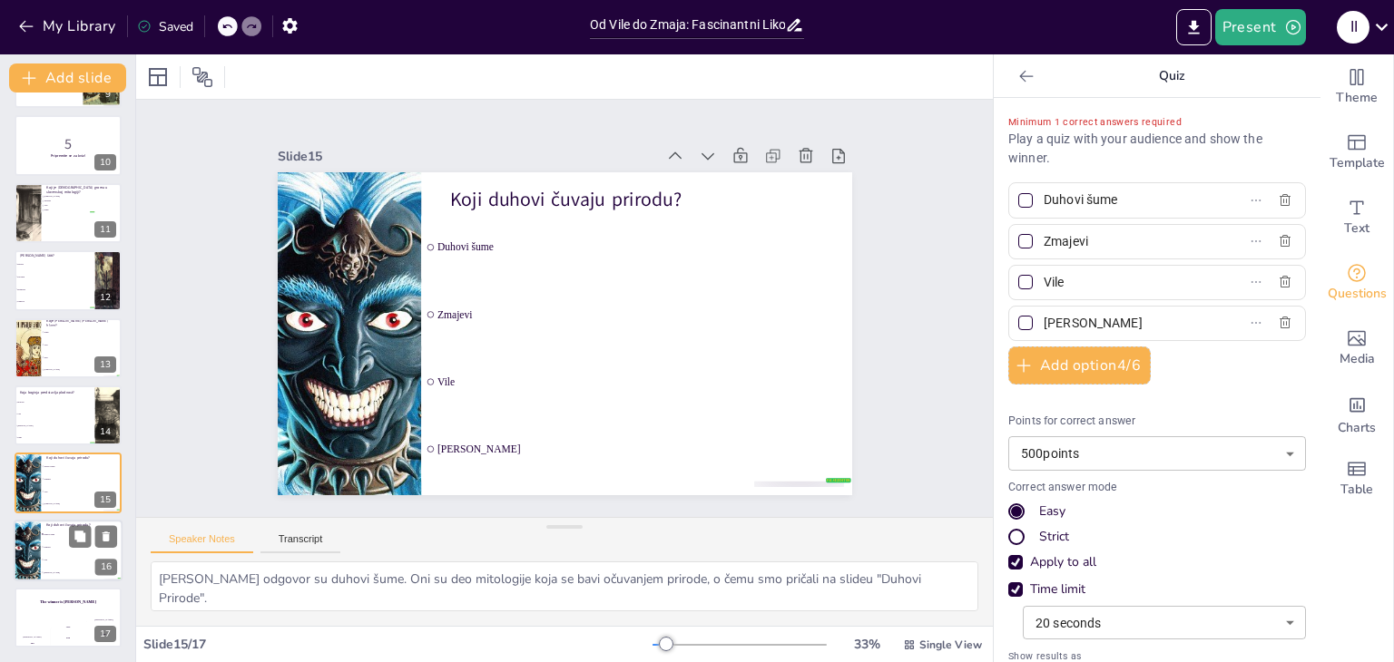
click at [87, 559] on span "Vile" at bounding box center [83, 560] width 78 height 3
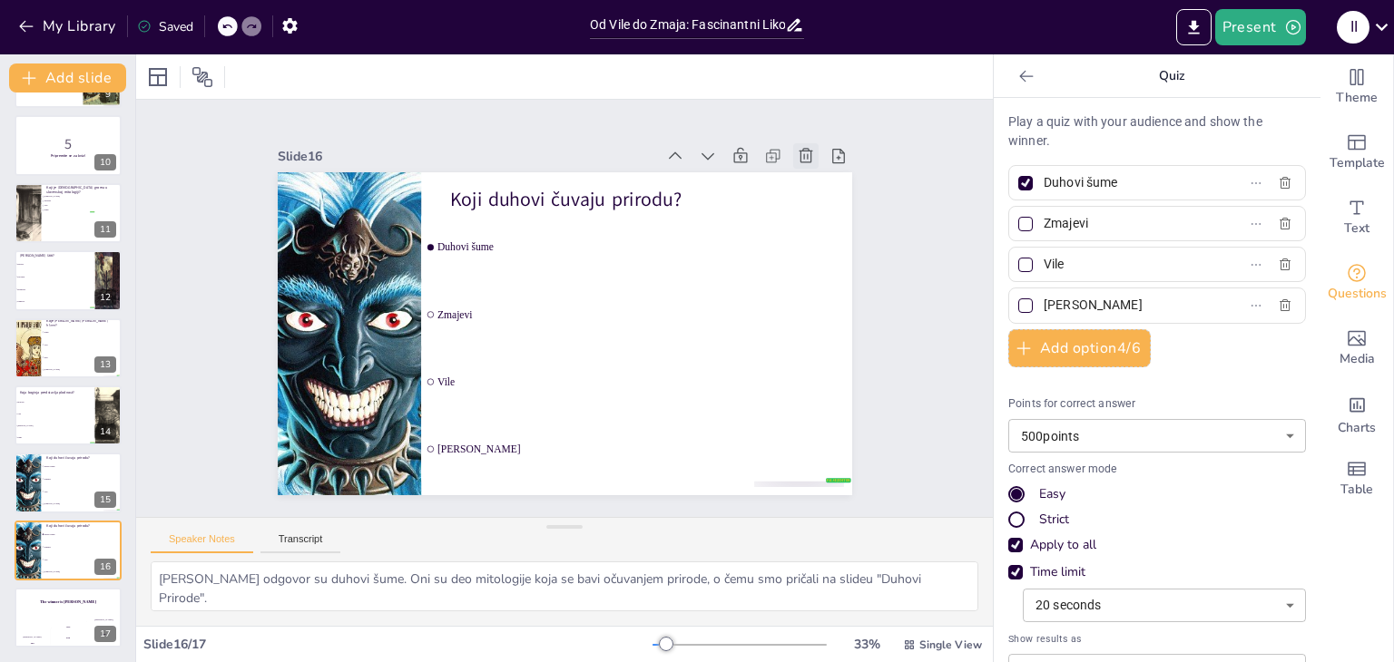
click at [797, 152] on icon at bounding box center [806, 156] width 18 height 18
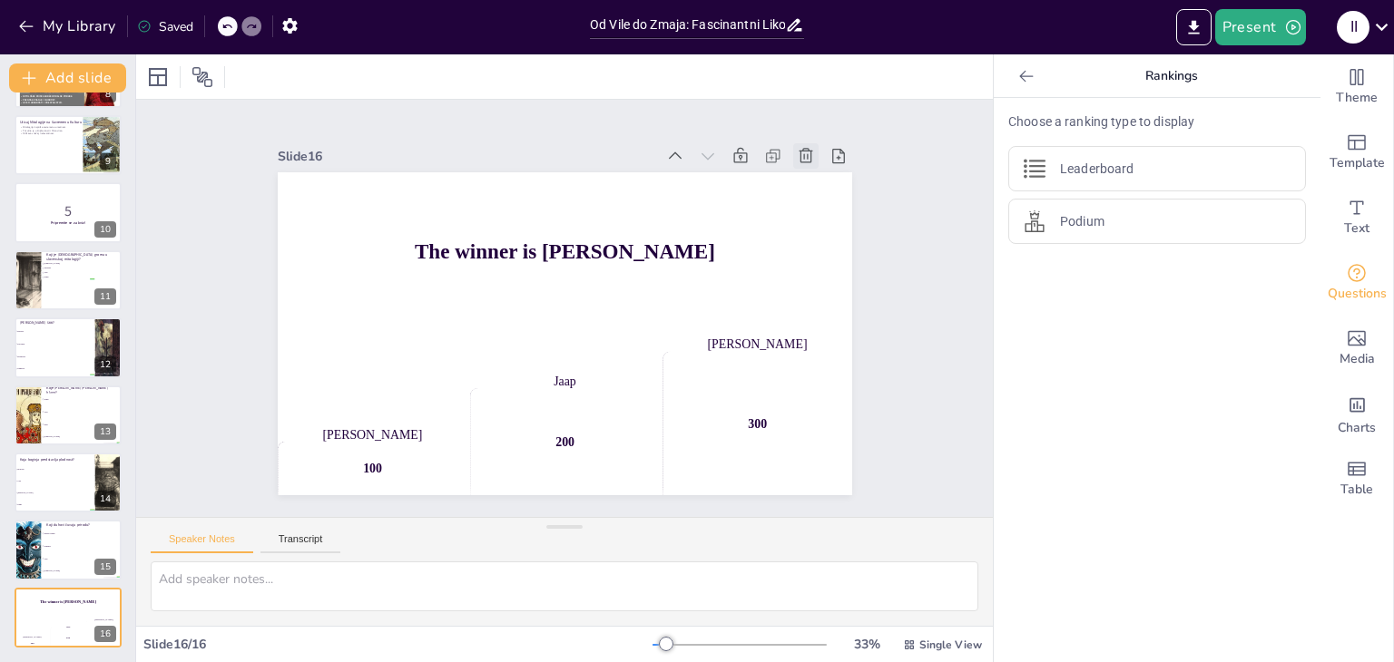
click at [797, 153] on icon at bounding box center [806, 156] width 18 height 18
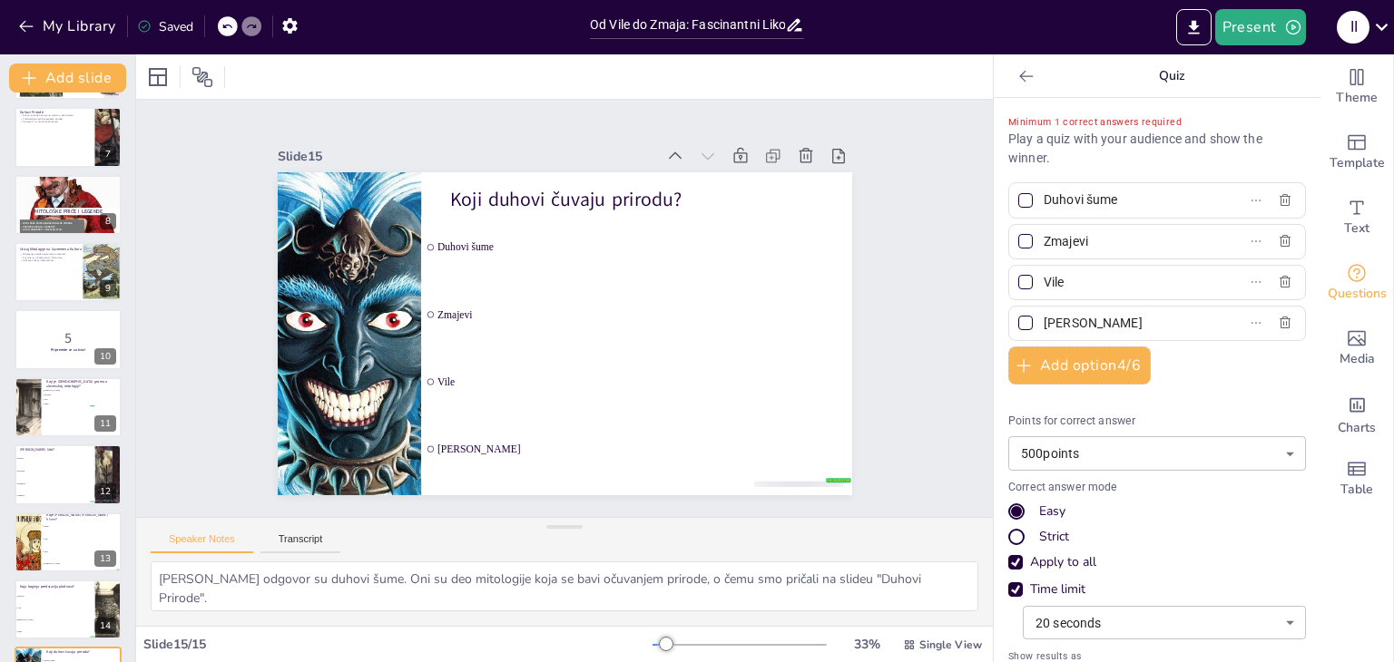
scroll to position [403, 0]
click at [72, 328] on button at bounding box center [80, 328] width 22 height 22
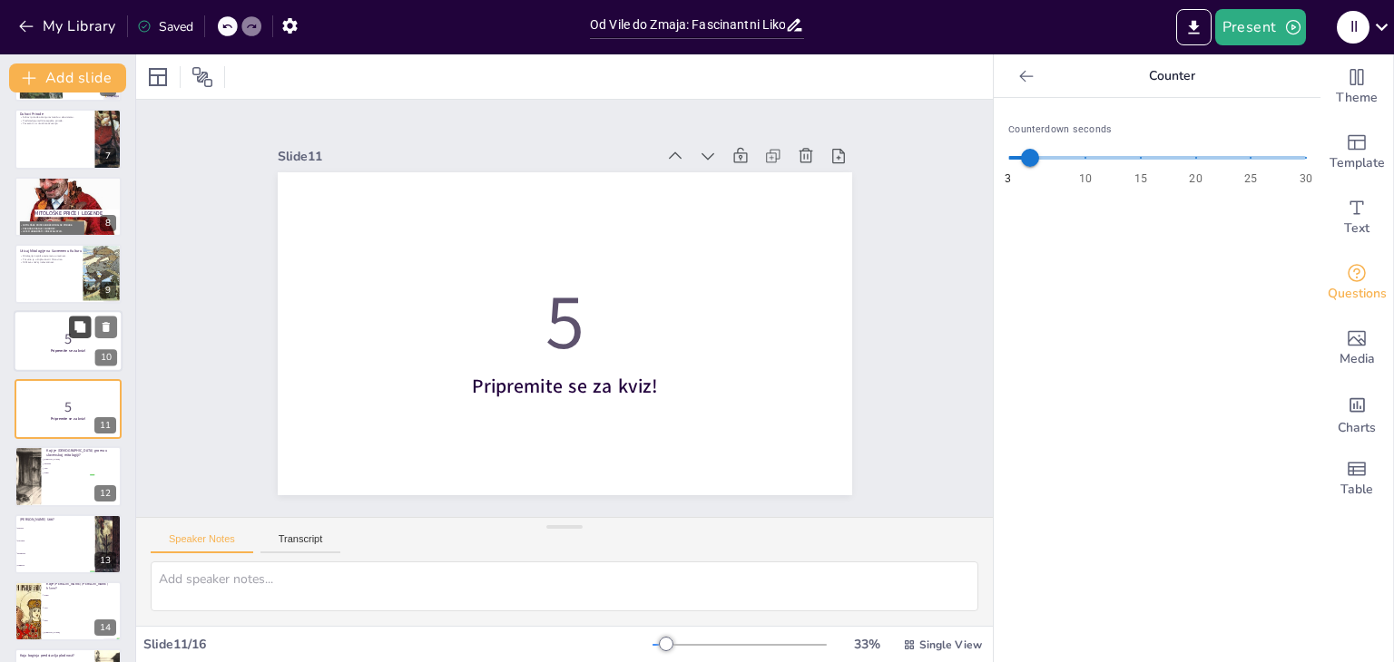
scroll to position [435, 0]
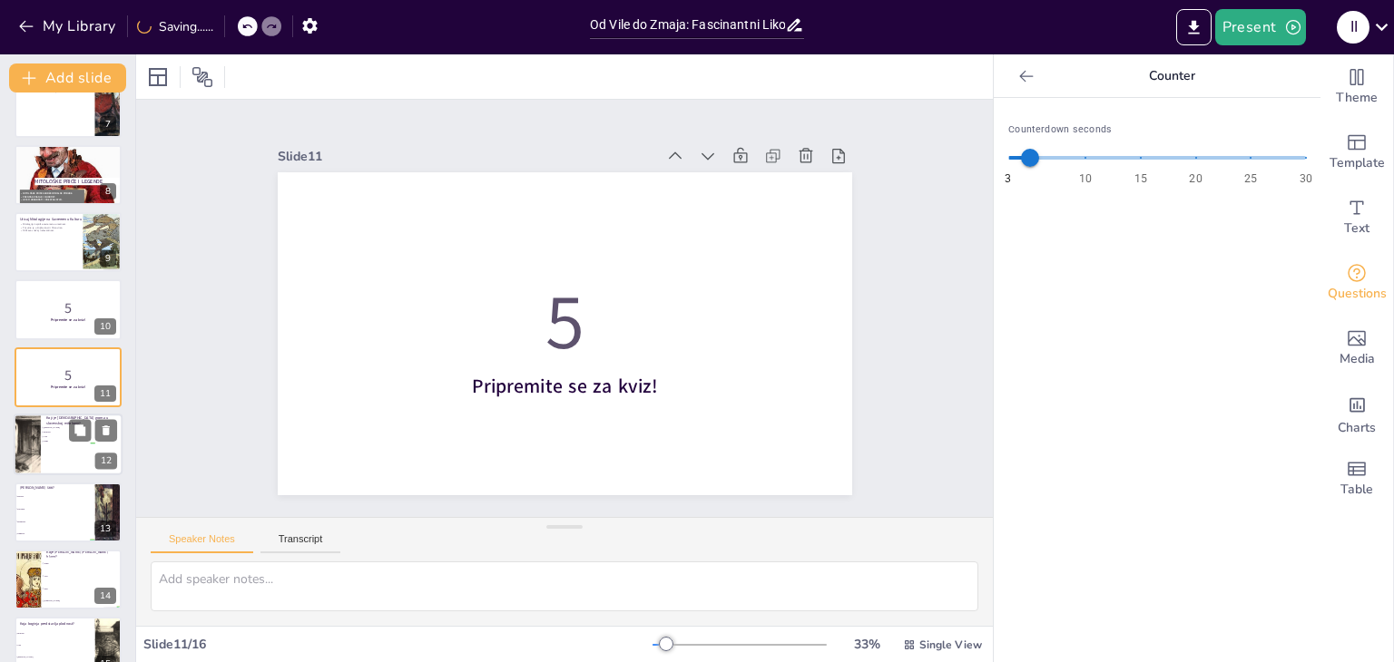
click at [33, 444] on div at bounding box center [27, 445] width 80 height 62
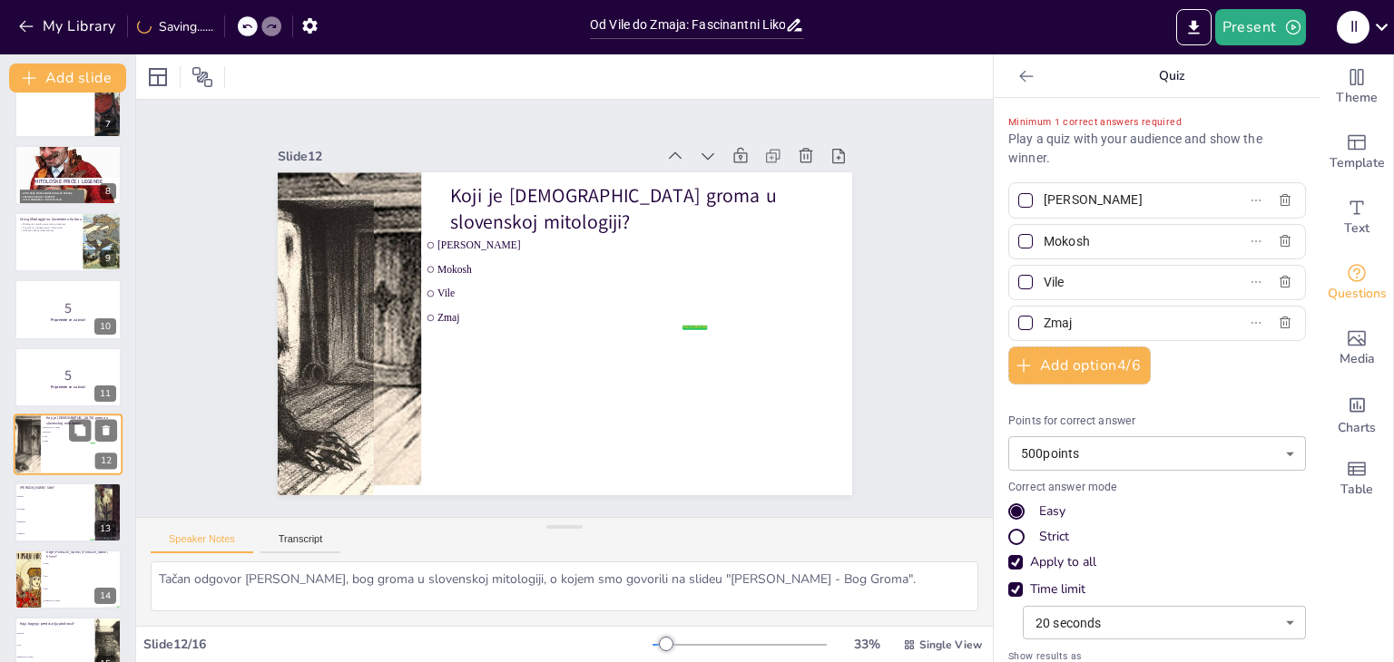
scroll to position [502, 0]
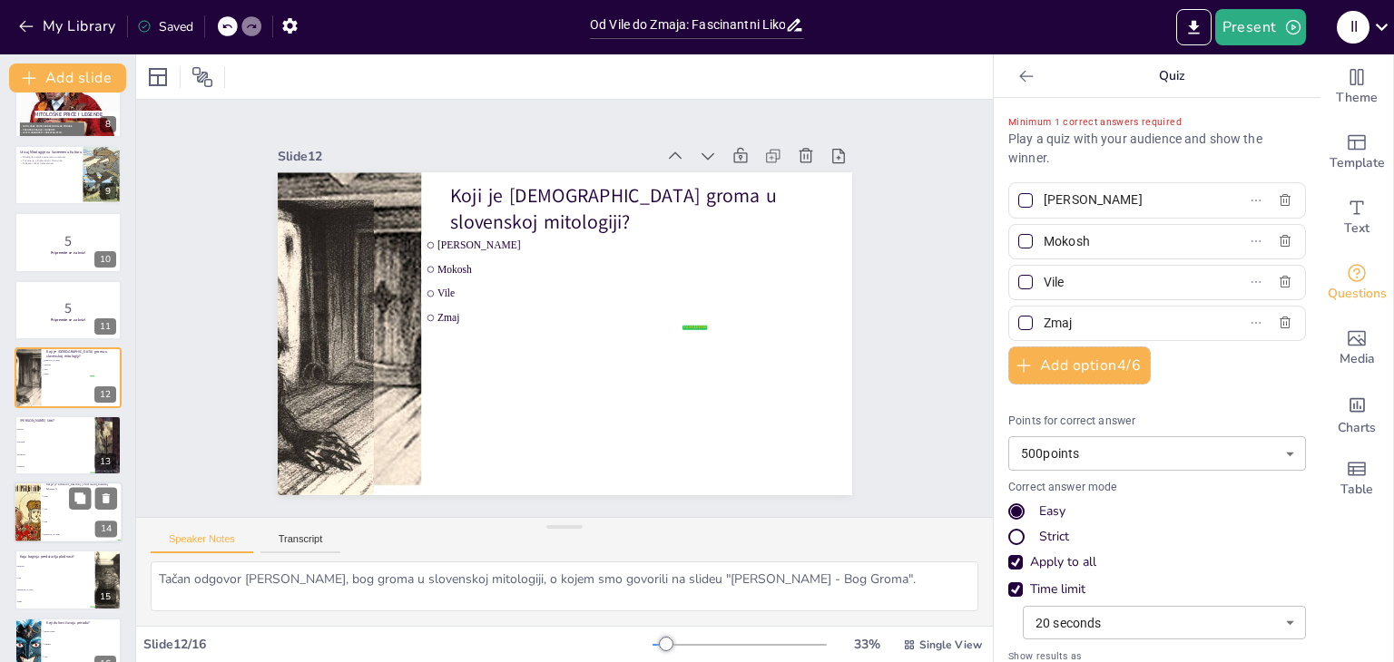
click at [41, 523] on li "Duh" at bounding box center [82, 521] width 82 height 13
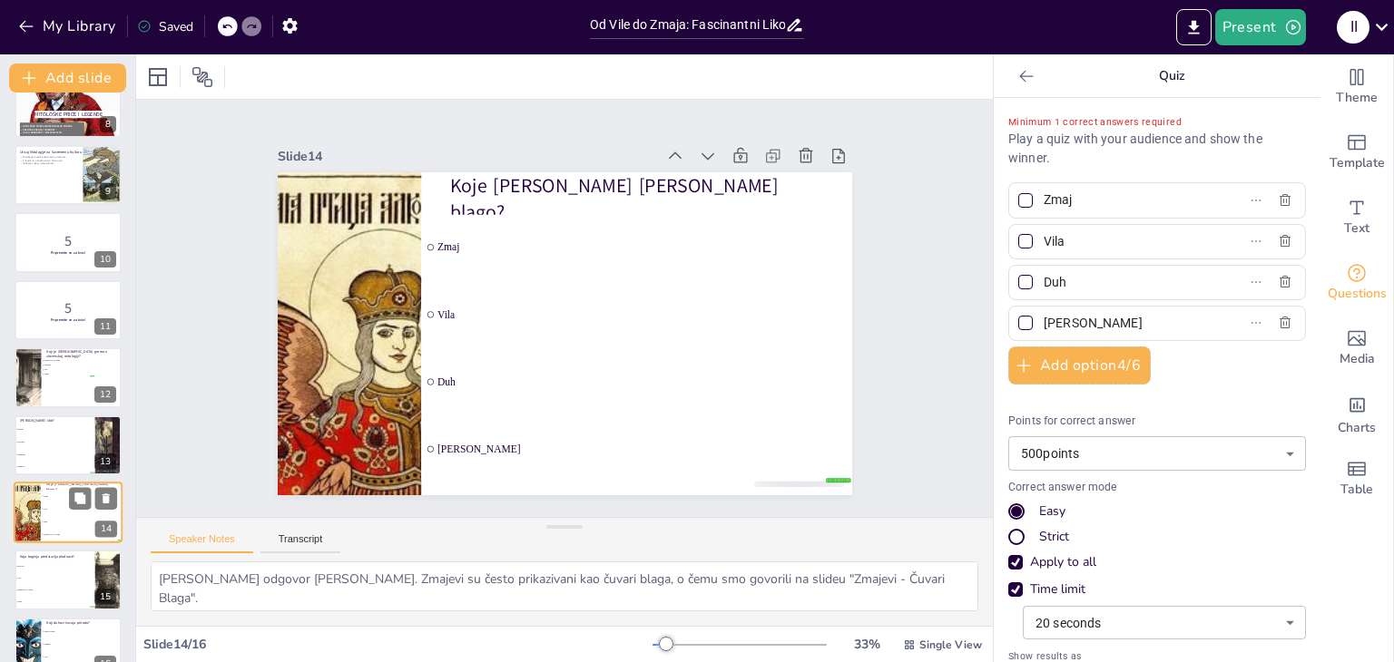
scroll to position [532, 0]
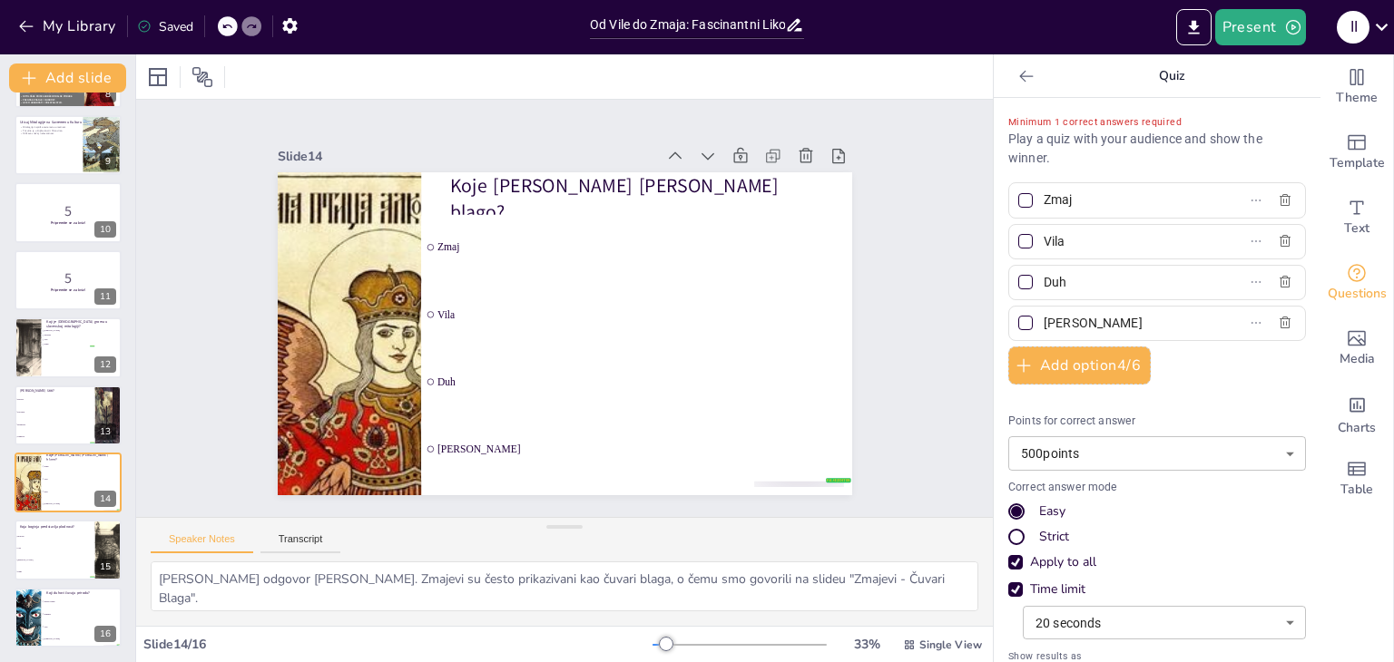
click at [47, 582] on div "Od Vile do Zmaja: Fascinantni Likovi Slovenske Mitologije U ovoj prezentaciji i…" at bounding box center [67, 111] width 135 height 1073
click at [64, 545] on li "Vile" at bounding box center [55, 550] width 82 height 12
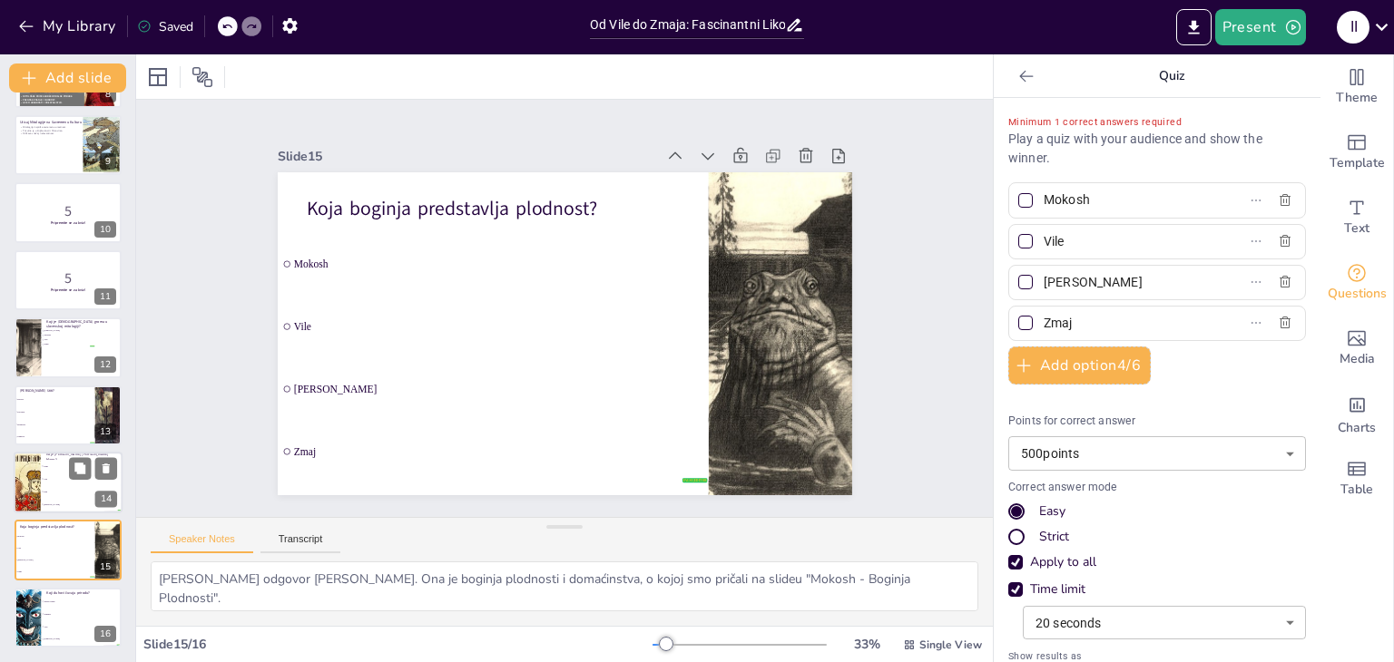
click at [61, 481] on li "Vila" at bounding box center [82, 479] width 82 height 13
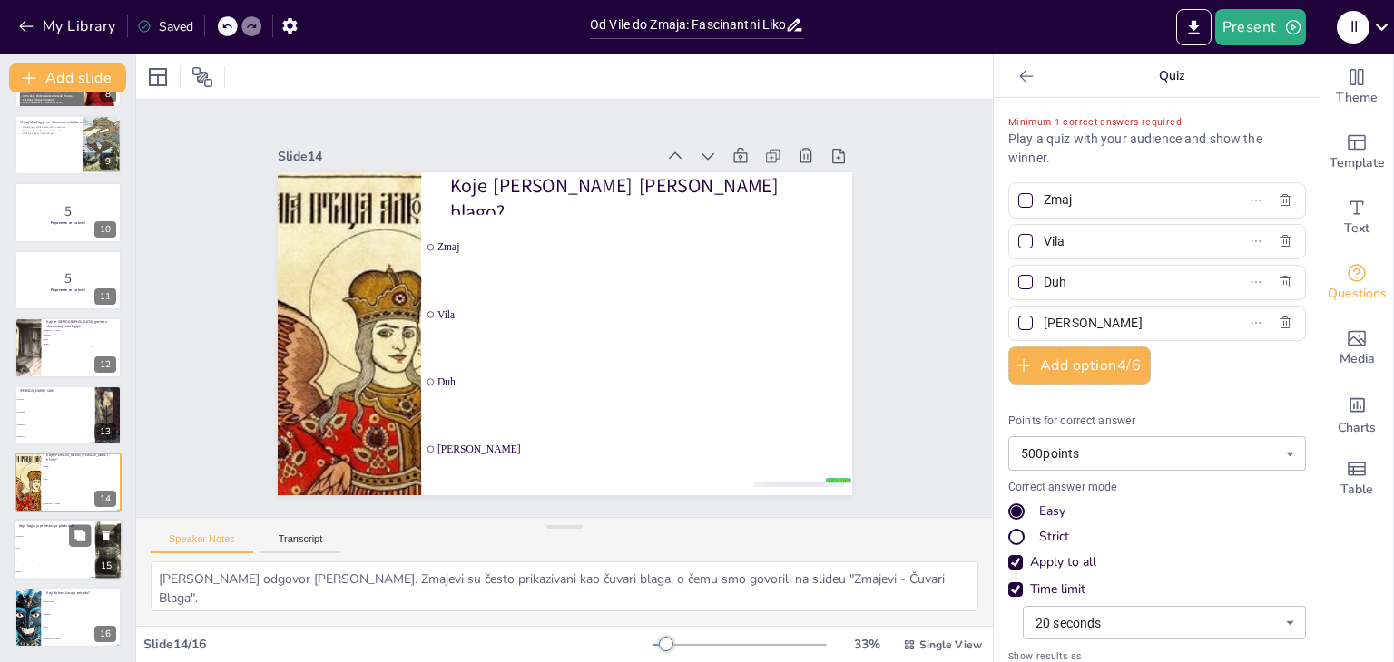
click at [64, 549] on li "Vile" at bounding box center [55, 550] width 82 height 12
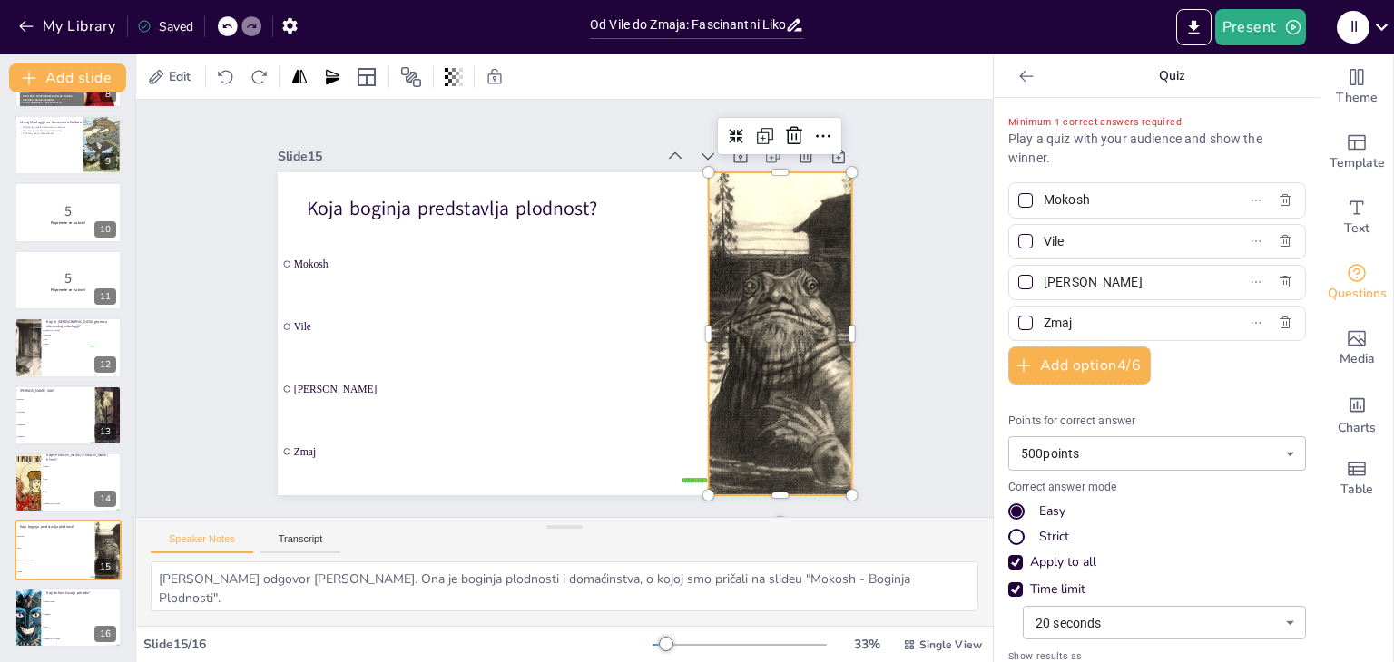
click at [806, 334] on div at bounding box center [779, 333] width 249 height 323
click at [67, 618] on li "Zmajevi" at bounding box center [82, 614] width 82 height 13
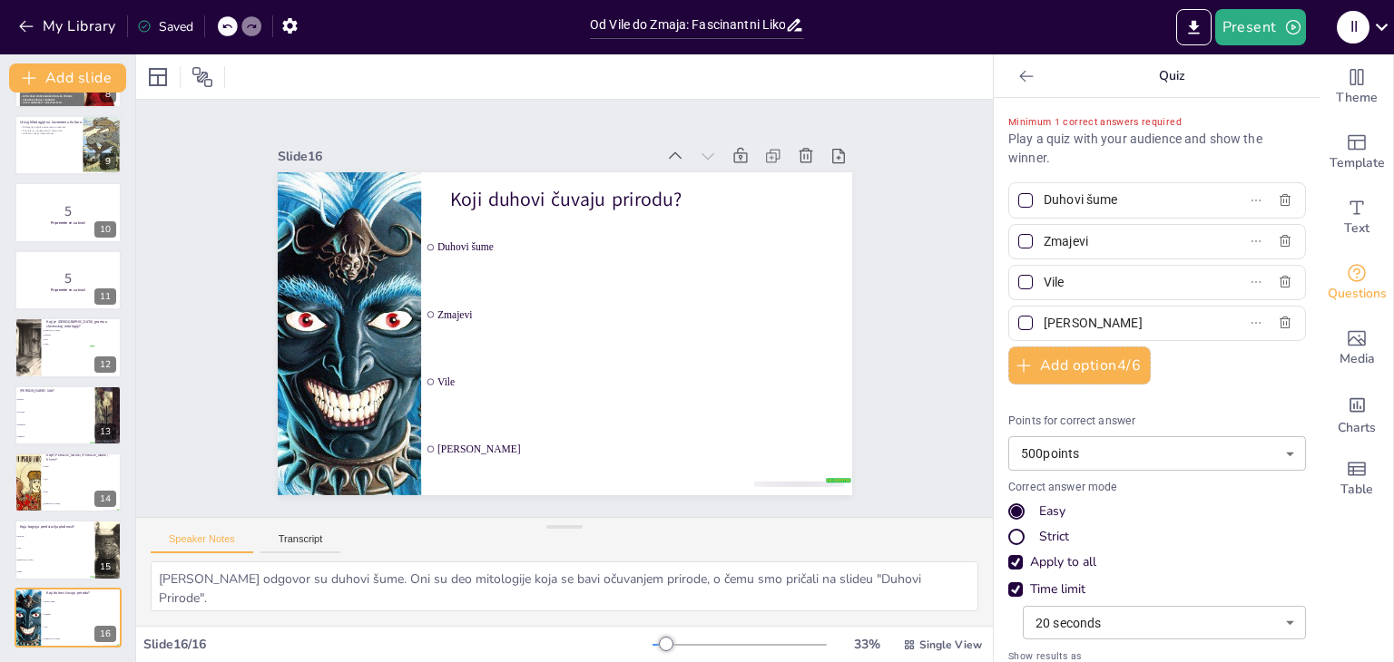
scroll to position [439, 0]
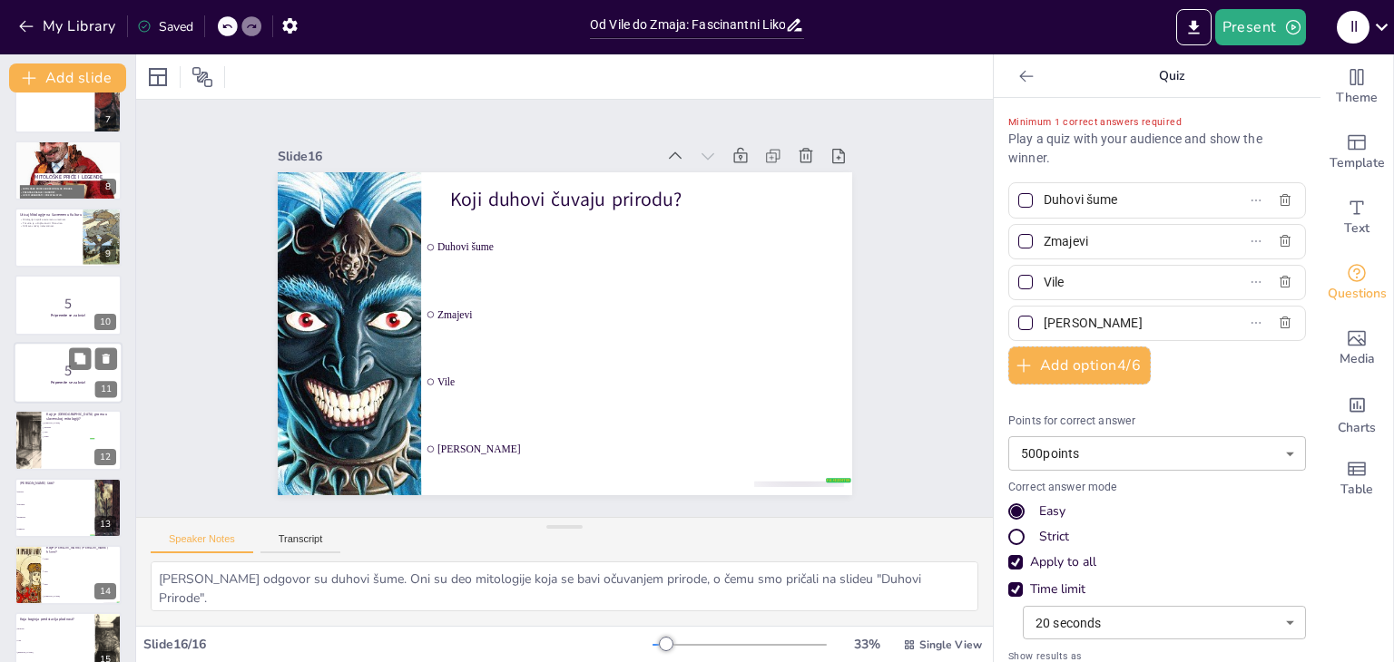
click at [56, 364] on p "5" at bounding box center [68, 370] width 98 height 20
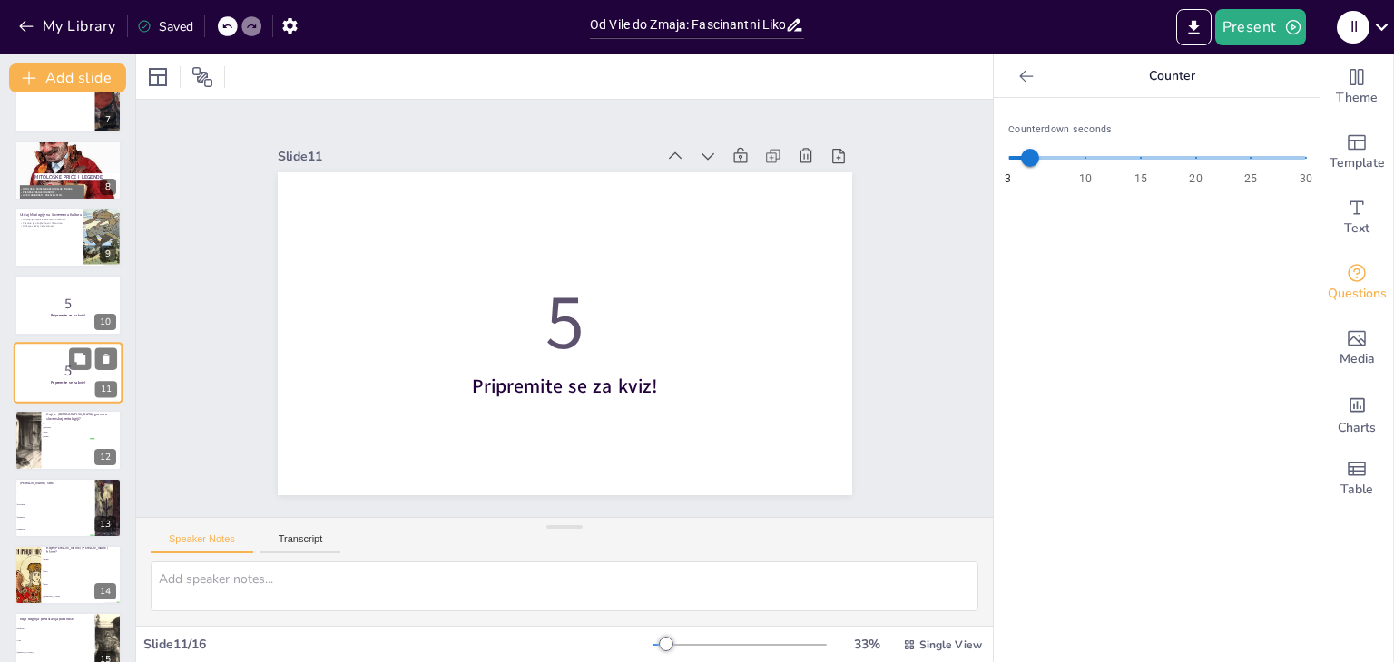
scroll to position [435, 0]
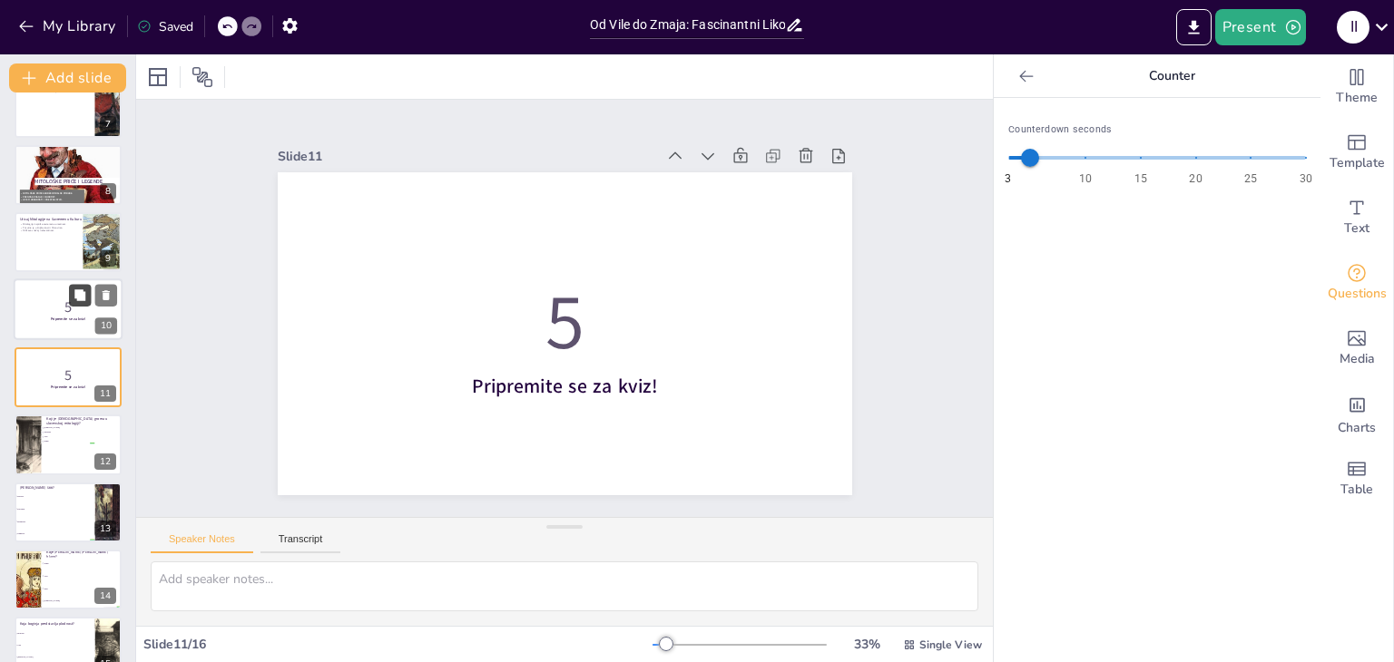
click at [78, 300] on icon at bounding box center [80, 295] width 13 height 13
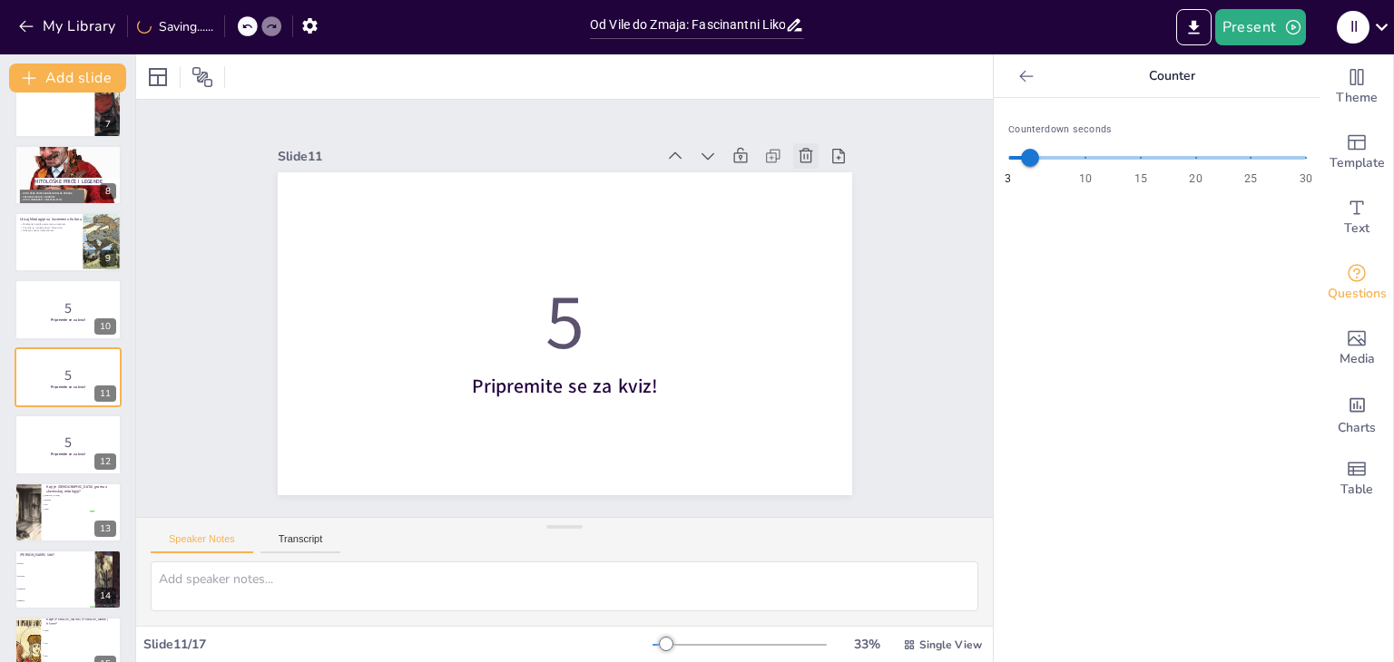
click at [797, 147] on icon at bounding box center [806, 156] width 18 height 18
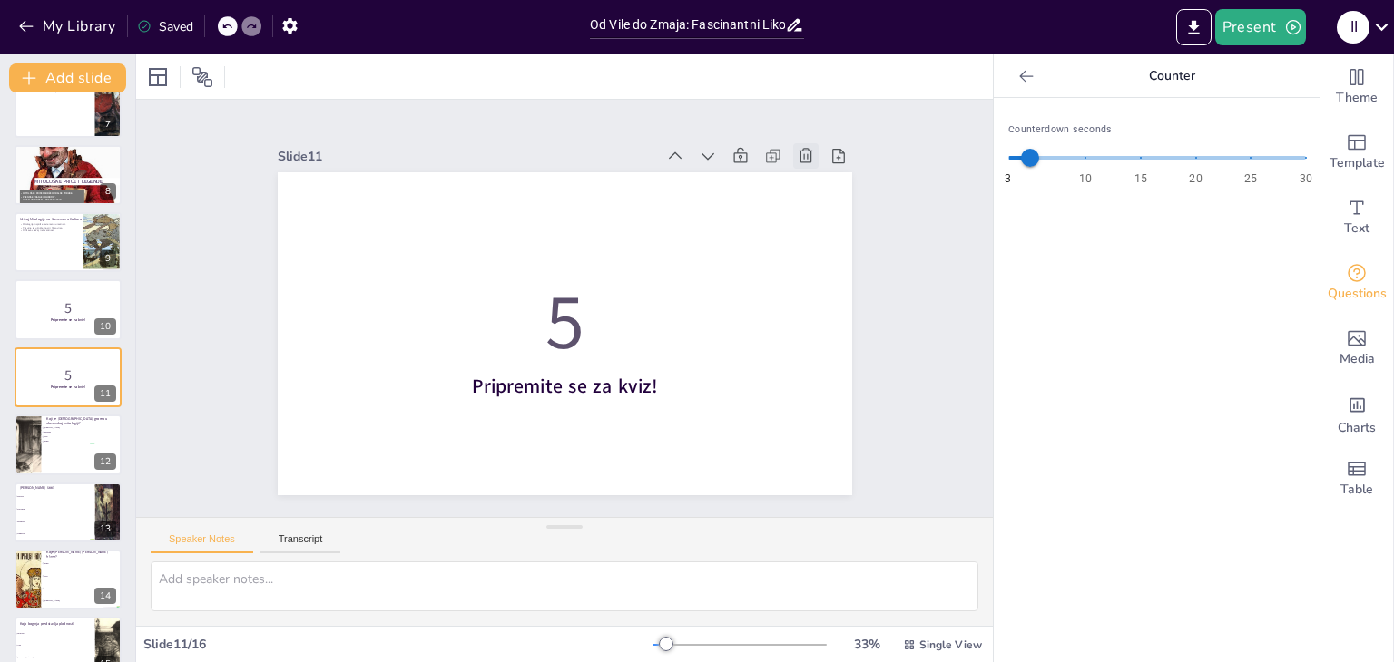
click at [799, 154] on icon at bounding box center [806, 155] width 14 height 15
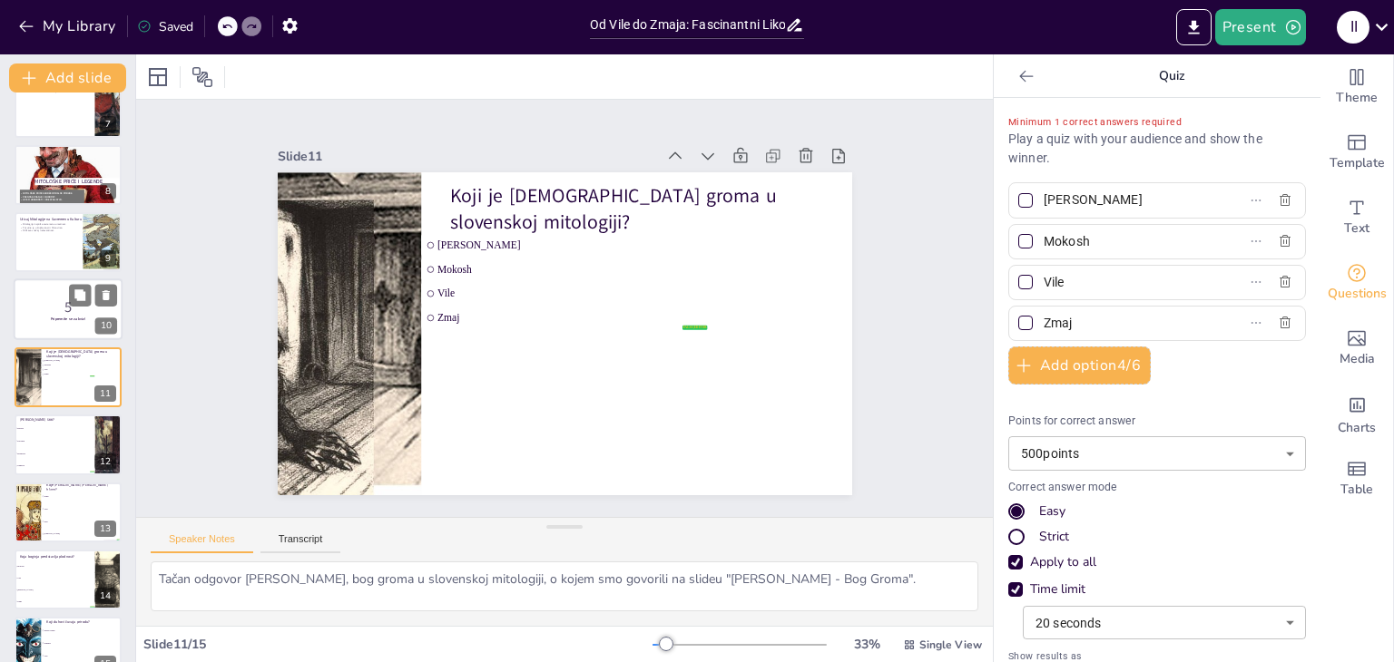
click at [53, 306] on p "5" at bounding box center [68, 308] width 98 height 20
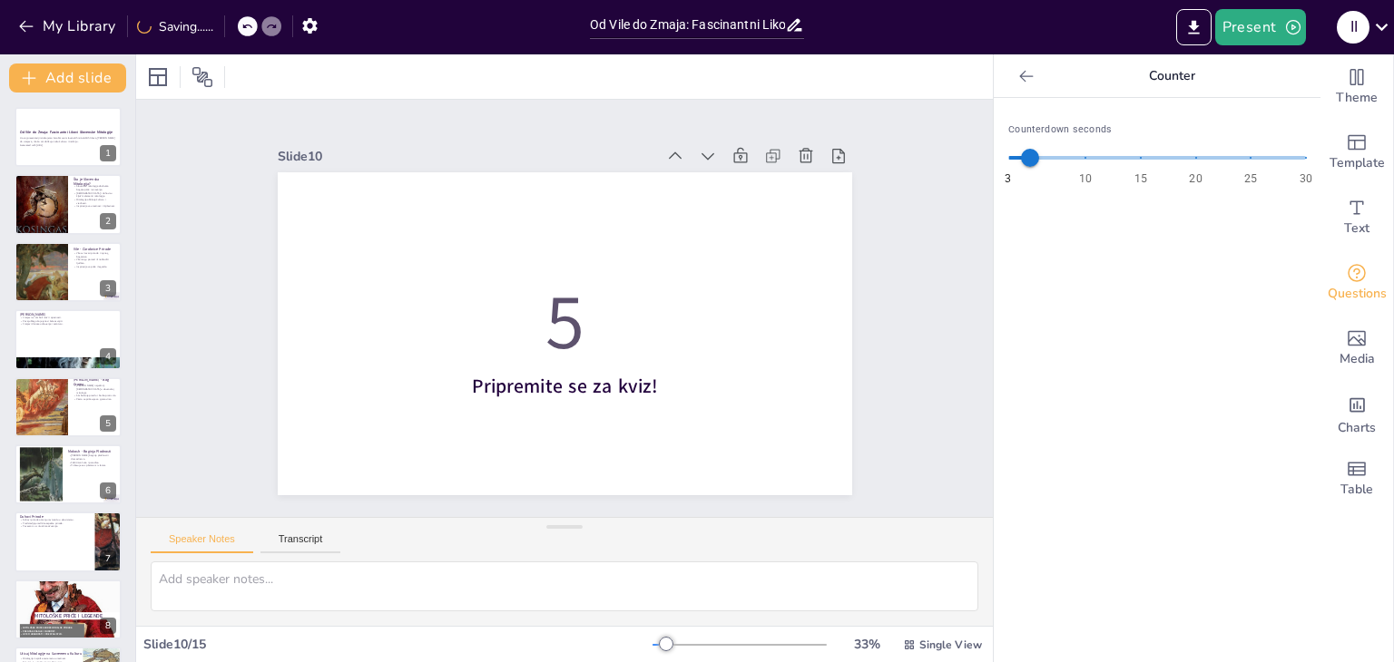
scroll to position [0, 0]
click at [43, 208] on div at bounding box center [41, 204] width 54 height 87
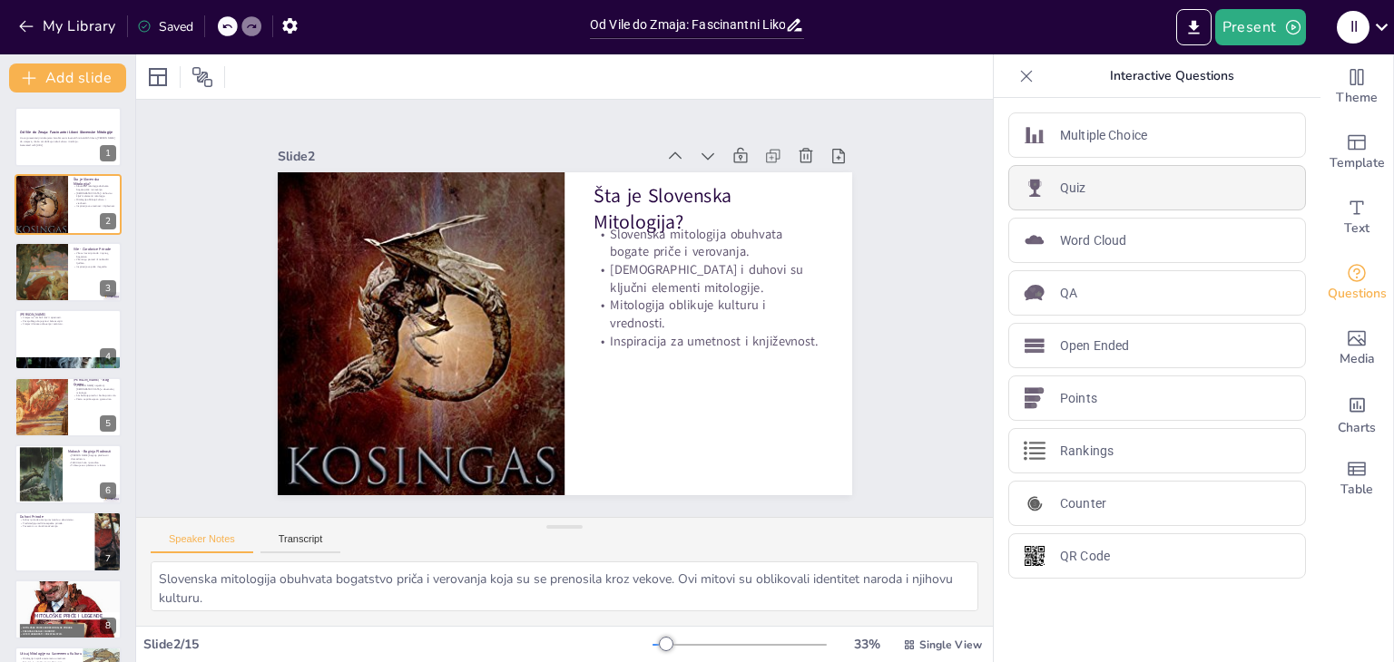
click at [1074, 181] on div "Quiz" at bounding box center [1157, 187] width 298 height 45
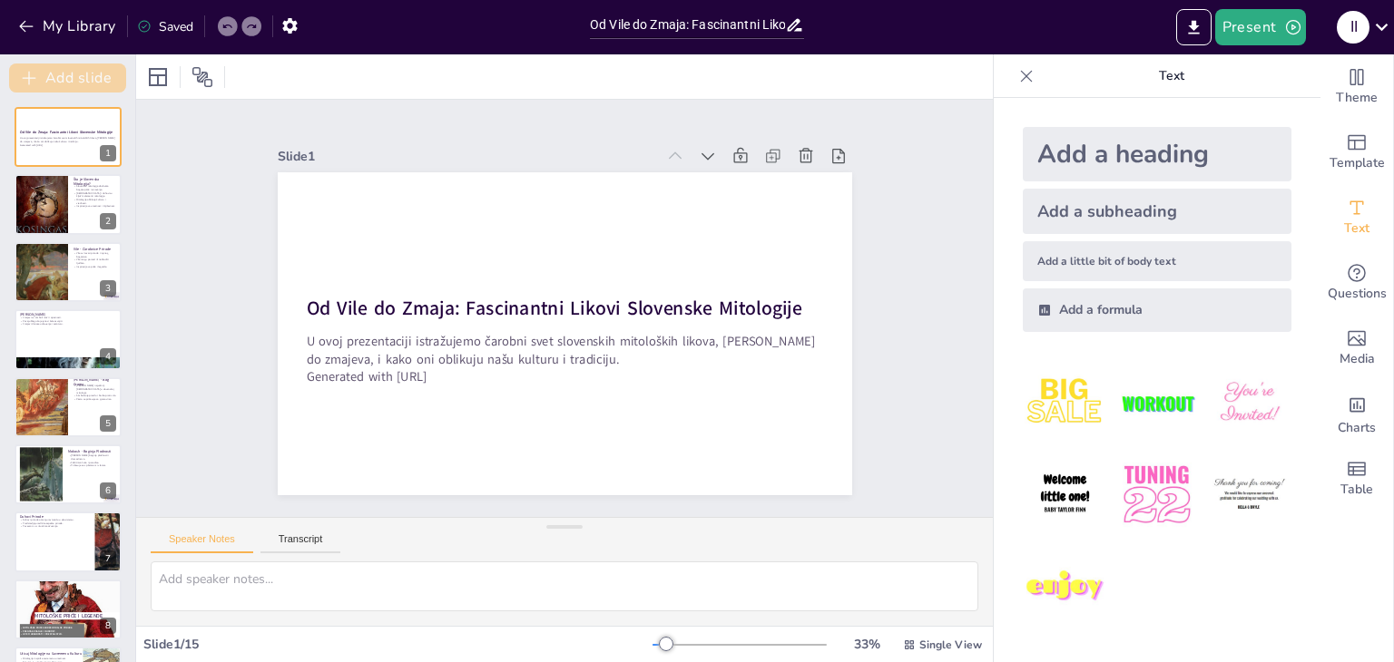
click at [83, 83] on button "Add slide" at bounding box center [67, 78] width 117 height 29
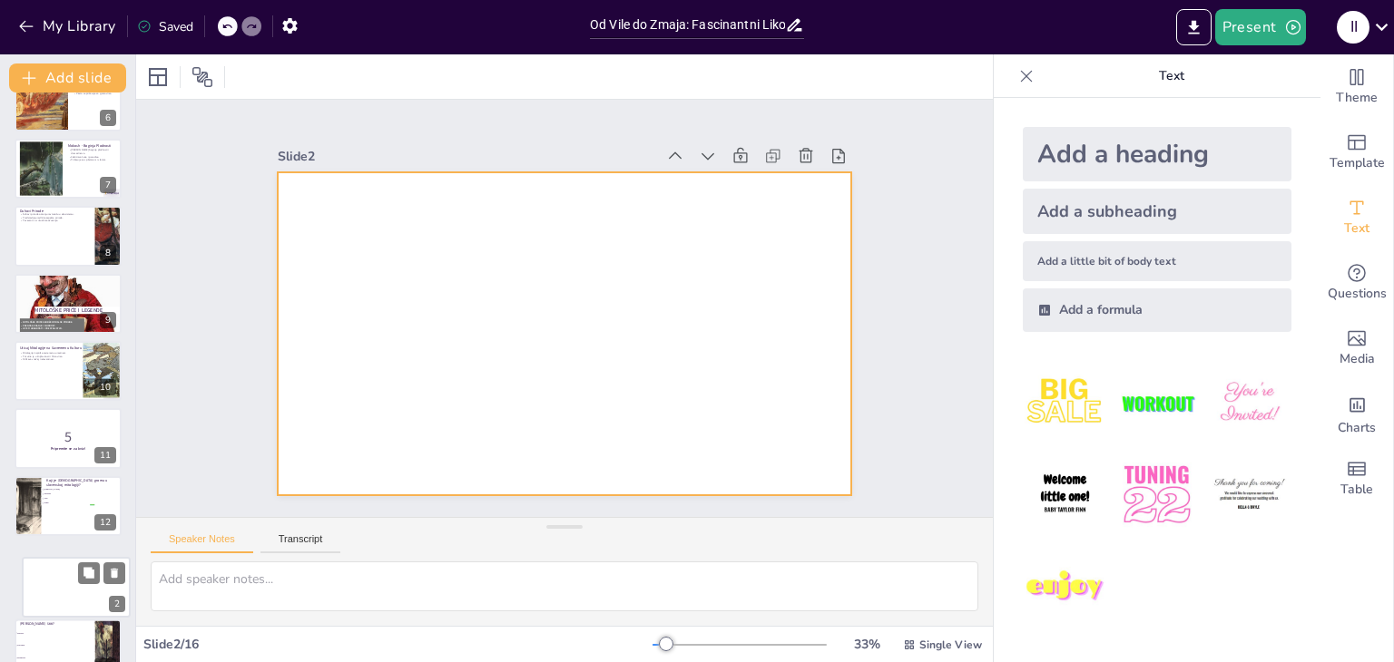
scroll to position [319, 0]
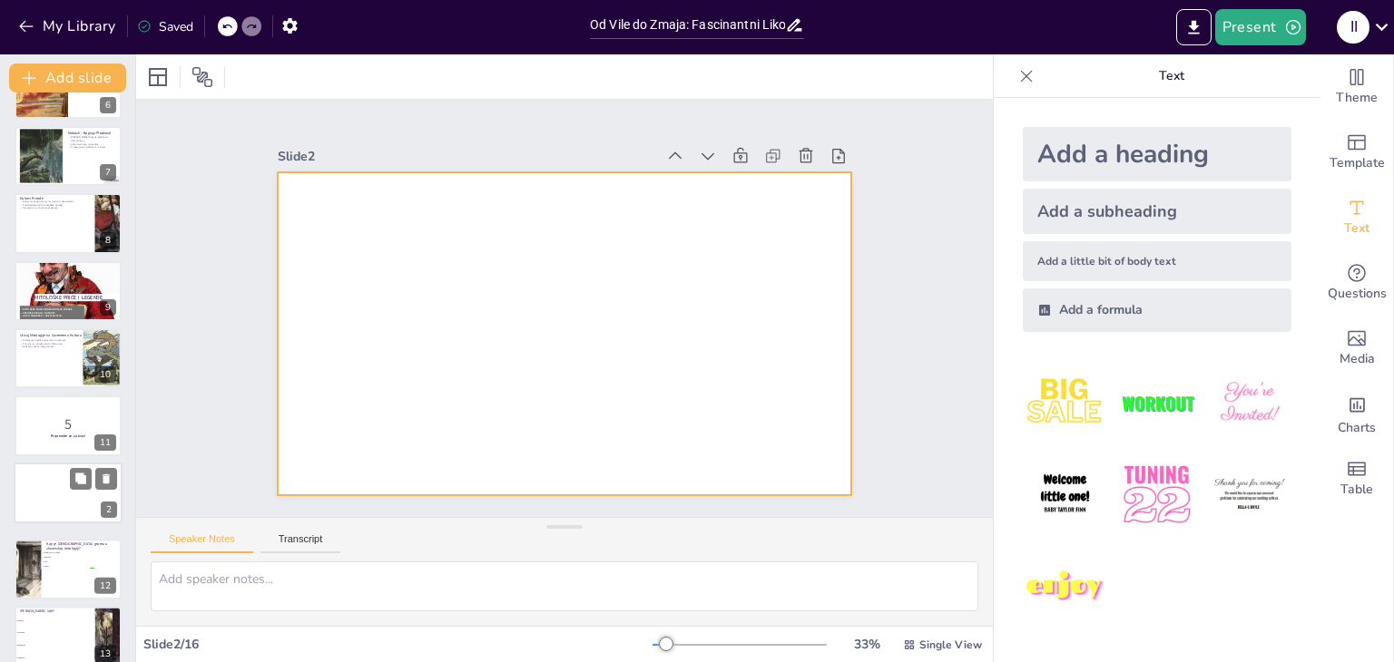
drag, startPoint x: 46, startPoint y: 221, endPoint x: 46, endPoint y: 515, distance: 293.1
click at [46, 515] on div at bounding box center [68, 493] width 107 height 60
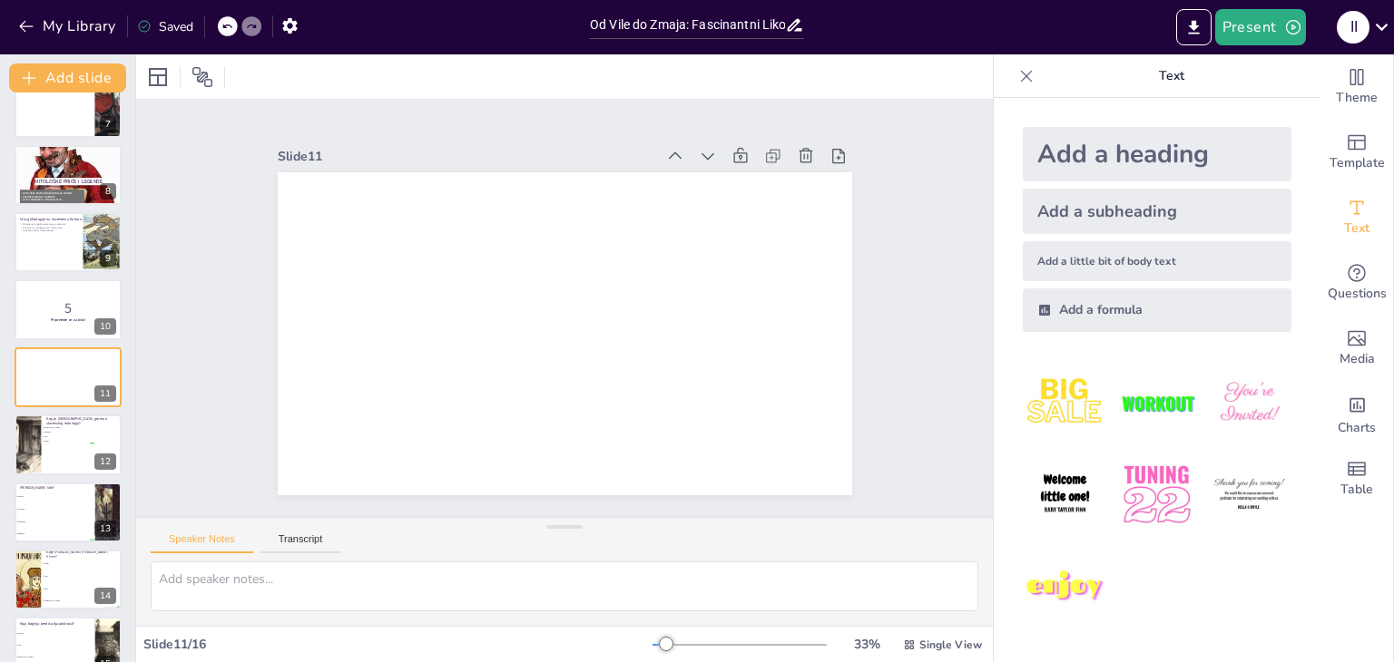
scroll to position [367, 0]
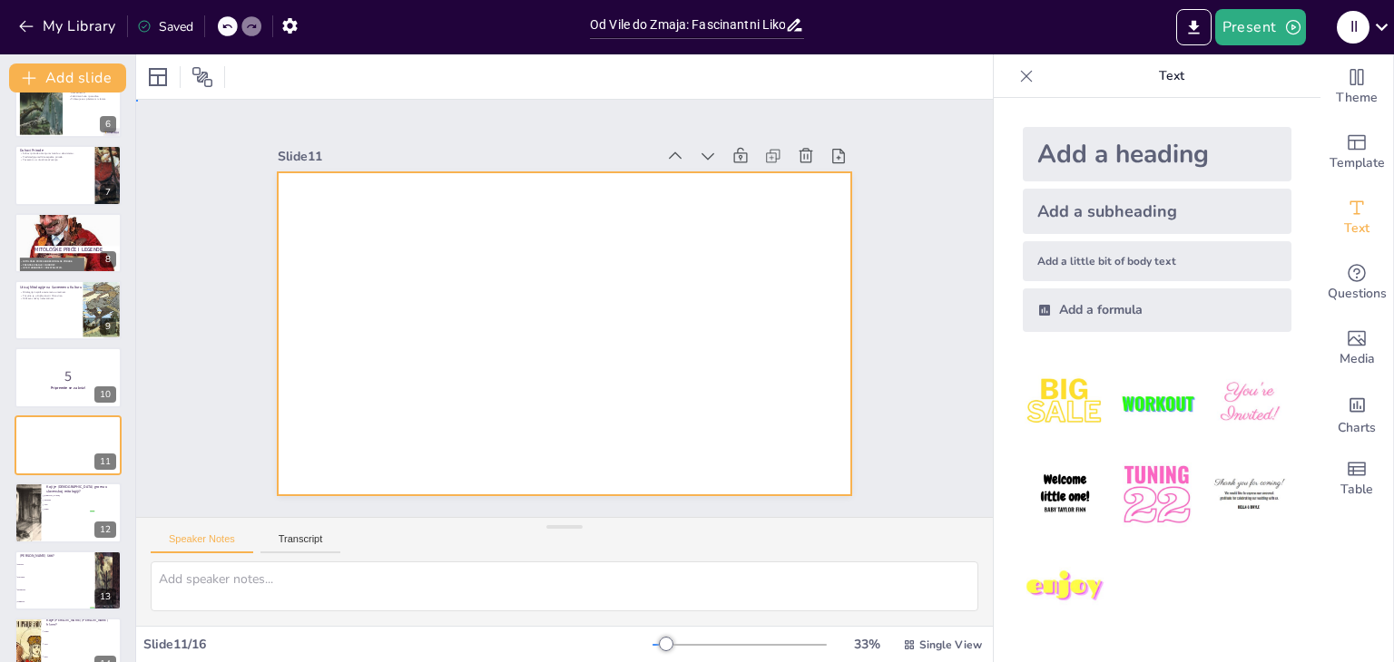
click at [325, 196] on div at bounding box center [565, 333] width 574 height 323
click at [189, 77] on icon at bounding box center [194, 77] width 22 height 22
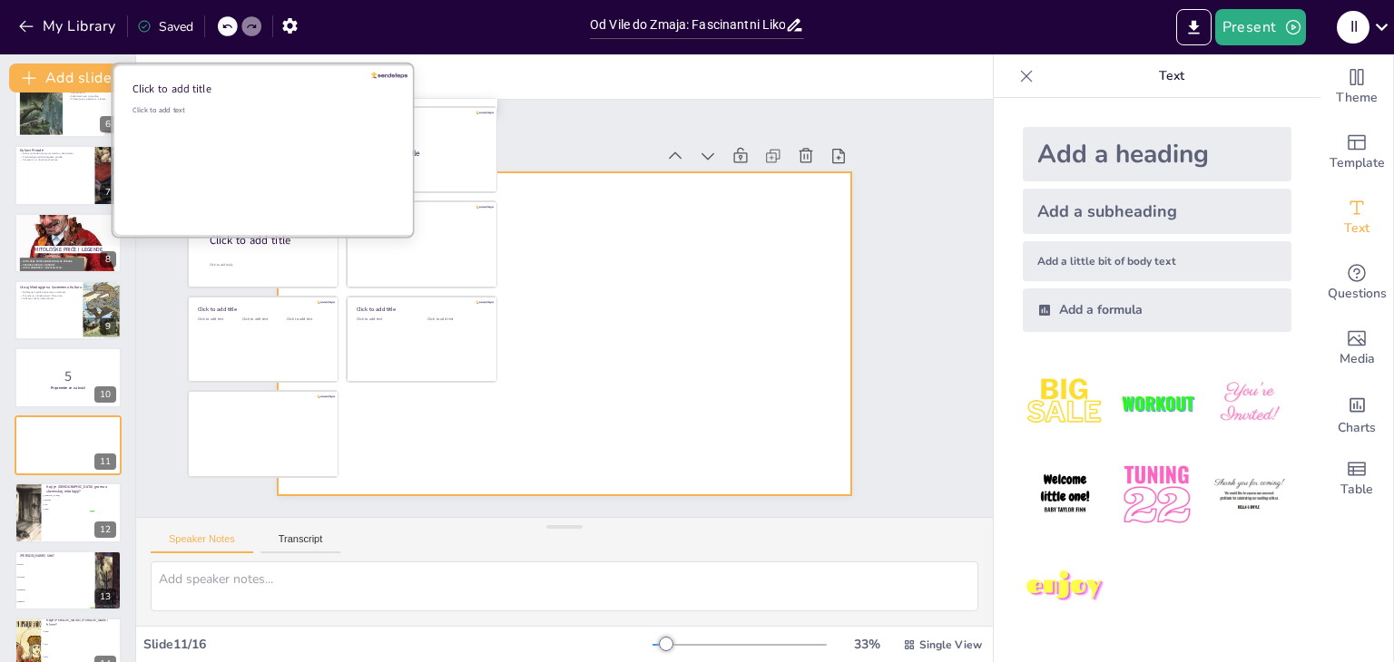
click at [240, 154] on div "Click to add text" at bounding box center [262, 161] width 260 height 113
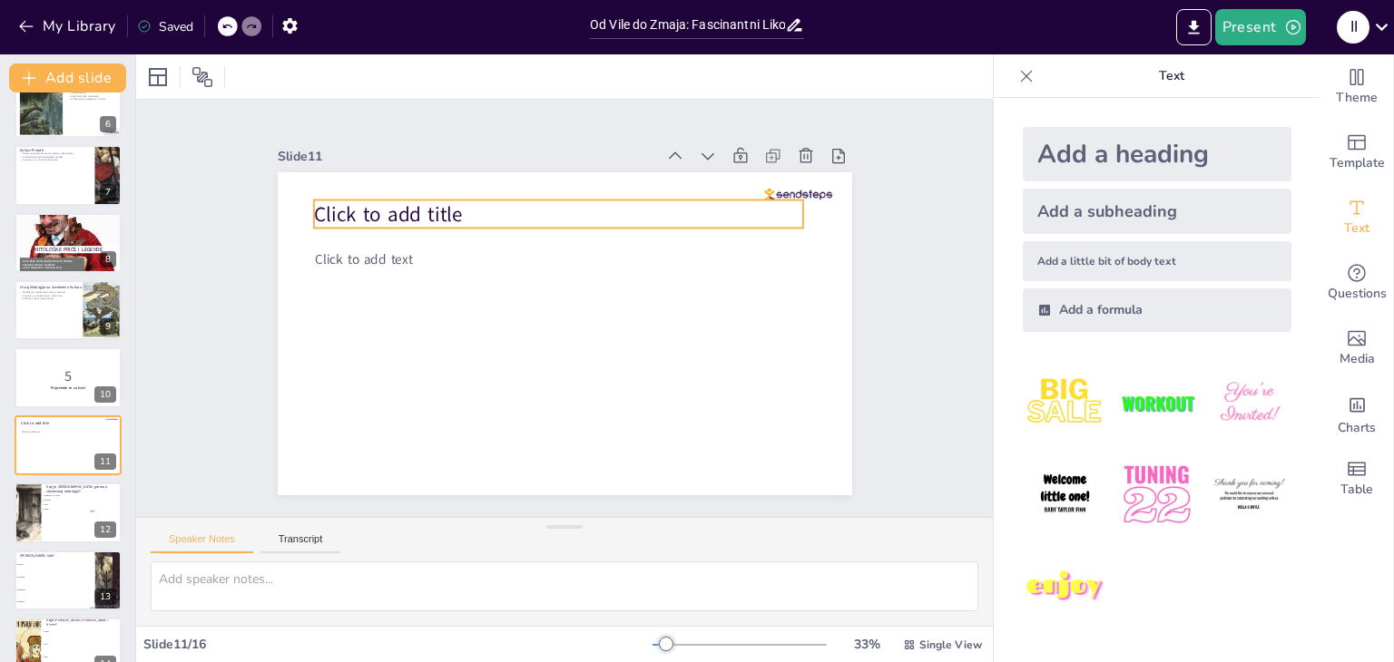
click at [380, 201] on span "Click to add title" at bounding box center [387, 215] width 149 height 28
click at [321, 203] on span "Click to add title" at bounding box center [387, 215] width 149 height 28
click at [356, 214] on span "Click to add title" at bounding box center [387, 215] width 149 height 28
click at [1017, 82] on icon at bounding box center [1026, 76] width 18 height 18
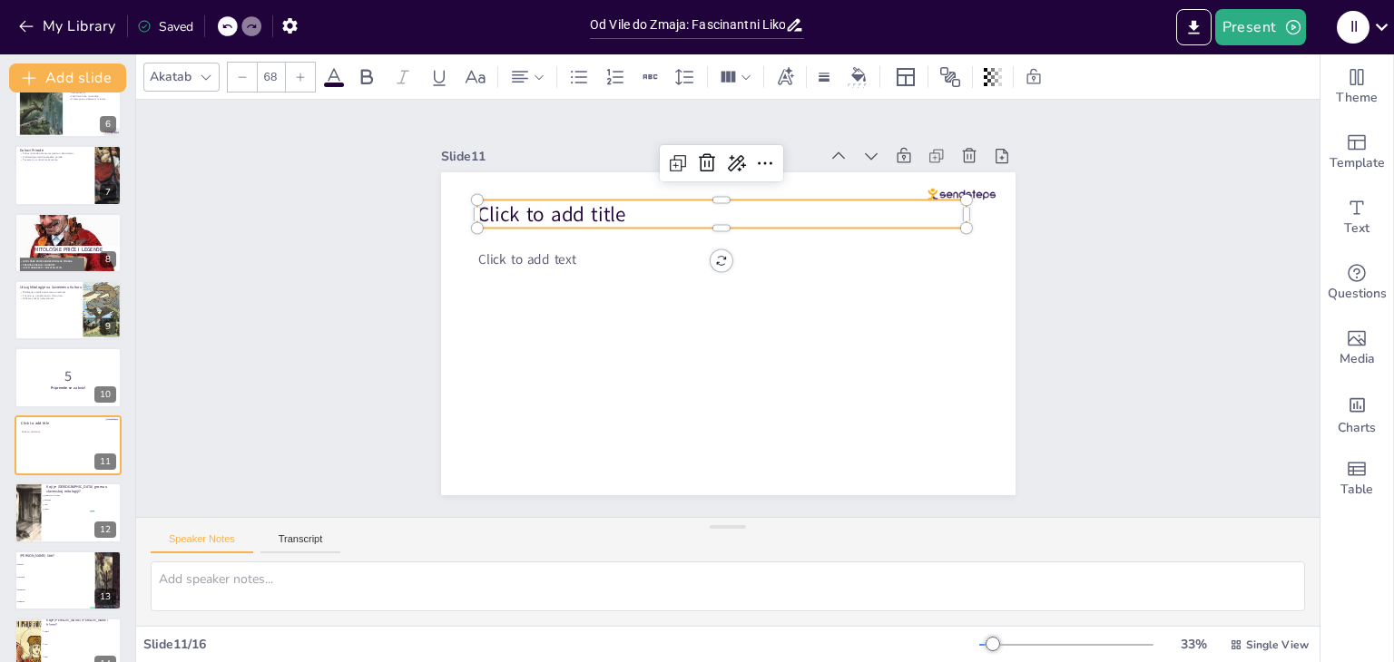
click at [500, 204] on span "Click to add title" at bounding box center [550, 215] width 149 height 28
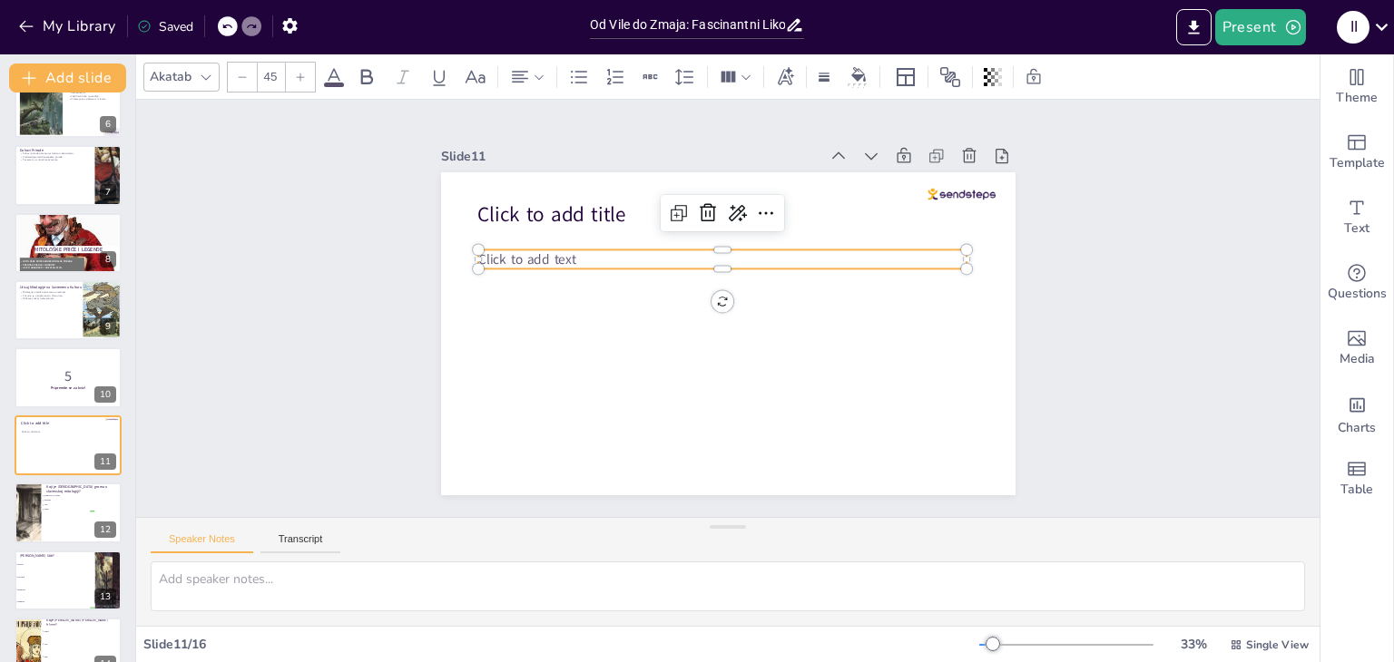
click at [495, 251] on span "Click to add text" at bounding box center [526, 259] width 97 height 18
click at [726, 214] on icon at bounding box center [737, 213] width 22 height 22
click at [738, 234] on div "AI powered" at bounding box center [799, 237] width 167 height 17
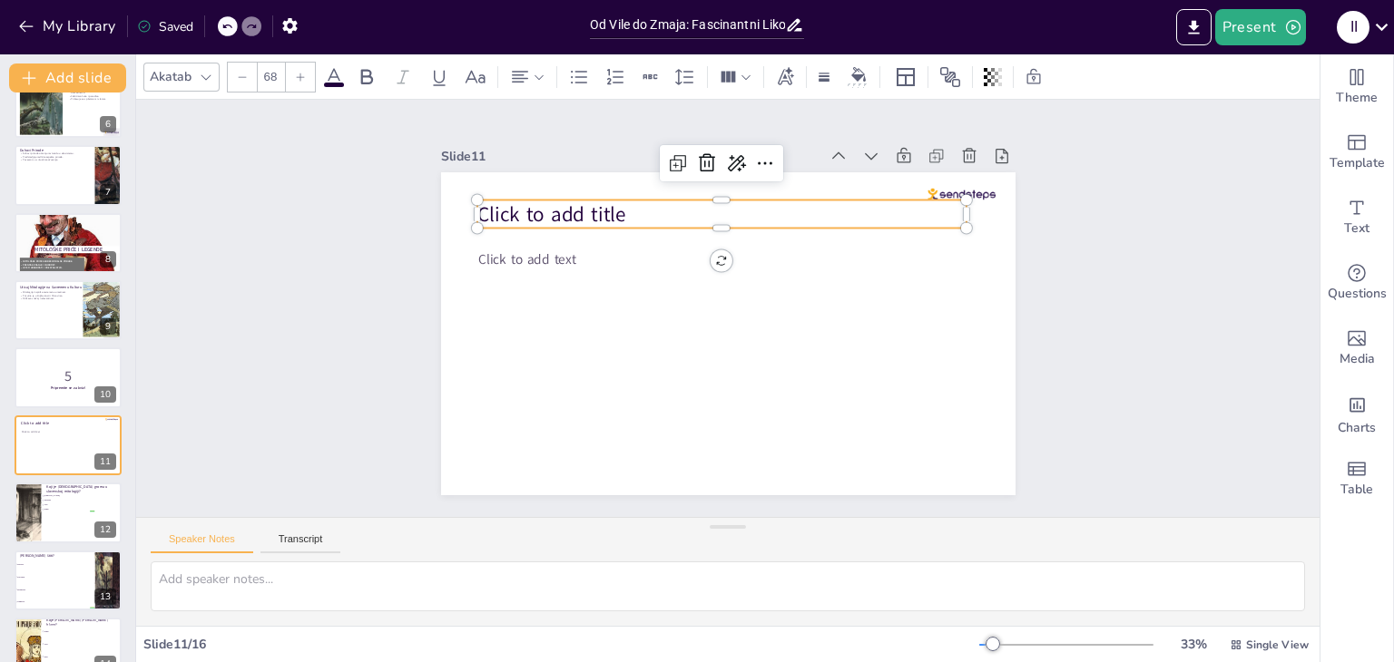
click at [551, 204] on span "Click to add title" at bounding box center [550, 215] width 149 height 28
click at [728, 157] on icon at bounding box center [736, 163] width 22 height 22
click at [739, 228] on div "Rewrite" at bounding box center [798, 219] width 167 height 32
click at [652, 208] on span "Tap to insert heading" at bounding box center [571, 215] width 191 height 28
click at [609, 211] on span "Tap to insert heading" at bounding box center [571, 215] width 191 height 28
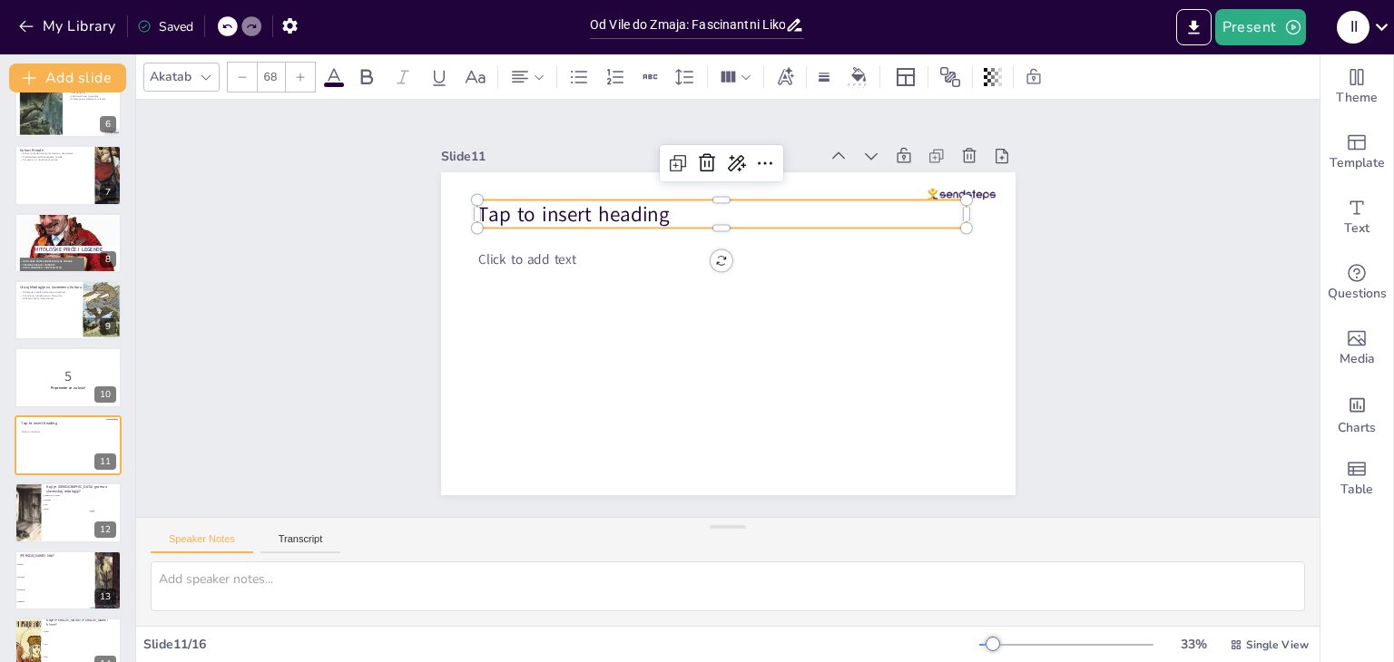
click at [609, 211] on span "Tap to insert heading" at bounding box center [571, 215] width 191 height 28
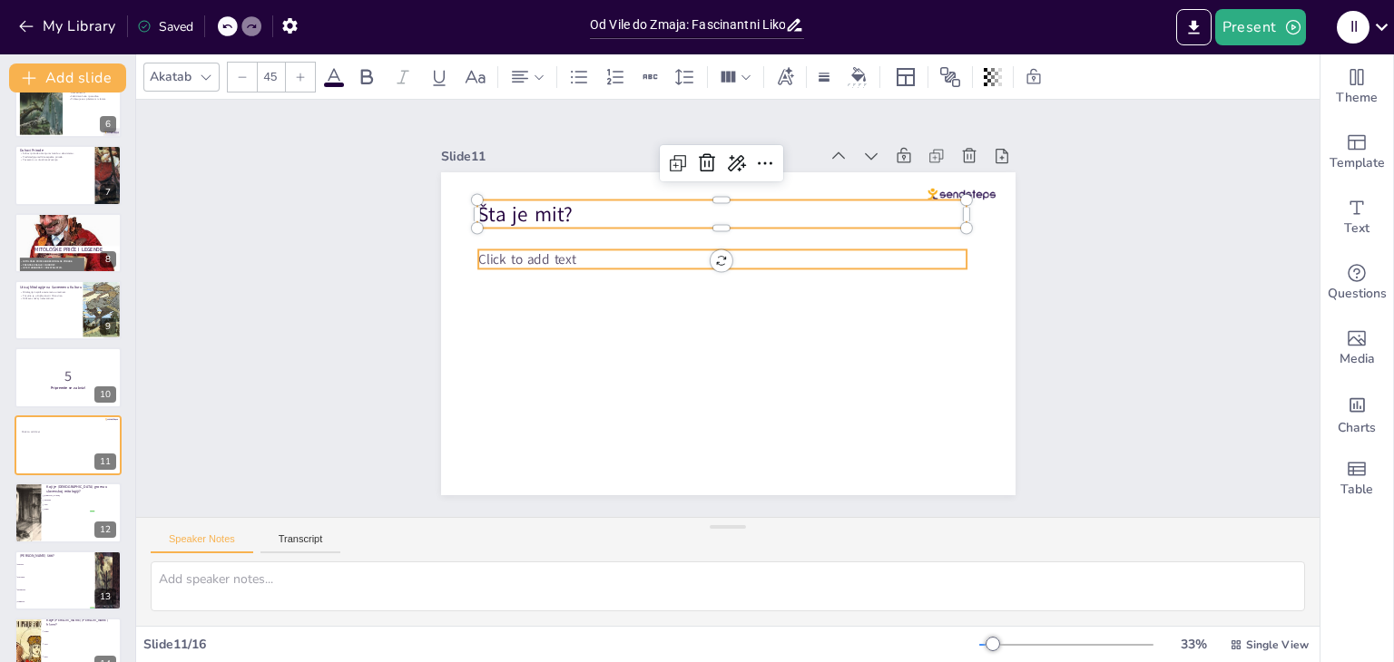
click at [534, 254] on span "Click to add text" at bounding box center [526, 259] width 97 height 18
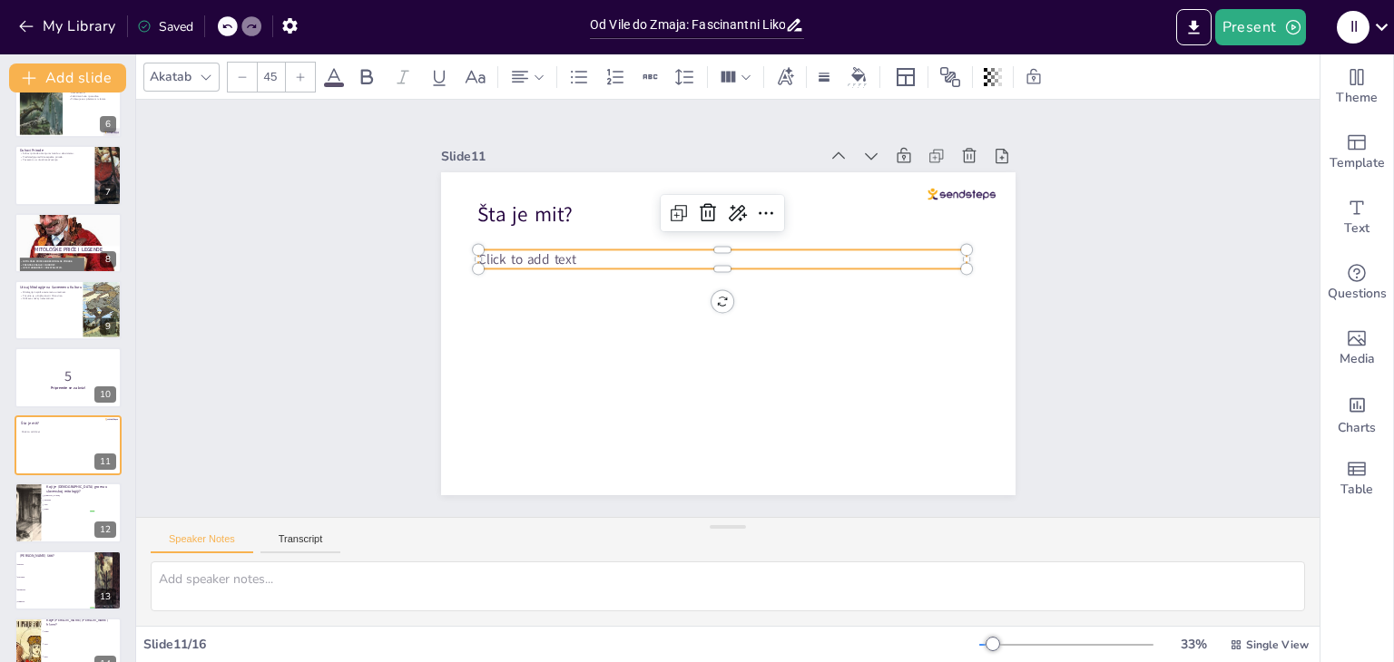
click at [559, 253] on span "Click to add text" at bounding box center [526, 259] width 97 height 18
click at [565, 250] on p "Click to add text" at bounding box center [722, 259] width 488 height 19
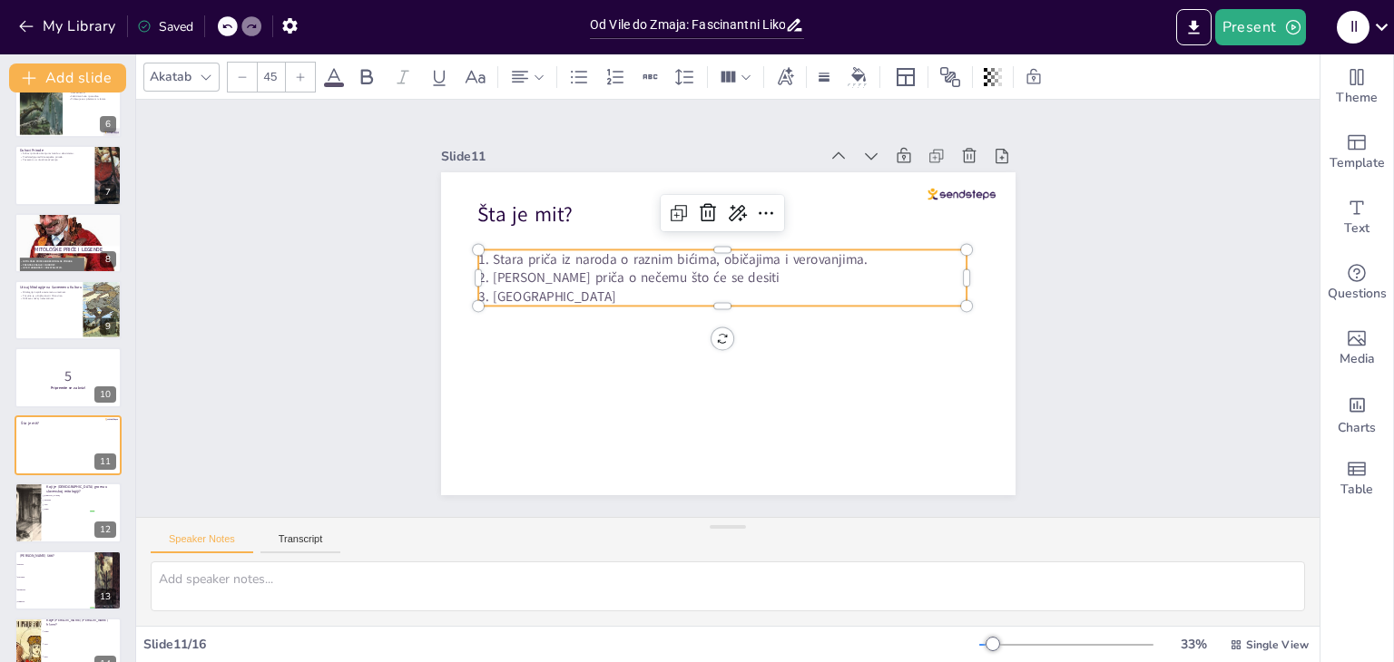
click at [508, 269] on span "2. [PERSON_NAME] priča o nečemu što će se desiti" at bounding box center [628, 278] width 301 height 18
click at [559, 289] on p "3. [GEOGRAPHIC_DATA]" at bounding box center [722, 297] width 488 height 19
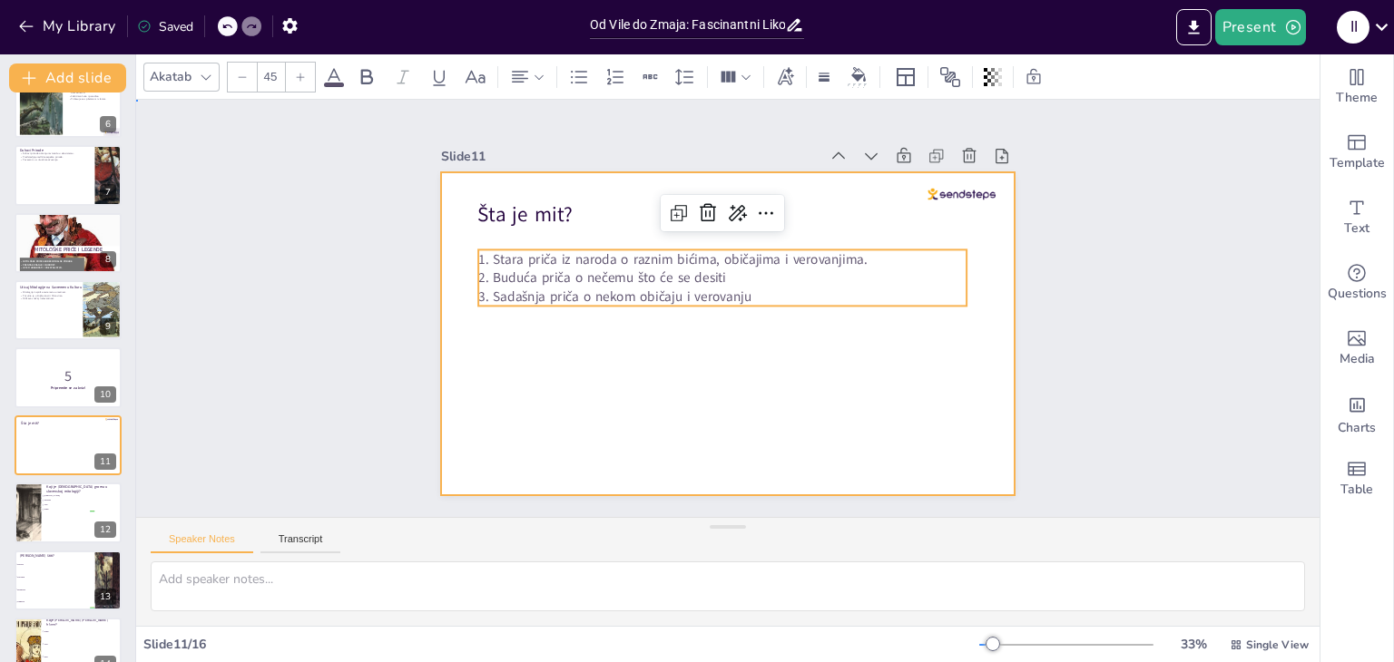
click at [526, 402] on div at bounding box center [728, 333] width 574 height 323
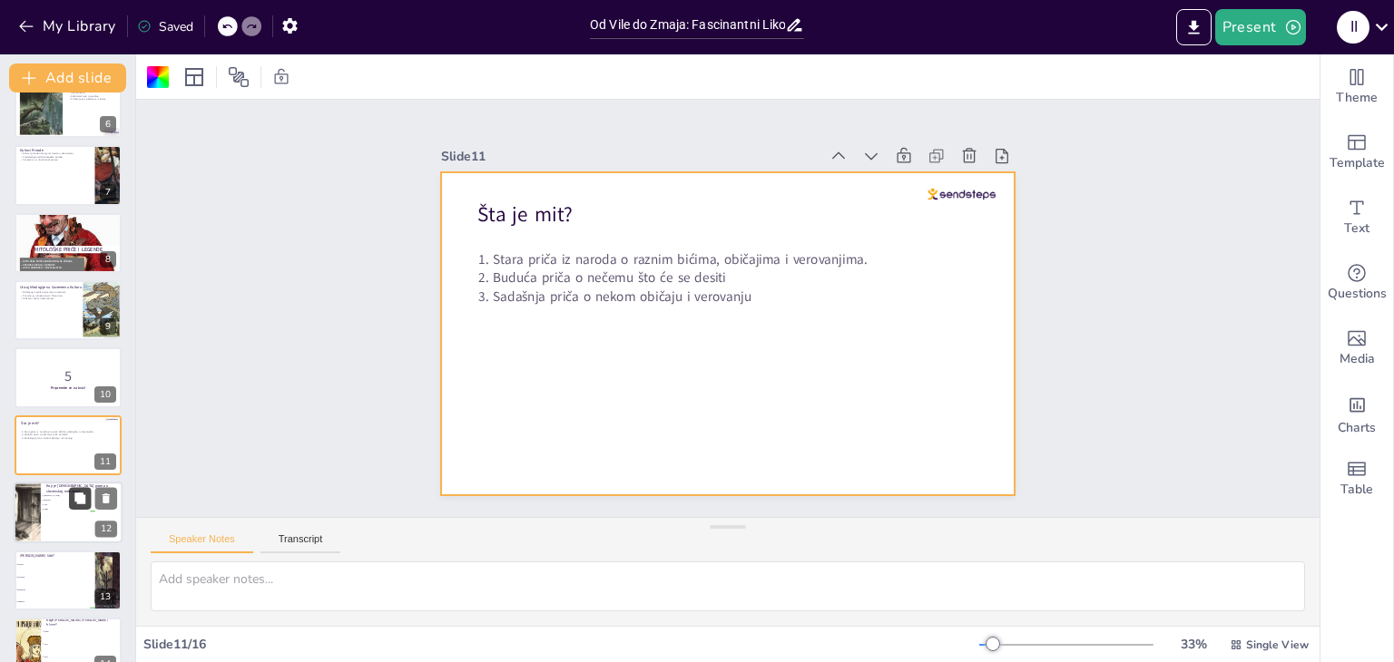
click at [80, 495] on icon at bounding box center [79, 498] width 11 height 11
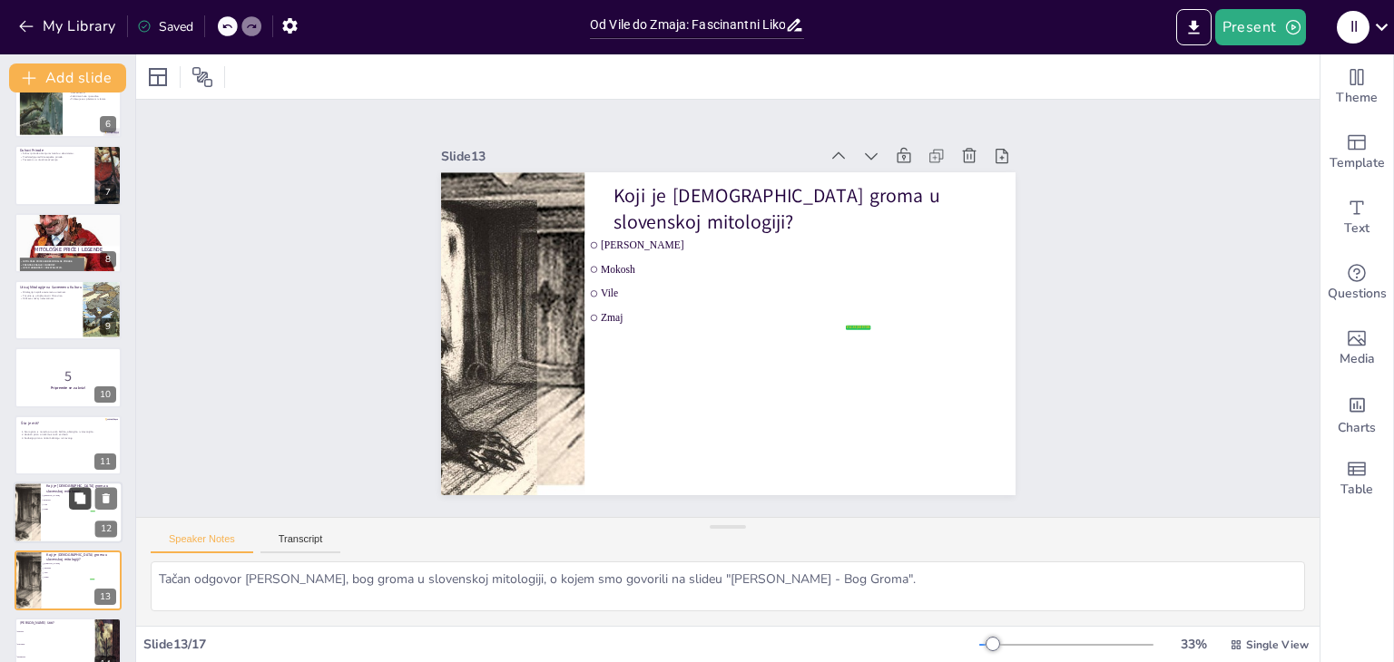
scroll to position [570, 0]
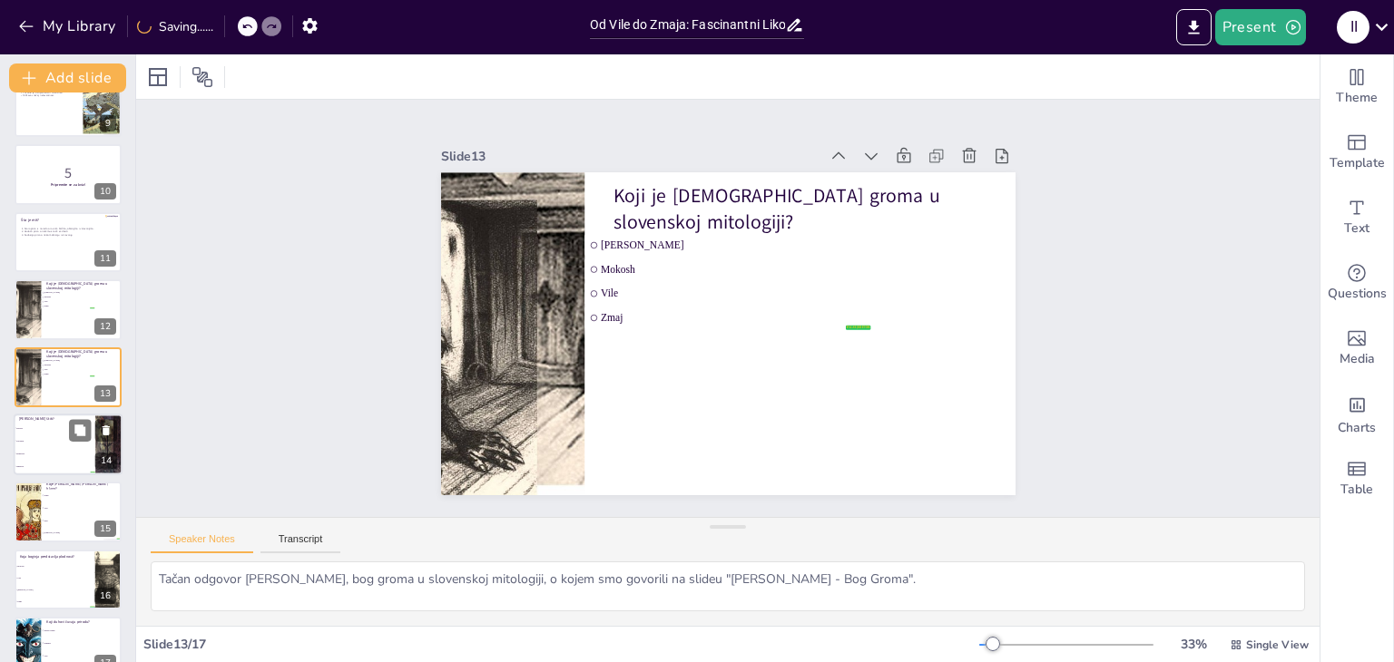
click at [58, 438] on li "Porodicu" at bounding box center [55, 441] width 82 height 13
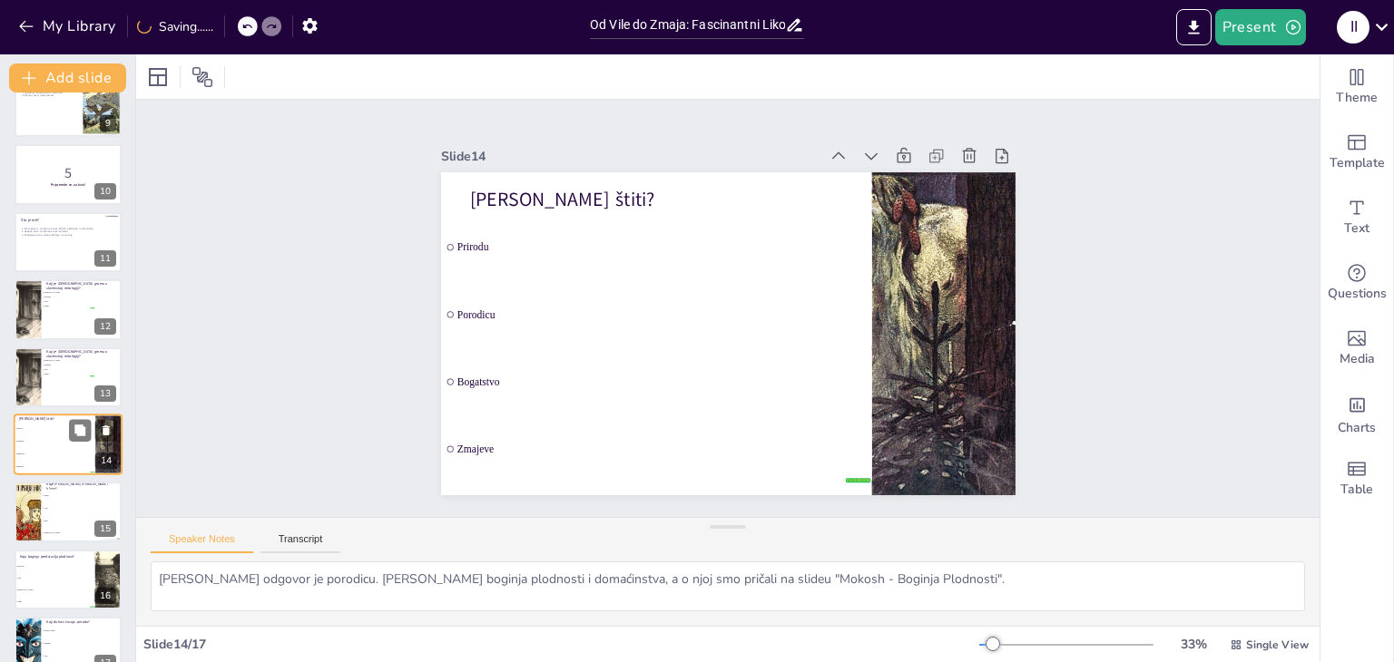
scroll to position [599, 0]
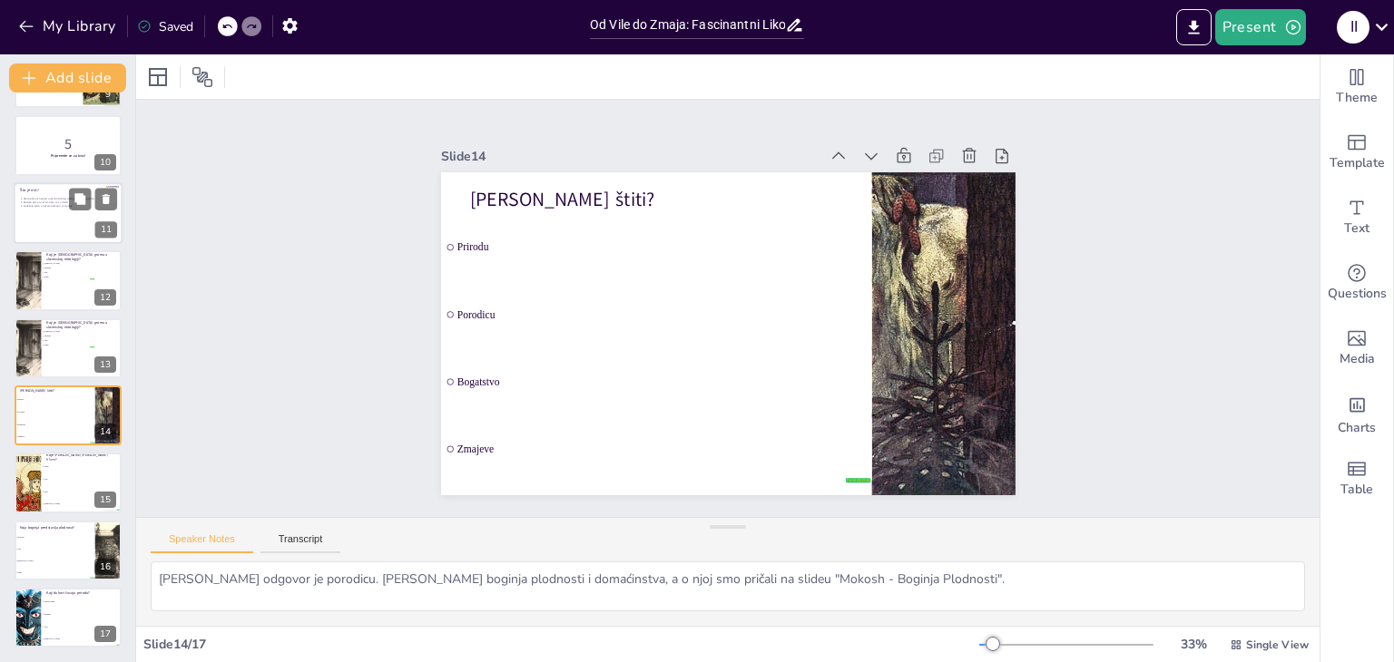
click at [52, 207] on span "3. Sadašnja priča o nekom običaju i verovanju" at bounding box center [47, 206] width 52 height 4
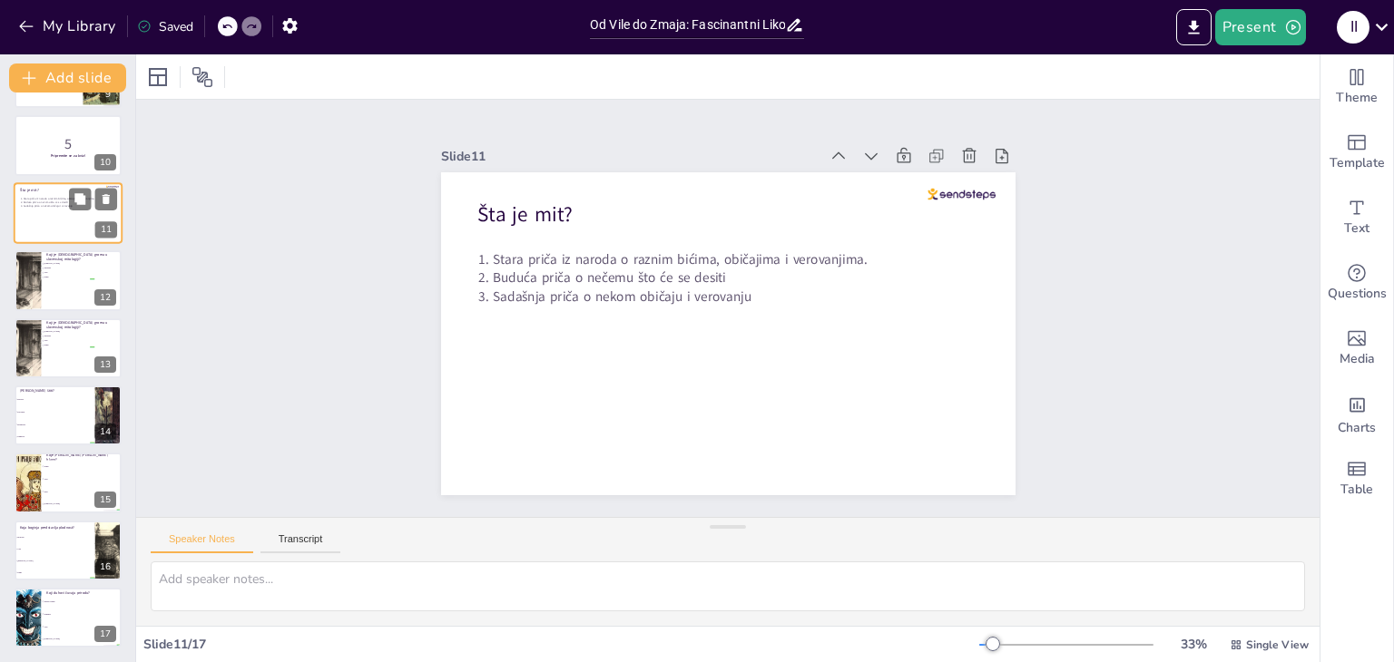
scroll to position [435, 0]
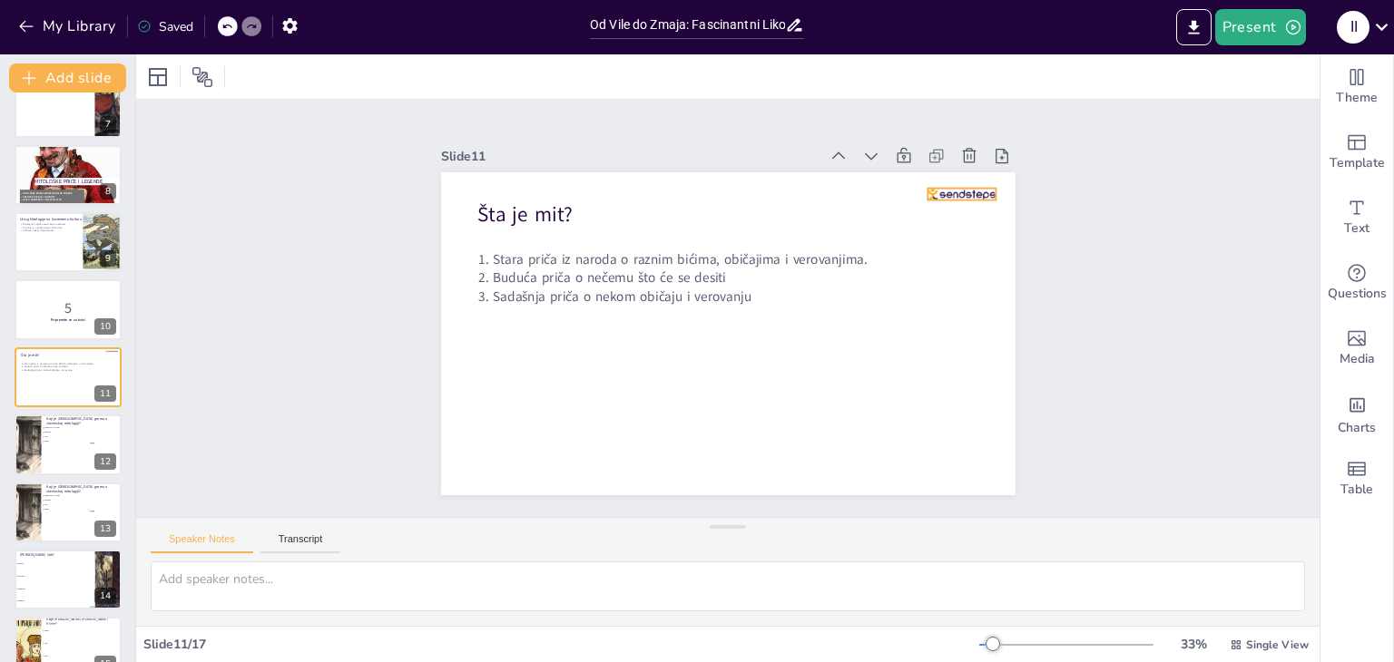
click at [939, 189] on div at bounding box center [961, 195] width 68 height 12
click at [965, 149] on icon at bounding box center [976, 153] width 22 height 22
click at [79, 446] on div at bounding box center [68, 445] width 109 height 62
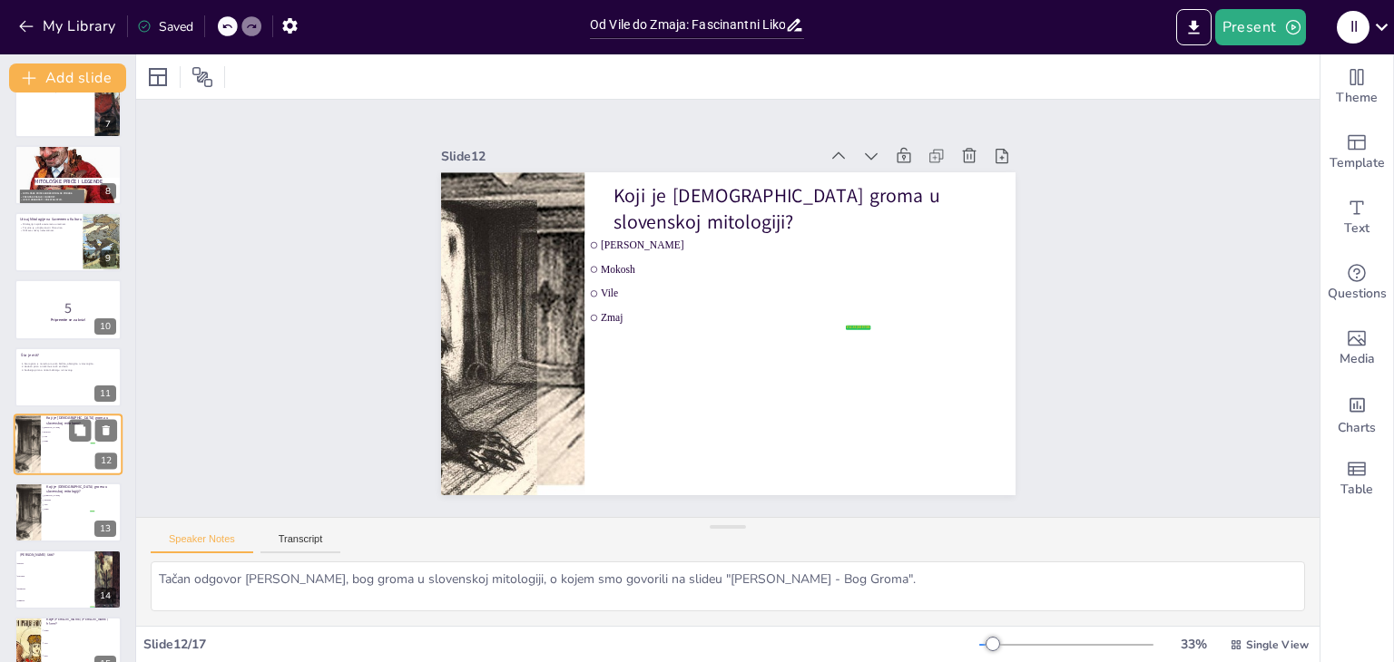
scroll to position [502, 0]
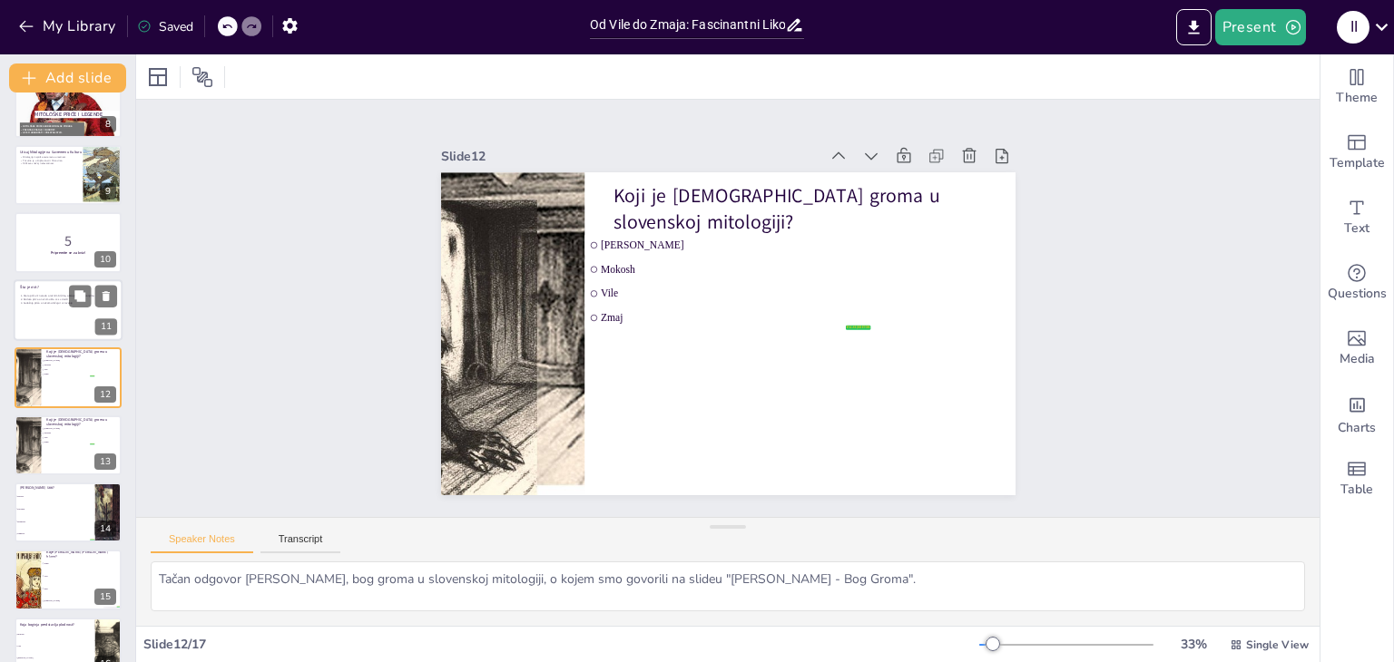
click at [44, 330] on div at bounding box center [68, 310] width 109 height 62
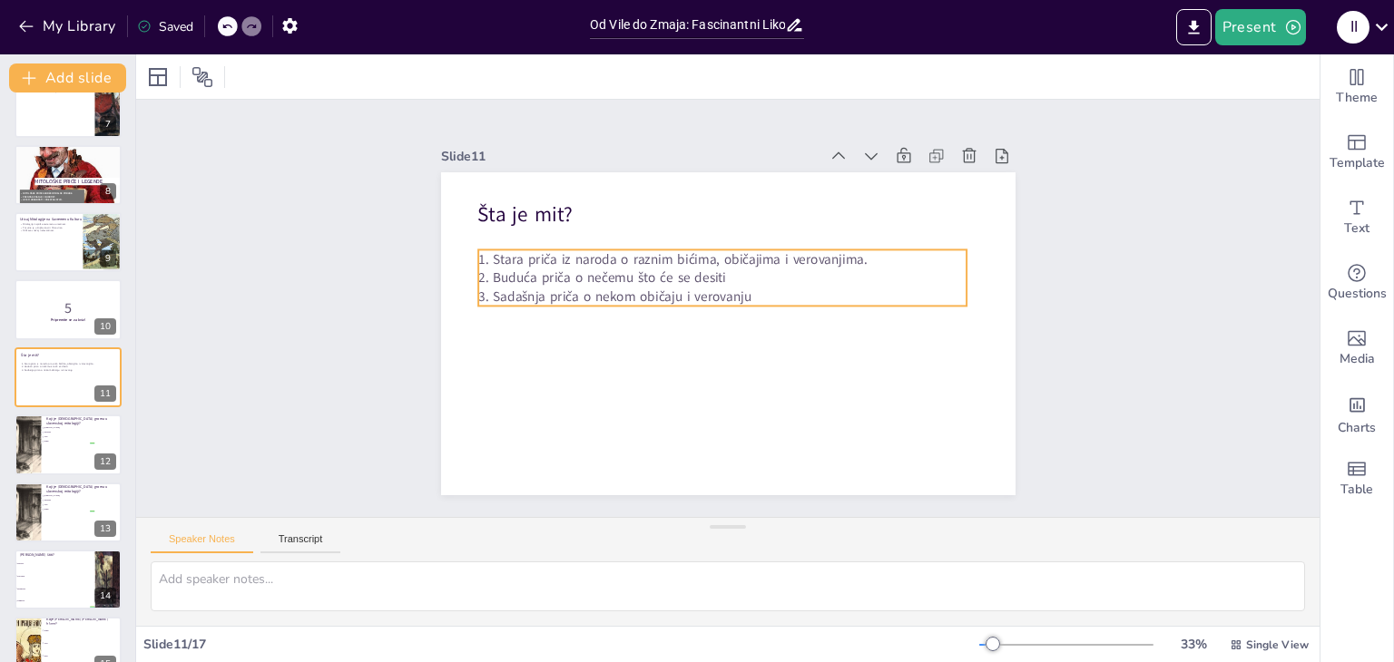
click at [478, 250] on span "1. Stara priča iz naroda o raznim bićima, običajima i verovanjima." at bounding box center [672, 259] width 388 height 18
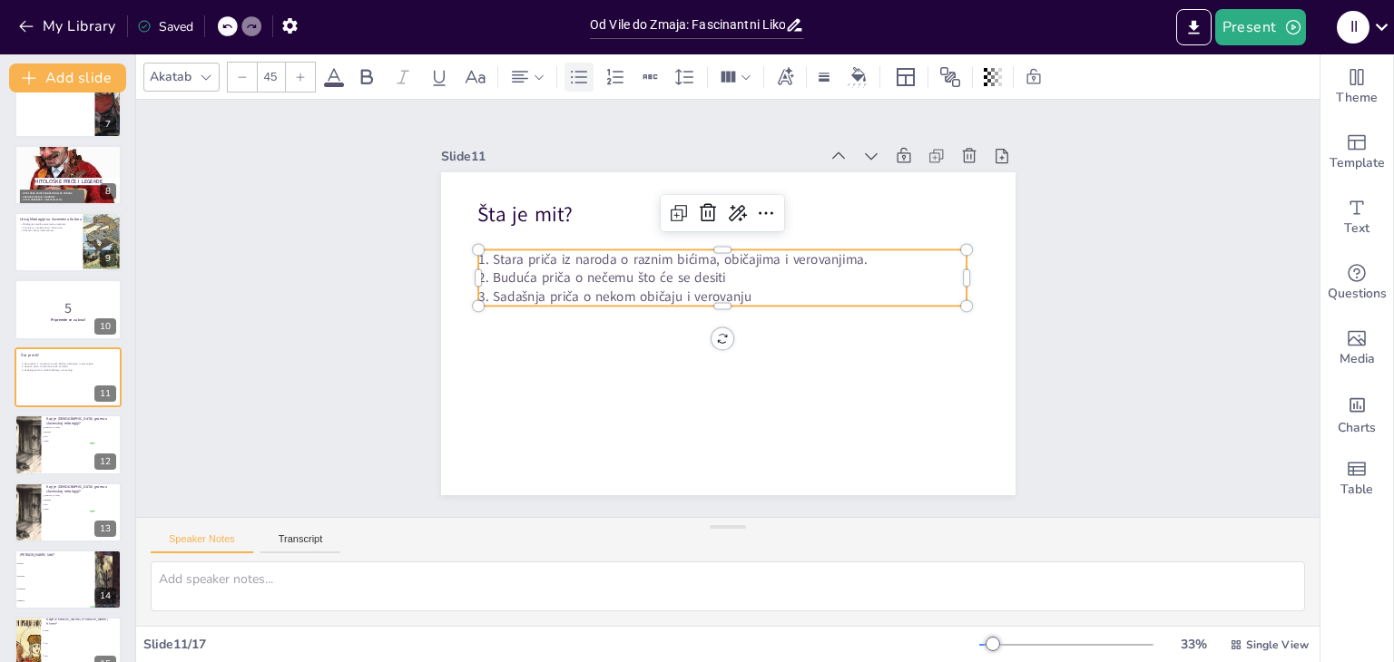
click at [577, 74] on icon at bounding box center [579, 77] width 22 height 22
click at [495, 257] on span "1. Stara priča iz naroda o raznim bićima, običajima i verovanjima." at bounding box center [689, 259] width 388 height 18
click at [82, 433] on icon at bounding box center [79, 430] width 11 height 11
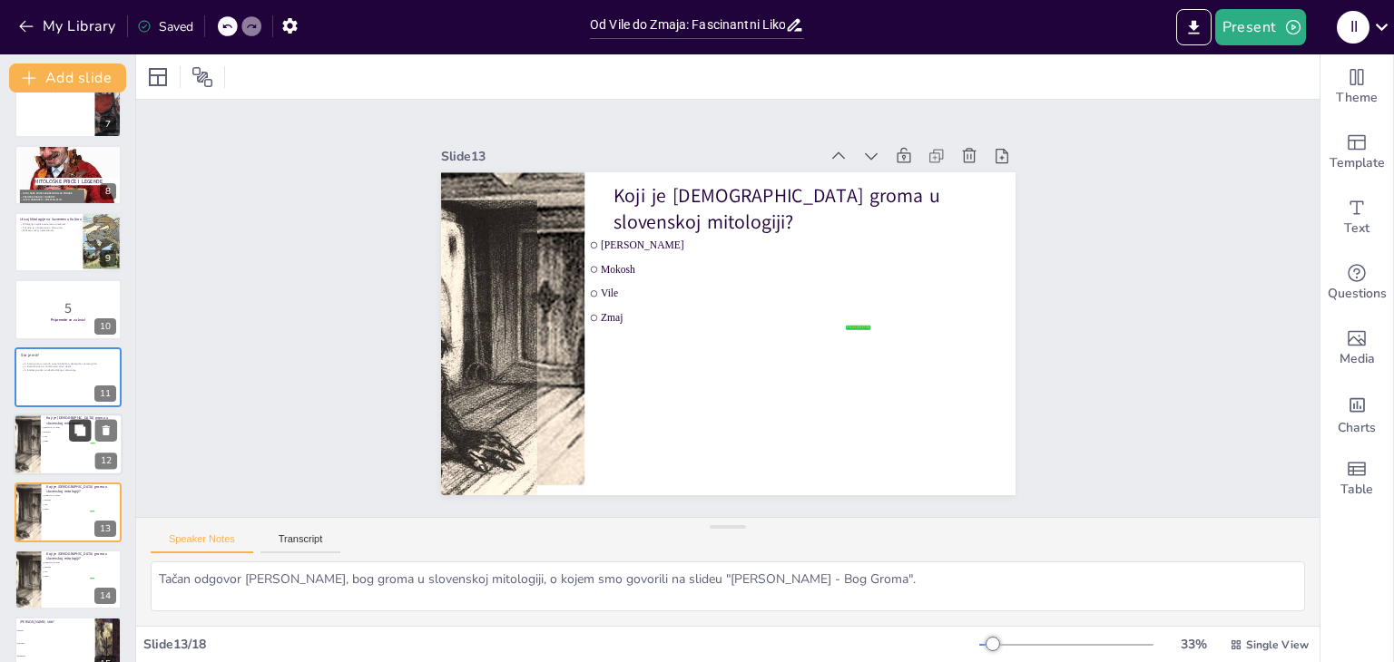
scroll to position [570, 0]
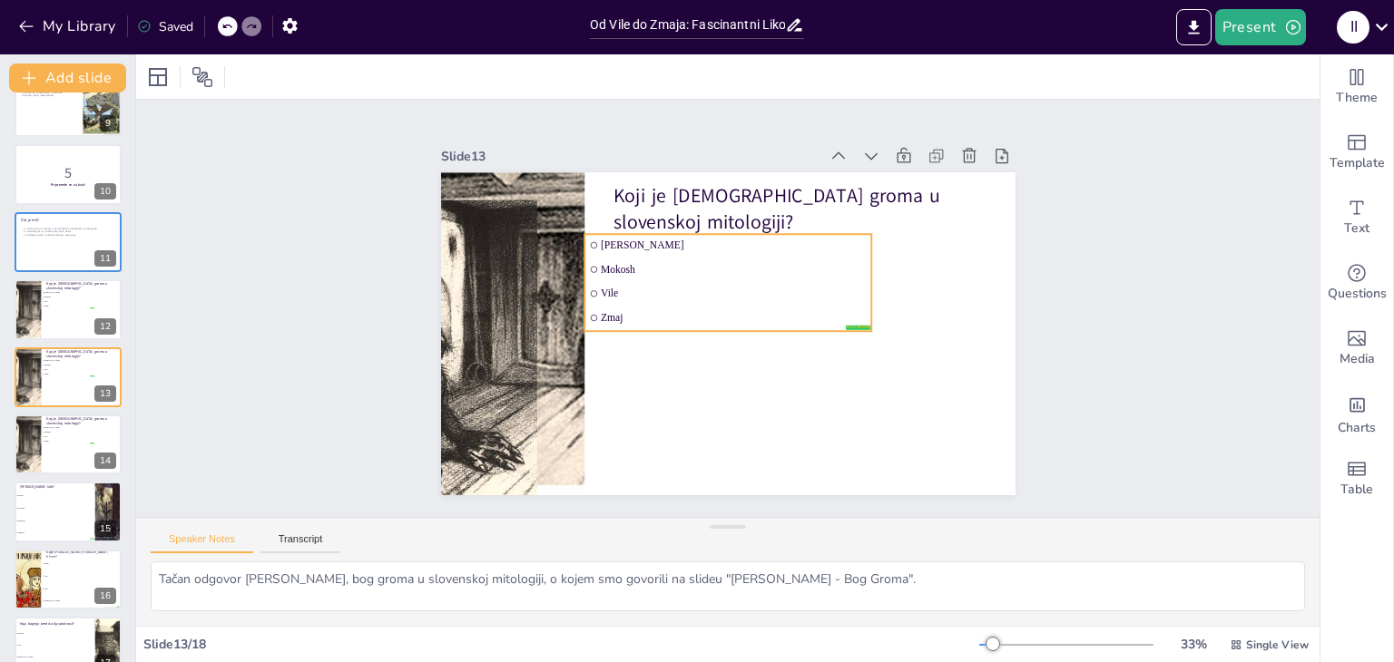
click at [610, 259] on li "Mokosh" at bounding box center [727, 270] width 287 height 22
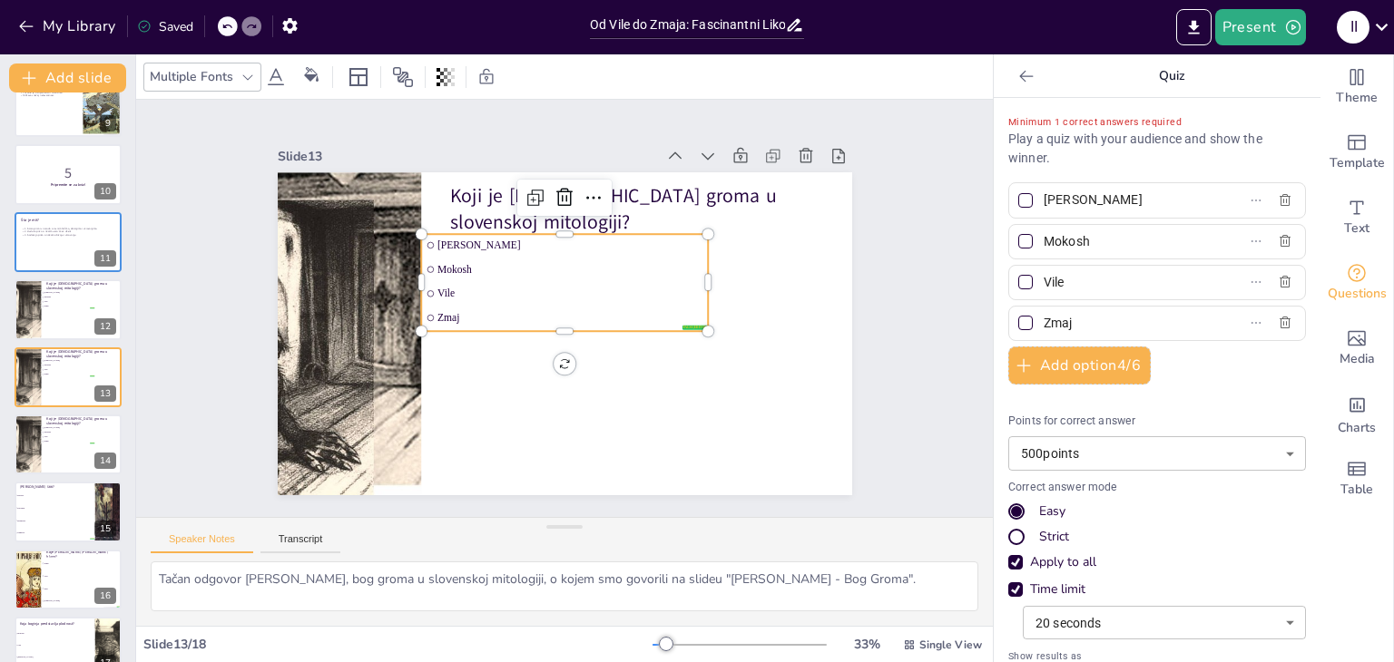
click at [426, 242] on input "checkbox" at bounding box center [429, 245] width 6 height 6
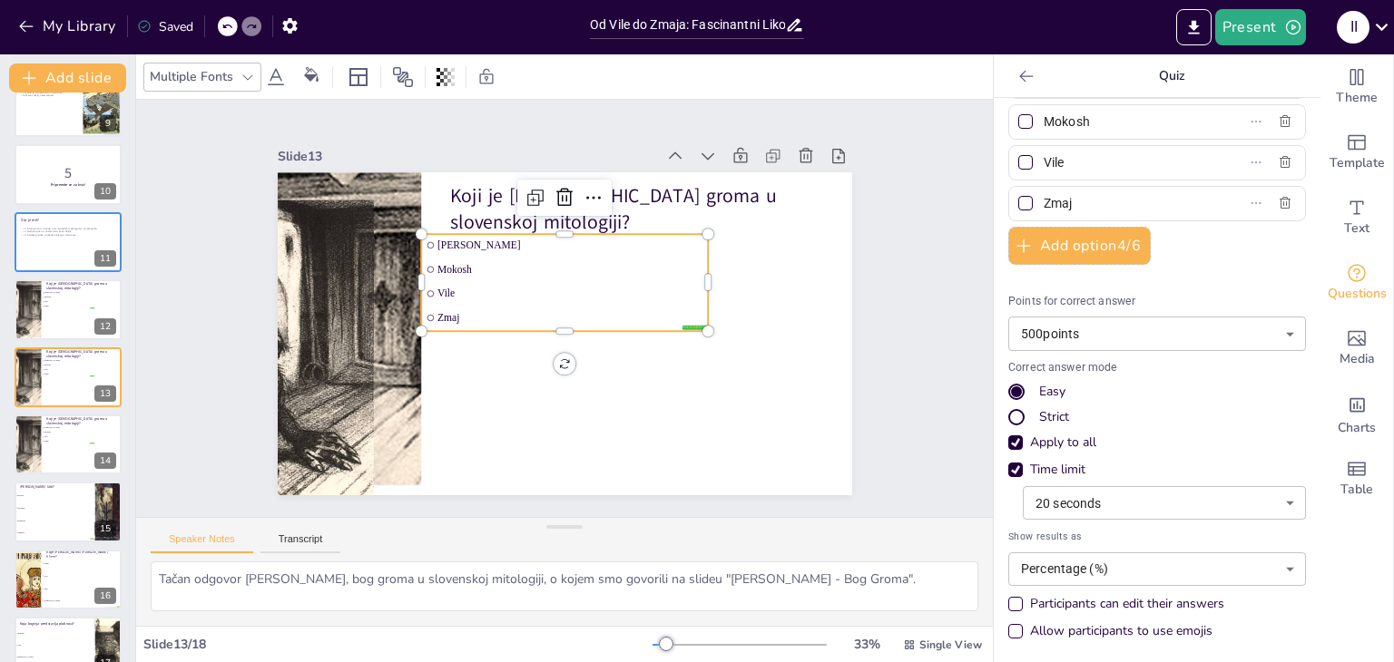
scroll to position [0, 0]
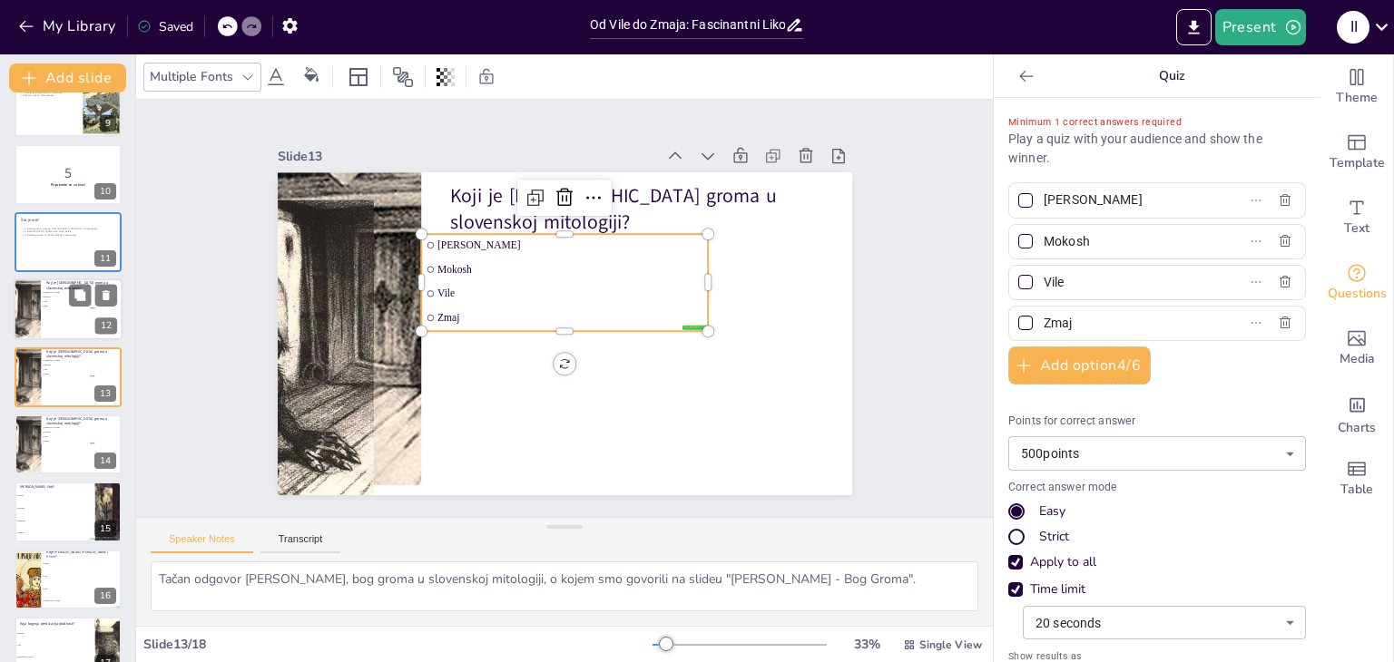
click at [54, 331] on div at bounding box center [68, 310] width 109 height 62
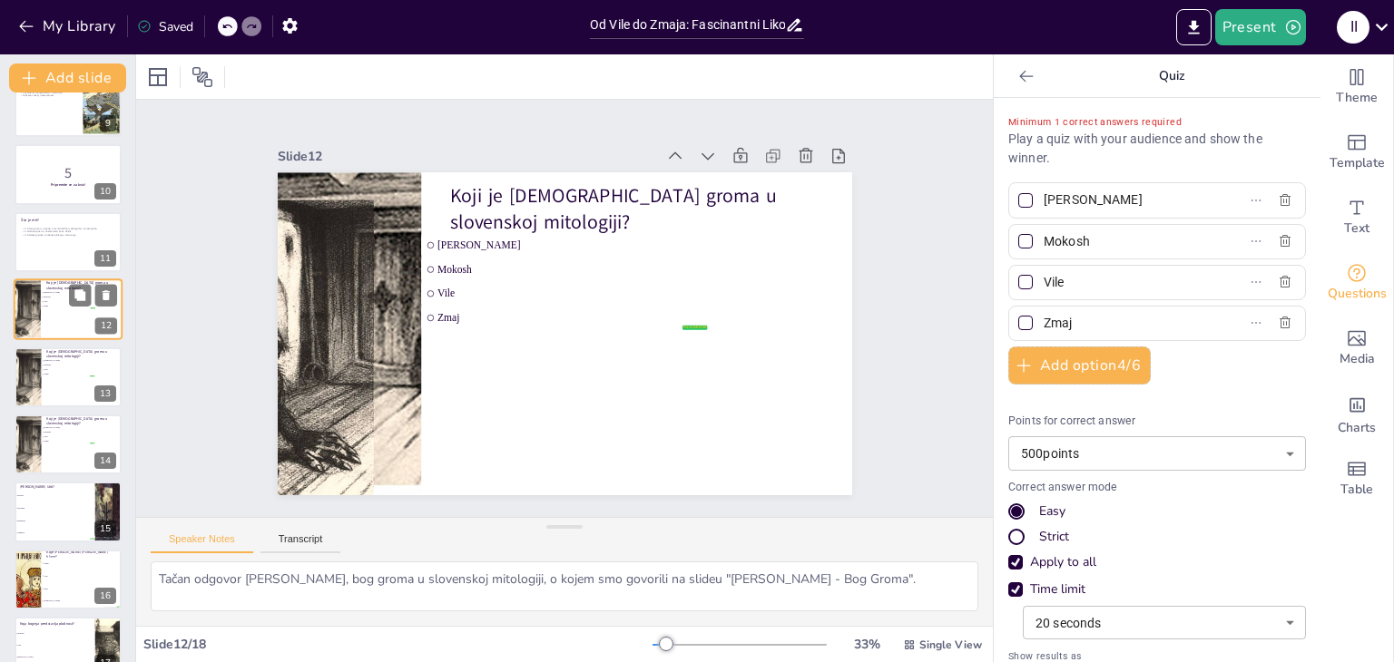
scroll to position [502, 0]
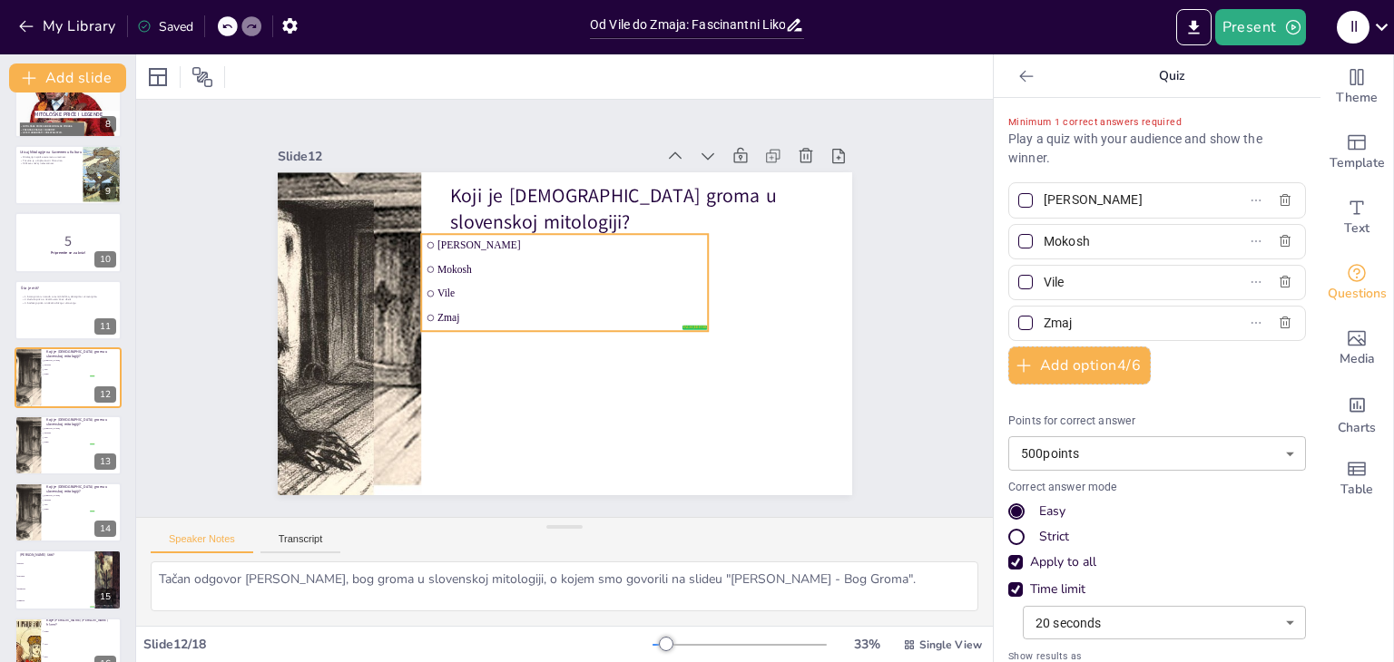
click at [676, 320] on li "Zmaj" at bounding box center [564, 318] width 287 height 22
click at [551, 357] on div "Koji je [DEMOGRAPHIC_DATA] groma u slovenskoj mitologiji? false | editor [PERSO…" at bounding box center [565, 333] width 574 height 323
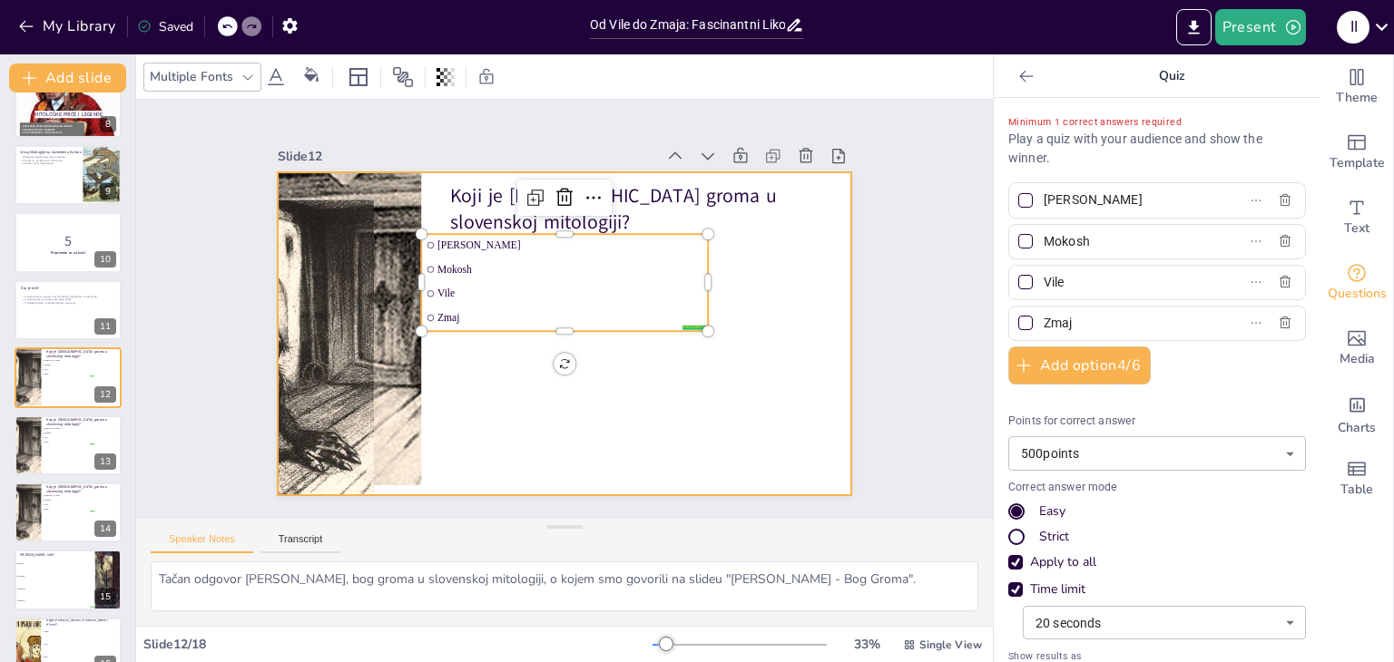
click at [439, 426] on div at bounding box center [565, 333] width 574 height 323
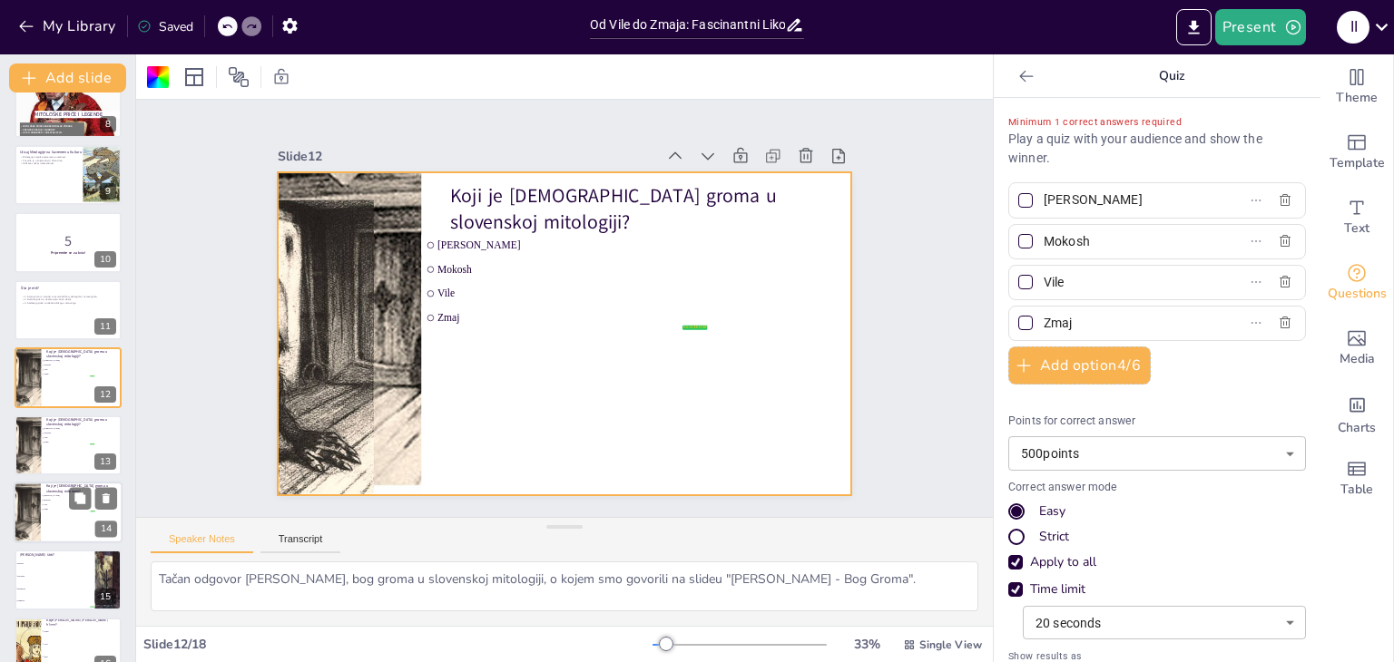
click at [61, 491] on div "Koji je [DEMOGRAPHIC_DATA] groma u slovenskoj mitologiji?" at bounding box center [81, 489] width 71 height 8
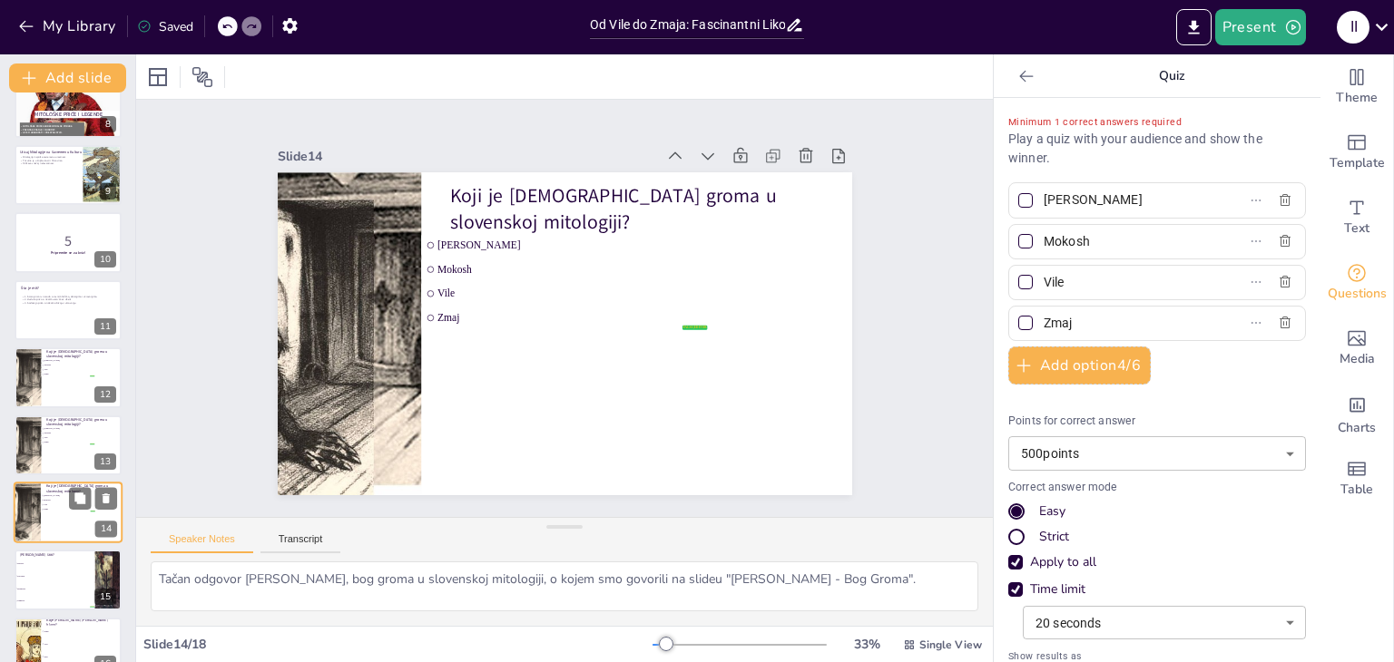
scroll to position [637, 0]
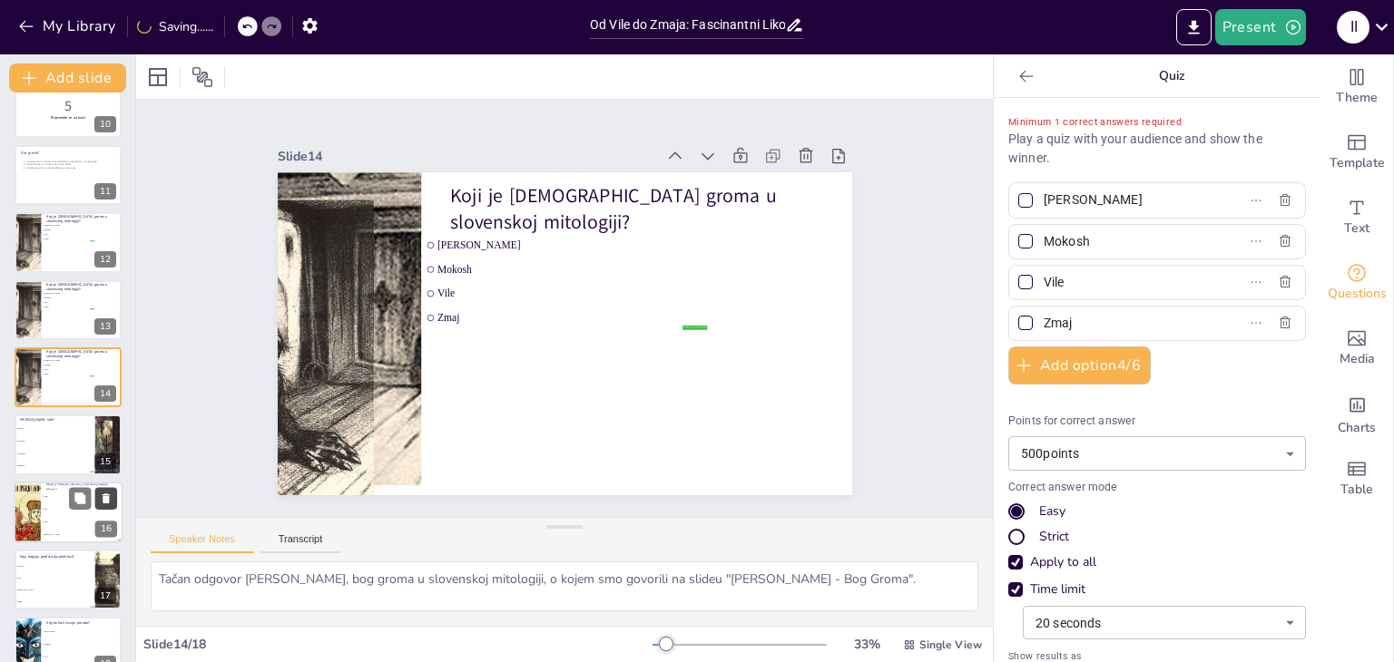
click at [103, 495] on icon at bounding box center [106, 499] width 7 height 10
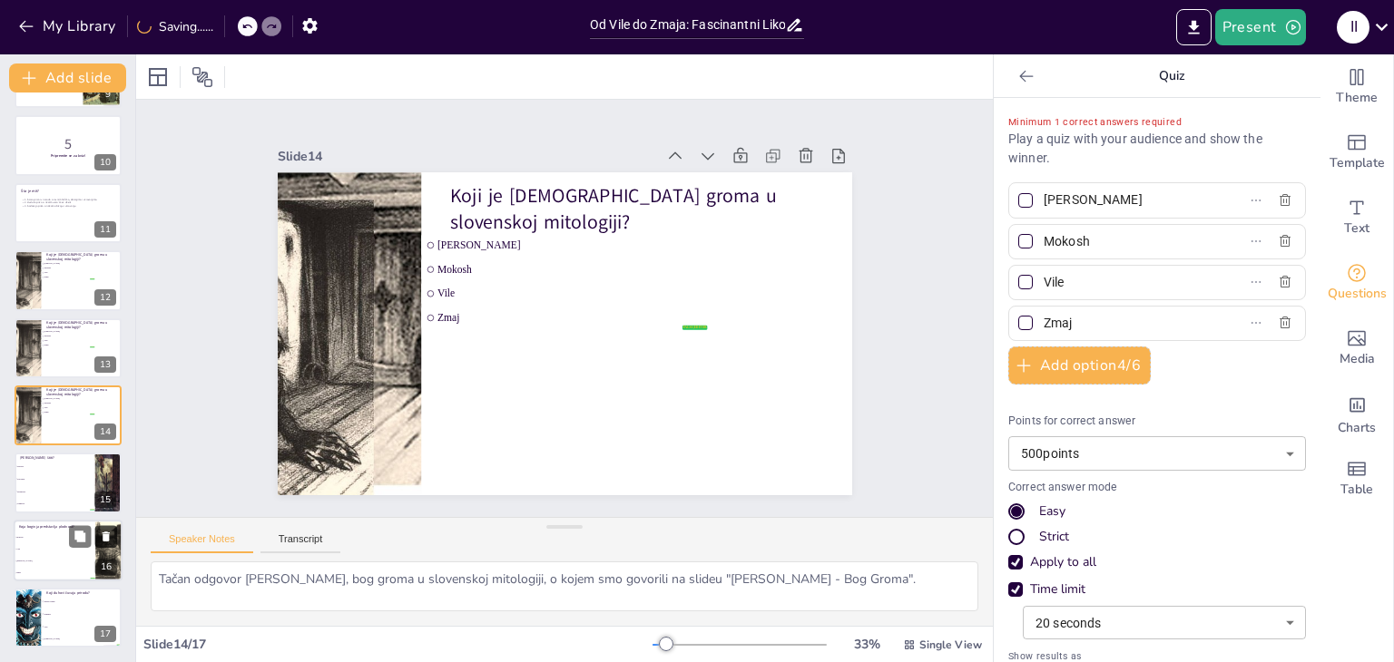
scroll to position [599, 0]
click at [50, 282] on div at bounding box center [68, 281] width 109 height 62
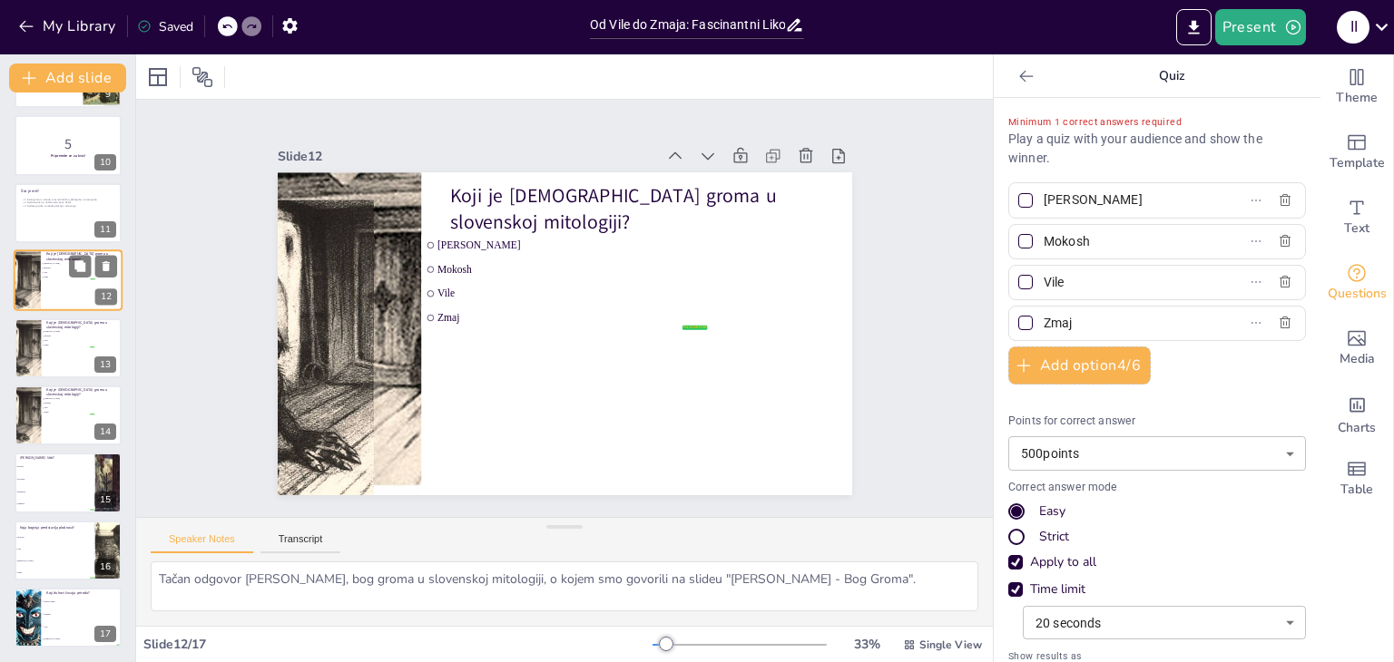
scroll to position [502, 0]
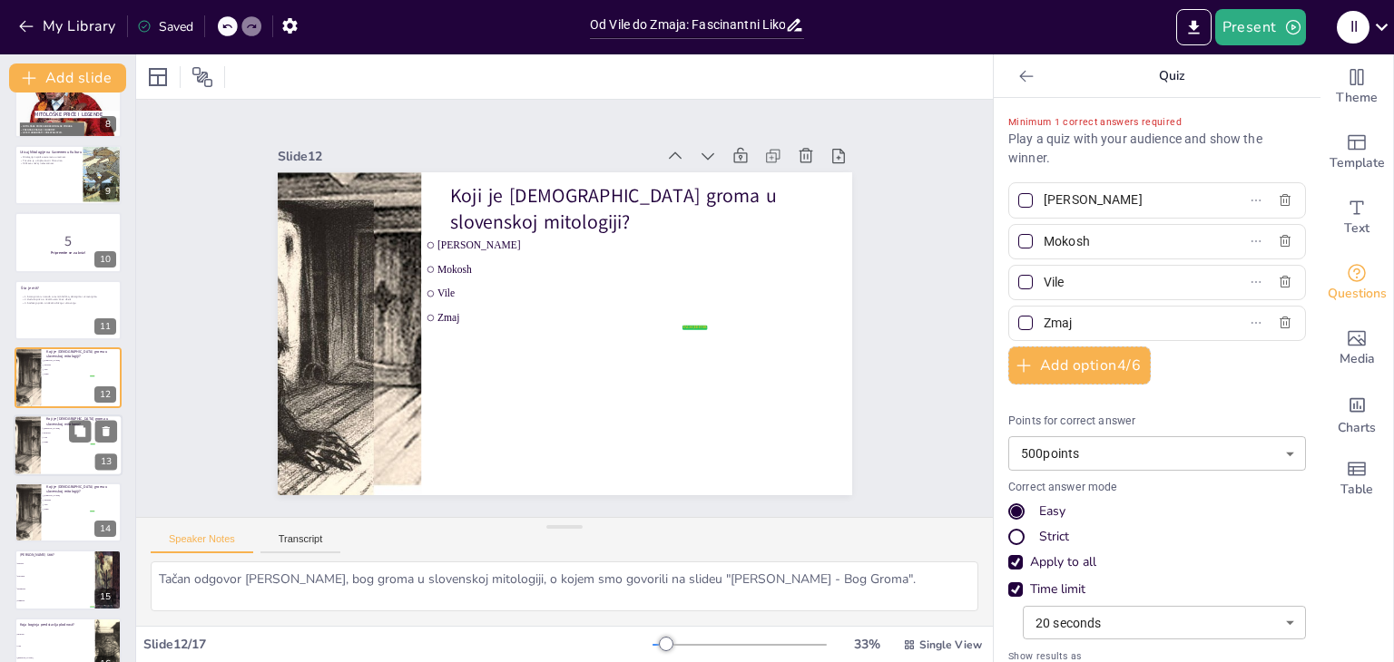
click at [66, 446] on div at bounding box center [68, 446] width 109 height 62
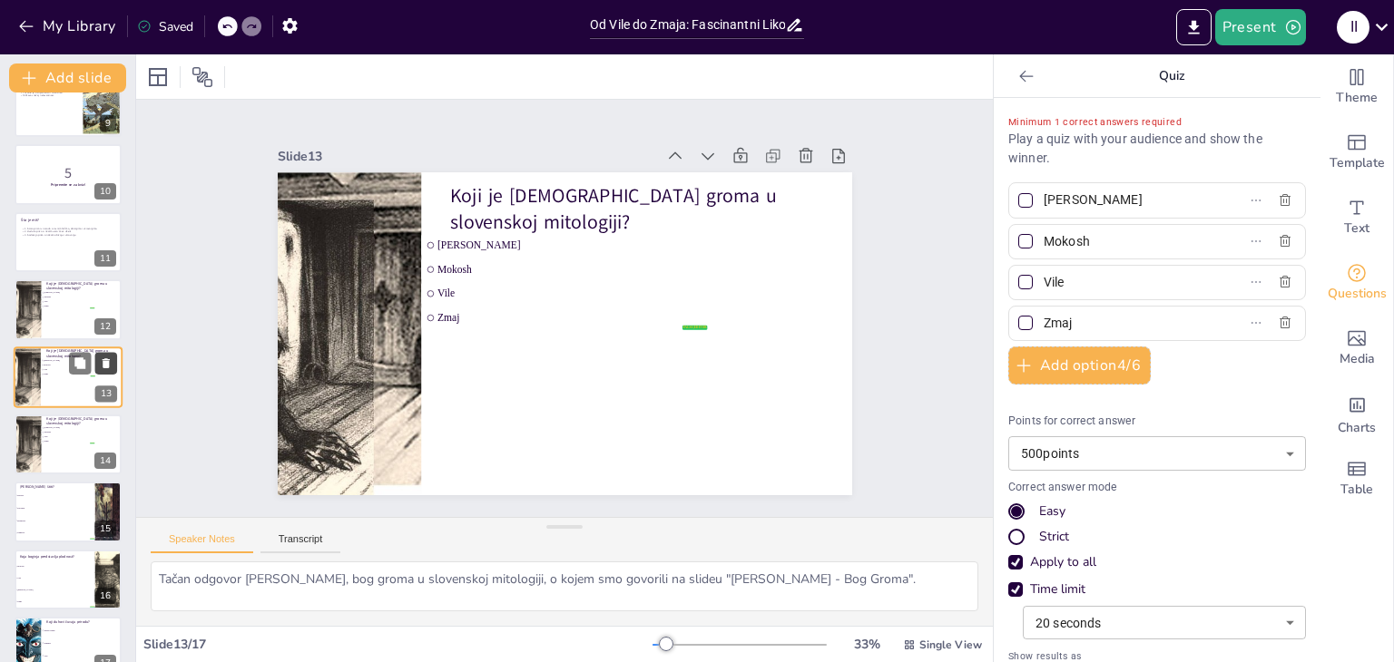
click at [110, 357] on icon at bounding box center [106, 363] width 13 height 13
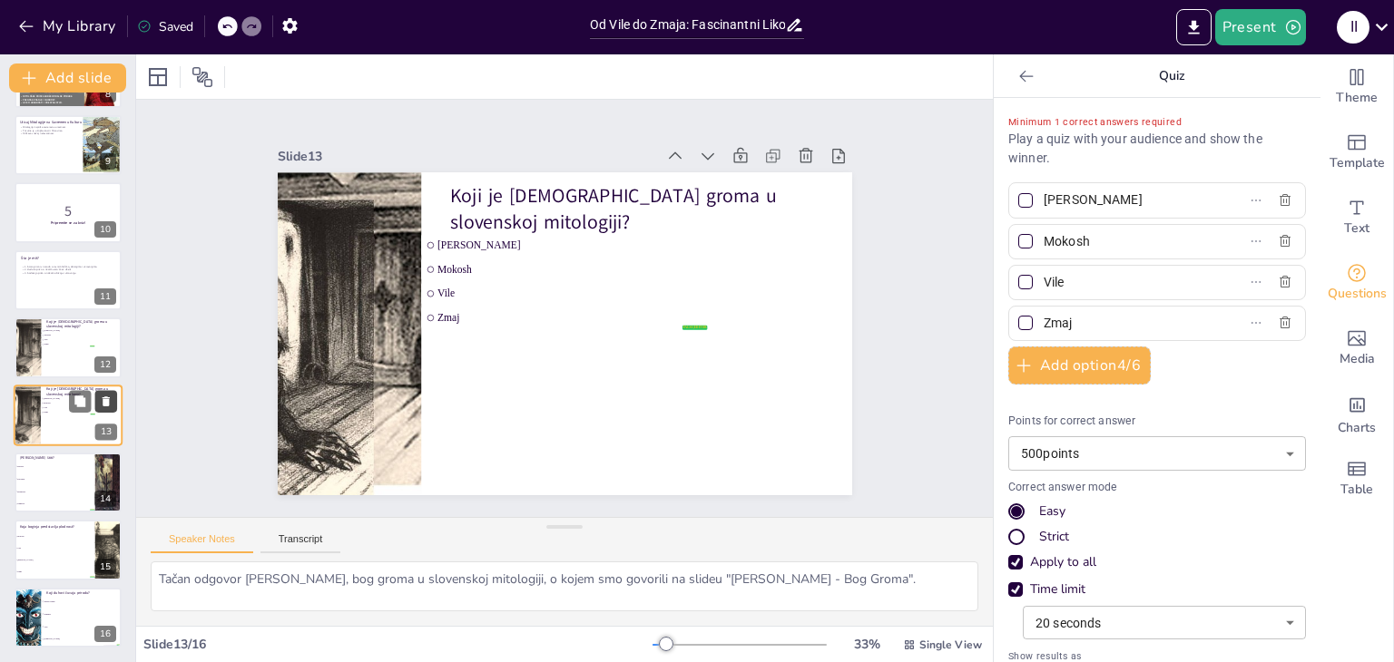
scroll to position [532, 0]
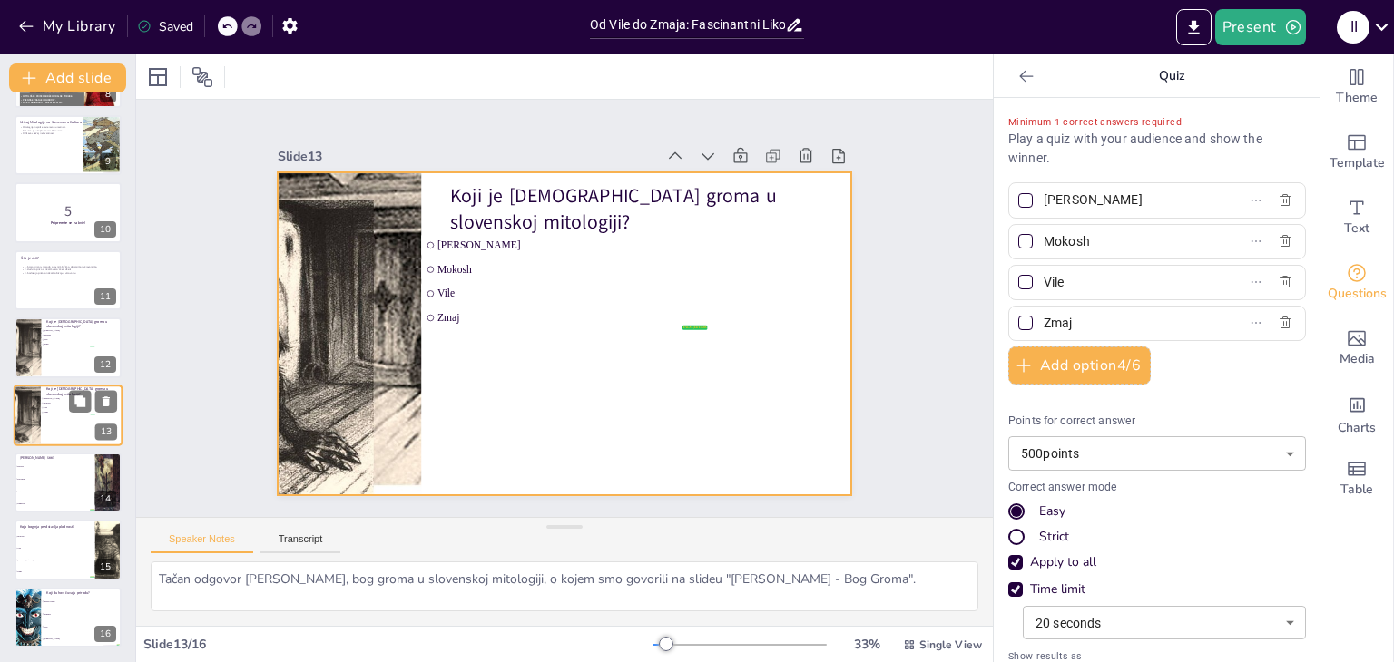
click at [80, 420] on div at bounding box center [68, 416] width 109 height 62
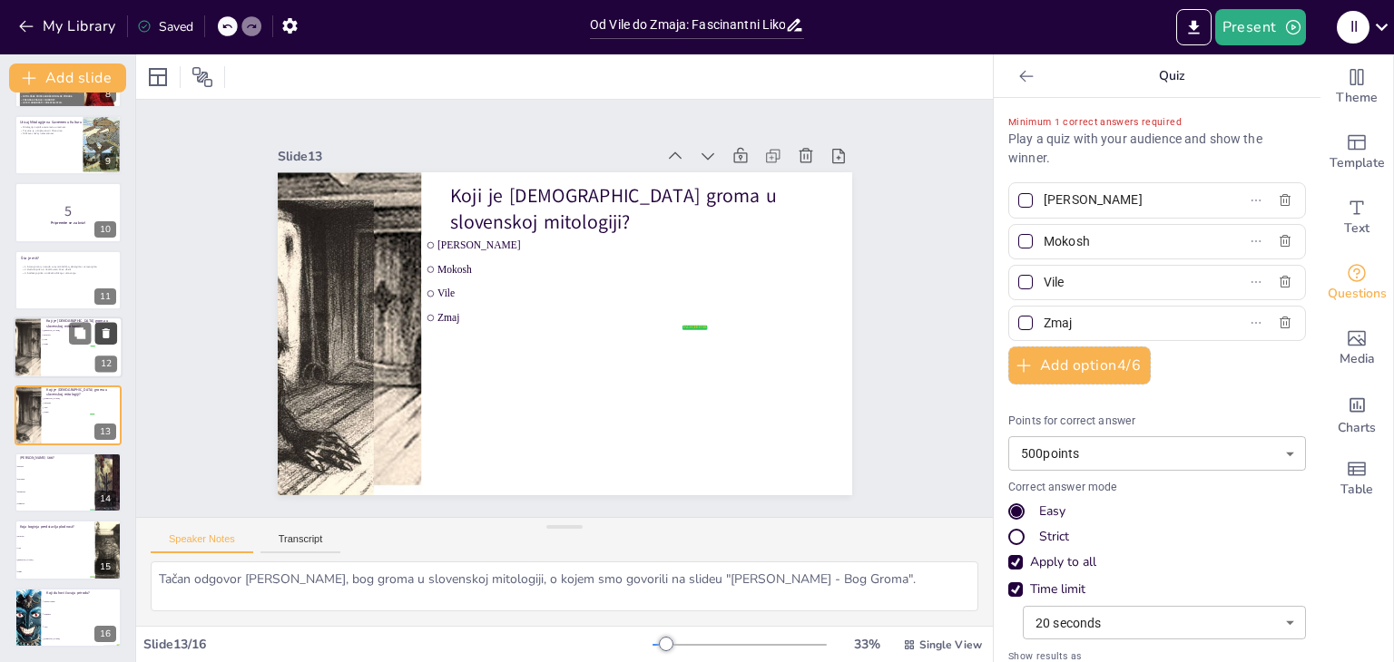
click at [102, 332] on icon at bounding box center [106, 334] width 13 height 13
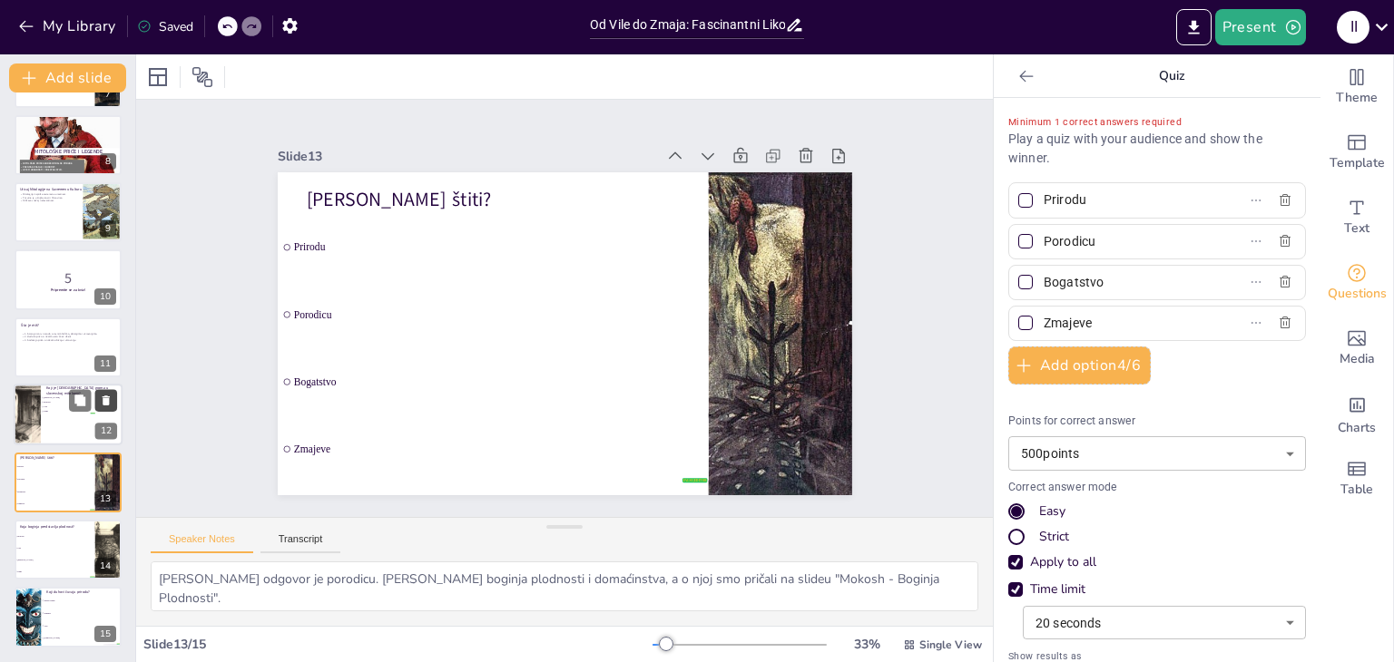
scroll to position [465, 0]
click at [69, 474] on button at bounding box center [80, 468] width 22 height 22
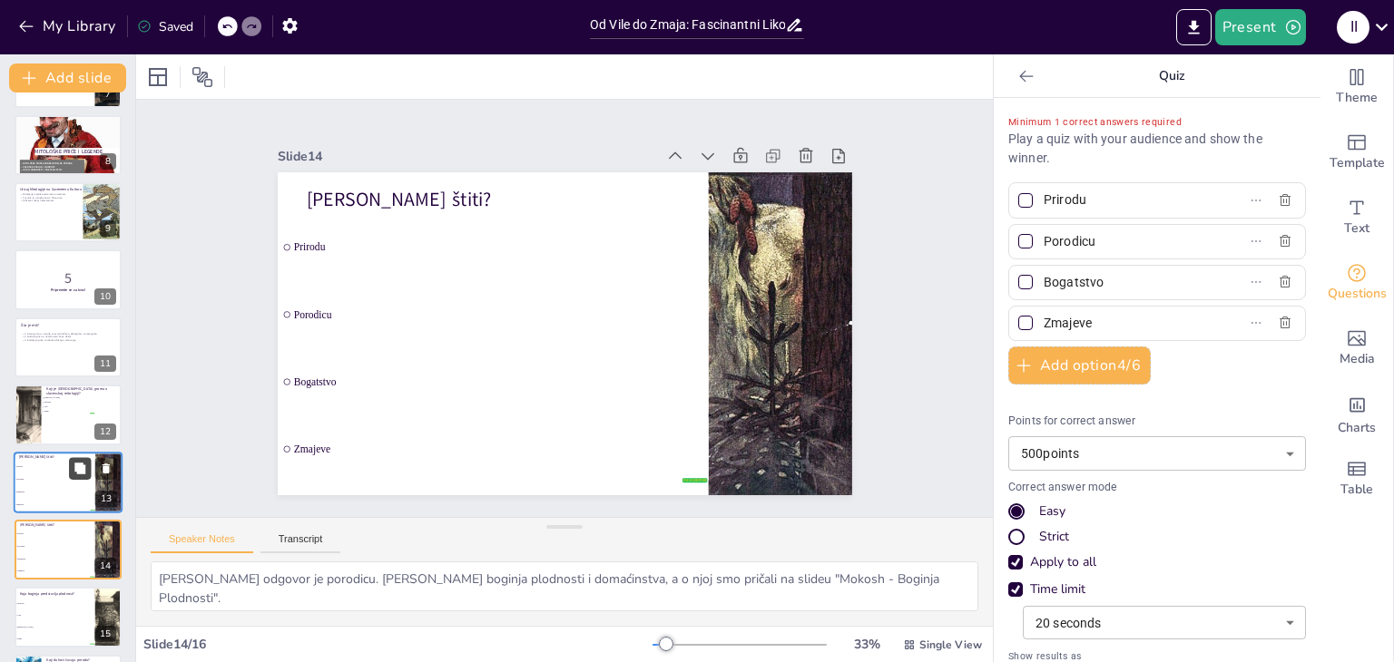
scroll to position [532, 0]
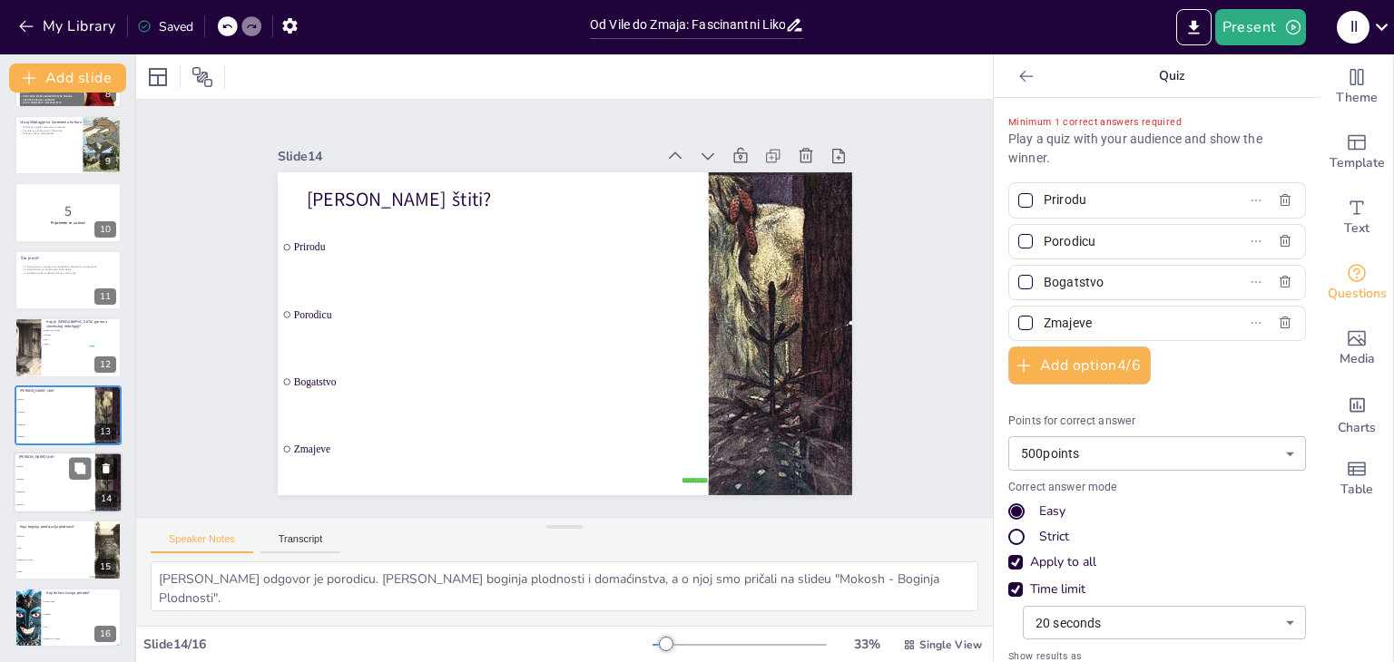
click at [105, 464] on icon at bounding box center [106, 469] width 7 height 10
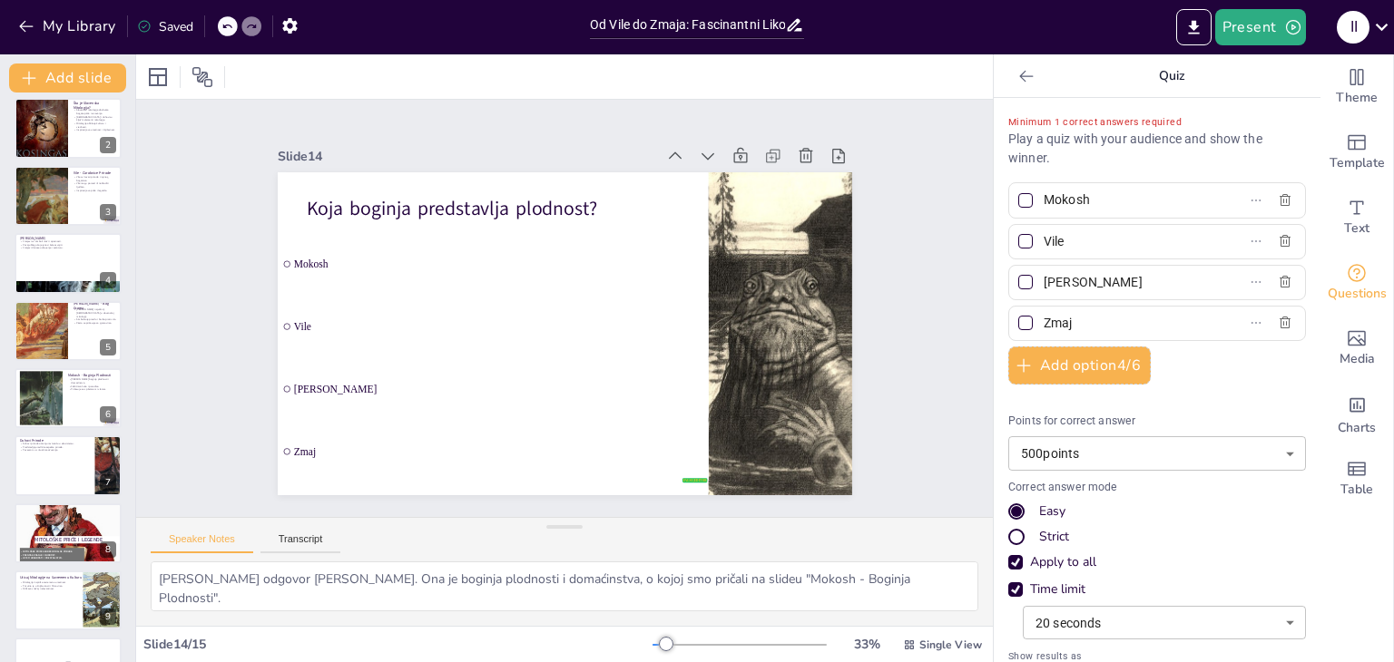
scroll to position [0, 0]
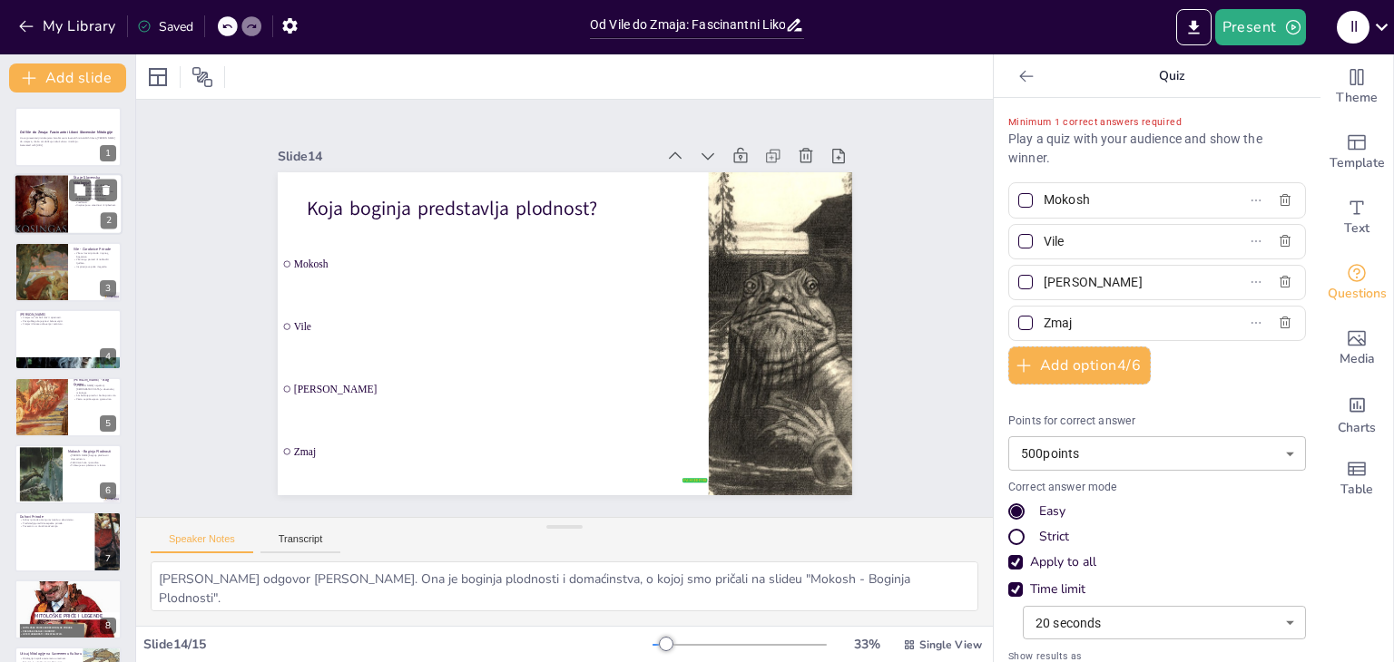
click at [87, 204] on p "Inspiracija za umetnost i književnost." at bounding box center [96, 206] width 44 height 4
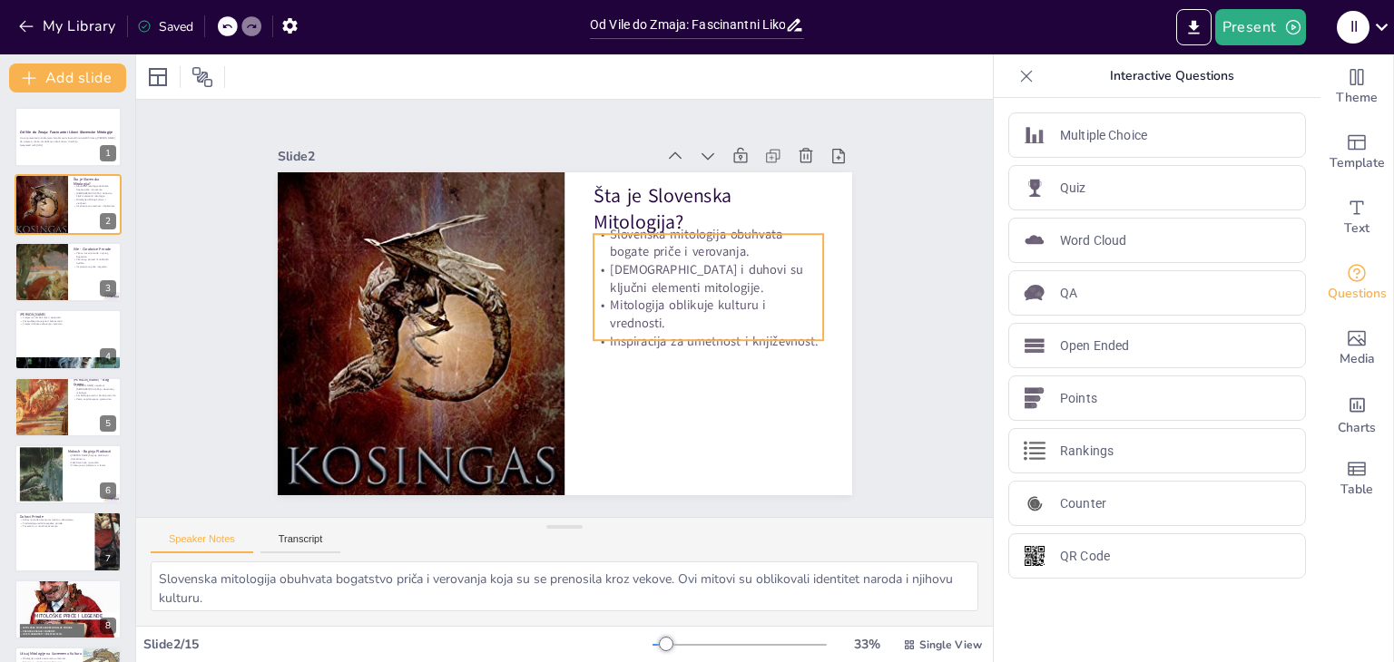
click at [770, 233] on p "Slovenska mitologija obuhvata bogate priče i verovanja." at bounding box center [708, 242] width 230 height 35
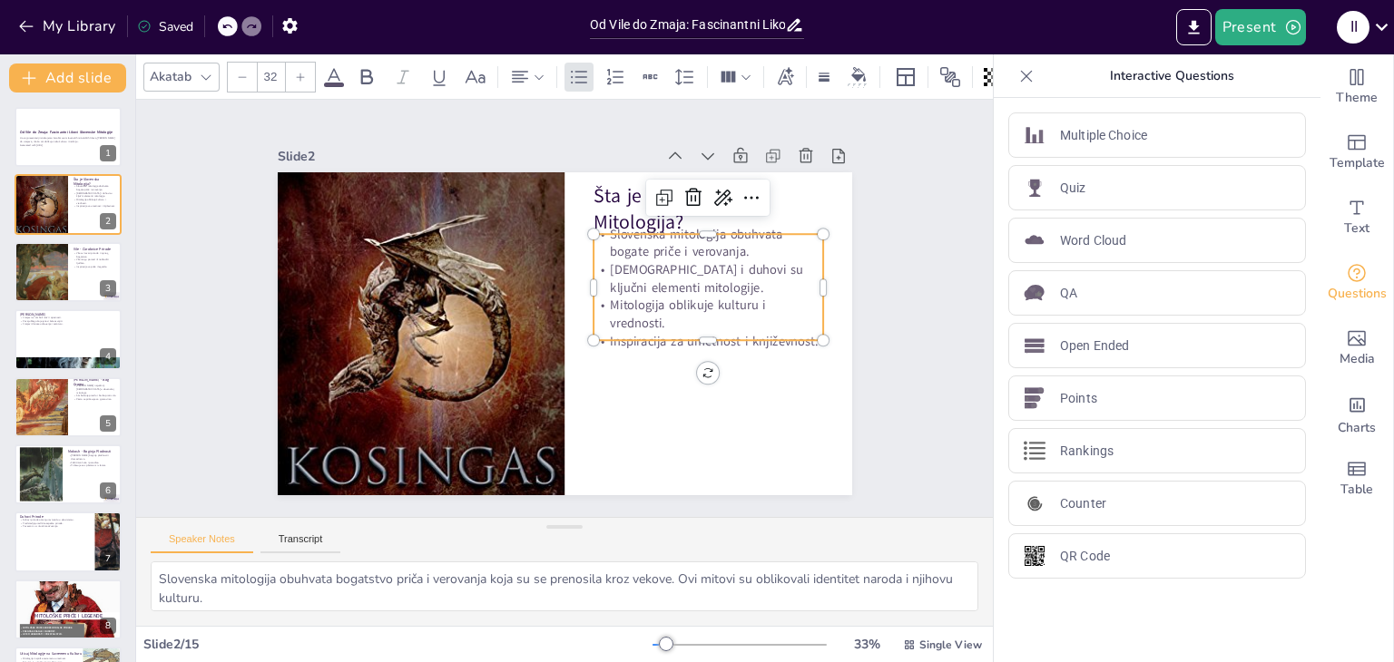
click at [632, 255] on p "Slovenska mitologija obuhvata bogate priče i verovanja." at bounding box center [708, 242] width 230 height 35
click at [594, 250] on p "Slovenska mitologija obuhvata bogate priče i verovanja." at bounding box center [708, 242] width 230 height 35
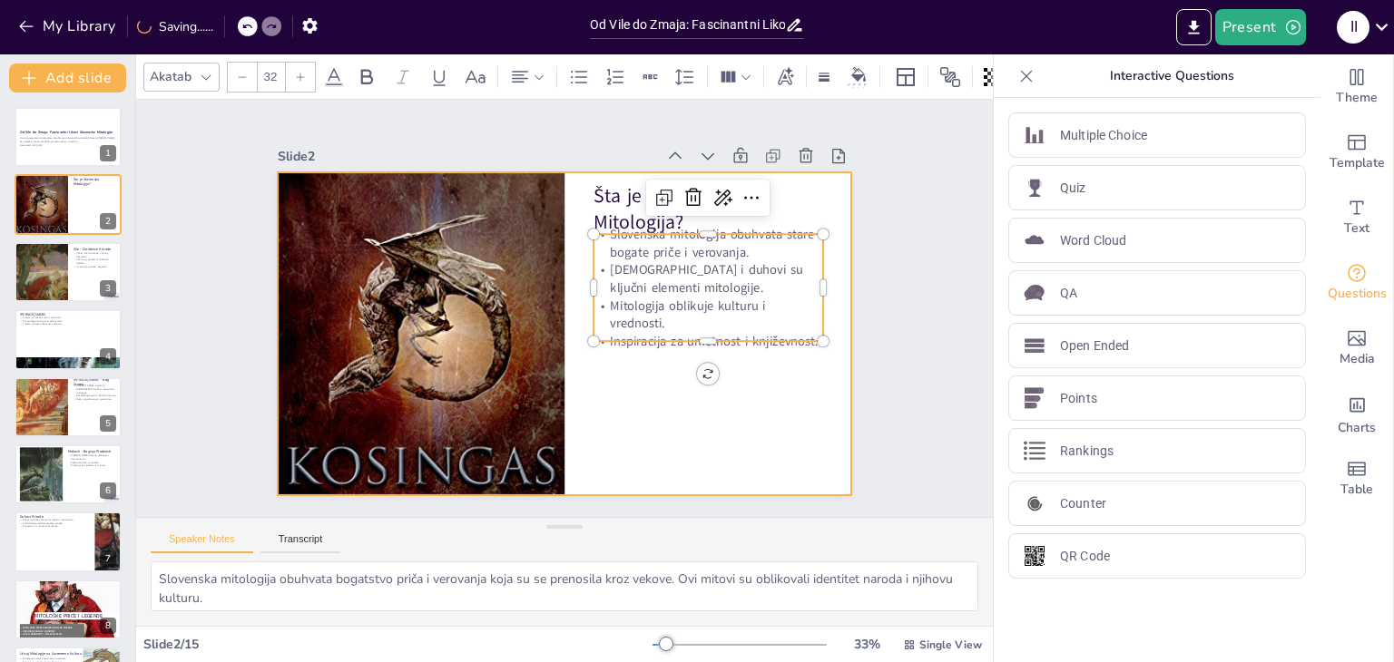
click at [592, 429] on div at bounding box center [565, 333] width 574 height 323
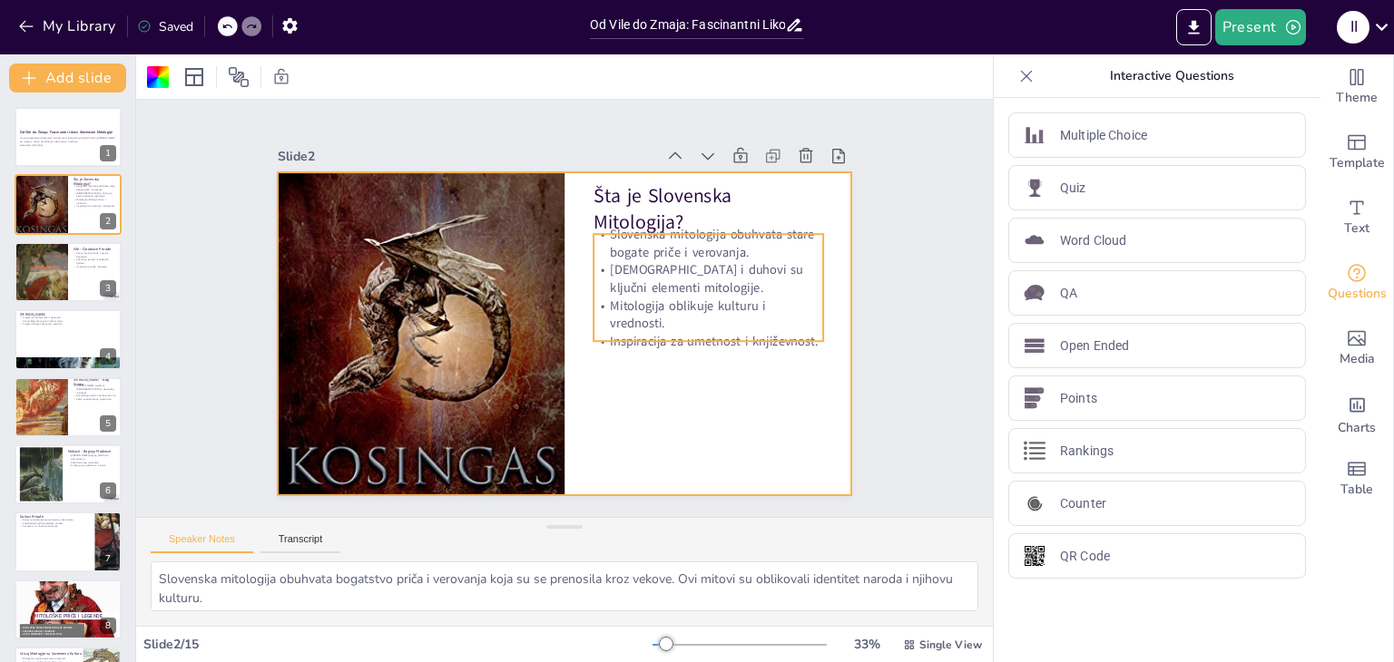
click at [675, 273] on p "[DEMOGRAPHIC_DATA] i duhovi su ključni elementi mitologije." at bounding box center [708, 278] width 230 height 35
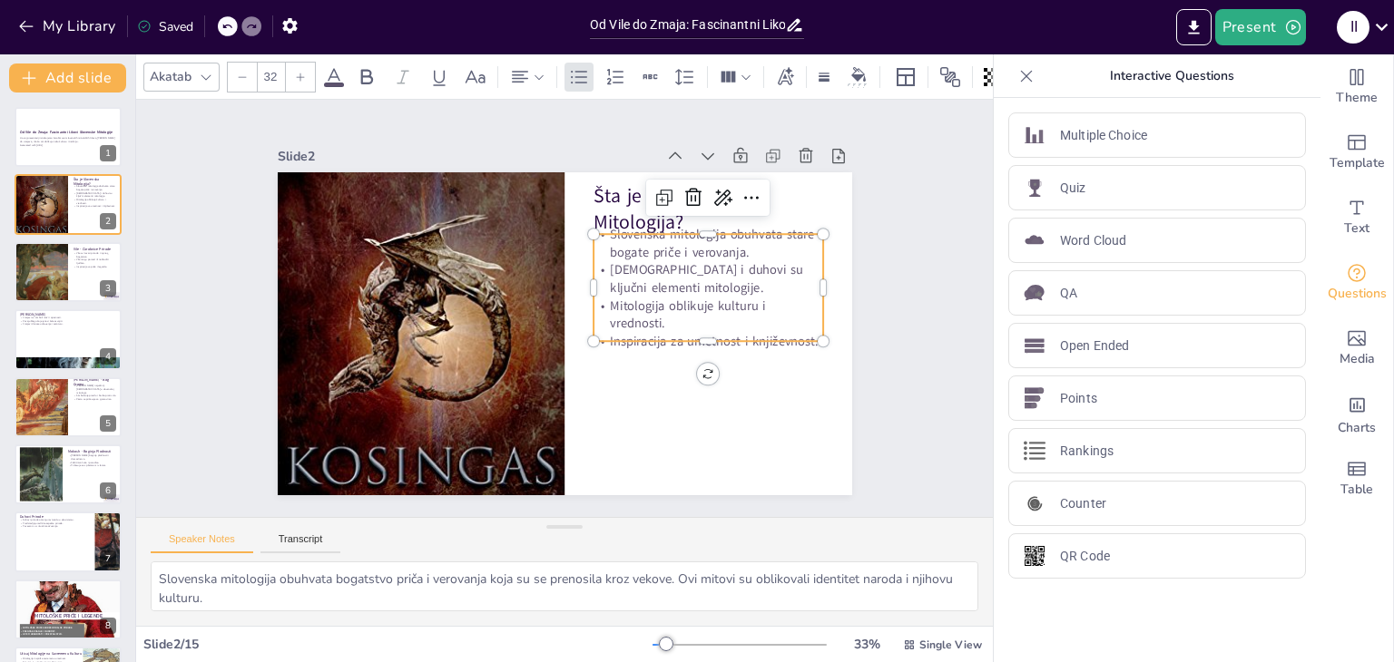
click at [684, 270] on p "[DEMOGRAPHIC_DATA] i duhovi su ključni elementi mitologije." at bounding box center [708, 278] width 230 height 35
click at [632, 270] on p "[DEMOGRAPHIC_DATA] i duhovi su ključni elementi mitologije." at bounding box center [708, 278] width 230 height 35
click at [706, 271] on p "[DEMOGRAPHIC_DATA], vile i duhovi su ključni elementi mitologije." at bounding box center [708, 278] width 230 height 35
click at [671, 270] on p "Bogovi, vile ii su ključni elementi mitologije." at bounding box center [708, 278] width 230 height 35
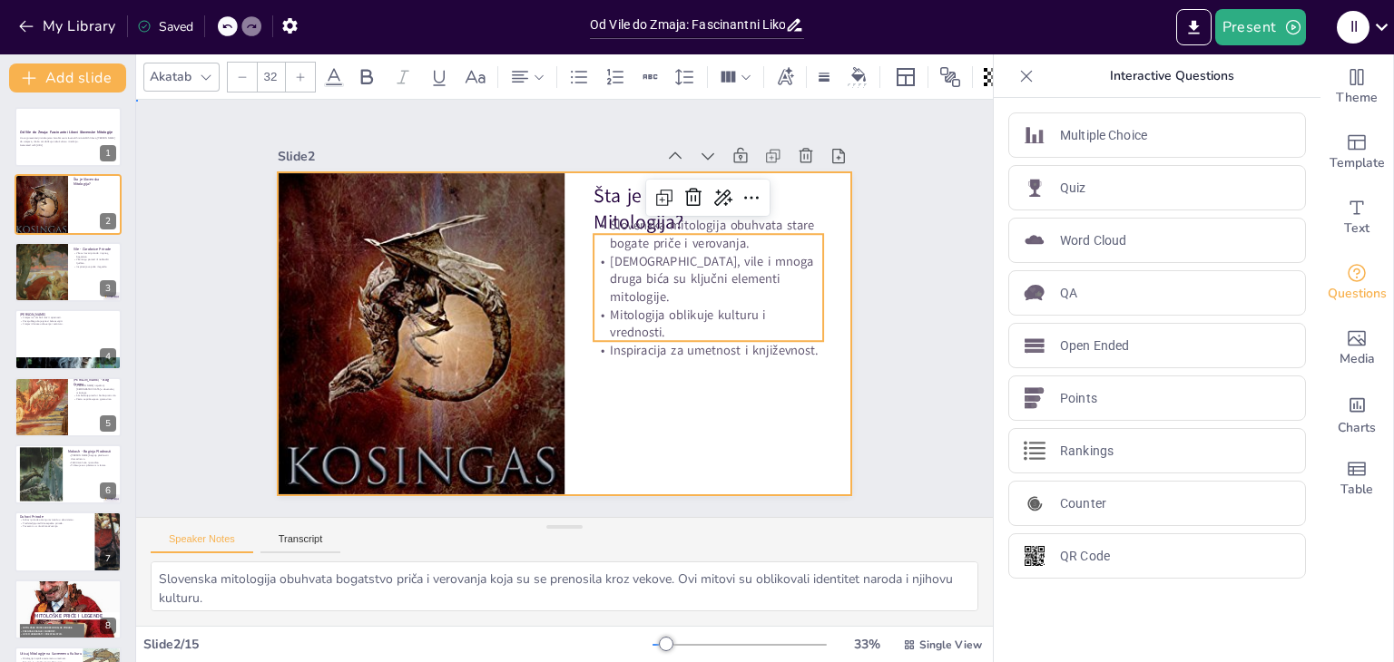
click at [652, 376] on div at bounding box center [565, 333] width 574 height 323
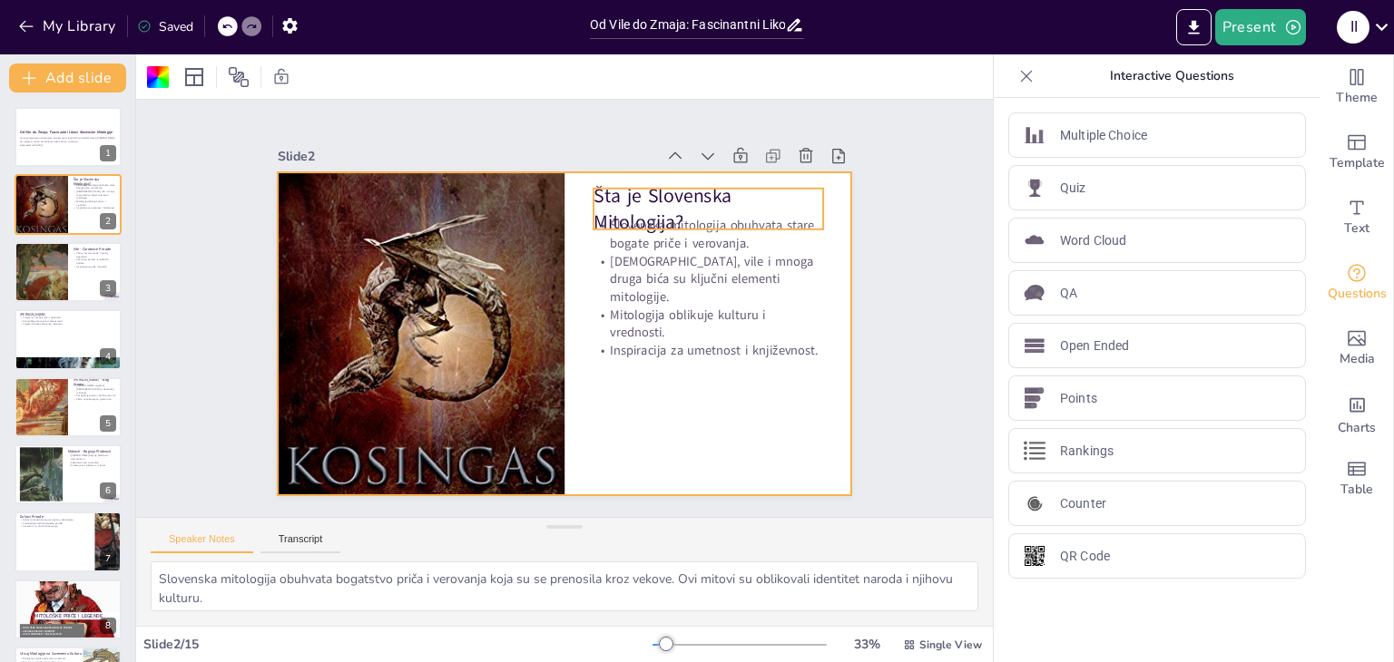
click at [687, 202] on p "Šta je Slovenska Mitologija?" at bounding box center [708, 209] width 230 height 54
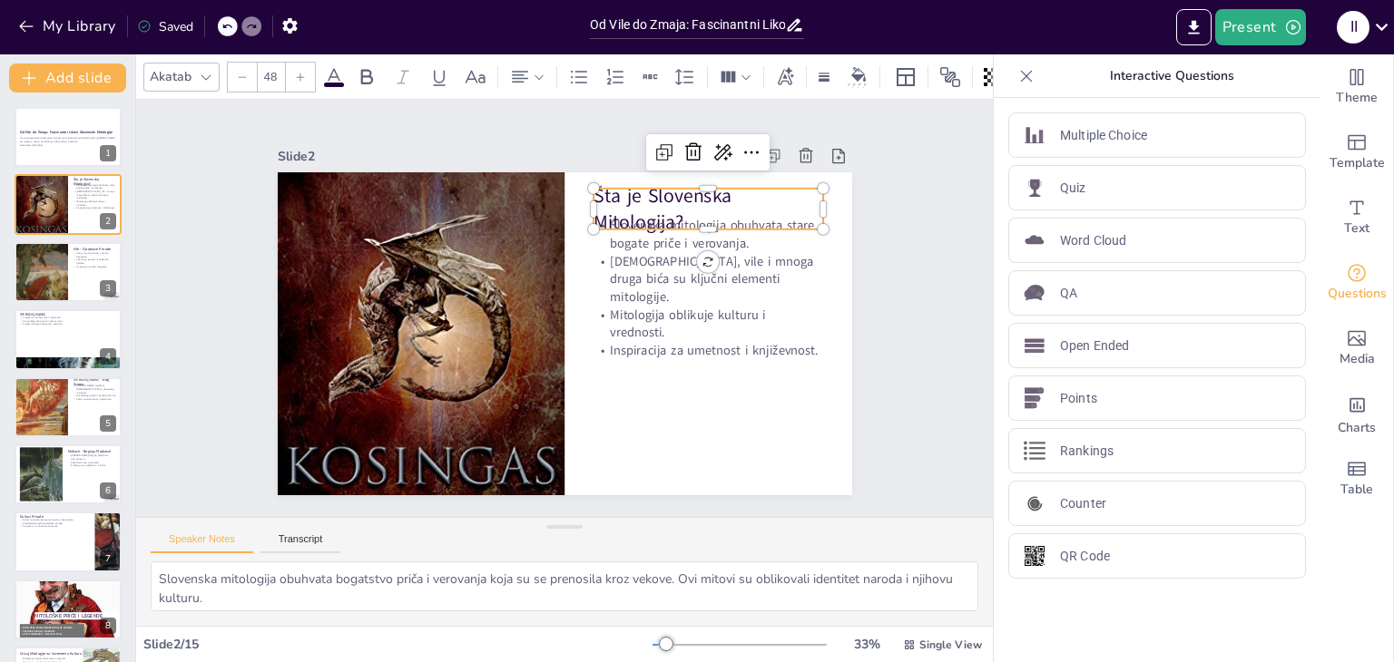
click at [714, 186] on p "Šta je Slovenska Mitologija?" at bounding box center [708, 209] width 230 height 54
click at [716, 187] on p "Šta je Slovenska Mitologija?" at bounding box center [708, 209] width 230 height 54
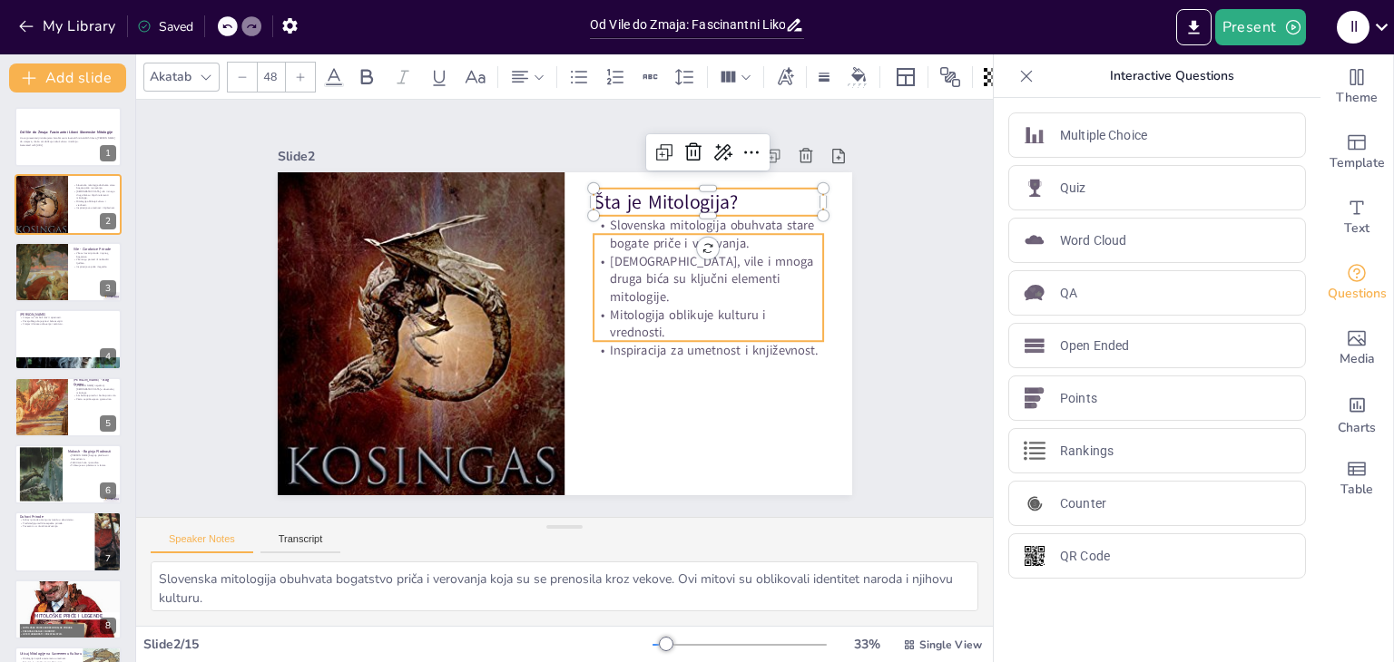
click at [637, 232] on p "Slovenska mitologija obuhvata stare bogate priče i verovanja." at bounding box center [708, 233] width 230 height 35
click at [653, 233] on p "Slovenska mitologija obuhvata stare bogate priče i verovanja." at bounding box center [708, 233] width 230 height 35
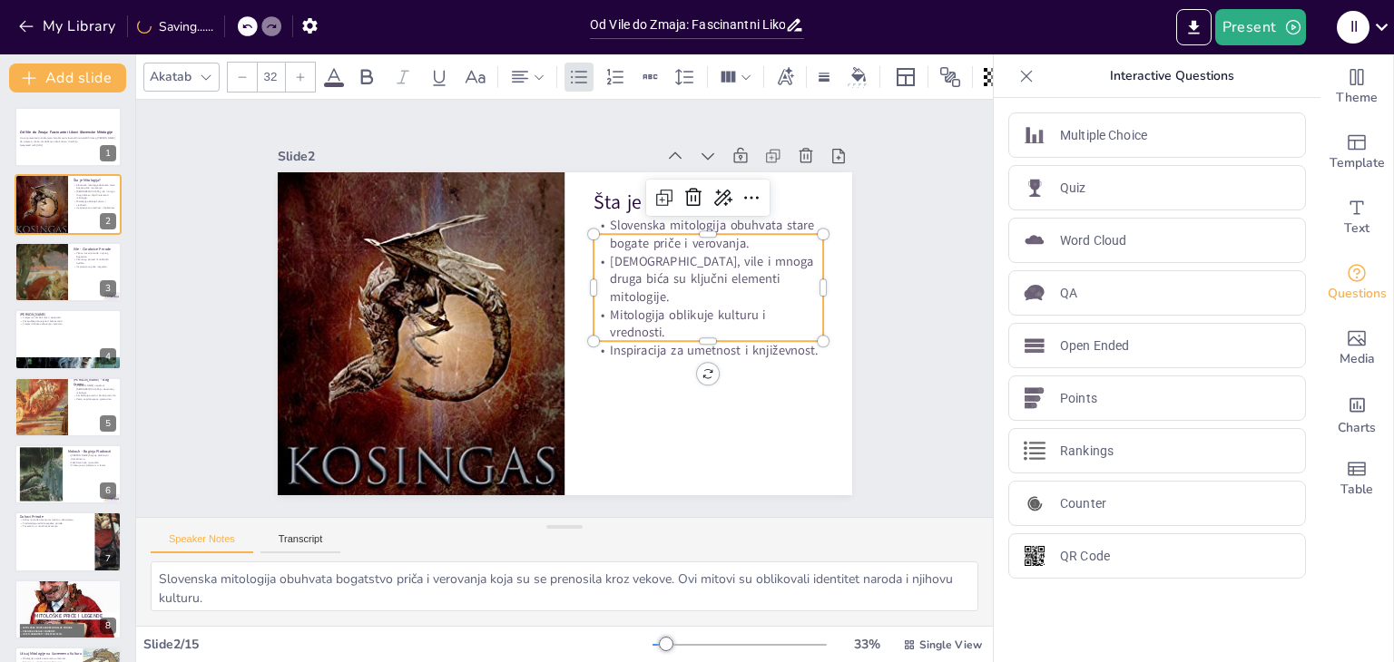
click at [653, 233] on p "Slovenska mitologija obuhvata stare bogate priče i verovanja." at bounding box center [708, 233] width 230 height 35
click at [657, 233] on p "Slovenska mitologija obuhvata stare bogate priče i verovanja." at bounding box center [708, 233] width 230 height 35
click at [606, 235] on p "mitologija obuhvata stare bogate priče i verovanja." at bounding box center [708, 233] width 230 height 35
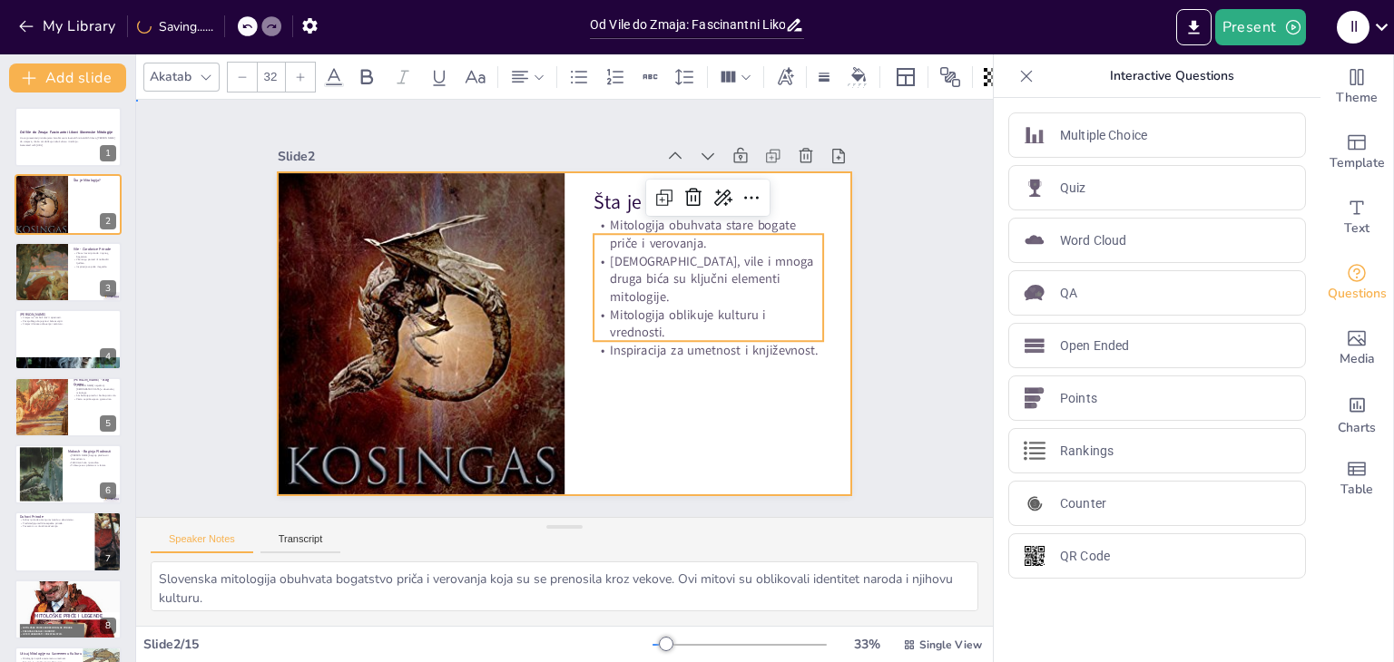
click at [646, 436] on div at bounding box center [565, 333] width 574 height 323
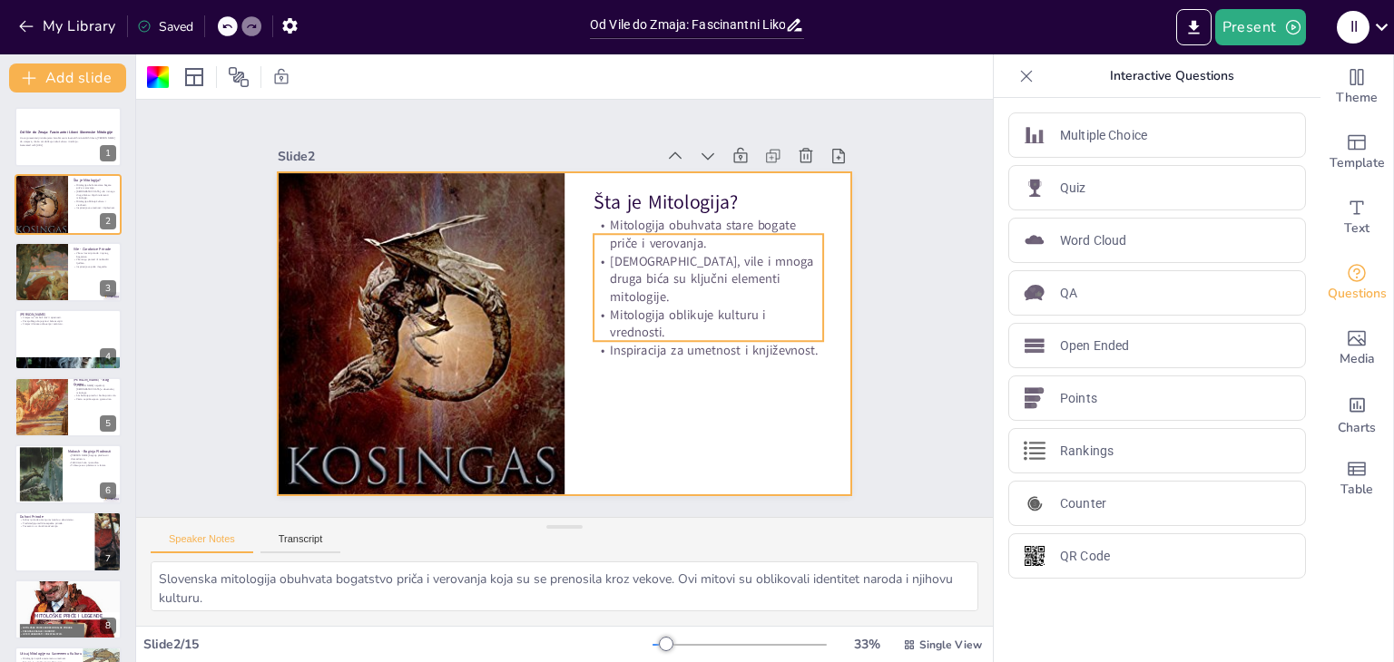
click at [709, 233] on p "Mitologija obuhvata stare bogate priče i verovanja." at bounding box center [708, 233] width 230 height 35
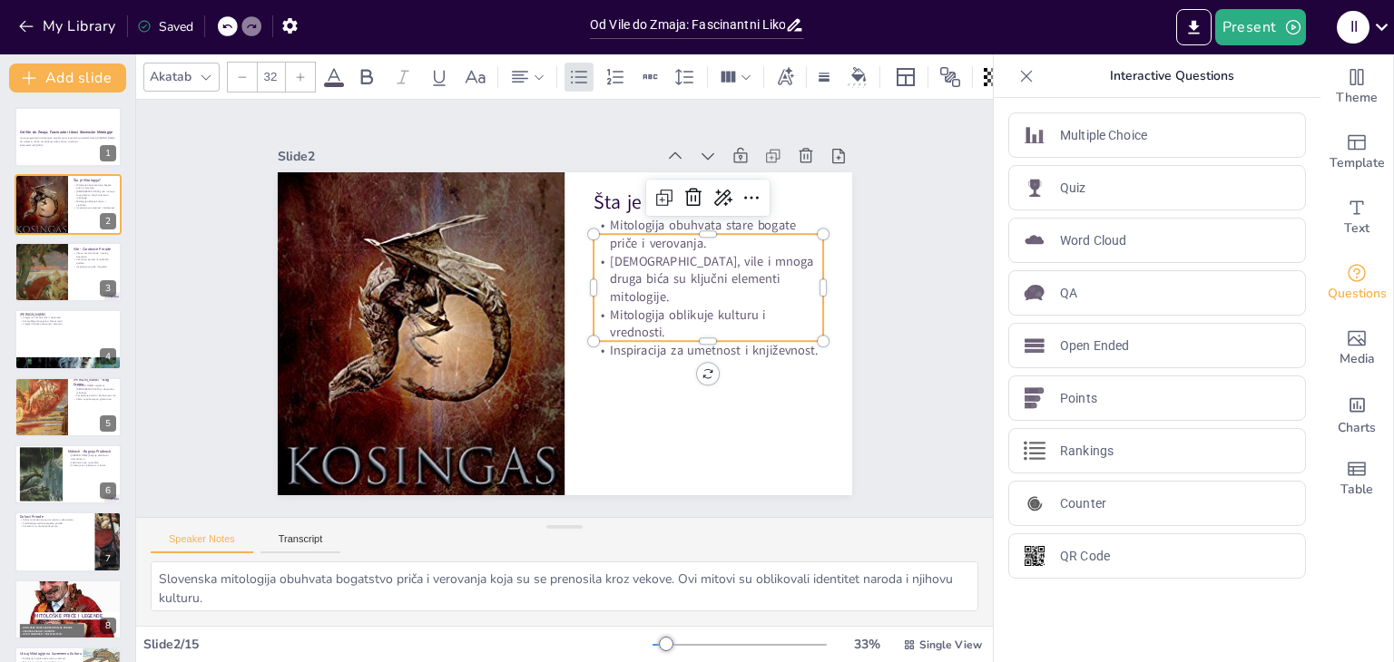
click at [709, 233] on p "Mitologija obuhvata stare bogate priče i verovanja." at bounding box center [708, 233] width 230 height 35
click at [771, 230] on p "Mitologija obuhvata [PERSON_NAME] stare bogate priče i verovanja." at bounding box center [708, 233] width 230 height 35
click at [774, 234] on p "Mitologija obuhvata [PERSON_NAME] stare bogate priče i verovanja." at bounding box center [708, 233] width 230 height 35
click at [638, 251] on p "Mitologija obuhvata [PERSON_NAME] starih bogate priče i verovanja." at bounding box center [708, 233] width 230 height 35
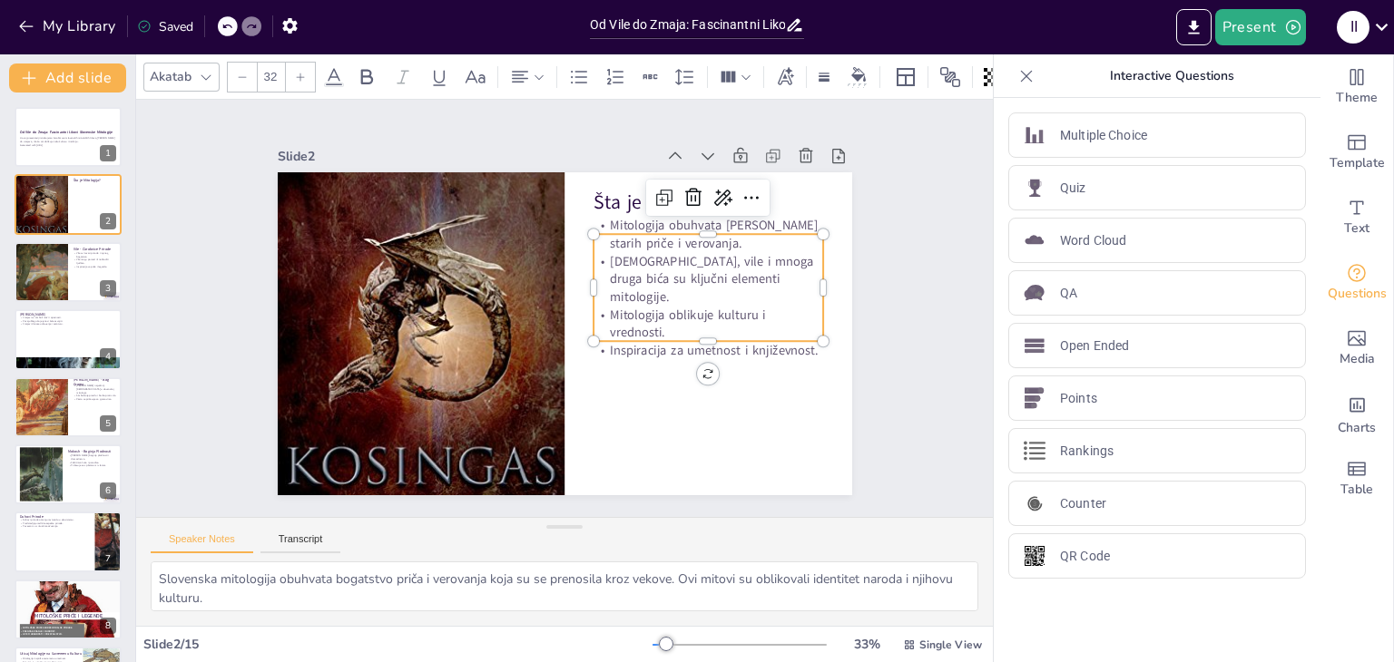
click at [706, 249] on p "Mitologija obuhvata [PERSON_NAME] starih priče i verovanja." at bounding box center [708, 233] width 230 height 35
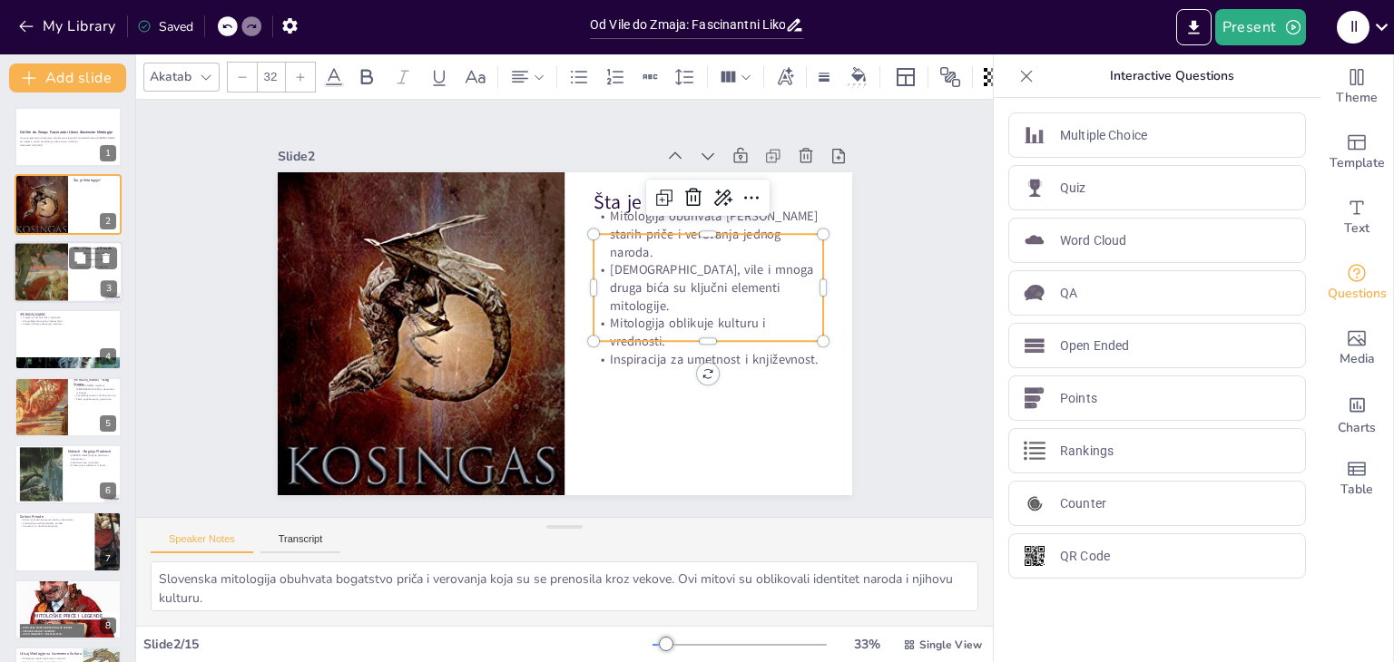
click at [75, 273] on div at bounding box center [68, 272] width 109 height 62
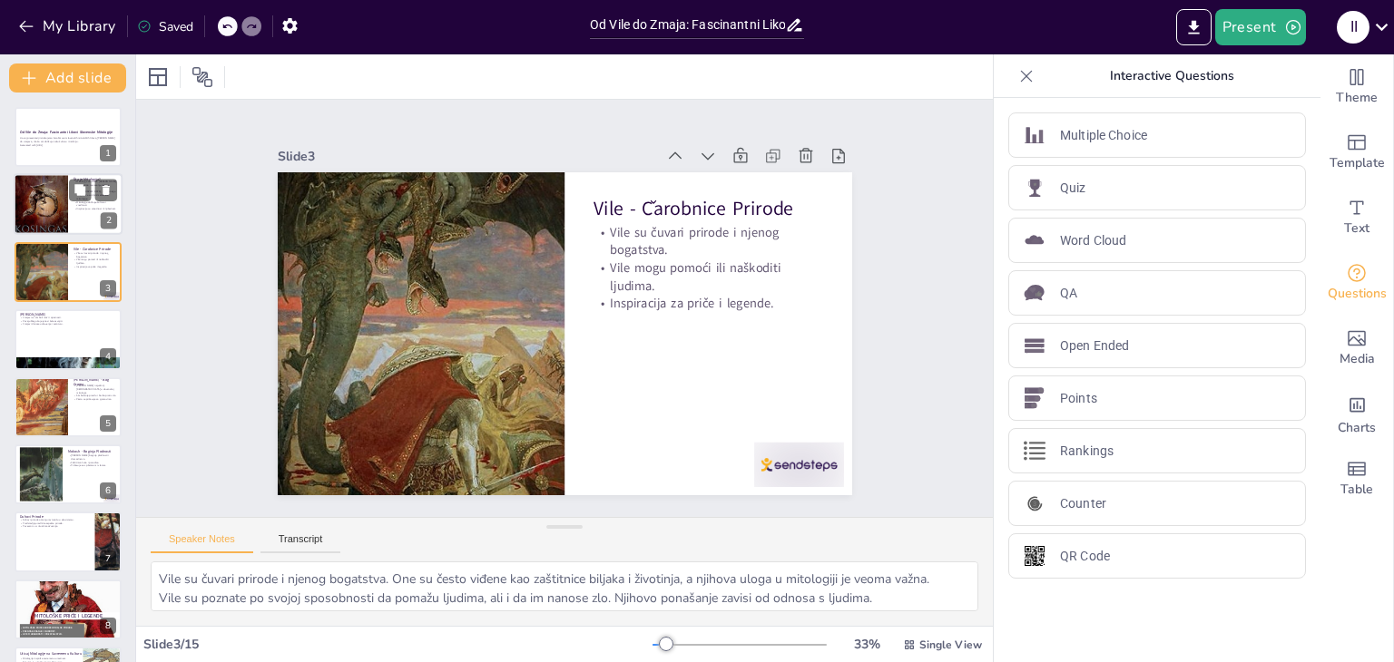
click at [67, 191] on div at bounding box center [41, 204] width 54 height 87
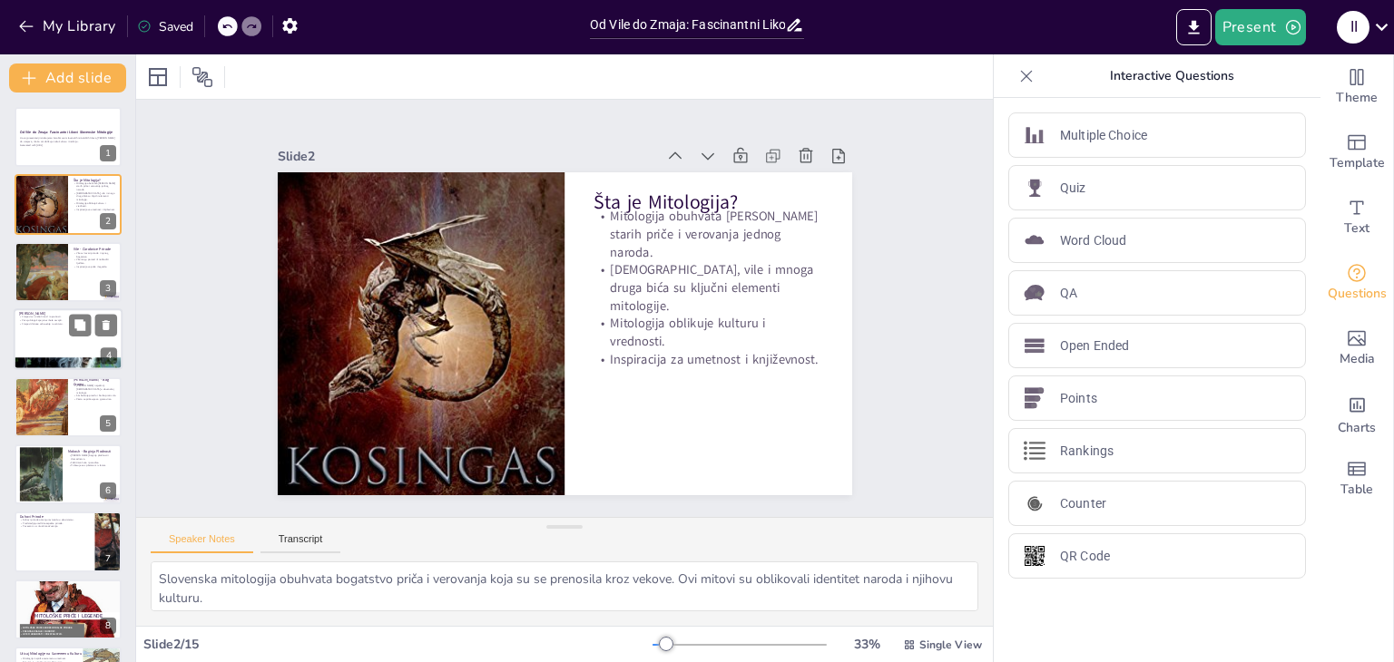
click at [67, 350] on div at bounding box center [68, 340] width 109 height 62
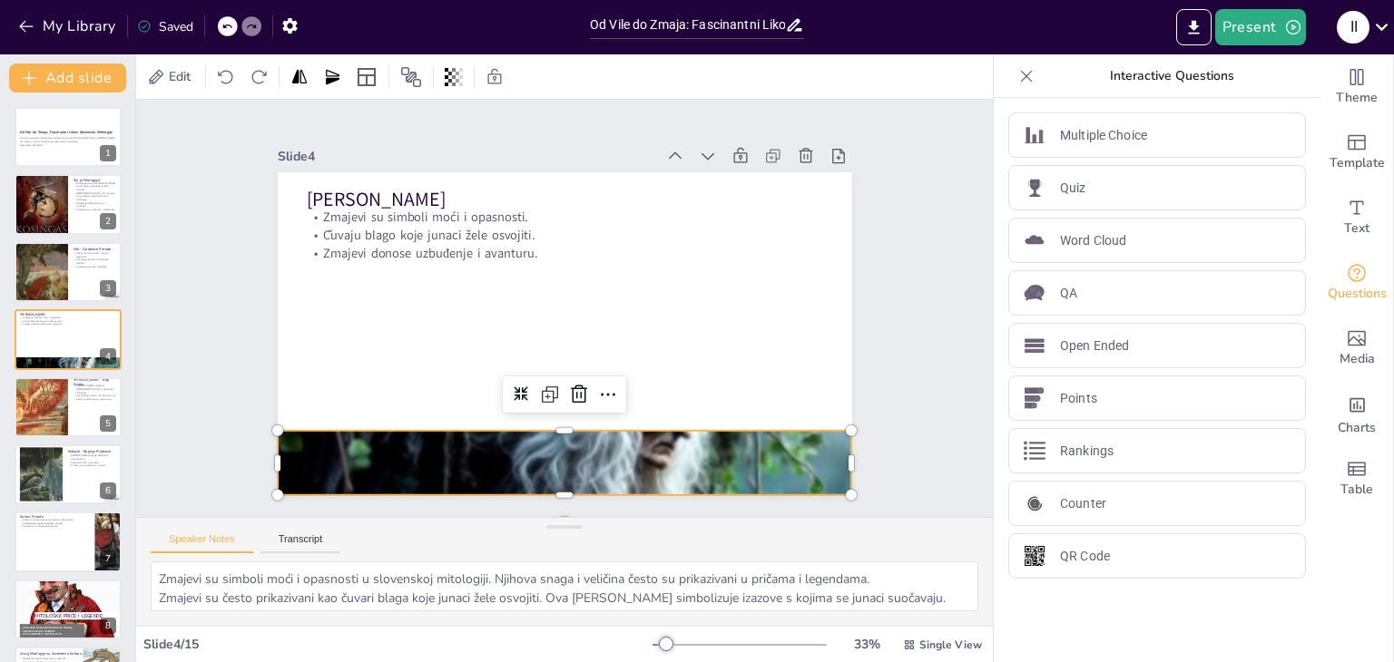
click at [486, 457] on div at bounding box center [565, 462] width 574 height 465
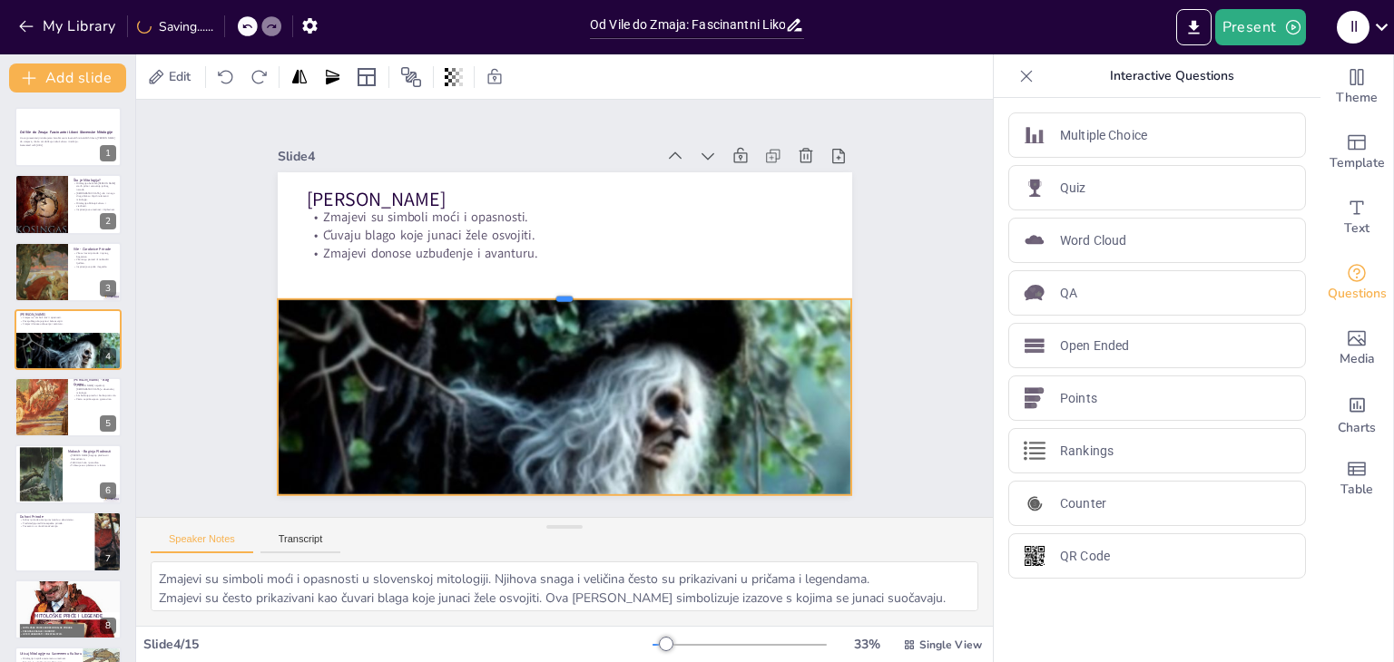
drag, startPoint x: 557, startPoint y: 422, endPoint x: 563, endPoint y: 290, distance: 131.7
click at [563, 290] on div at bounding box center [565, 292] width 574 height 15
click at [69, 266] on div at bounding box center [93, 258] width 48 height 22
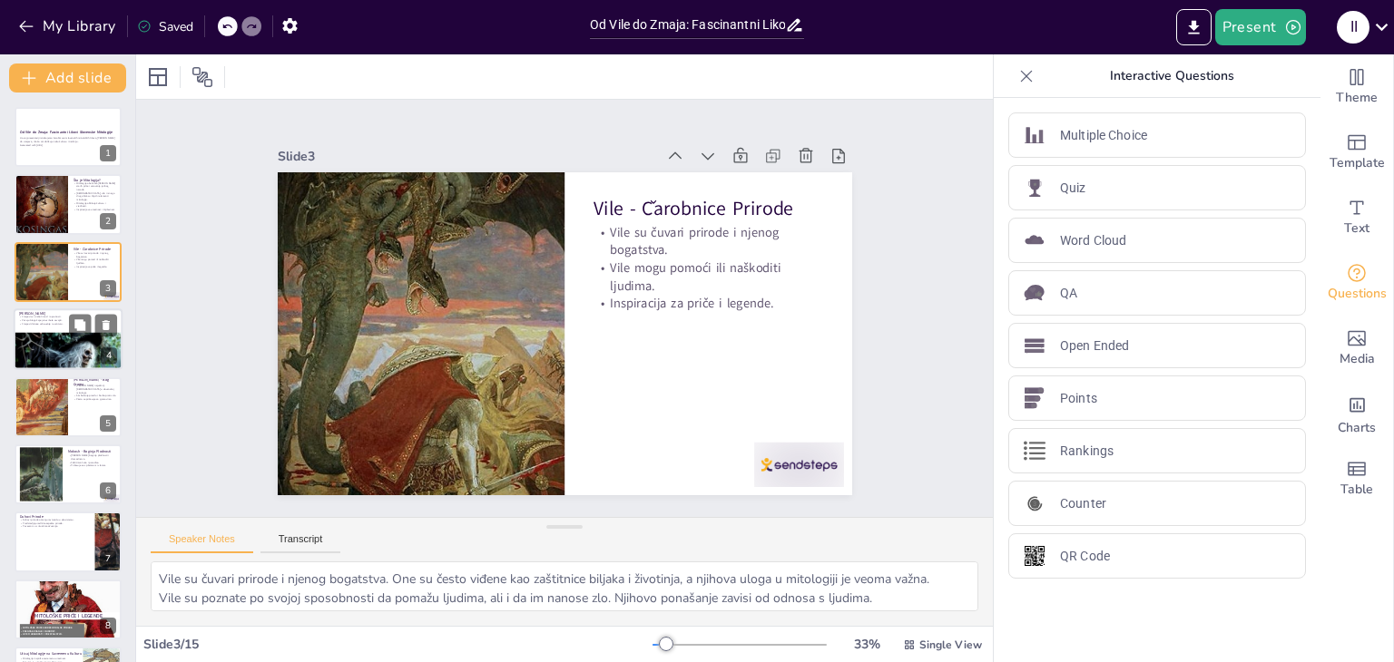
click at [77, 353] on div at bounding box center [68, 364] width 109 height 88
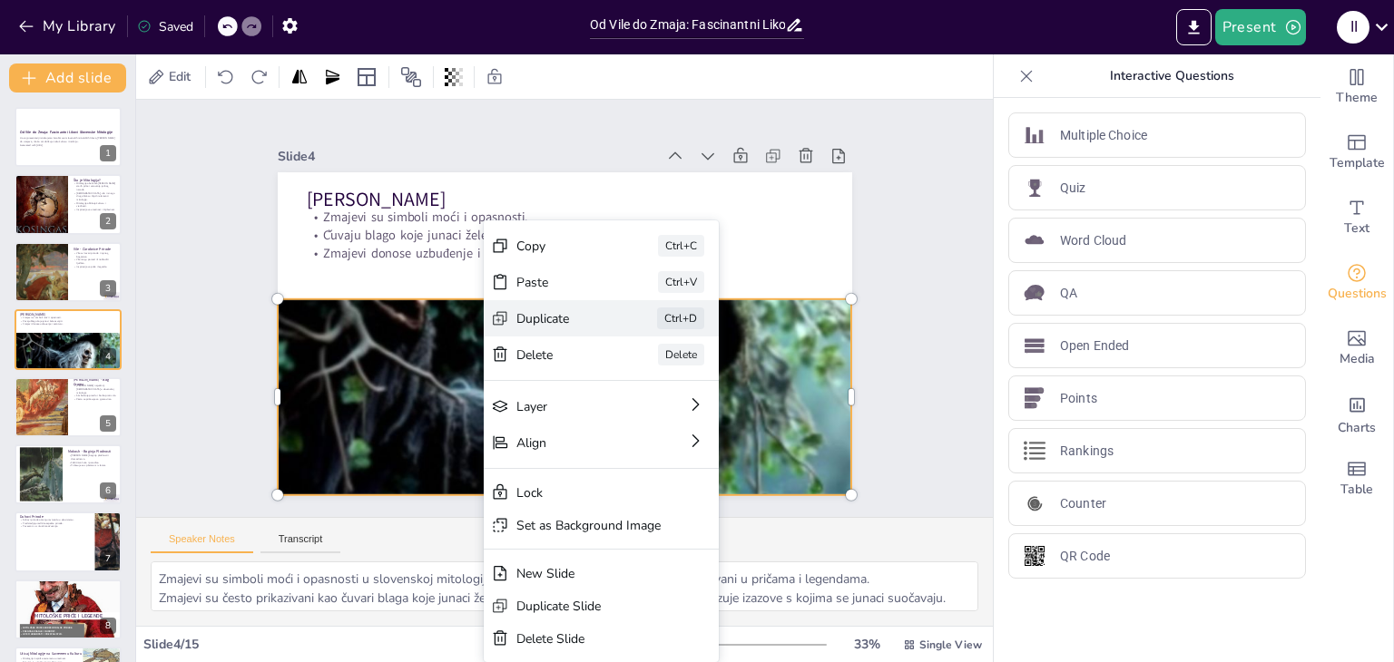
click at [552, 306] on div "Duplicate Ctrl+D" at bounding box center [601, 318] width 235 height 36
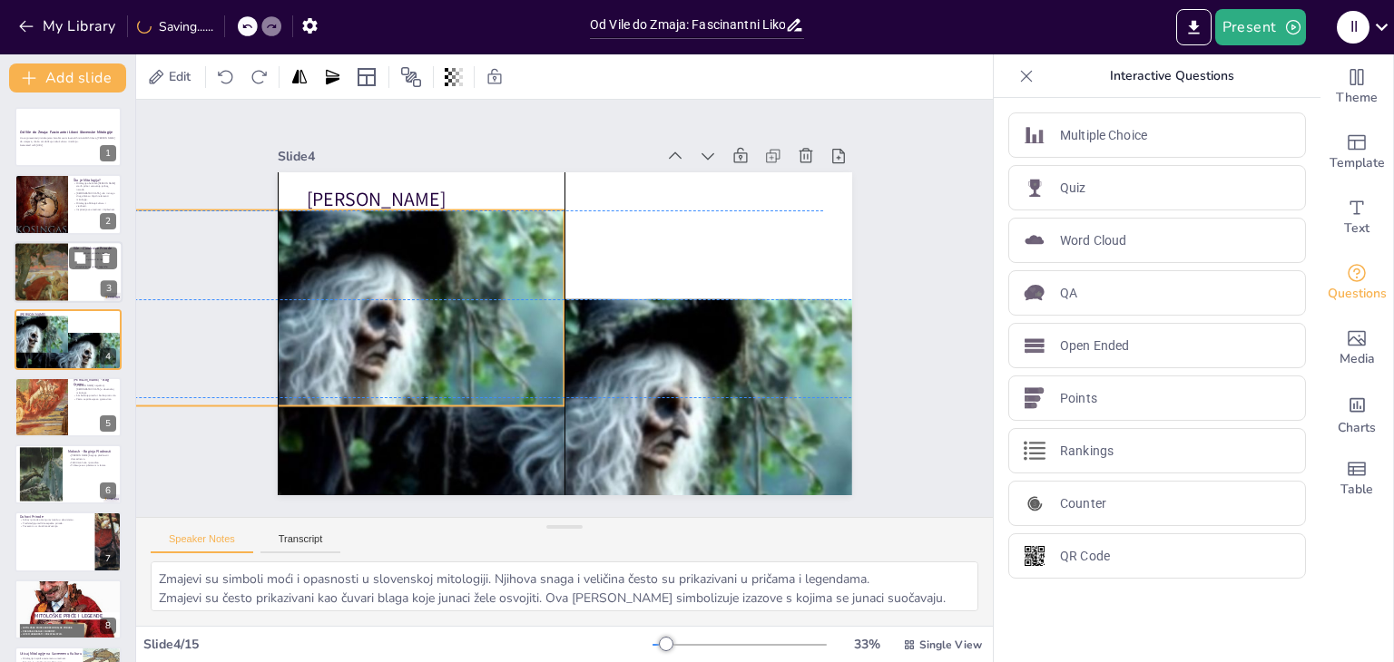
drag, startPoint x: 354, startPoint y: 353, endPoint x: 63, endPoint y: 256, distance: 307.0
click at [63, 256] on div "Document fonts Akatab Recently used Akatab Mulish Popular fonts Lato Montserrat…" at bounding box center [697, 358] width 1394 height 608
click at [229, 76] on icon at bounding box center [226, 77] width 18 height 18
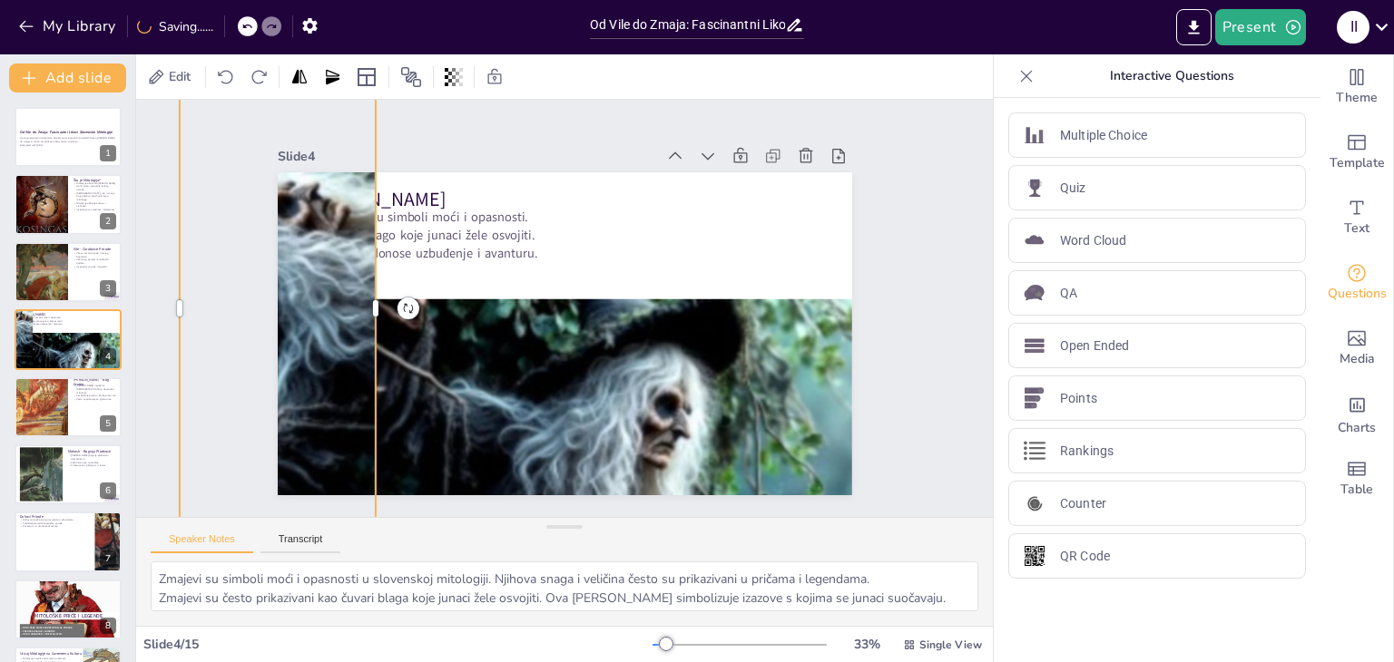
click at [211, 81] on div "Edit" at bounding box center [243, 77] width 201 height 29
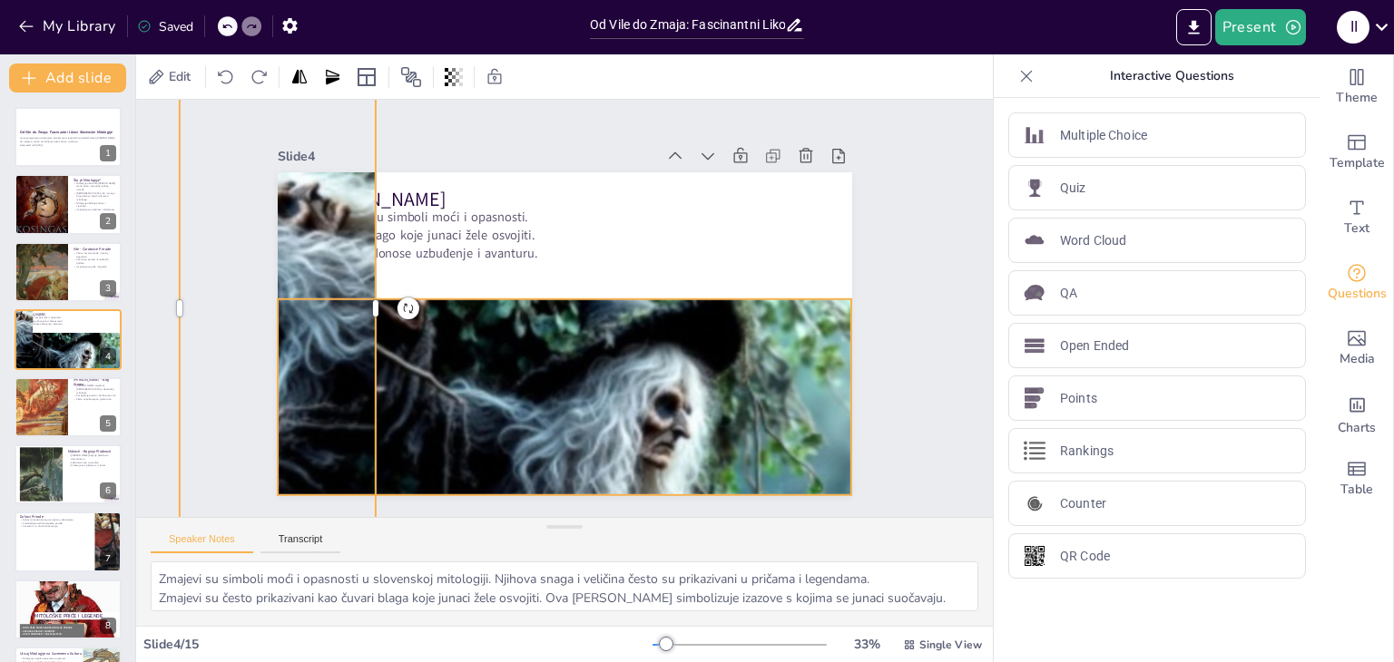
click at [702, 377] on div at bounding box center [565, 462] width 574 height 465
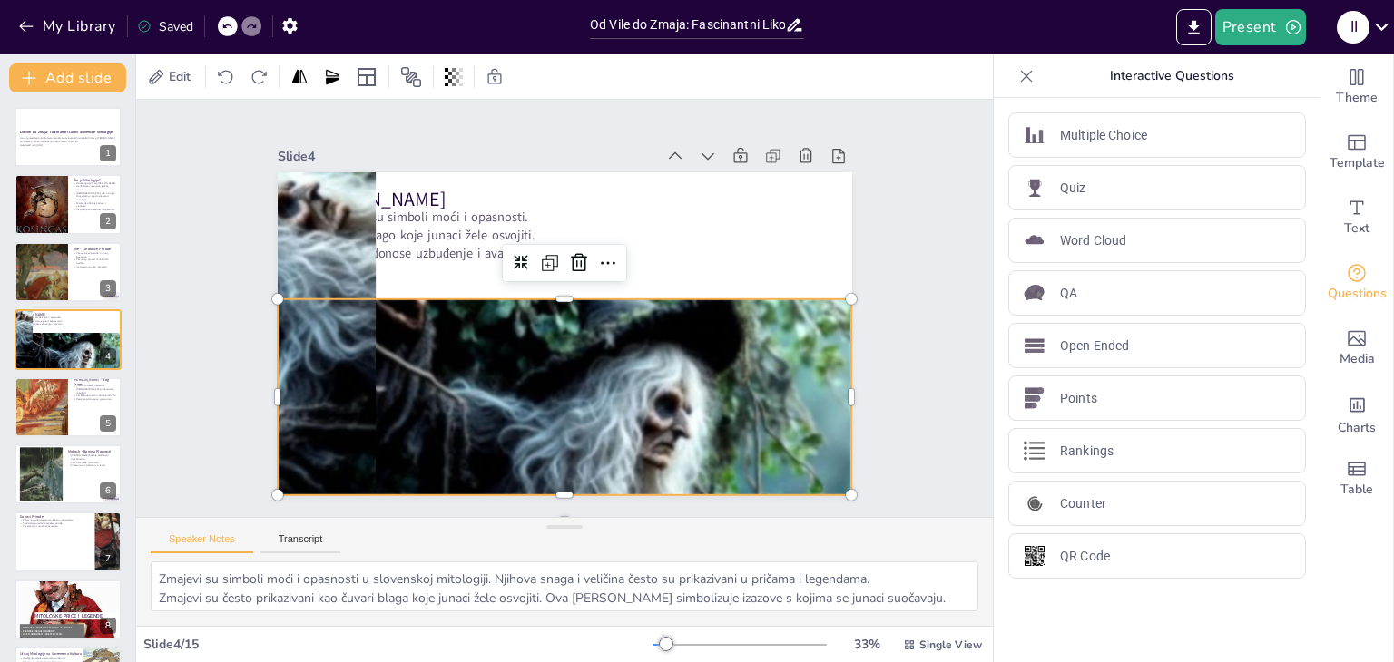
click at [221, 25] on div at bounding box center [228, 26] width 20 height 20
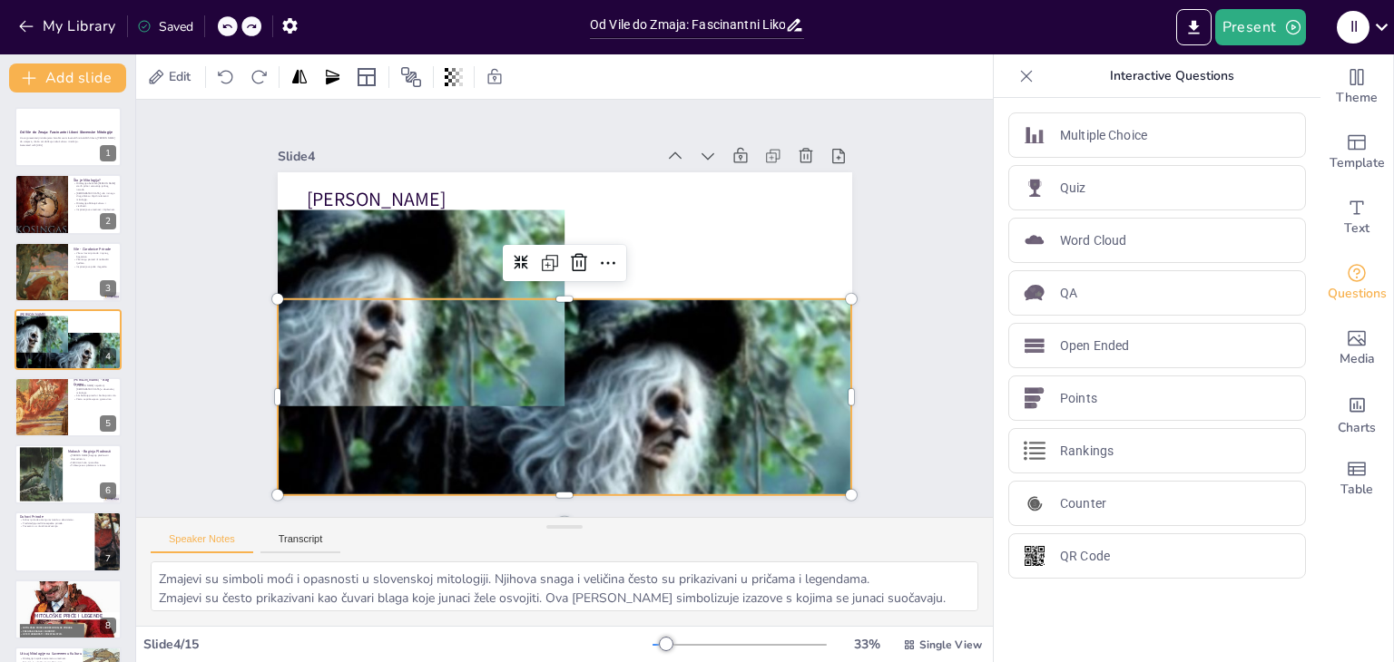
click at [221, 25] on div at bounding box center [228, 26] width 20 height 20
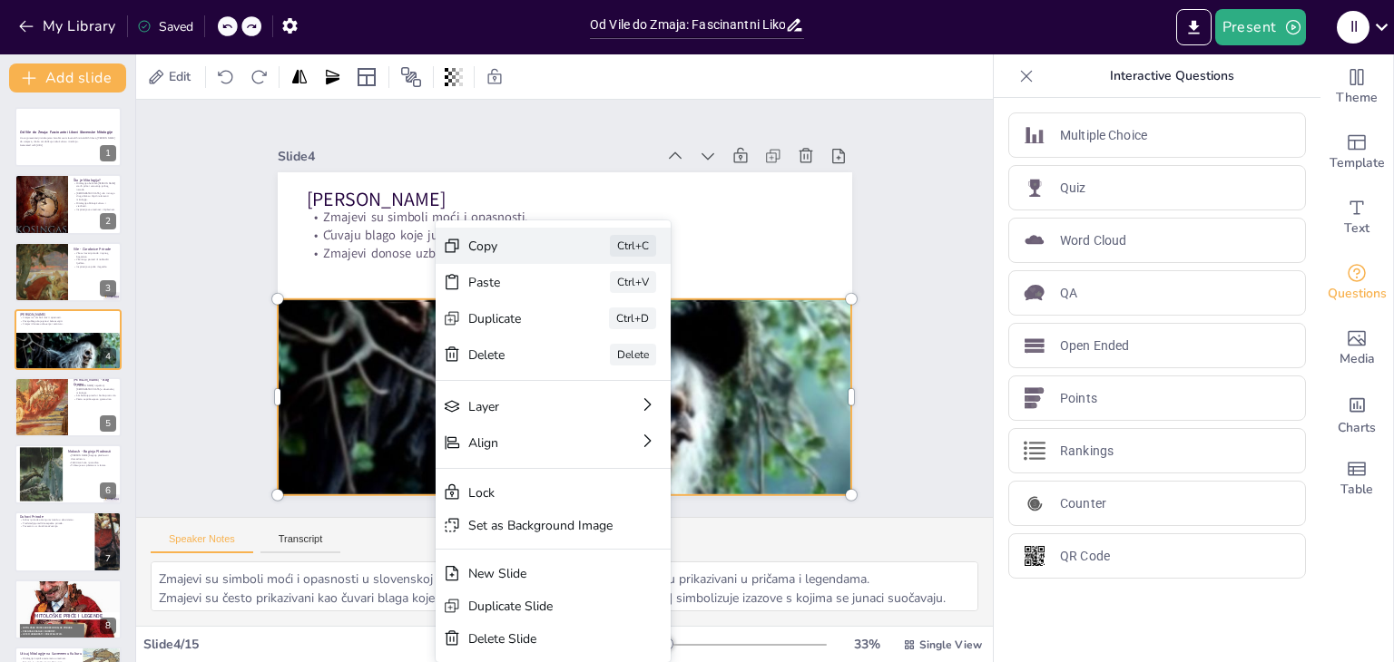
click at [497, 241] on div "Copy" at bounding box center [513, 246] width 91 height 17
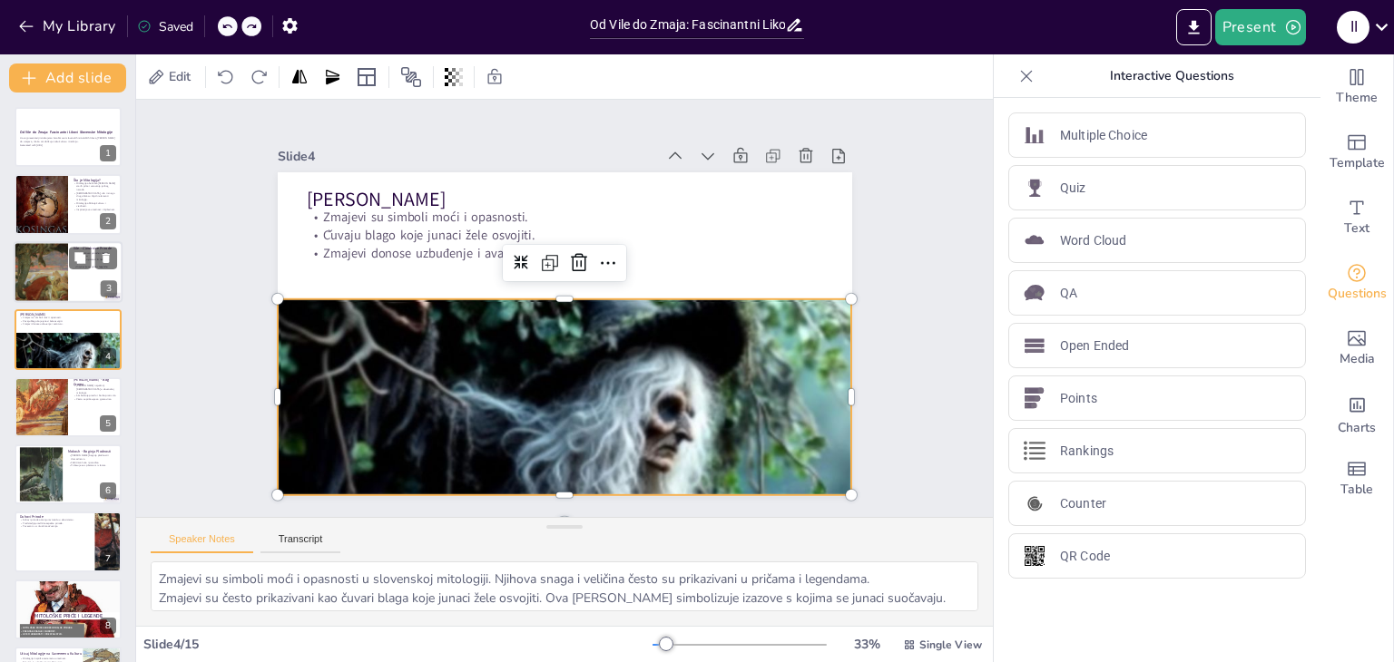
click at [60, 270] on div at bounding box center [41, 272] width 54 height 74
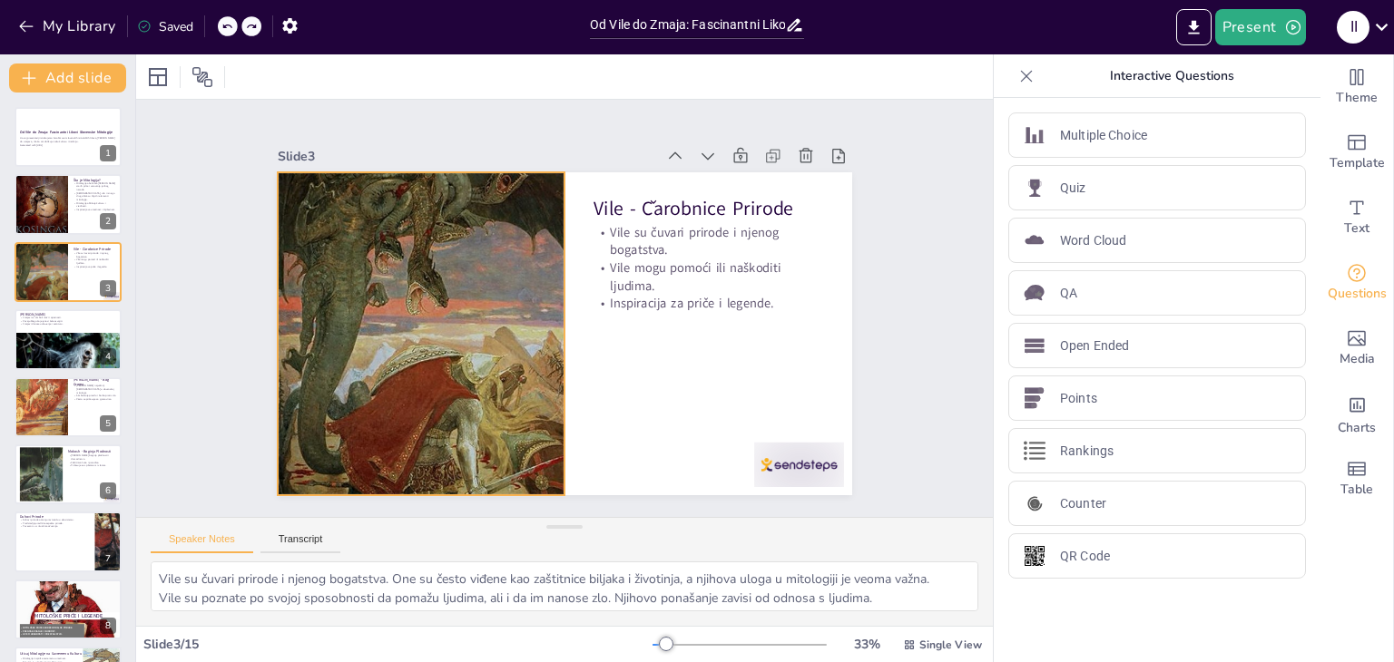
click at [443, 348] on div at bounding box center [421, 333] width 287 height 389
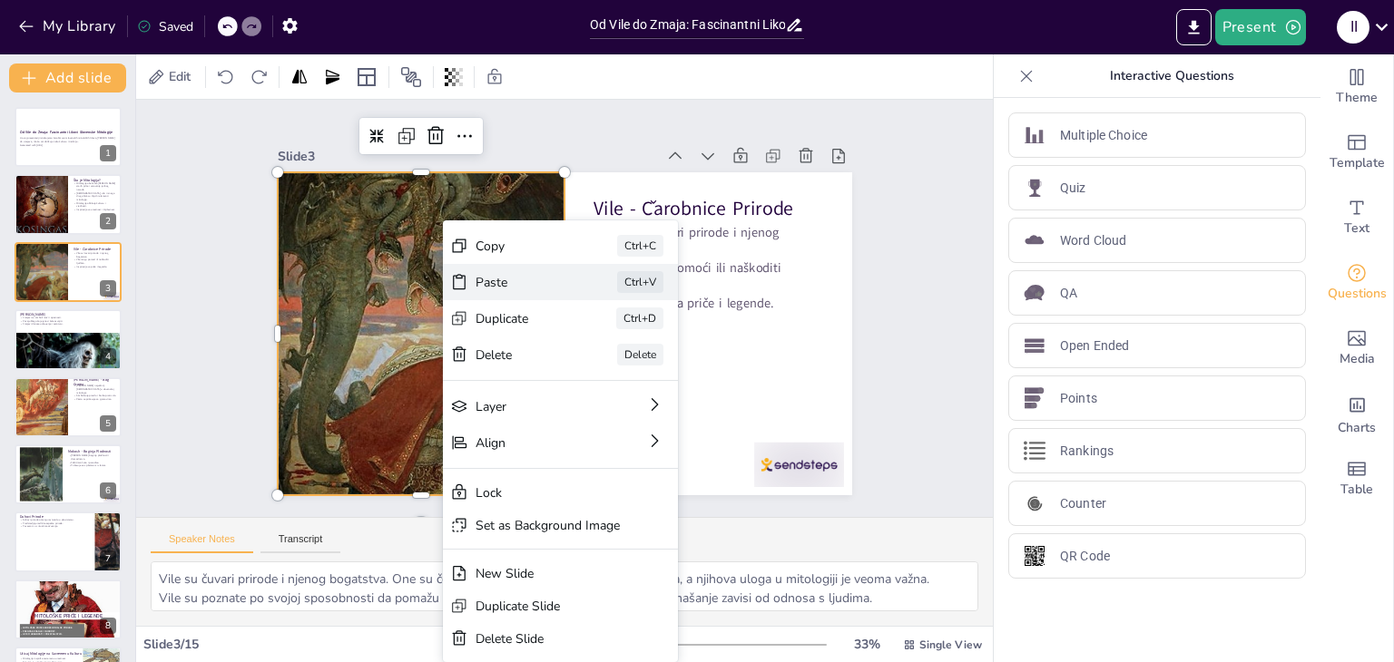
click at [495, 277] on div "Paste" at bounding box center [520, 282] width 91 height 17
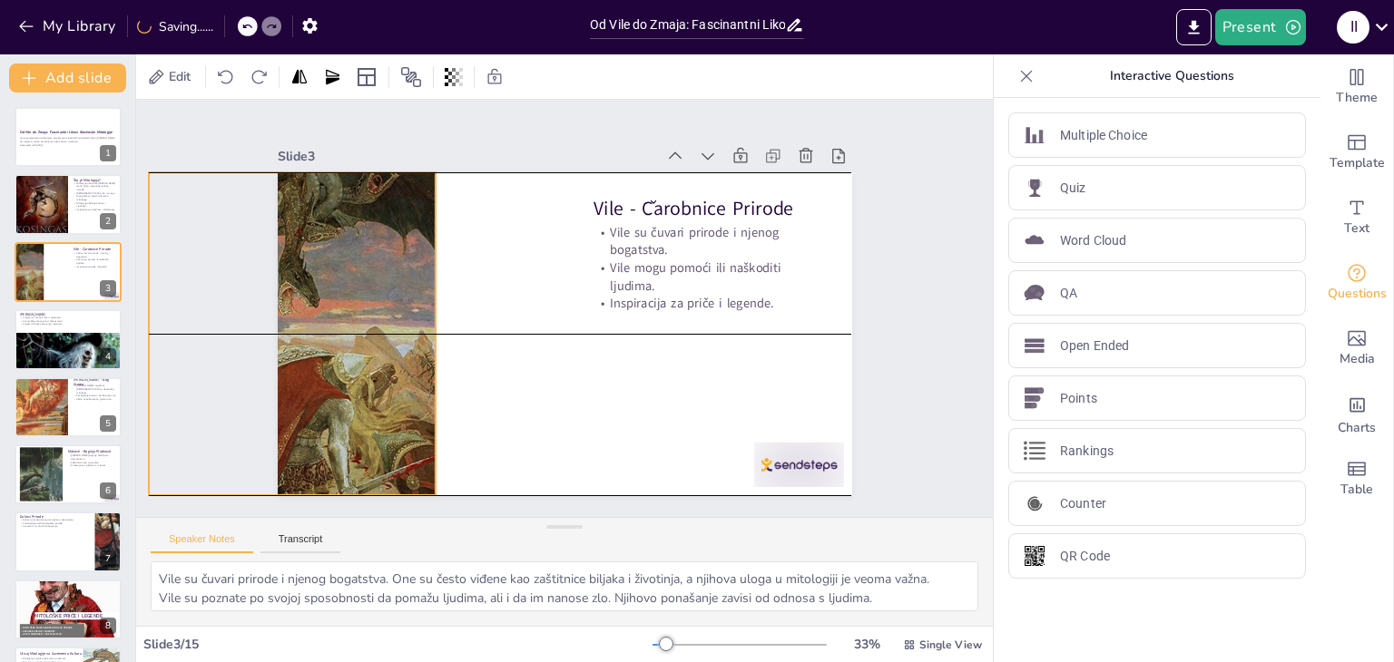
drag, startPoint x: 459, startPoint y: 364, endPoint x: 330, endPoint y: 364, distance: 128.9
click at [330, 364] on div at bounding box center [292, 333] width 287 height 389
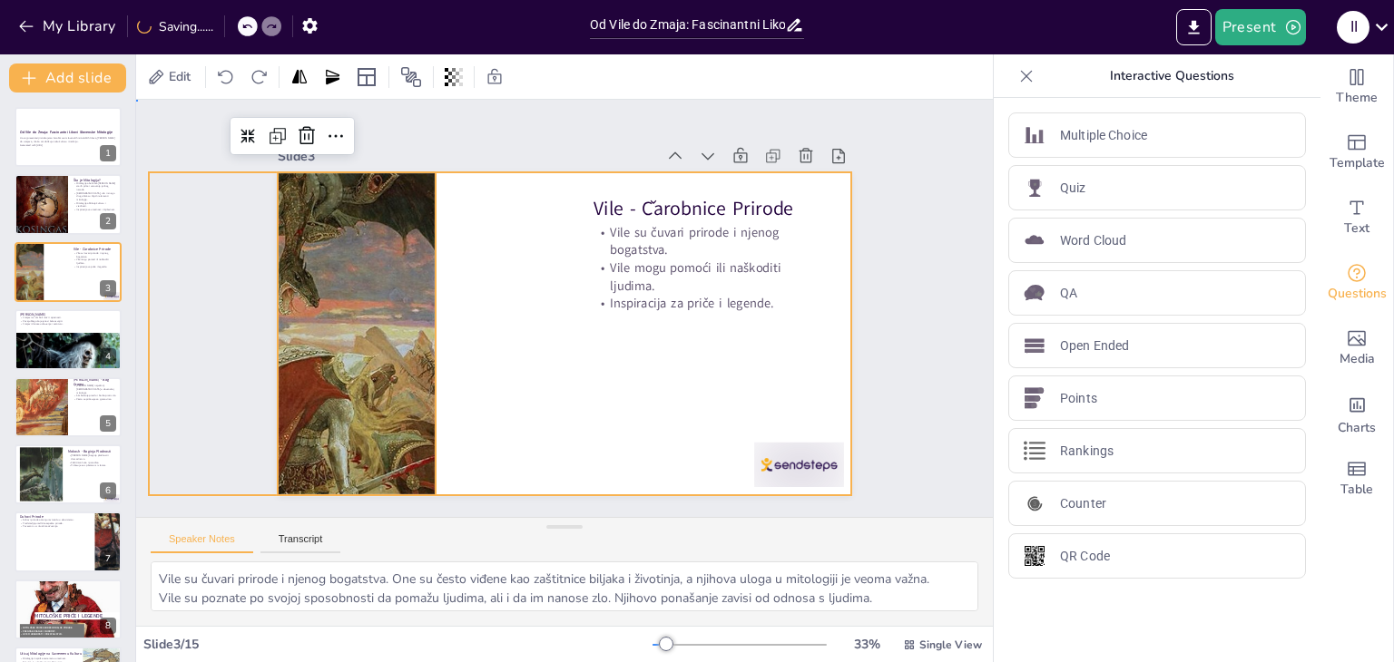
click at [558, 389] on div at bounding box center [565, 333] width 574 height 323
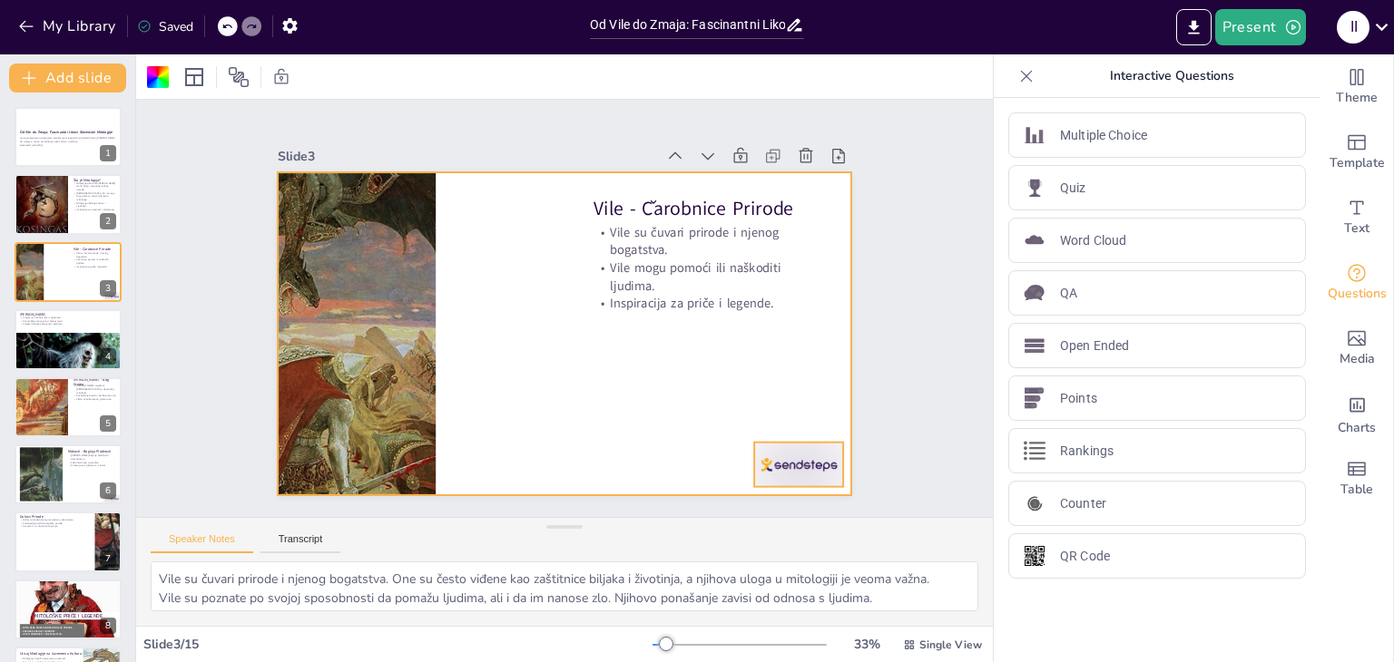
click at [792, 451] on div at bounding box center [799, 465] width 90 height 44
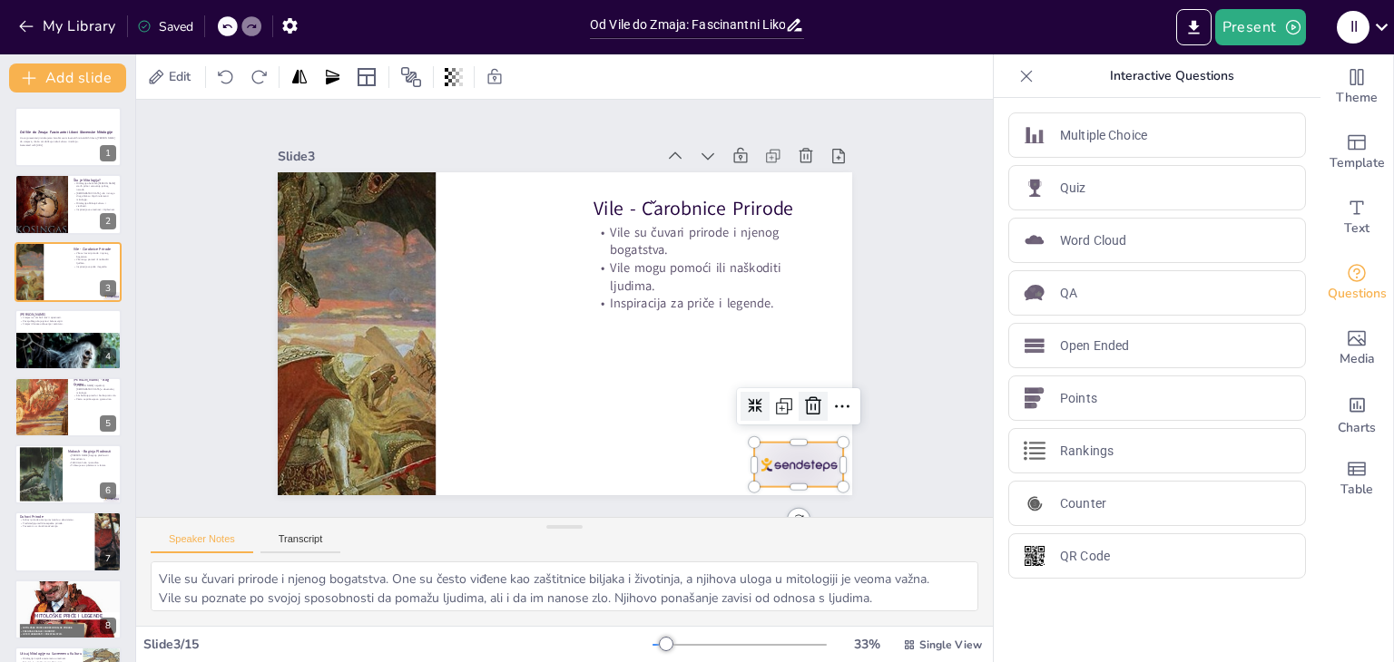
click at [802, 399] on icon at bounding box center [813, 407] width 22 height 22
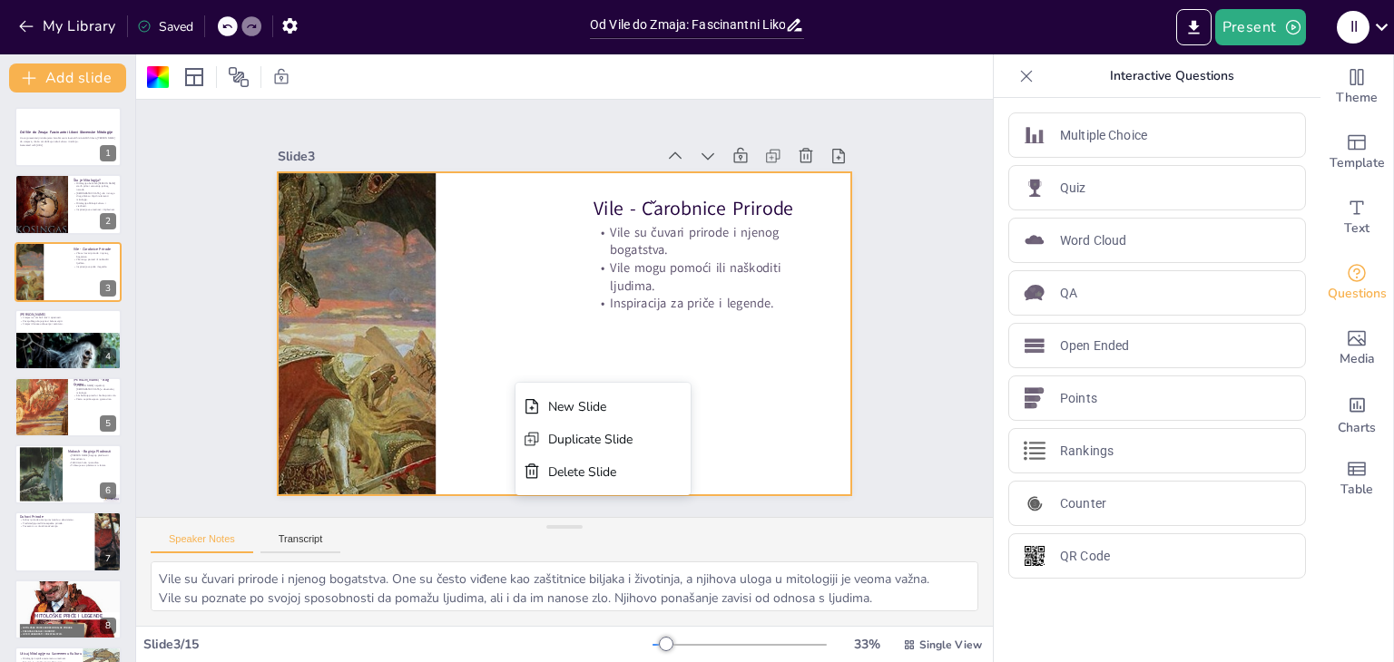
click at [432, 319] on div at bounding box center [565, 333] width 574 height 323
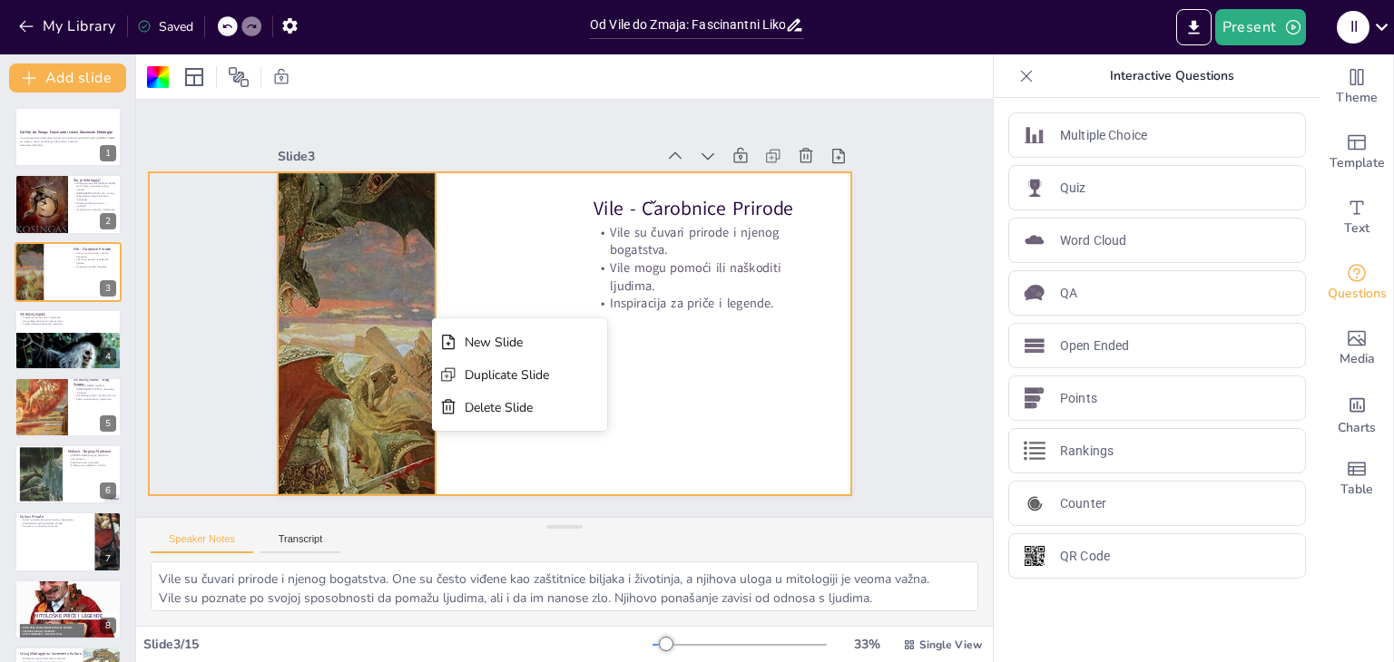
click at [319, 312] on div at bounding box center [292, 333] width 287 height 389
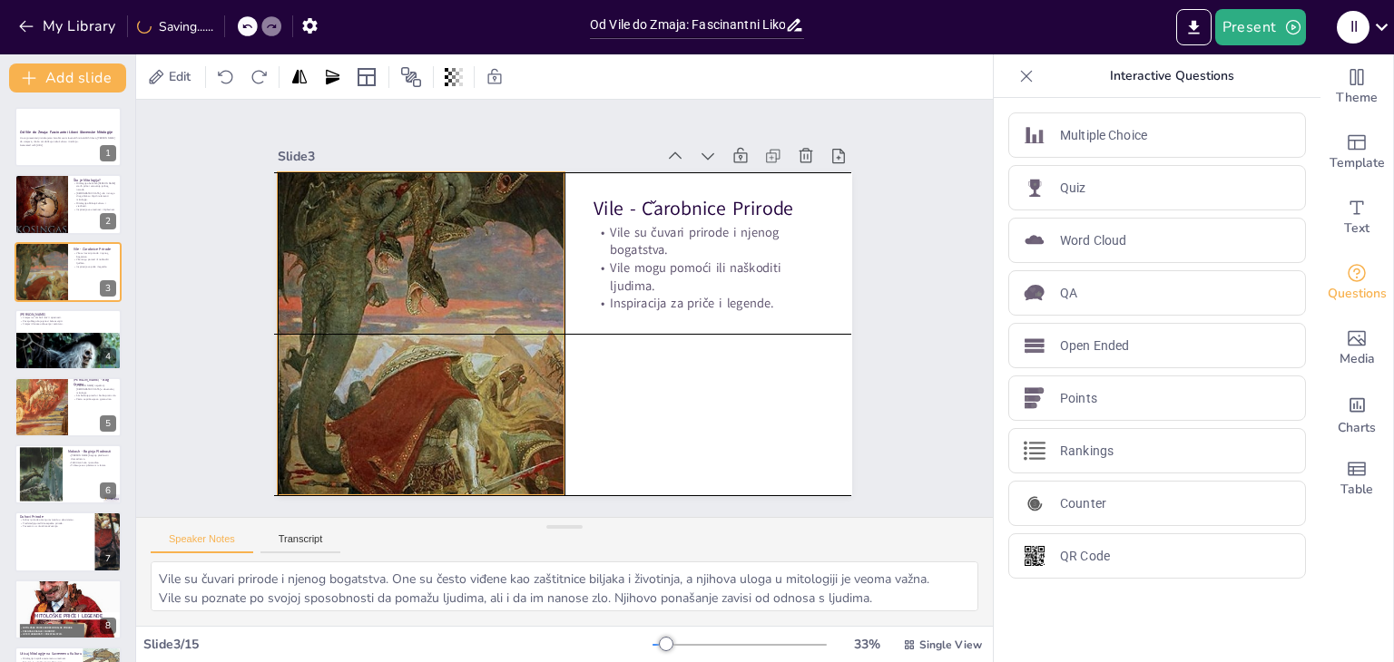
drag, startPoint x: 319, startPoint y: 312, endPoint x: 445, endPoint y: 315, distance: 126.2
click at [445, 315] on div at bounding box center [421, 333] width 287 height 389
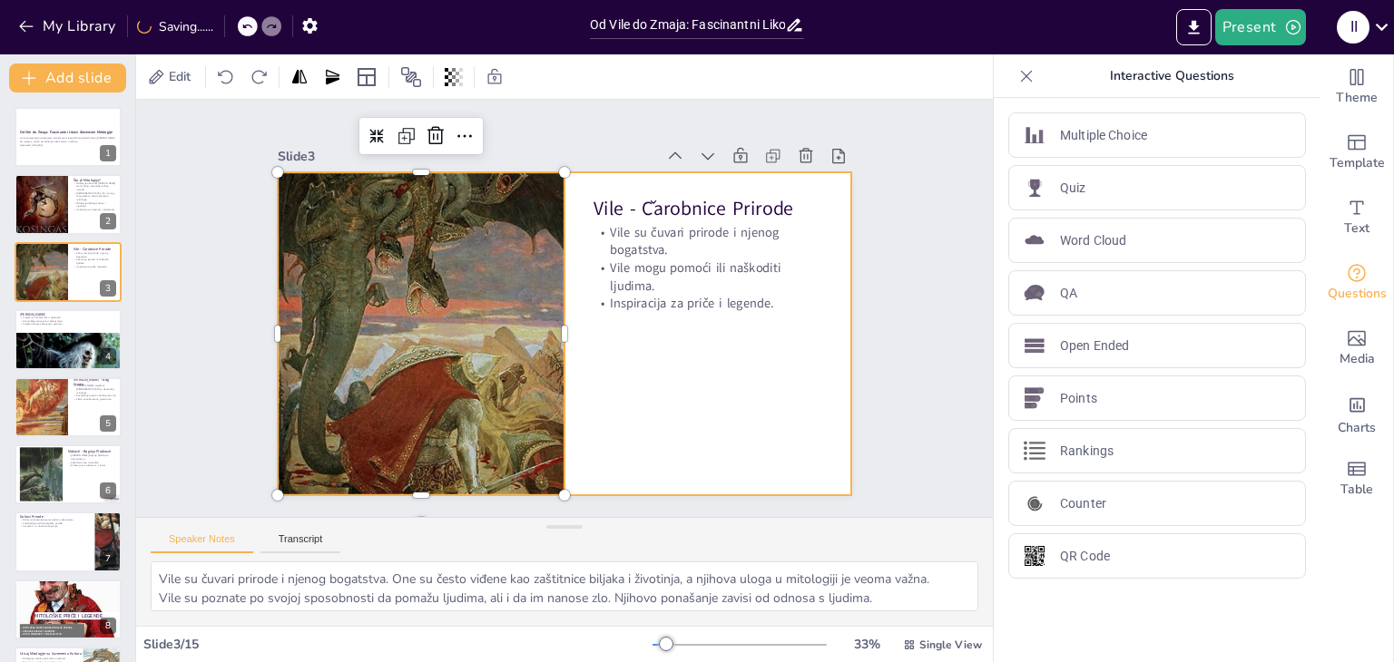
click at [656, 358] on div at bounding box center [565, 333] width 574 height 323
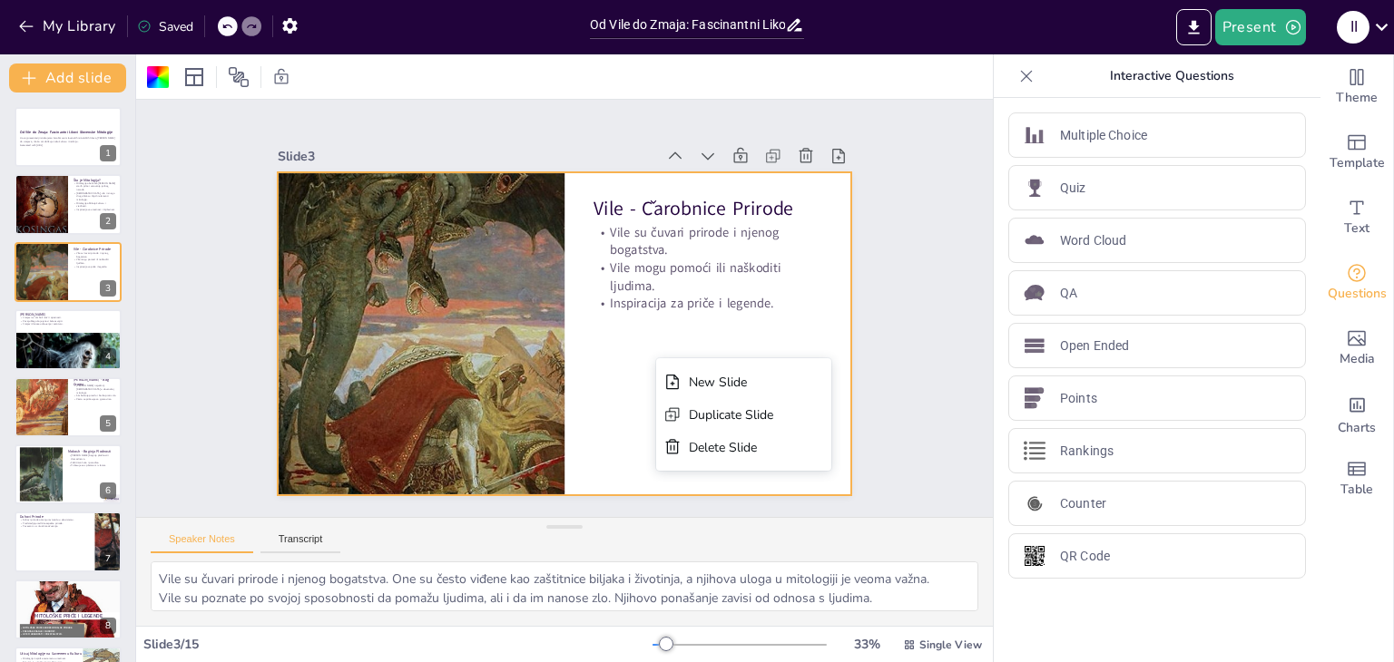
click at [465, 366] on div at bounding box center [421, 333] width 287 height 389
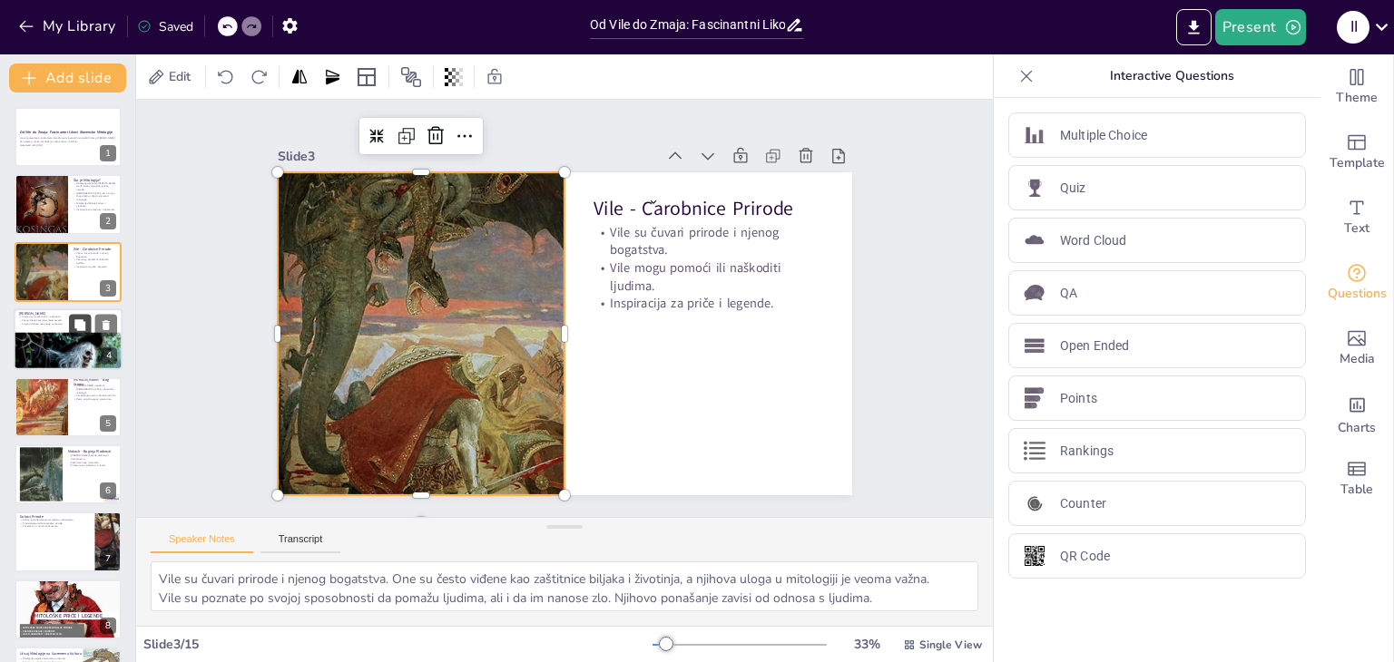
click at [72, 319] on button at bounding box center [80, 326] width 22 height 22
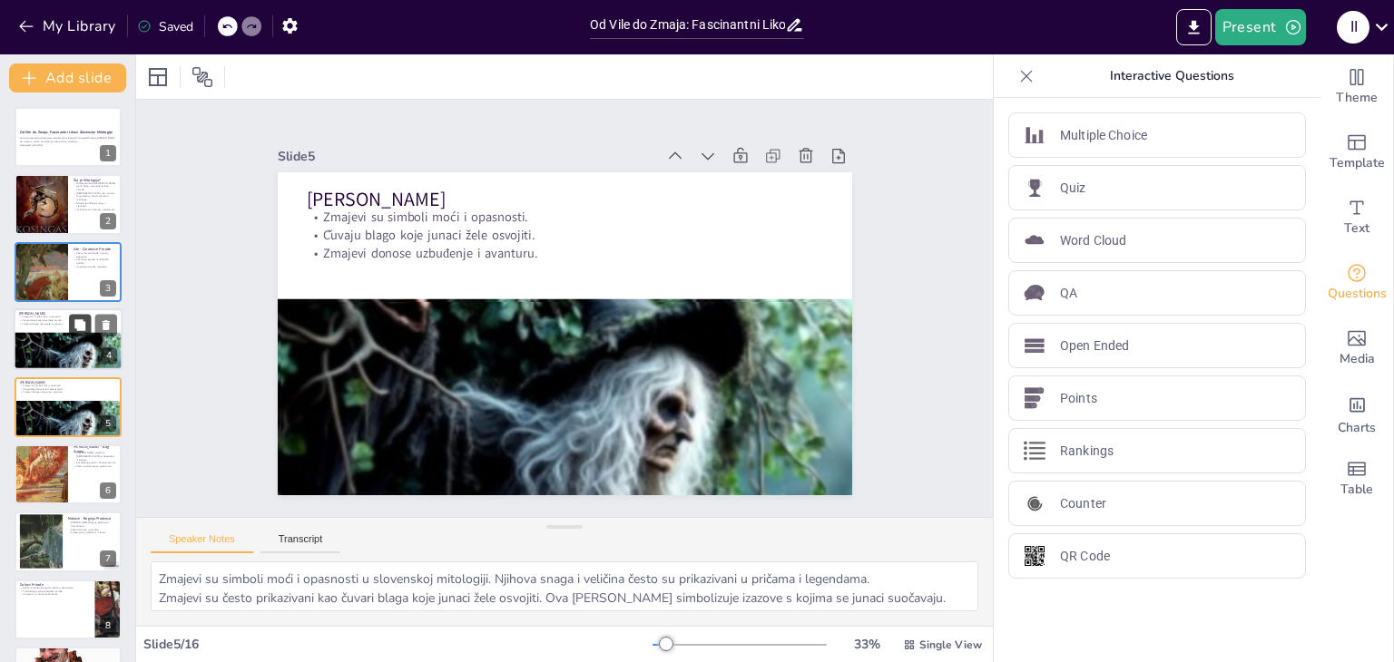
scroll to position [29, 0]
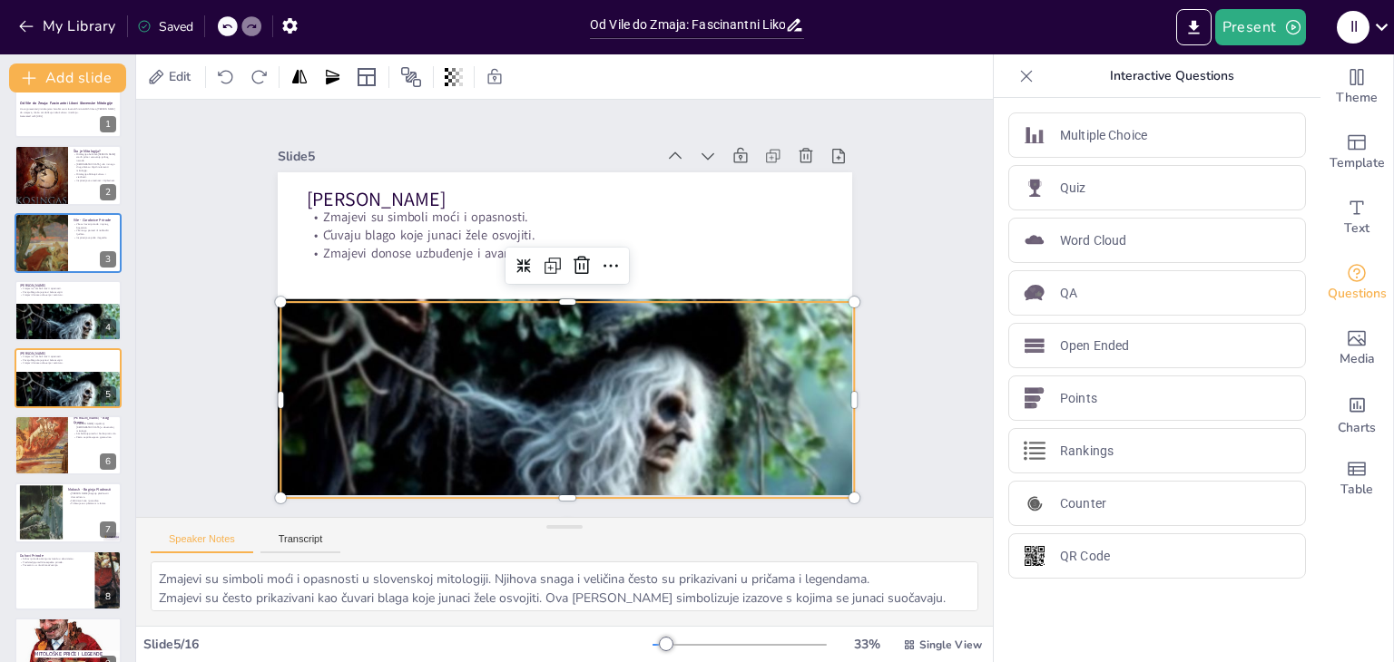
click at [381, 353] on div at bounding box center [567, 466] width 574 height 465
click at [102, 294] on icon at bounding box center [106, 296] width 13 height 13
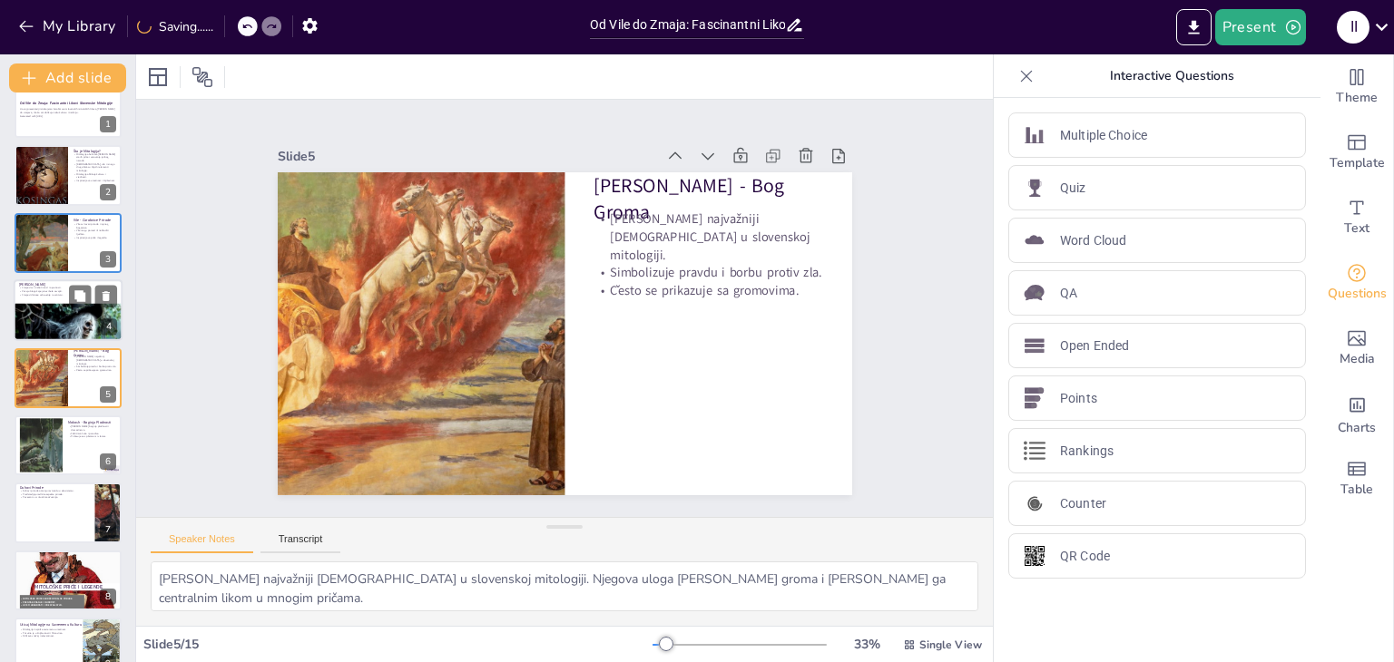
click at [51, 317] on div at bounding box center [68, 335] width 109 height 88
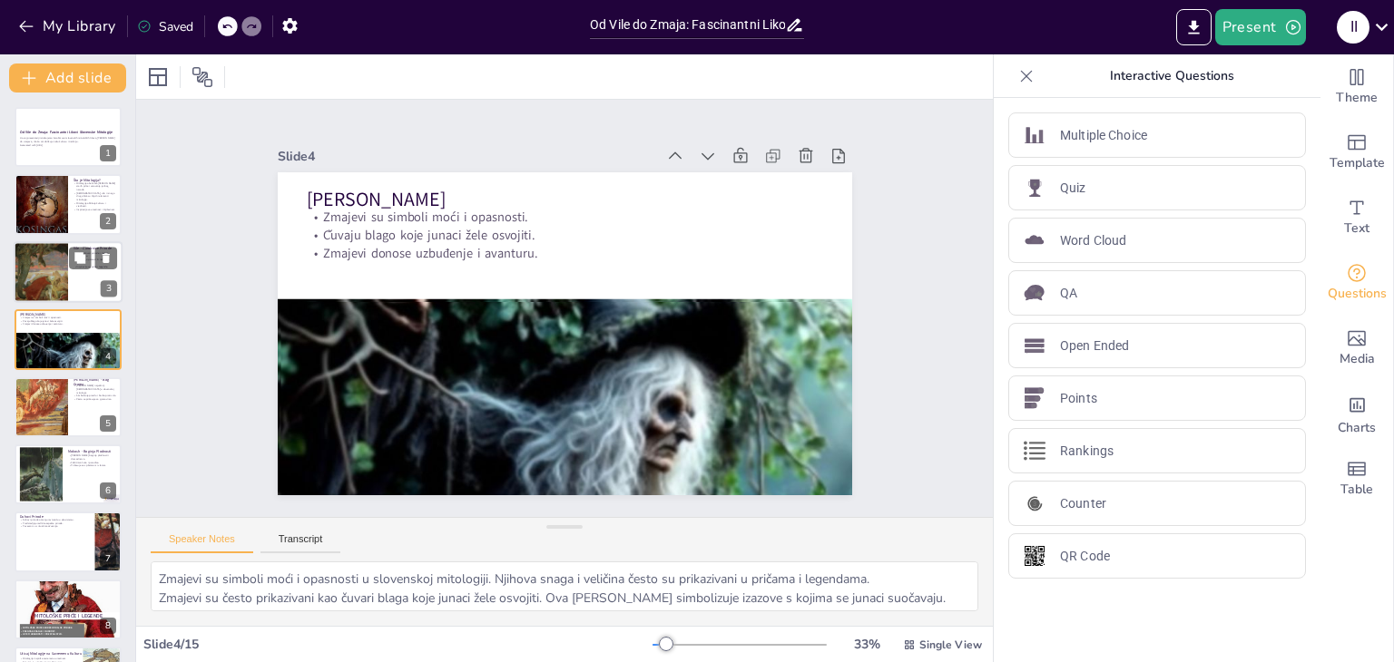
click at [76, 288] on div at bounding box center [68, 272] width 109 height 62
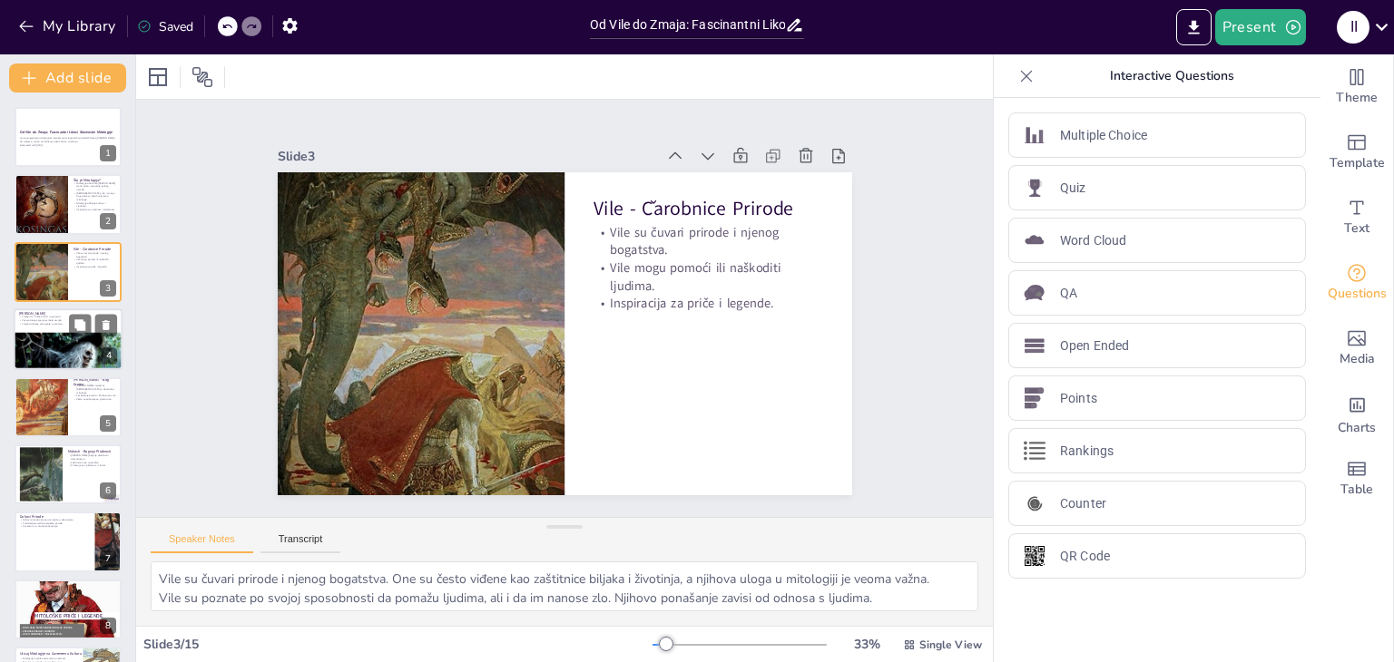
click at [66, 361] on div at bounding box center [68, 364] width 109 height 88
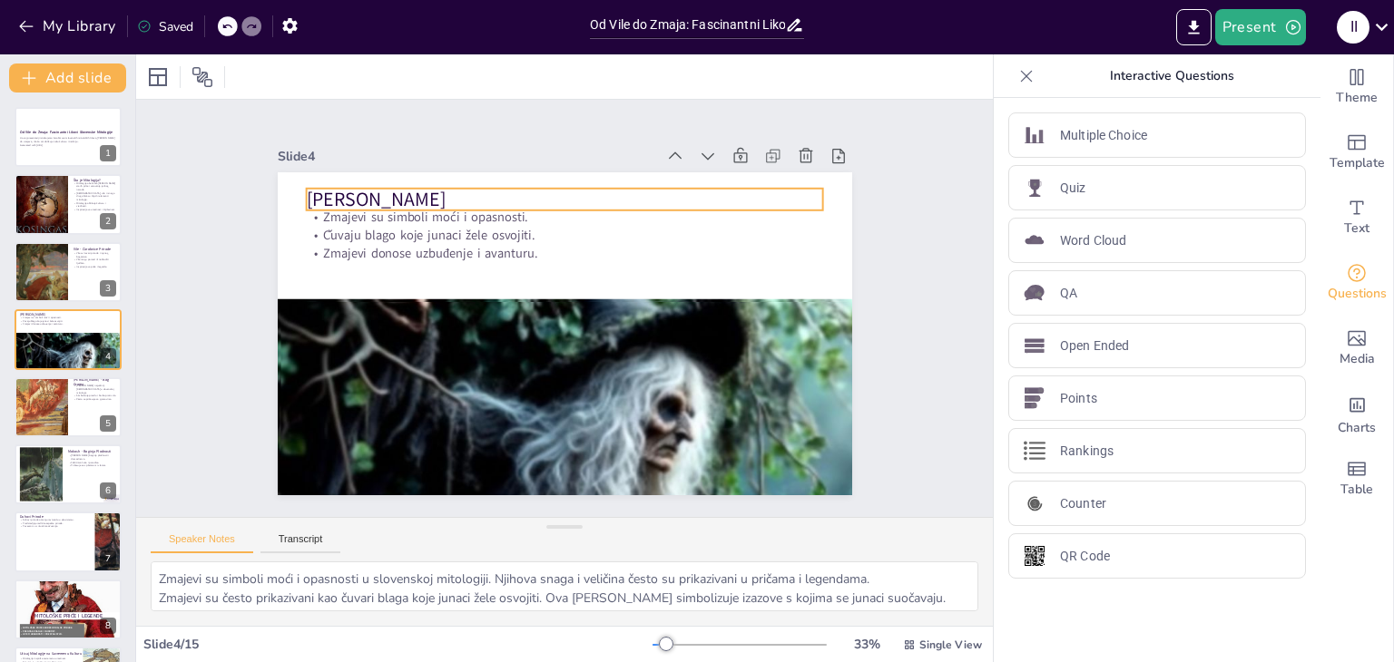
click at [474, 193] on p "[PERSON_NAME]" at bounding box center [564, 199] width 517 height 27
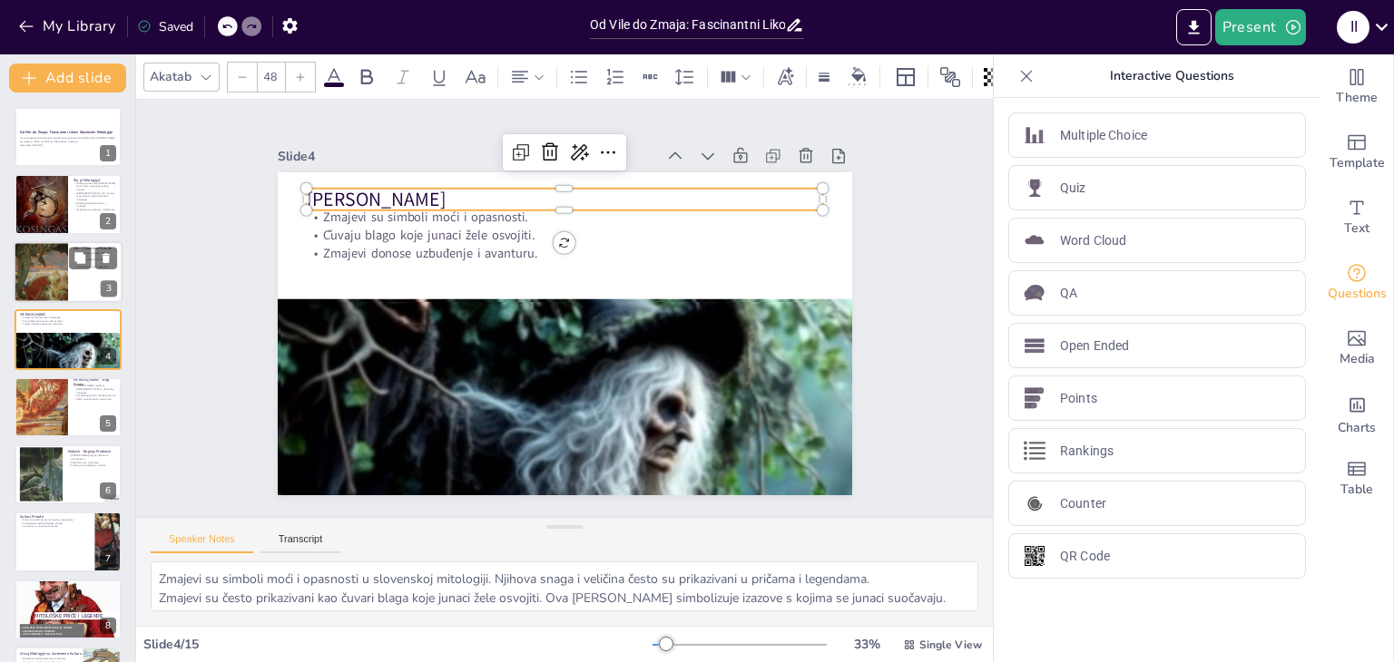
click at [87, 283] on div at bounding box center [68, 272] width 109 height 62
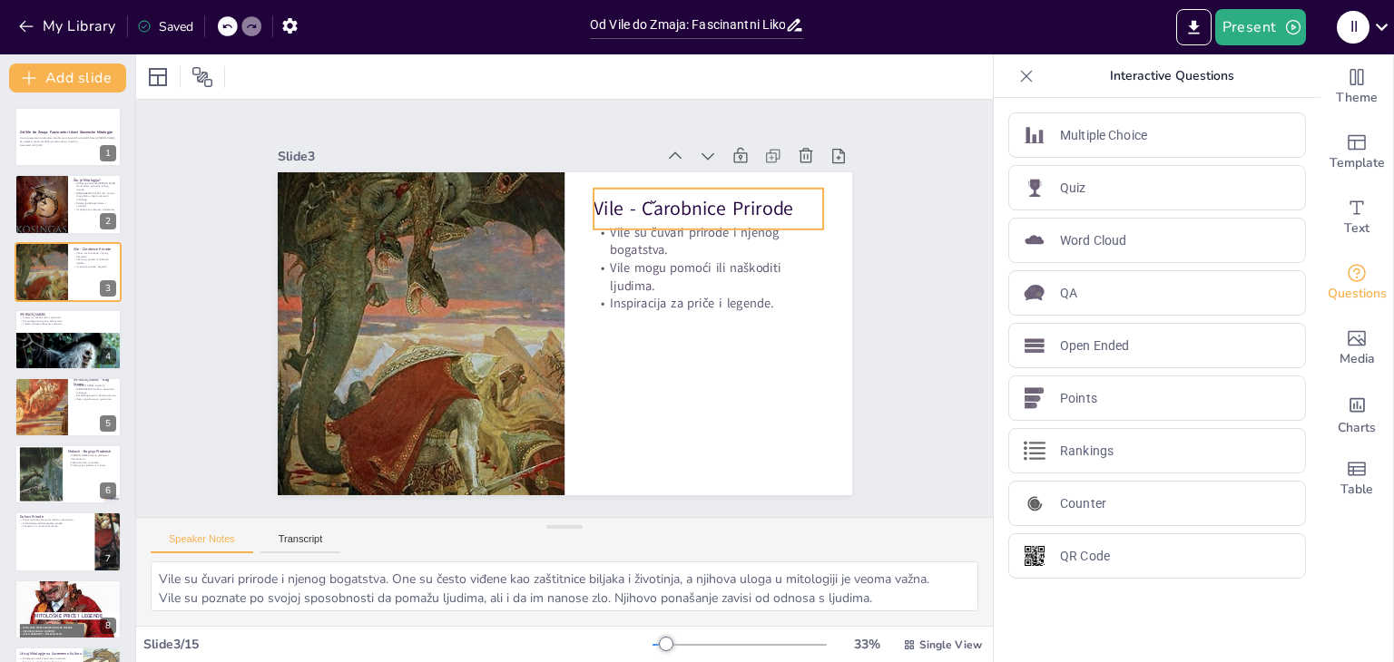
click at [776, 196] on p "Vile - Čarobnice Prirode" at bounding box center [708, 209] width 230 height 27
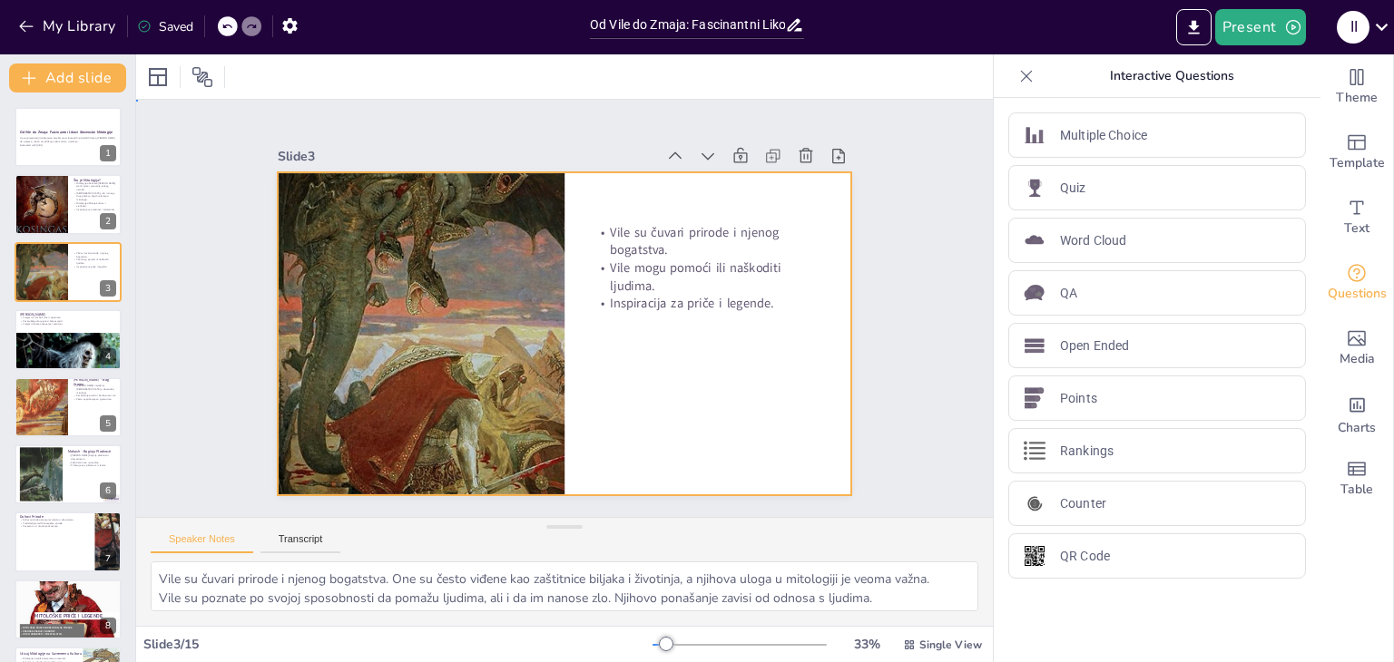
click at [776, 193] on div at bounding box center [565, 333] width 574 height 323
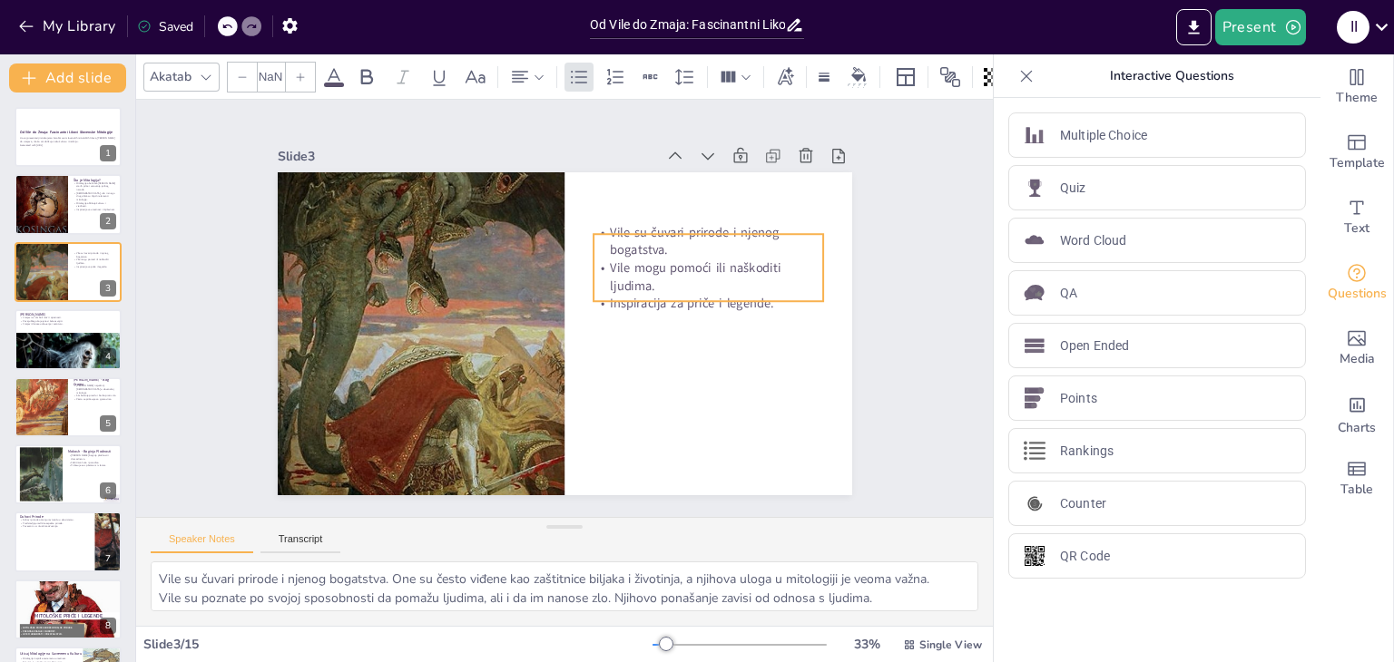
click at [599, 221] on div "Vile su čuvari prirode i njenog bogatstva. Vile mogu pomoći ili naškoditi ljudi…" at bounding box center [565, 333] width 574 height 323
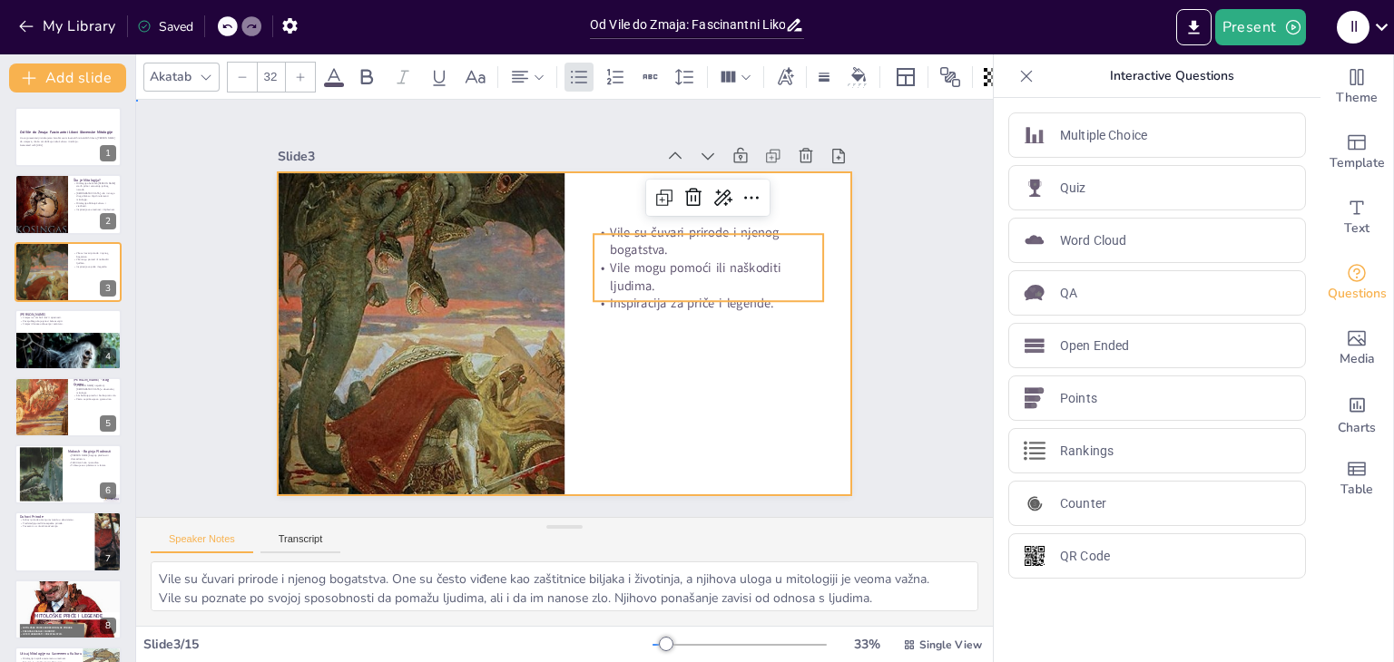
click at [611, 193] on div at bounding box center [565, 333] width 574 height 323
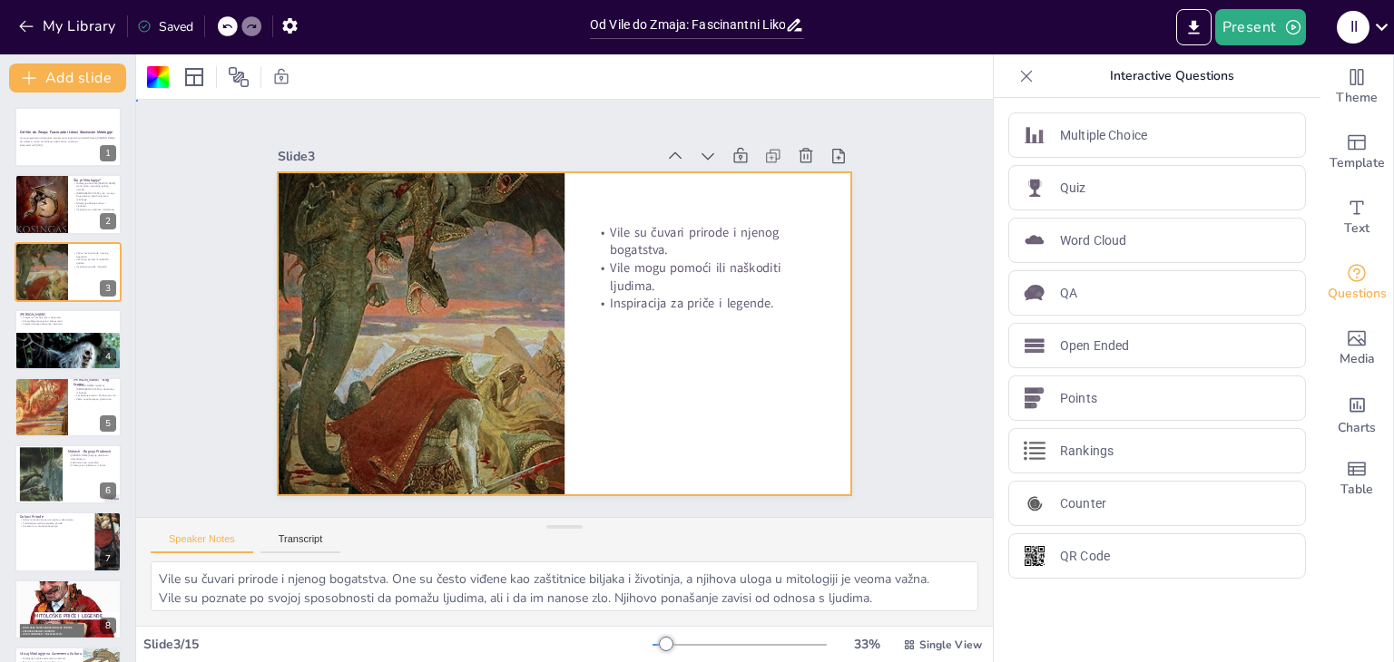
click at [611, 193] on div at bounding box center [565, 333] width 574 height 323
click at [224, 26] on icon at bounding box center [226, 27] width 9 height 5
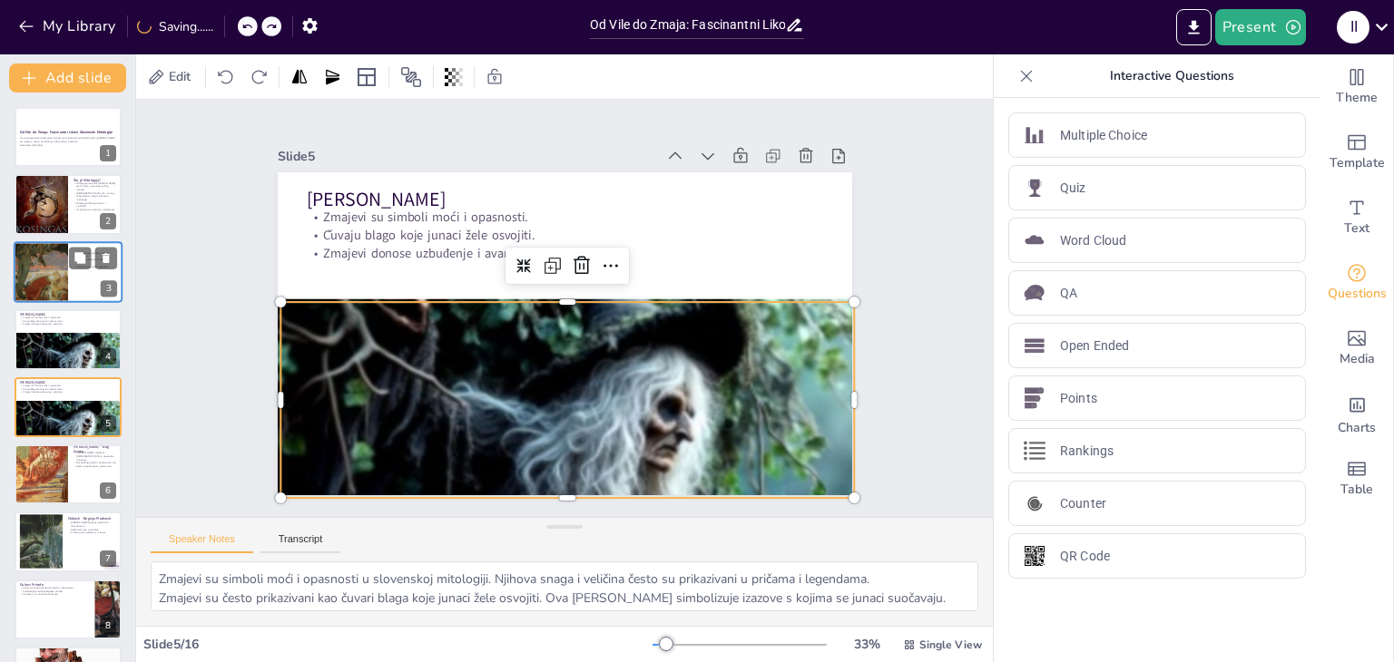
click at [72, 289] on div at bounding box center [68, 272] width 109 height 62
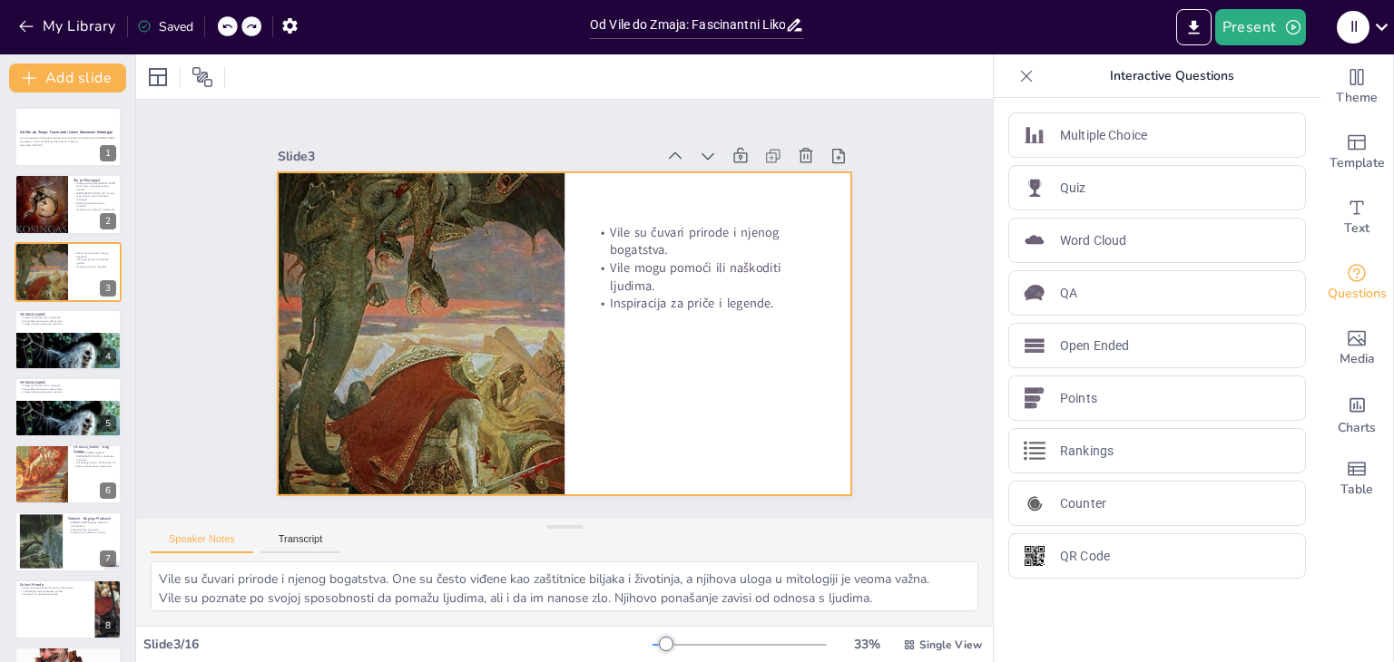
click at [638, 181] on div at bounding box center [565, 333] width 574 height 323
click at [229, 25] on icon at bounding box center [226, 27] width 9 height 5
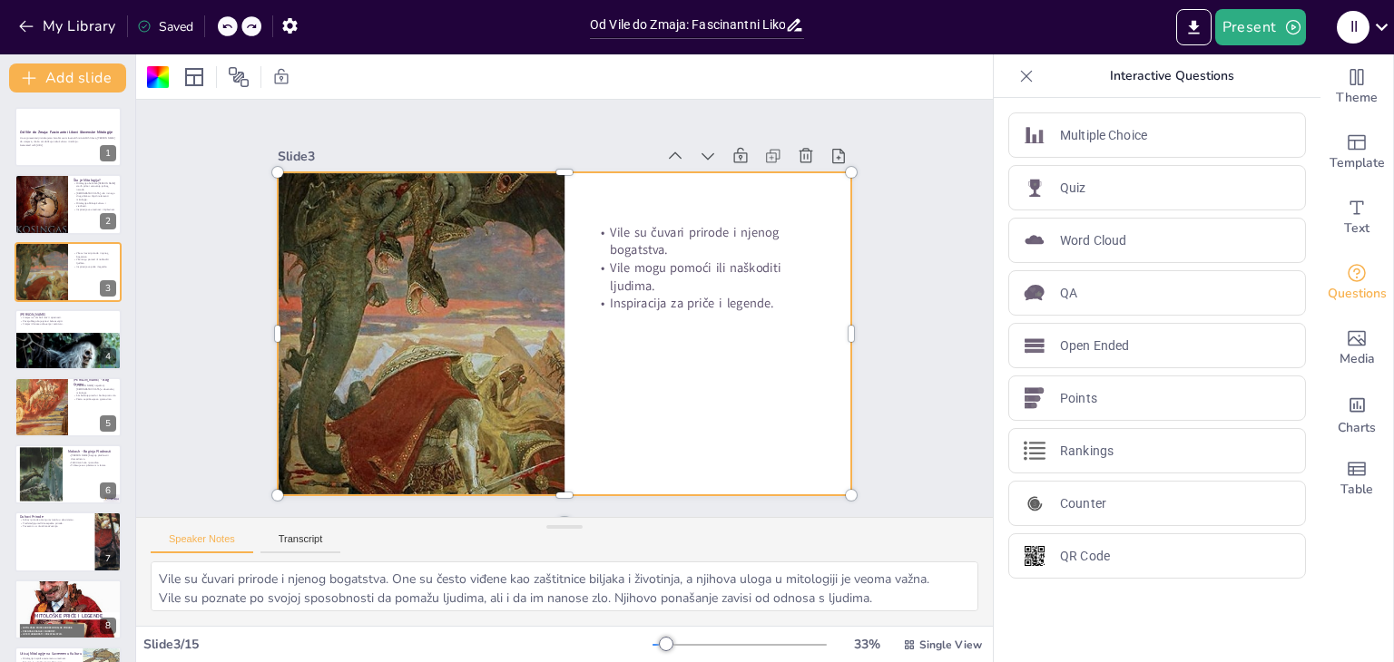
click at [229, 25] on icon at bounding box center [226, 27] width 9 height 5
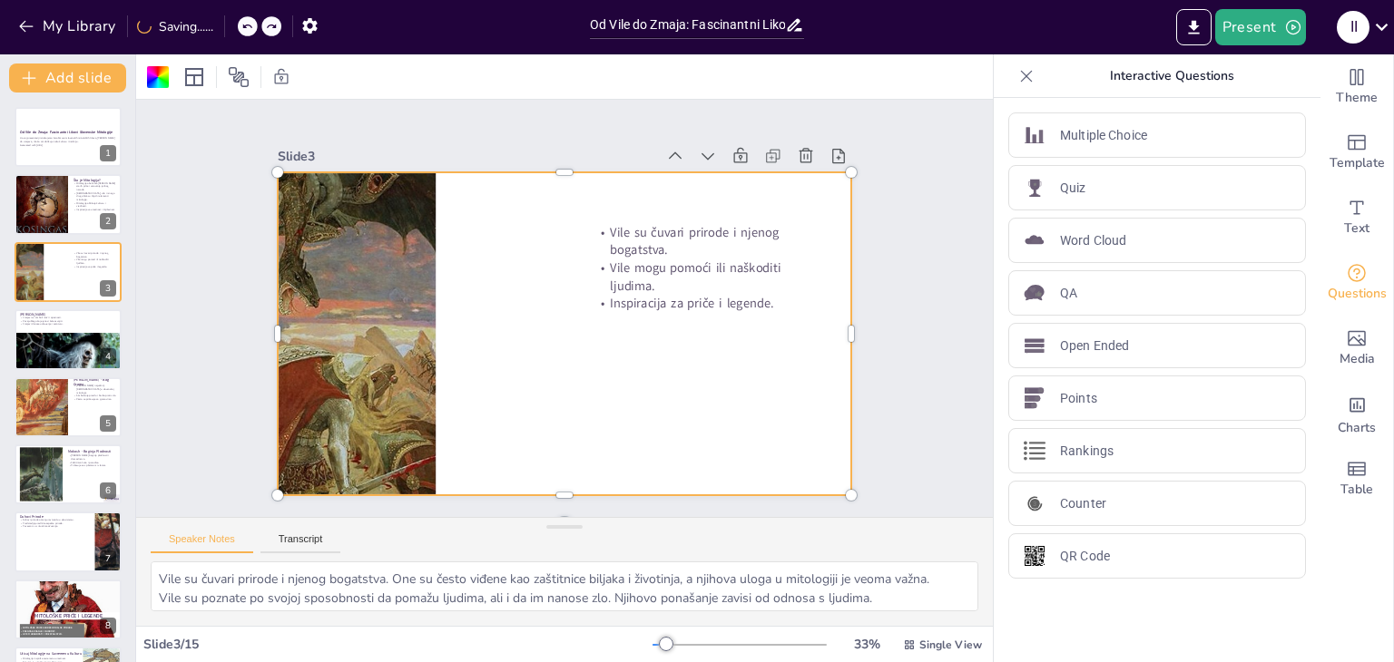
click at [229, 25] on div "My Library Saving......" at bounding box center [163, 25] width 327 height 33
click at [229, 25] on div "My Library Saved" at bounding box center [153, 25] width 307 height 33
click at [229, 25] on icon at bounding box center [226, 27] width 9 height 5
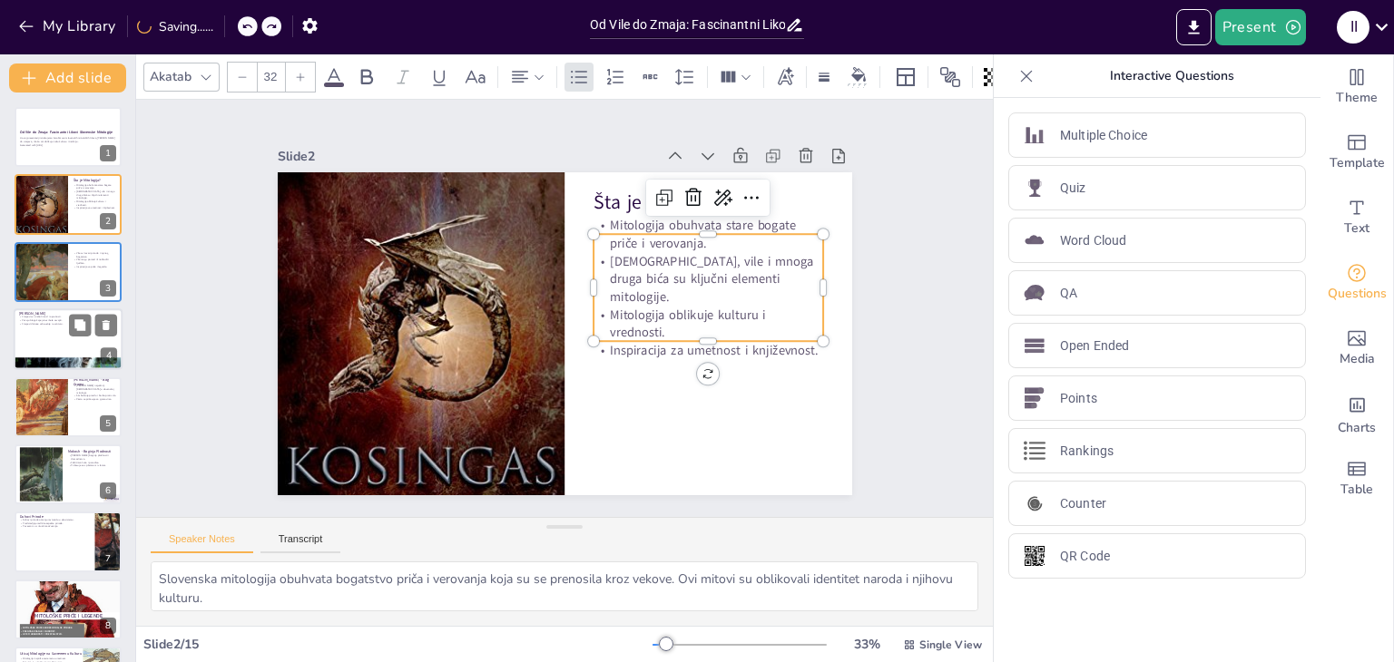
click at [90, 365] on div at bounding box center [68, 364] width 109 height 88
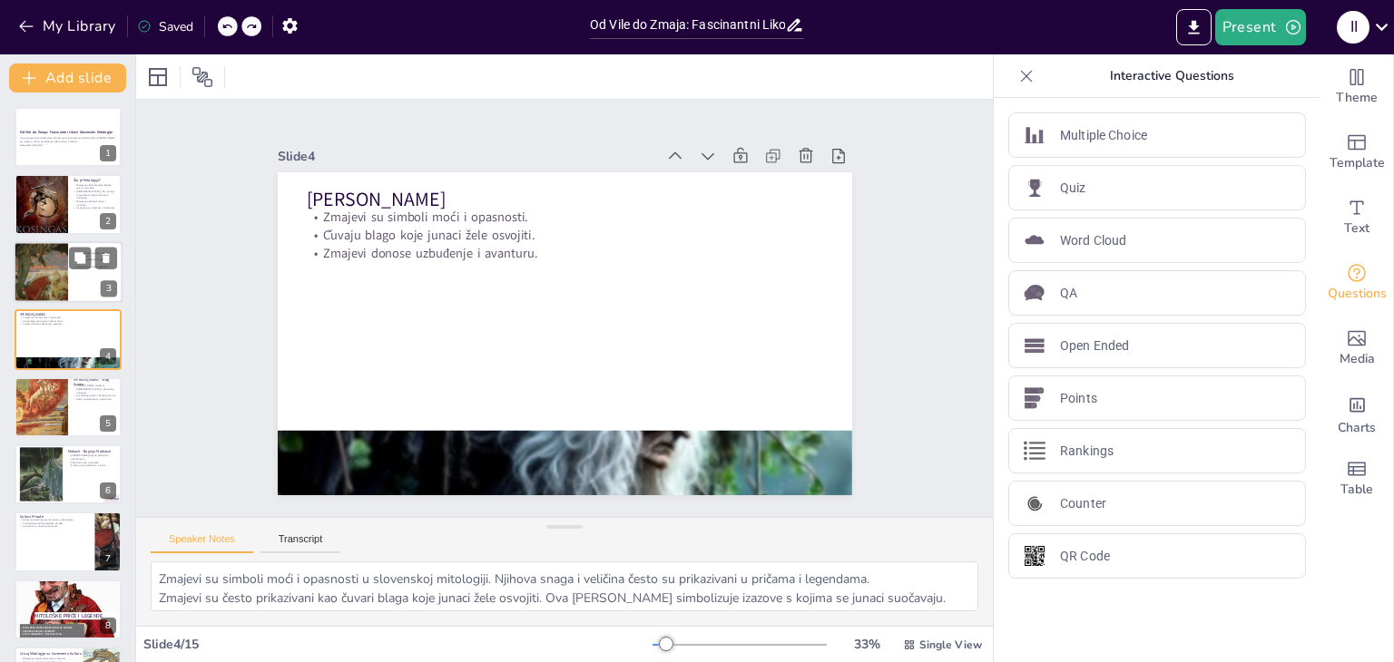
click at [73, 271] on div at bounding box center [68, 272] width 109 height 62
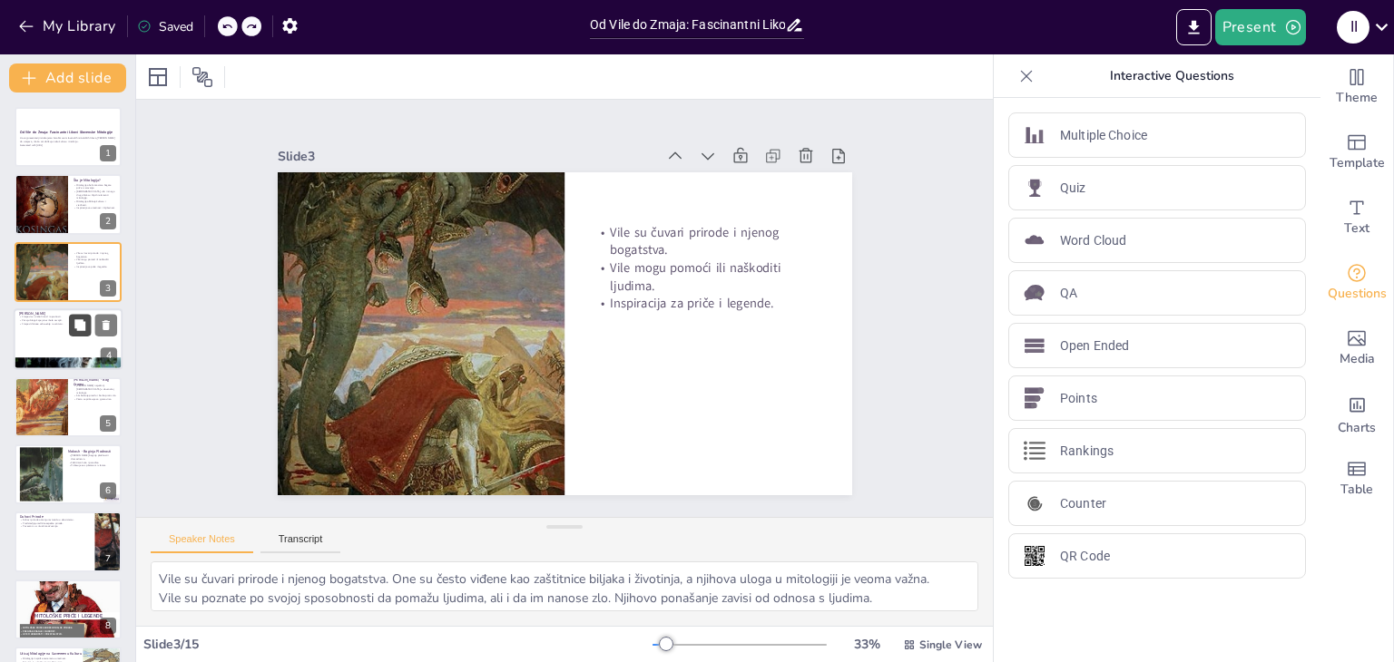
click at [80, 329] on icon at bounding box center [79, 324] width 11 height 11
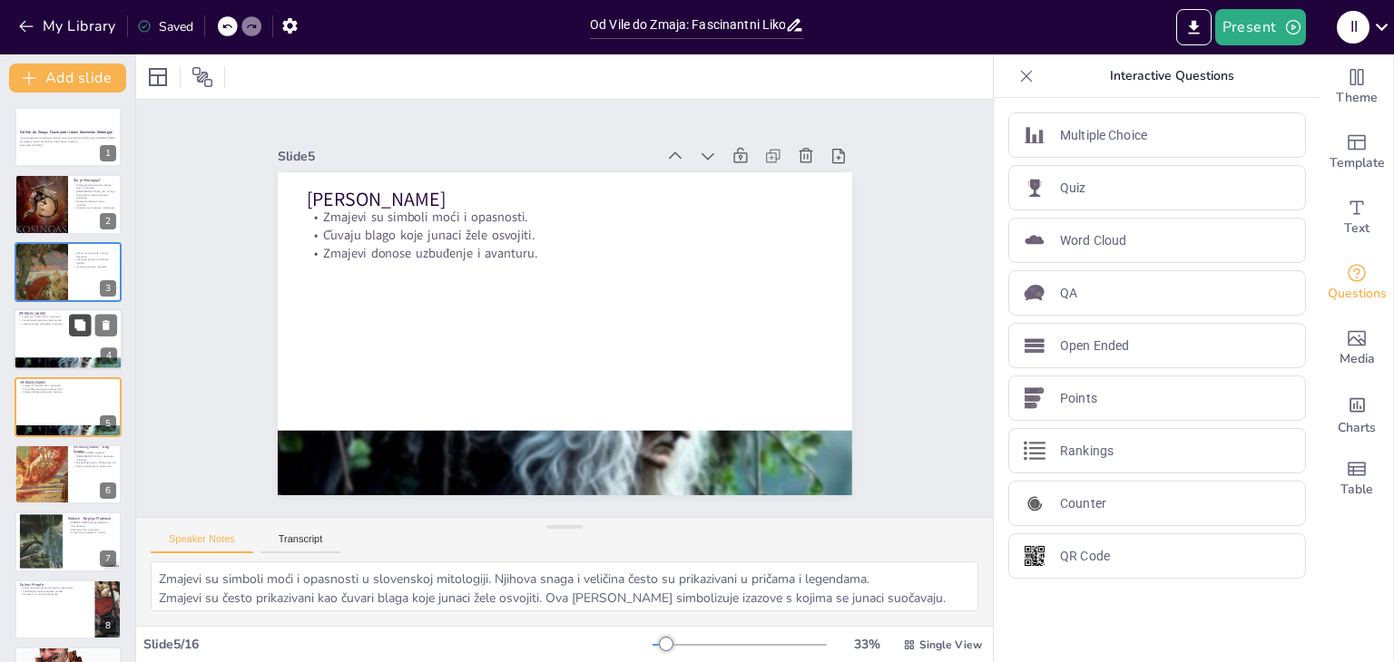
scroll to position [29, 0]
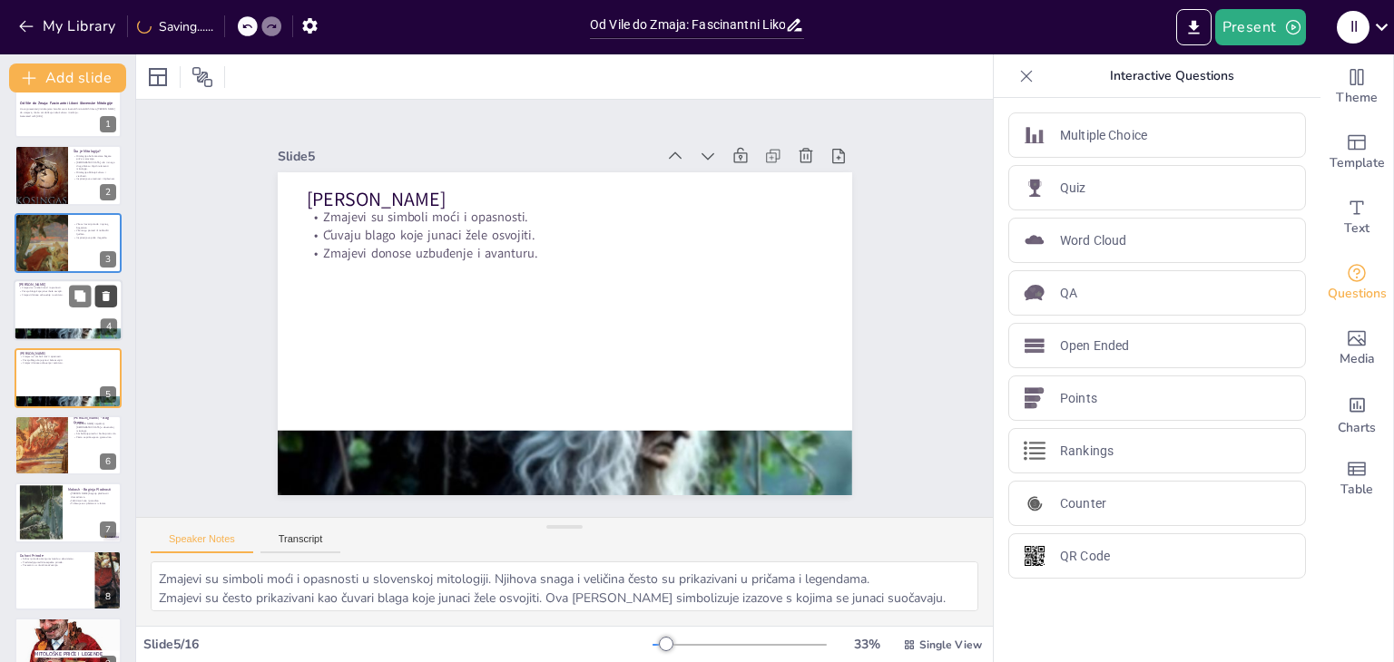
click at [106, 290] on icon at bounding box center [106, 296] width 13 height 13
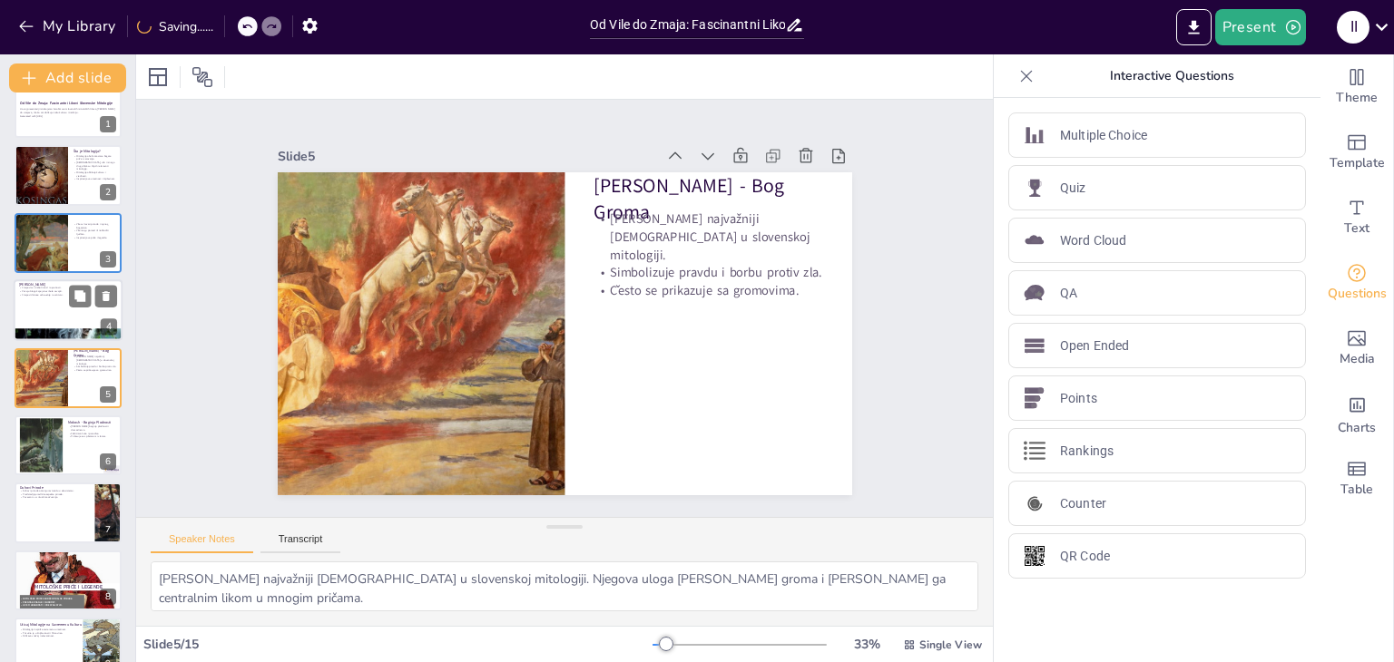
click at [44, 306] on div at bounding box center [68, 310] width 109 height 62
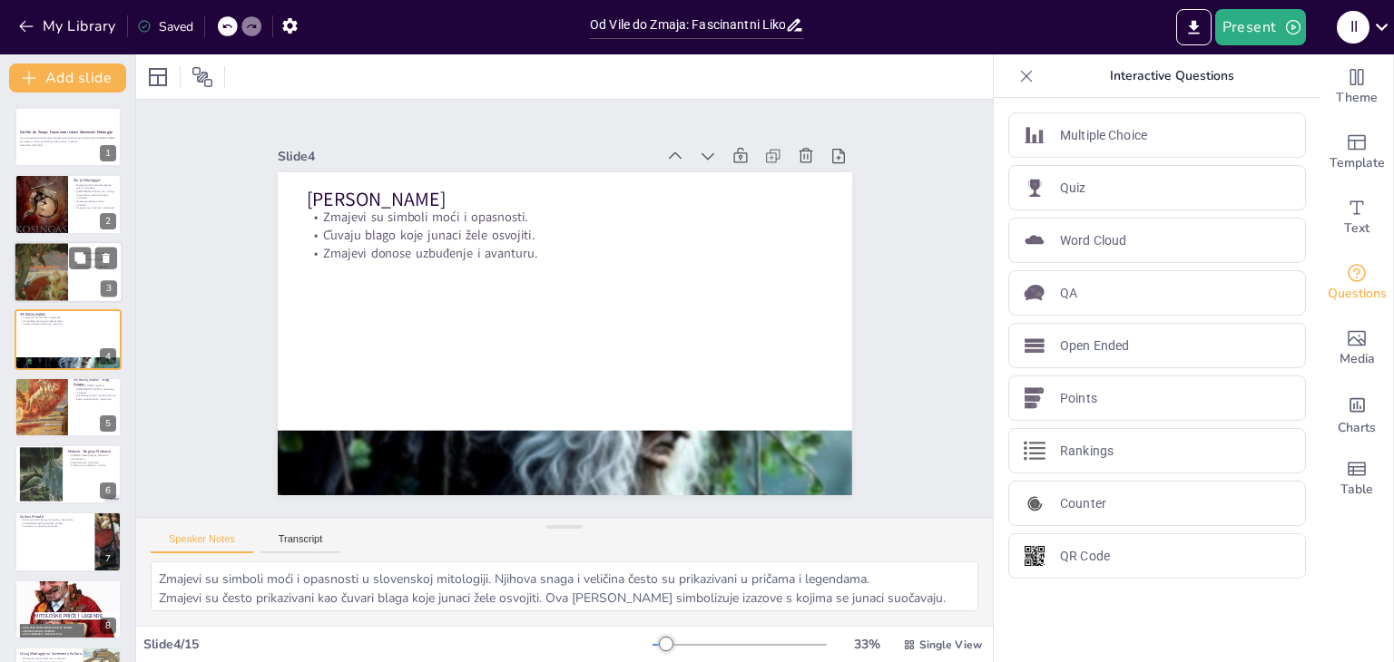
click at [61, 291] on div at bounding box center [41, 272] width 54 height 74
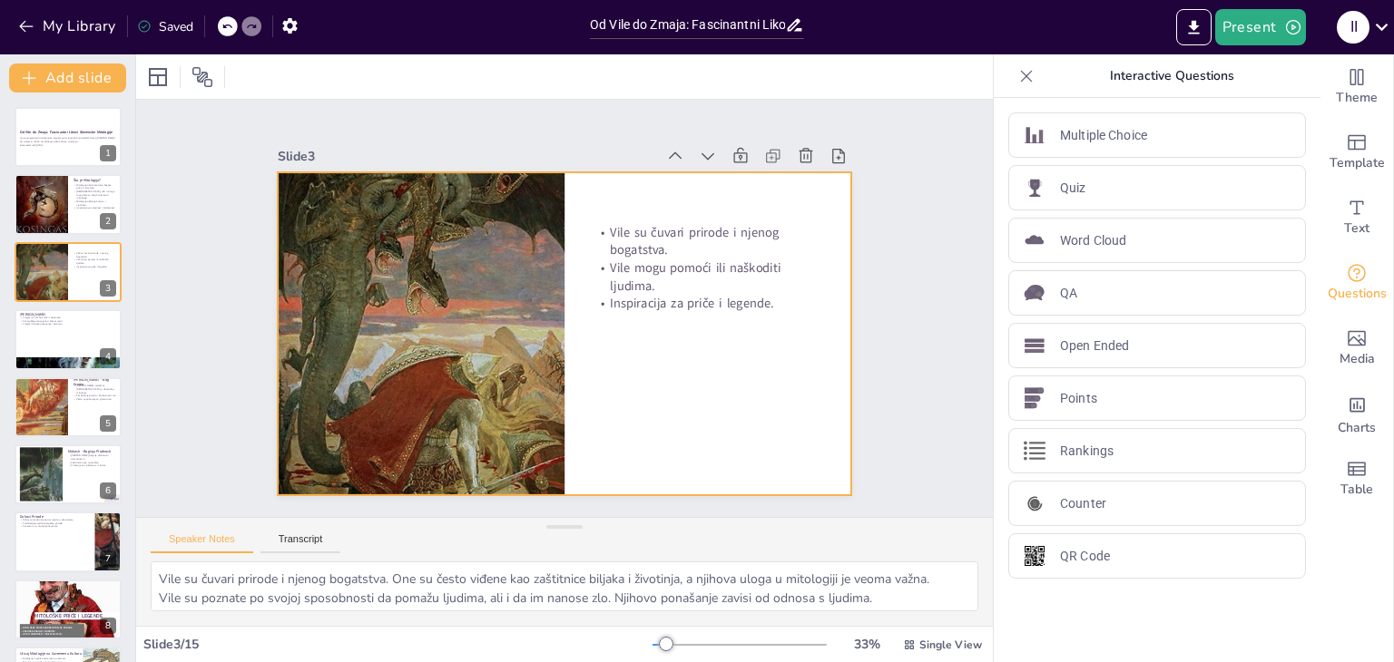
click at [664, 194] on div at bounding box center [565, 333] width 574 height 323
click at [192, 81] on icon at bounding box center [194, 77] width 22 height 22
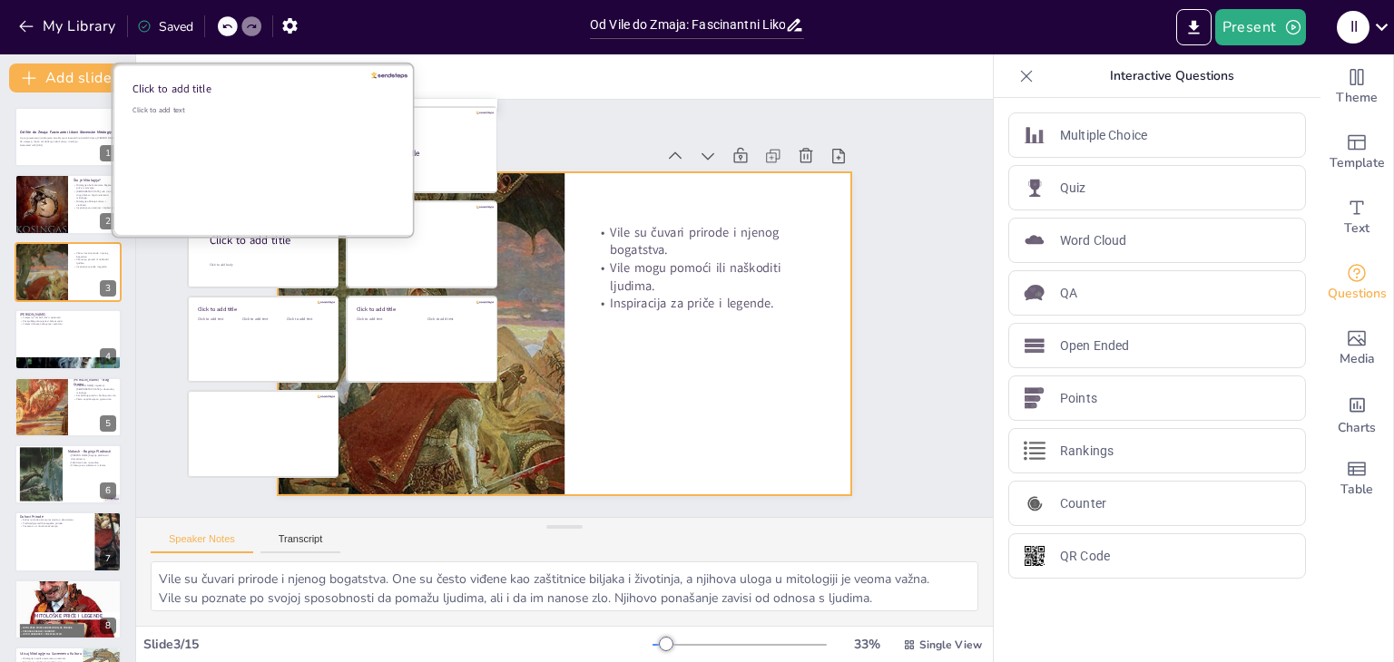
click at [249, 151] on div "Click to add text" at bounding box center [262, 161] width 260 height 113
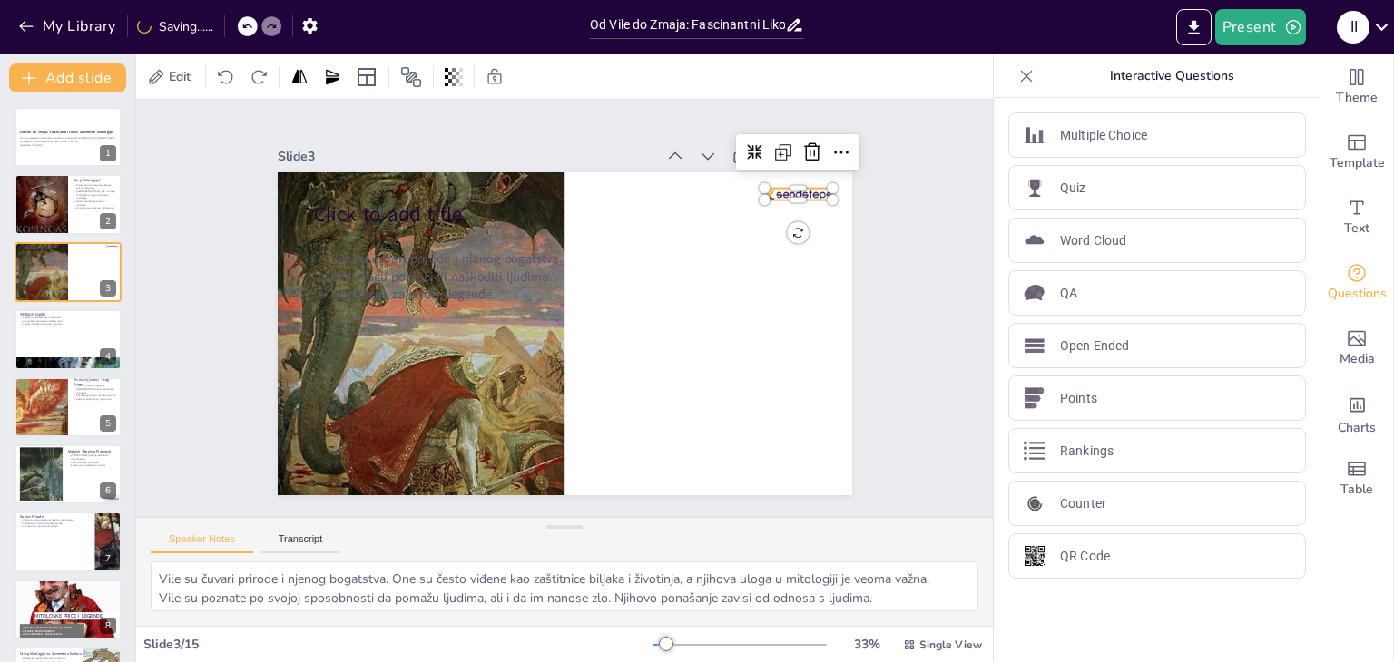
click at [785, 189] on div at bounding box center [798, 195] width 68 height 12
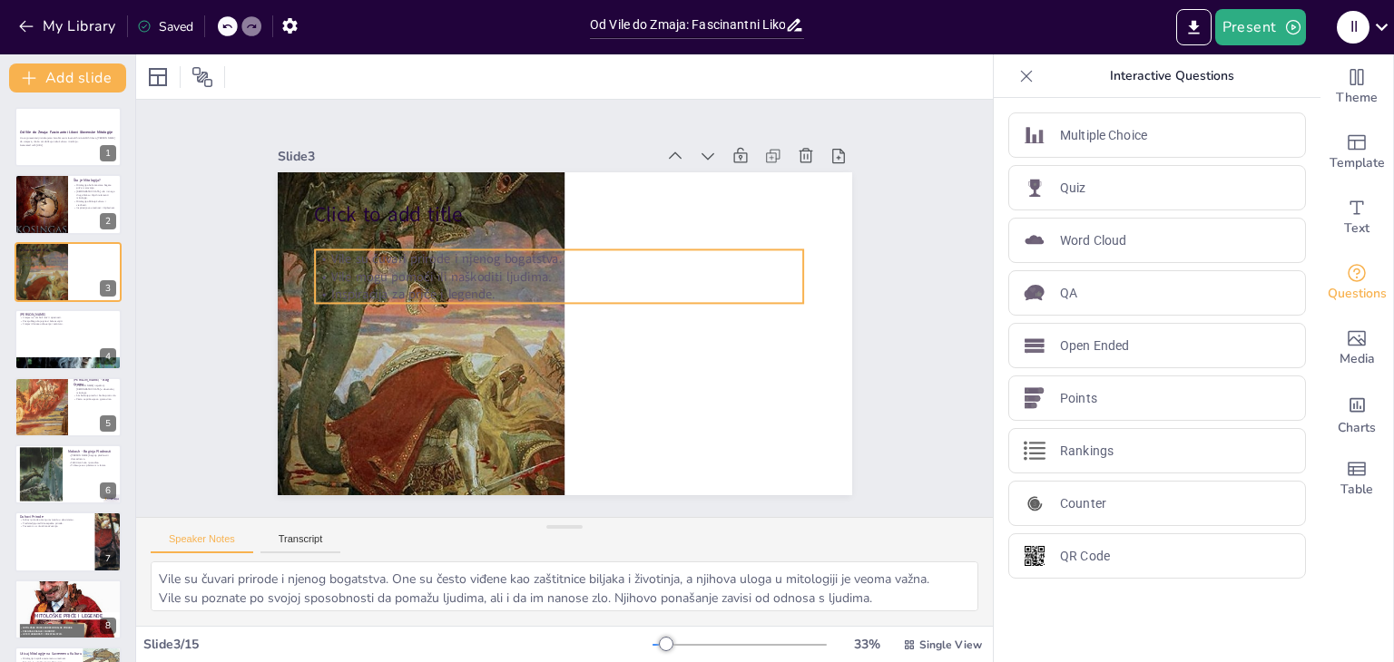
click at [576, 268] on p "Vile mogu pomoći ili naškoditi ljudima." at bounding box center [559, 277] width 488 height 18
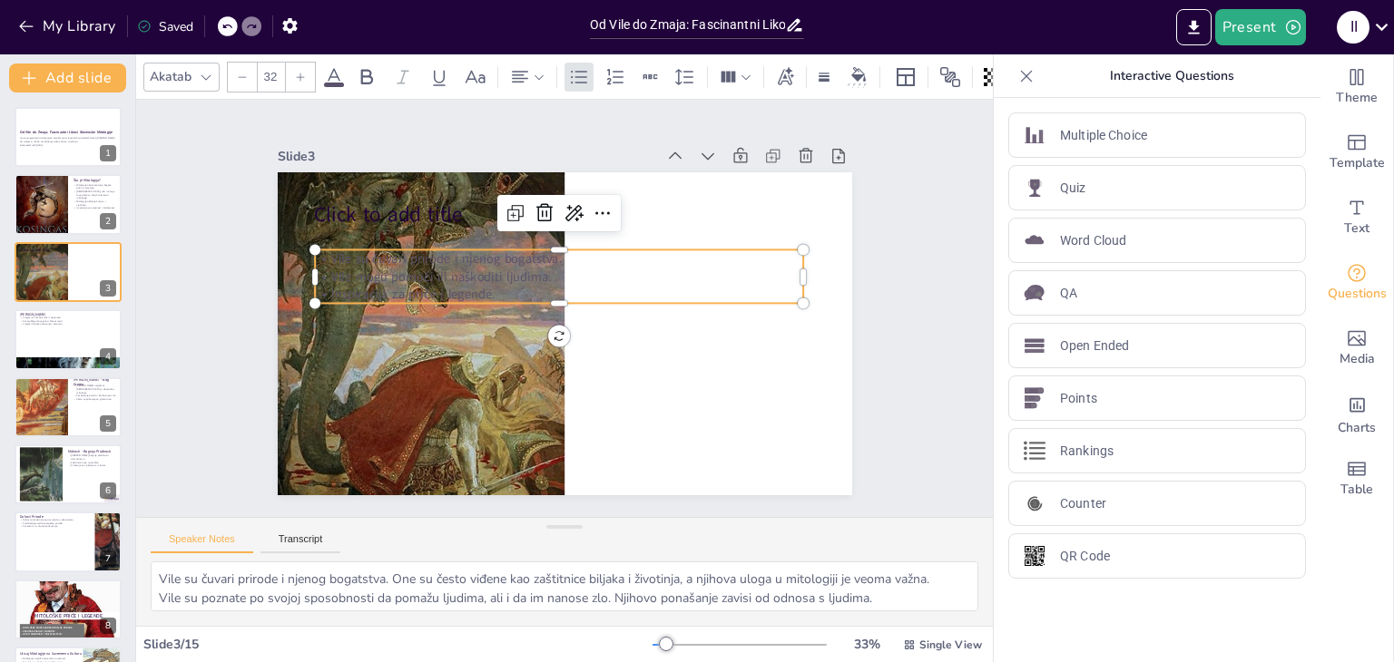
click at [400, 276] on p "Vile mogu pomoći ili naškoditi ljudima." at bounding box center [559, 277] width 488 height 18
click at [400, 276] on span "Vile mogu pomoći ili naškoditi ljudima." at bounding box center [441, 276] width 220 height 17
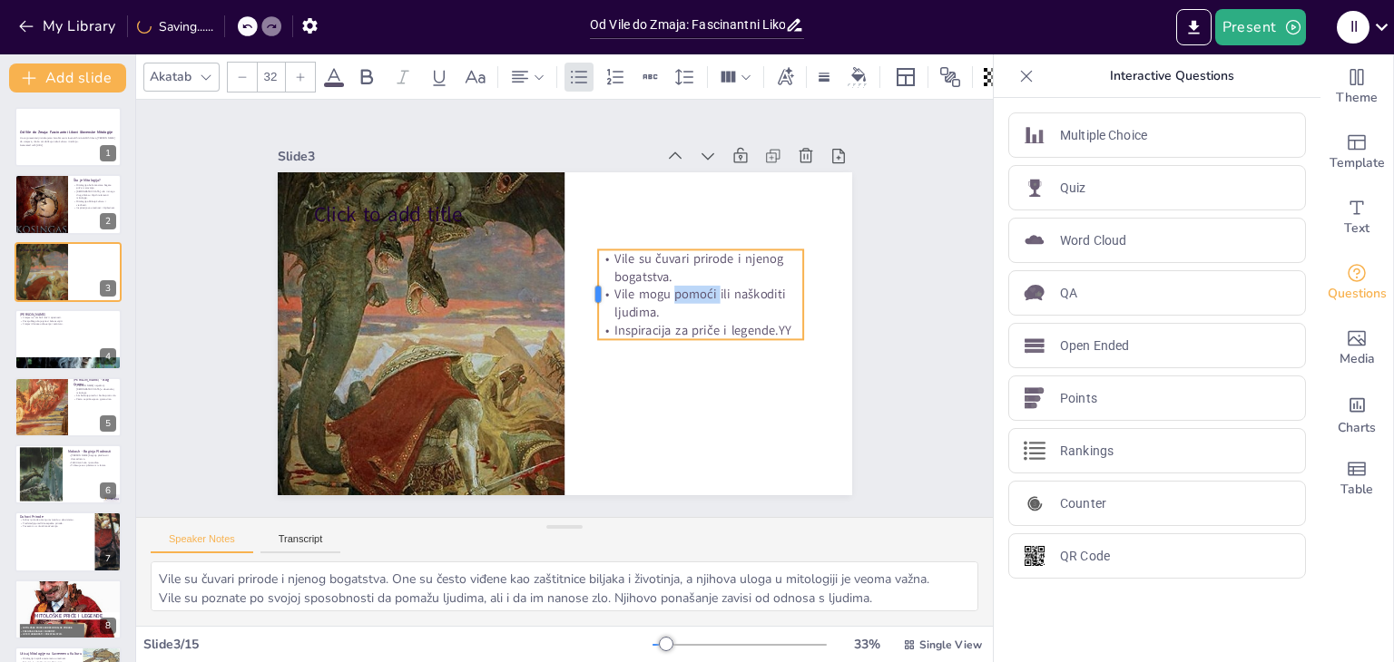
drag, startPoint x: 296, startPoint y: 264, endPoint x: 575, endPoint y: 357, distance: 294.4
click at [575, 357] on div "Click to add title Vile su čuvari prirode i njenog bogatstva. Vile mogu pomoći …" at bounding box center [565, 333] width 574 height 323
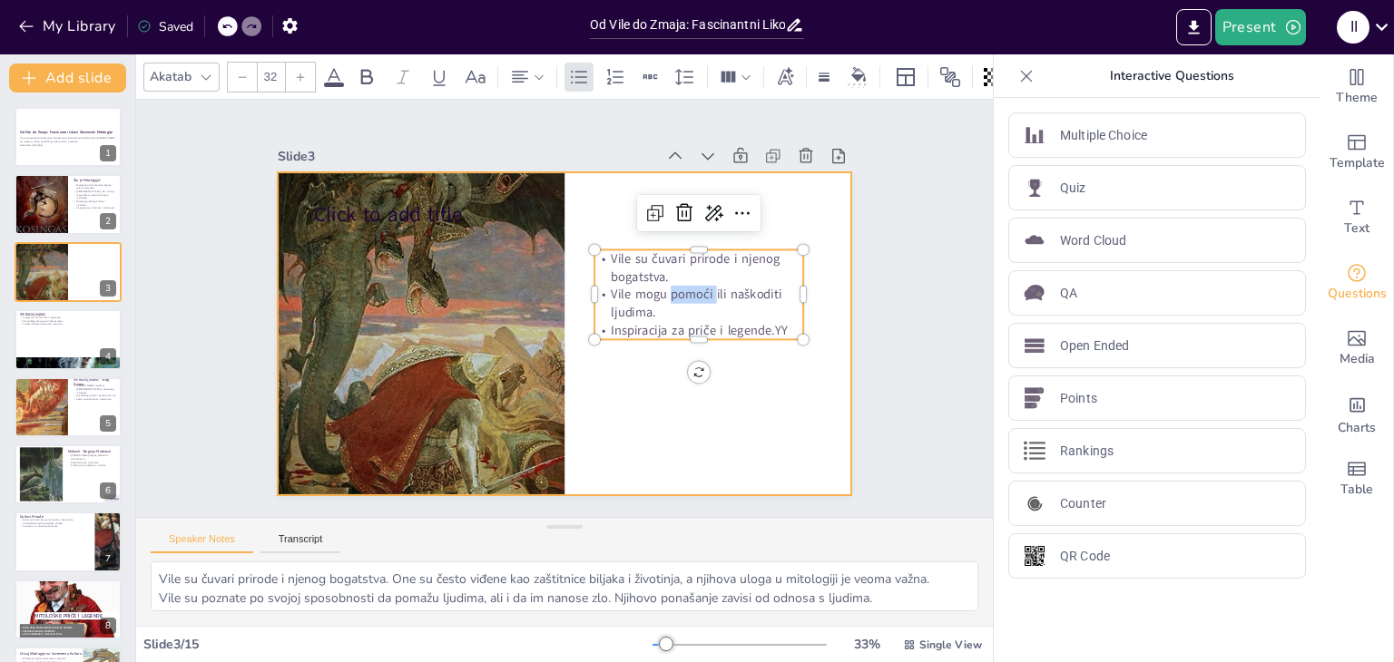
click at [644, 401] on div at bounding box center [565, 333] width 574 height 323
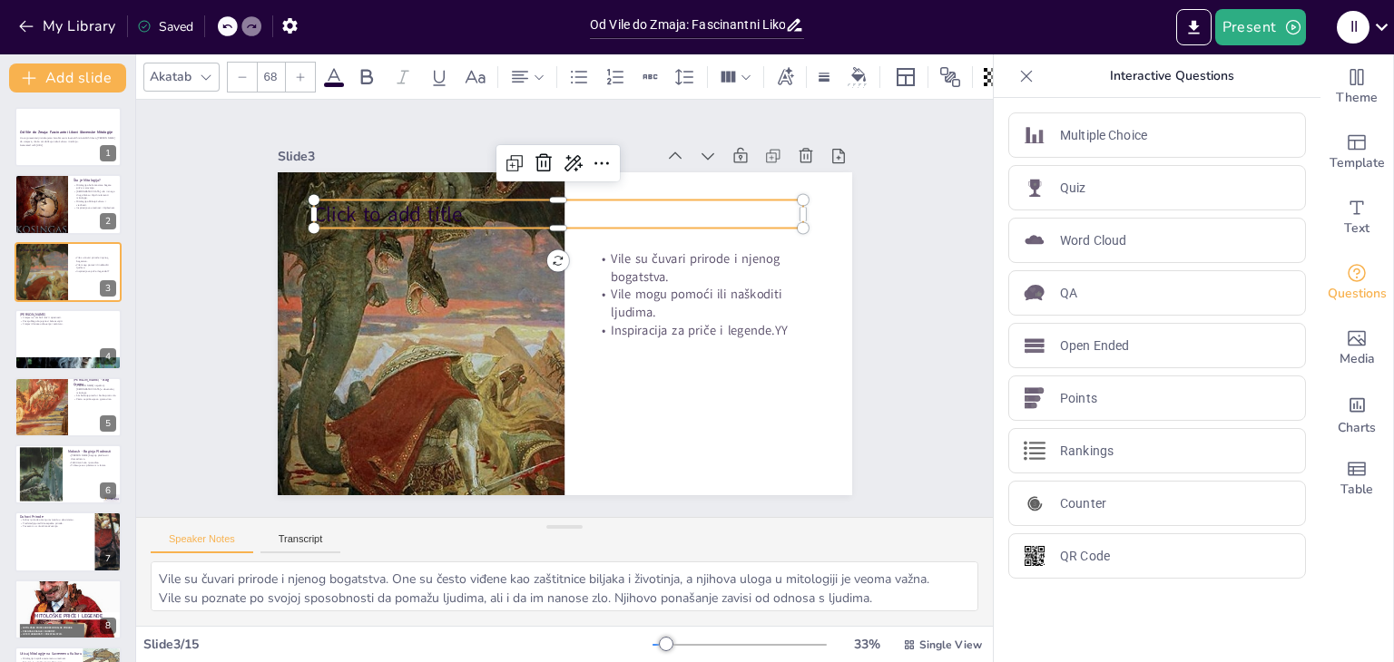
click at [624, 200] on p "Click to add title" at bounding box center [557, 214] width 489 height 28
click at [430, 209] on span "Click to add title" at bounding box center [387, 215] width 149 height 28
click at [337, 208] on span "Click to add titleY" at bounding box center [392, 215] width 159 height 28
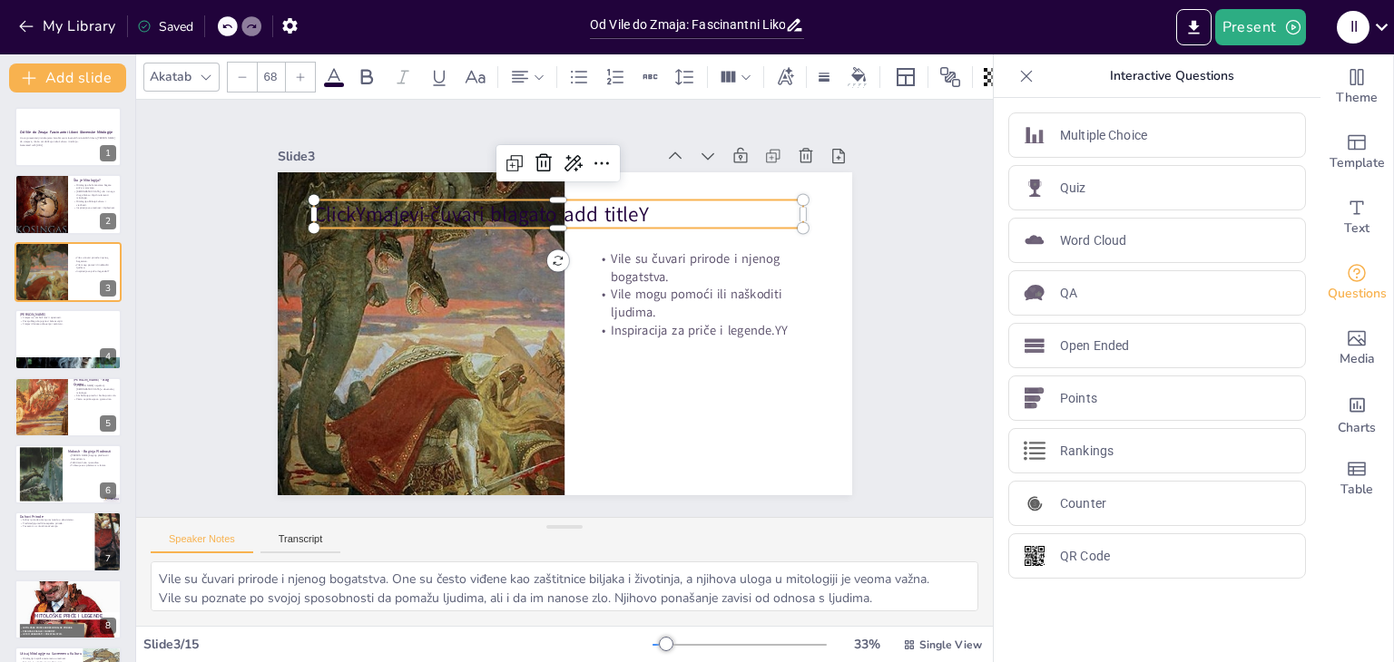
click at [642, 206] on p "ClickYmajevi-čuvari blagato add titleY" at bounding box center [557, 214] width 489 height 28
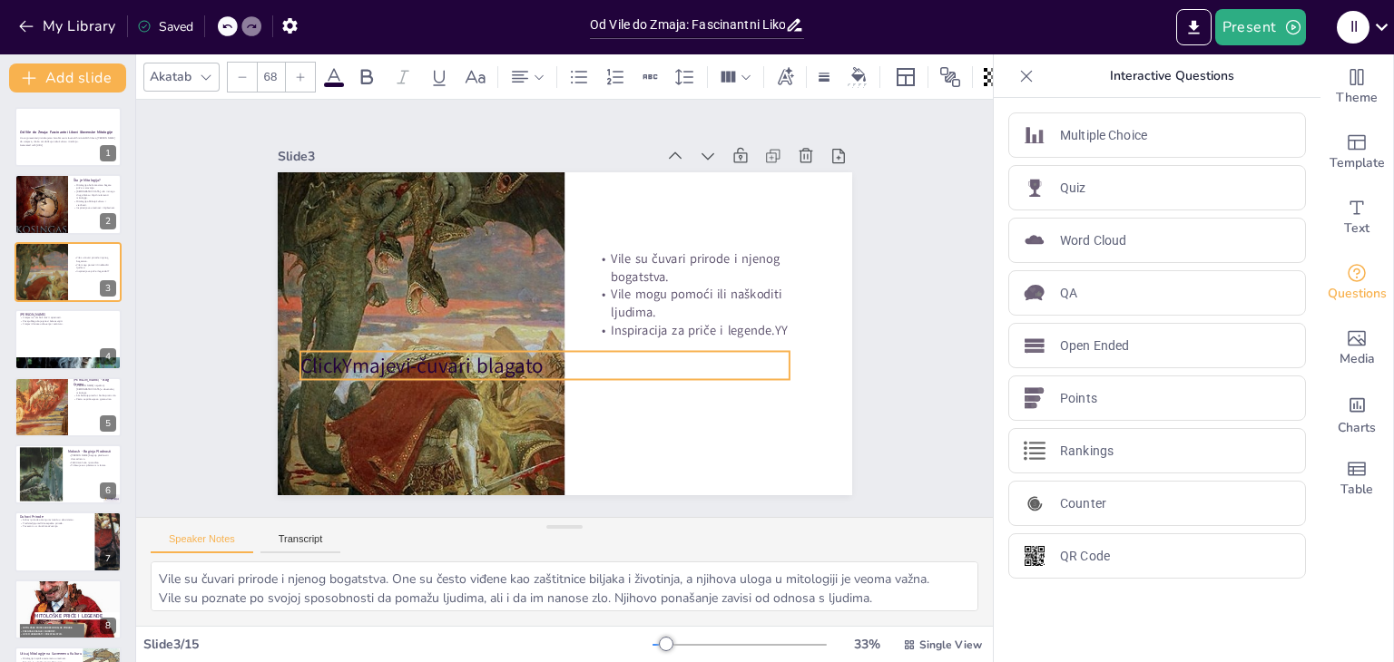
drag, startPoint x: 554, startPoint y: 201, endPoint x: 541, endPoint y: 353, distance: 152.2
click at [541, 353] on p "ClickYmajevi-čuvari blagato" at bounding box center [543, 365] width 489 height 28
click at [338, 356] on span "ClickYmajevi-čuvari blagato" at bounding box center [420, 366] width 243 height 28
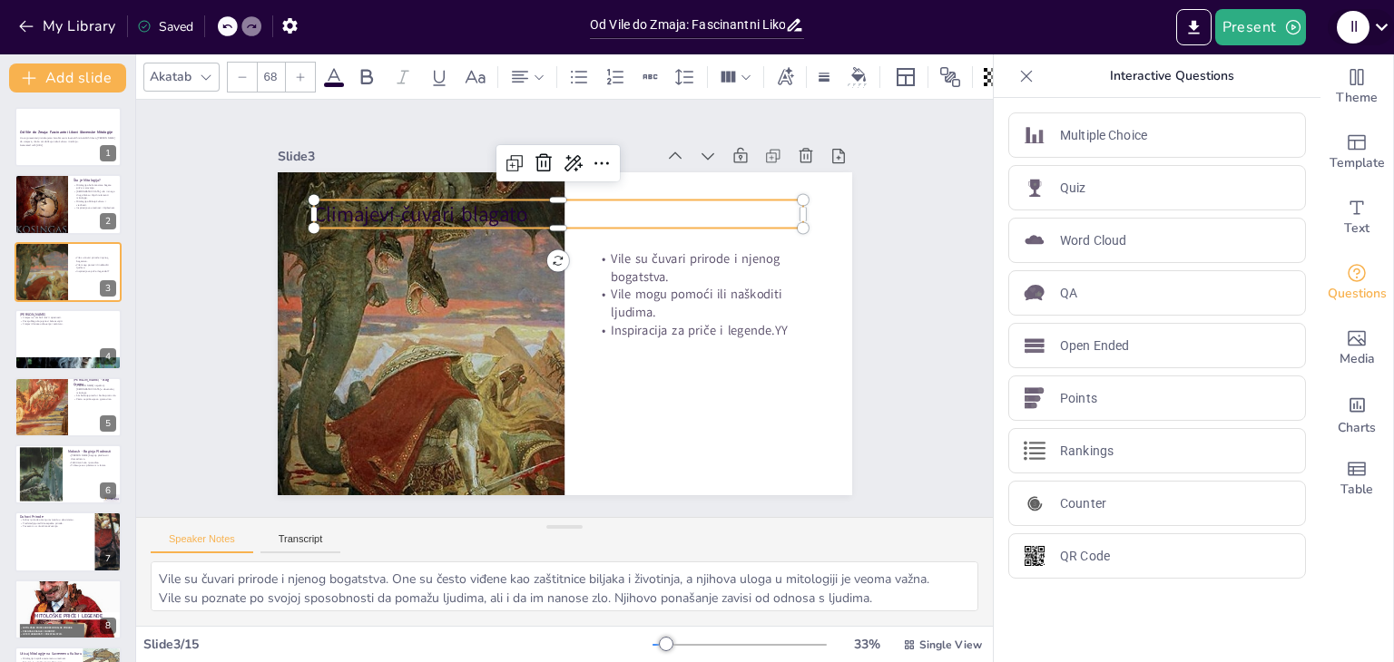
click at [1378, 23] on icon at bounding box center [1381, 27] width 25 height 25
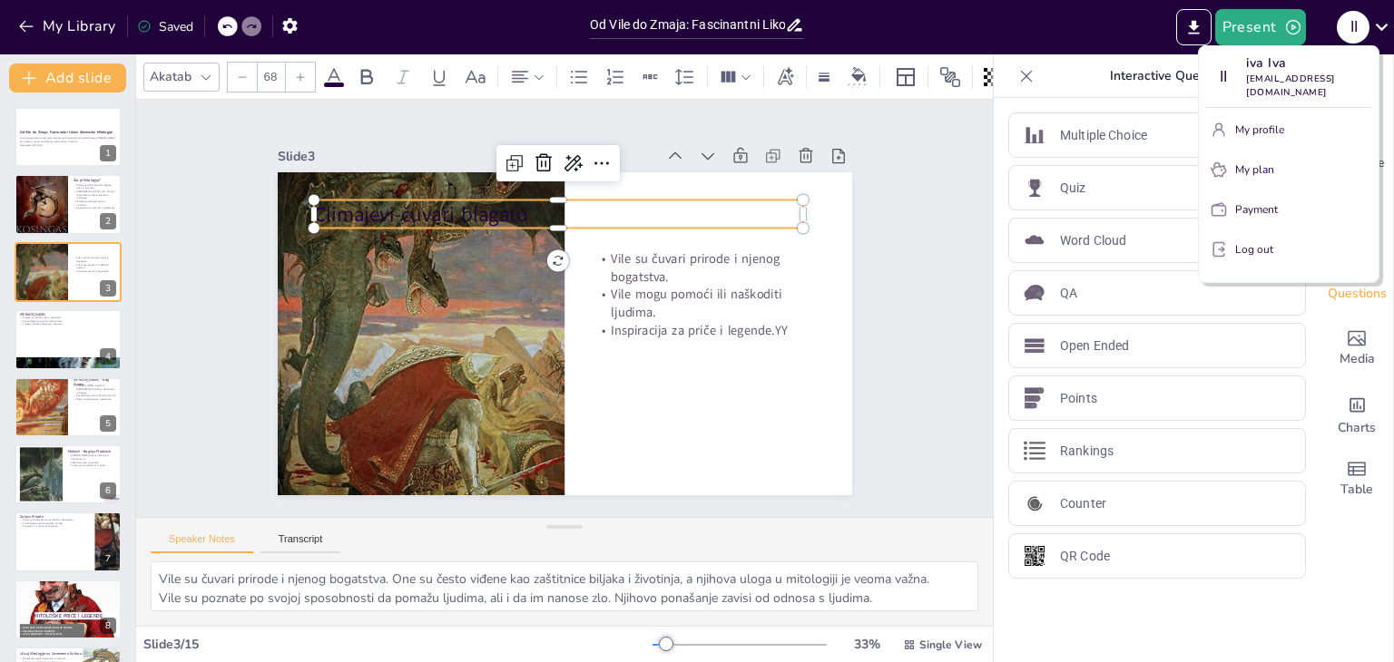
click at [1256, 241] on p "Log out" at bounding box center [1254, 249] width 38 height 16
